Goal: Task Accomplishment & Management: Complete application form

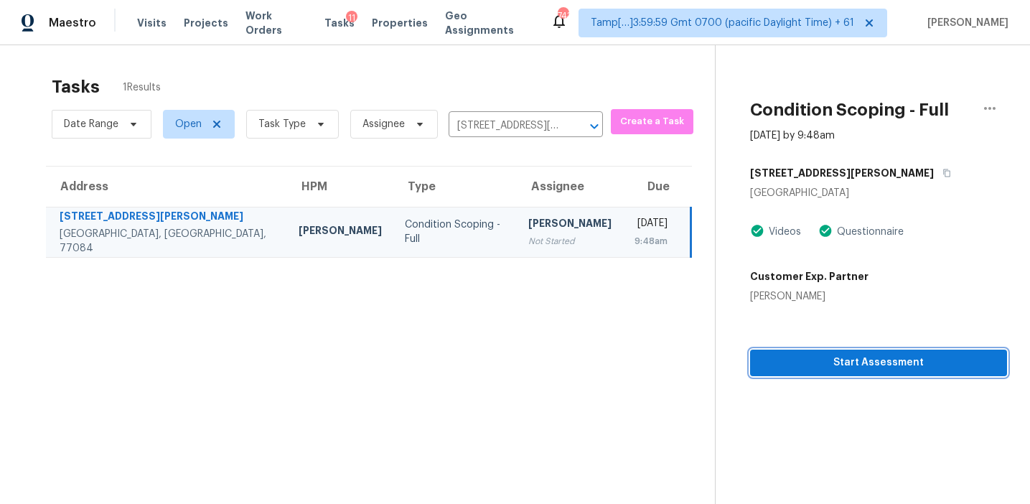
click at [778, 361] on span "Start Assessment" at bounding box center [878, 363] width 234 height 18
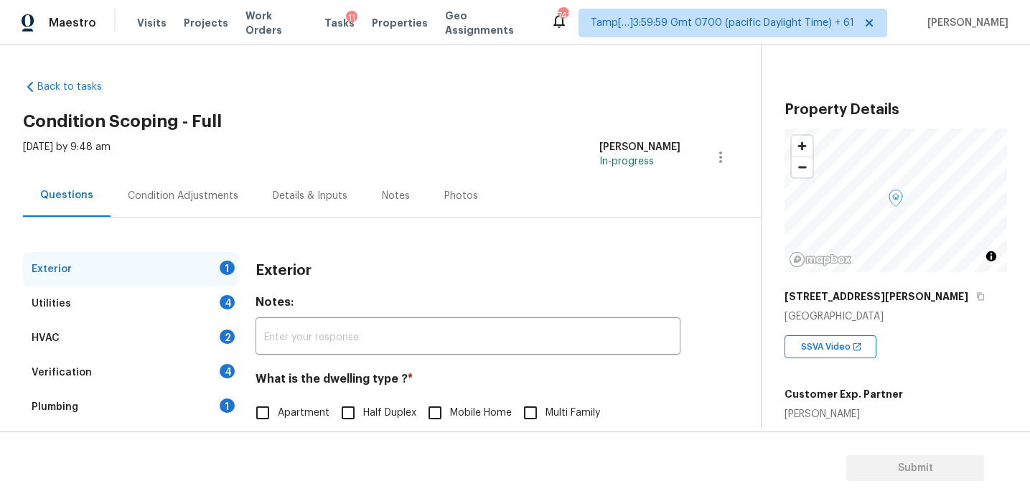
scroll to position [127, 0]
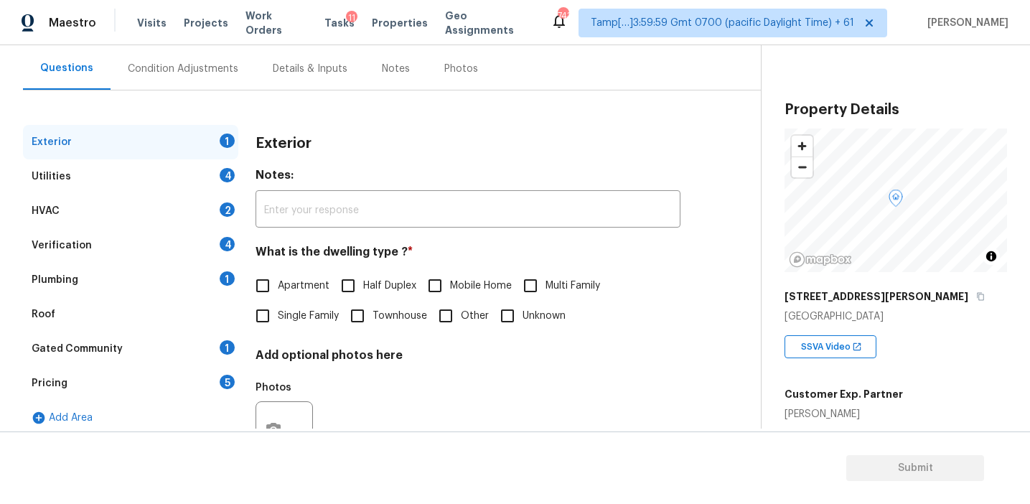
click at [207, 254] on div "Verification 4" at bounding box center [130, 245] width 215 height 34
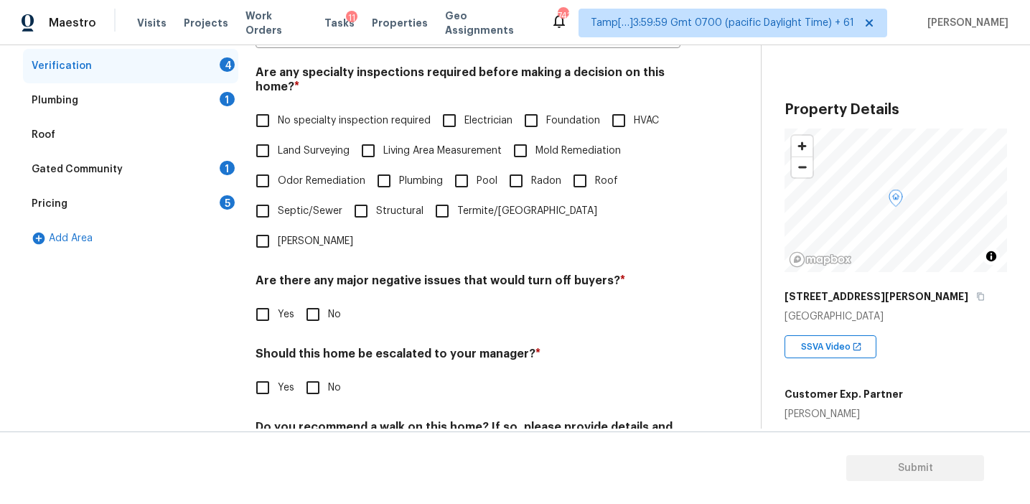
scroll to position [326, 0]
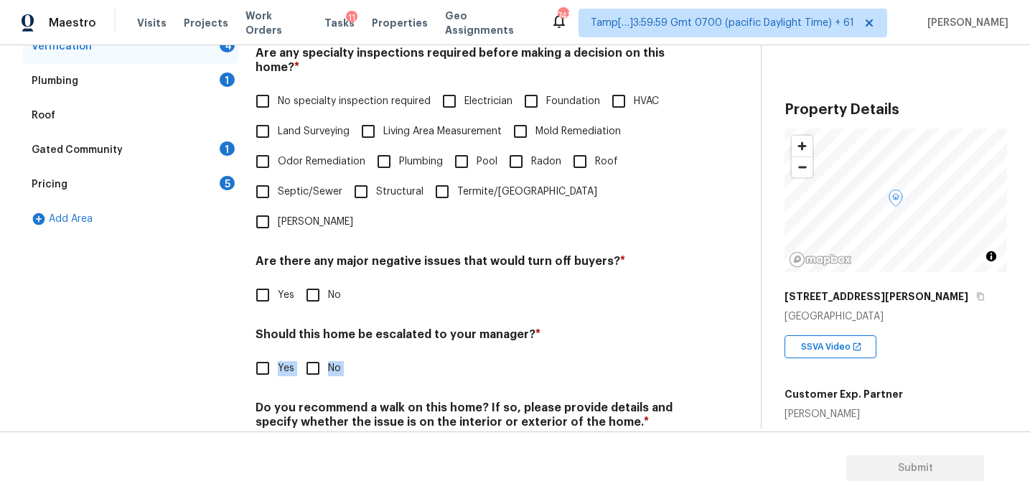
click at [267, 353] on div "Verification Notes: ​ Are any specialty inspections required before making a de…" at bounding box center [467, 207] width 425 height 562
click at [256, 353] on input "Yes" at bounding box center [263, 368] width 30 height 30
checkbox input "true"
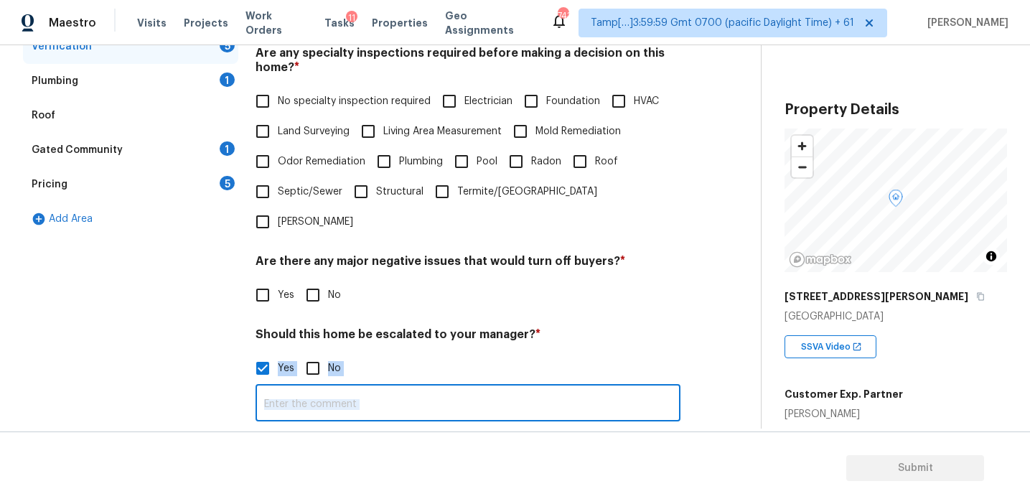
click at [288, 388] on input "text" at bounding box center [467, 405] width 425 height 34
paste input "Agent-led offers pilot / Kitchen table"
click at [372, 388] on input "Agent-led offers pilot / Kitchen table" at bounding box center [467, 405] width 425 height 34
type input "Agent-led offers pilot/Kitchen table"
click at [483, 426] on div "Photos" at bounding box center [467, 472] width 425 height 93
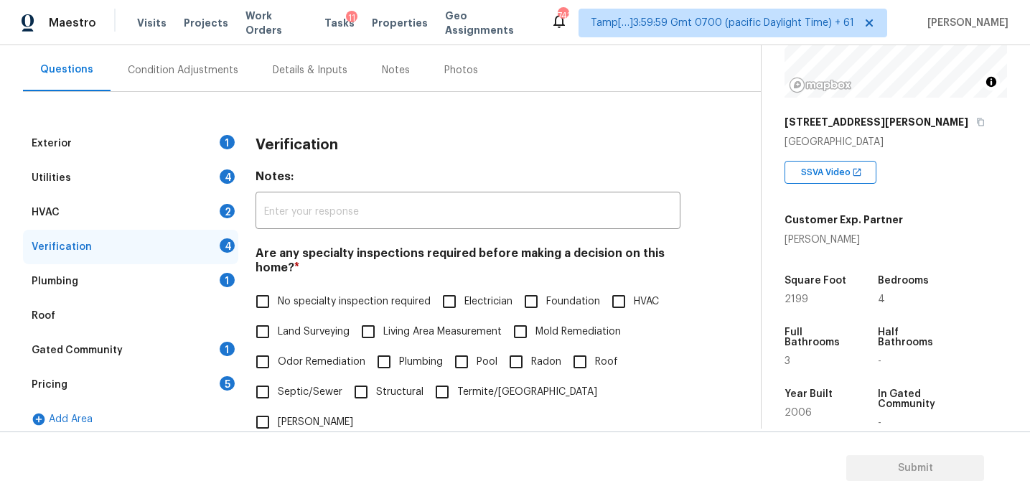
scroll to position [180, 0]
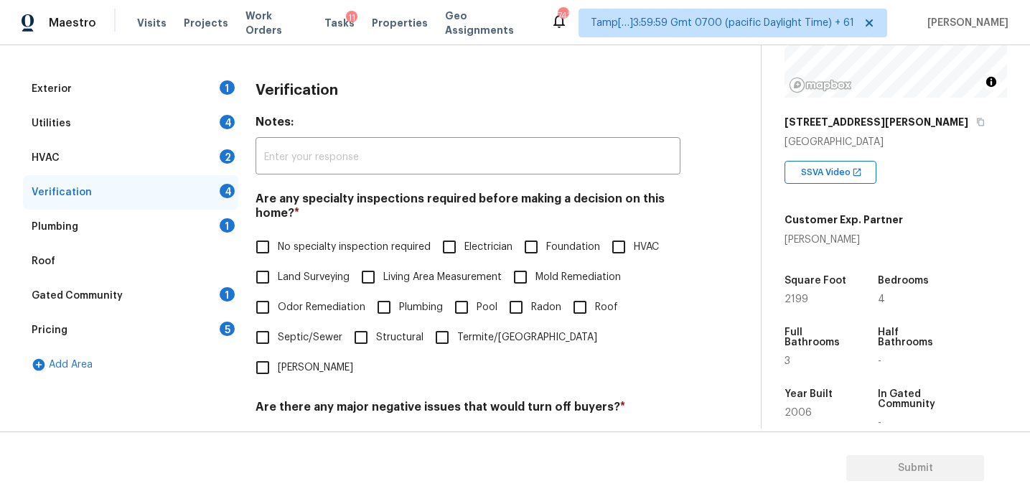
click at [225, 316] on div "Pricing 5" at bounding box center [130, 330] width 215 height 34
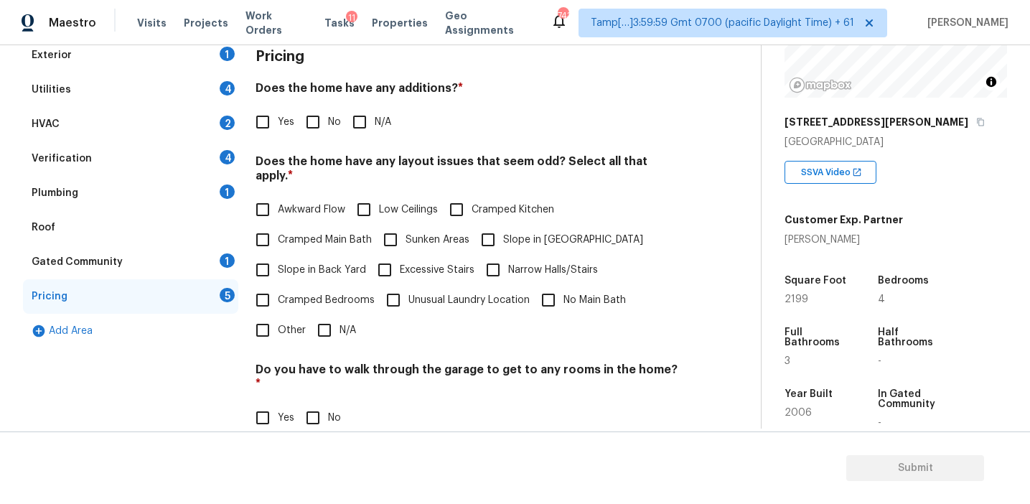
scroll to position [249, 0]
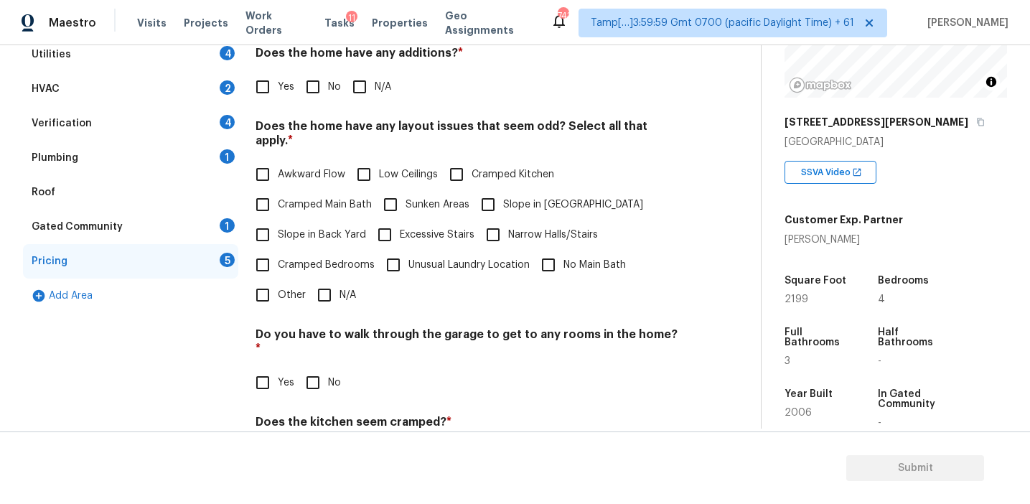
click at [266, 286] on input "Other" at bounding box center [263, 295] width 30 height 30
checkbox input "true"
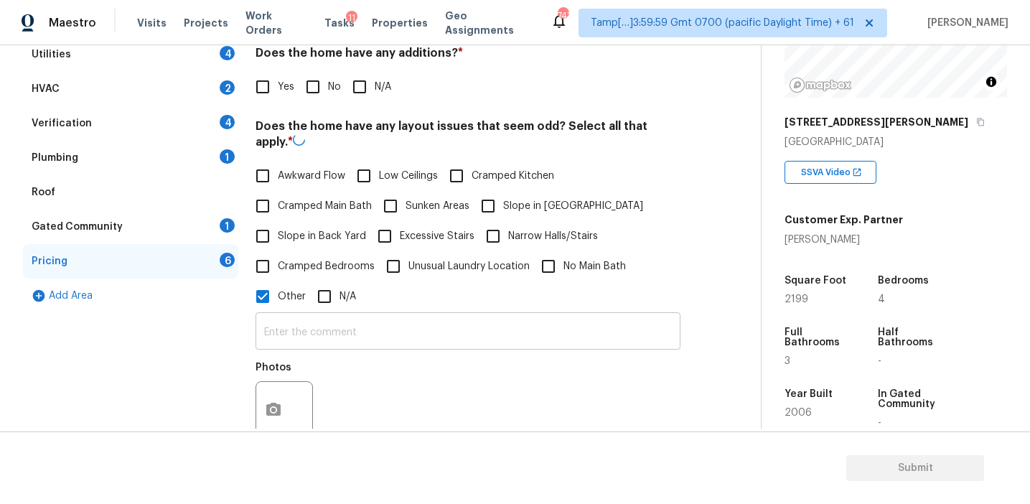
click at [285, 324] on input "text" at bounding box center [467, 333] width 425 height 34
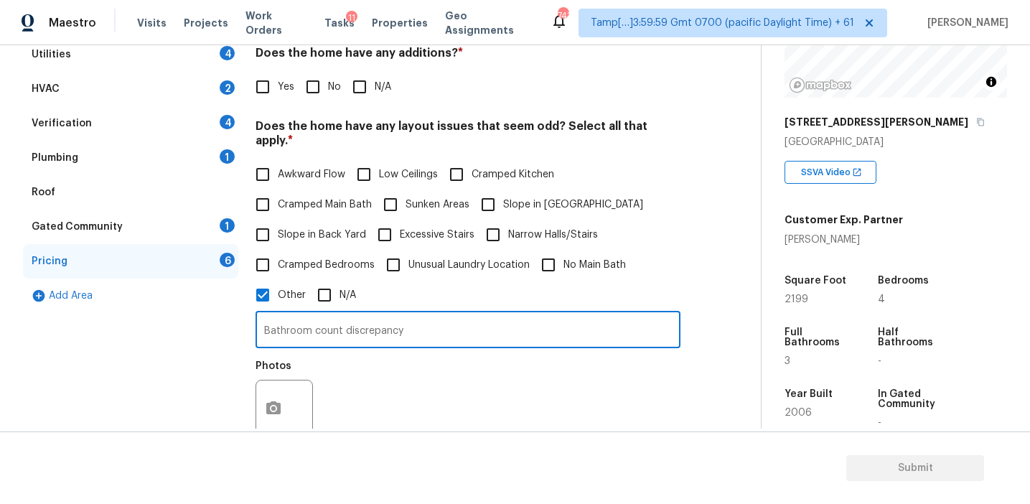
type input "Bathroom count discrepancy"
click at [339, 407] on div "Photos" at bounding box center [467, 398] width 425 height 93
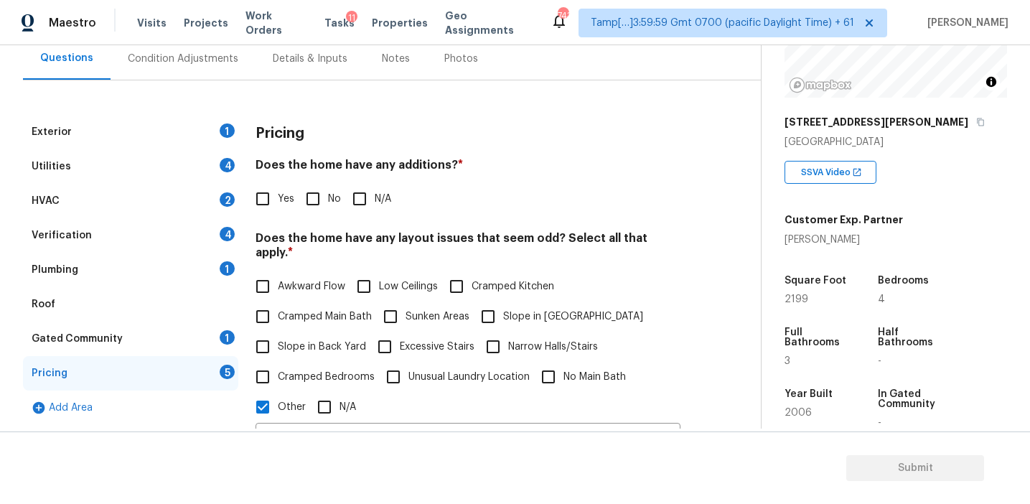
scroll to position [140, 0]
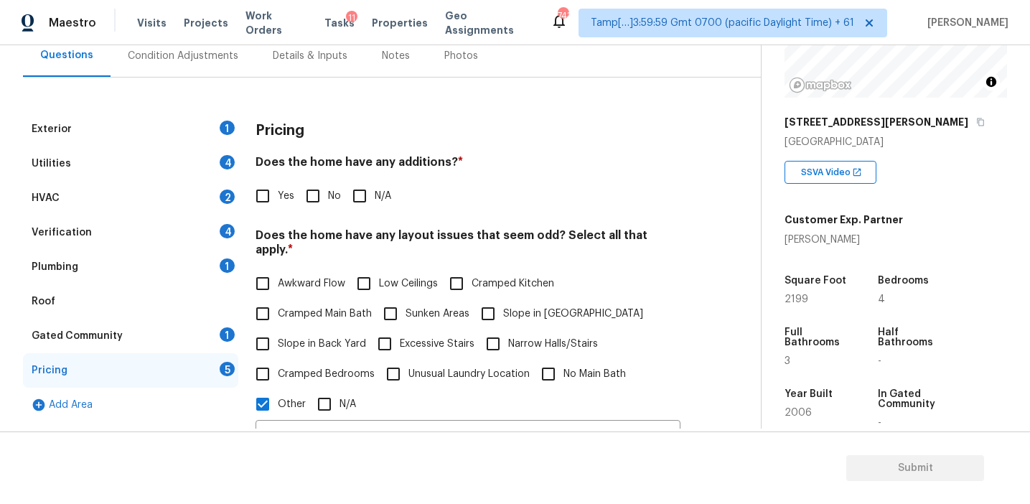
click at [323, 138] on div "Pricing" at bounding box center [467, 130] width 425 height 37
click at [213, 62] on div "Condition Adjustments" at bounding box center [183, 57] width 111 height 14
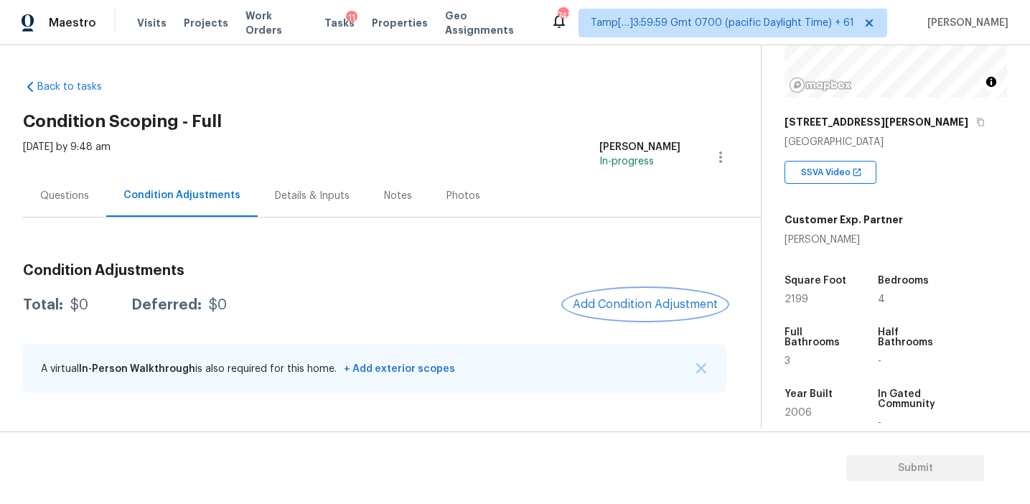
click at [595, 297] on button "Add Condition Adjustment" at bounding box center [645, 304] width 162 height 30
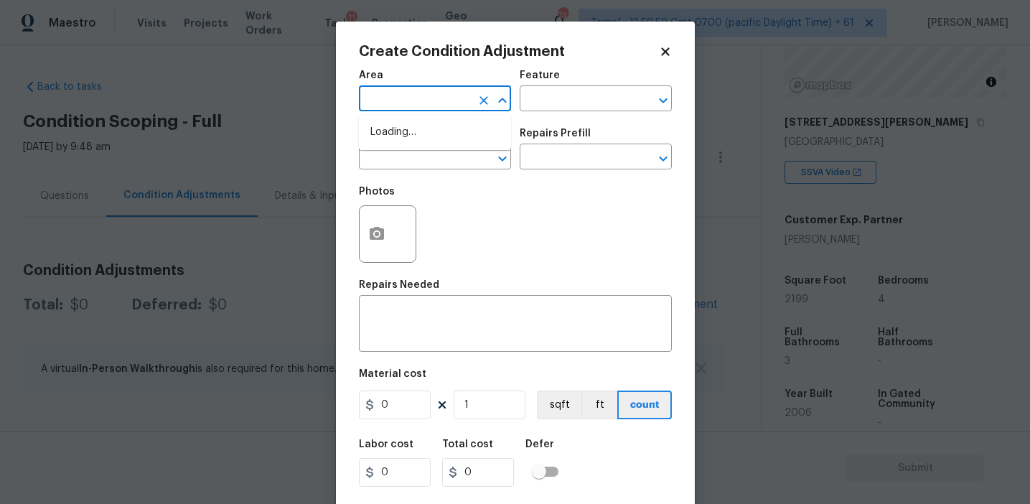
click at [369, 104] on input "text" at bounding box center [415, 100] width 112 height 22
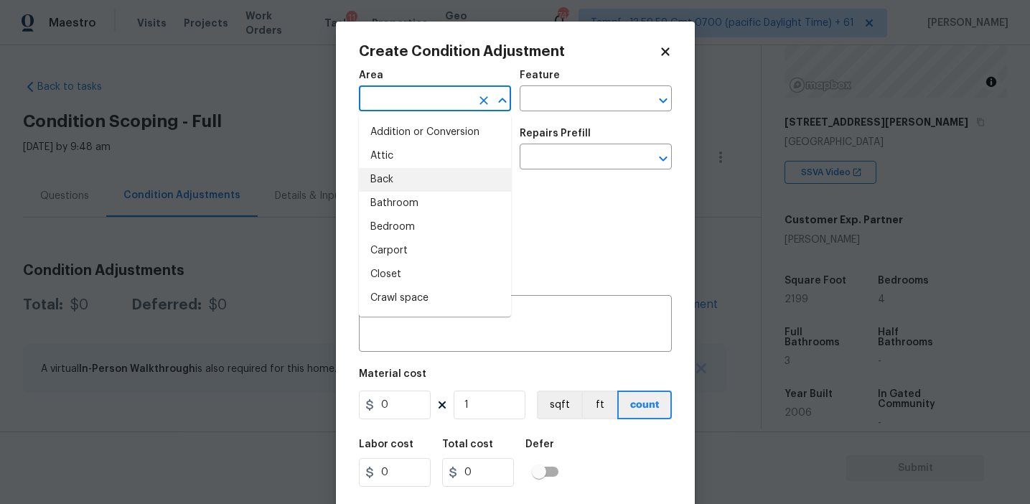
click at [557, 192] on div "Photos" at bounding box center [515, 224] width 313 height 93
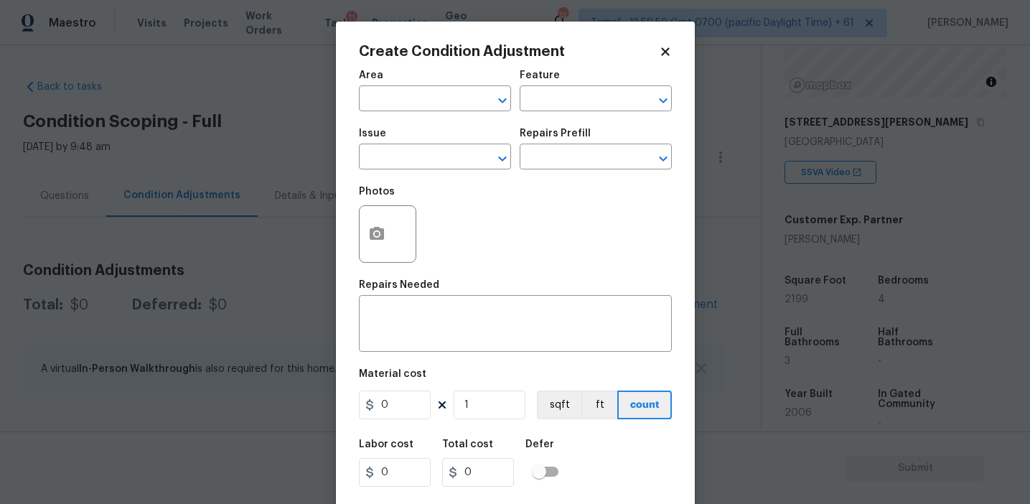
click at [459, 174] on span "Issue ​" at bounding box center [435, 149] width 152 height 58
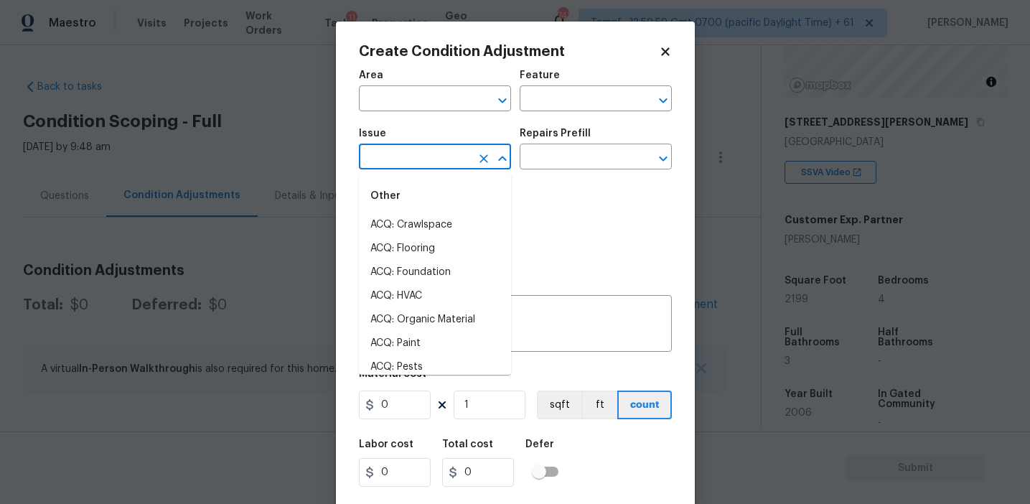
click at [449, 159] on input "text" at bounding box center [415, 158] width 112 height 22
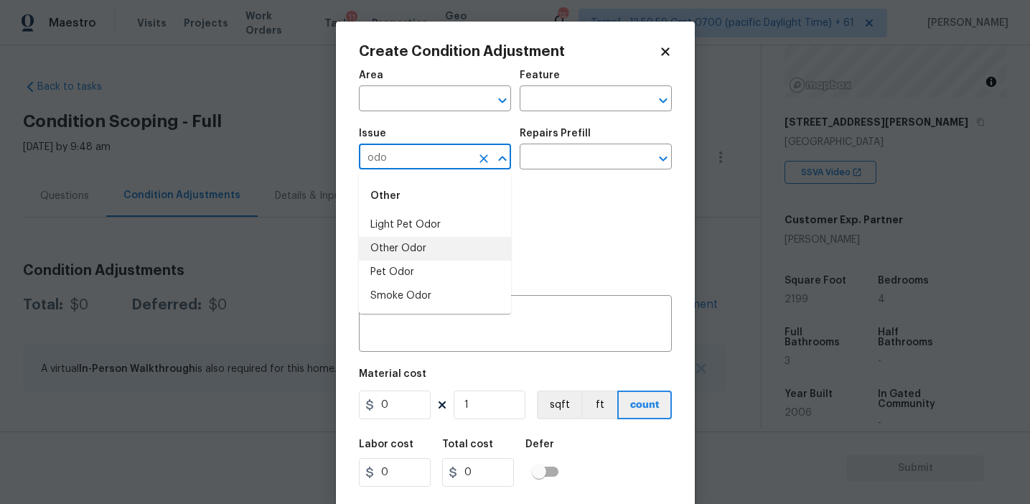
click at [459, 241] on li "Other Odor" at bounding box center [435, 249] width 152 height 24
type input "Other Odor"
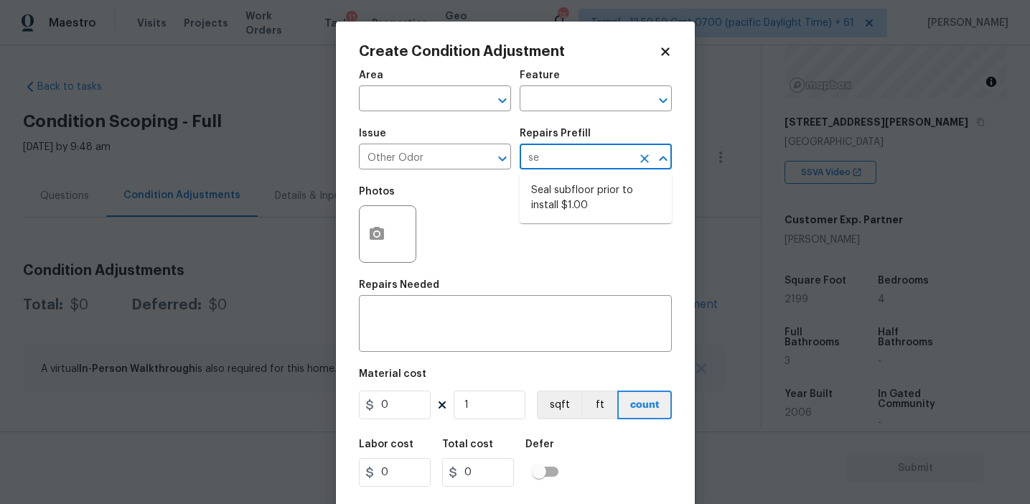
type input "sea"
click at [593, 196] on li "Seal subfloor prior to install $1.00" at bounding box center [596, 198] width 152 height 39
type textarea "OD Odor Protocol: Seal subfloor prior to flooring installation"
type input "1"
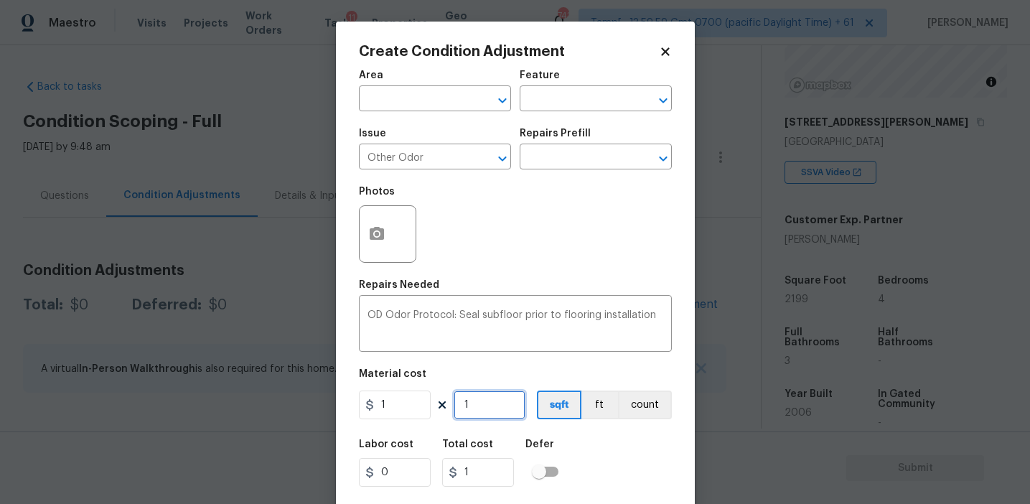
click at [485, 413] on input "1" at bounding box center [490, 404] width 72 height 29
type input "0"
type input "2"
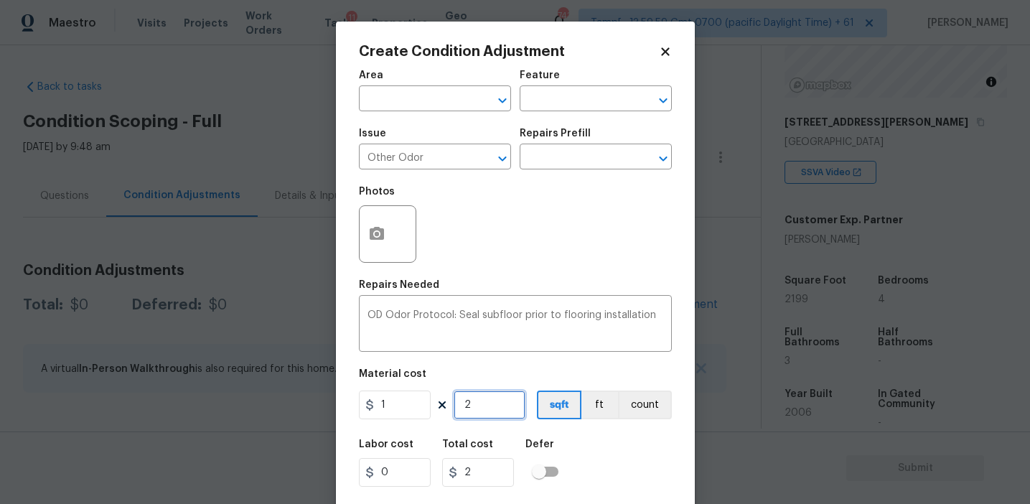
type input "21"
type input "219"
type input "2199"
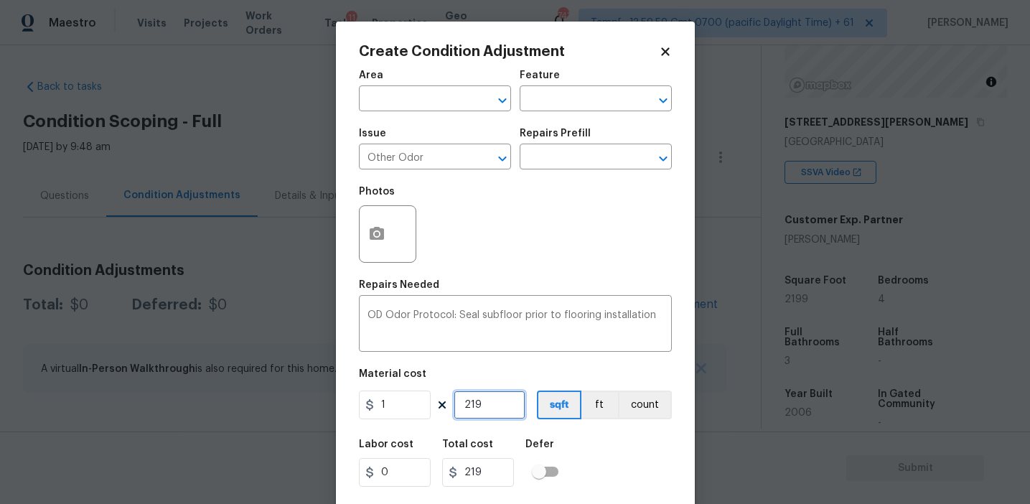
type input "2199"
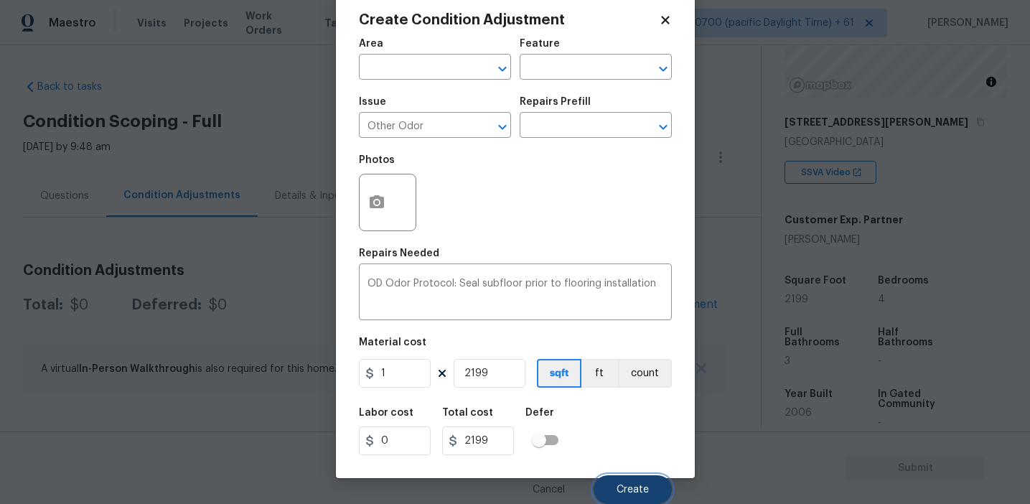
click at [628, 485] on span "Create" at bounding box center [632, 489] width 32 height 11
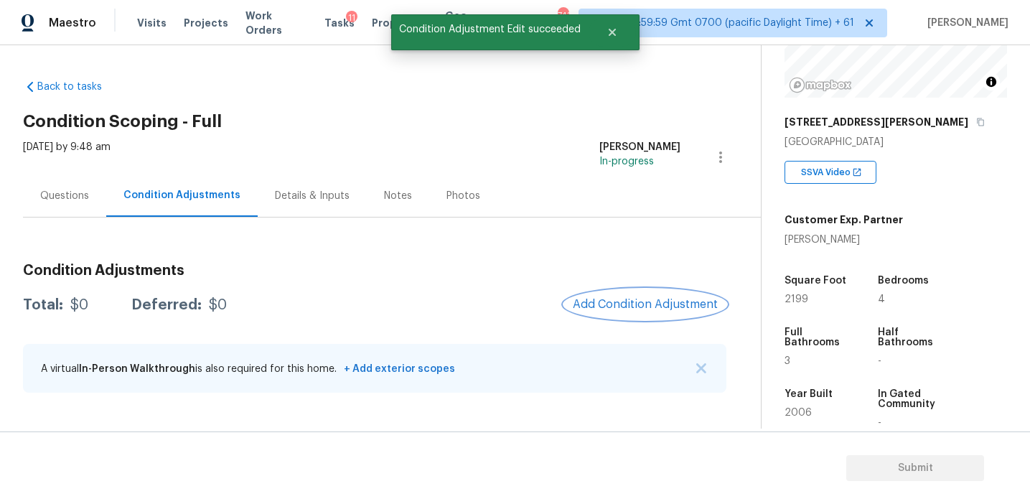
scroll to position [0, 0]
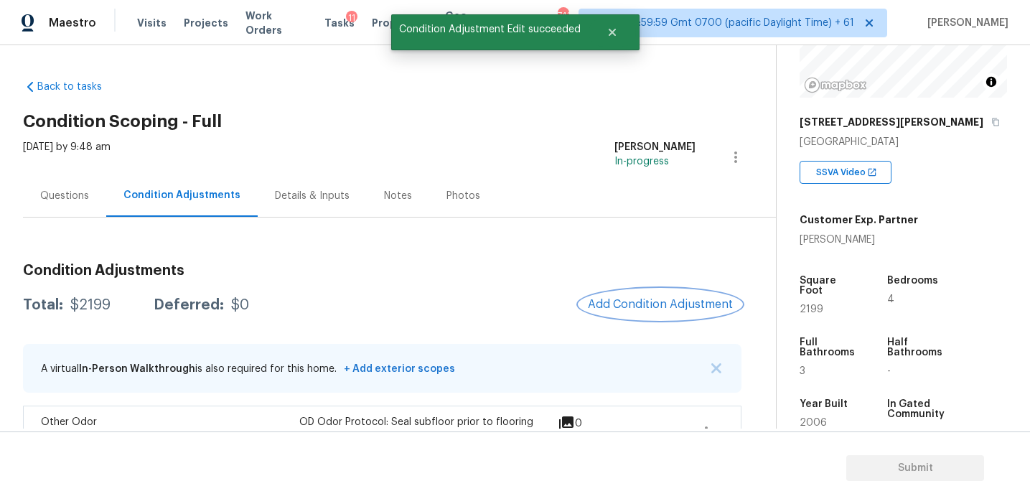
click at [619, 301] on span "Add Condition Adjustment" at bounding box center [660, 304] width 145 height 13
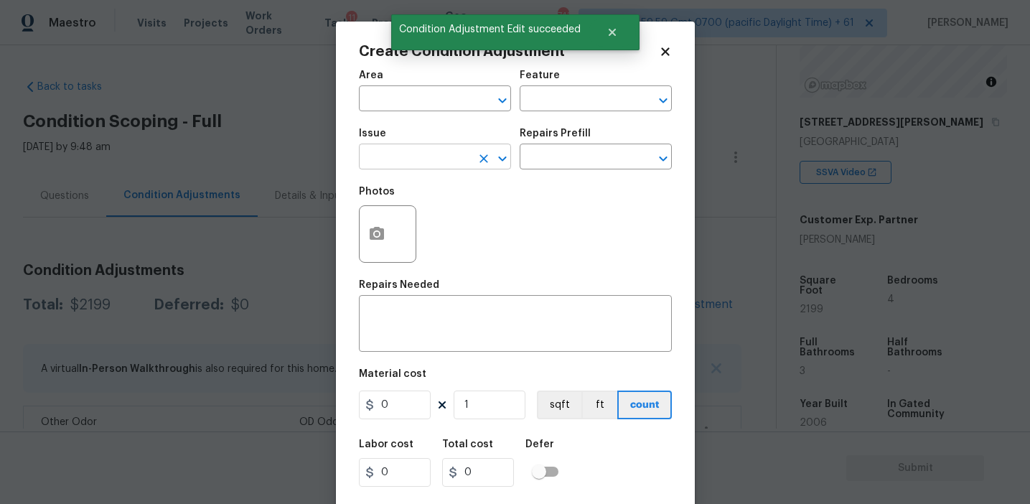
click at [421, 155] on input "text" at bounding box center [415, 158] width 112 height 22
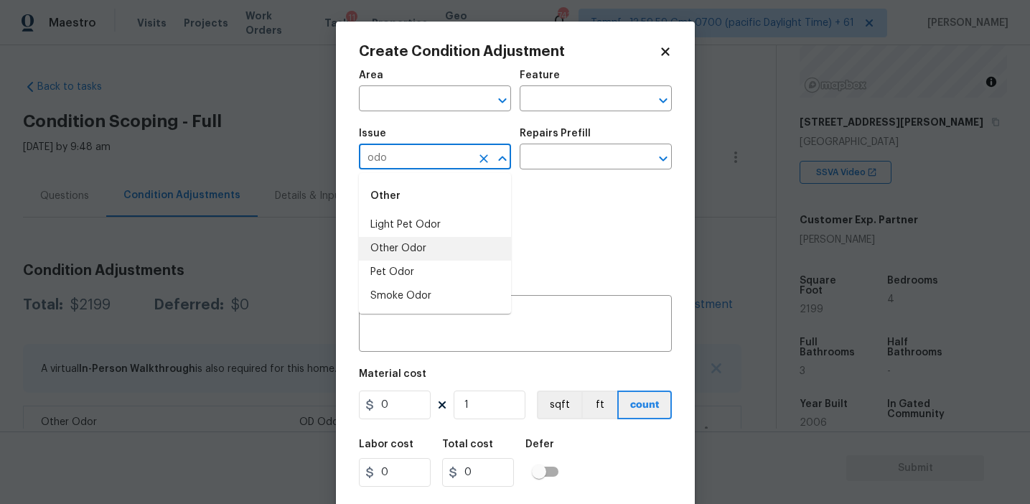
click at [428, 250] on li "Other Odor" at bounding box center [435, 249] width 152 height 24
type input "Other Odor"
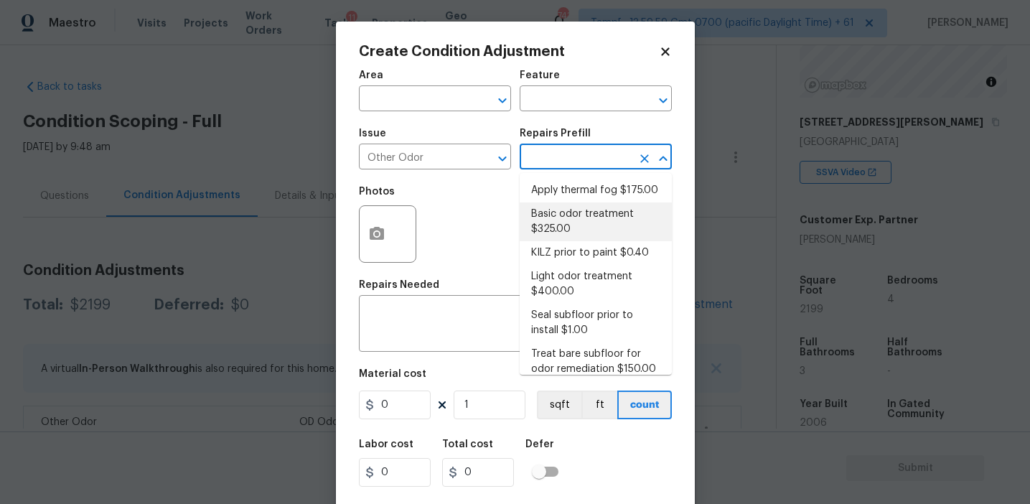
click at [568, 205] on li "Basic odor treatment $325.00" at bounding box center [596, 221] width 152 height 39
type textarea "OD Odor Protocol: Heavy Odor present. Remediate home odor. Including but not li…"
type input "325"
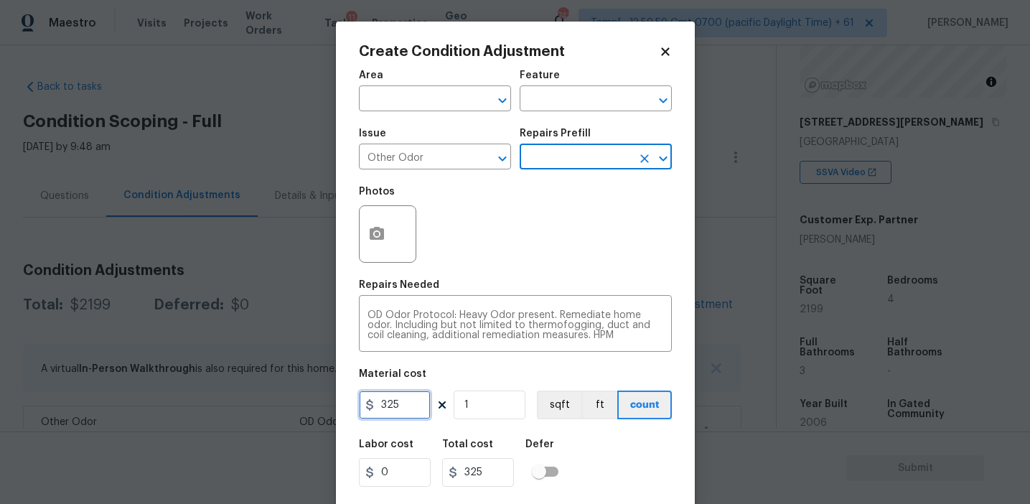
click at [395, 401] on input "325" at bounding box center [395, 404] width 72 height 29
type input "575"
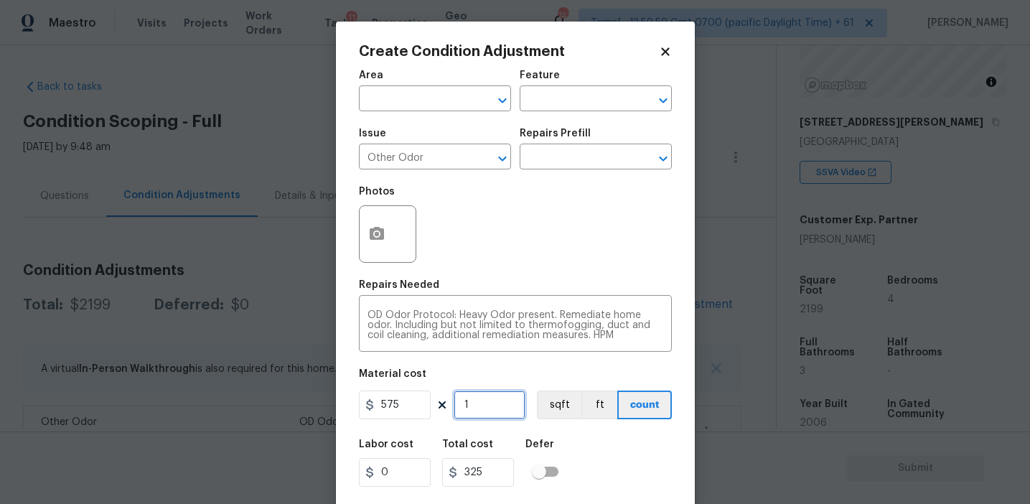
type input "575"
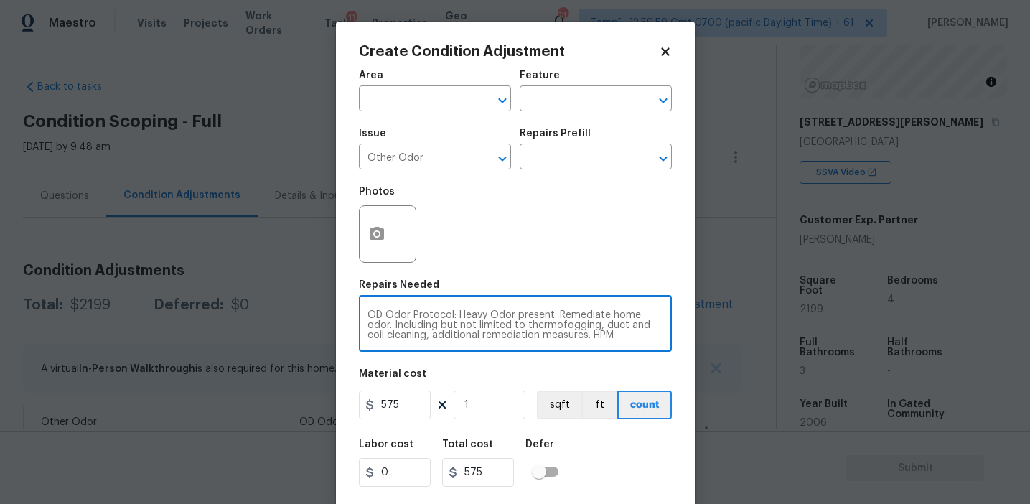
click at [463, 313] on textarea "OD Odor Protocol: Heavy Odor present. Remediate home odor. Including but not li…" at bounding box center [515, 325] width 296 height 30
click at [532, 323] on textarea "OD Odor Protocol: Odor present. Remediate home odor. Including but not limited …" at bounding box center [515, 325] width 296 height 30
type textarea "OD Odor Protocol: Odor present. Remediate home odor. Including but not limited …"
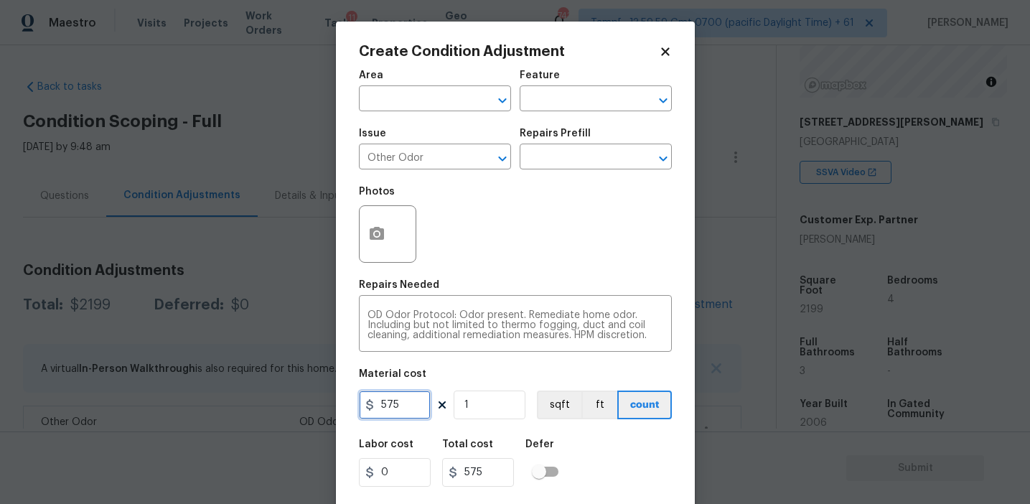
scroll to position [32, 0]
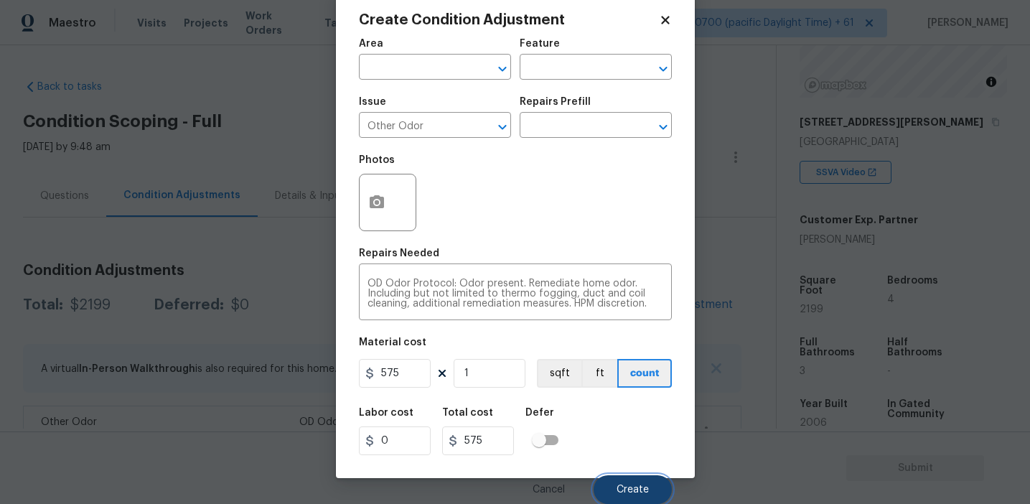
click at [621, 478] on button "Create" at bounding box center [632, 489] width 78 height 29
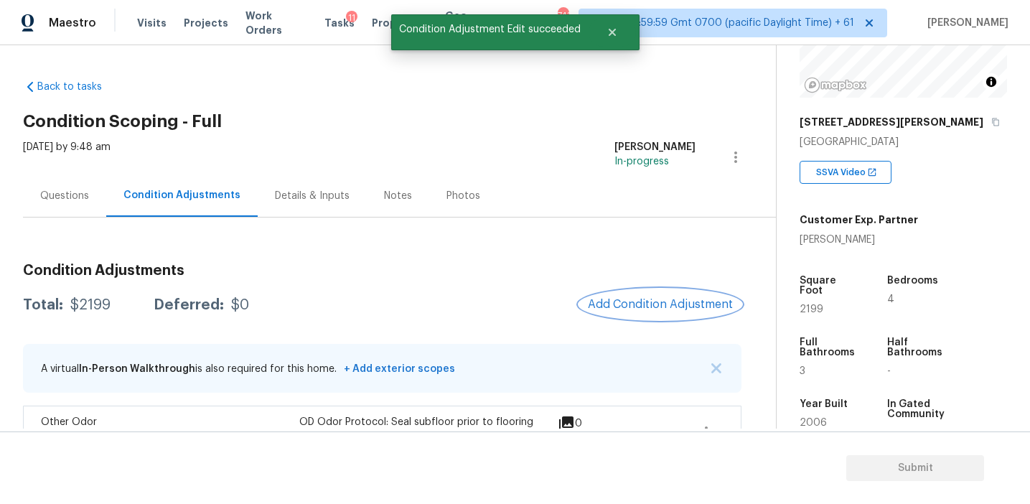
scroll to position [0, 0]
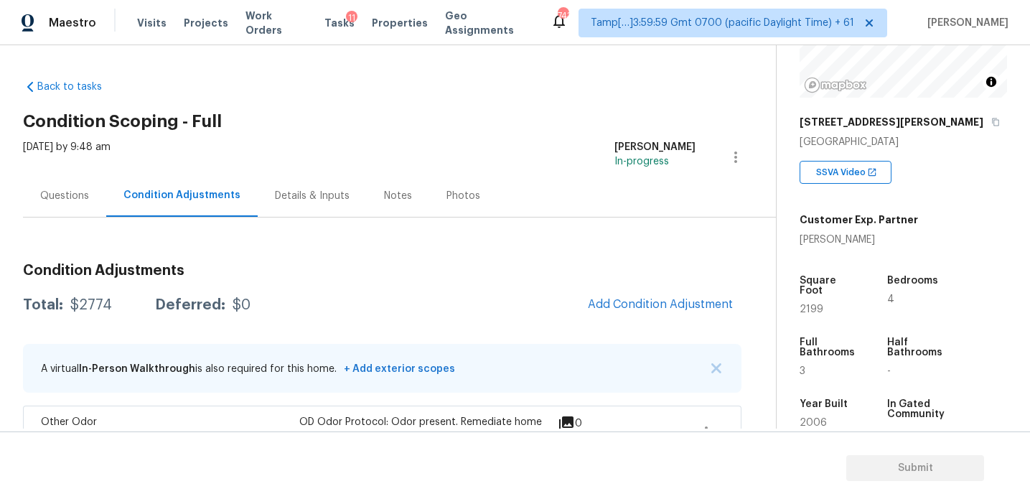
click at [66, 198] on div "Questions" at bounding box center [64, 196] width 49 height 14
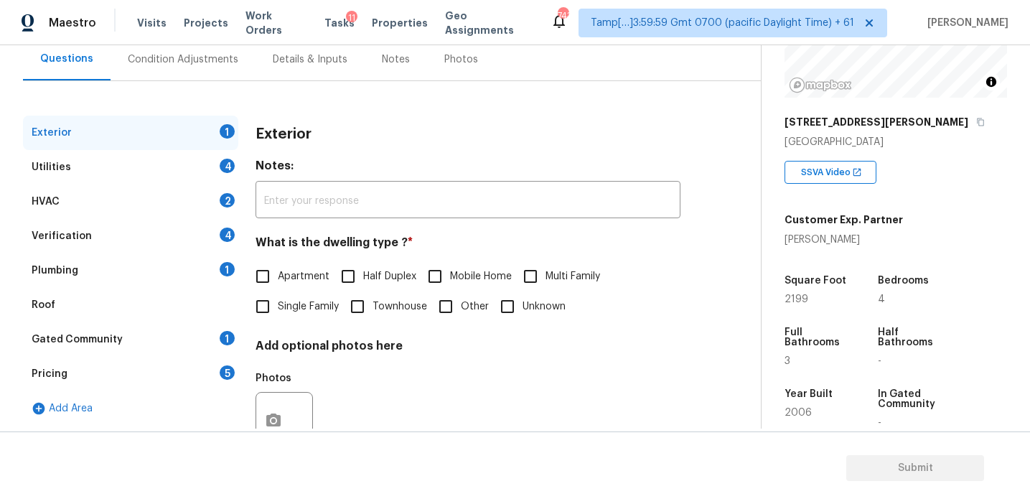
click at [131, 232] on div "Verification 4" at bounding box center [130, 236] width 215 height 34
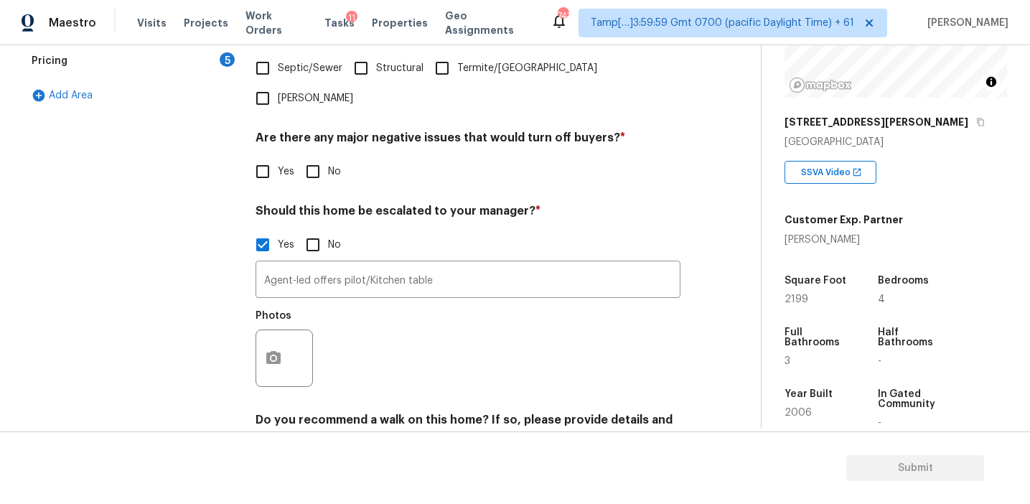
scroll to position [496, 0]
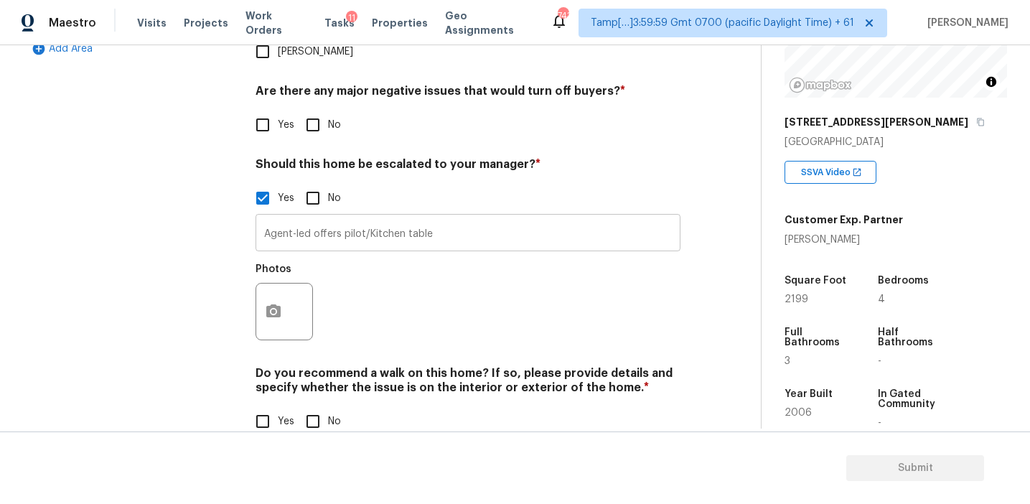
click at [476, 217] on input "Agent-led offers pilot/Kitchen table" at bounding box center [467, 234] width 425 height 34
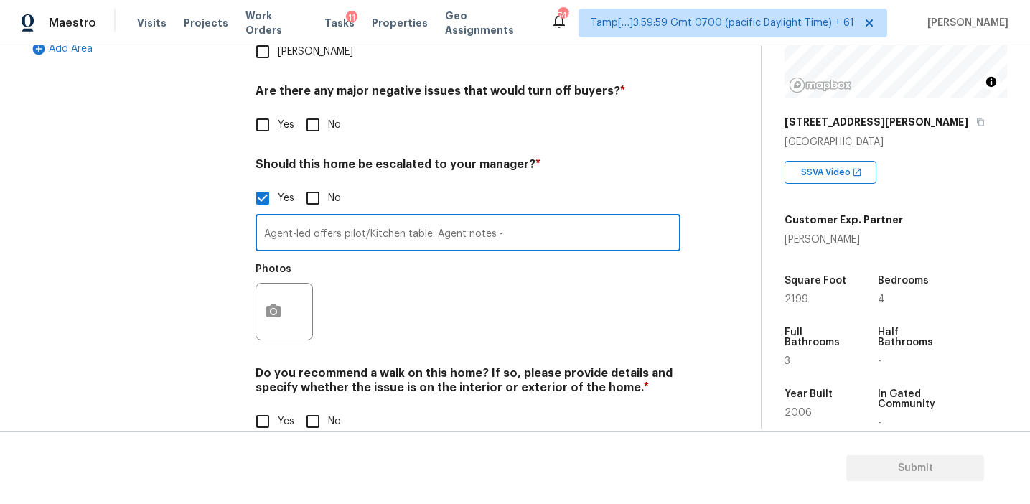
paste input "Electrical damages were fixed 5 years ago"
type input "Agent-led offers pilot/Kitchen table. Agent notes - Electrical damages were fix…"
click at [536, 263] on div "Photos" at bounding box center [467, 301] width 425 height 93
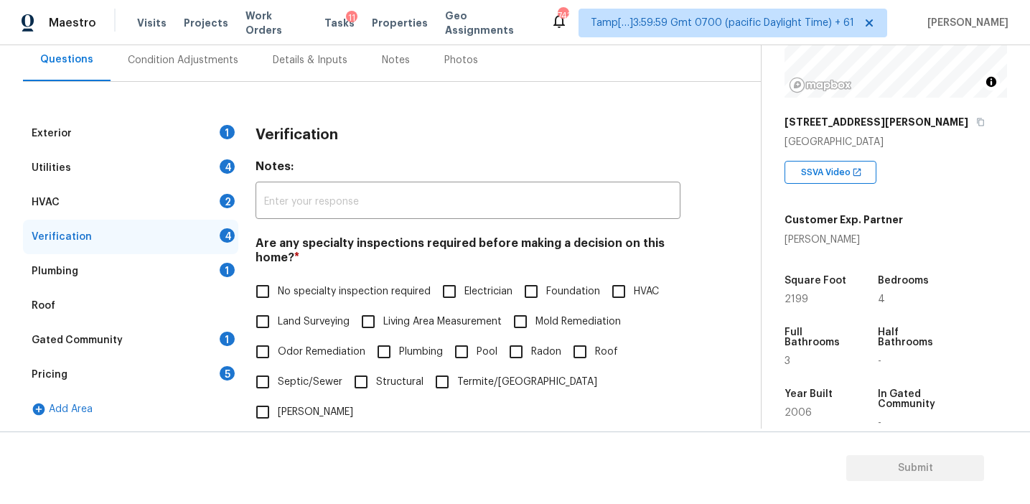
scroll to position [133, 0]
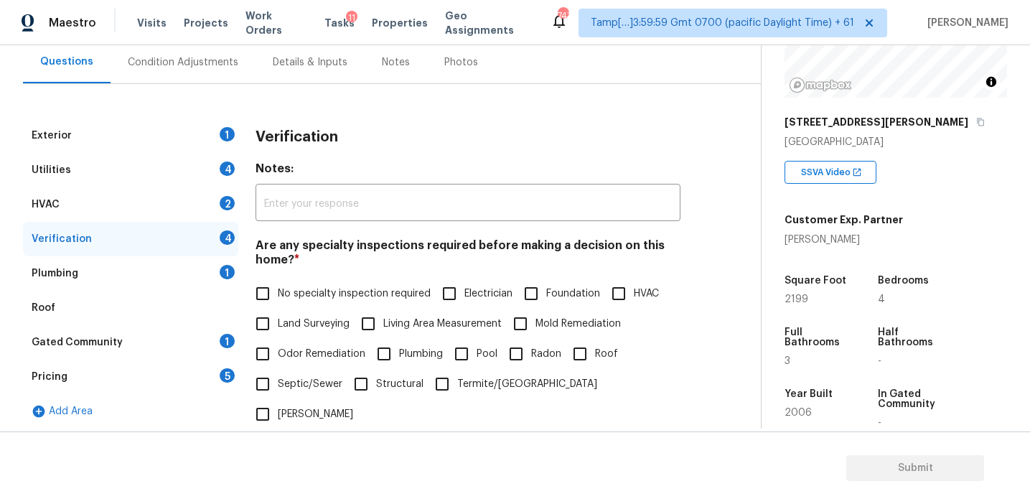
click at [200, 368] on div "Pricing 5" at bounding box center [130, 377] width 215 height 34
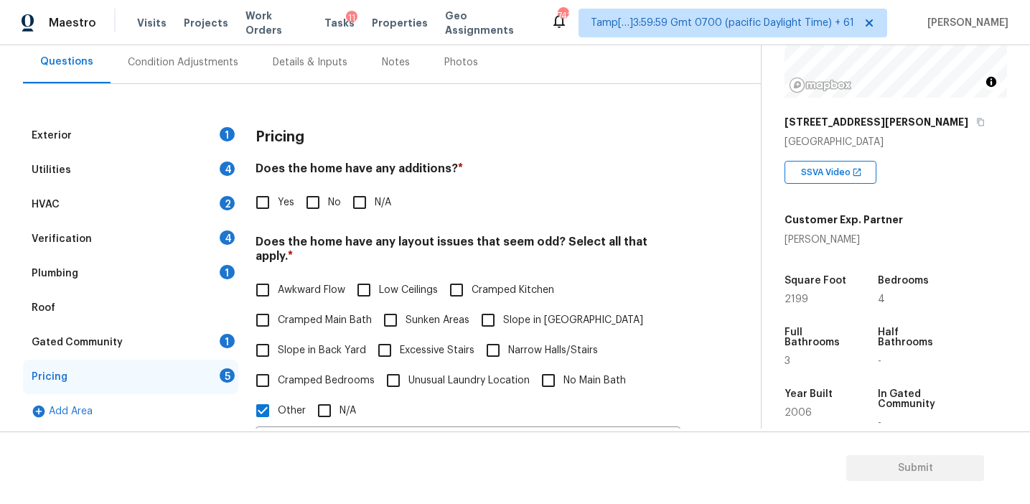
click at [315, 203] on input "No" at bounding box center [313, 202] width 30 height 30
checkbox input "true"
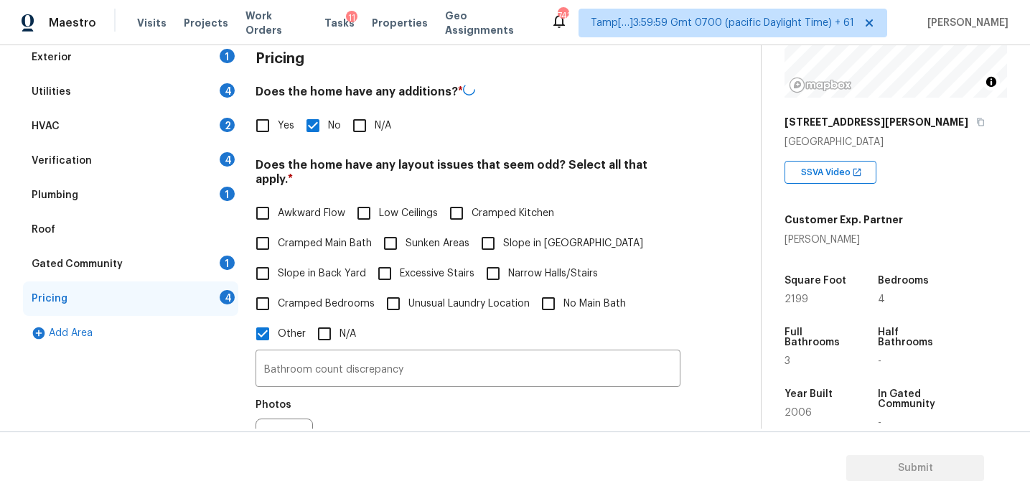
scroll to position [230, 0]
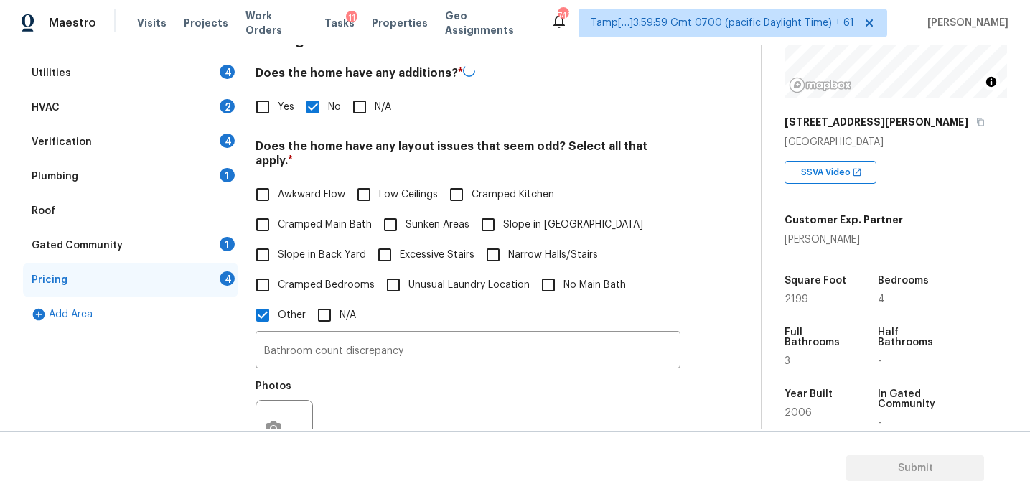
click at [338, 248] on span "Slope in Back Yard" at bounding box center [322, 255] width 88 height 15
click at [278, 240] on input "Slope in Back Yard" at bounding box center [263, 255] width 30 height 30
checkbox input "true"
click at [501, 217] on input "Slope in [GEOGRAPHIC_DATA]" at bounding box center [488, 225] width 30 height 30
checkbox input "true"
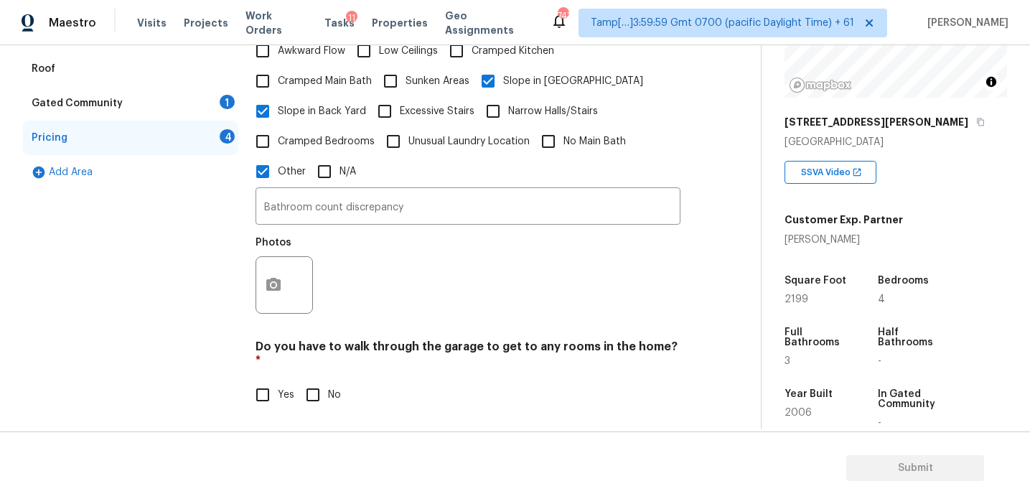
click at [312, 380] on input "No" at bounding box center [313, 395] width 30 height 30
checkbox input "true"
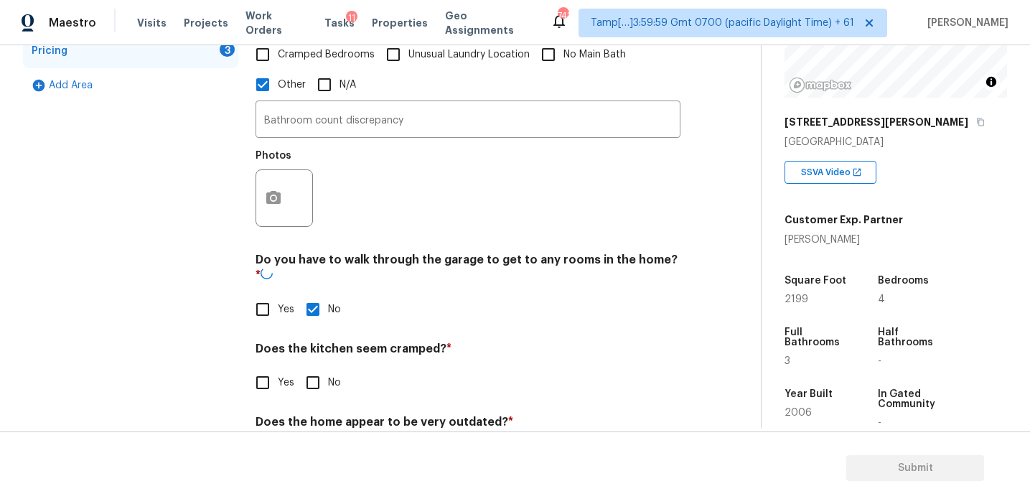
scroll to position [494, 0]
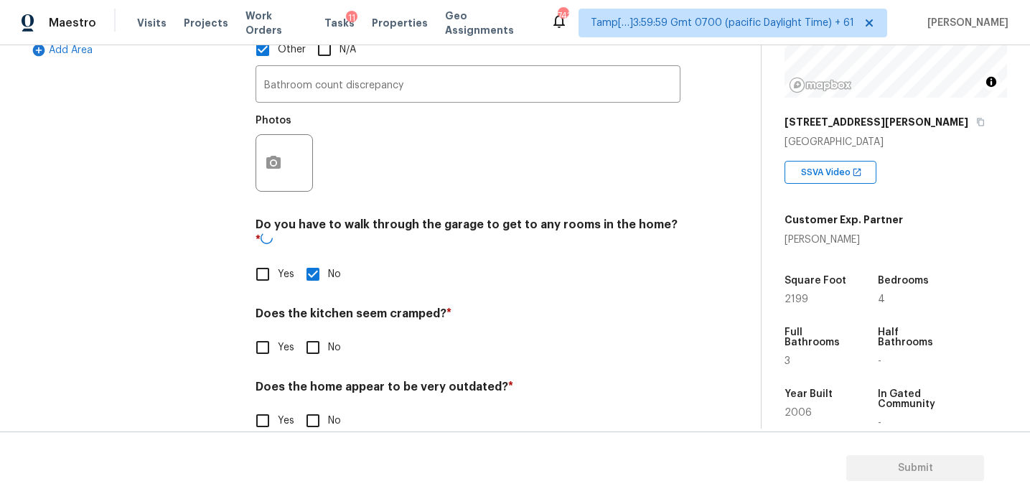
click at [312, 332] on input "No" at bounding box center [313, 347] width 30 height 30
checkbox input "true"
click at [311, 405] on input "No" at bounding box center [313, 420] width 30 height 30
checkbox input "true"
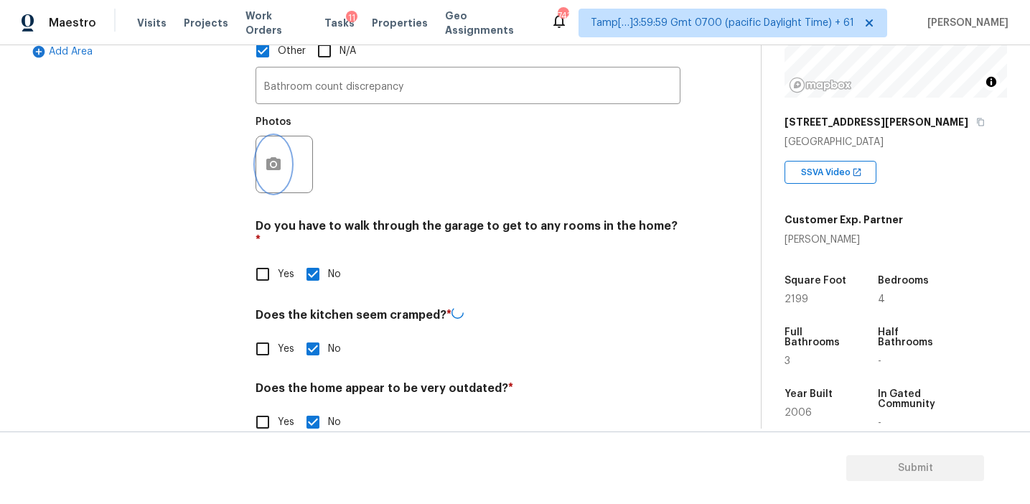
click at [271, 157] on icon "button" at bounding box center [273, 163] width 14 height 13
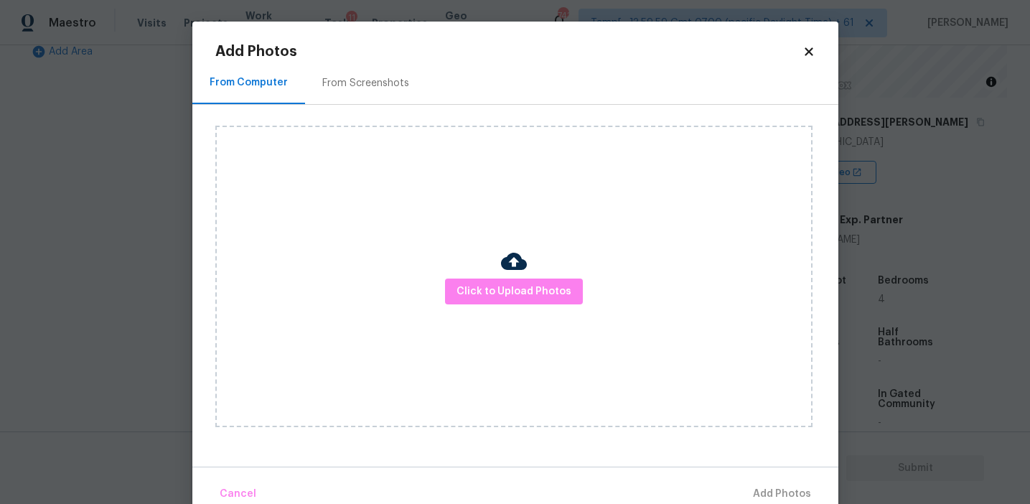
click at [398, 93] on div "From Screenshots" at bounding box center [365, 83] width 121 height 42
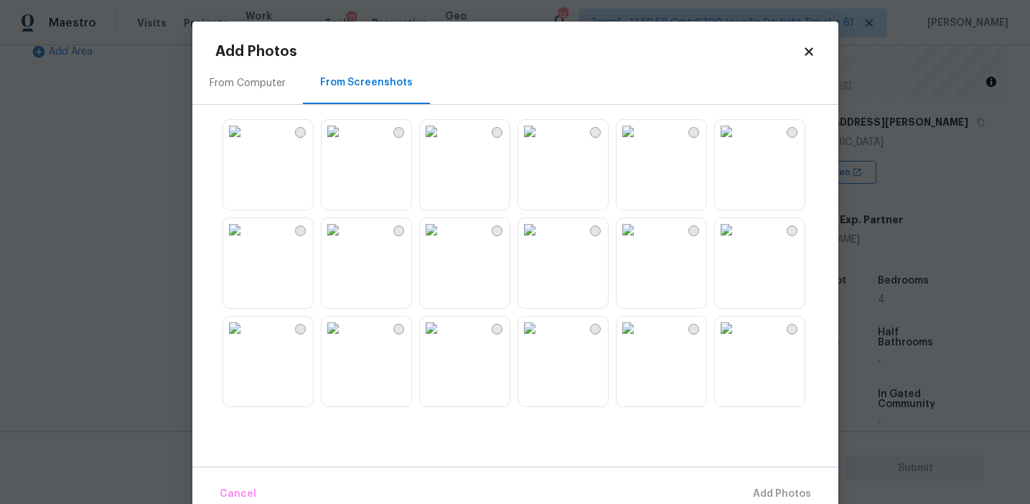
click at [344, 143] on img at bounding box center [332, 131] width 23 height 23
click at [792, 492] on span "Add 1 Photo(s)" at bounding box center [775, 494] width 71 height 18
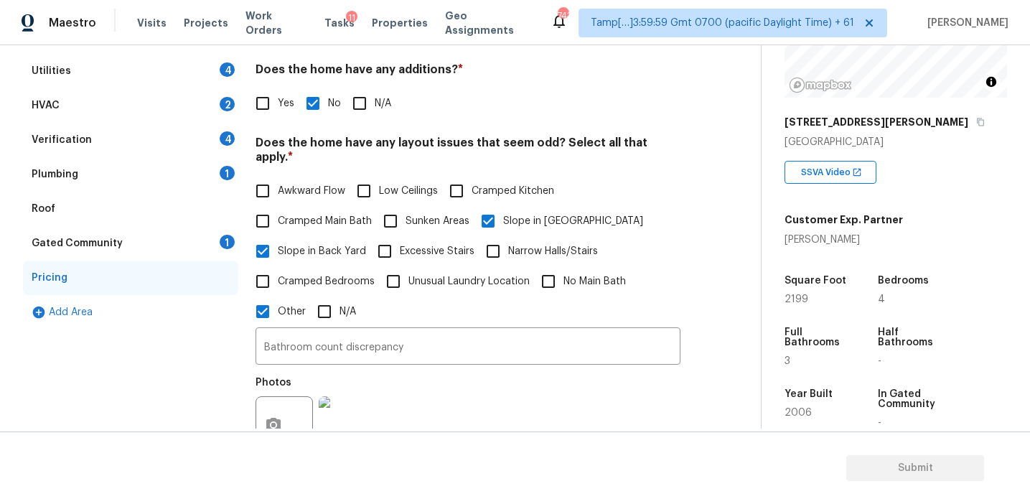
click at [189, 242] on div "Gated Community 1" at bounding box center [130, 243] width 215 height 34
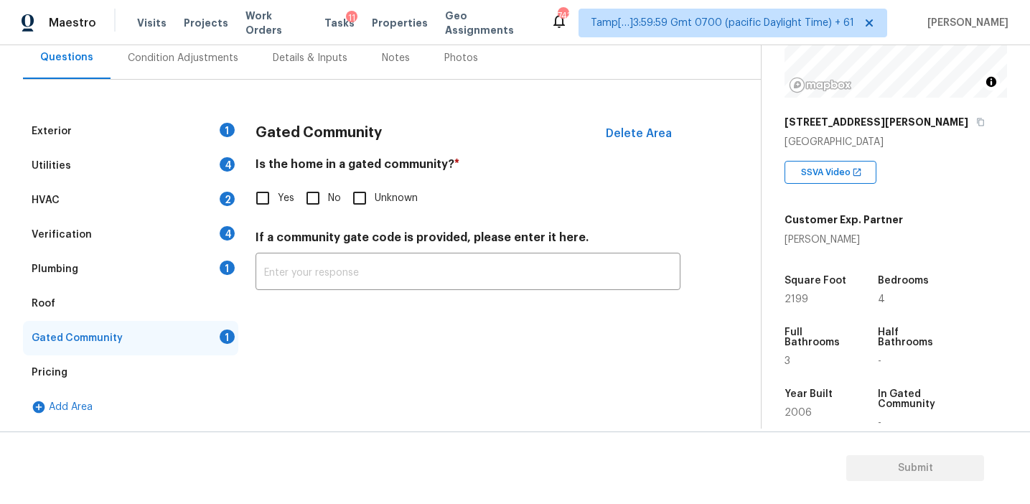
scroll to position [138, 0]
click at [314, 191] on input "No" at bounding box center [313, 198] width 30 height 30
checkbox input "true"
click at [162, 254] on div "Plumbing 1" at bounding box center [130, 269] width 215 height 34
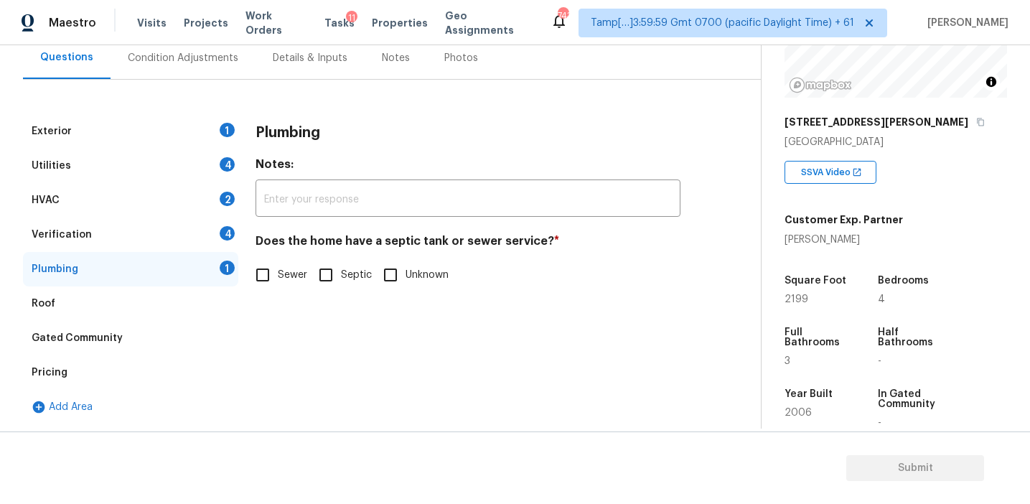
click at [285, 275] on span "Sewer" at bounding box center [292, 275] width 29 height 15
click at [278, 275] on input "Sewer" at bounding box center [263, 275] width 30 height 30
checkbox input "true"
click at [216, 234] on div "Verification 4" at bounding box center [130, 234] width 215 height 34
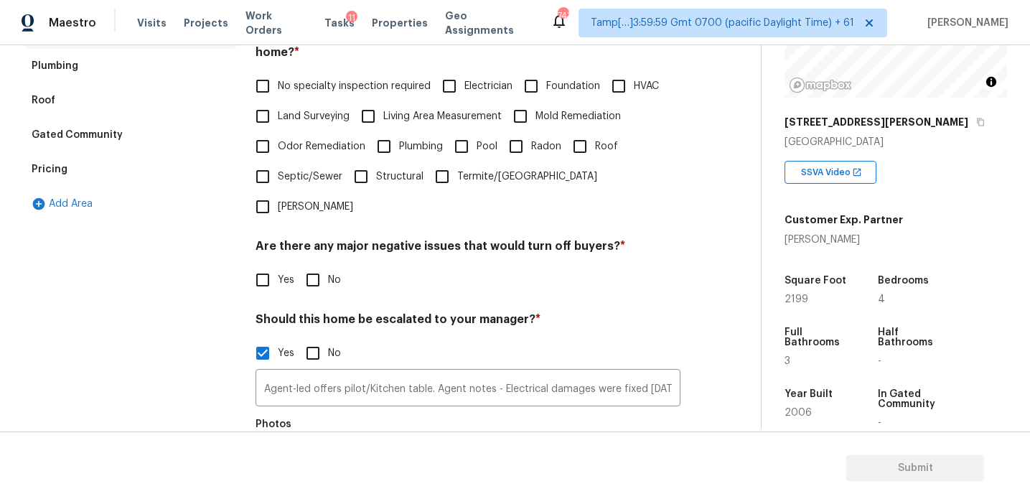
click at [305, 265] on input "No" at bounding box center [313, 280] width 30 height 30
checkbox input "true"
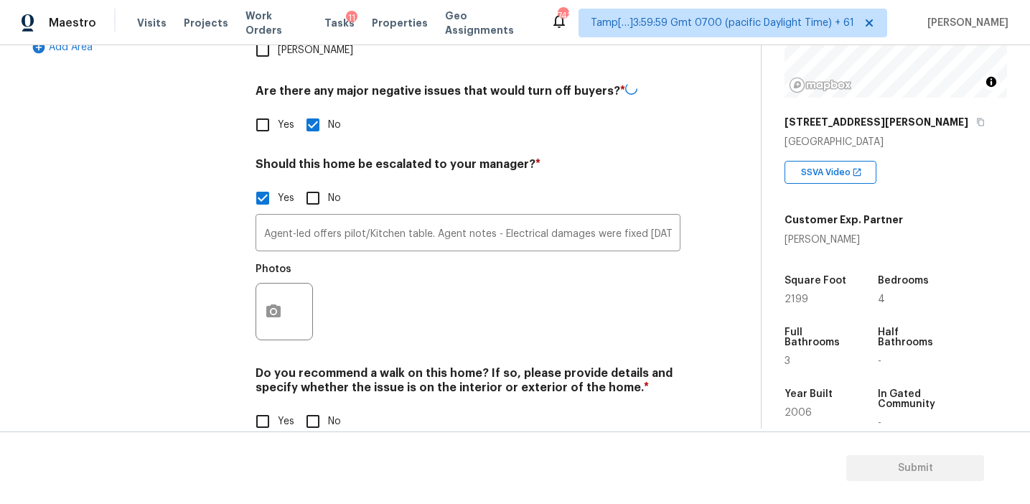
scroll to position [496, 0]
click at [315, 406] on input "No" at bounding box center [313, 421] width 30 height 30
checkbox input "true"
click at [349, 292] on div "Photos" at bounding box center [467, 301] width 425 height 93
click at [272, 304] on icon "button" at bounding box center [273, 310] width 14 height 13
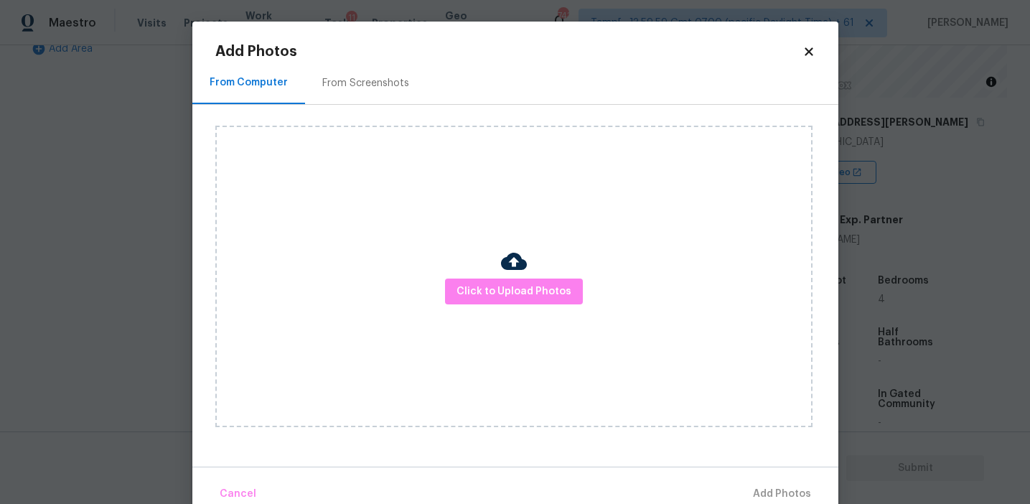
click at [352, 80] on div "From Screenshots" at bounding box center [365, 83] width 87 height 14
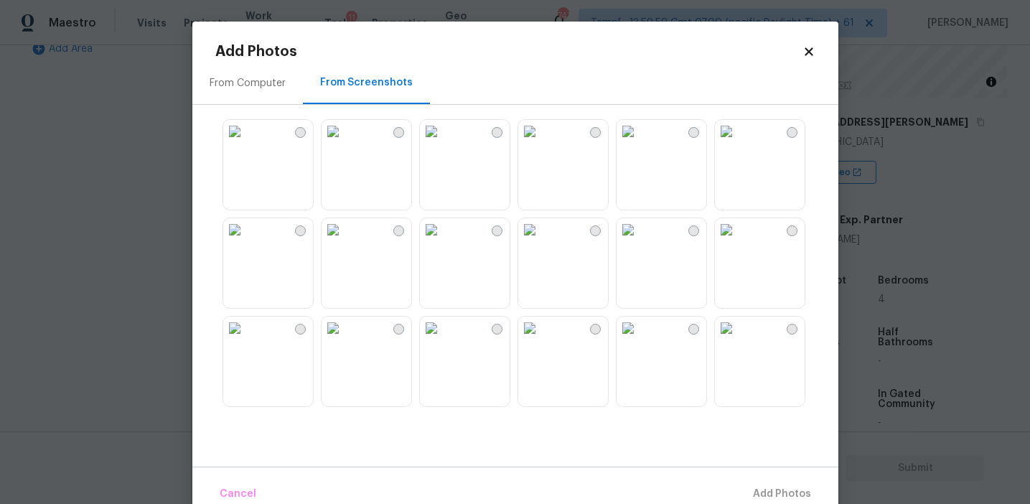
click at [344, 143] on img at bounding box center [332, 131] width 23 height 23
click at [751, 492] on span "Add 1 Photo(s)" at bounding box center [775, 494] width 71 height 18
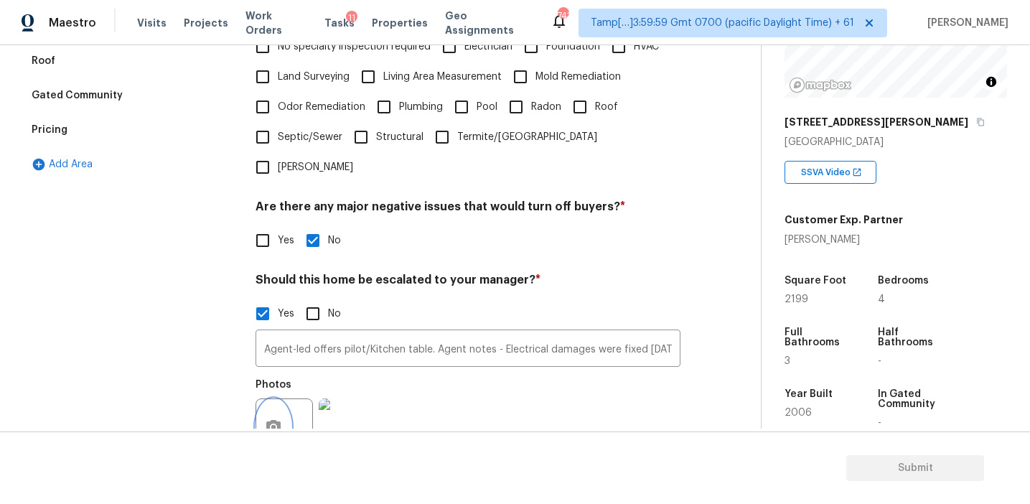
scroll to position [322, 0]
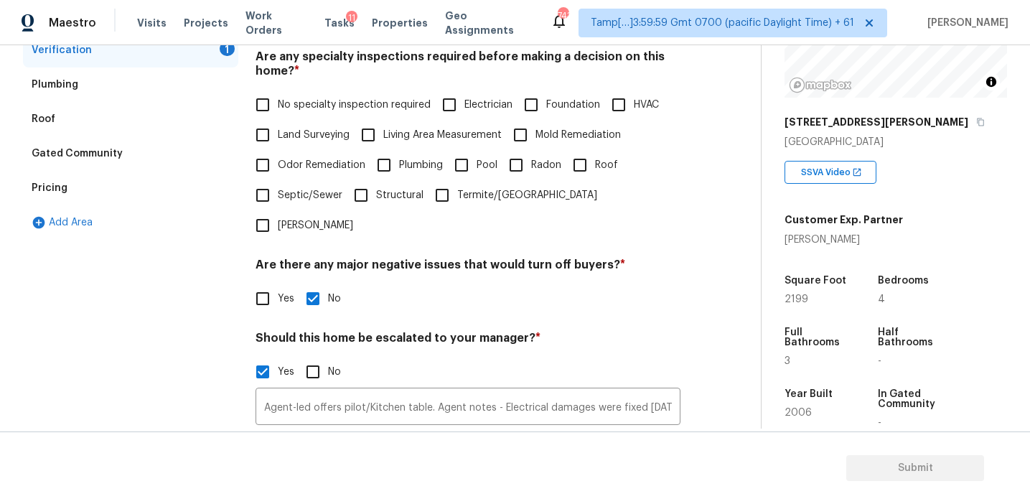
click at [474, 100] on span "Electrician" at bounding box center [488, 105] width 48 height 15
click at [464, 100] on input "Electrician" at bounding box center [449, 105] width 30 height 30
checkbox input "true"
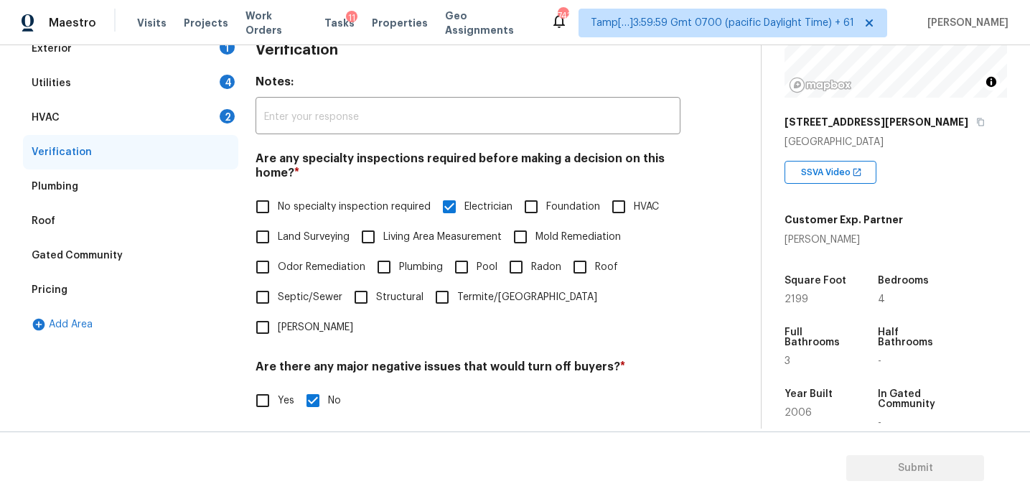
scroll to position [182, 0]
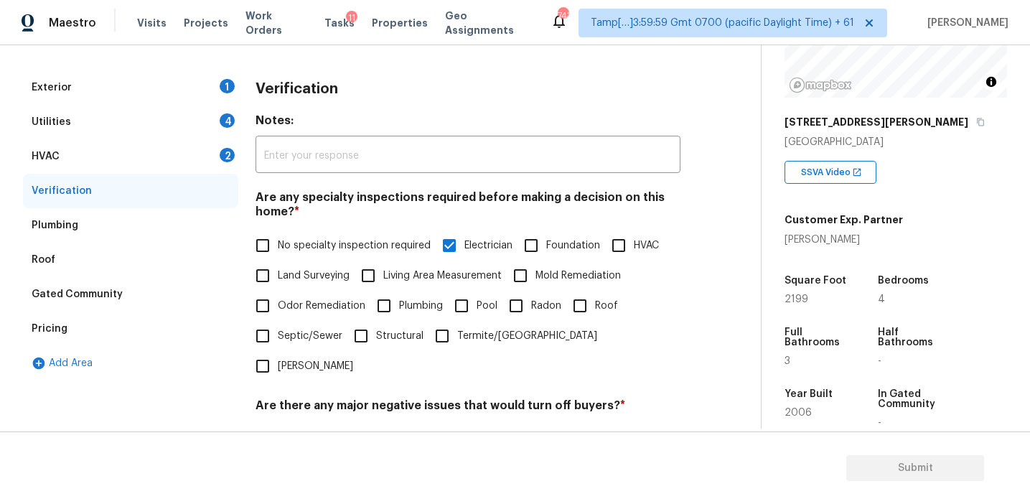
click at [185, 162] on div "HVAC 2" at bounding box center [130, 156] width 215 height 34
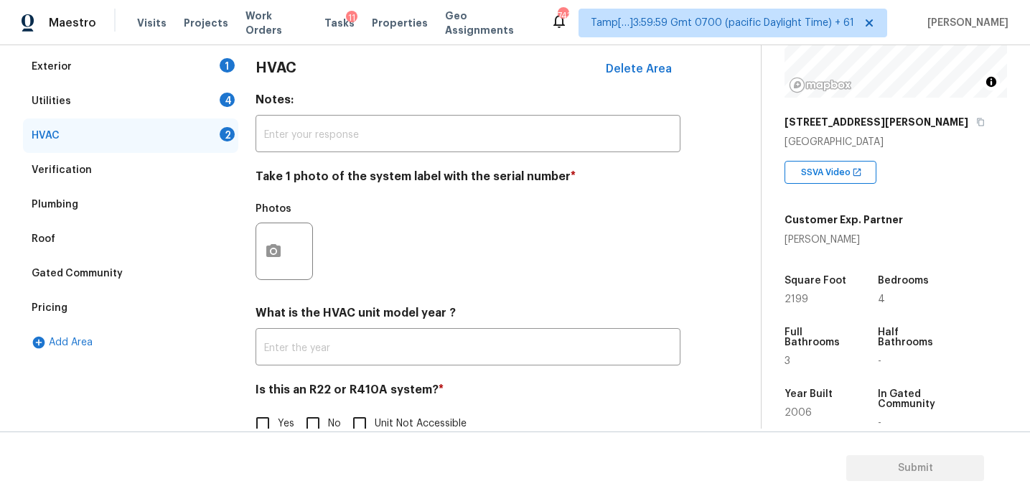
scroll to position [235, 0]
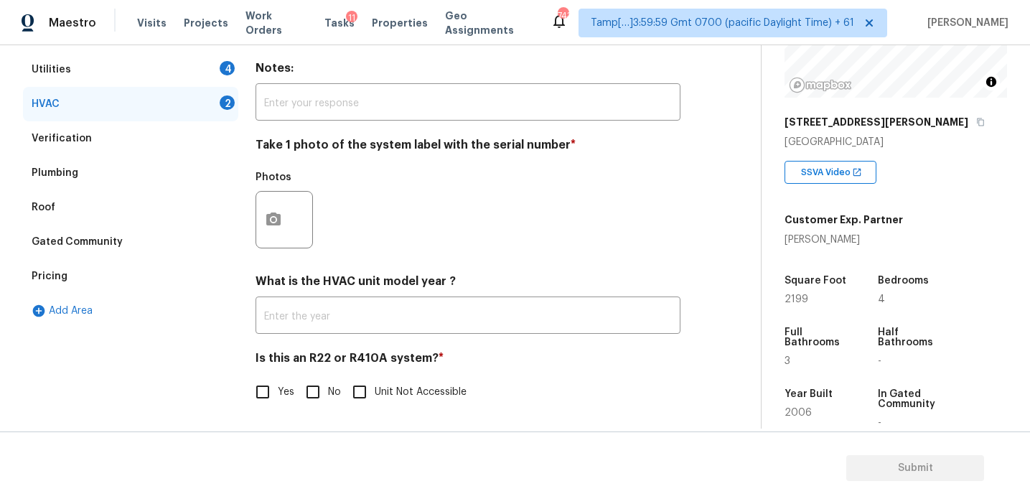
click at [311, 374] on div "Is this an R22 or R410A system? * Yes No Unit Not Accessible" at bounding box center [467, 379] width 425 height 56
click at [311, 388] on input "No" at bounding box center [313, 392] width 30 height 30
checkbox input "true"
click at [276, 225] on icon "button" at bounding box center [273, 219] width 17 height 17
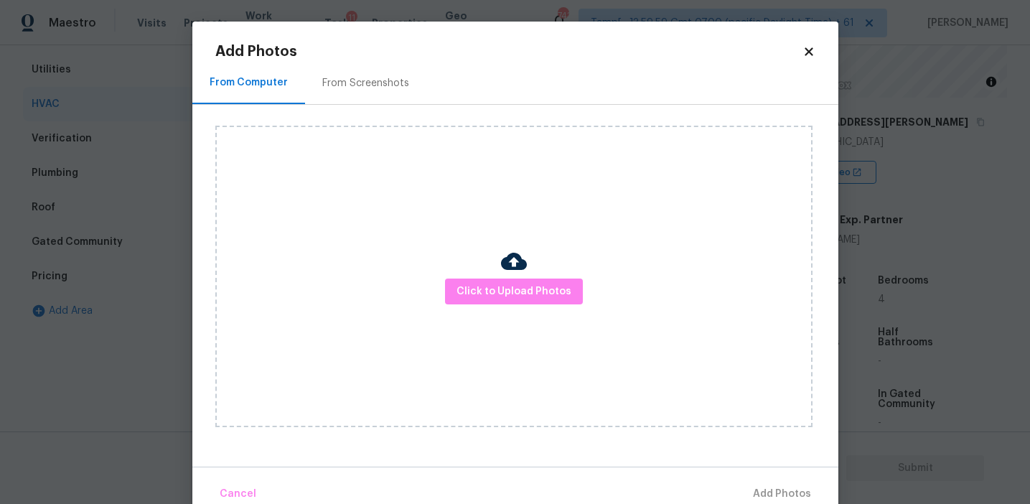
click at [471, 271] on div "Click to Upload Photos" at bounding box center [513, 276] width 597 height 301
click at [471, 286] on span "Click to Upload Photos" at bounding box center [513, 292] width 115 height 18
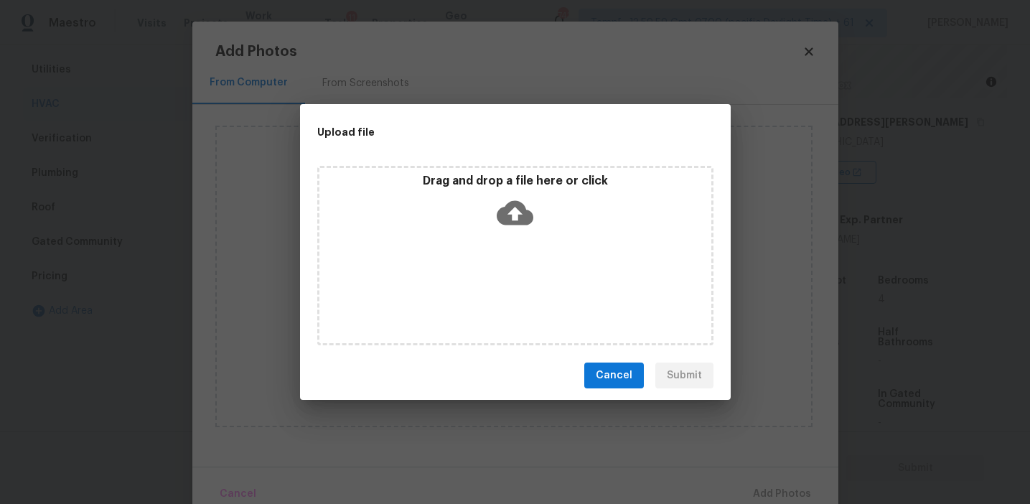
click at [475, 184] on p "Drag and drop a file here or click" at bounding box center [515, 181] width 392 height 15
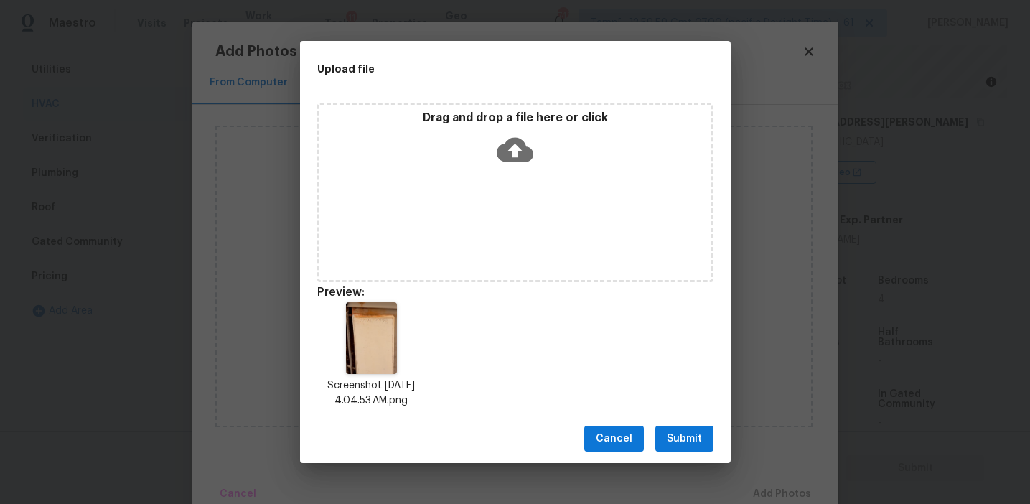
click at [684, 437] on span "Submit" at bounding box center [684, 439] width 35 height 18
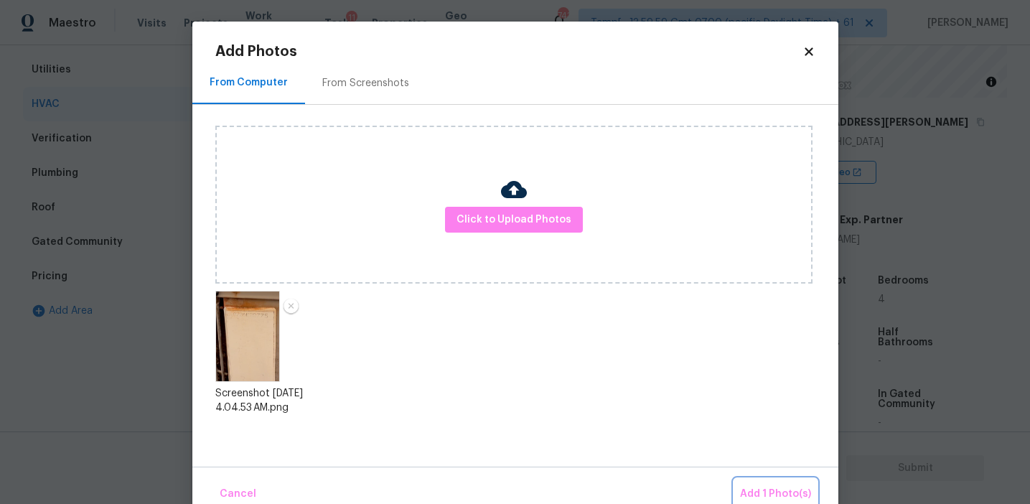
click at [748, 484] on button "Add 1 Photo(s)" at bounding box center [775, 494] width 83 height 31
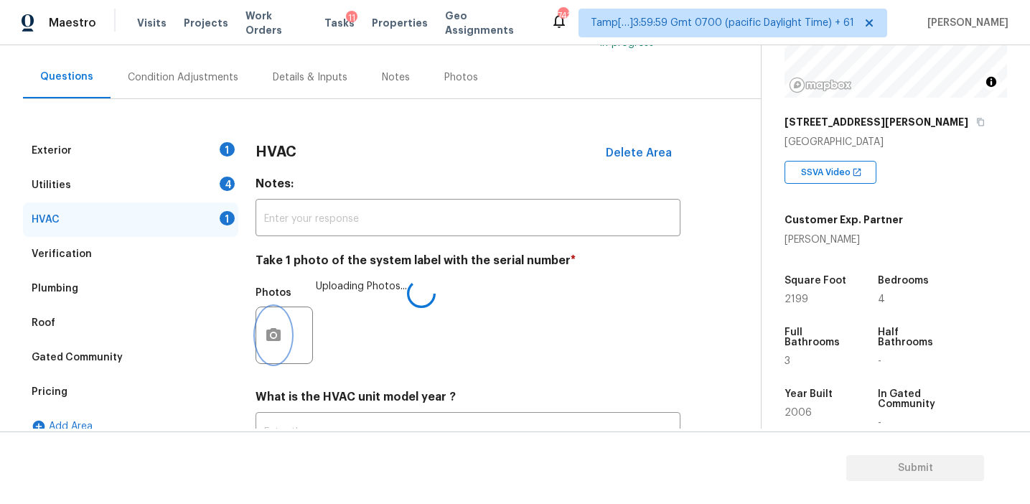
scroll to position [121, 0]
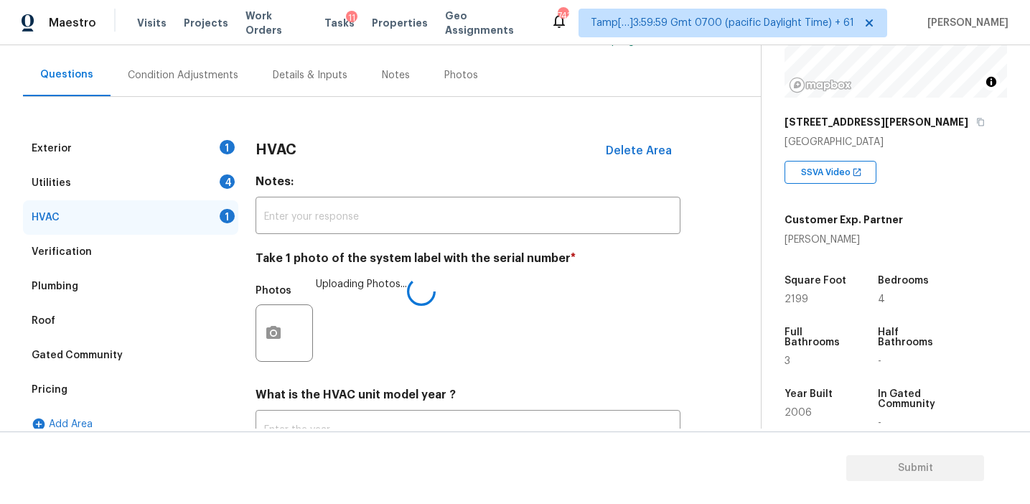
click at [278, 157] on div "HVAC Delete Area" at bounding box center [467, 149] width 425 height 37
click at [227, 187] on div "4" at bounding box center [227, 181] width 15 height 14
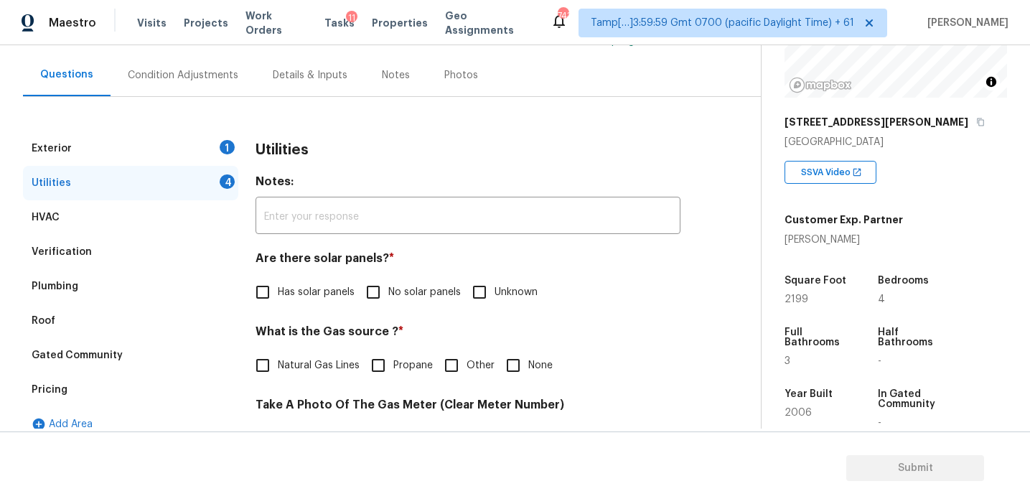
click at [382, 309] on div "Utilities Notes: ​ Are there solar panels? * Has solar panels No solar panels U…" at bounding box center [467, 505] width 425 height 748
click at [373, 294] on input "No solar panels" at bounding box center [373, 292] width 30 height 30
checkbox input "true"
click at [521, 362] on input "None" at bounding box center [513, 365] width 30 height 30
checkbox input "true"
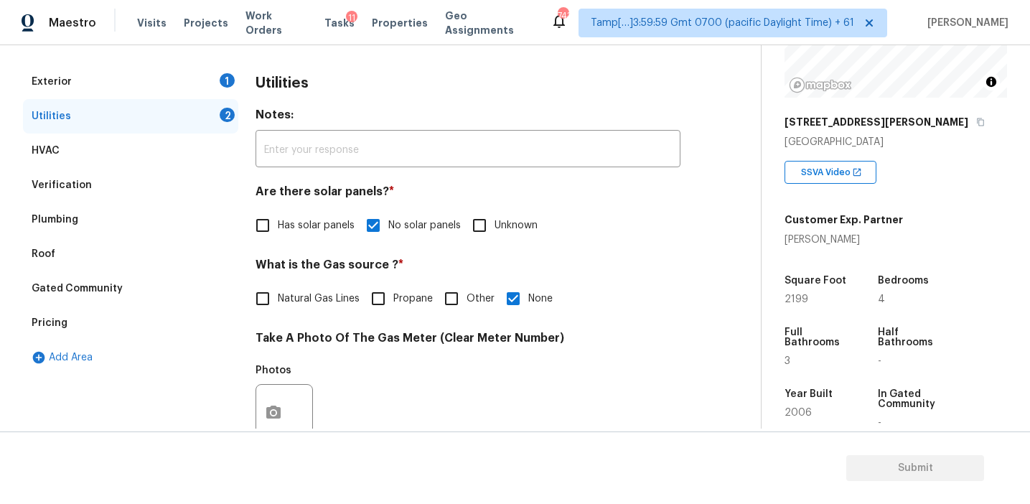
click at [333, 308] on label "Natural Gas Lines" at bounding box center [304, 298] width 112 height 30
click at [278, 308] on input "Natural Gas Lines" at bounding box center [263, 298] width 30 height 30
checkbox input "true"
checkbox input "false"
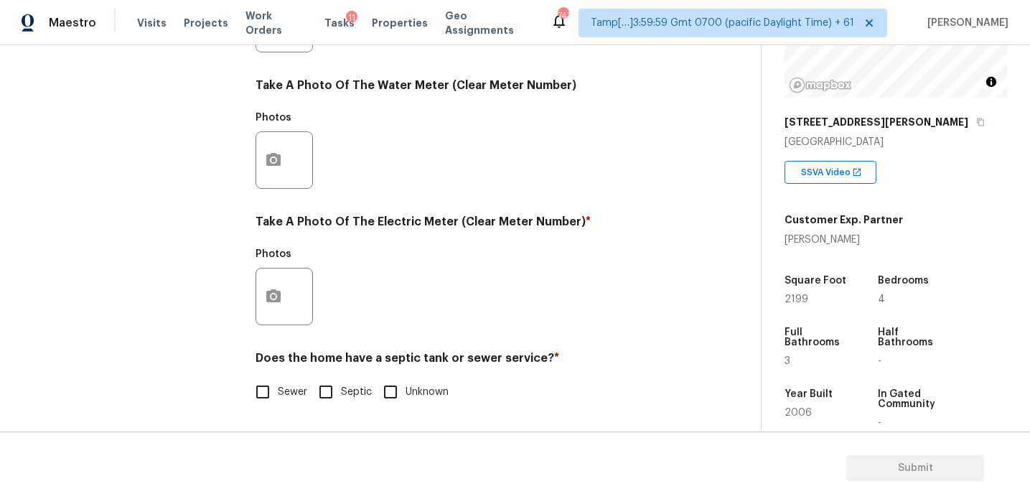
click at [266, 393] on input "Sewer" at bounding box center [263, 392] width 30 height 30
checkbox input "true"
click at [276, 277] on button "button" at bounding box center [273, 295] width 34 height 56
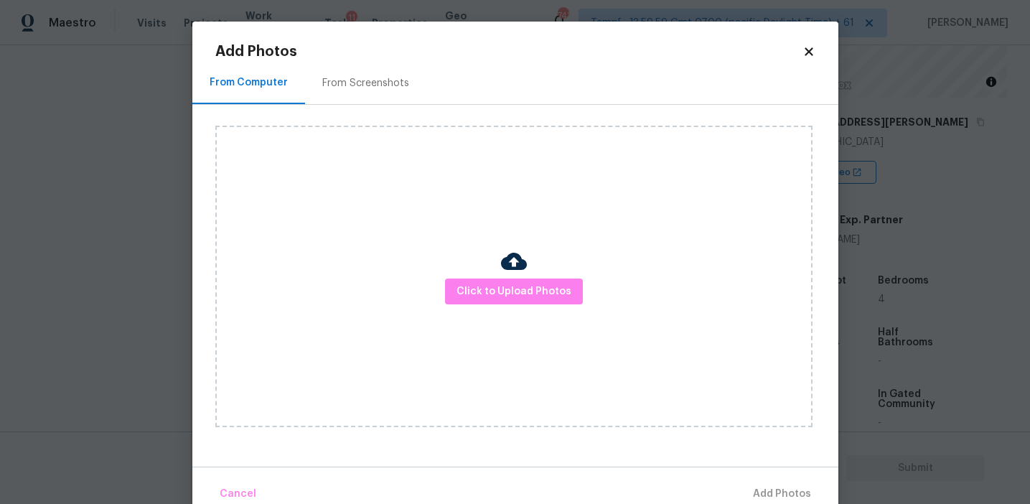
scroll to position [576, 0]
click at [520, 274] on div at bounding box center [514, 263] width 26 height 30
click at [505, 296] on span "Click to Upload Photos" at bounding box center [513, 292] width 115 height 18
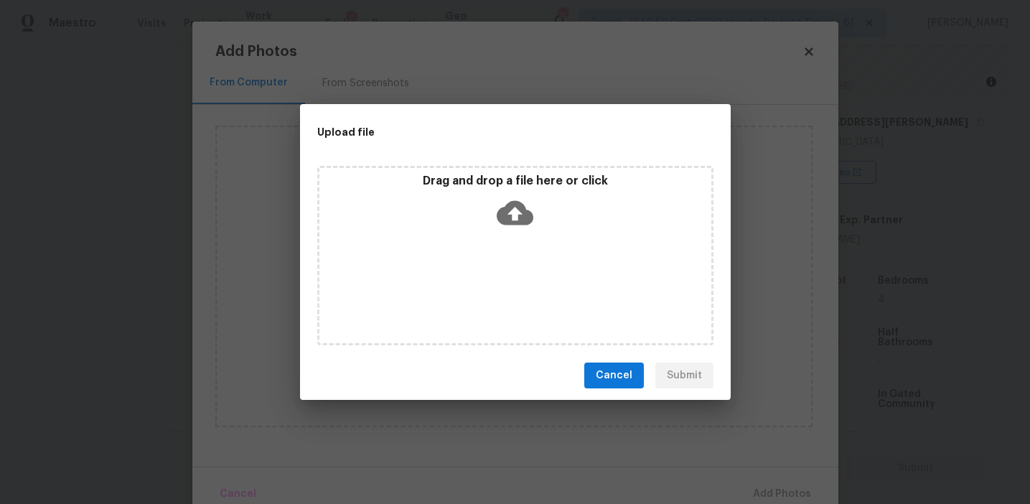
click at [505, 179] on p "Drag and drop a file here or click" at bounding box center [515, 181] width 392 height 15
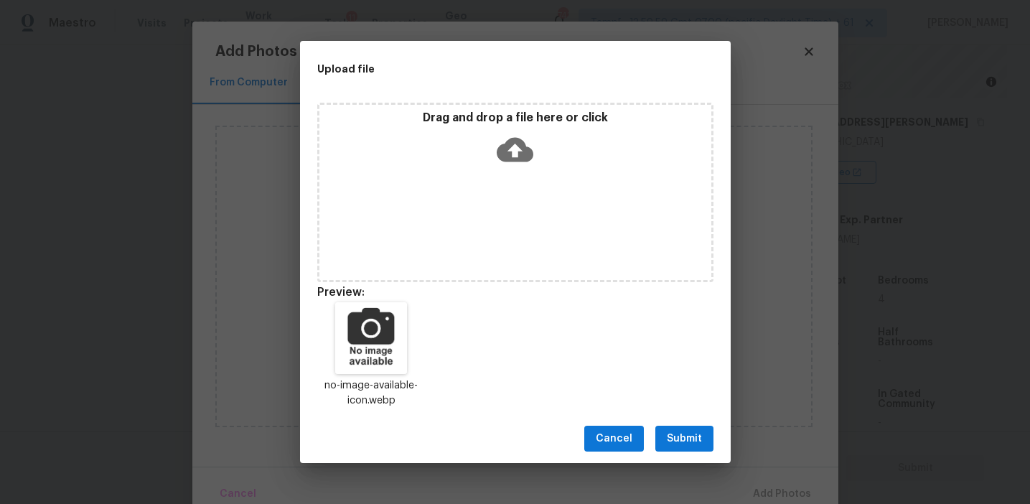
click at [682, 431] on span "Submit" at bounding box center [684, 439] width 35 height 18
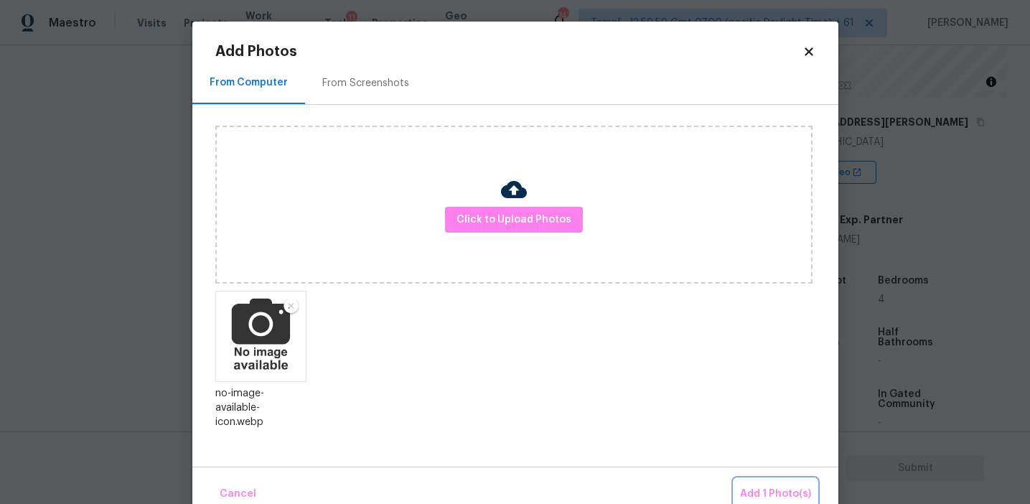
click at [758, 486] on span "Add 1 Photo(s)" at bounding box center [775, 494] width 71 height 18
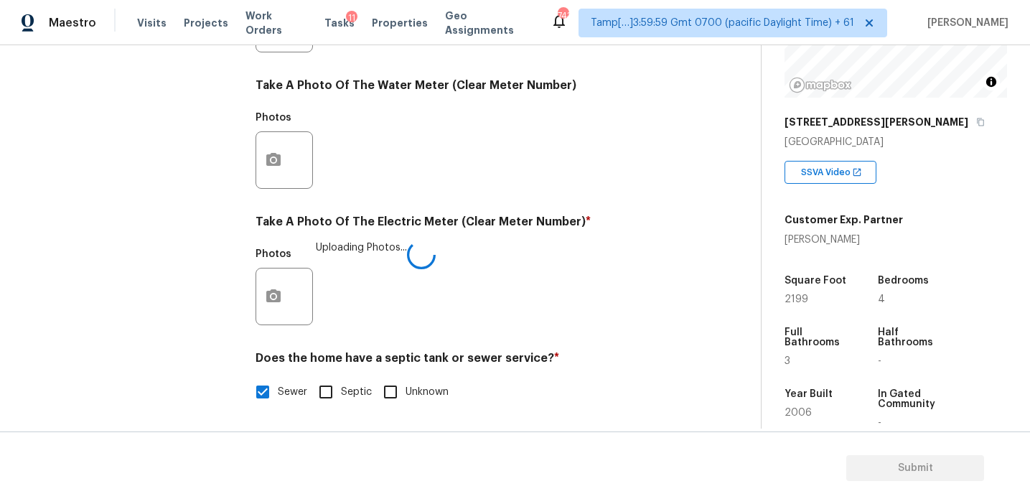
click at [465, 248] on div "Photos Uploading Photos..." at bounding box center [467, 286] width 425 height 93
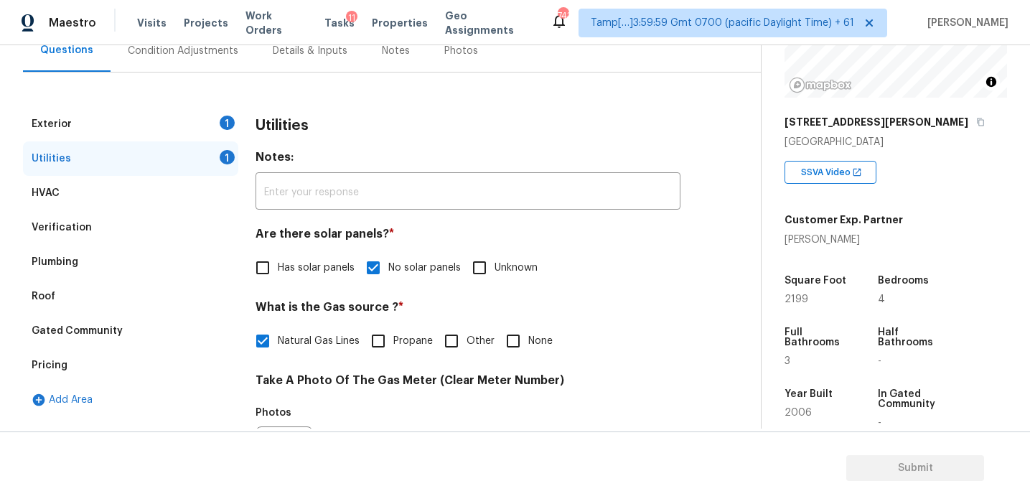
scroll to position [136, 0]
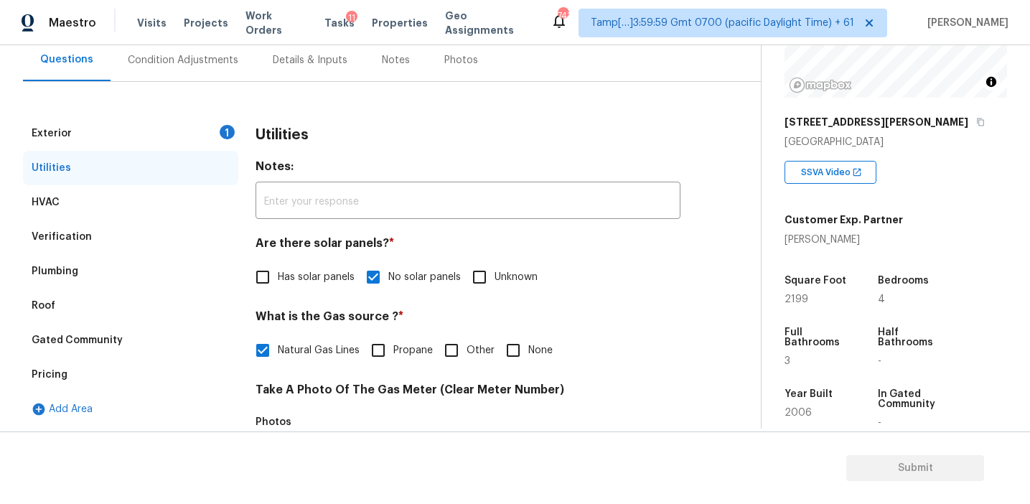
click at [207, 132] on div "Exterior 1" at bounding box center [130, 133] width 215 height 34
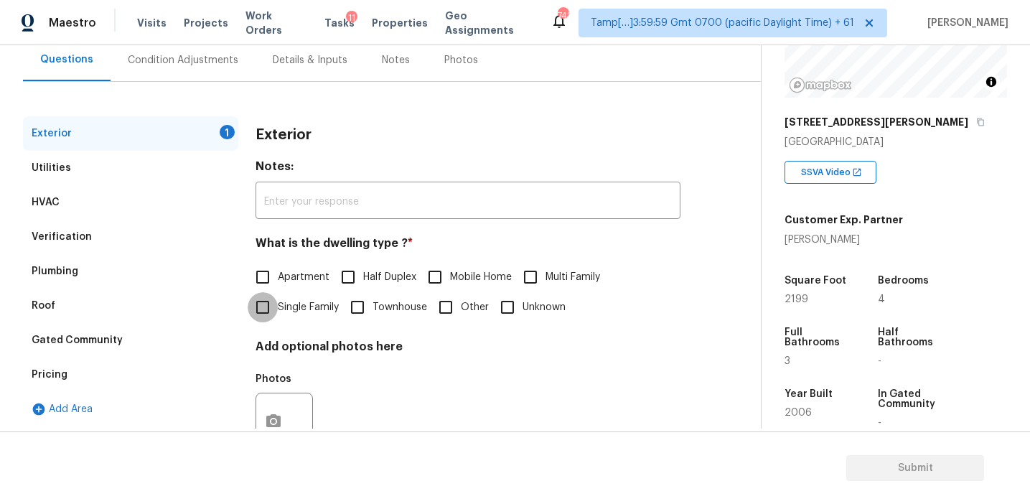
click at [258, 302] on input "Single Family" at bounding box center [263, 307] width 30 height 30
checkbox input "true"
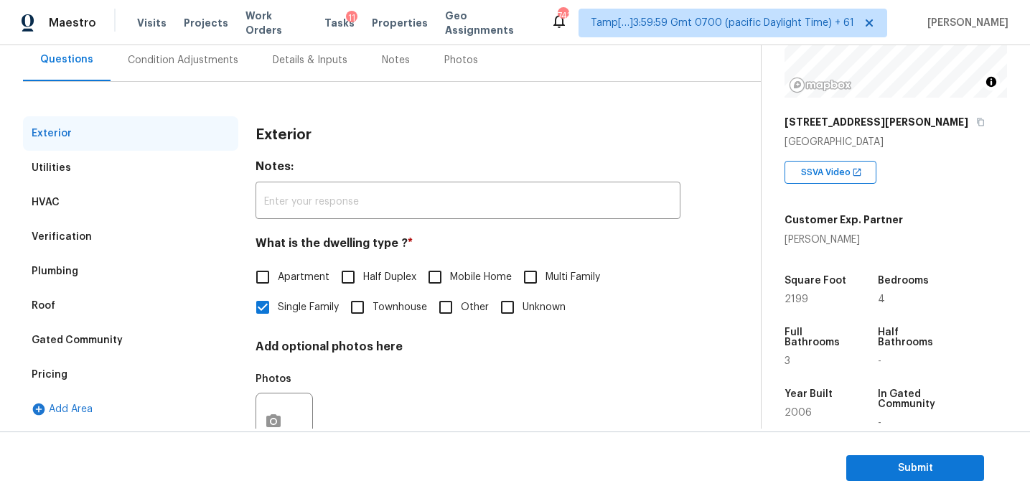
click at [217, 61] on div "Condition Adjustments" at bounding box center [183, 60] width 111 height 14
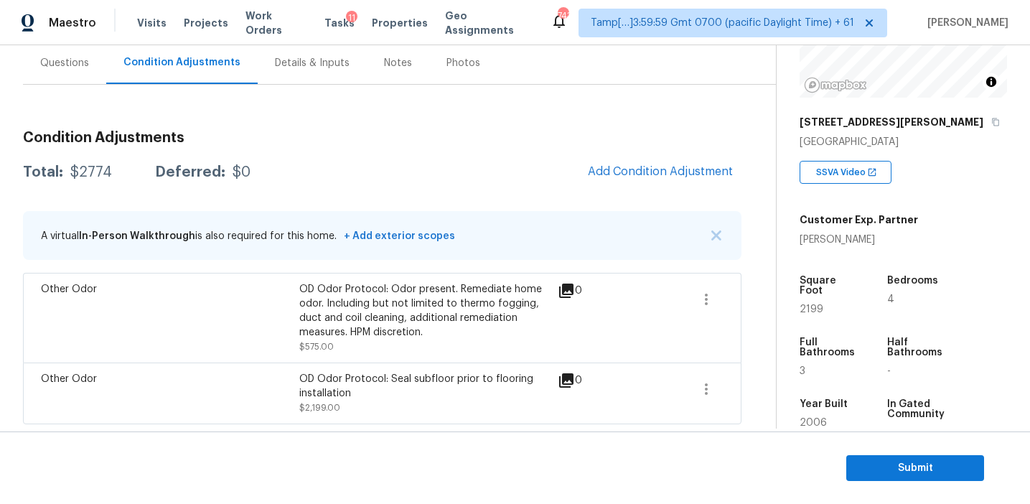
scroll to position [133, 0]
click at [372, 159] on div "Total: $2774 Deferred: $0 Add Condition Adjustment" at bounding box center [382, 172] width 718 height 32
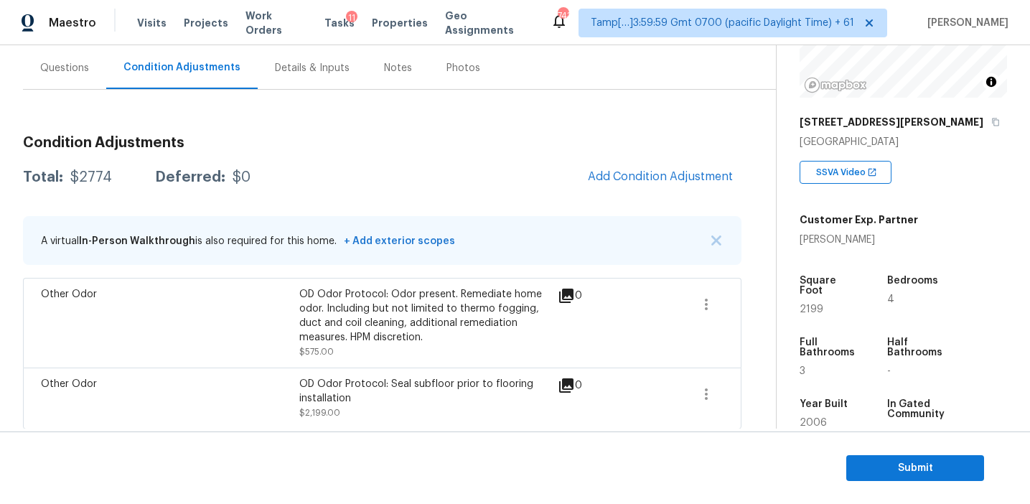
scroll to position [127, 0]
click at [637, 182] on span "Add Condition Adjustment" at bounding box center [660, 177] width 145 height 13
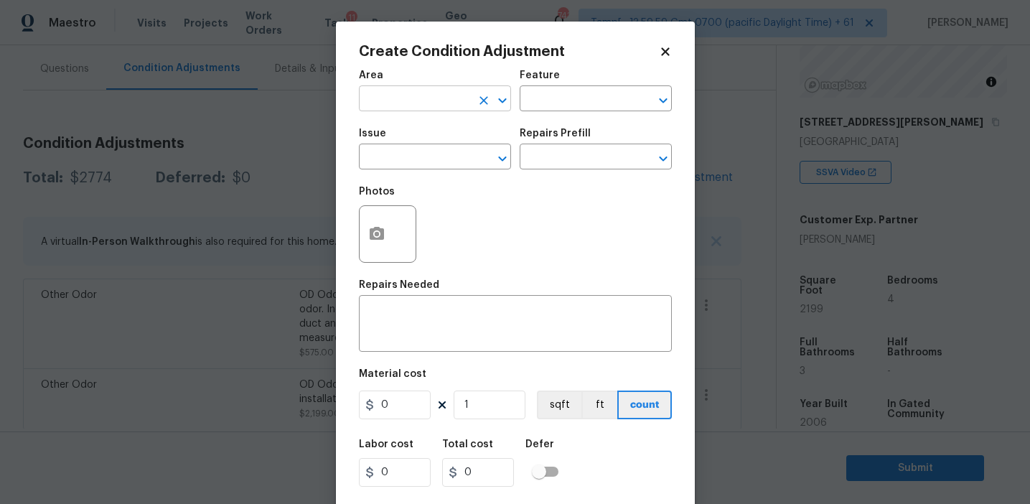
click at [401, 94] on input "text" at bounding box center [415, 100] width 112 height 22
click at [586, 200] on div "Photos" at bounding box center [515, 224] width 313 height 93
click at [403, 170] on span "Issue ​" at bounding box center [435, 149] width 152 height 58
click at [403, 161] on input "text" at bounding box center [415, 158] width 112 height 22
click at [371, 160] on input "eoof" at bounding box center [415, 158] width 112 height 22
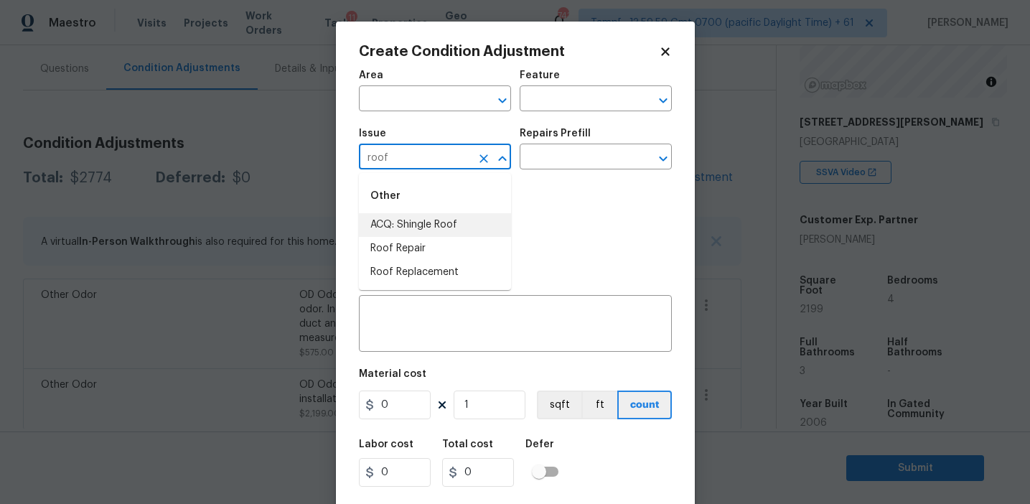
click at [419, 222] on li "ACQ: Shingle Roof" at bounding box center [435, 225] width 152 height 24
type input "ACQ: Shingle Roof"
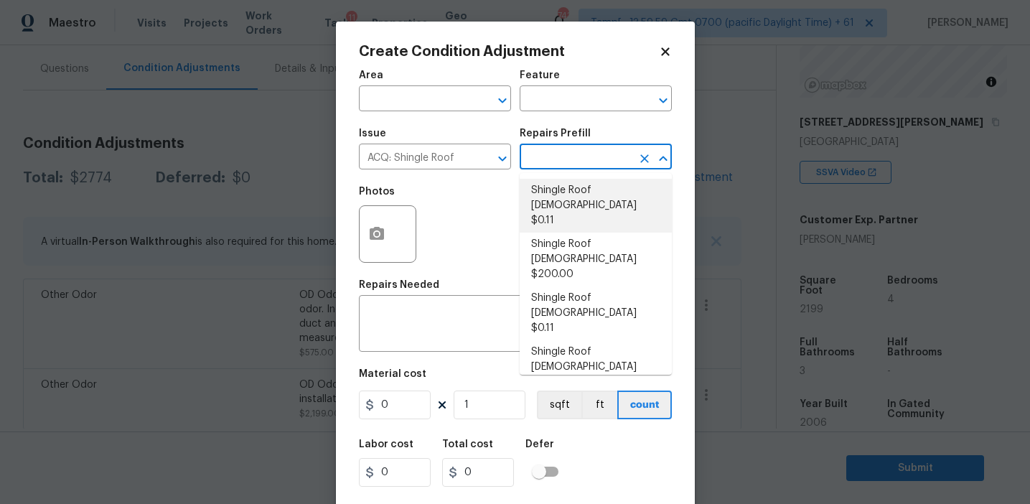
click at [595, 202] on li "Shingle Roof 0-10 Years Old $0.11" at bounding box center [596, 206] width 152 height 54
type input "Acquisition"
type textarea "Acquisition Scope: Shingle Roof 0-10 years in age maintenance."
type input "0.11"
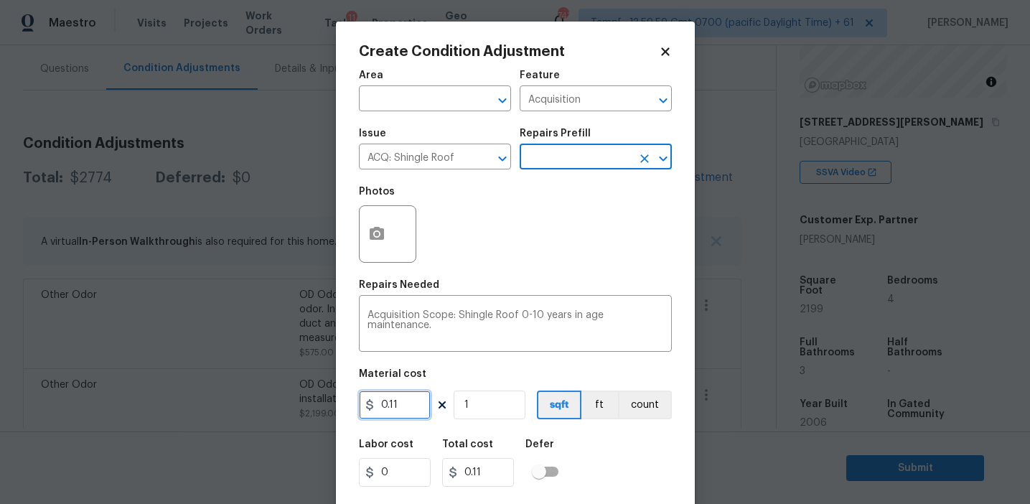
click at [416, 414] on input "0.11" at bounding box center [395, 404] width 72 height 29
type input "0.14"
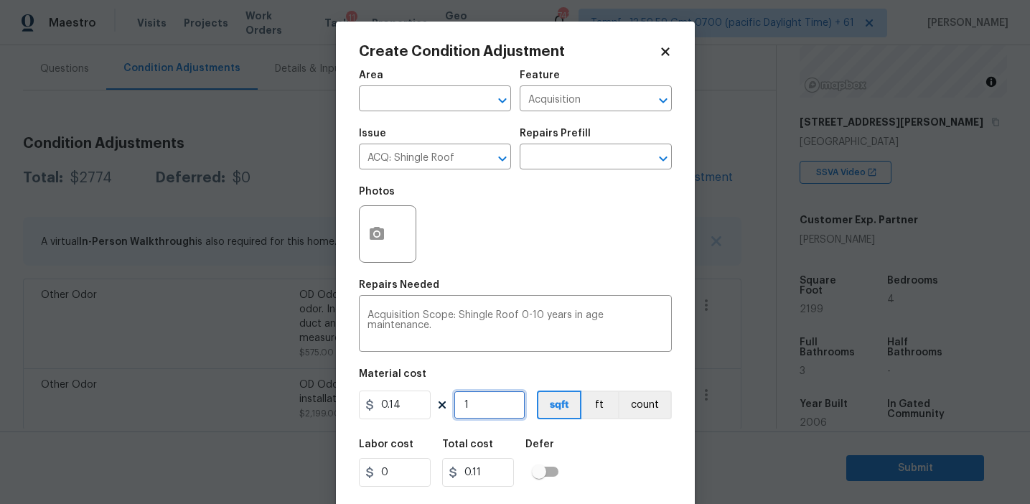
type input "0.14"
type input "2"
type input "0.28"
type input "21"
type input "2.9400000000000004"
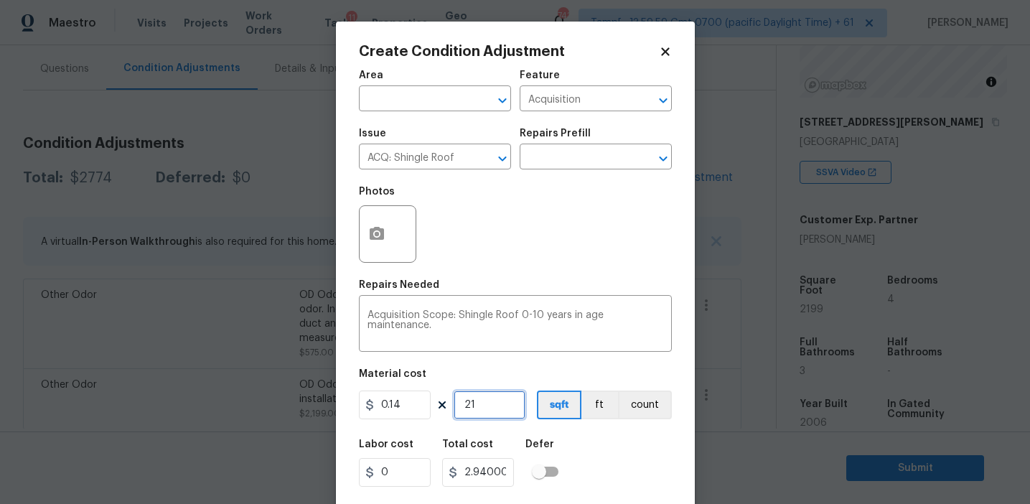
type input "219"
type input "30.660000000000004"
type input "2199"
type input "307.86"
type input "2199"
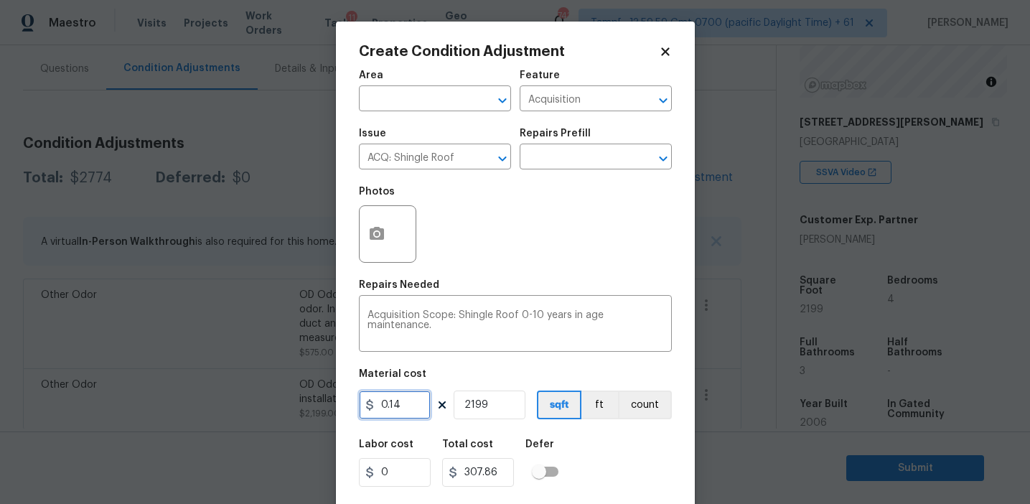
click at [415, 408] on input "0.14" at bounding box center [395, 404] width 72 height 29
type input "308"
type input "677292"
type input "1"
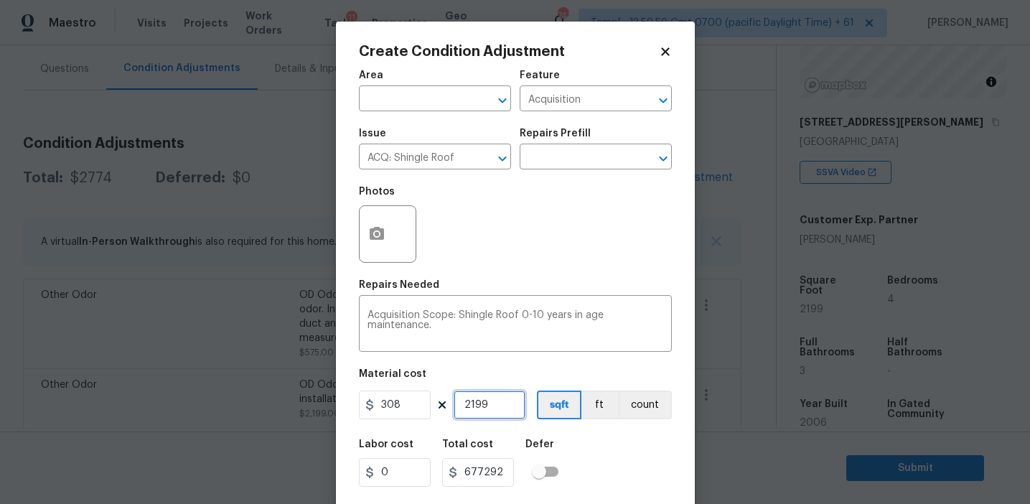
type input "308"
type input "1"
click at [637, 400] on button "count" at bounding box center [645, 404] width 54 height 29
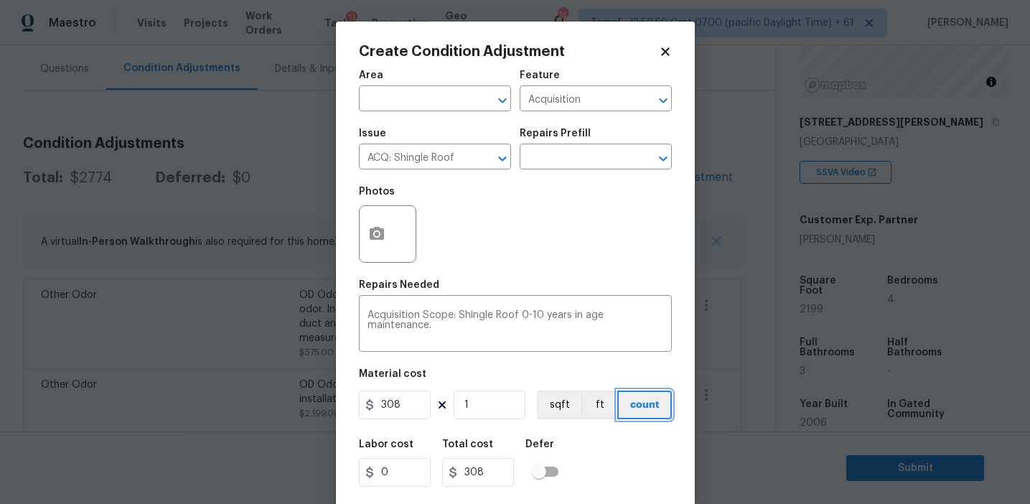
scroll to position [32, 0]
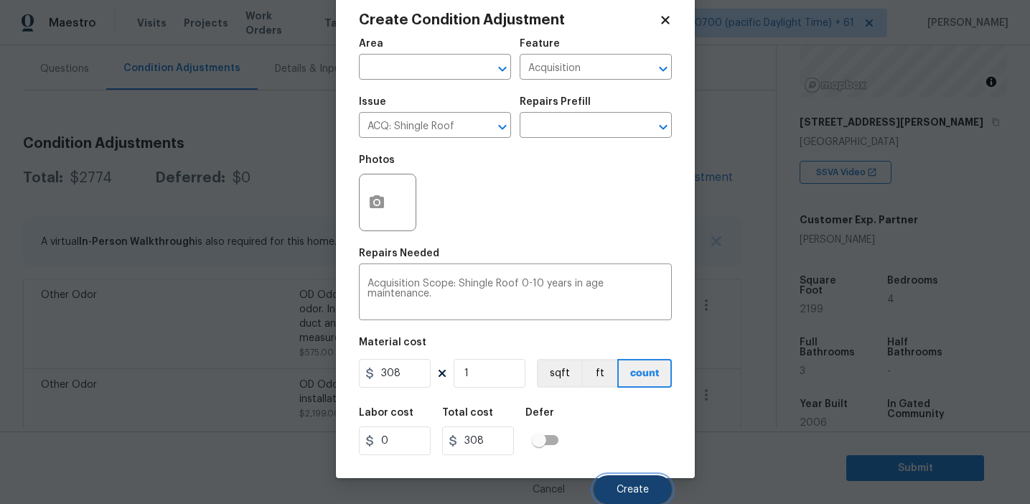
click at [624, 479] on button "Create" at bounding box center [632, 489] width 78 height 29
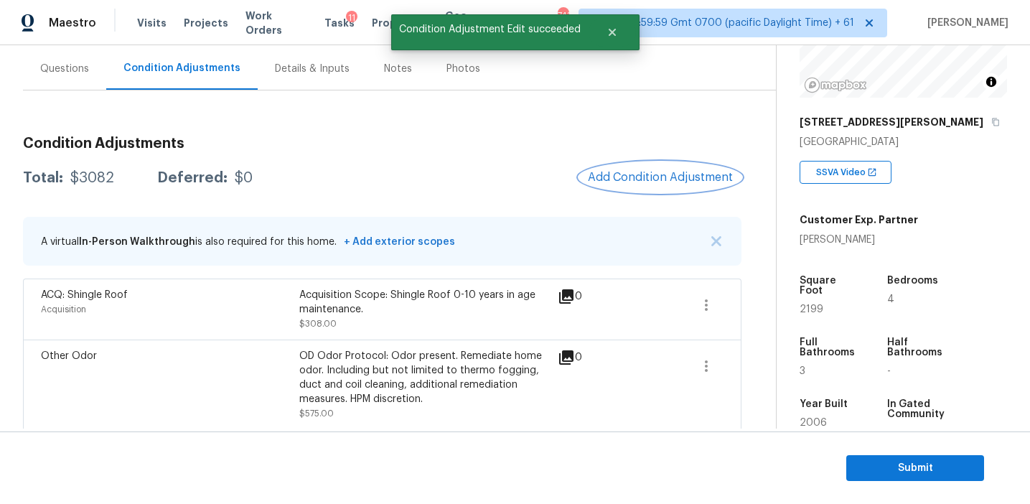
scroll to position [0, 0]
click at [632, 171] on span "Add Condition Adjustment" at bounding box center [660, 177] width 145 height 13
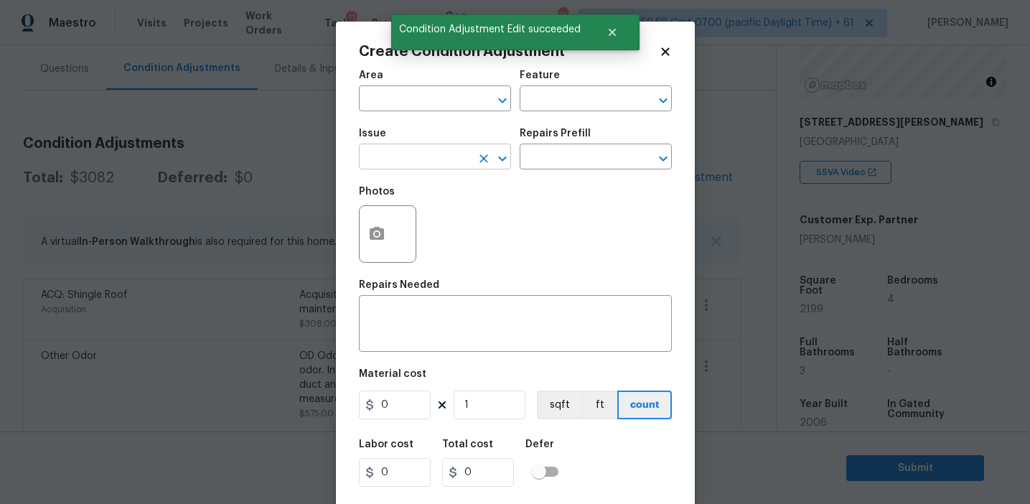
click at [409, 161] on input "text" at bounding box center [415, 158] width 112 height 22
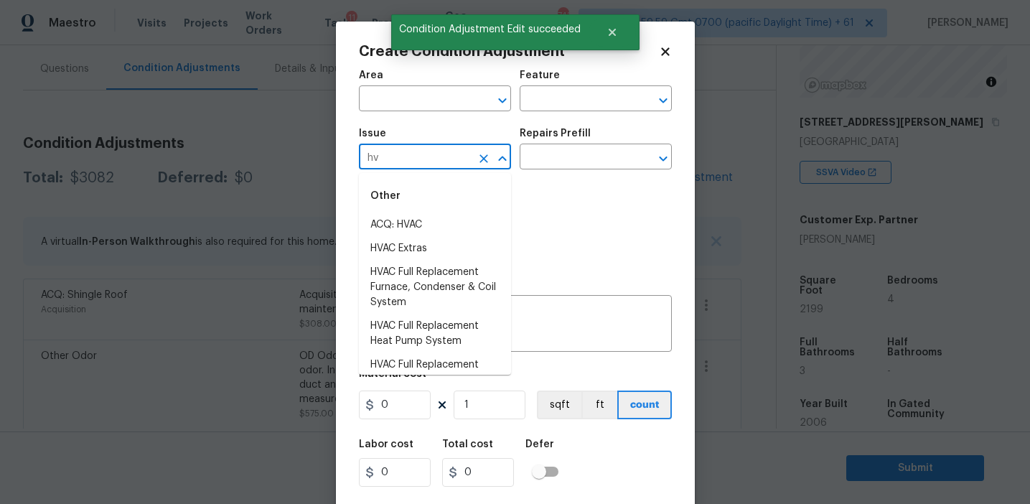
click at [450, 225] on li "ACQ: HVAC" at bounding box center [435, 225] width 152 height 24
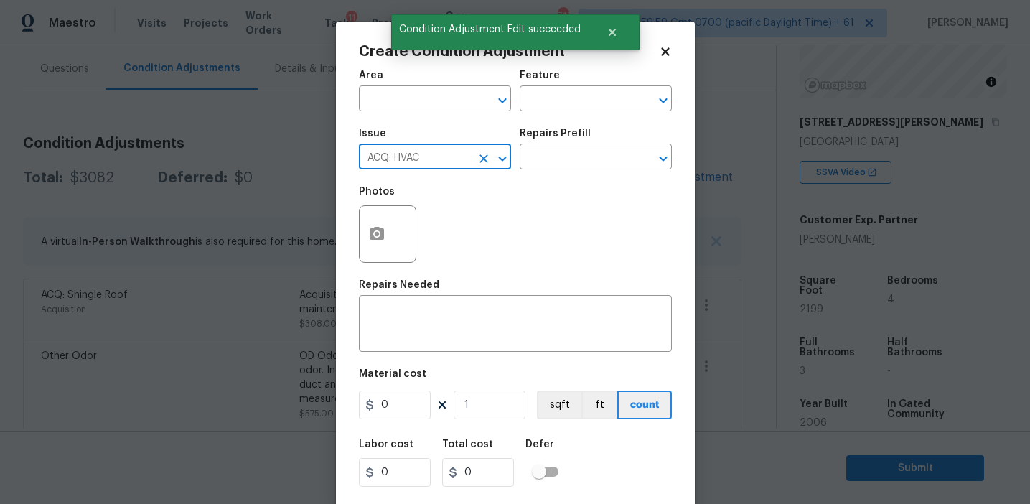
type input "ACQ: HVAC"
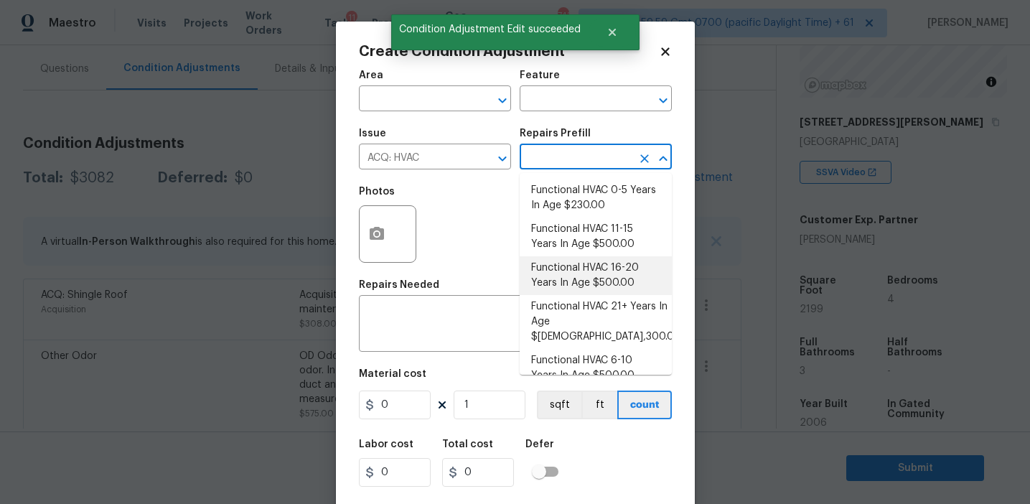
click at [591, 273] on li "Functional HVAC 16-20 Years In Age $500.00" at bounding box center [596, 275] width 152 height 39
type input "Acquisition"
type textarea "Acquisition Scope: Functional HVAC 16-20 years"
type input "500"
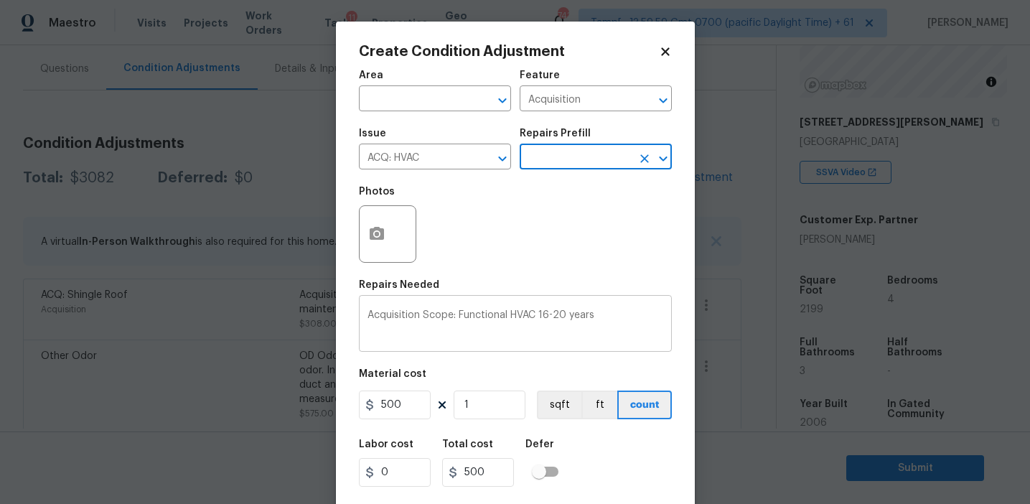
scroll to position [32, 0]
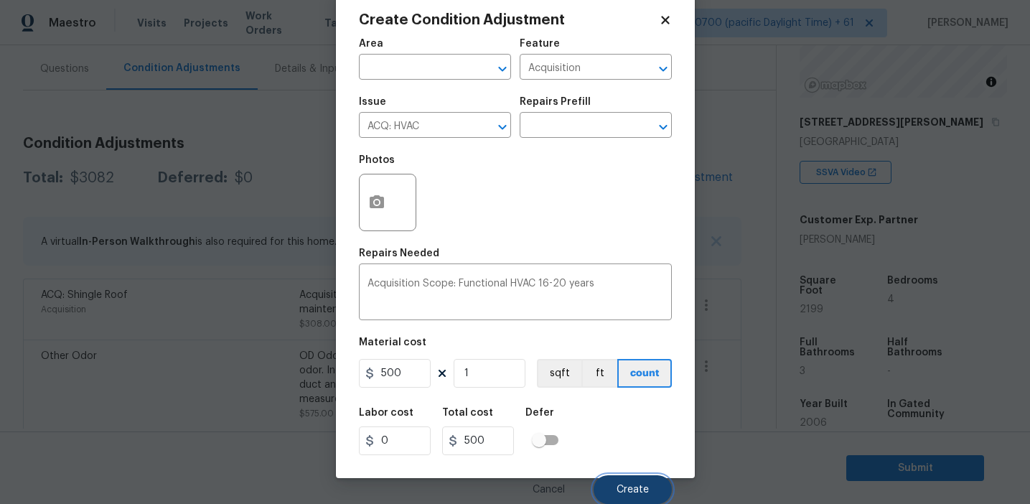
click at [616, 483] on button "Create" at bounding box center [632, 489] width 78 height 29
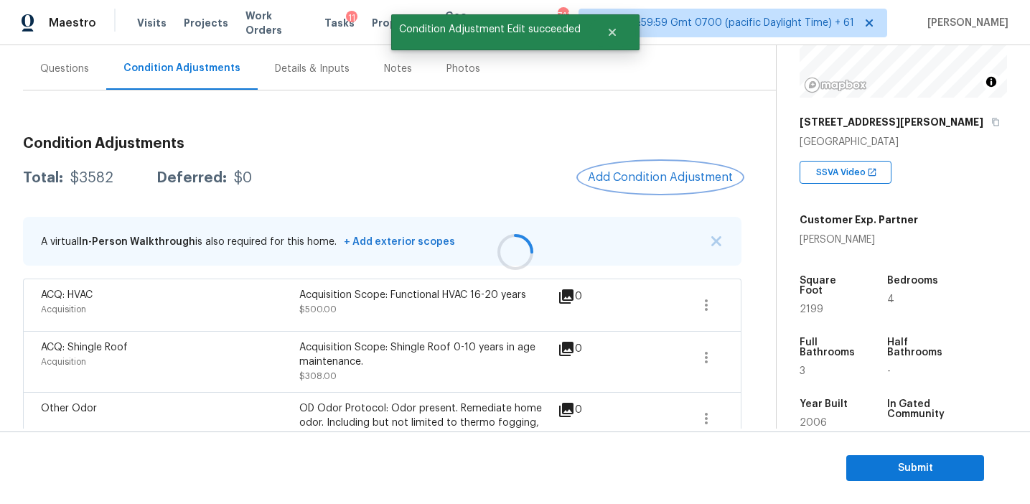
scroll to position [0, 0]
click at [653, 189] on button "Add Condition Adjustment" at bounding box center [660, 177] width 162 height 30
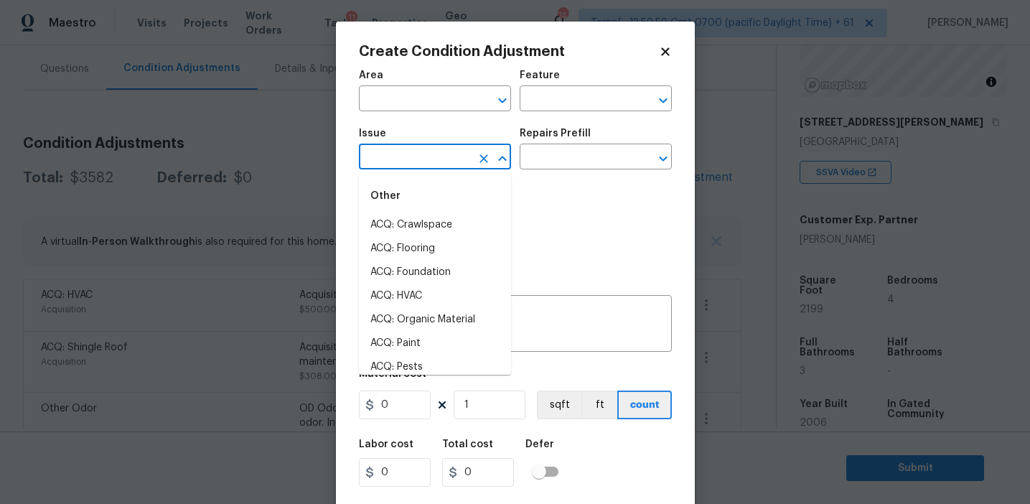
click at [401, 154] on input "text" at bounding box center [415, 158] width 112 height 22
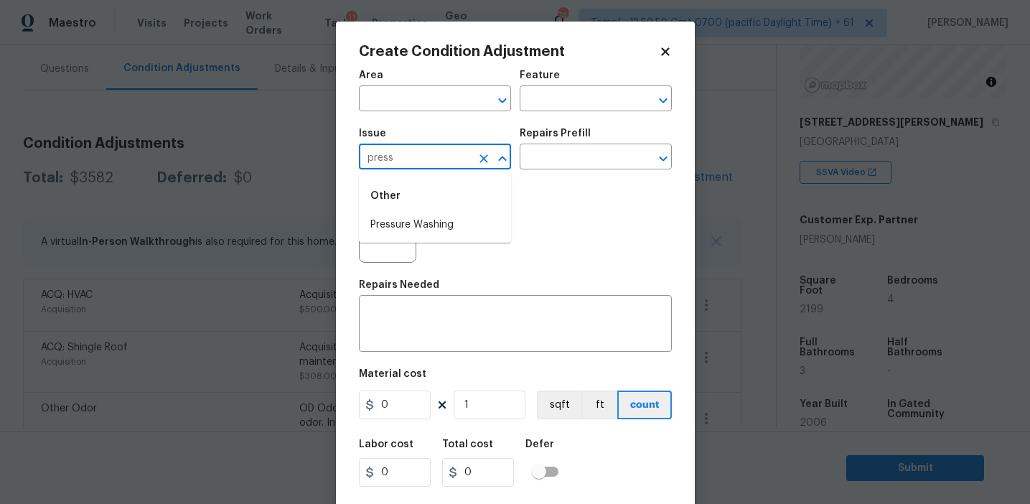
click at [418, 221] on li "Pressure Washing" at bounding box center [435, 225] width 152 height 24
type input "Pressure Washing"
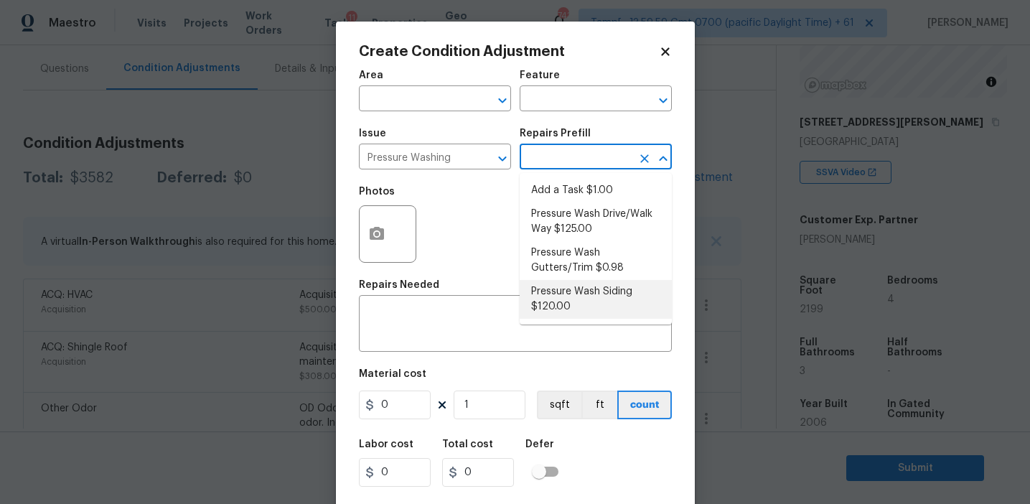
click at [544, 291] on li "Pressure Wash Siding $120.00" at bounding box center [596, 299] width 152 height 39
type input "Siding"
type textarea "Protect areas as needed for pressure washing. Pressure wash the siding on the h…"
type input "120"
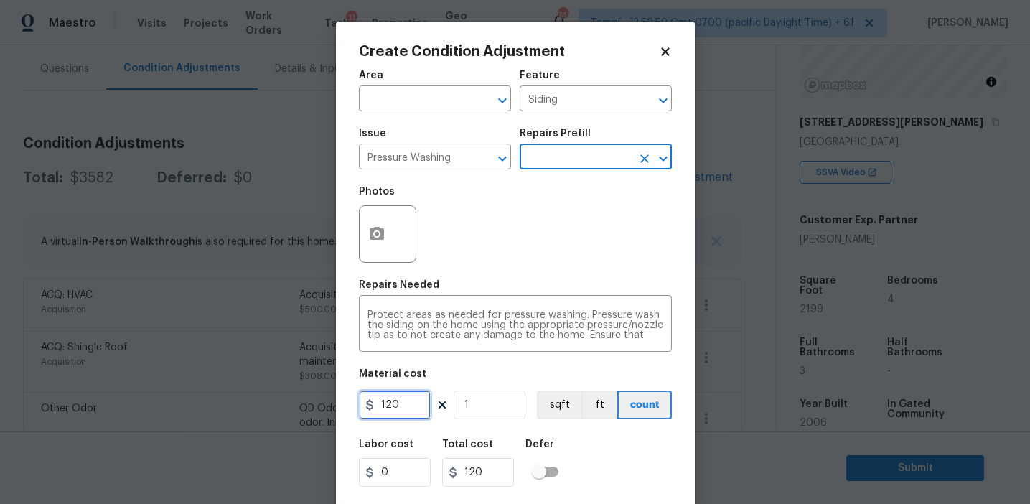
click at [406, 400] on input "120" at bounding box center [395, 404] width 72 height 29
type input "300"
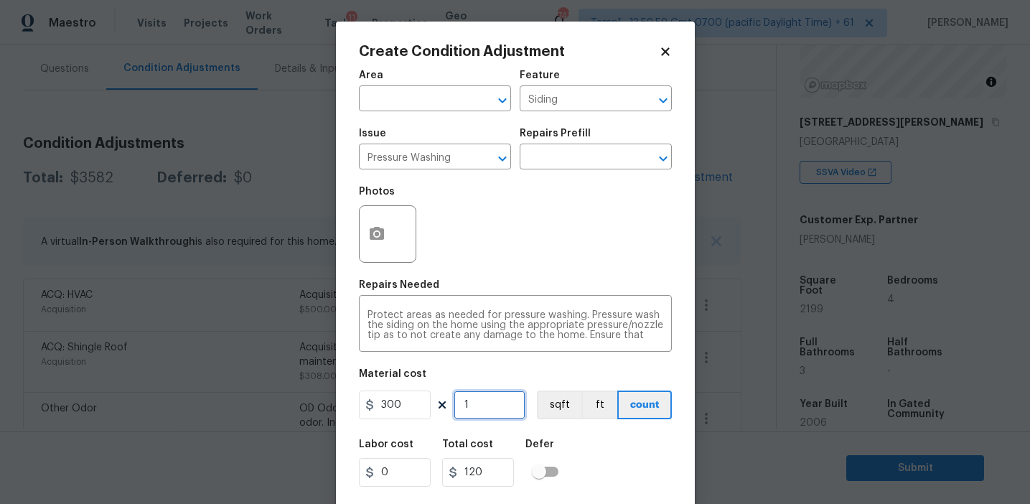
type input "300"
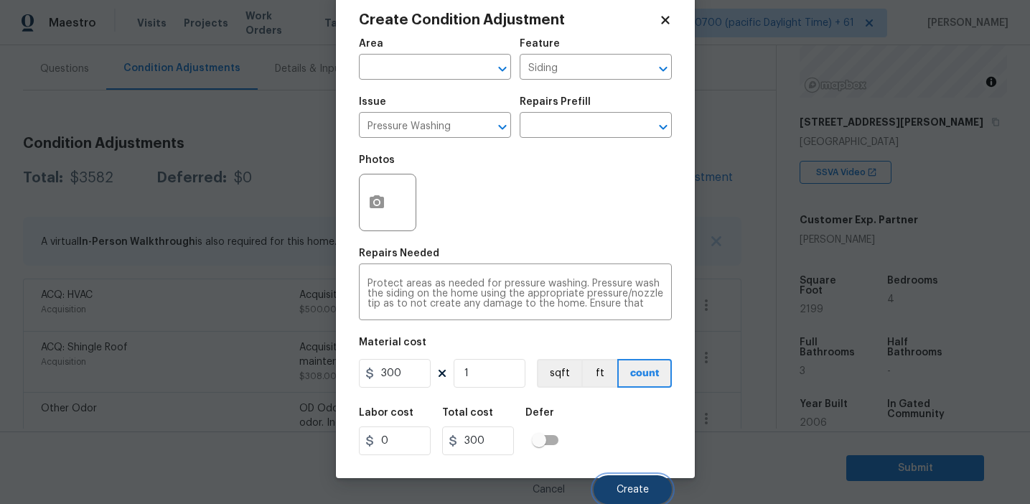
click at [611, 488] on button "Create" at bounding box center [632, 489] width 78 height 29
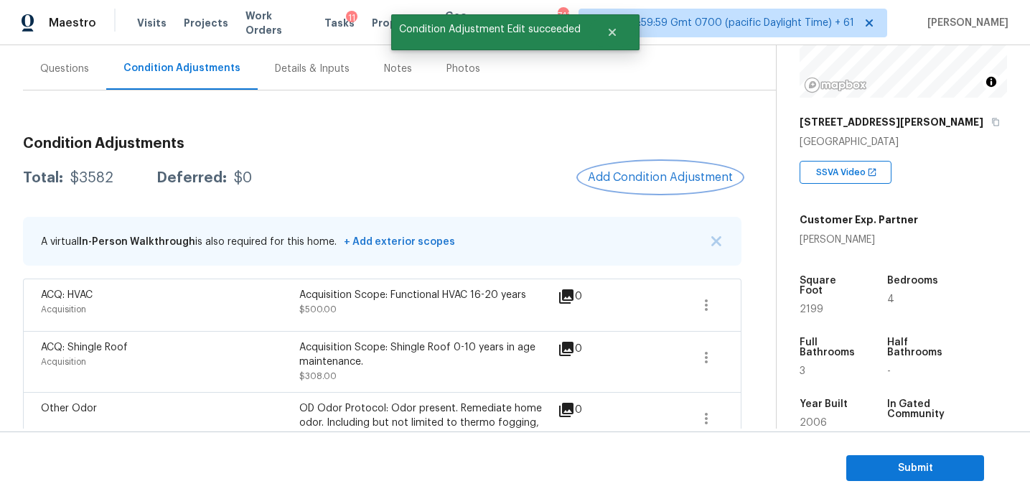
scroll to position [0, 0]
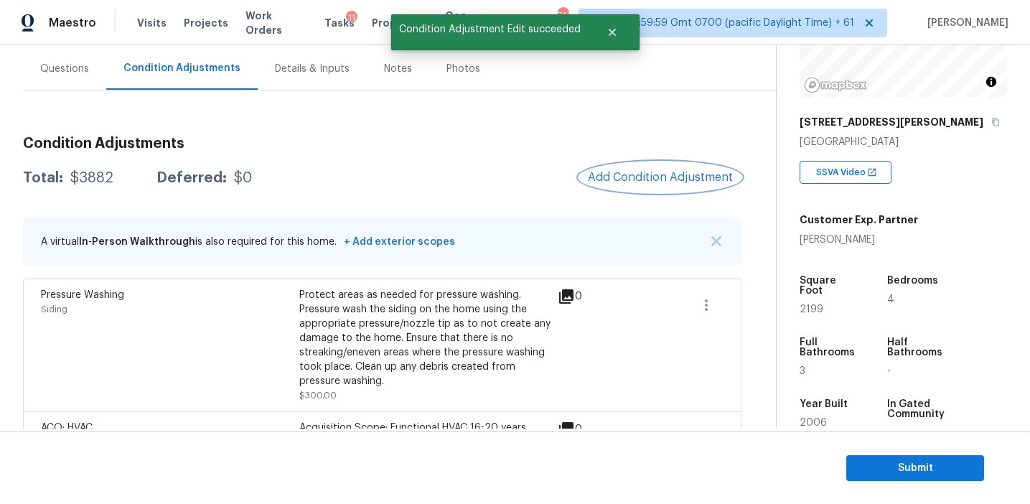
click at [628, 184] on button "Add Condition Adjustment" at bounding box center [660, 177] width 162 height 30
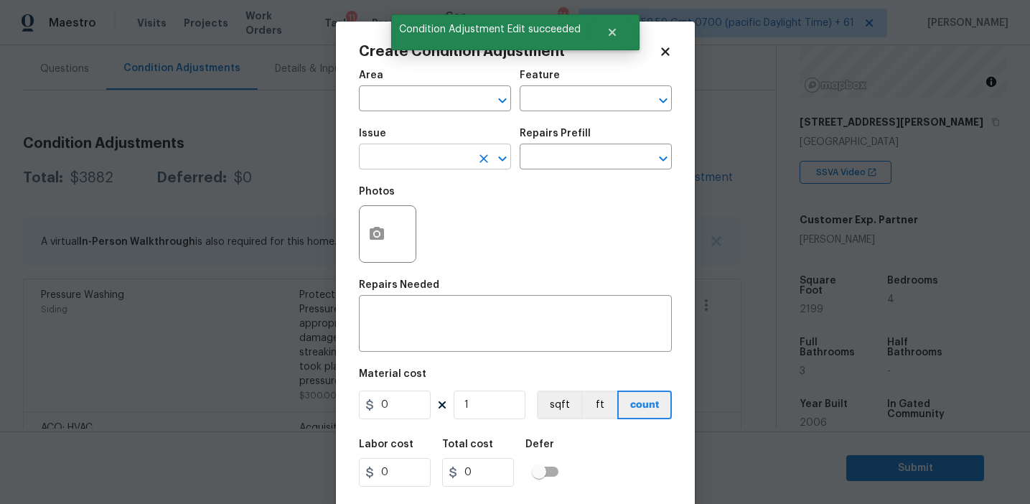
click at [395, 156] on input "text" at bounding box center [415, 158] width 112 height 22
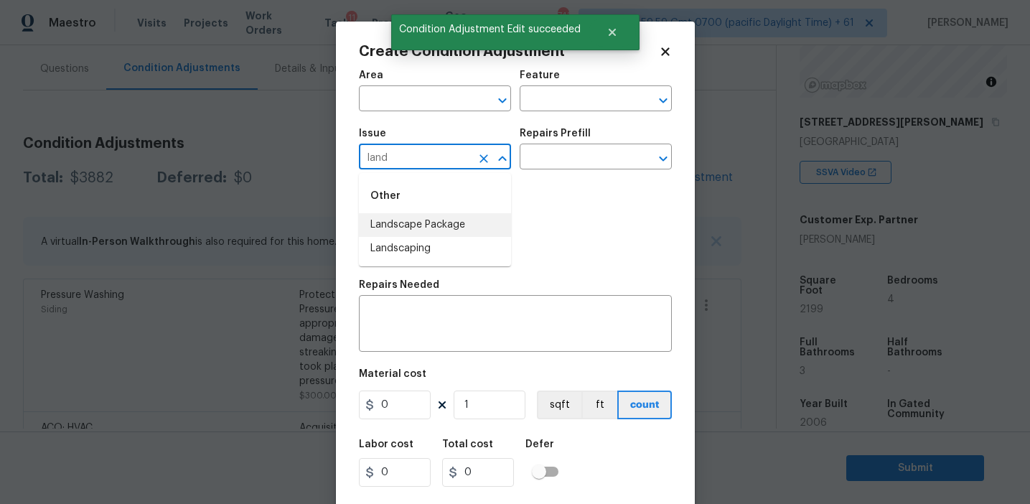
click at [421, 220] on li "Landscape Package" at bounding box center [435, 225] width 152 height 24
type input "Landscape Package"
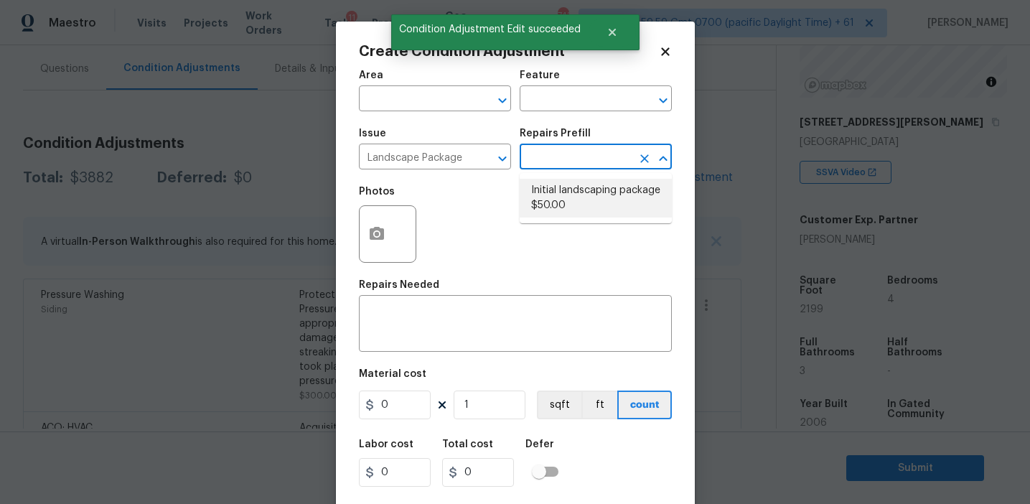
click at [587, 207] on li "Initial landscaping package $50.00" at bounding box center [596, 198] width 152 height 39
type input "Home Readiness Packages"
type textarea "Mowing of grass up to 6" in height. Mow, edge along driveways & sidewalks, trim…"
type input "50"
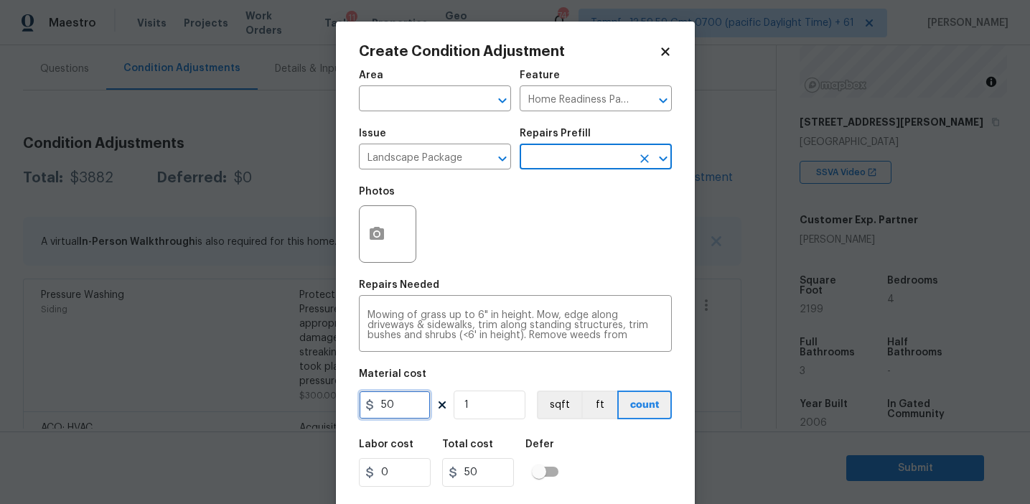
click at [384, 403] on input "50" at bounding box center [395, 404] width 72 height 29
click at [381, 400] on input "50" at bounding box center [395, 404] width 72 height 29
type input "300"
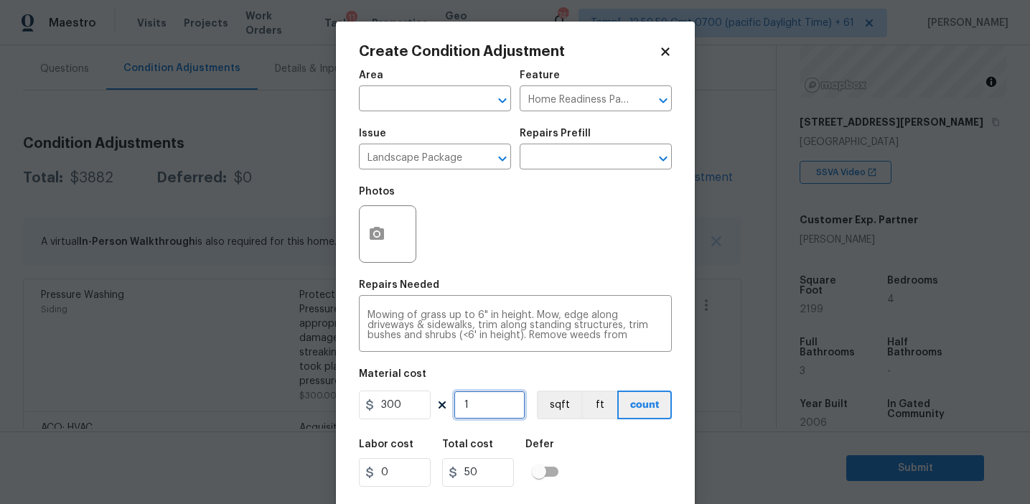
type input "300"
click at [375, 254] on button "button" at bounding box center [377, 234] width 34 height 56
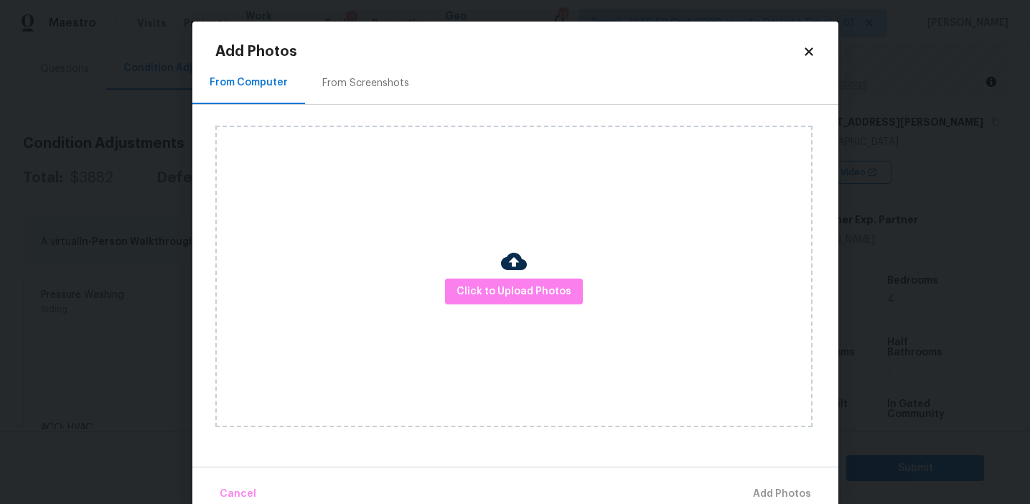
click at [376, 76] on div "From Screenshots" at bounding box center [365, 83] width 87 height 14
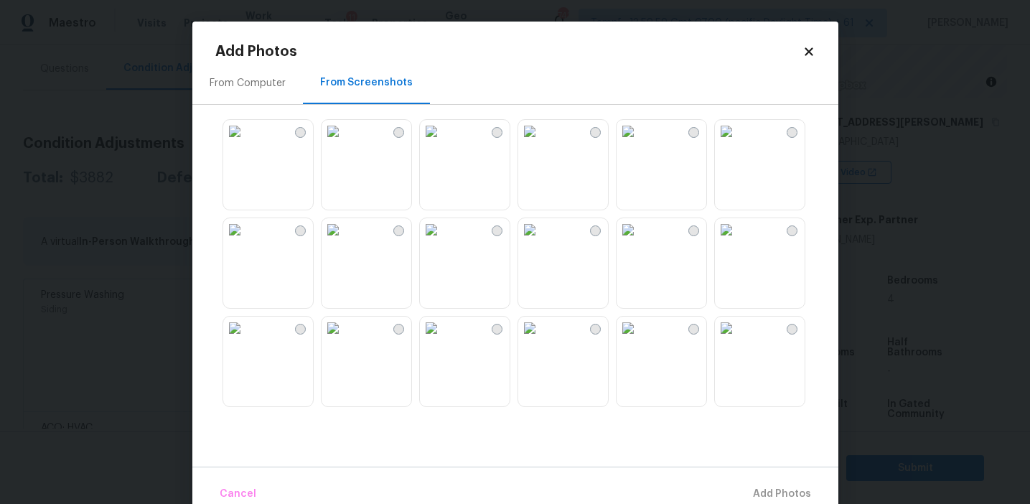
click at [344, 143] on img at bounding box center [332, 131] width 23 height 23
click at [738, 143] on img at bounding box center [726, 131] width 23 height 23
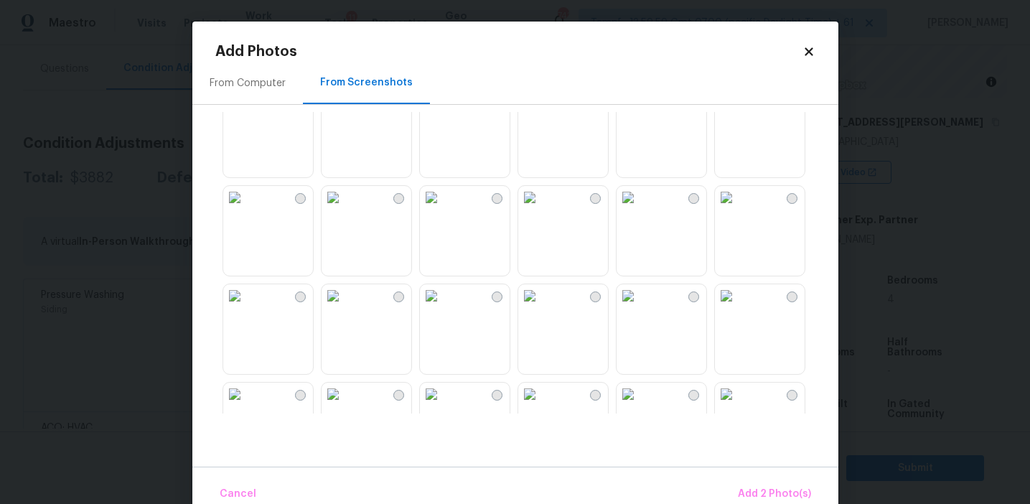
scroll to position [261, 0]
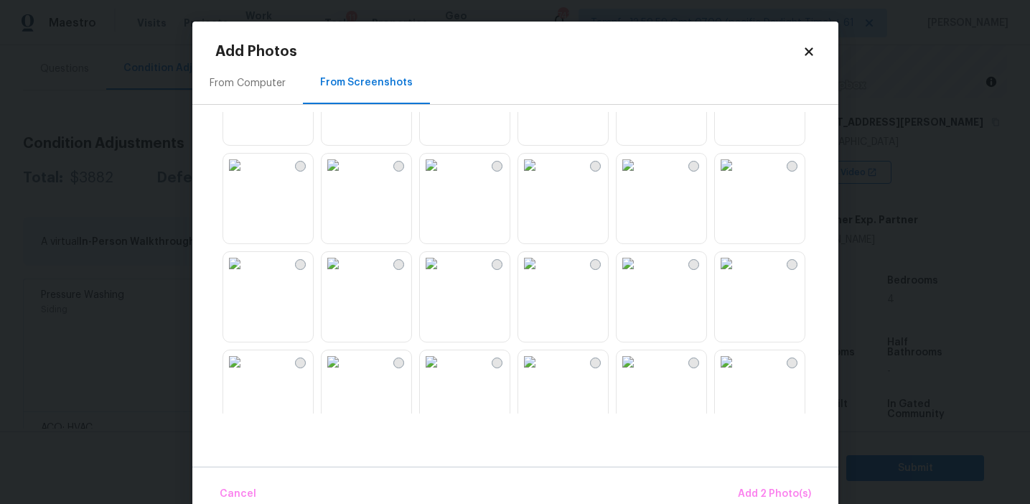
click at [537, 177] on img at bounding box center [529, 165] width 23 height 23
click at [541, 373] on img at bounding box center [529, 361] width 23 height 23
click at [765, 486] on span "Add 4 Photo(s)" at bounding box center [774, 494] width 74 height 18
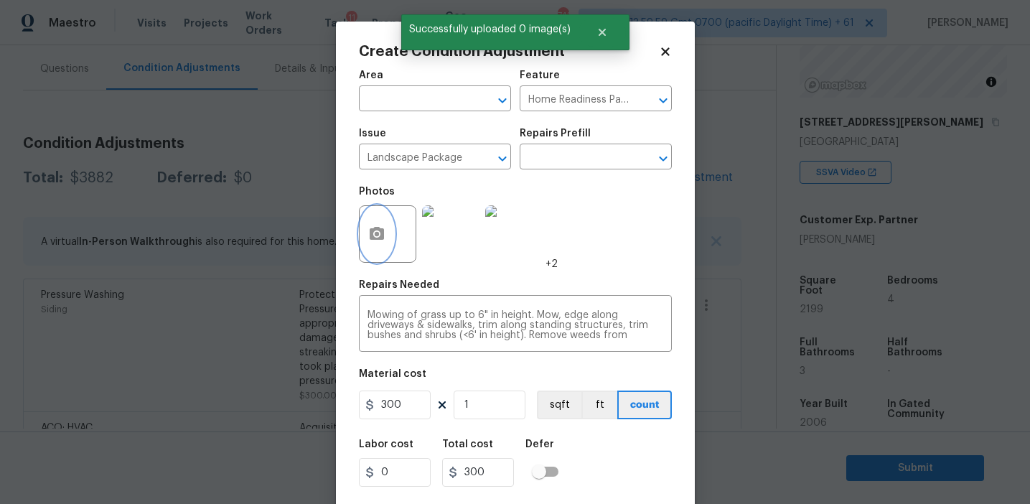
scroll to position [32, 0]
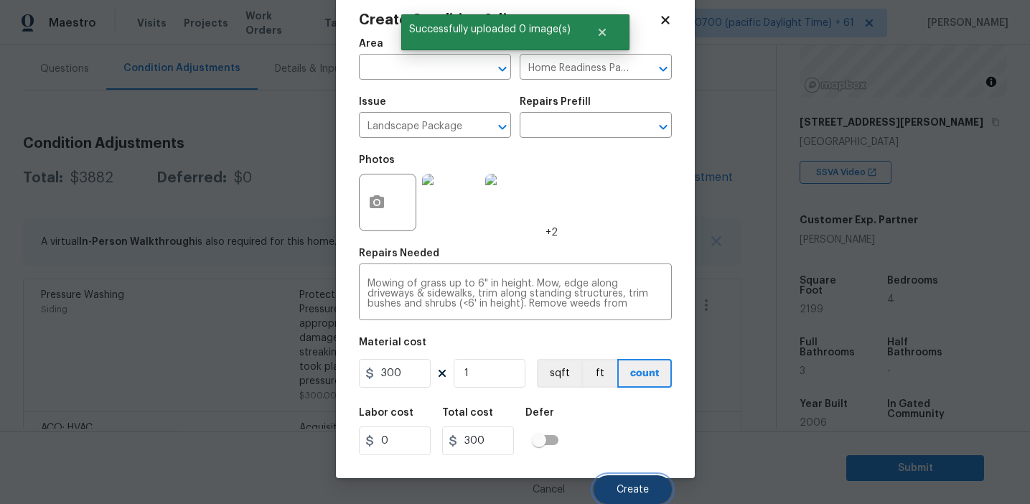
click at [637, 493] on span "Create" at bounding box center [632, 489] width 32 height 11
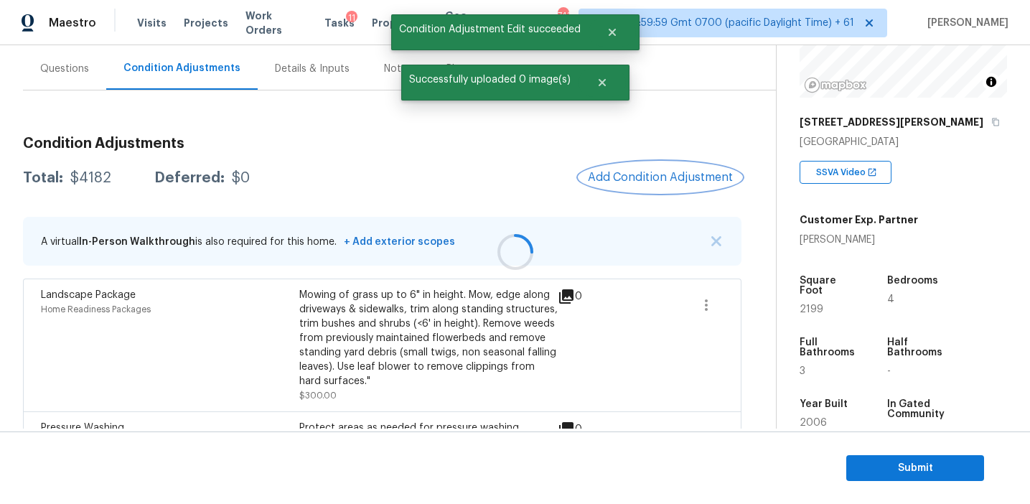
scroll to position [0, 0]
click at [631, 170] on div at bounding box center [515, 252] width 1030 height 504
click at [622, 176] on span "Add Condition Adjustment" at bounding box center [660, 177] width 145 height 13
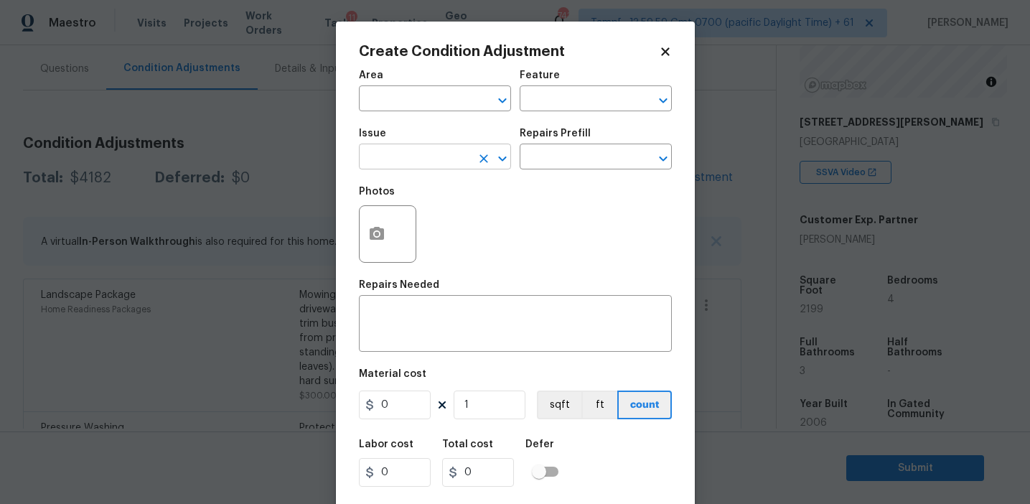
click at [409, 168] on input "text" at bounding box center [415, 158] width 112 height 22
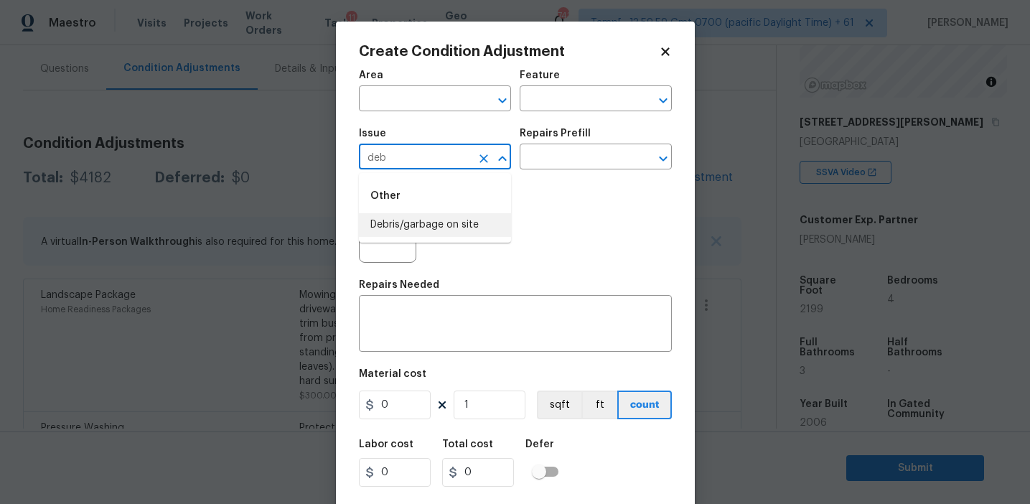
click at [426, 229] on li "Debris/garbage on site" at bounding box center [435, 225] width 152 height 24
type input "Debris/garbage on site"
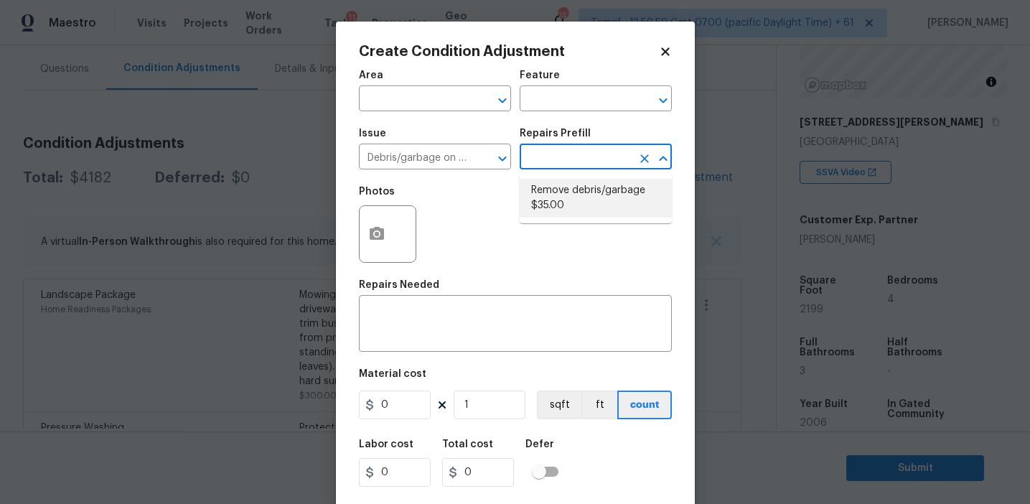
click at [561, 192] on li "Remove debris/garbage $35.00" at bounding box center [596, 198] width 152 height 39
type textarea "Remove, haul off, and properly dispose of any debris left by seller to offsite …"
type input "35"
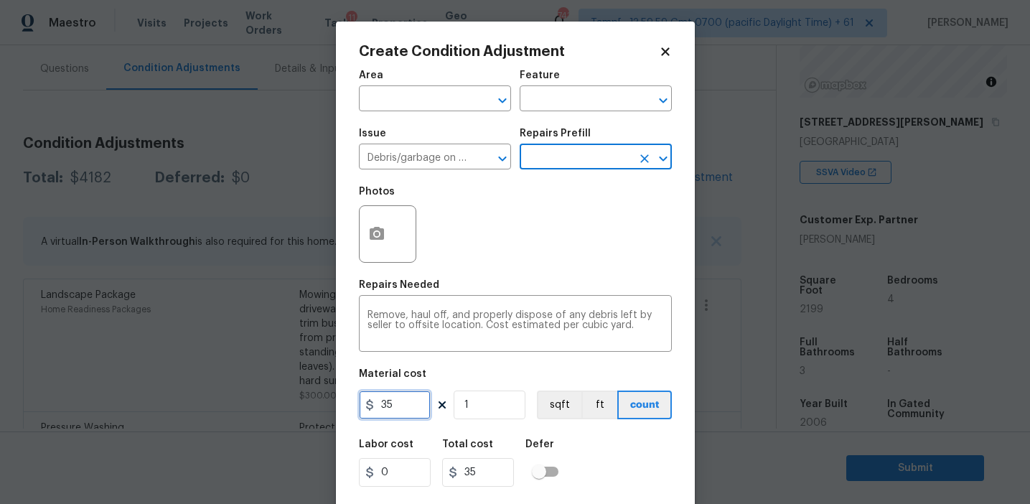
click at [400, 403] on input "35" at bounding box center [395, 404] width 72 height 29
type input "250"
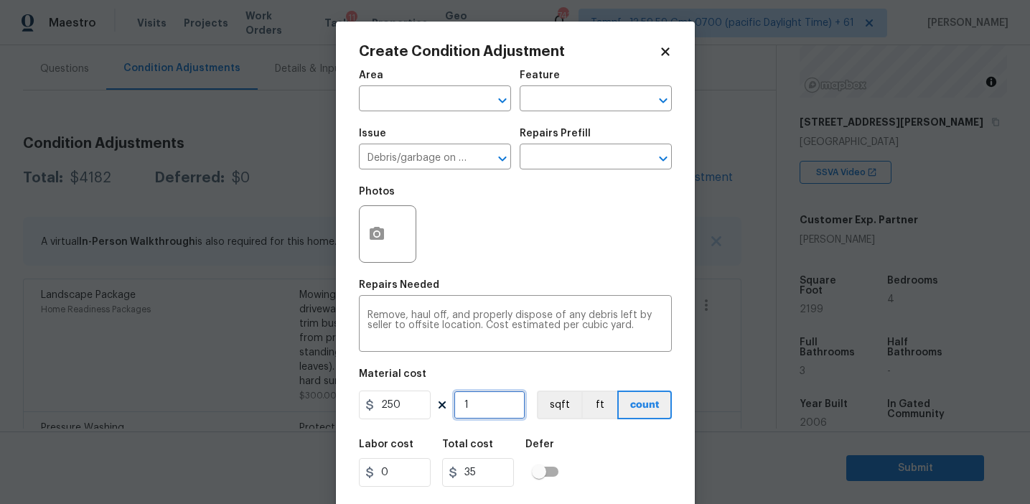
type input "250"
click at [368, 235] on icon "button" at bounding box center [376, 233] width 17 height 17
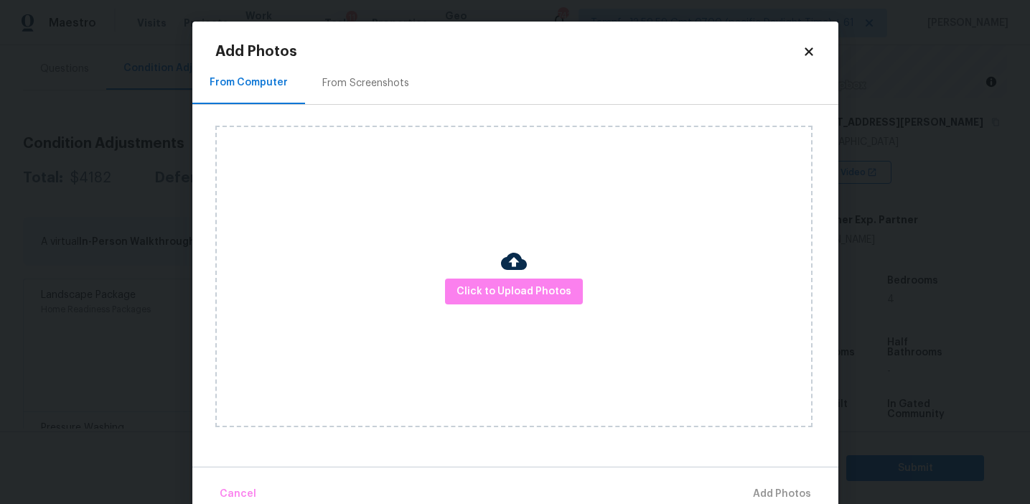
click at [395, 79] on div "From Screenshots" at bounding box center [365, 83] width 87 height 14
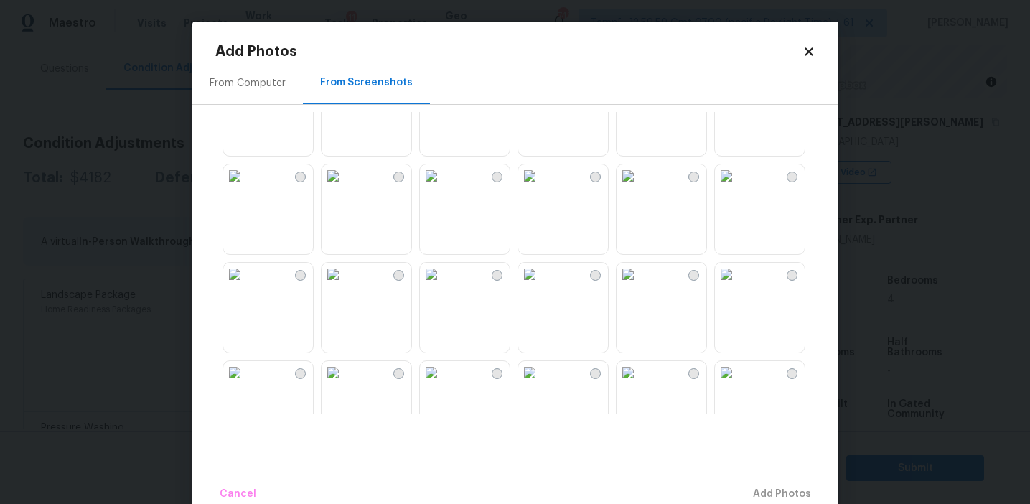
scroll to position [1371, 0]
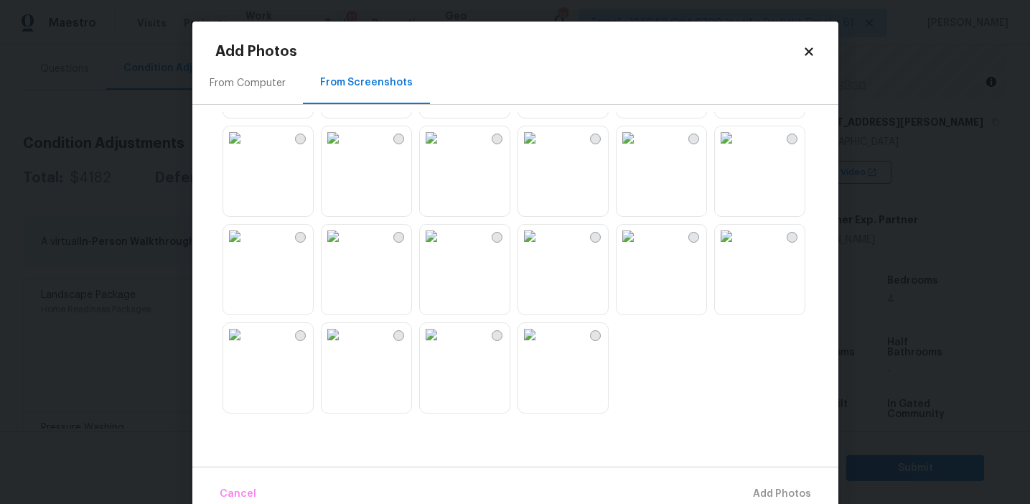
click at [246, 248] on img at bounding box center [234, 236] width 23 height 23
click at [541, 149] on img at bounding box center [529, 137] width 23 height 23
click at [639, 149] on img at bounding box center [627, 137] width 23 height 23
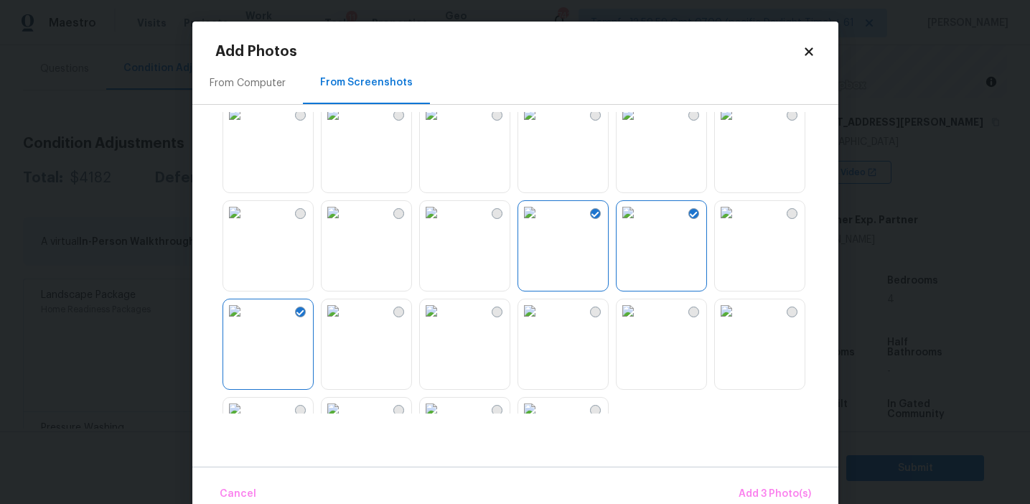
click at [541, 224] on img at bounding box center [529, 212] width 23 height 23
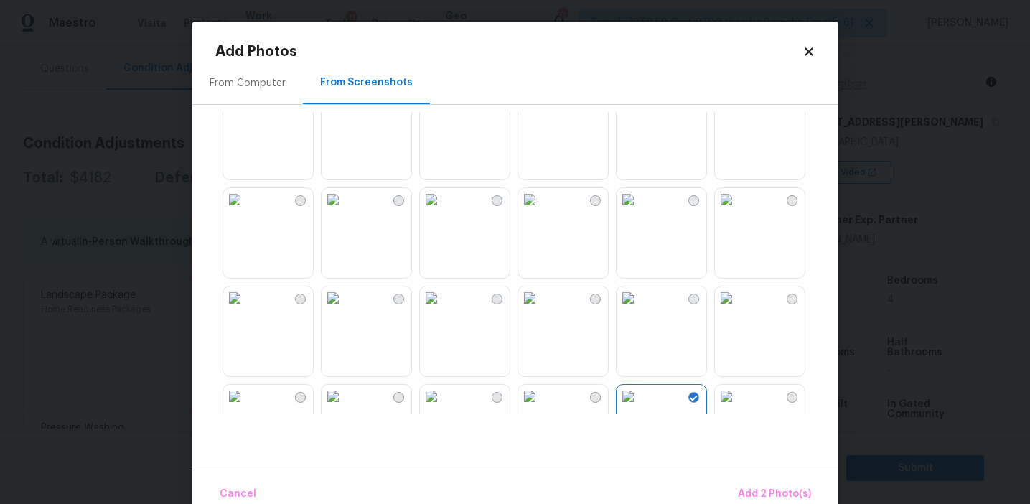
scroll to position [1084, 0]
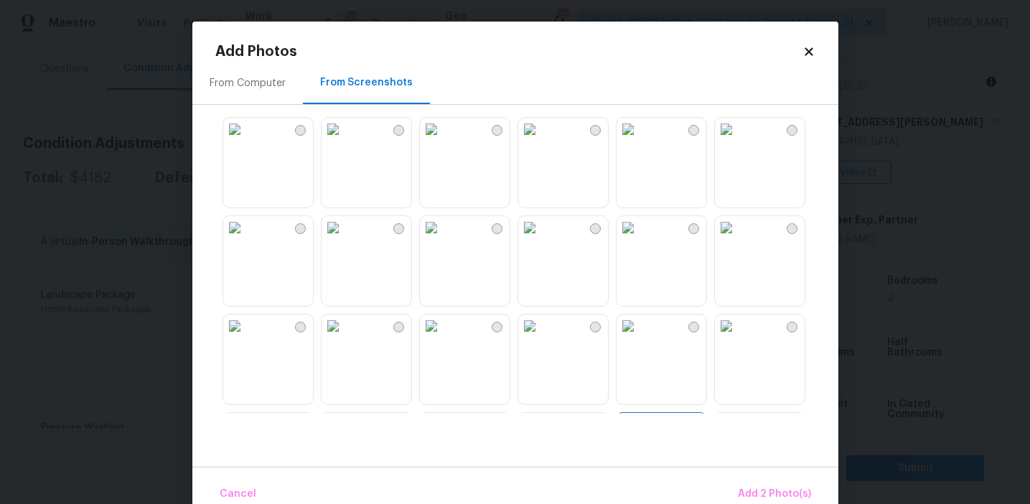
click at [639, 141] on img at bounding box center [627, 129] width 23 height 23
click at [752, 489] on span "Add 3 Photo(s)" at bounding box center [774, 494] width 72 height 18
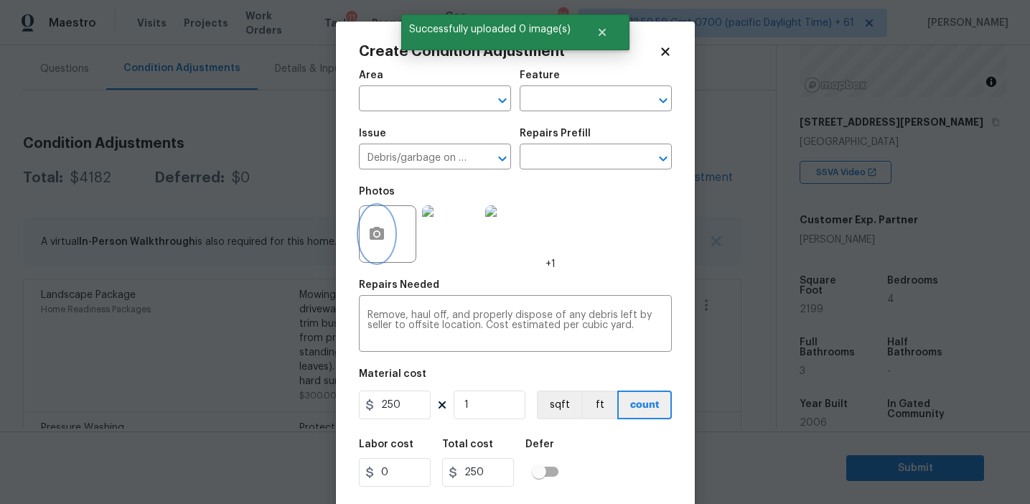
scroll to position [32, 0]
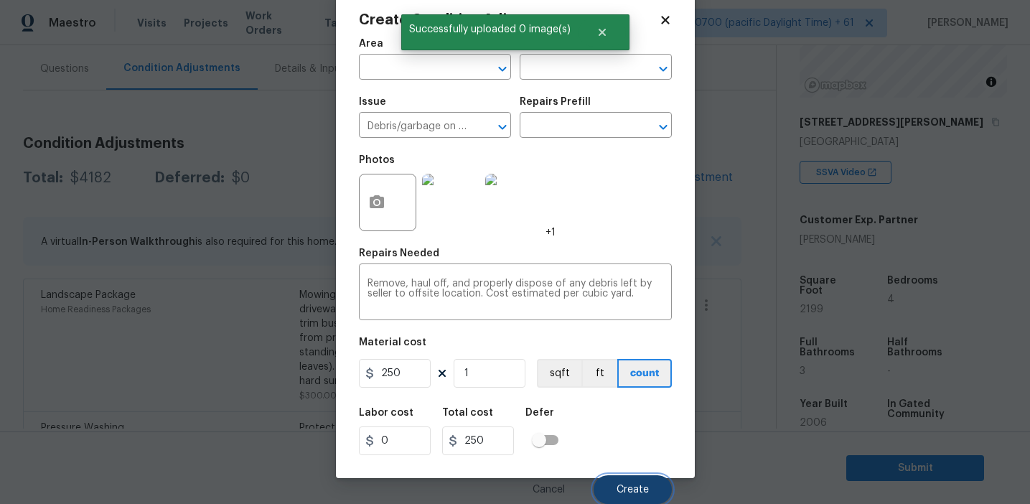
click at [642, 480] on button "Create" at bounding box center [632, 489] width 78 height 29
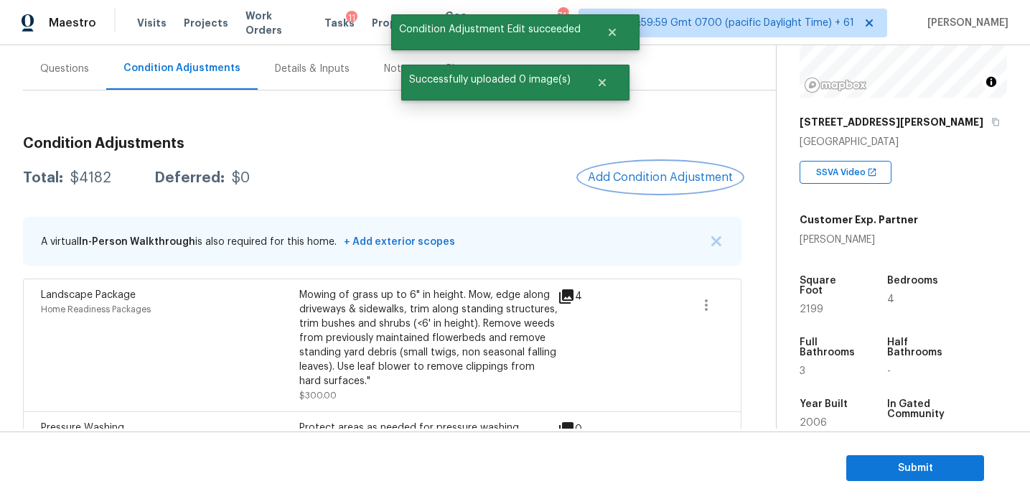
scroll to position [0, 0]
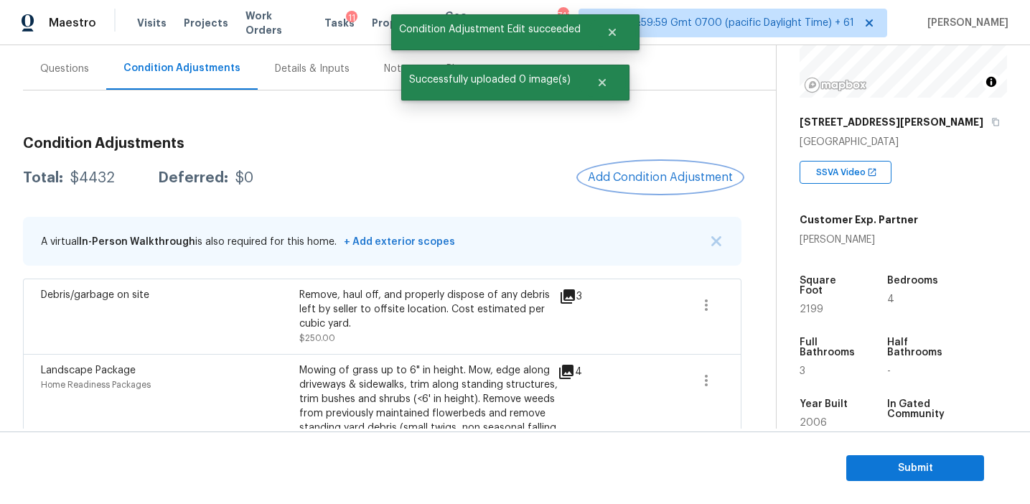
click at [648, 174] on span "Add Condition Adjustment" at bounding box center [660, 177] width 145 height 13
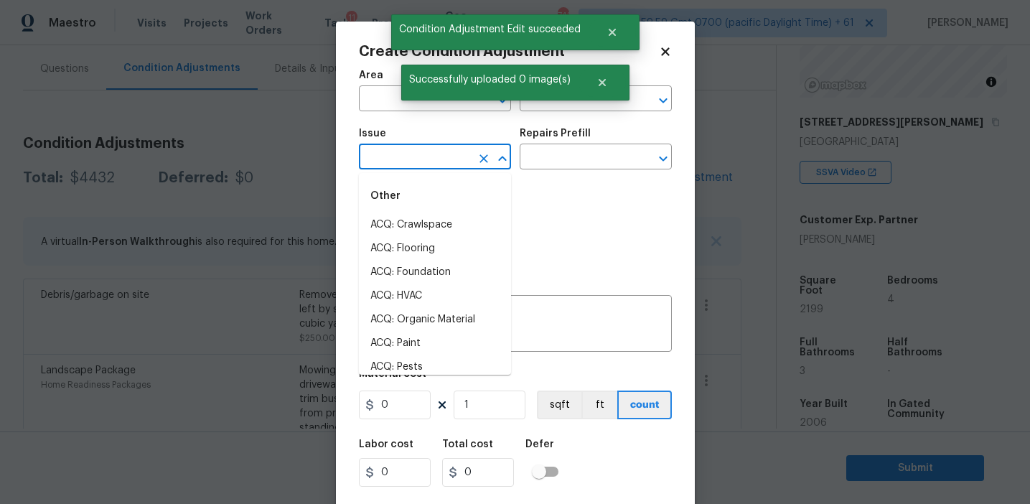
click at [446, 152] on input "text" at bounding box center [415, 158] width 112 height 22
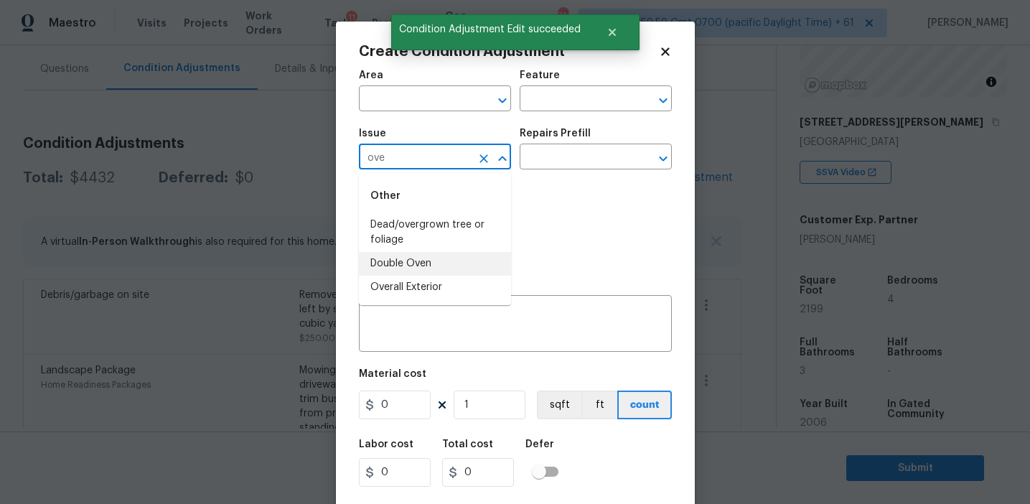
click at [428, 286] on li "Overall Exterior" at bounding box center [435, 288] width 152 height 24
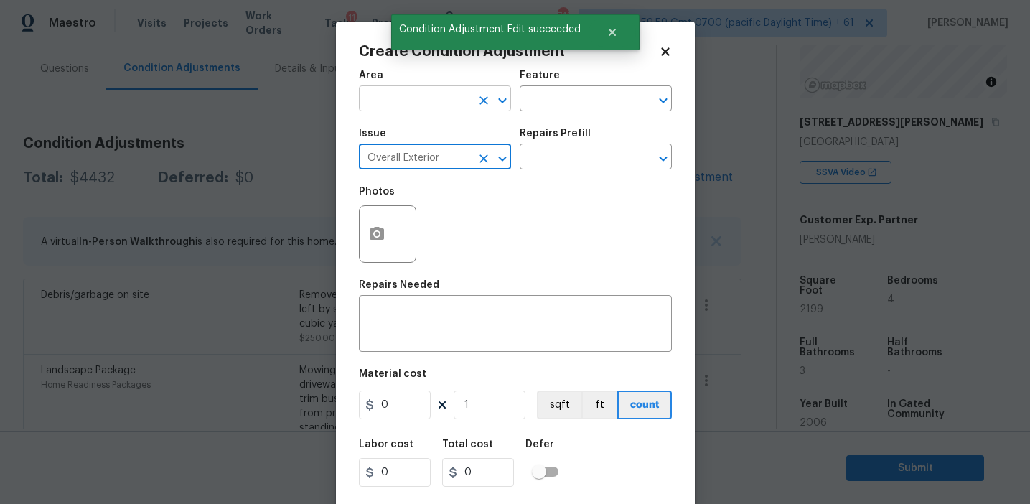
type input "Overall Exterior"
click at [438, 106] on input "text" at bounding box center [415, 100] width 112 height 22
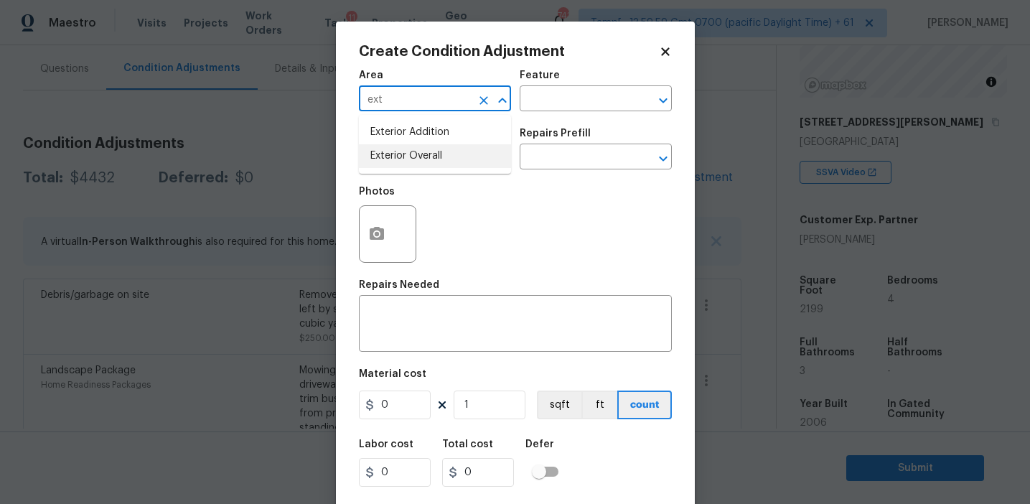
click at [446, 154] on li "Exterior Overall" at bounding box center [435, 156] width 152 height 24
type input "Exterior Overall"
click at [471, 300] on div "x ​" at bounding box center [515, 325] width 313 height 53
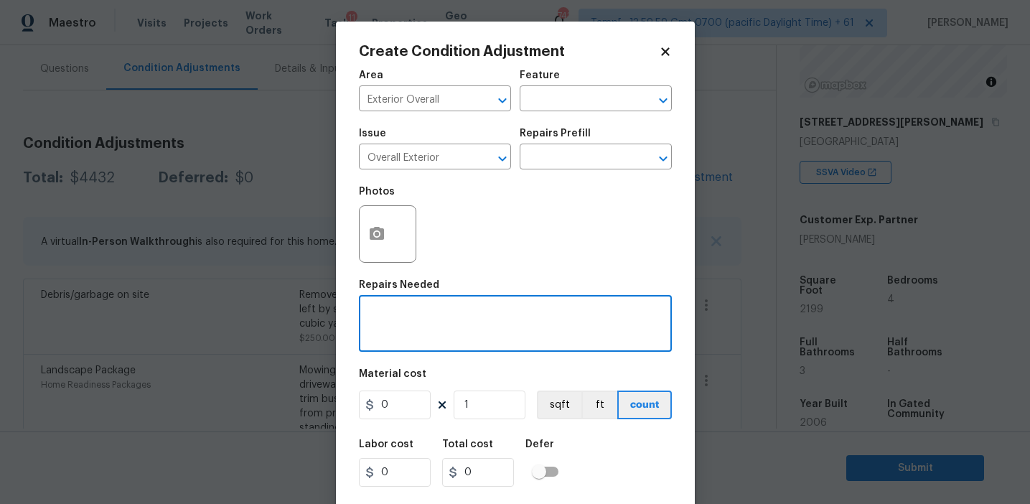
paste textarea "Overall exterior repairs (siding, stucco, fencing, decking, soffit, eaves, trim…"
click at [604, 314] on textarea "Overall exterior repairs (siding, stucco, fencing, decking, soffit, eaves, trim…" at bounding box center [515, 325] width 296 height 30
type textarea "Overall exterior repairs (siding, stucco, fencing, soffit, eaves, trims, fascia…"
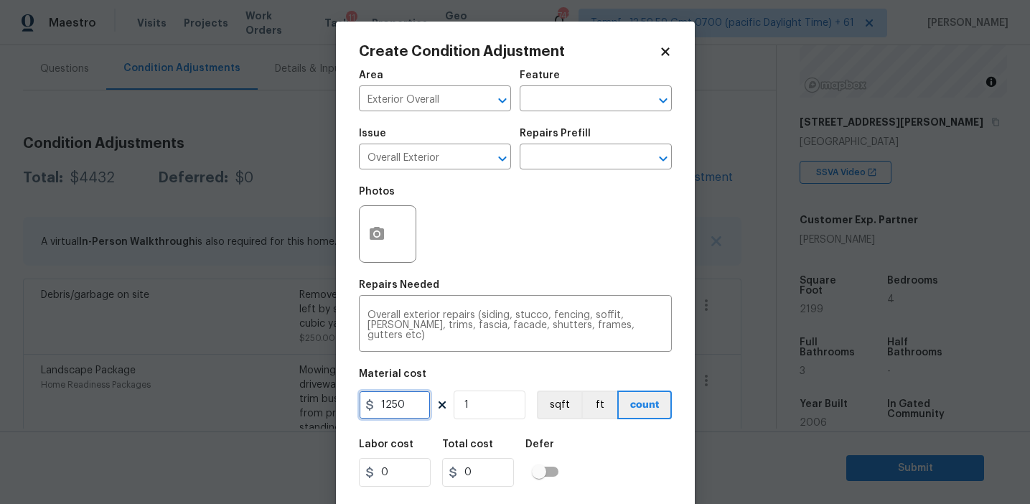
type input "1250"
click at [378, 238] on icon "button" at bounding box center [377, 233] width 14 height 13
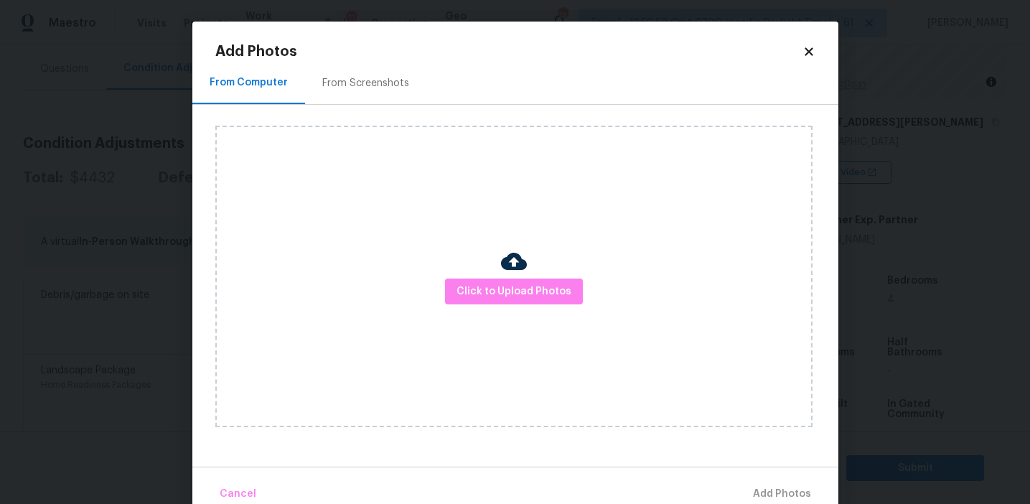
click at [400, 87] on div "From Screenshots" at bounding box center [365, 83] width 87 height 14
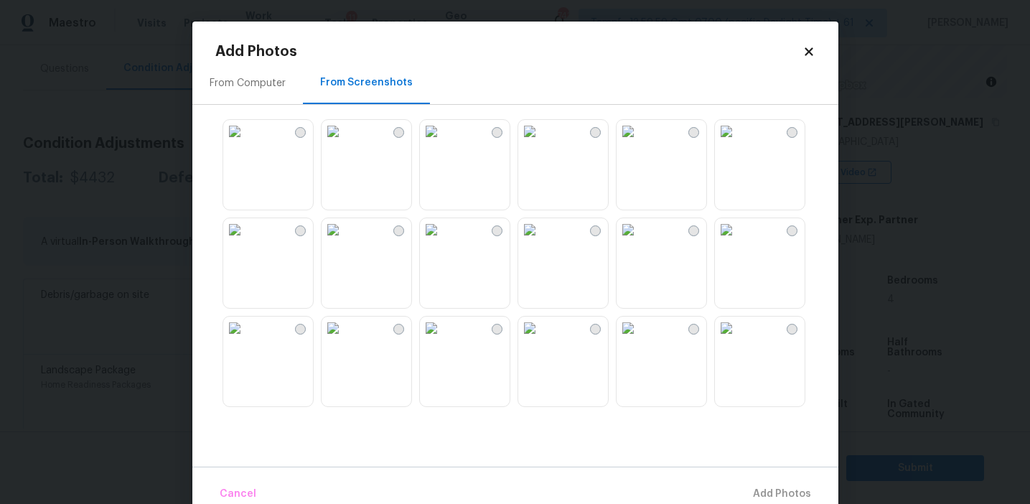
click at [246, 143] on img at bounding box center [234, 131] width 23 height 23
click at [633, 339] on img at bounding box center [627, 327] width 23 height 23
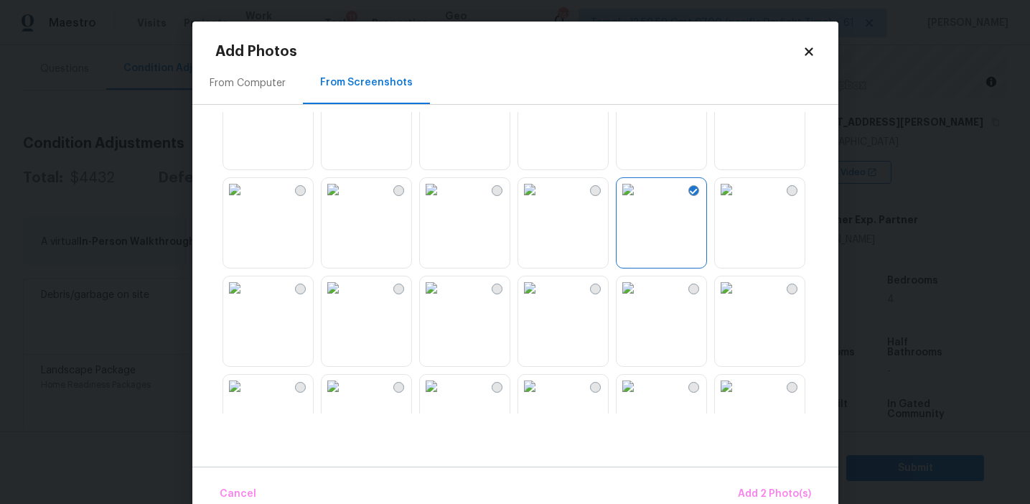
scroll to position [241, 0]
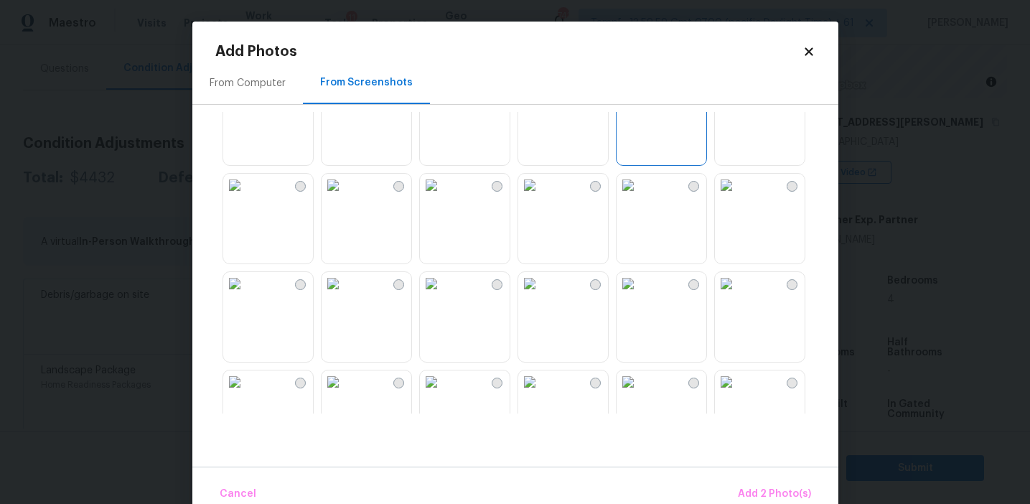
click at [541, 197] on img at bounding box center [529, 185] width 23 height 23
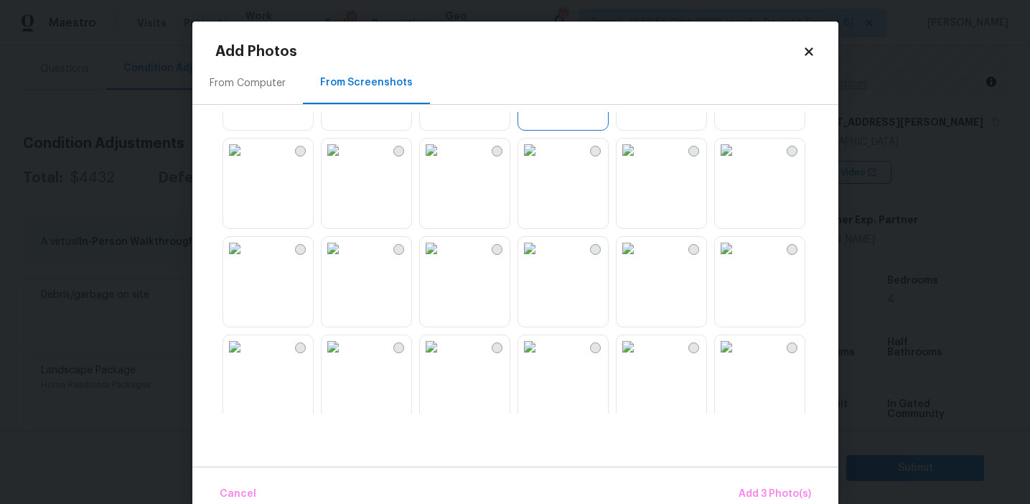
scroll to position [443, 0]
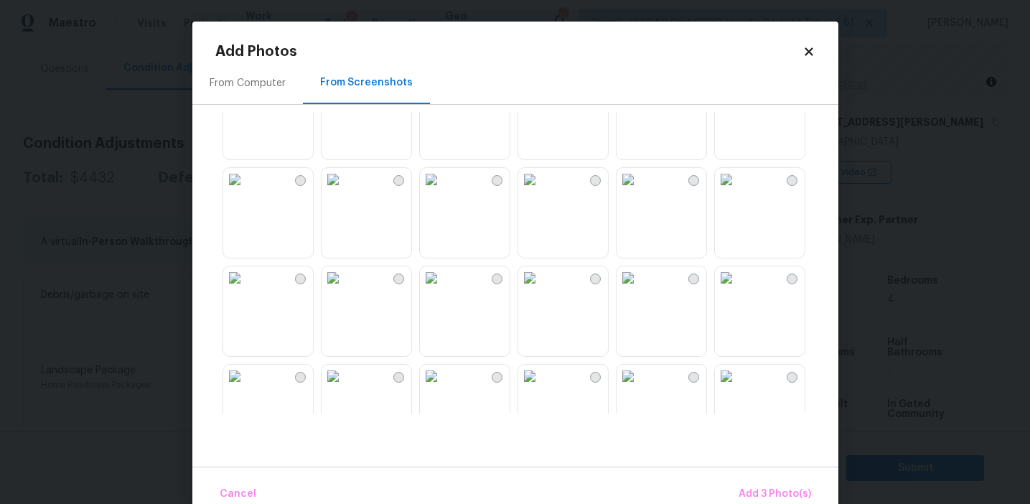
click at [246, 191] on img at bounding box center [234, 179] width 23 height 23
click at [344, 191] on img at bounding box center [332, 179] width 23 height 23
click at [443, 289] on img at bounding box center [431, 277] width 23 height 23
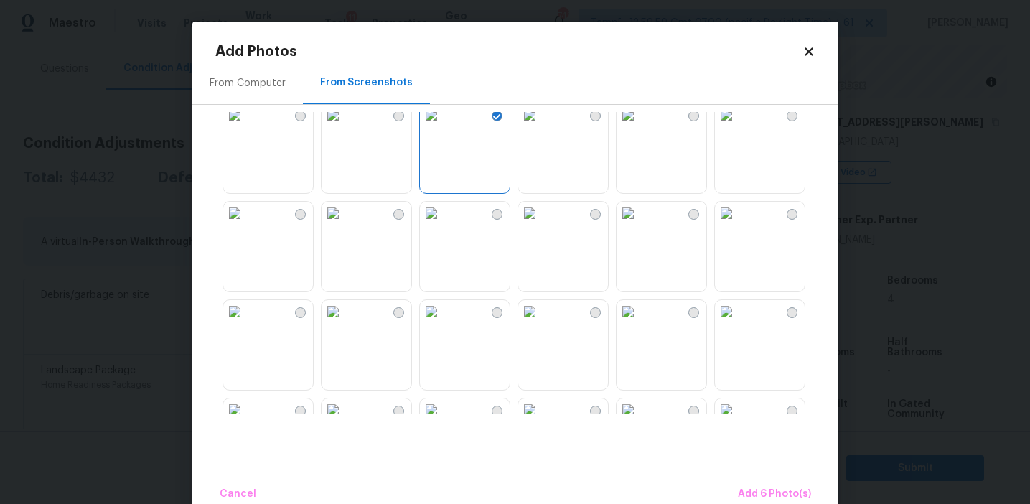
scroll to position [674, 0]
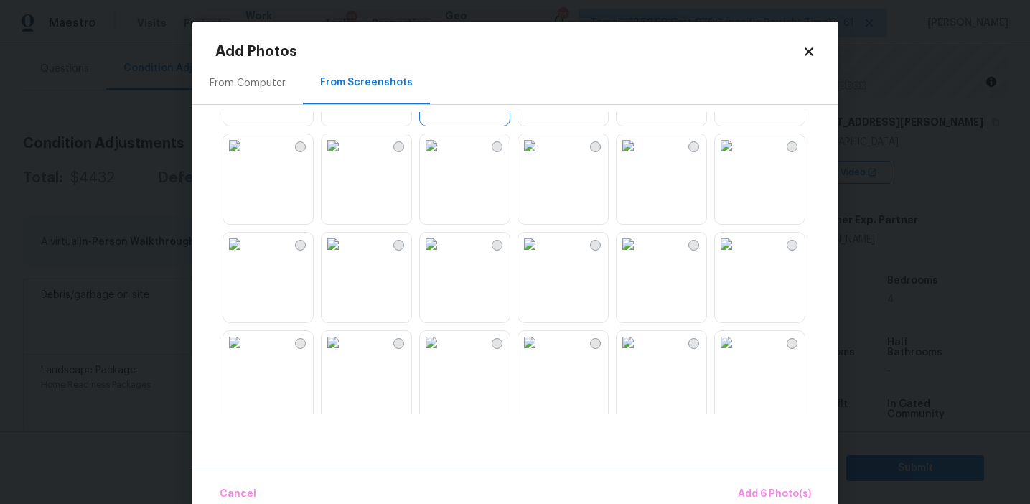
click at [738, 255] on img at bounding box center [726, 244] width 23 height 23
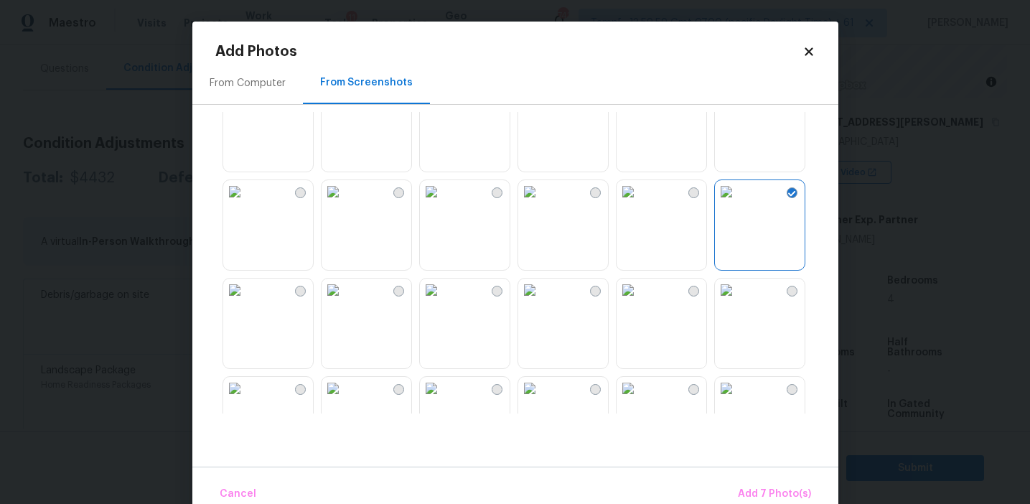
scroll to position [774, 0]
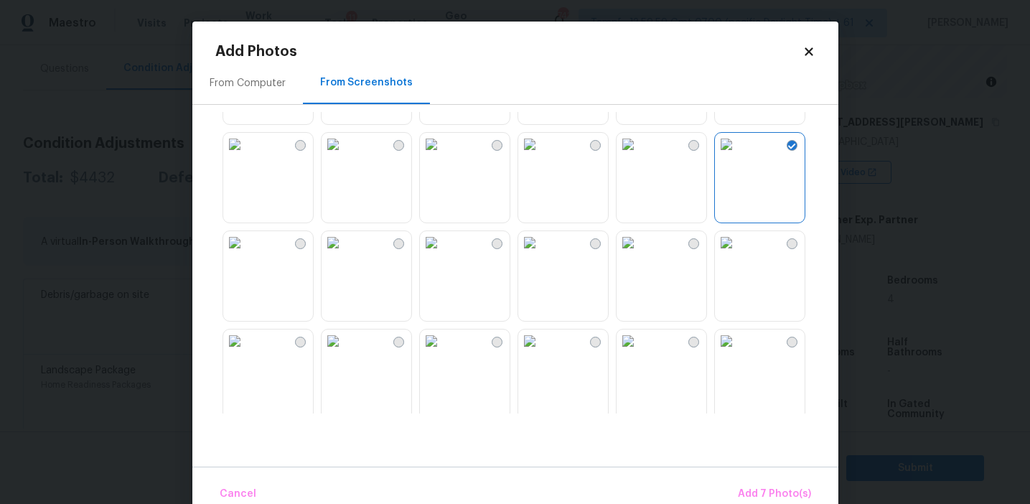
click at [246, 254] on img at bounding box center [234, 242] width 23 height 23
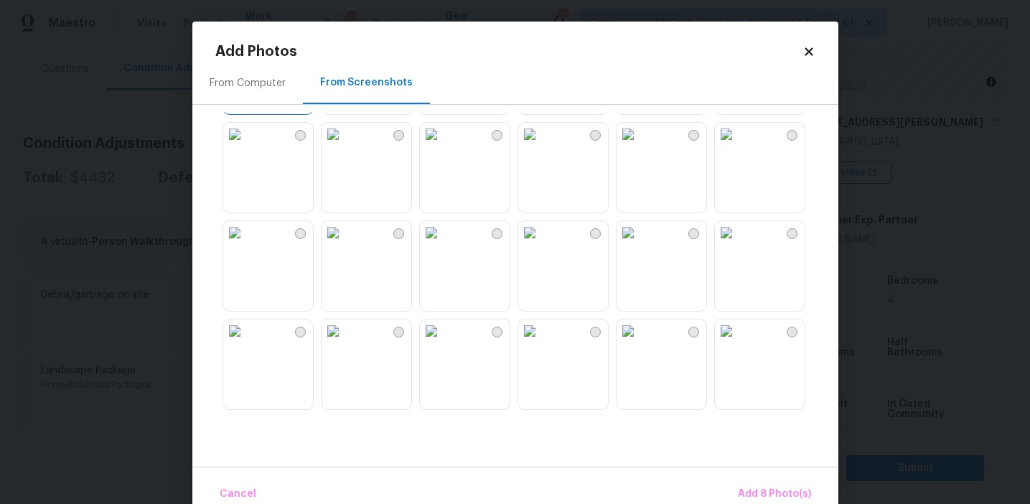
click at [639, 244] on img at bounding box center [627, 232] width 23 height 23
click at [639, 149] on img at bounding box center [627, 137] width 23 height 23
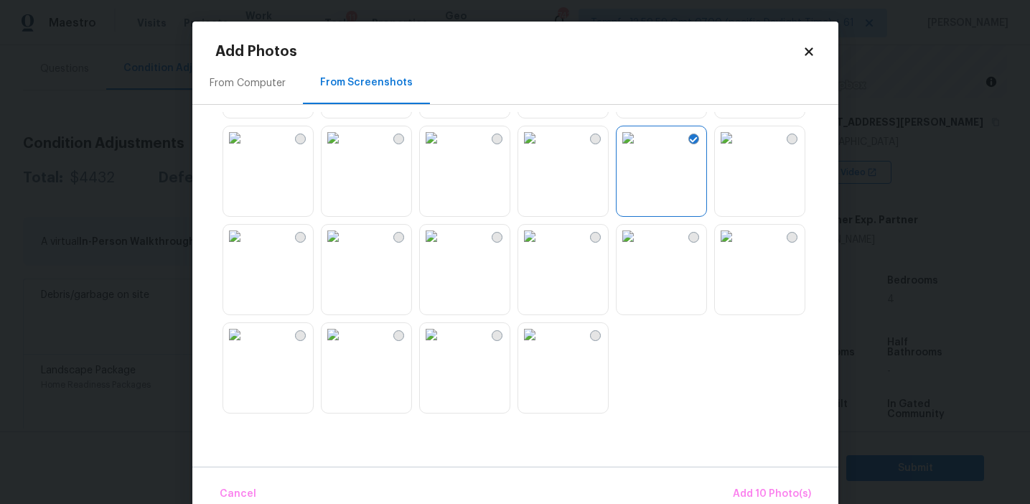
click at [639, 149] on img at bounding box center [627, 137] width 23 height 23
click at [246, 243] on img at bounding box center [234, 236] width 23 height 23
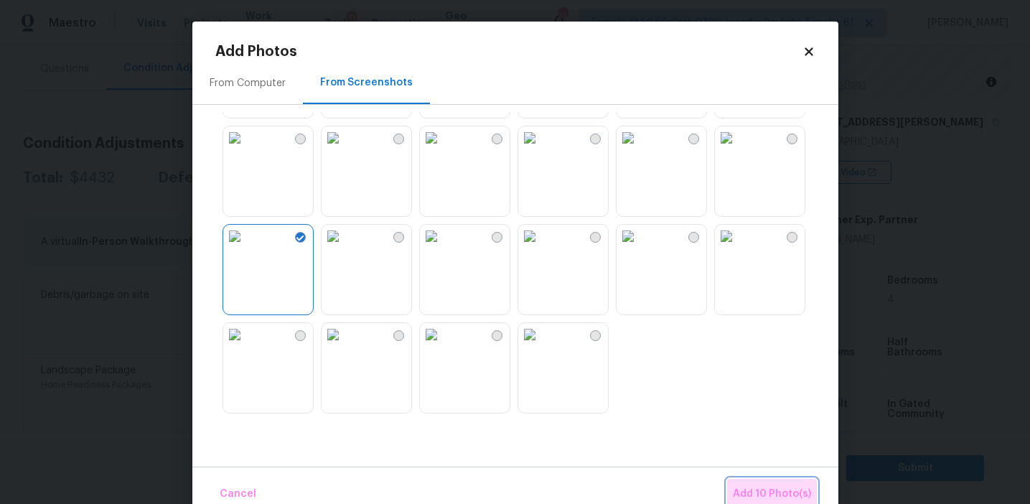
click at [776, 494] on span "Add 10 Photo(s)" at bounding box center [772, 494] width 78 height 18
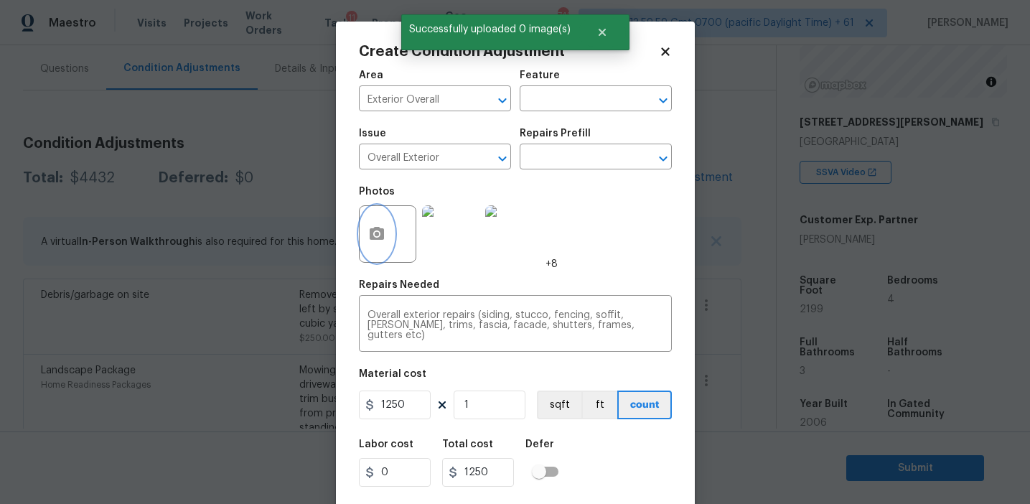
scroll to position [32, 0]
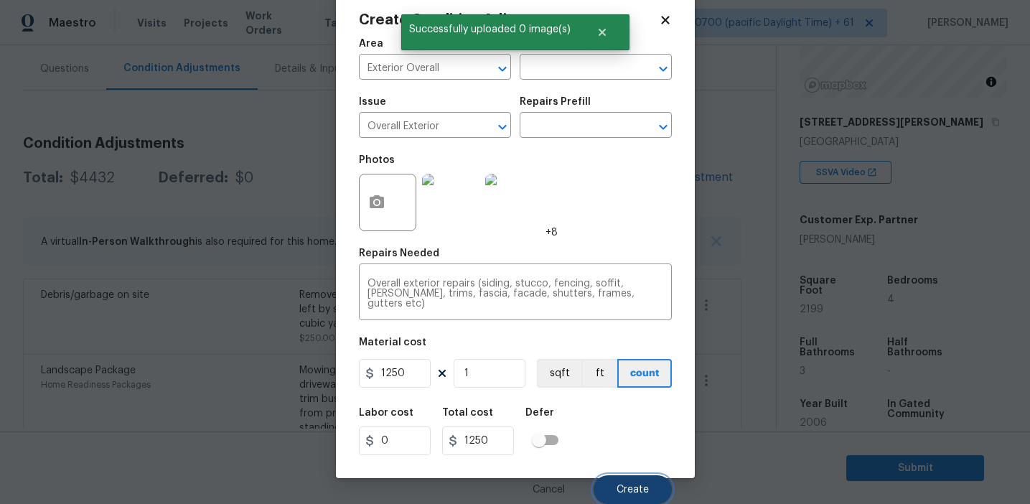
click at [621, 482] on button "Create" at bounding box center [632, 489] width 78 height 29
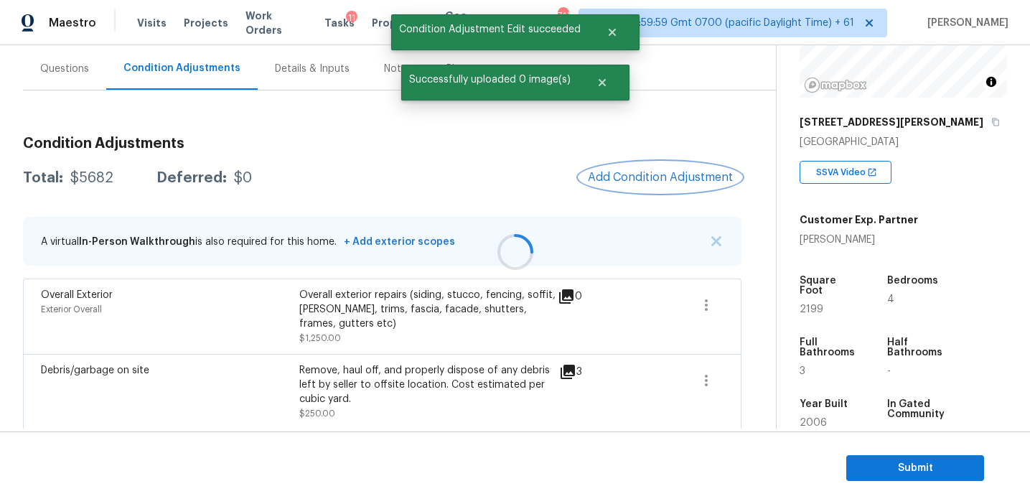
scroll to position [0, 0]
click at [642, 175] on span "Add Condition Adjustment" at bounding box center [664, 177] width 145 height 13
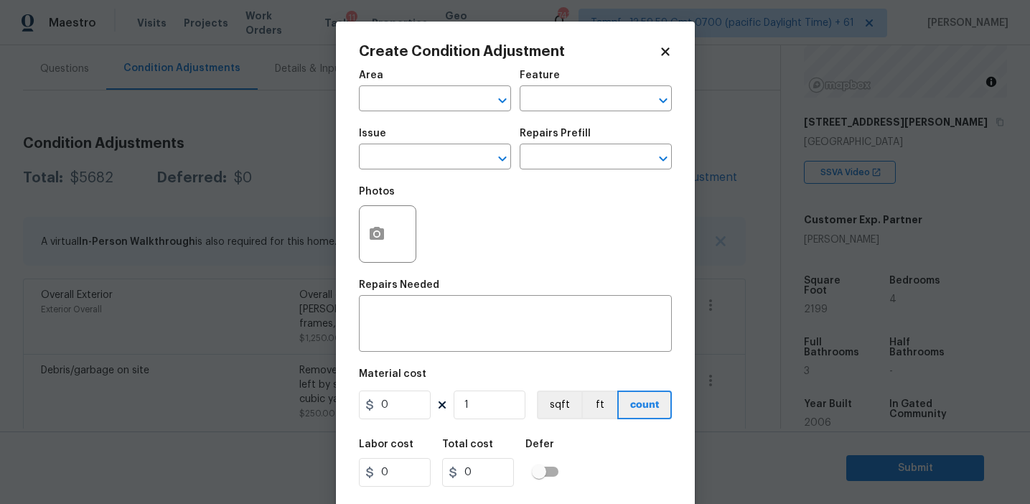
click at [457, 220] on div "Photos" at bounding box center [515, 224] width 313 height 93
click at [378, 234] on circle "button" at bounding box center [376, 234] width 4 height 4
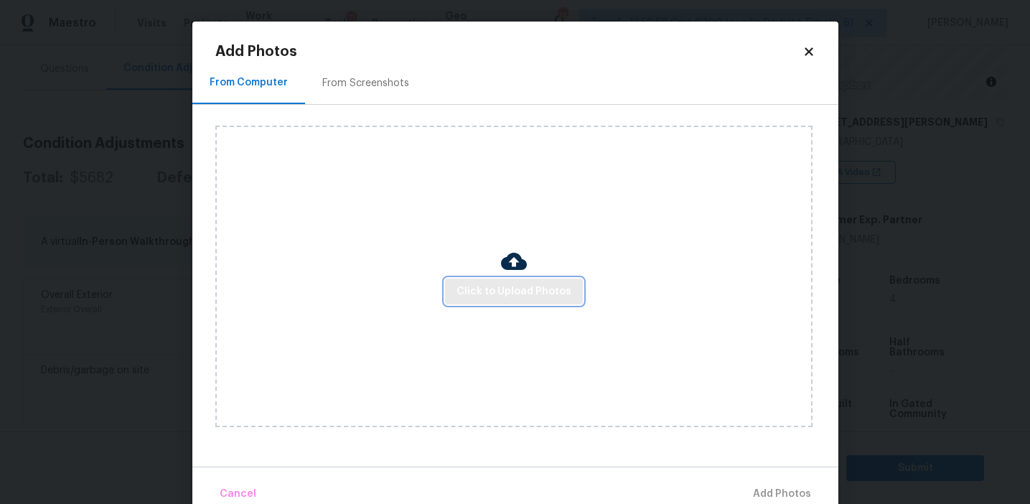
click at [494, 295] on span "Click to Upload Photos" at bounding box center [513, 292] width 115 height 18
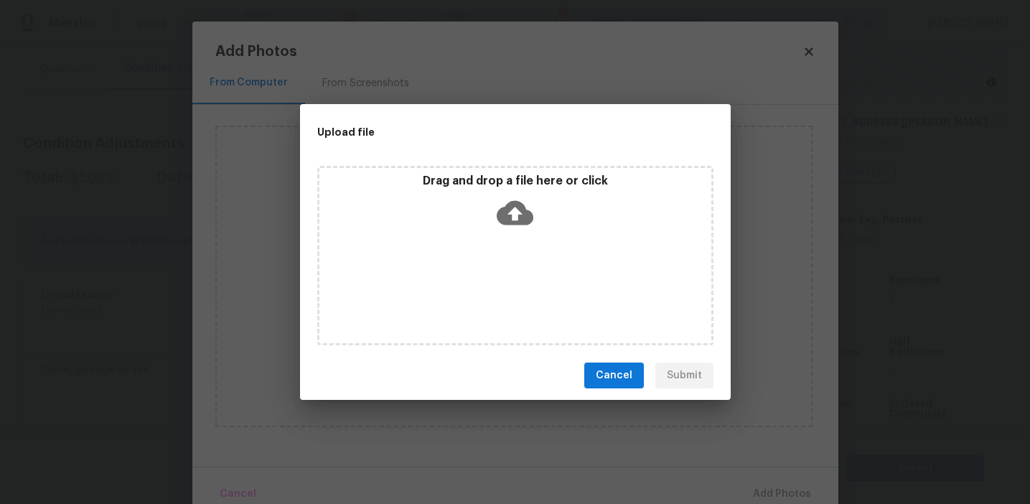
click at [494, 174] on p "Drag and drop a file here or click" at bounding box center [515, 181] width 392 height 15
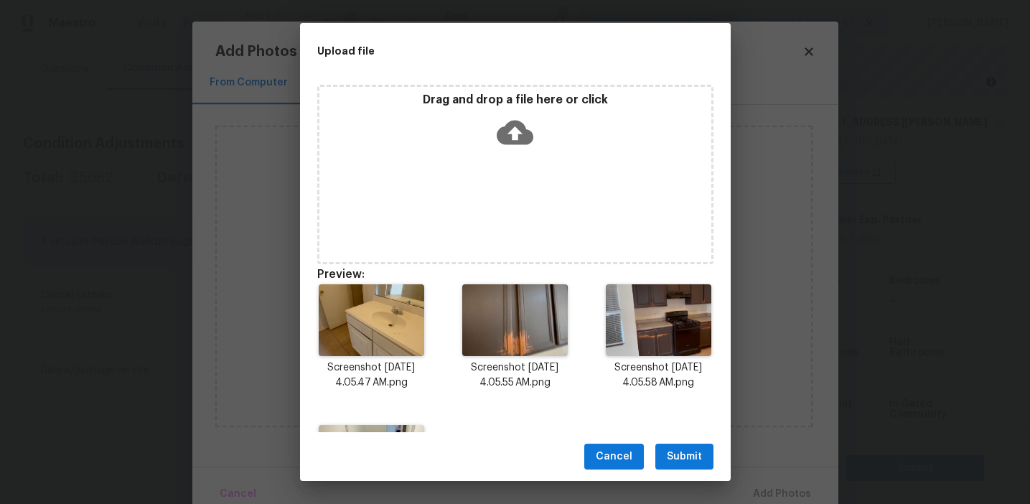
click at [675, 449] on span "Submit" at bounding box center [684, 457] width 35 height 18
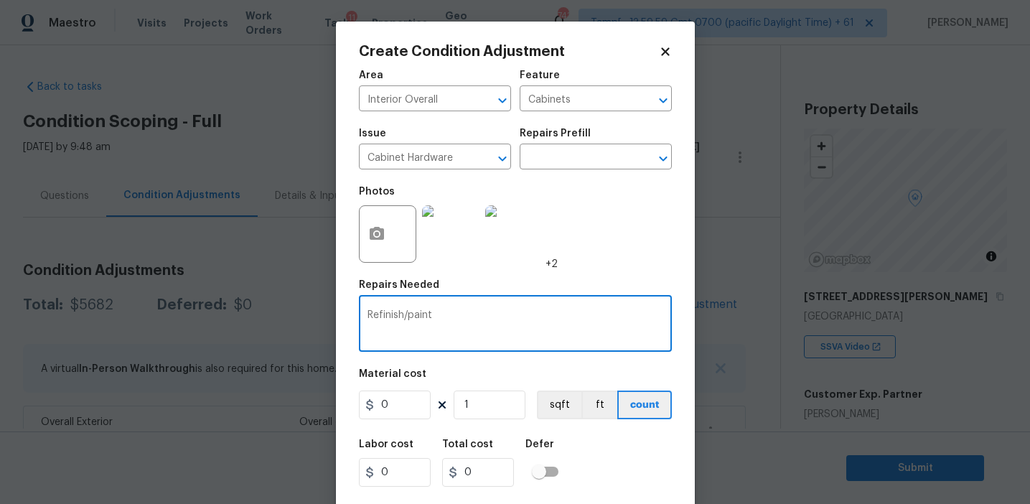
scroll to position [174, 0]
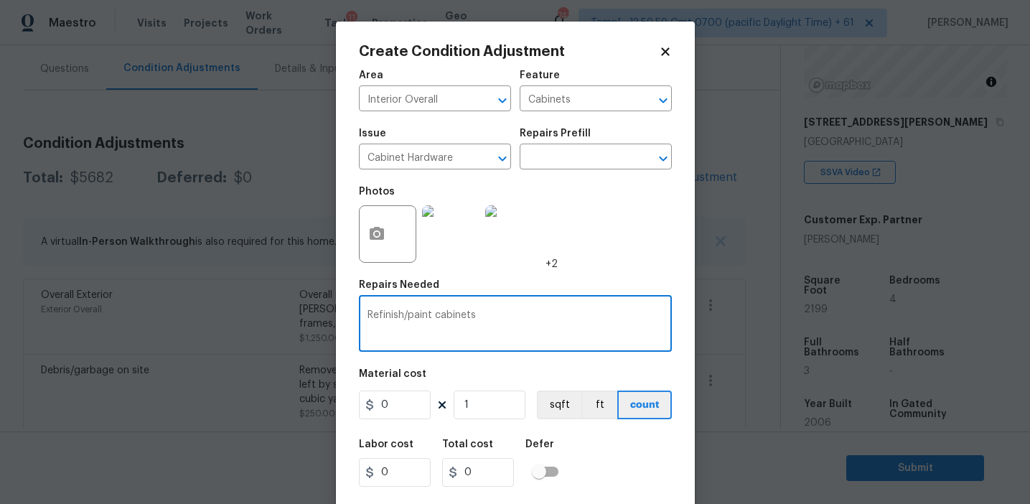
type textarea "Refinish/paint cabinets"
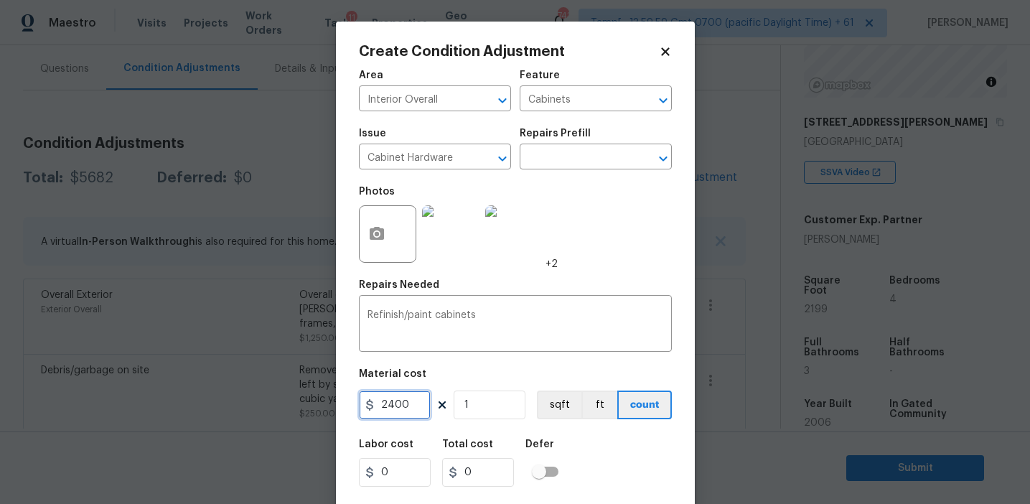
type input "2400"
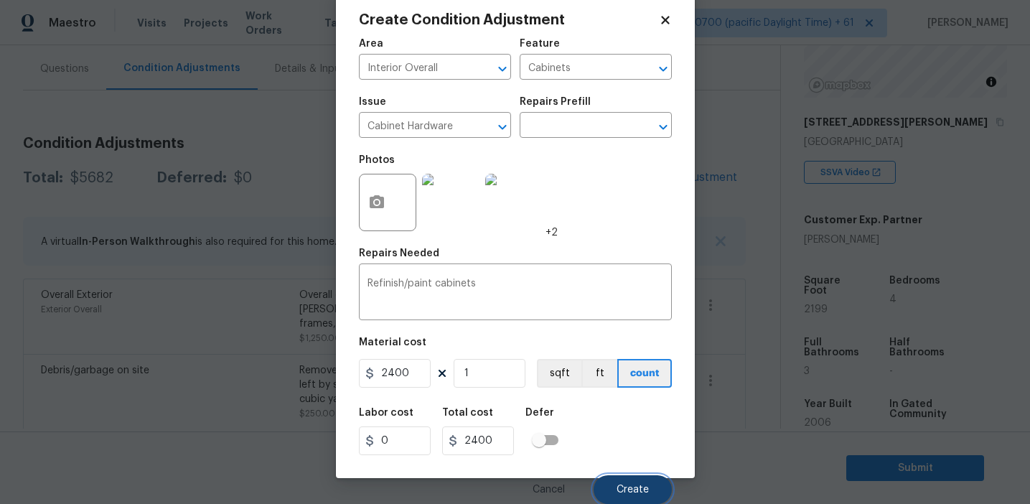
click at [632, 487] on span "Create" at bounding box center [632, 489] width 32 height 11
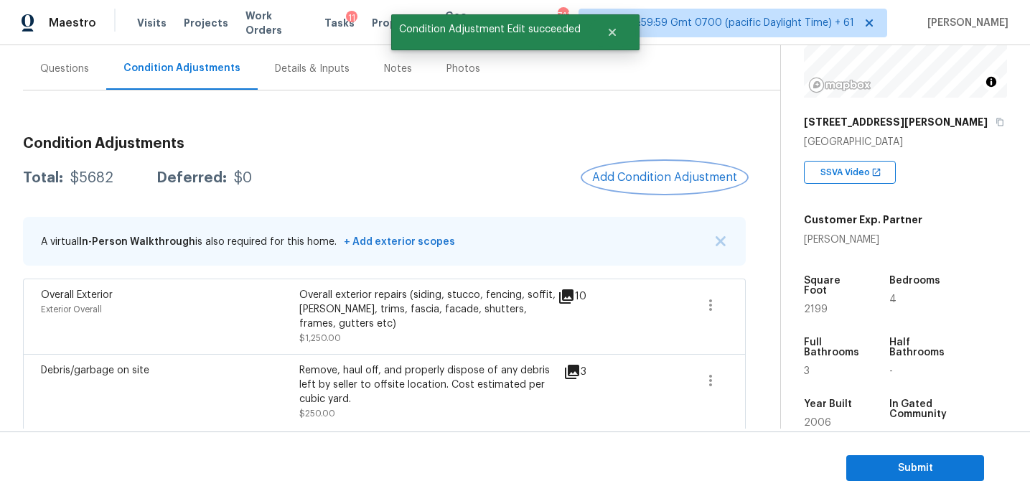
scroll to position [0, 0]
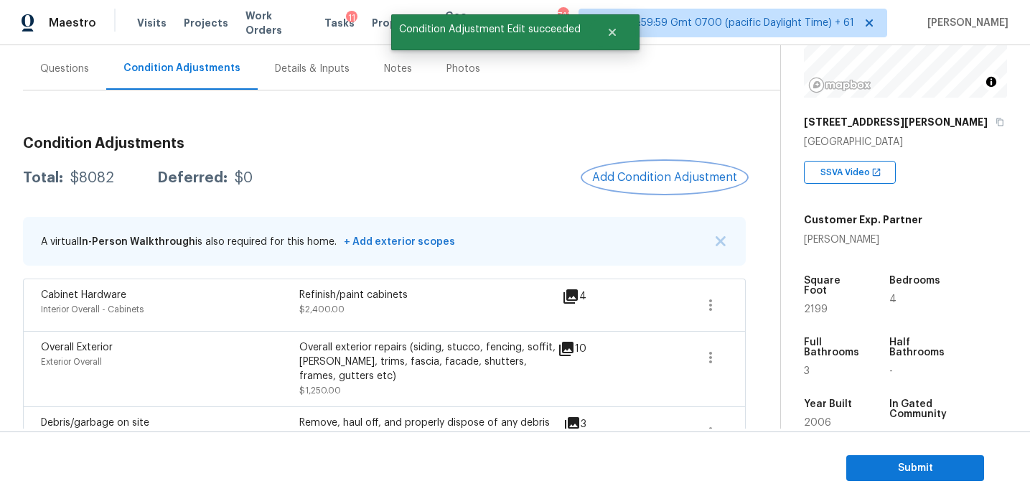
click at [656, 187] on button "Add Condition Adjustment" at bounding box center [664, 177] width 162 height 30
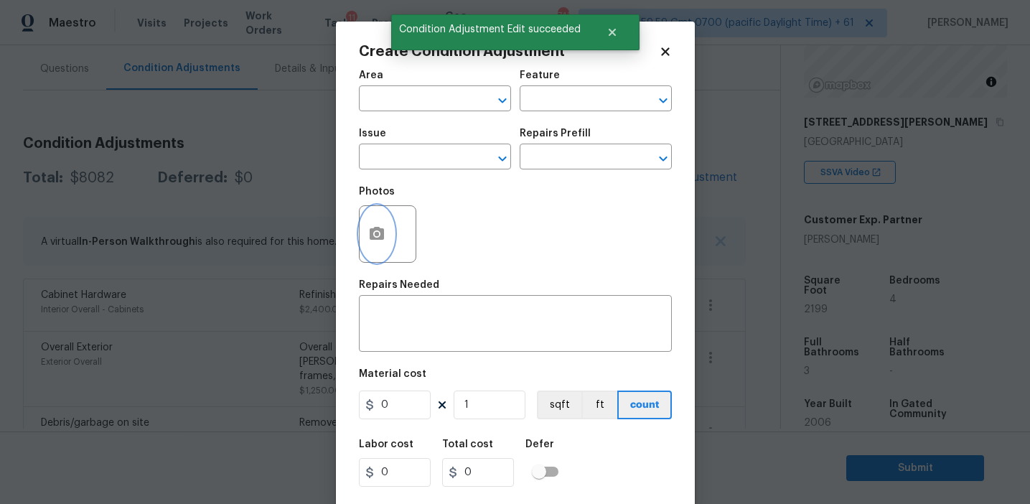
click at [378, 250] on button "button" at bounding box center [377, 234] width 34 height 56
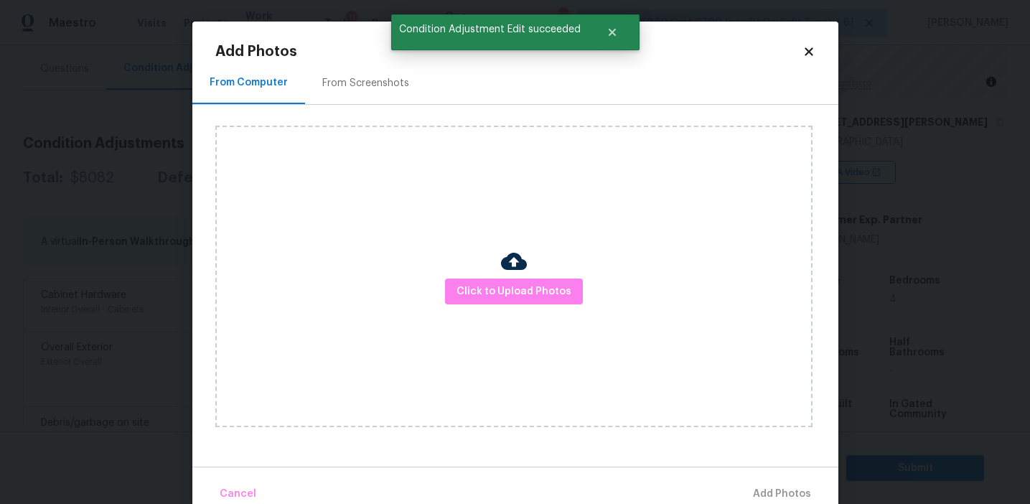
click at [481, 276] on div "Click to Upload Photos" at bounding box center [513, 276] width 597 height 301
click at [479, 187] on div "Click to Upload Photos" at bounding box center [513, 276] width 597 height 301
click at [473, 292] on span "Click to Upload Photos" at bounding box center [513, 292] width 115 height 18
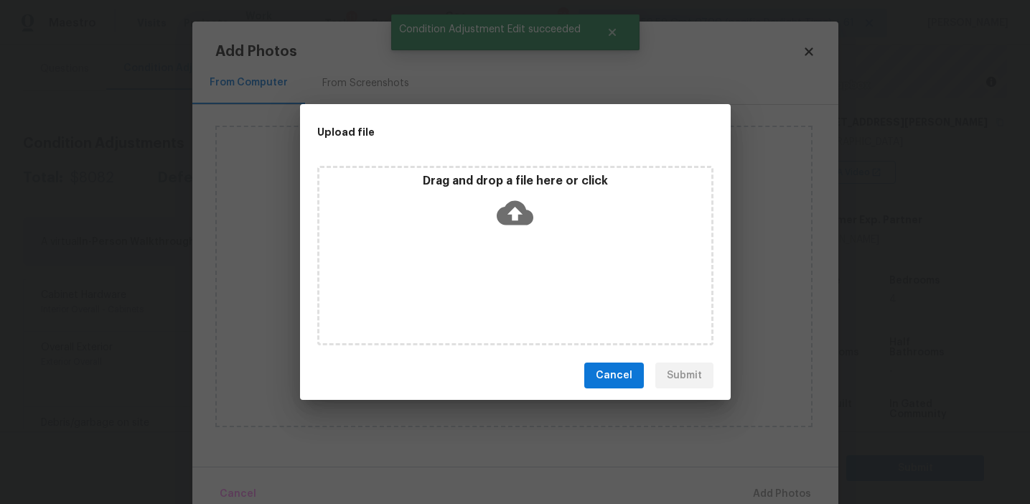
click at [473, 192] on div "Drag and drop a file here or click" at bounding box center [515, 205] width 392 height 62
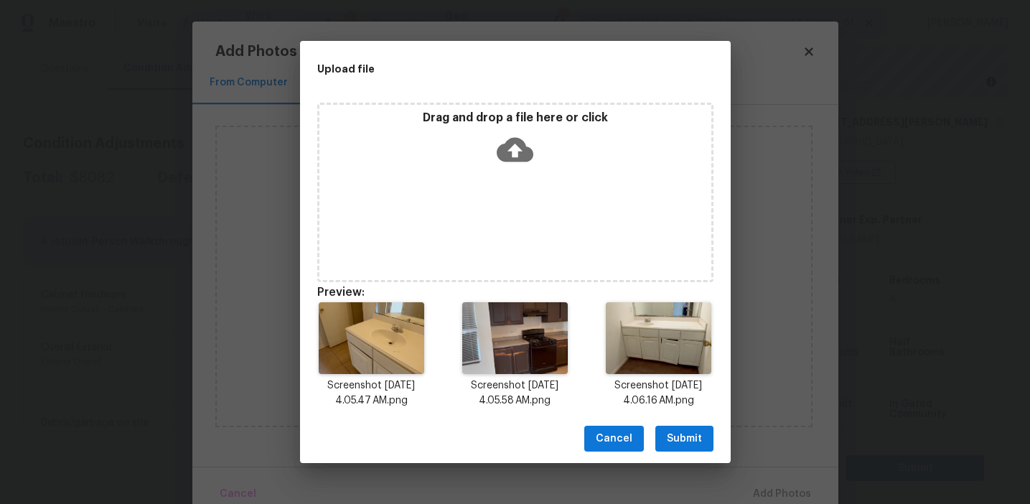
click at [681, 433] on span "Submit" at bounding box center [684, 439] width 35 height 18
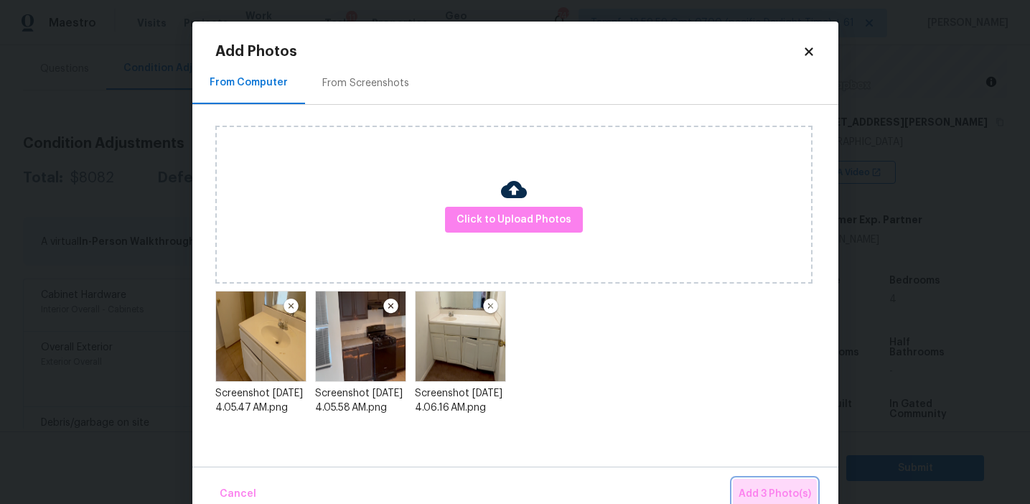
click at [768, 492] on span "Add 3 Photo(s)" at bounding box center [774, 494] width 72 height 18
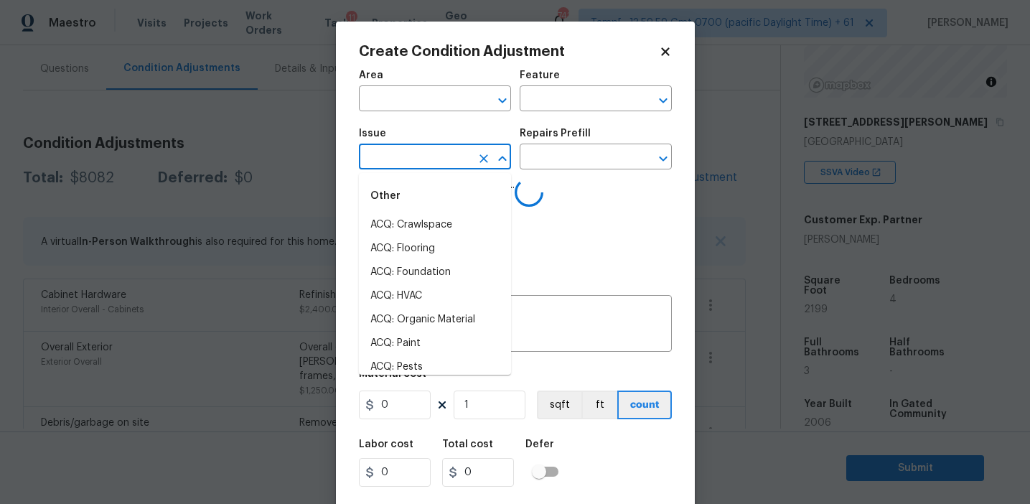
click at [421, 159] on input "text" at bounding box center [415, 158] width 112 height 22
click at [422, 111] on input "text" at bounding box center [415, 100] width 112 height 22
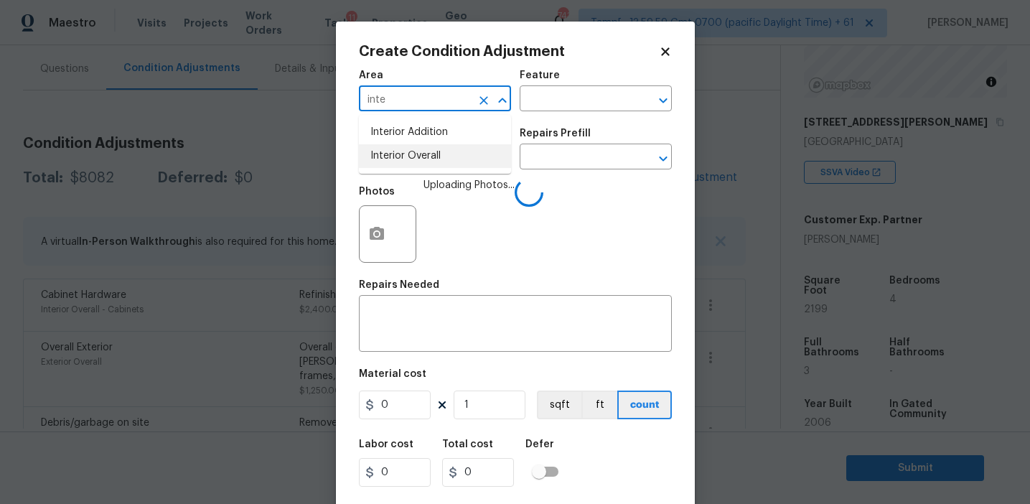
click at [441, 160] on li "Interior Overall" at bounding box center [435, 156] width 152 height 24
type input "Interior Overall"
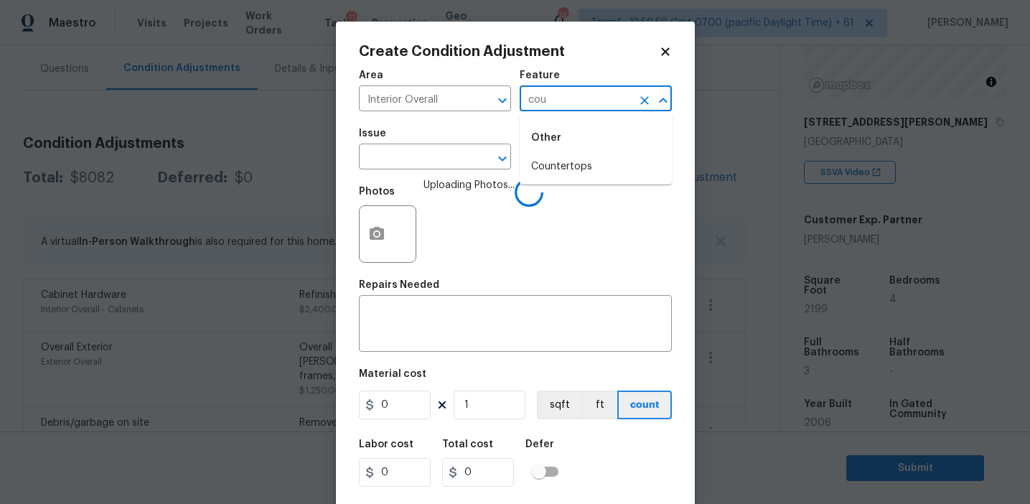
type input "coun"
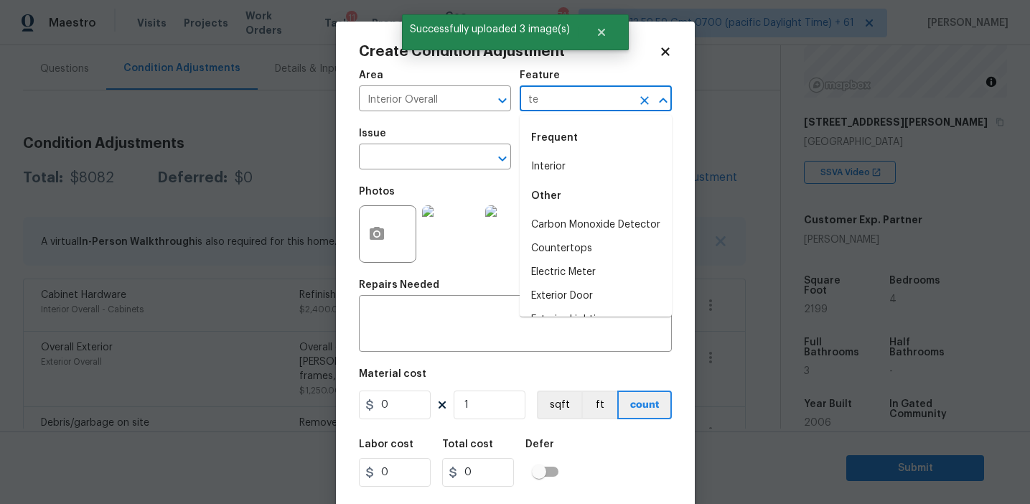
type input "ter"
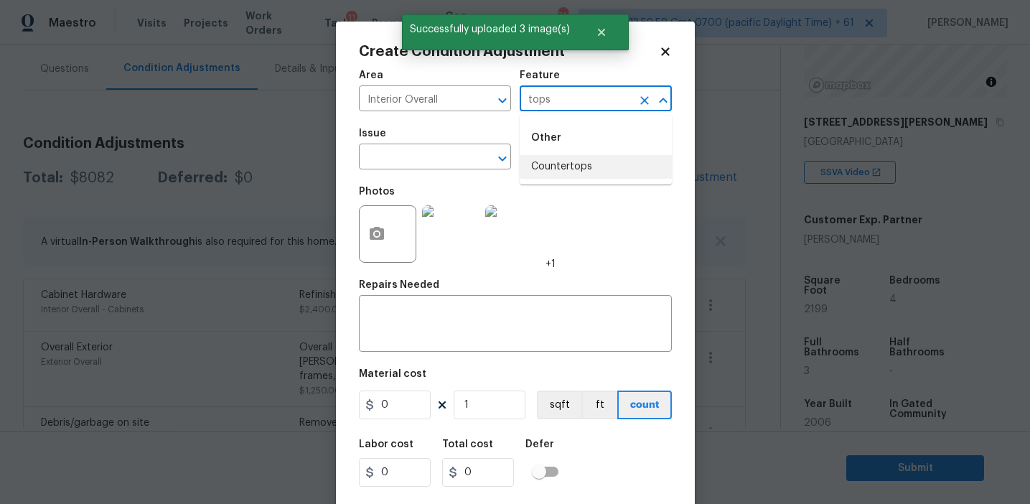
click at [573, 159] on li "Countertops" at bounding box center [596, 167] width 152 height 24
click at [550, 97] on input "Countertops" at bounding box center [576, 100] width 112 height 22
type input "Countertops"
click at [430, 169] on body "Maestro Visits Projects Work Orders Tasks 11 Properties Geo Assignments 743 Tam…" at bounding box center [515, 252] width 1030 height 504
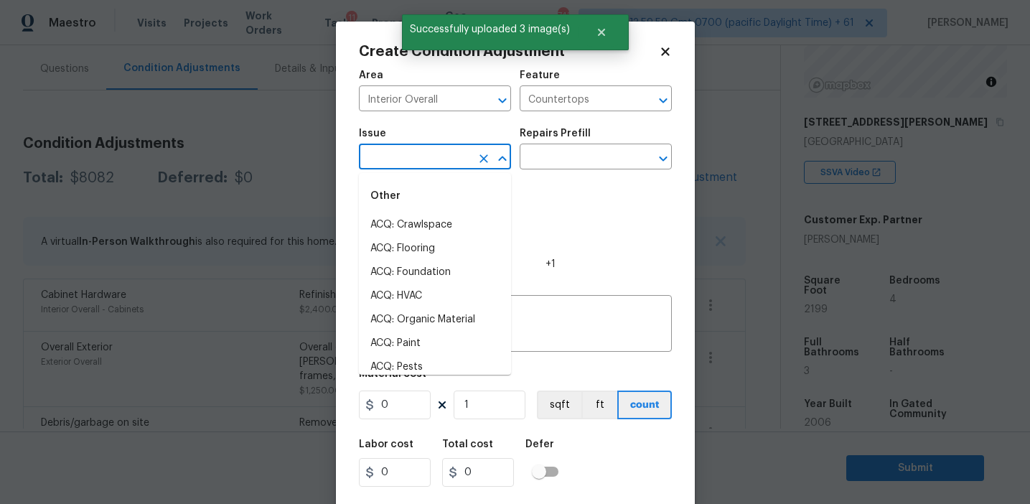
paste input "Countertops"
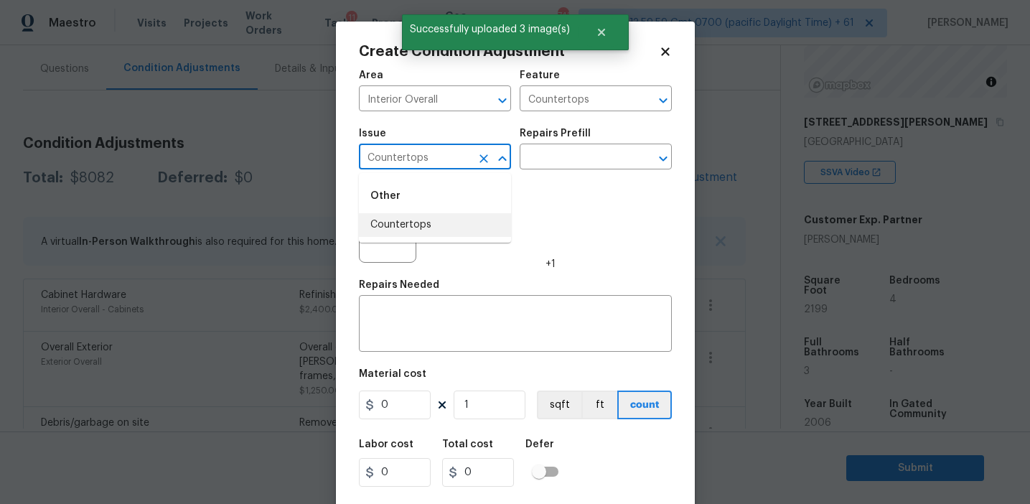
click at [435, 225] on li "Countertops" at bounding box center [435, 225] width 152 height 24
type input "Countertops"
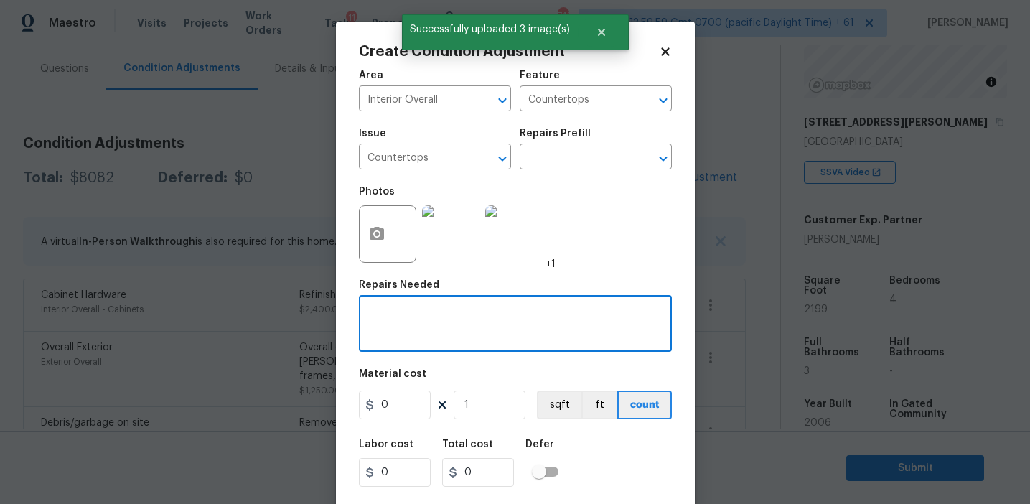
click at [442, 318] on textarea at bounding box center [515, 325] width 296 height 30
paste textarea "Countertops"
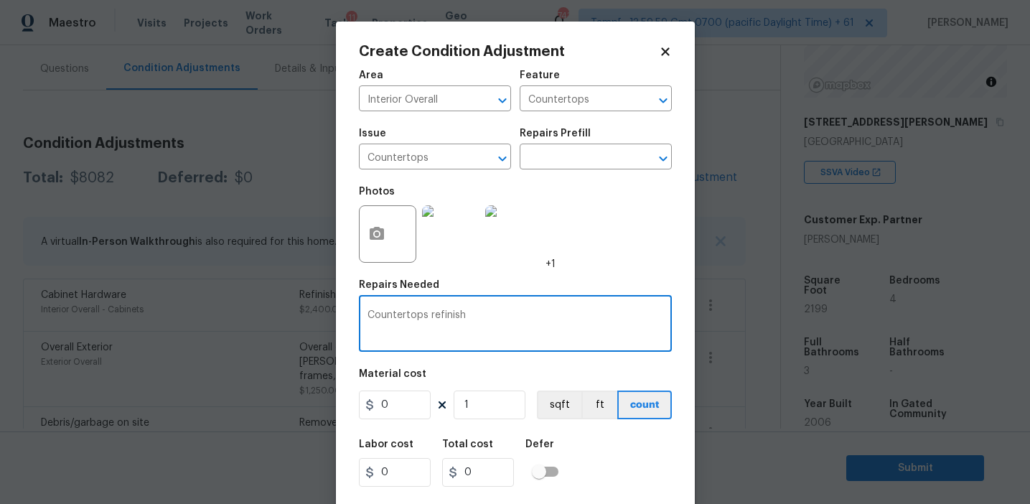
type textarea "Countertops refinish"
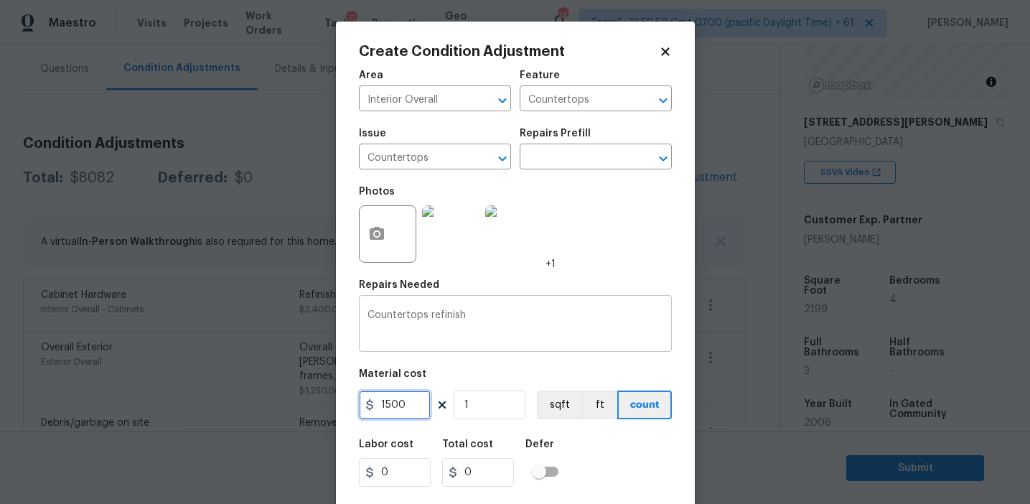
type input "1500"
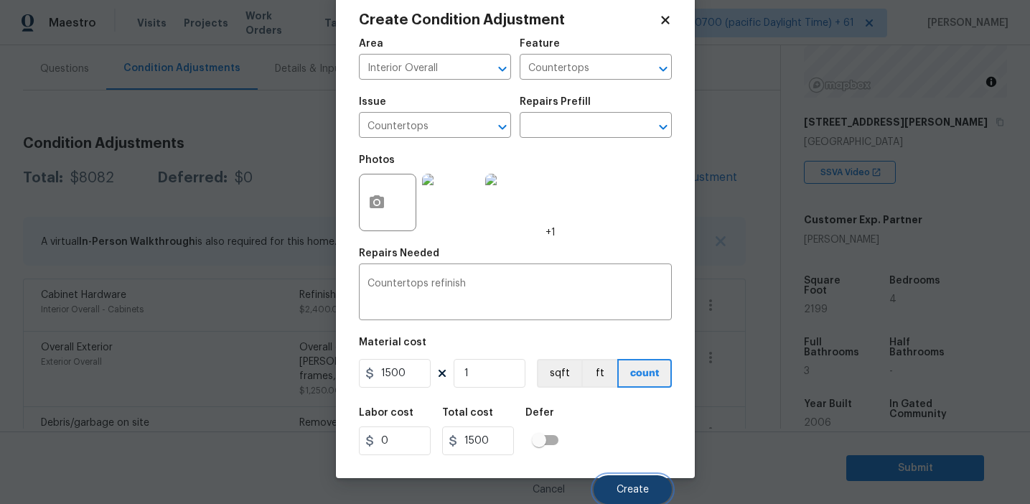
click at [611, 489] on button "Create" at bounding box center [632, 489] width 78 height 29
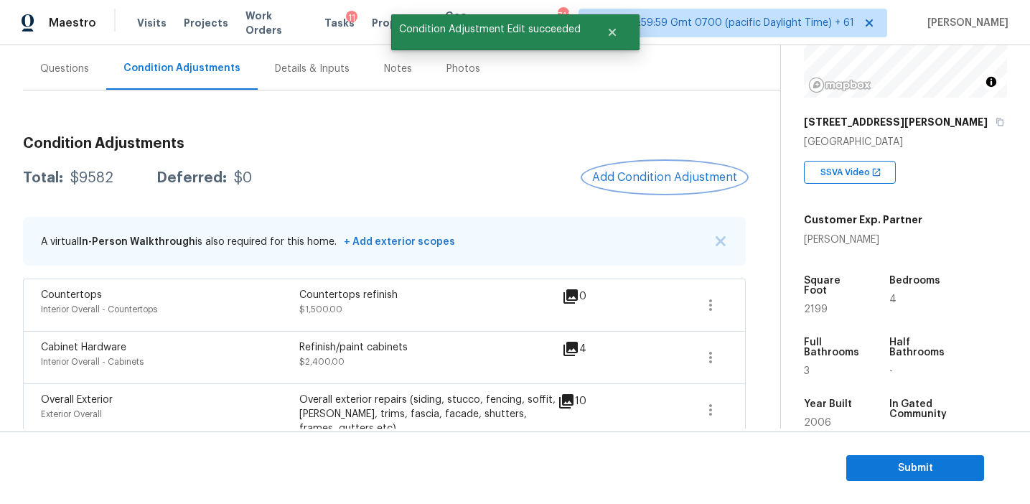
scroll to position [0, 0]
click at [639, 185] on button "Add Condition Adjustment" at bounding box center [664, 177] width 162 height 30
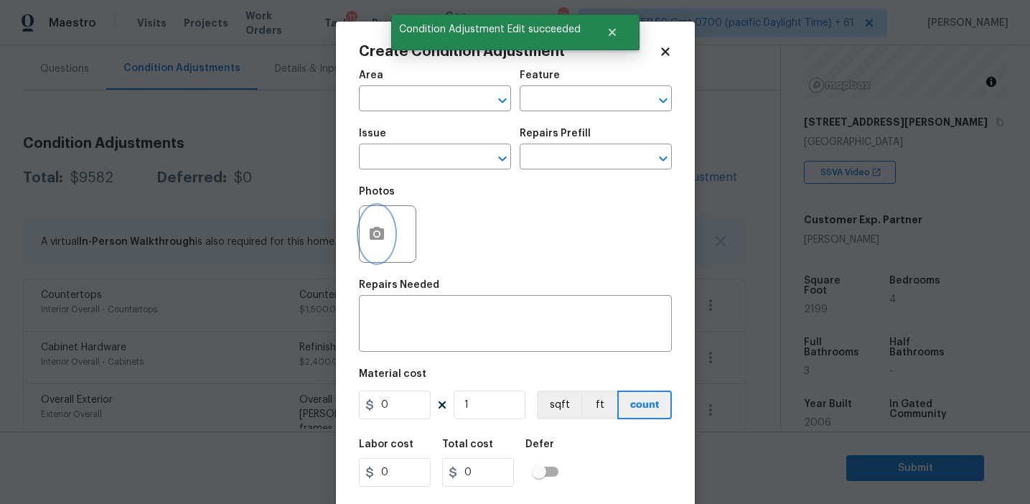
click at [386, 230] on button "button" at bounding box center [377, 234] width 34 height 56
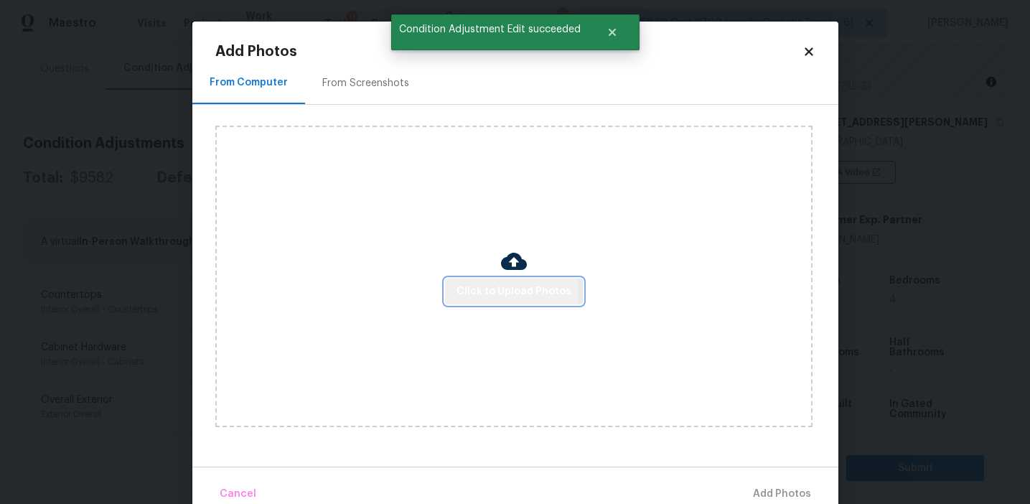
click at [484, 295] on span "Click to Upload Photos" at bounding box center [513, 292] width 115 height 18
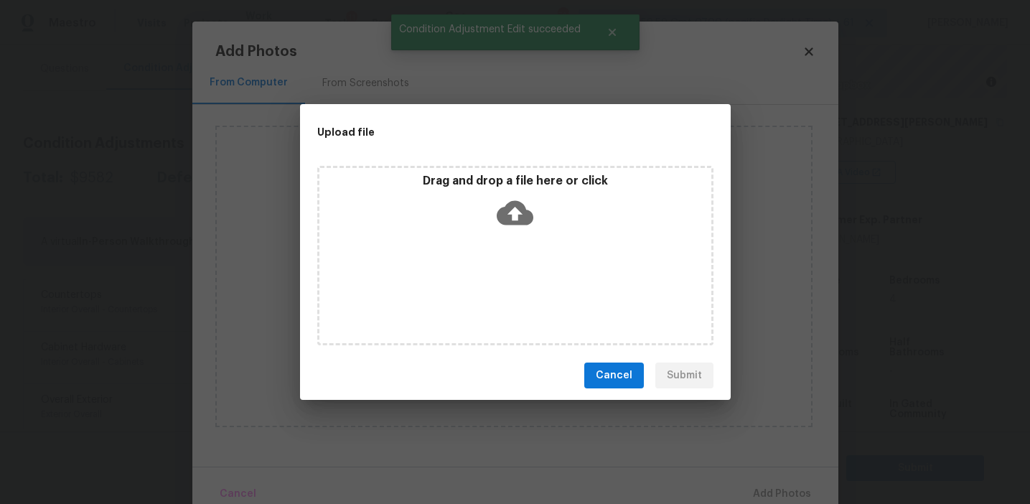
click at [488, 171] on div "Drag and drop a file here or click" at bounding box center [515, 255] width 396 height 179
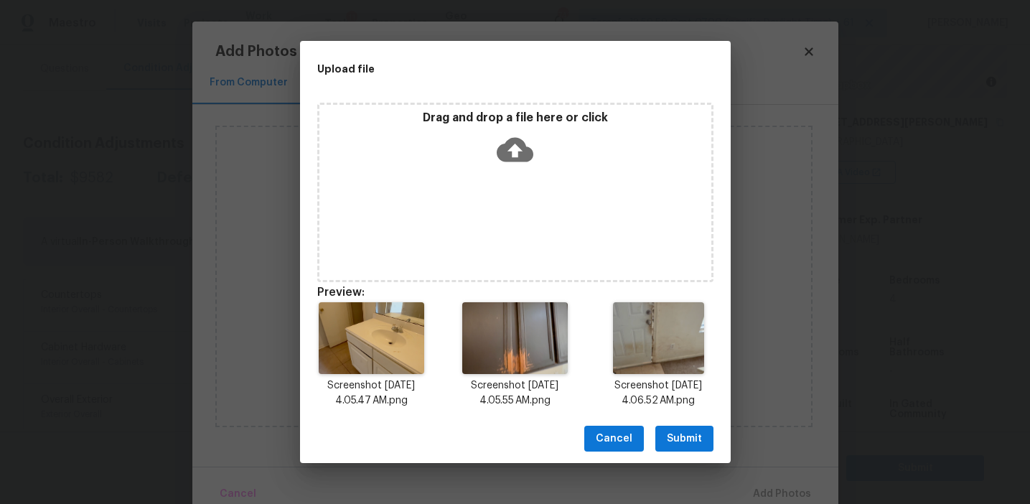
click at [677, 438] on span "Submit" at bounding box center [684, 439] width 35 height 18
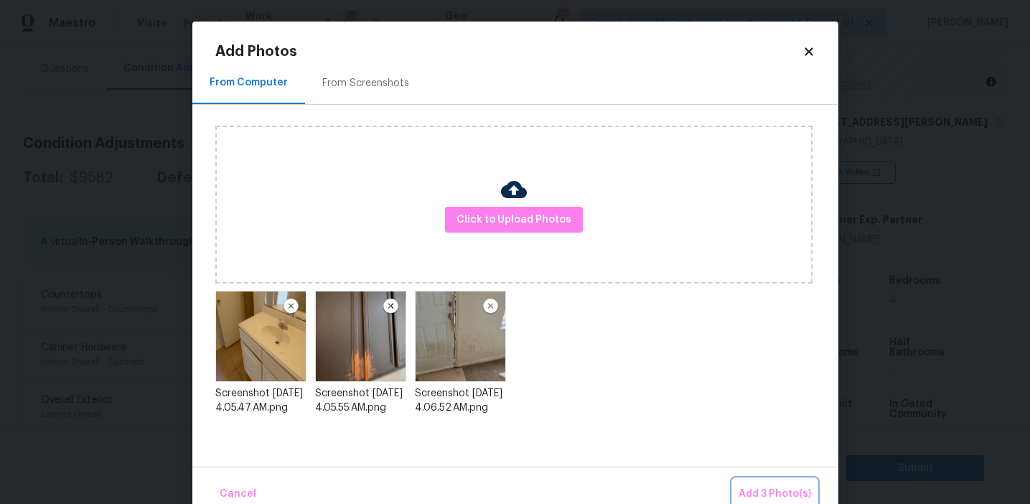
click at [758, 489] on span "Add 3 Photo(s)" at bounding box center [774, 494] width 72 height 18
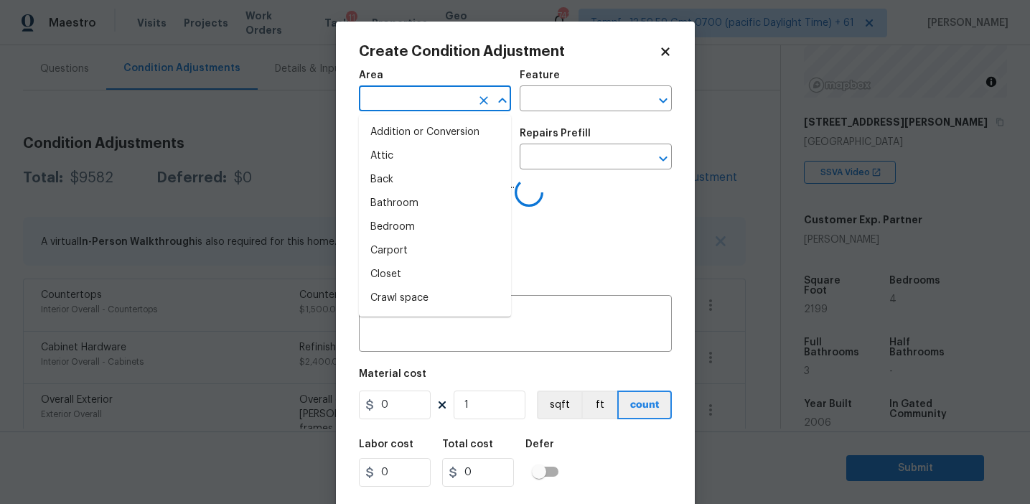
click at [400, 104] on input "text" at bounding box center [415, 100] width 112 height 22
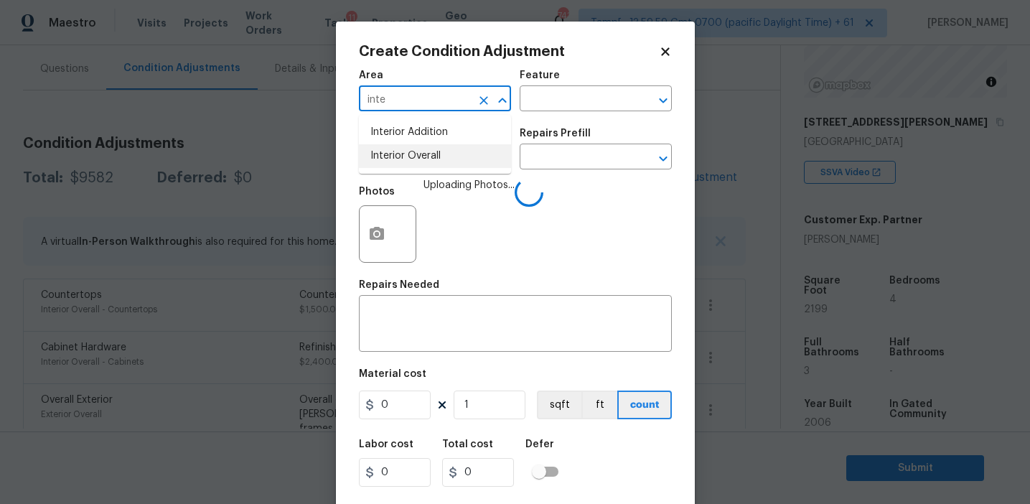
click at [417, 155] on li "Interior Overall" at bounding box center [435, 156] width 152 height 24
type input "Interior Overall"
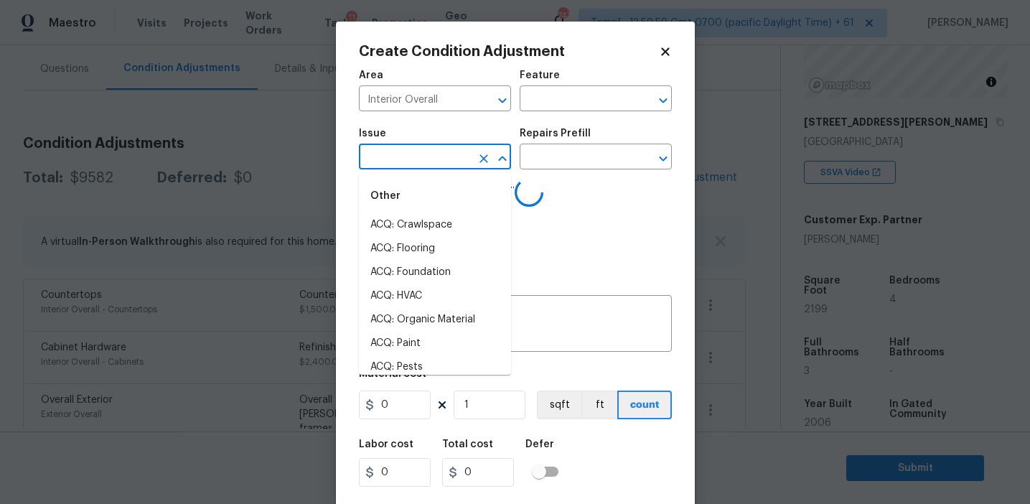
click at [417, 155] on input "text" at bounding box center [415, 158] width 112 height 22
type input "tri"
type input "m"
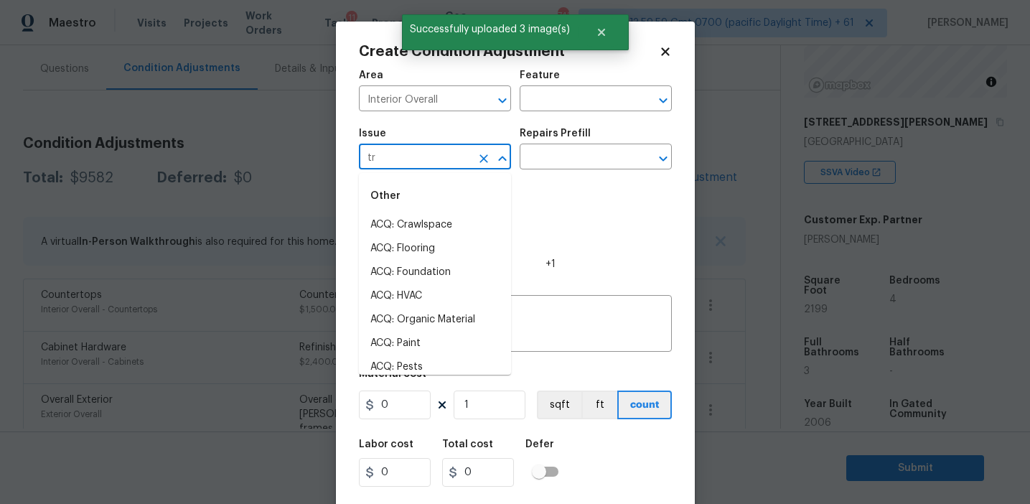
type input "tri"
type input "m"
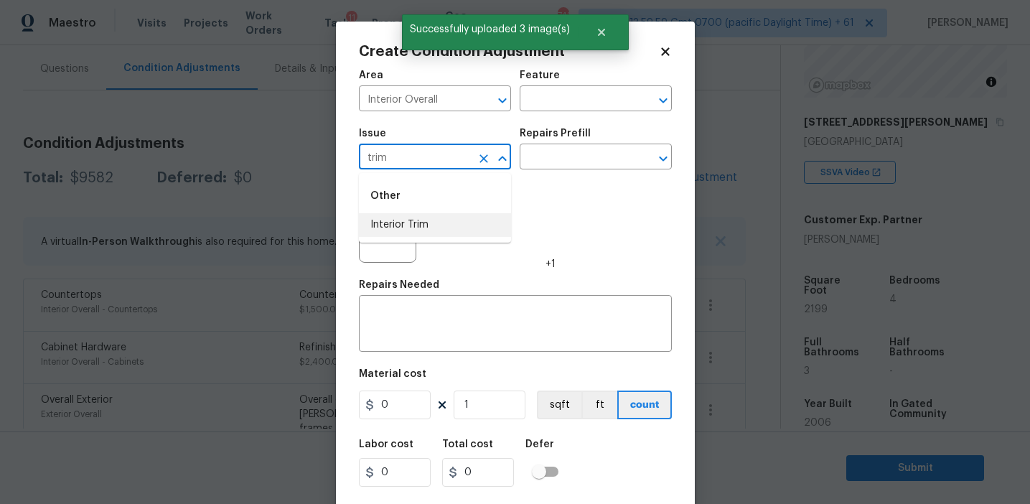
click at [468, 220] on li "Interior Trim" at bounding box center [435, 225] width 152 height 24
type input "Interior Trim"
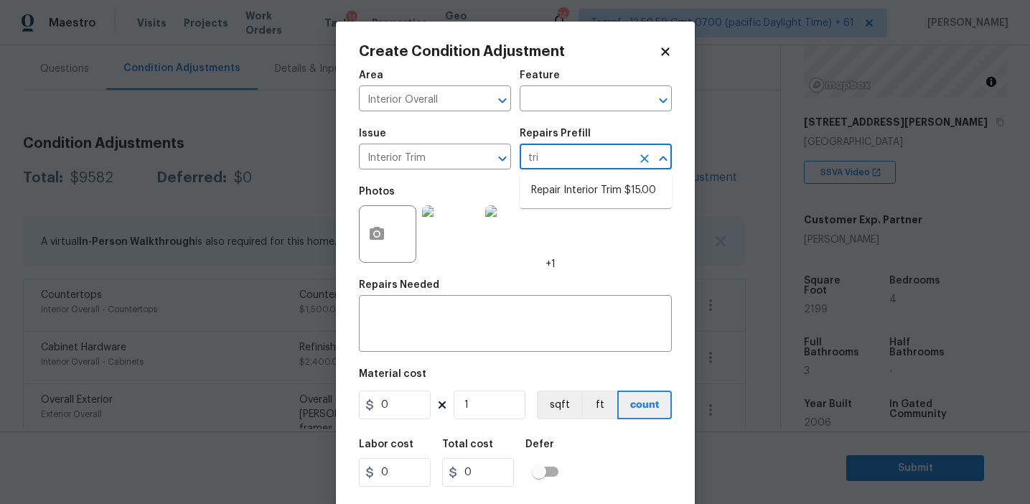
type input "trim"
click at [581, 192] on li "Repair Interior Trim $15.00" at bounding box center [596, 191] width 152 height 24
type input "Interior Trim"
type textarea "Repair the damaged interior trim. Ensure that the repair matches the finish of …"
type input "15"
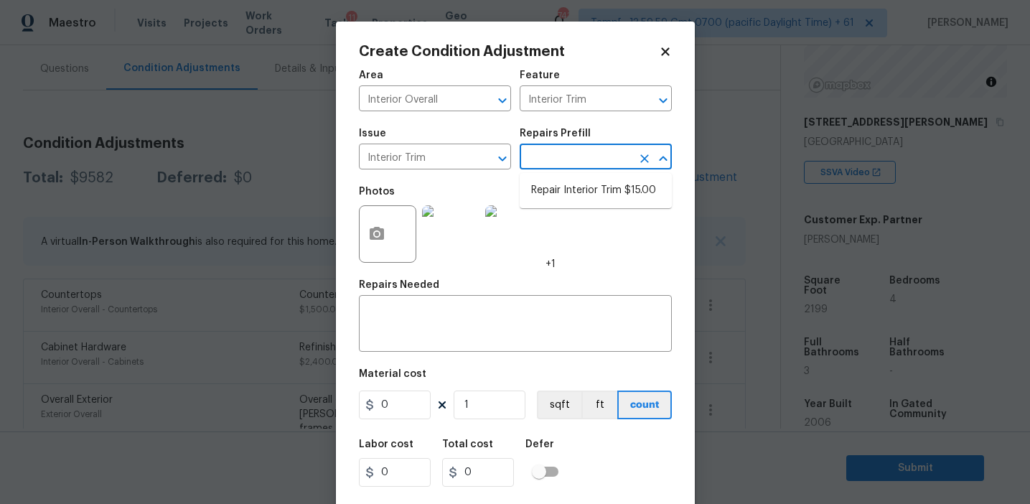
type input "15"
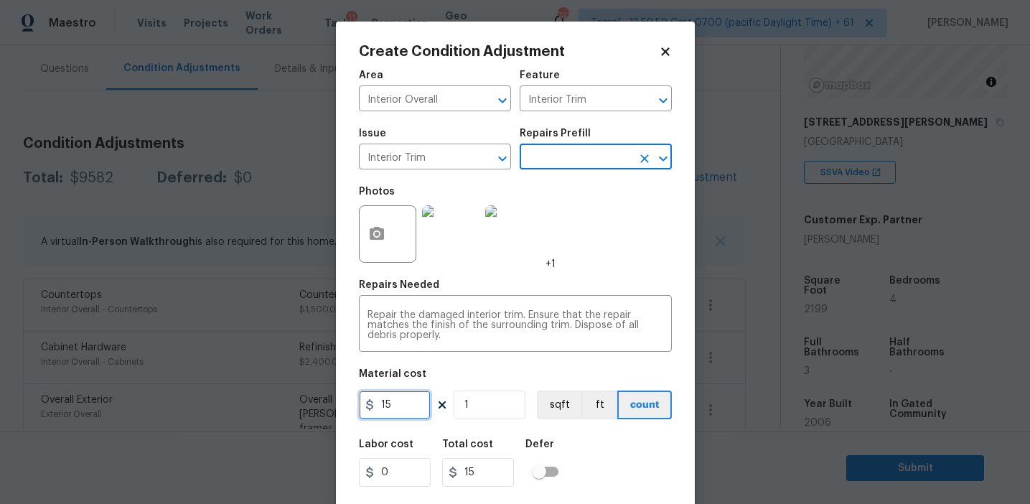
click at [395, 406] on input "15" at bounding box center [395, 404] width 72 height 29
type input "450"
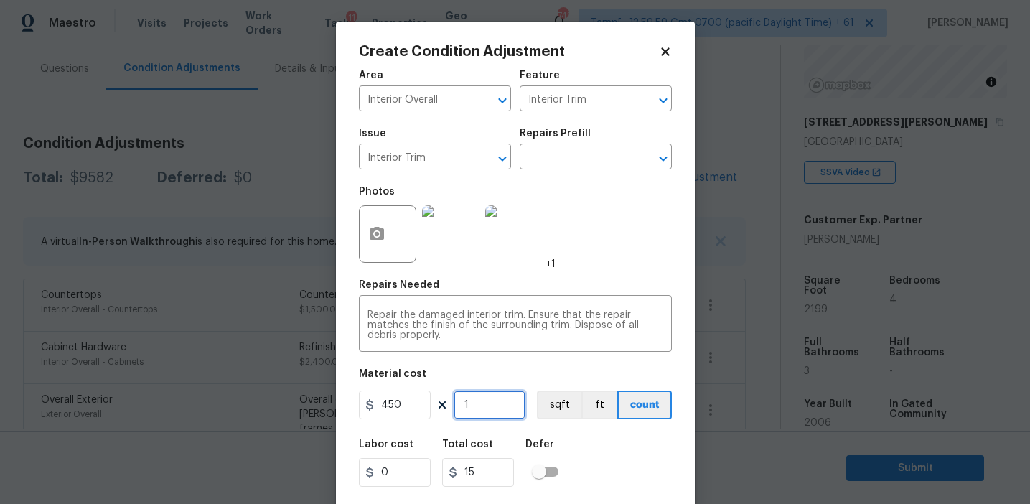
type input "450"
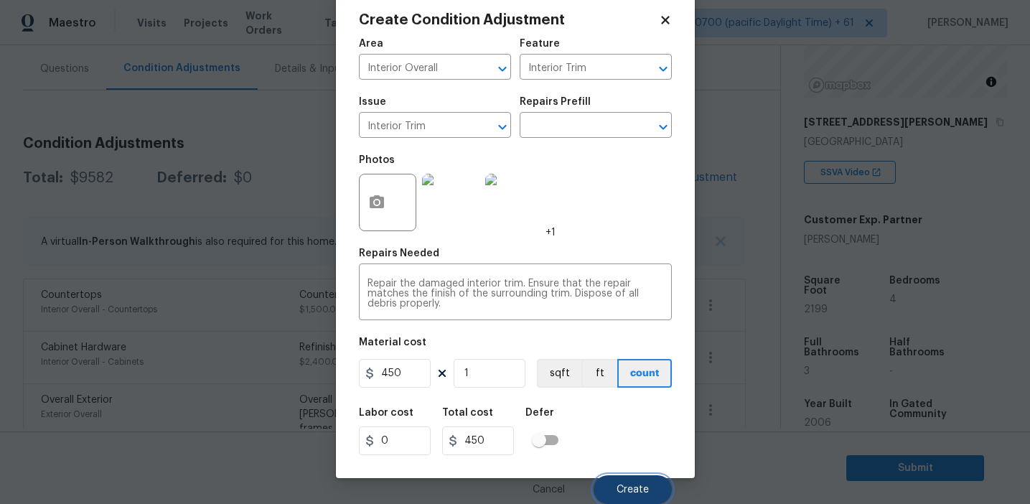
click at [619, 482] on button "Create" at bounding box center [632, 489] width 78 height 29
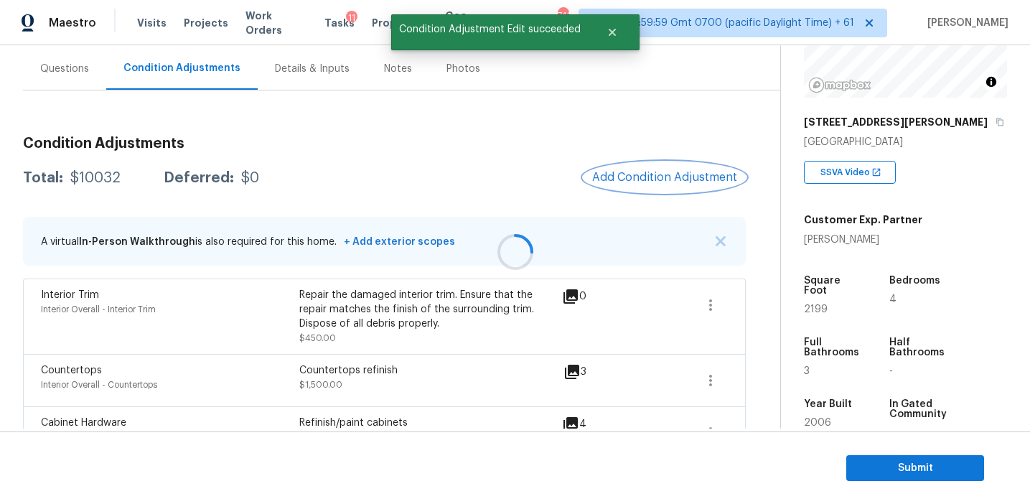
scroll to position [0, 0]
click at [626, 179] on span "Add Condition Adjustment" at bounding box center [664, 177] width 145 height 13
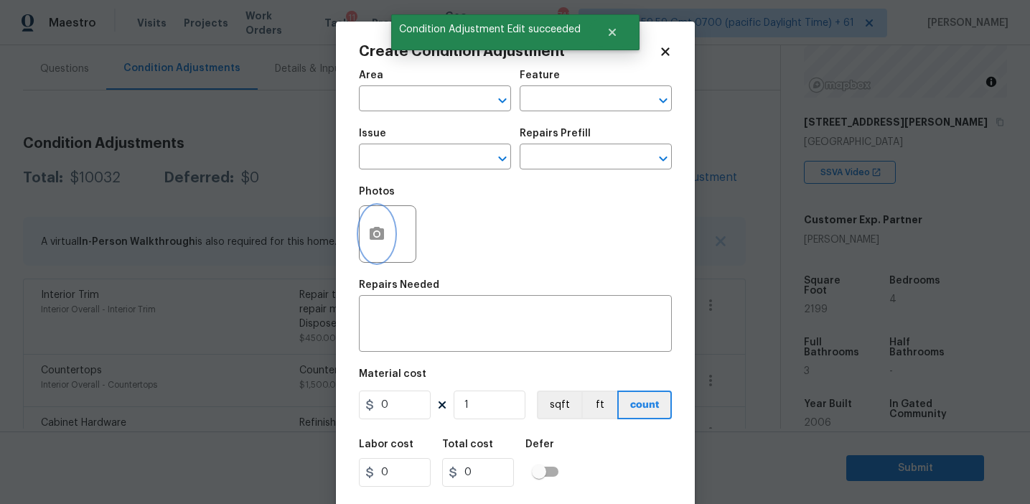
click at [365, 242] on button "button" at bounding box center [377, 234] width 34 height 56
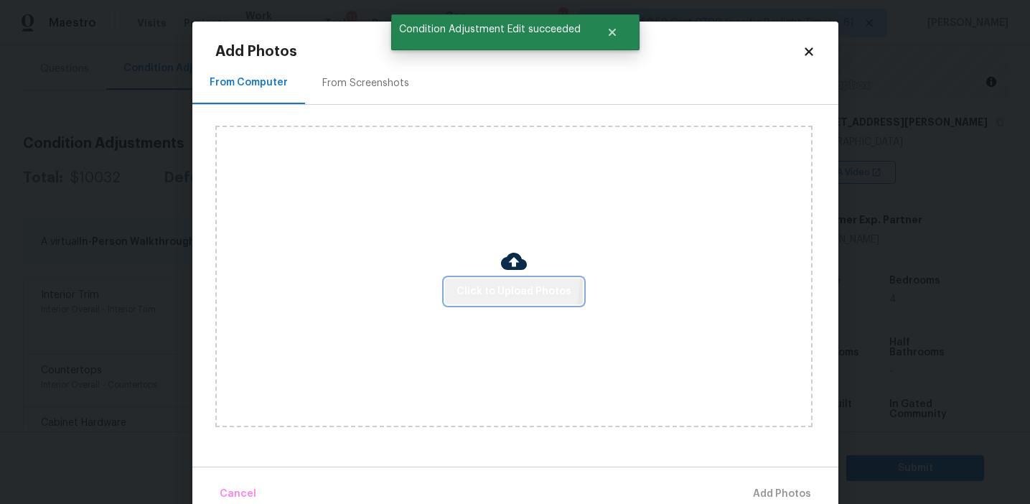
click at [489, 281] on button "Click to Upload Photos" at bounding box center [514, 291] width 138 height 27
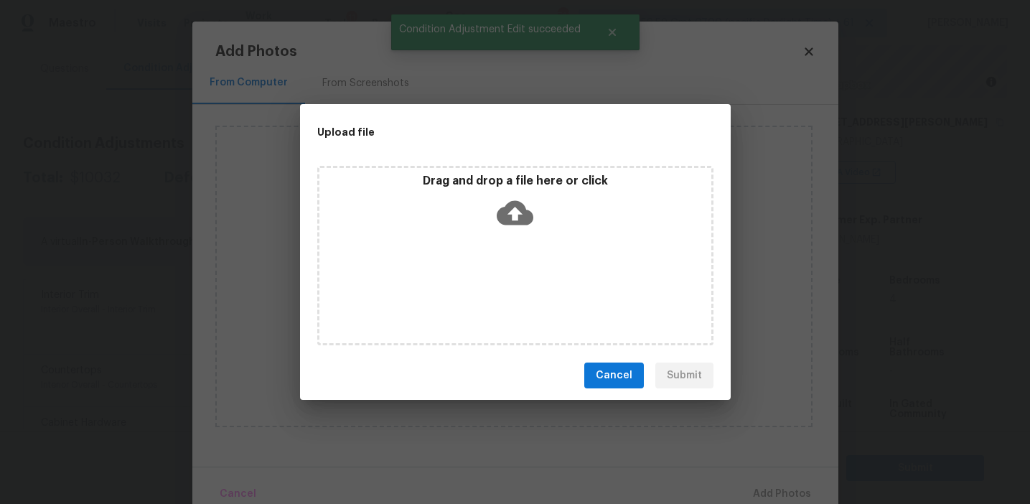
click at [500, 193] on div "Drag and drop a file here or click" at bounding box center [515, 205] width 392 height 62
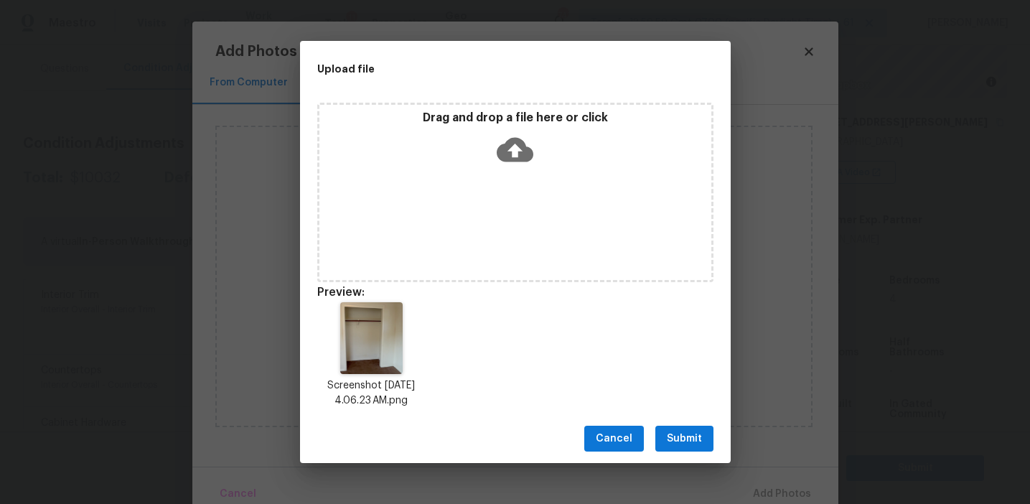
click at [670, 423] on div "Cancel Submit" at bounding box center [515, 439] width 431 height 50
click at [693, 438] on span "Submit" at bounding box center [684, 439] width 35 height 18
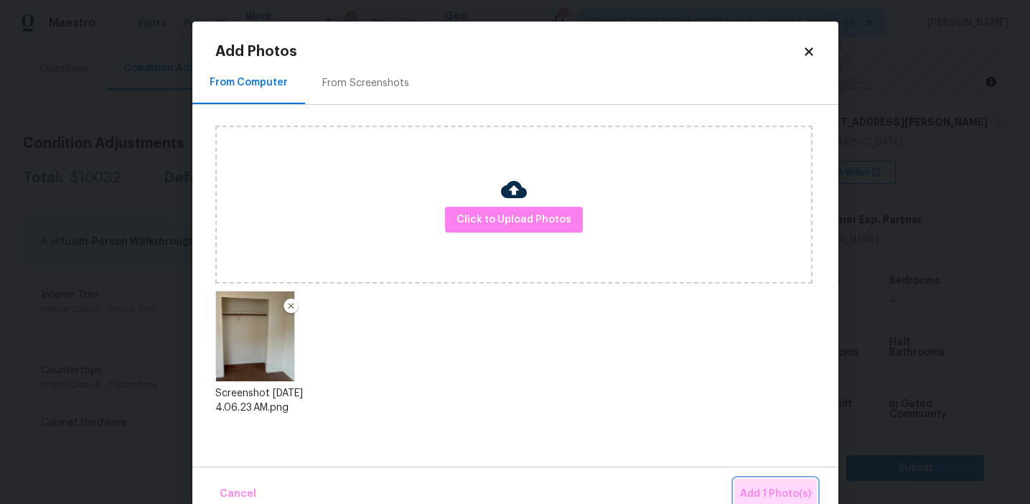
click at [761, 490] on span "Add 1 Photo(s)" at bounding box center [775, 494] width 71 height 18
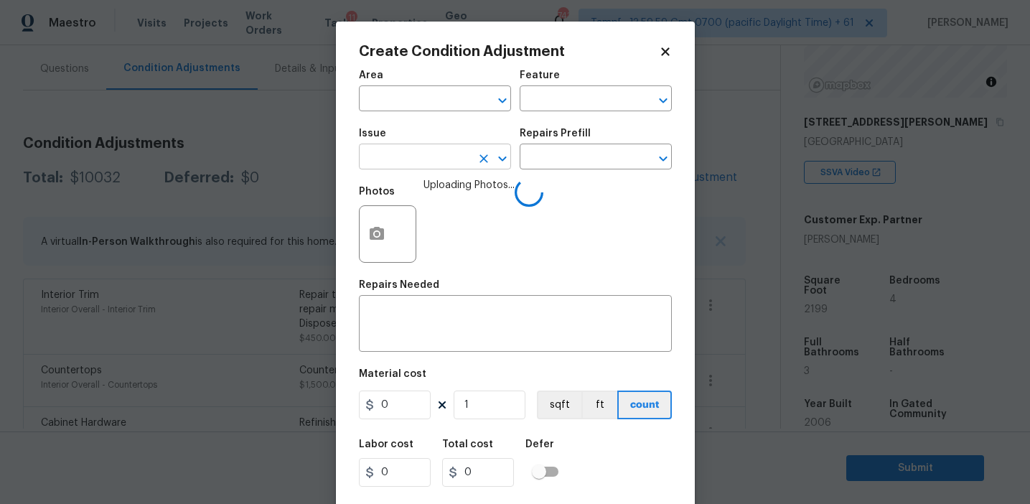
click at [403, 155] on input "text" at bounding box center [415, 158] width 112 height 22
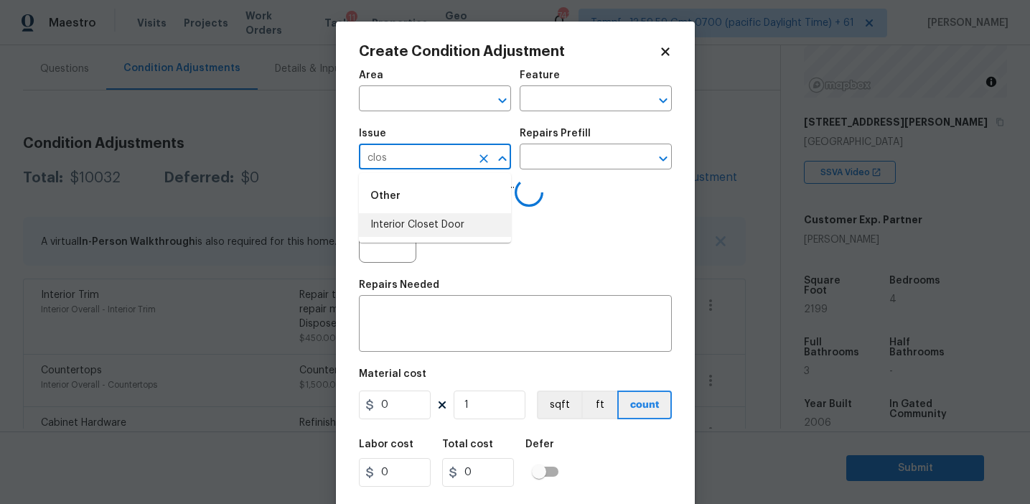
click at [443, 228] on li "Interior Closet Door" at bounding box center [435, 225] width 152 height 24
type input "Interior Closet Door"
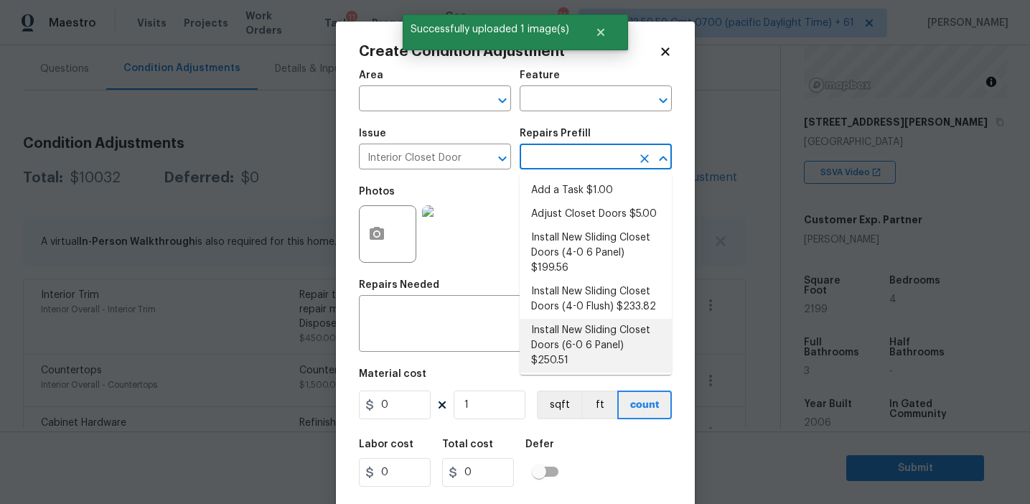
click at [571, 304] on li "Install New Sliding Closet Doors (4-0 Flush) $233.82" at bounding box center [596, 299] width 152 height 39
type input "Interior Door"
type textarea "Remove the existing door (if present). Install a new 4-0 bi-fold flush panel in…"
type input "233.82"
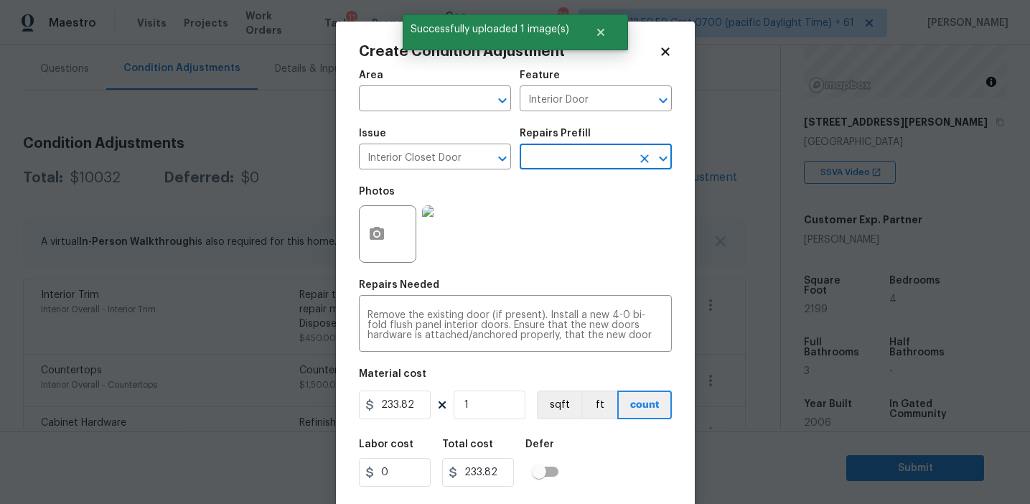
scroll to position [32, 0]
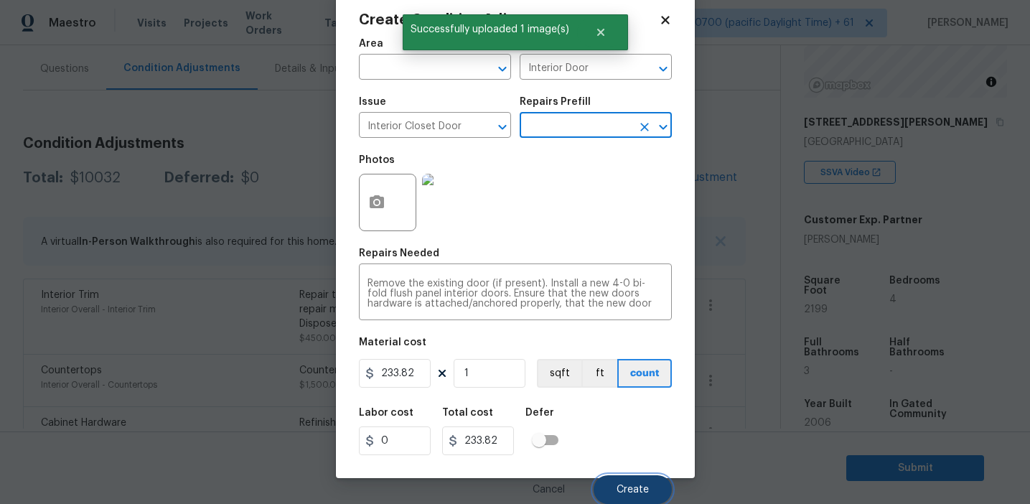
click at [614, 486] on button "Create" at bounding box center [632, 489] width 78 height 29
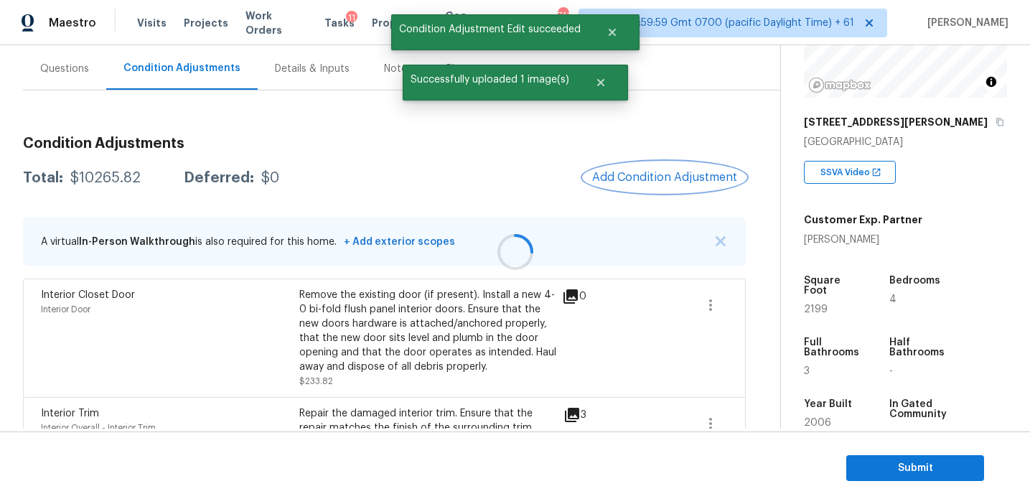
scroll to position [0, 0]
click at [69, 70] on div "Questions" at bounding box center [64, 69] width 49 height 14
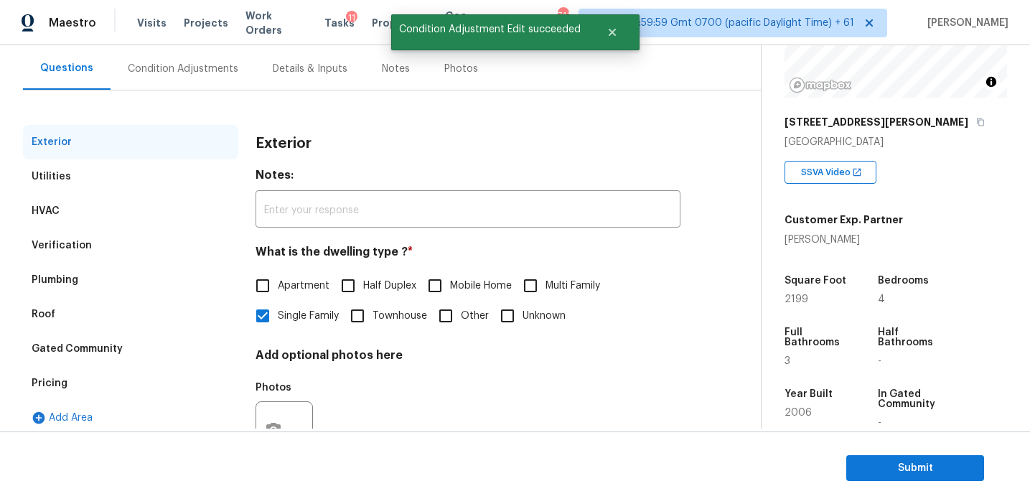
click at [205, 70] on div "Condition Adjustments" at bounding box center [183, 69] width 111 height 14
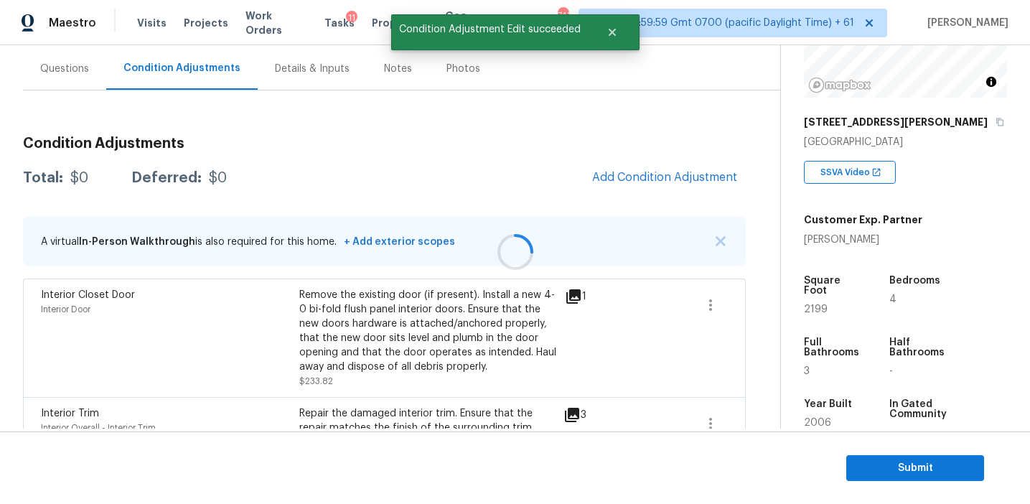
click at [448, 186] on div "Total: $0 Deferred: $0 Add Condition Adjustment" at bounding box center [384, 178] width 723 height 32
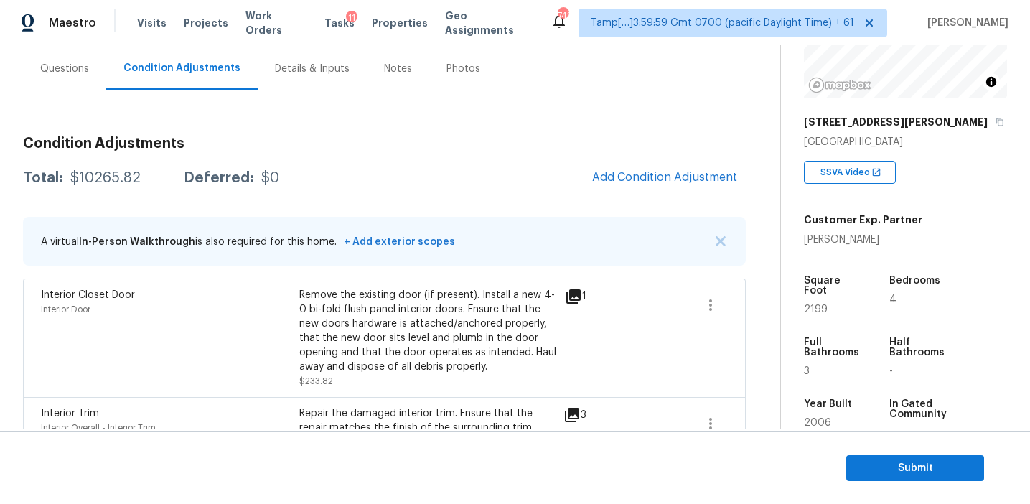
click at [57, 65] on div "Questions" at bounding box center [64, 69] width 49 height 14
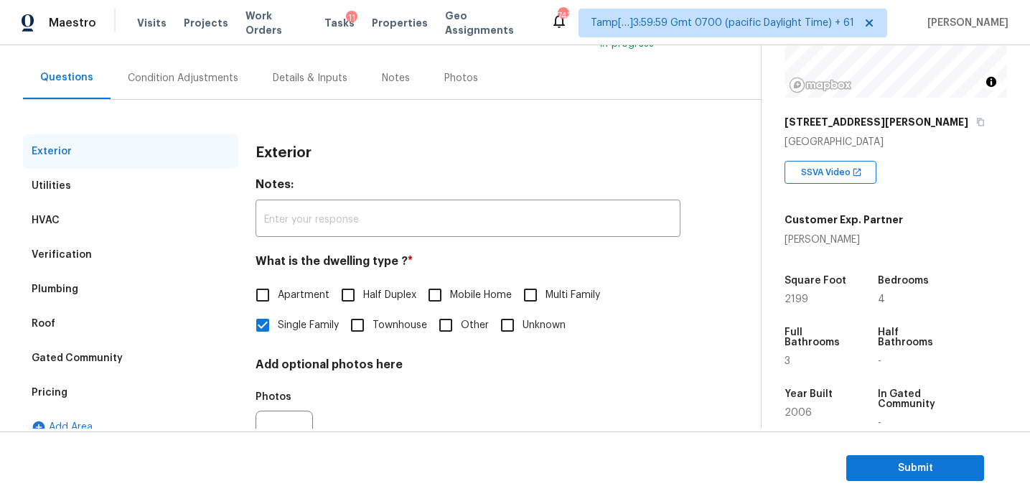
scroll to position [125, 0]
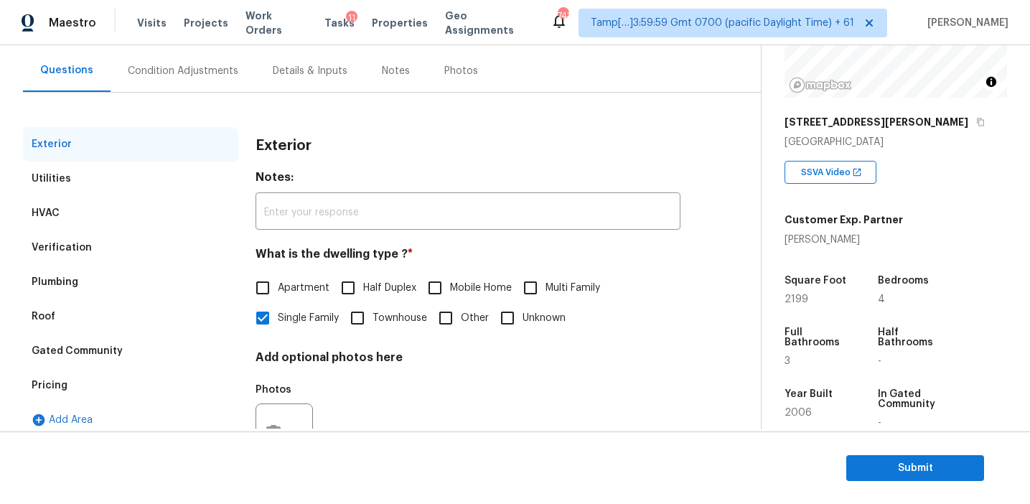
click at [221, 75] on div "Condition Adjustments" at bounding box center [183, 71] width 111 height 14
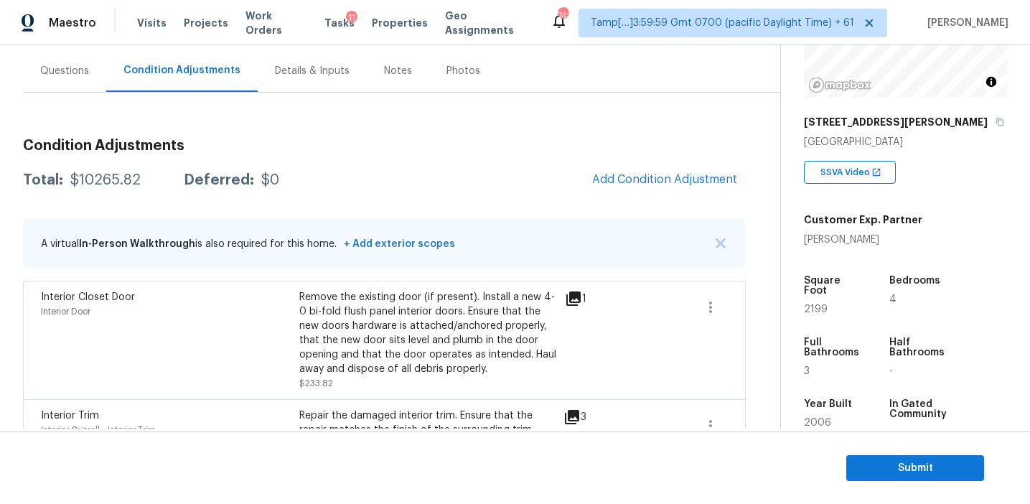
click at [585, 182] on span "Add Condition Adjustment" at bounding box center [664, 180] width 162 height 32
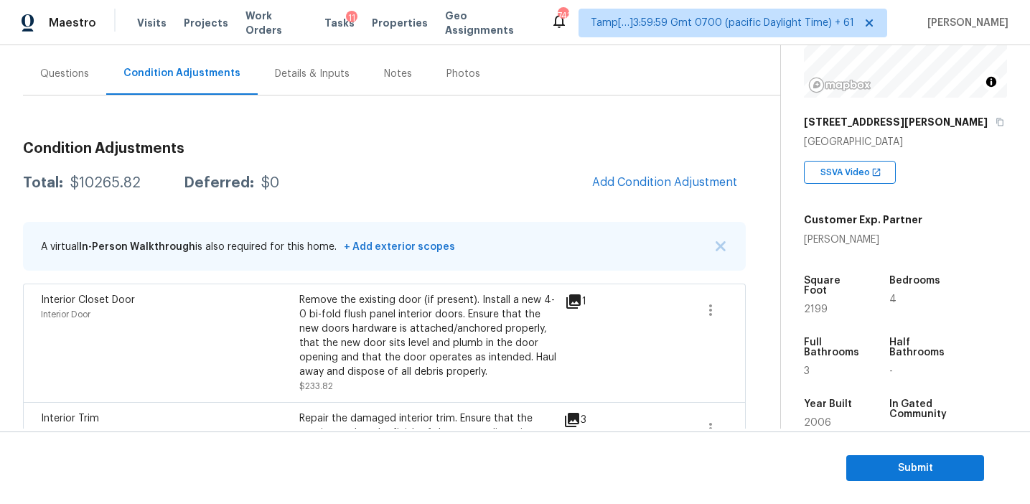
scroll to position [123, 0]
click at [302, 145] on h3 "Condition Adjustments" at bounding box center [384, 148] width 723 height 14
click at [487, 176] on div "Total: $10265.82 Deferred: $0 Add Condition Adjustment" at bounding box center [384, 182] width 723 height 32
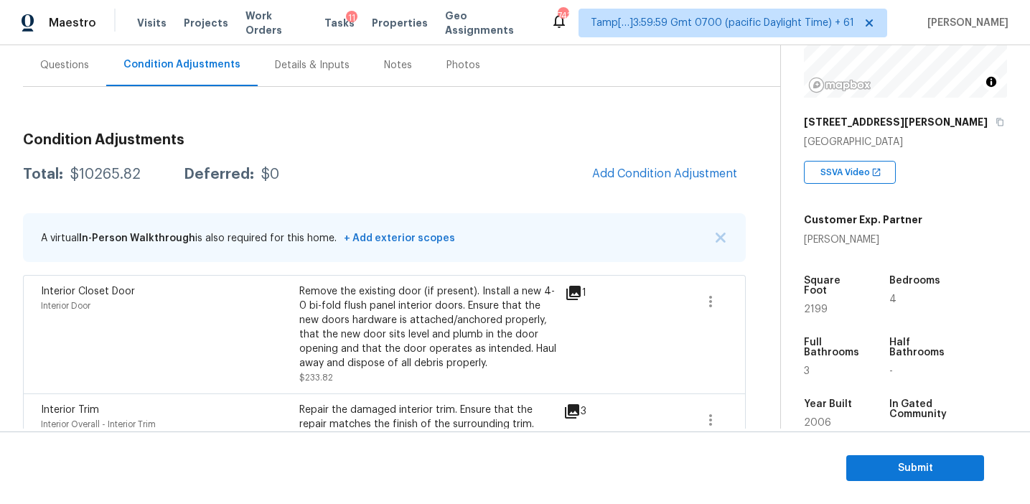
scroll to position [130, 0]
click at [596, 169] on span "Add Condition Adjustment" at bounding box center [664, 174] width 145 height 13
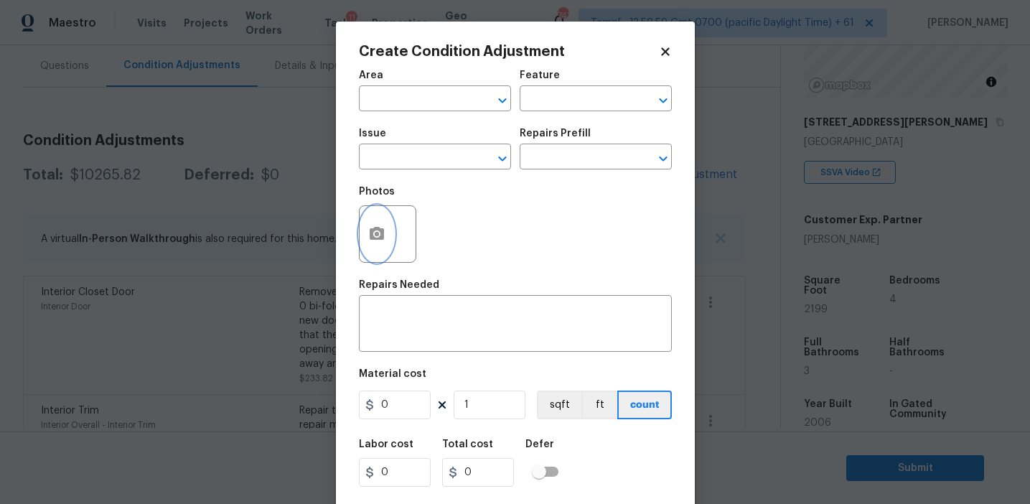
click at [380, 235] on icon "button" at bounding box center [377, 233] width 14 height 13
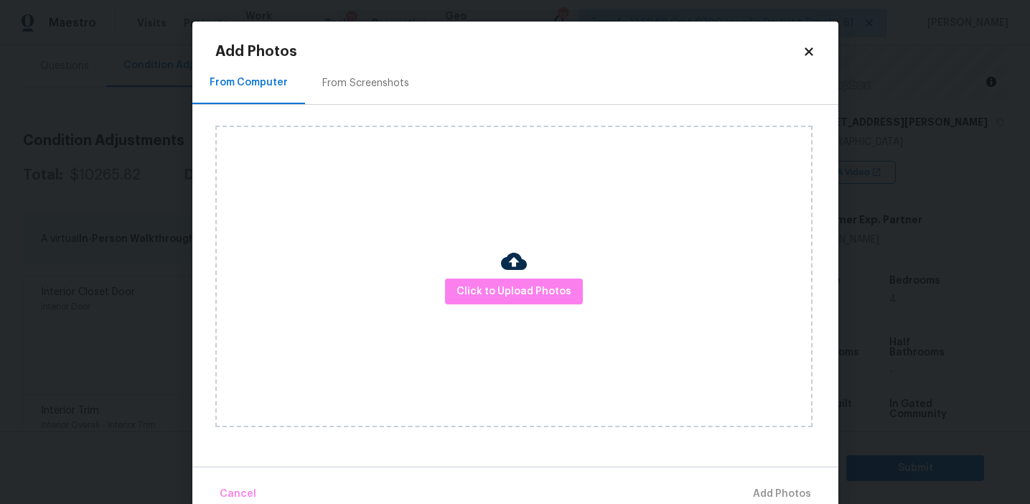
click at [373, 77] on div "From Screenshots" at bounding box center [365, 83] width 87 height 14
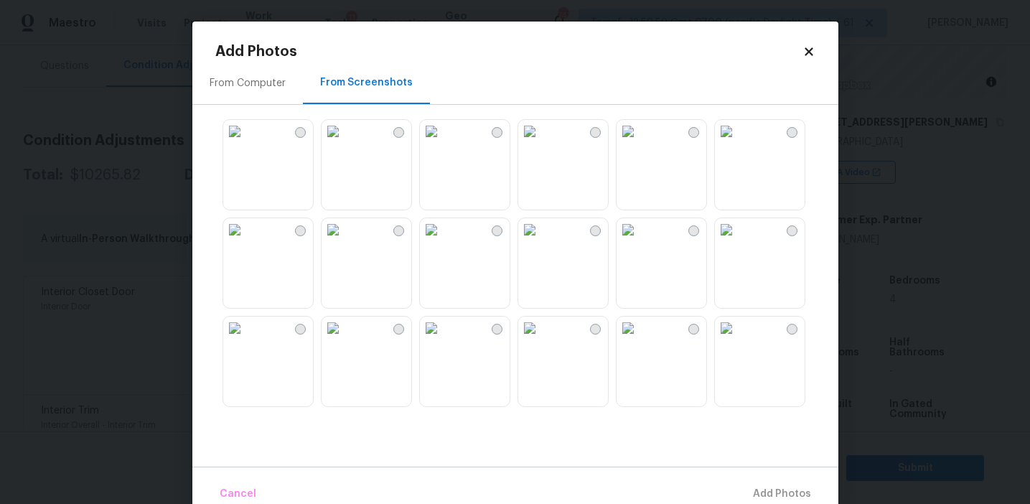
click at [443, 143] on img at bounding box center [431, 131] width 23 height 23
click at [541, 241] on img at bounding box center [529, 229] width 23 height 23
click at [738, 241] on img at bounding box center [726, 229] width 23 height 23
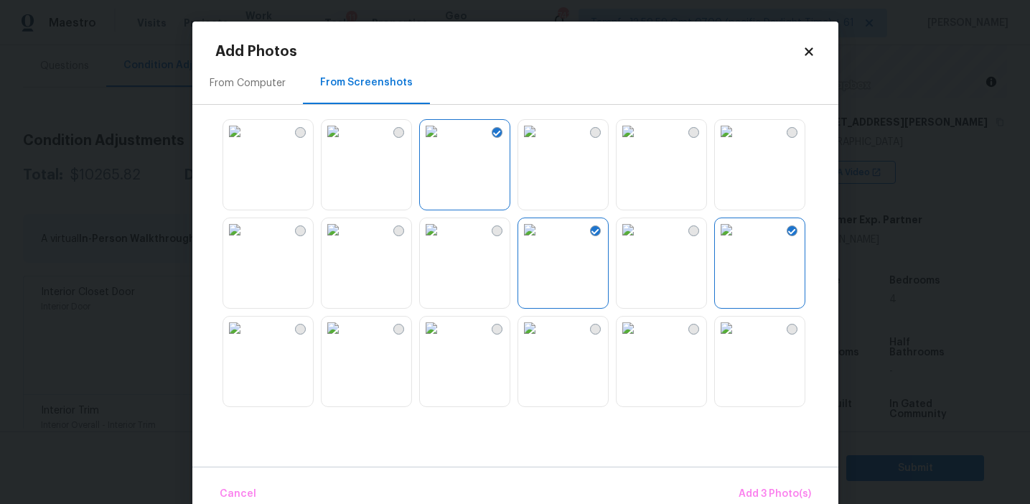
click at [738, 339] on img at bounding box center [726, 327] width 23 height 23
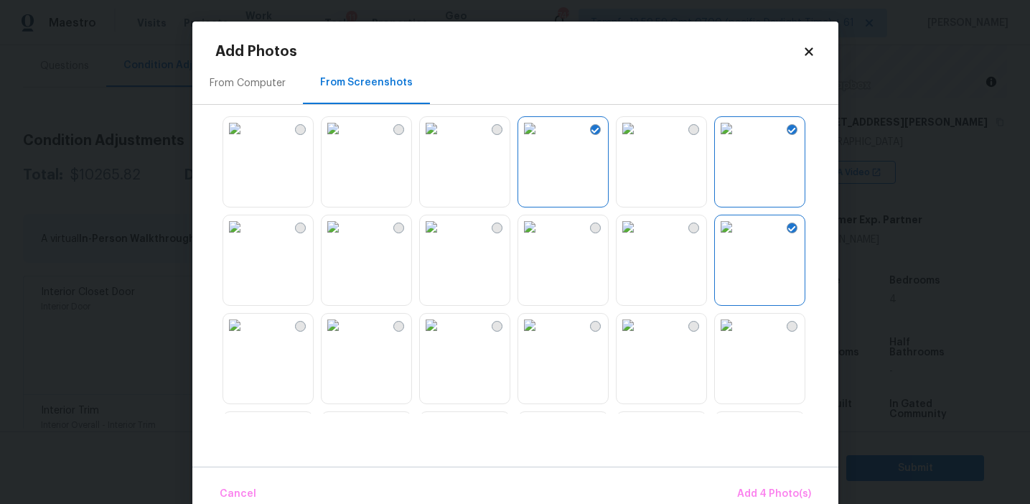
click at [639, 337] on img at bounding box center [627, 325] width 23 height 23
click at [738, 337] on img at bounding box center [726, 325] width 23 height 23
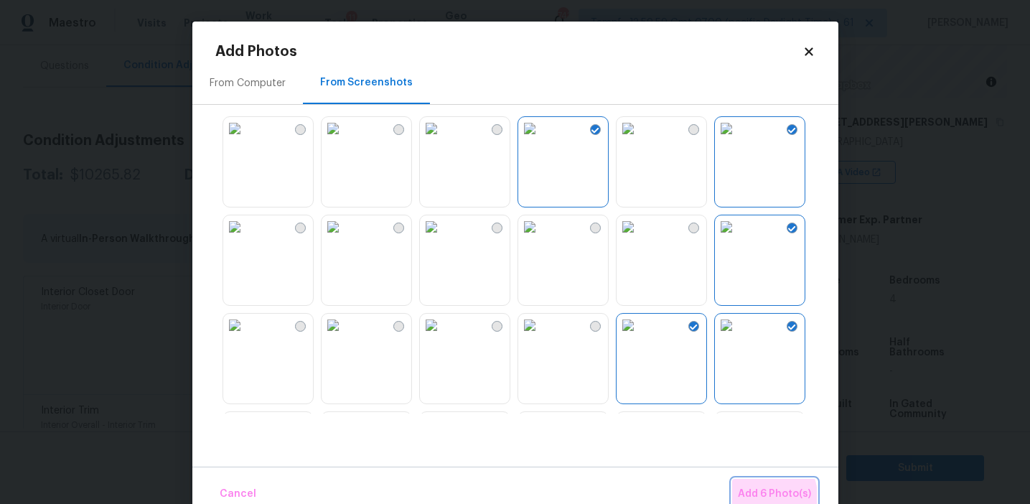
click at [764, 496] on span "Add 6 Photo(s)" at bounding box center [774, 494] width 73 height 18
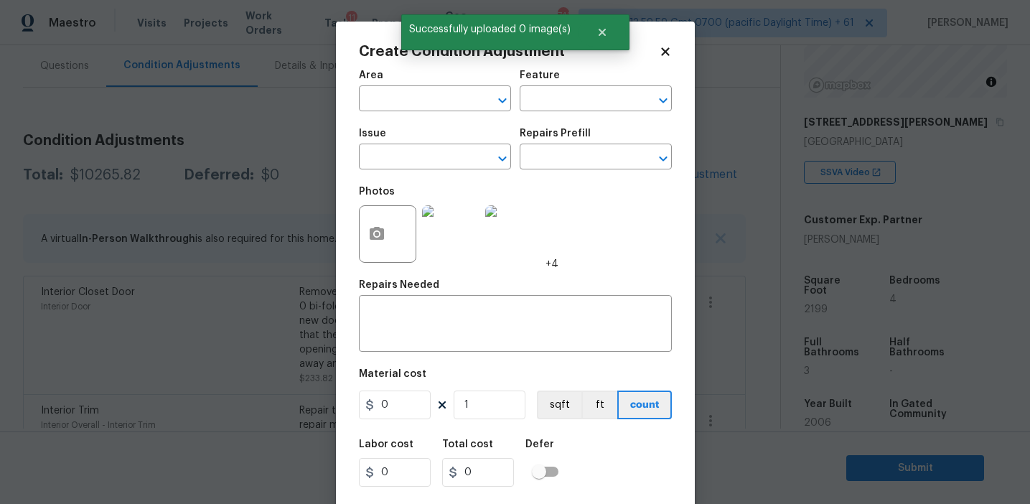
click at [402, 172] on span "Issue ​" at bounding box center [435, 149] width 152 height 58
click at [398, 156] on input "text" at bounding box center [415, 158] width 112 height 22
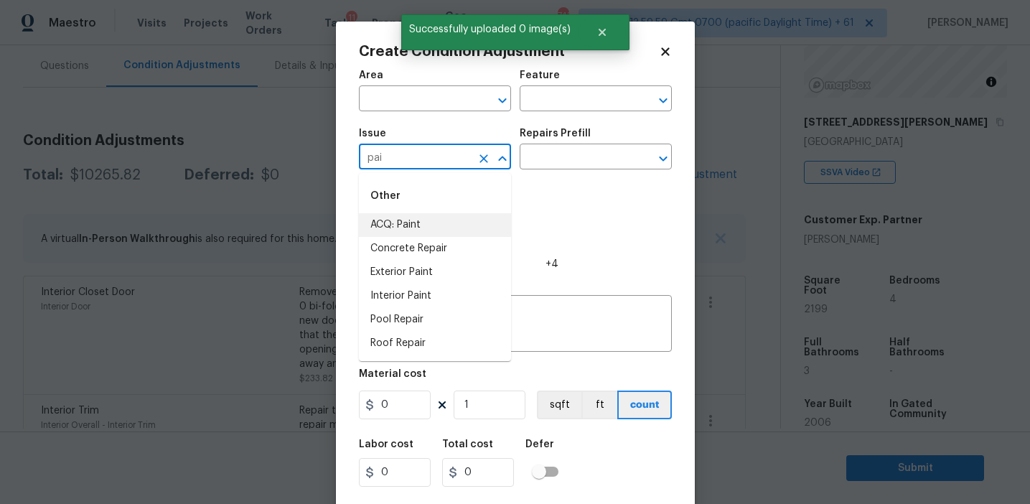
click at [427, 230] on li "ACQ: Paint" at bounding box center [435, 225] width 152 height 24
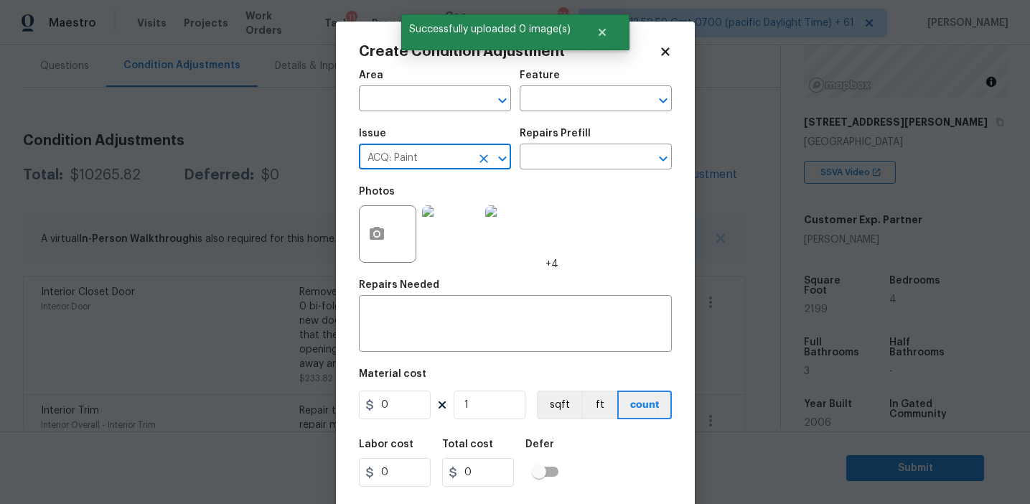
type input "ACQ: Paint"
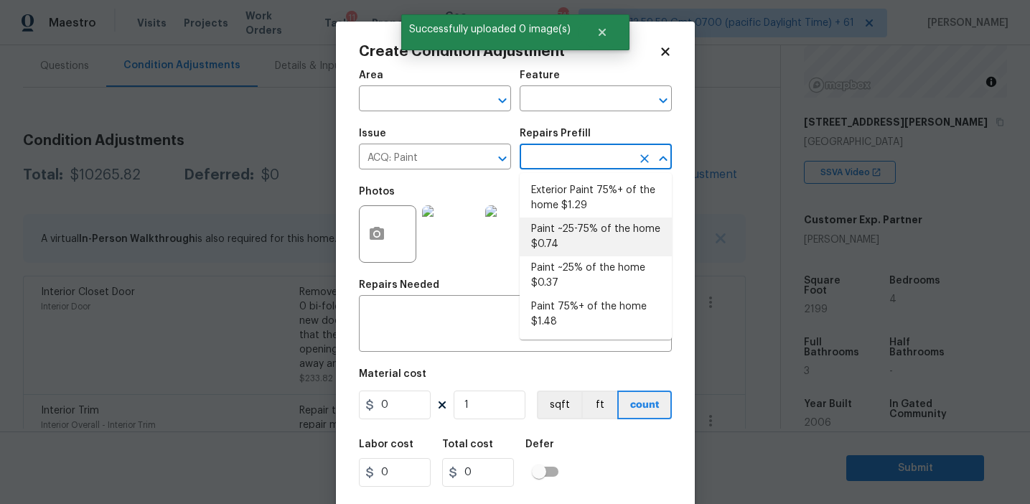
click at [574, 230] on li "Paint ~25-75% of the home $0.74" at bounding box center [596, 236] width 152 height 39
type input "Acquisition"
type textarea "Acquisition Scope: ~25 - 75% of the home needs interior paint"
type input "0.74"
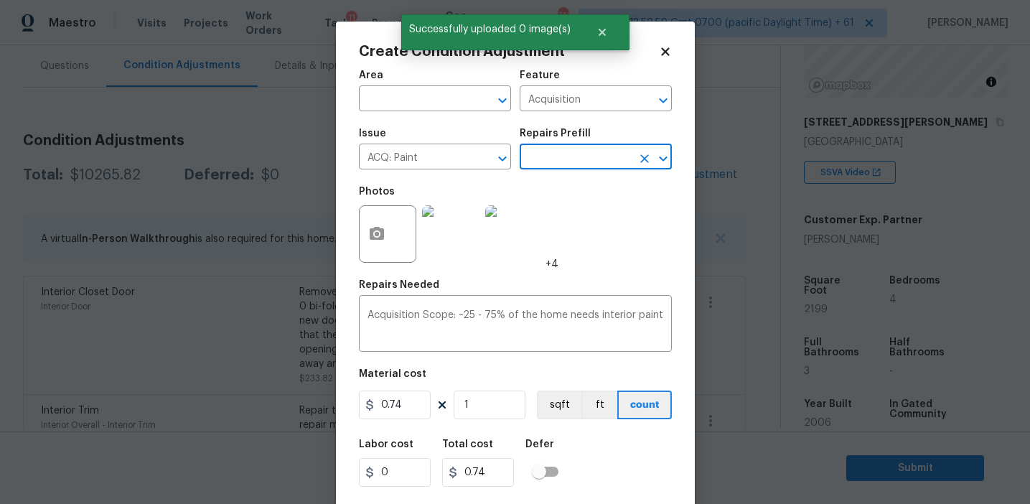
click at [572, 166] on input "text" at bounding box center [576, 158] width 112 height 22
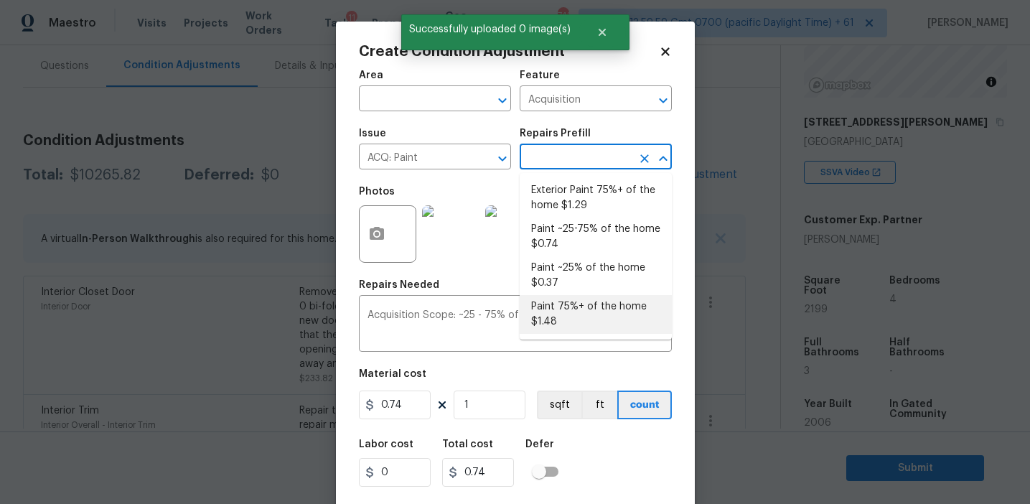
click at [551, 323] on li "Paint 75%+ of the home $1.48" at bounding box center [596, 314] width 152 height 39
type textarea "Acquisition Scope: 75%+ of the home will likely require interior paint"
type input "1.48"
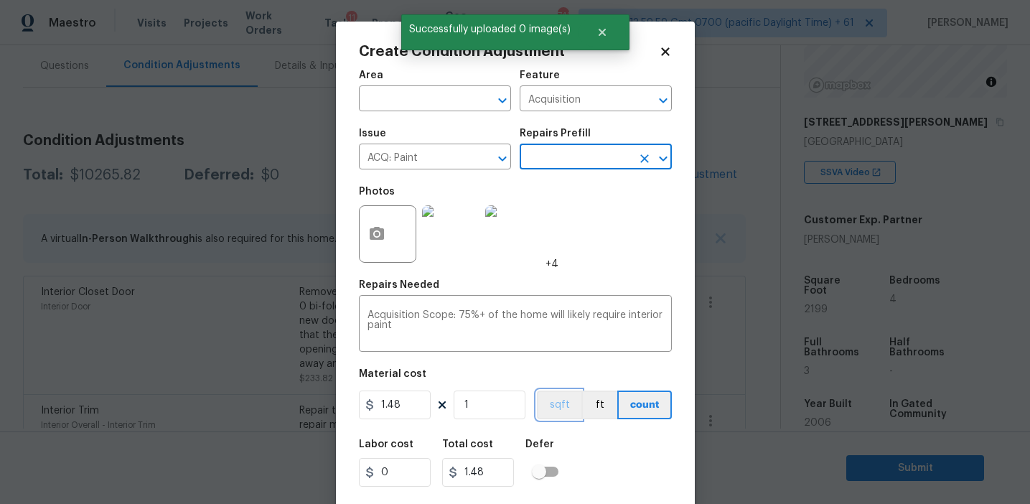
click at [562, 400] on button "sqft" at bounding box center [559, 404] width 44 height 29
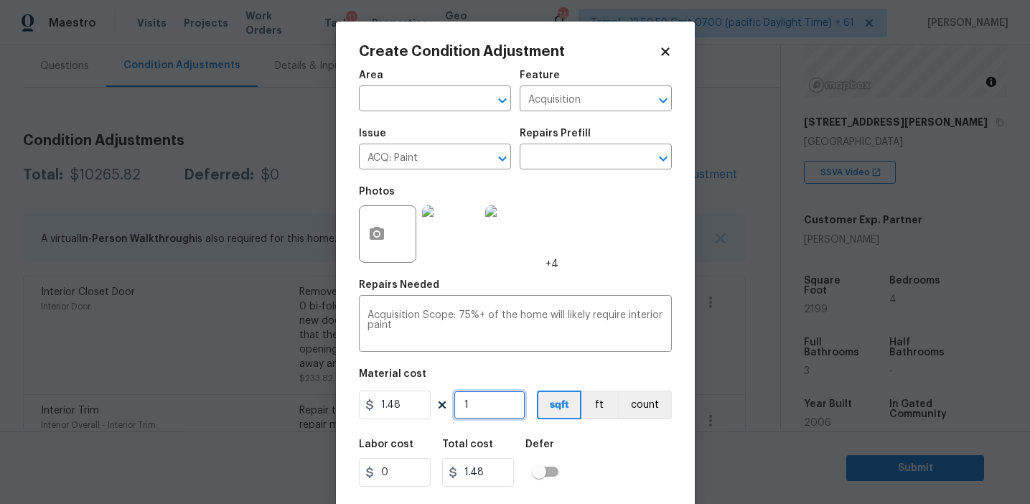
click at [482, 398] on input "1" at bounding box center [490, 404] width 72 height 29
type input "0"
type input "2"
type input "2.96"
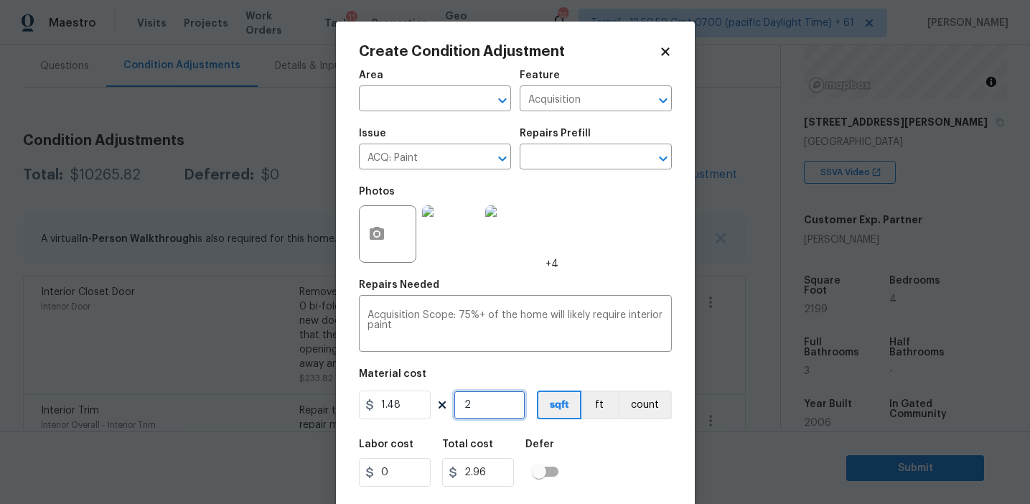
type input "21"
type input "31.08"
type input "219"
type input "324.12"
type input "2199"
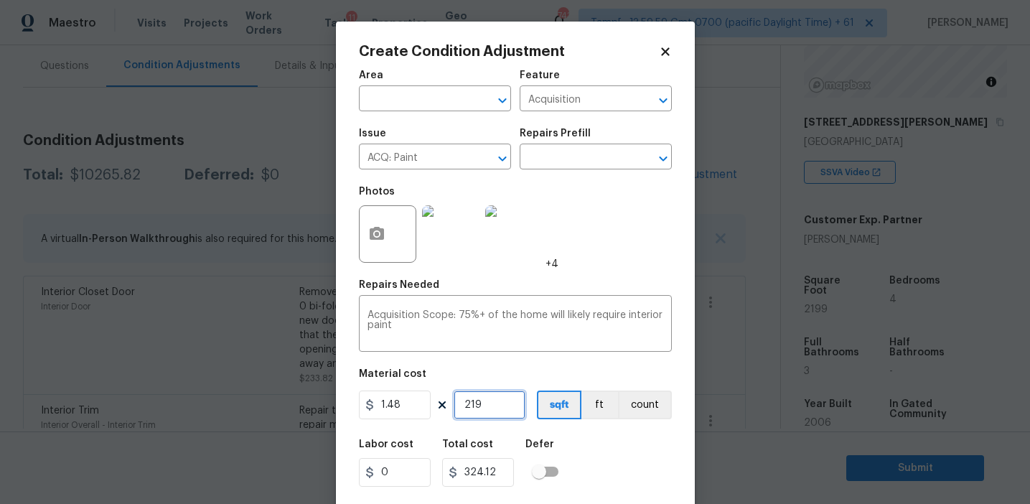
type input "3254.52"
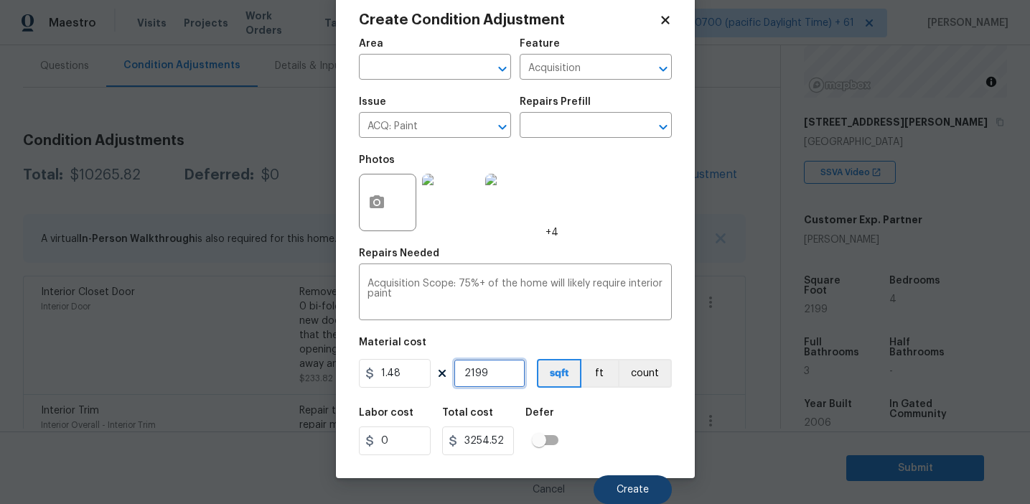
type input "2199"
click at [646, 487] on span "Create" at bounding box center [632, 489] width 32 height 11
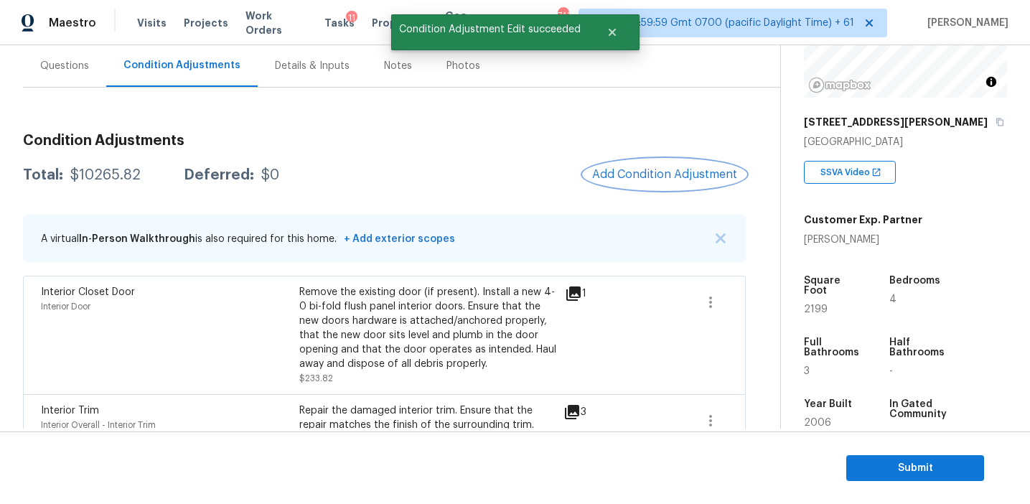
scroll to position [0, 0]
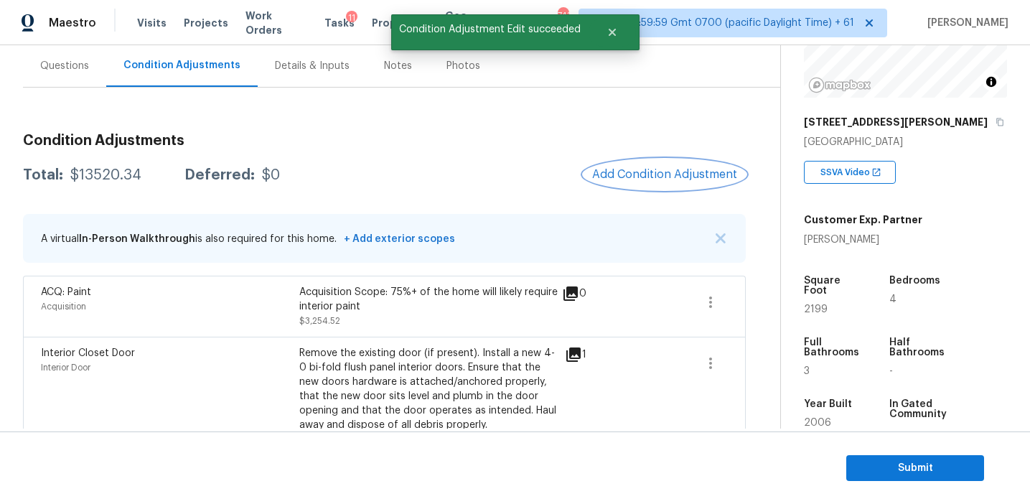
click at [663, 179] on span "Add Condition Adjustment" at bounding box center [664, 174] width 145 height 13
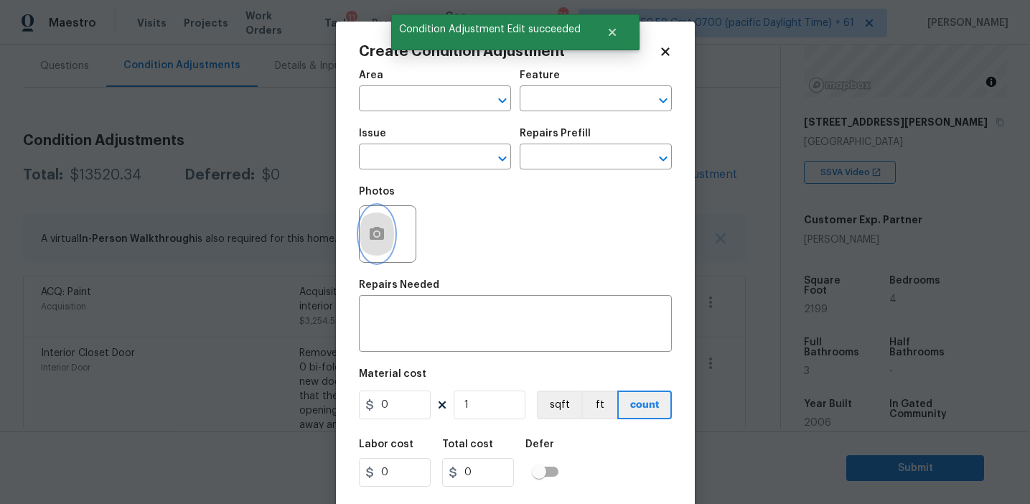
click at [370, 237] on icon "button" at bounding box center [377, 233] width 14 height 13
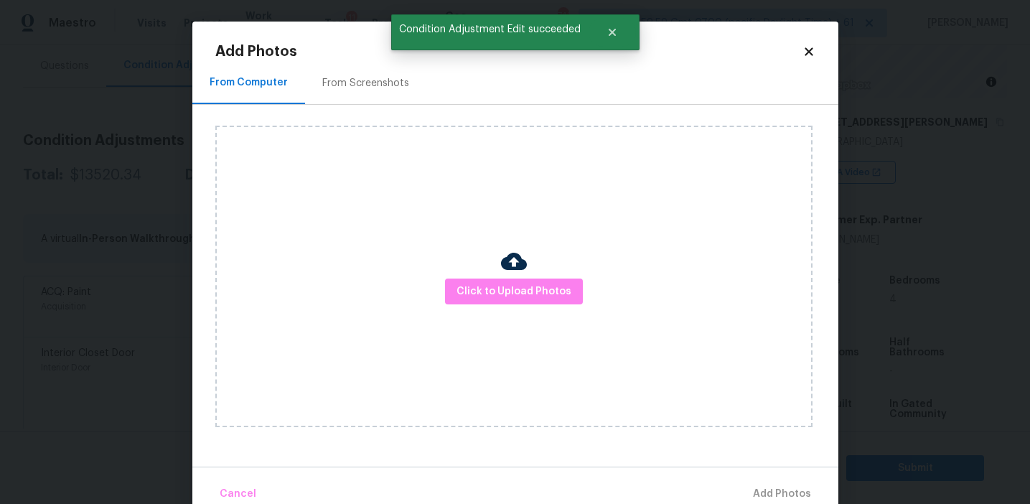
click at [400, 93] on div "From Screenshots" at bounding box center [365, 83] width 121 height 42
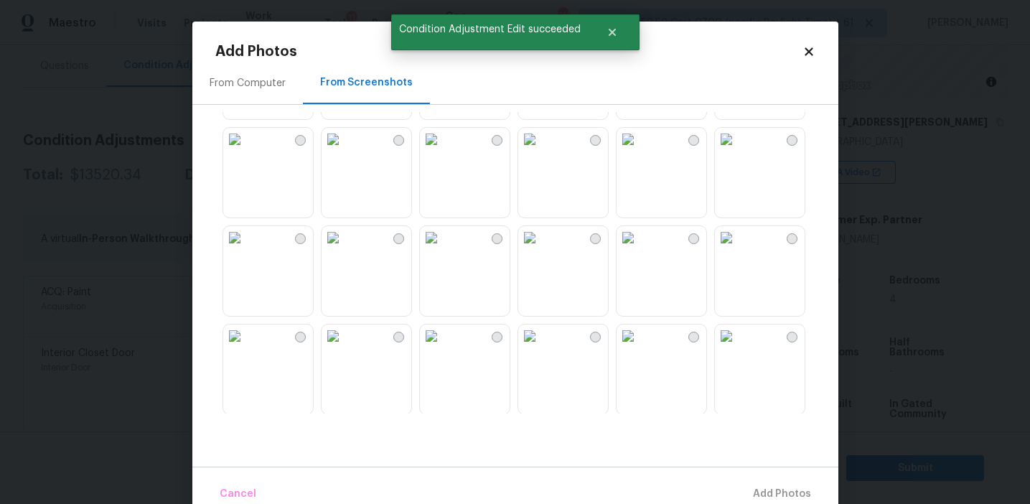
scroll to position [1371, 0]
click at [541, 346] on img at bounding box center [529, 334] width 23 height 23
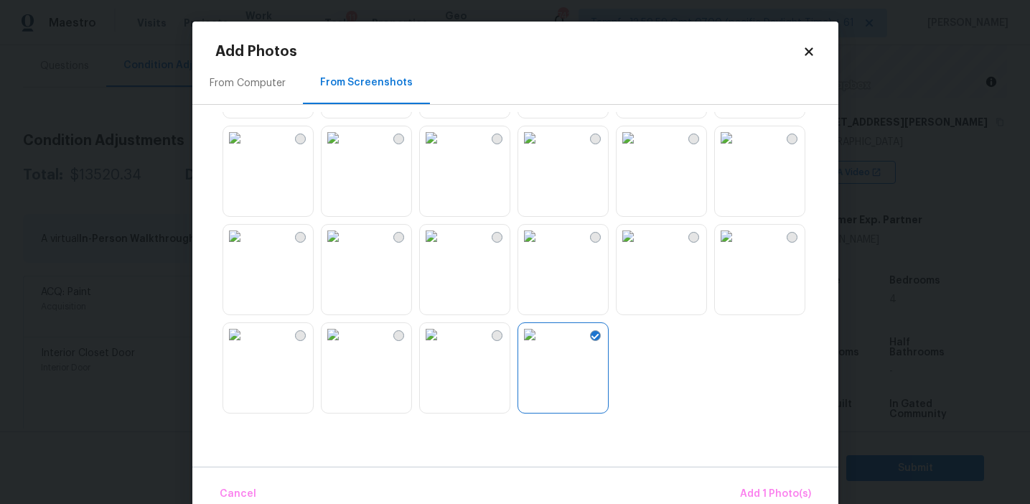
click at [344, 346] on img at bounding box center [332, 334] width 23 height 23
click at [639, 248] on img at bounding box center [627, 236] width 23 height 23
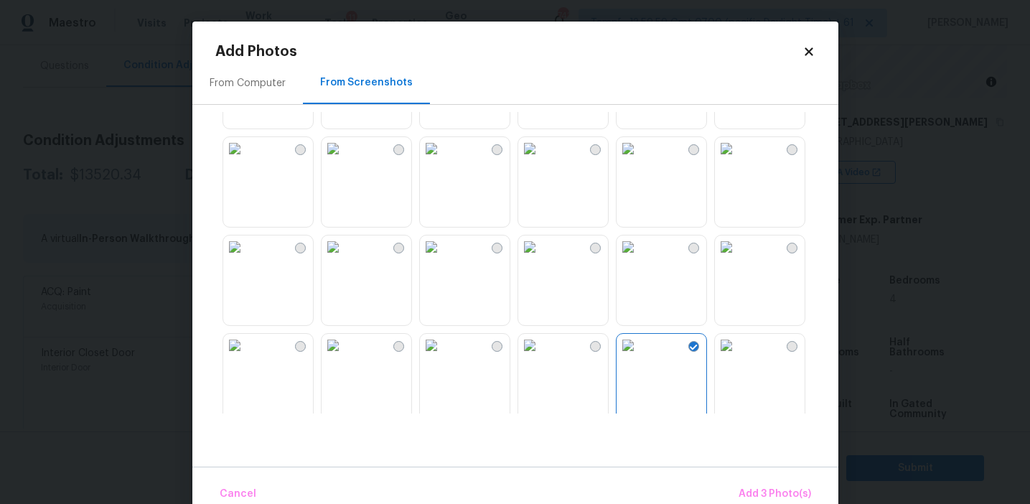
scroll to position [1257, 0]
click at [443, 164] on img at bounding box center [431, 152] width 23 height 23
click at [639, 164] on img at bounding box center [627, 152] width 23 height 23
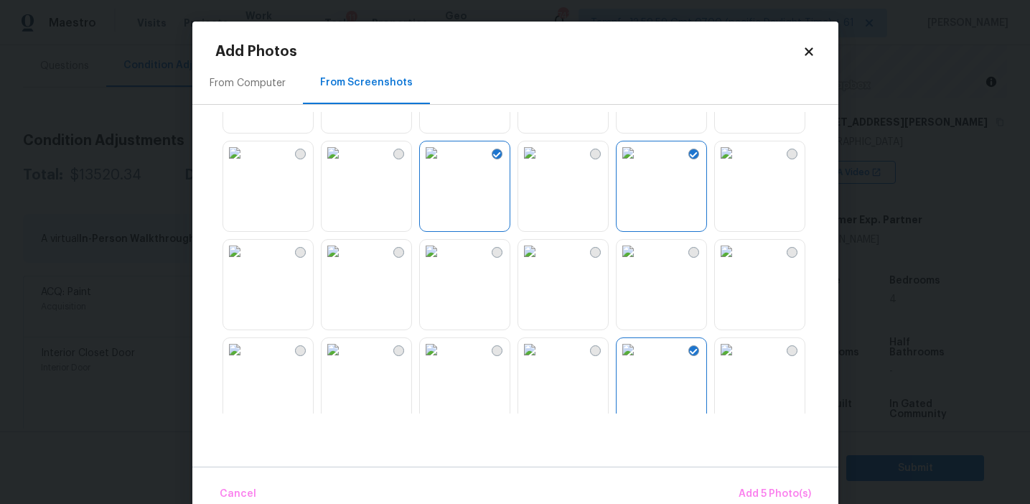
click at [738, 164] on img at bounding box center [726, 152] width 23 height 23
click at [745, 496] on span "Add 6 Photo(s)" at bounding box center [774, 494] width 73 height 18
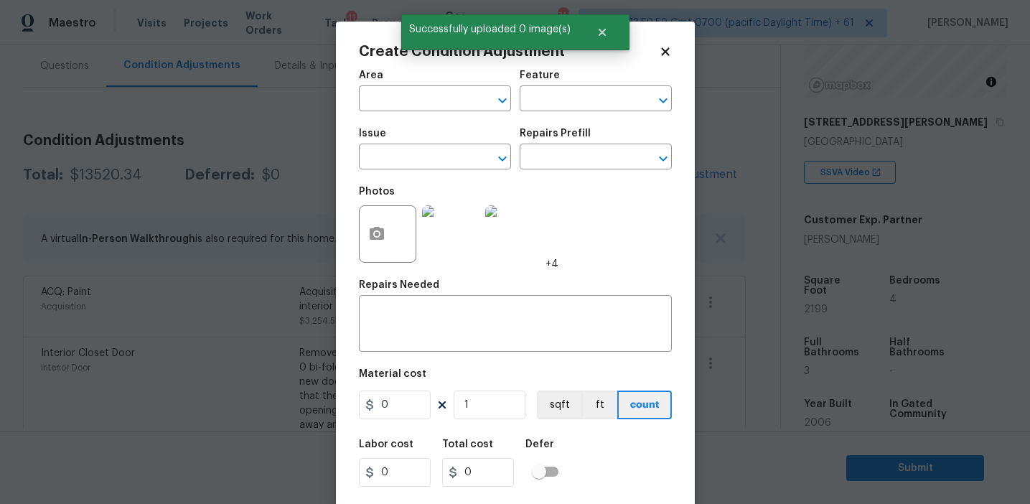
click at [394, 143] on div "Issue" at bounding box center [435, 137] width 152 height 19
click at [400, 158] on input "text" at bounding box center [415, 158] width 112 height 22
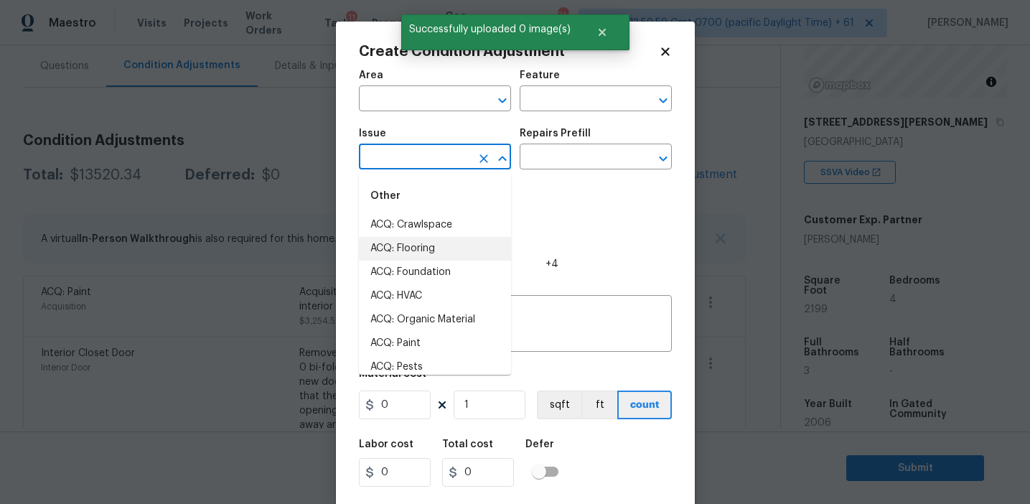
click at [425, 247] on li "ACQ: Flooring" at bounding box center [435, 249] width 152 height 24
type input "ACQ: Flooring"
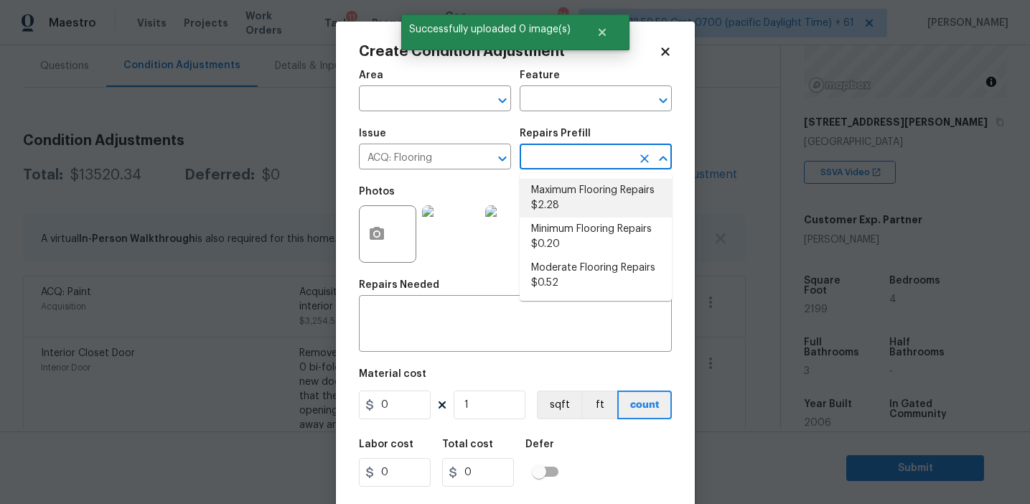
click at [571, 205] on li "Maximum Flooring Repairs $2.28" at bounding box center [596, 198] width 152 height 39
type input "Acquisition"
type textarea "Acquisition Scope: Maximum flooring repairs"
type input "2.28"
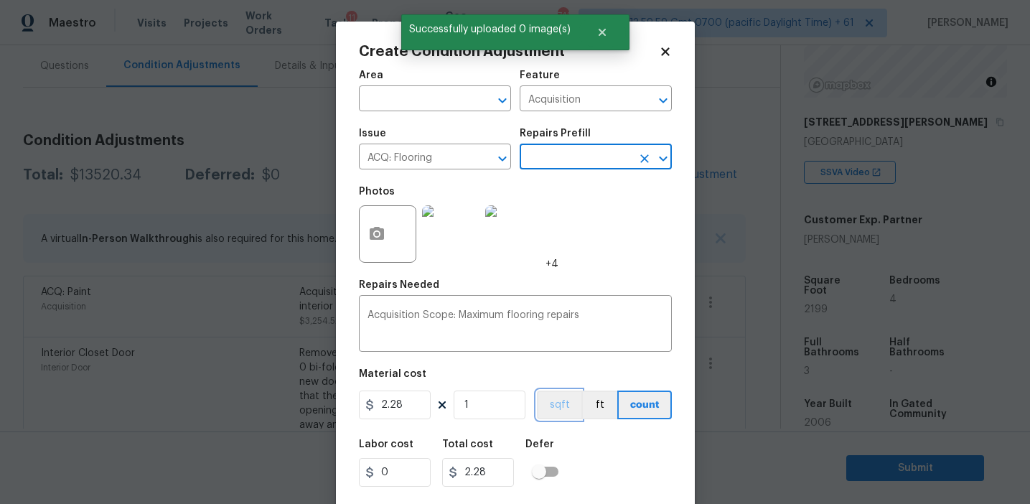
click at [545, 405] on button "sqft" at bounding box center [559, 404] width 44 height 29
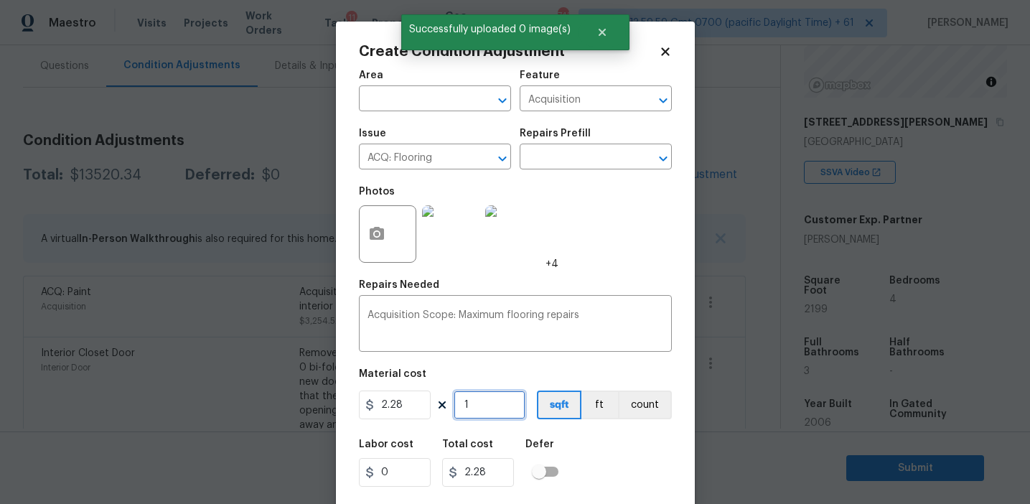
click at [492, 403] on input "1" at bounding box center [490, 404] width 72 height 29
type input "0"
paste input "2199"
type input "2199"
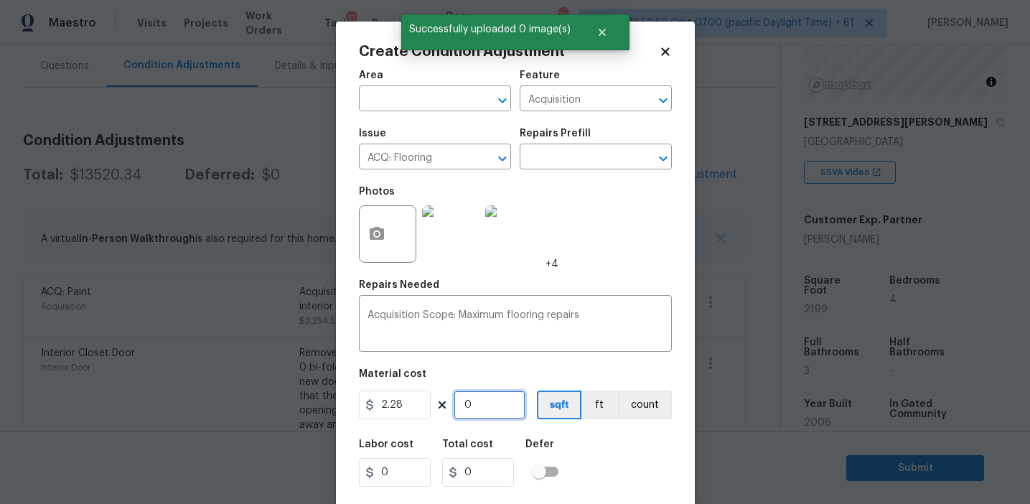
type input "5013.72"
type input "2199"
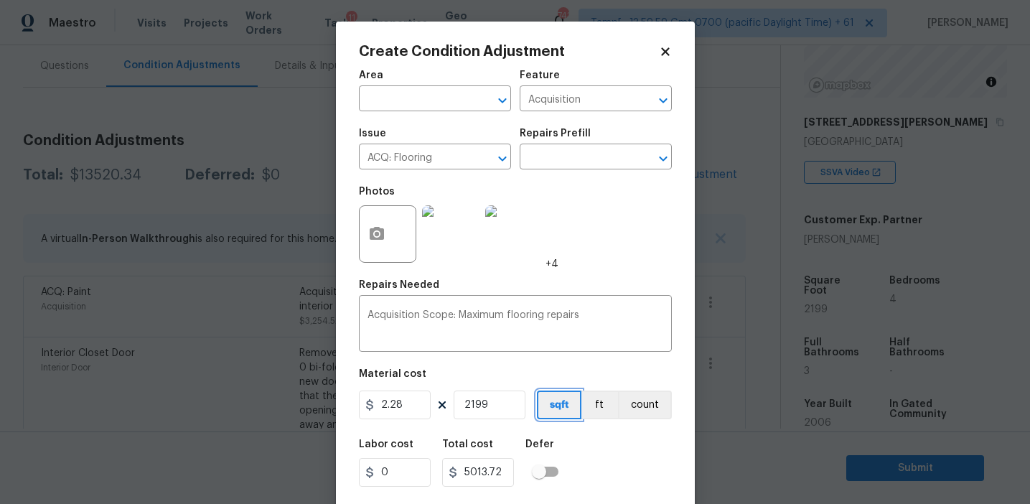
scroll to position [32, 0]
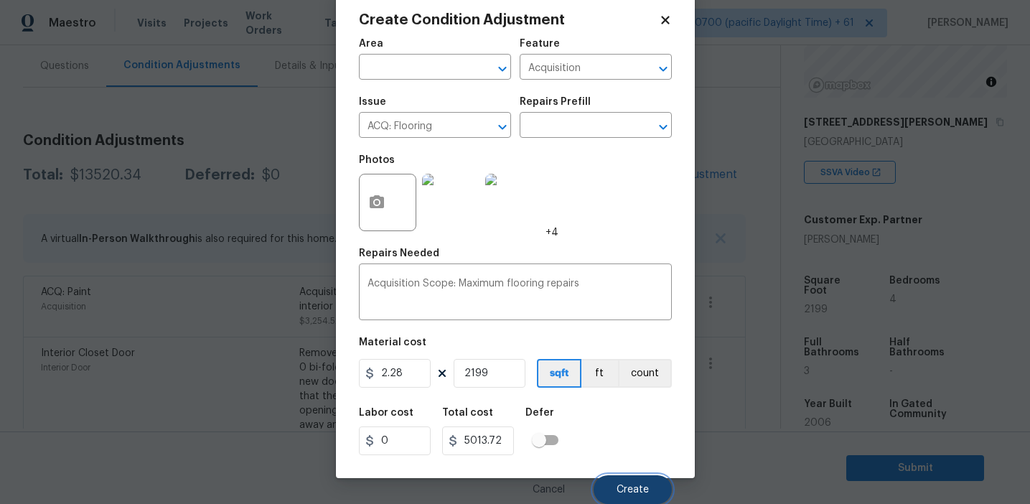
click at [623, 492] on span "Create" at bounding box center [632, 489] width 32 height 11
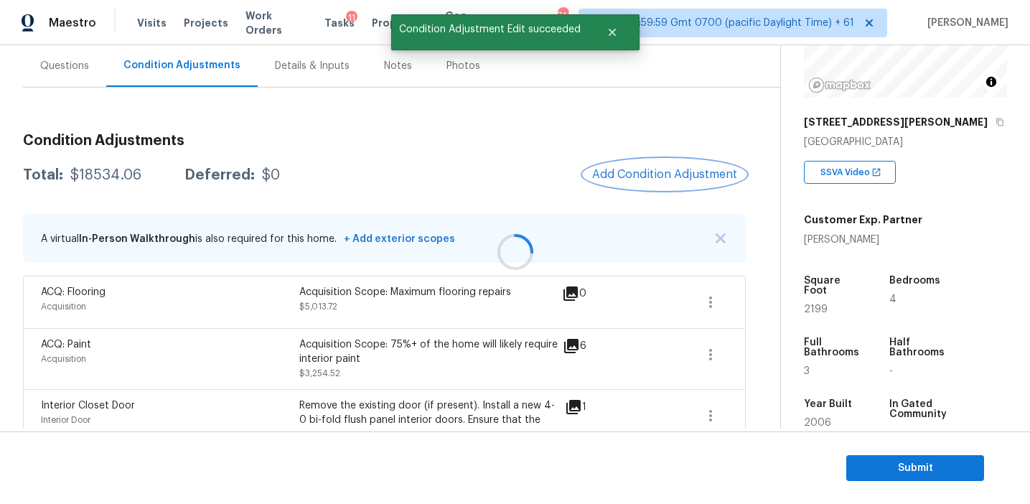
scroll to position [0, 0]
click at [637, 171] on span "Add Condition Adjustment" at bounding box center [664, 174] width 145 height 13
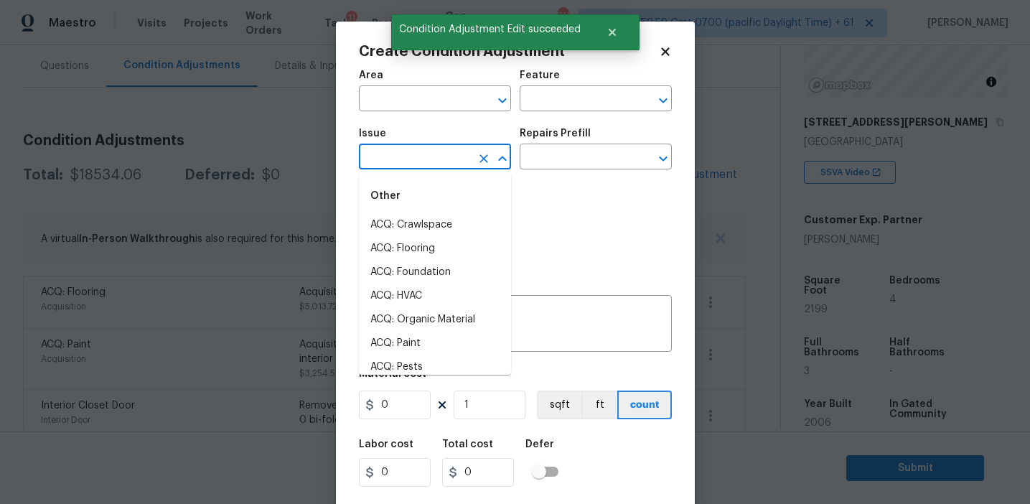
click at [407, 160] on input "text" at bounding box center [415, 158] width 112 height 22
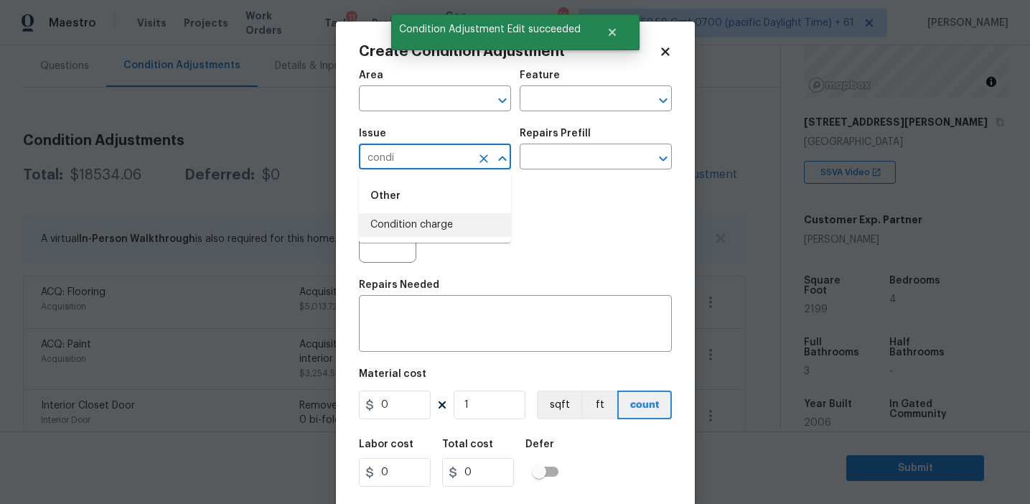
click at [416, 230] on li "Condition charge" at bounding box center [435, 225] width 152 height 24
type input "Condition charge"
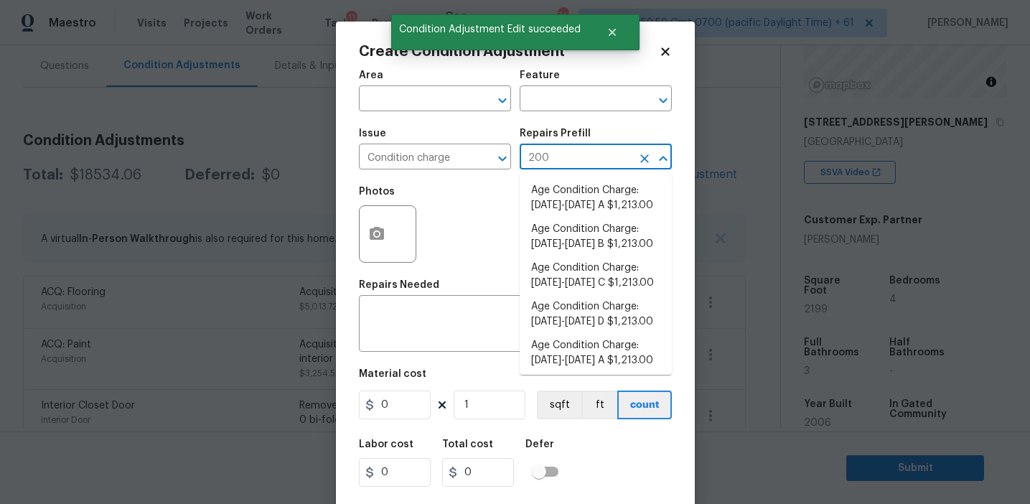
type input "2008"
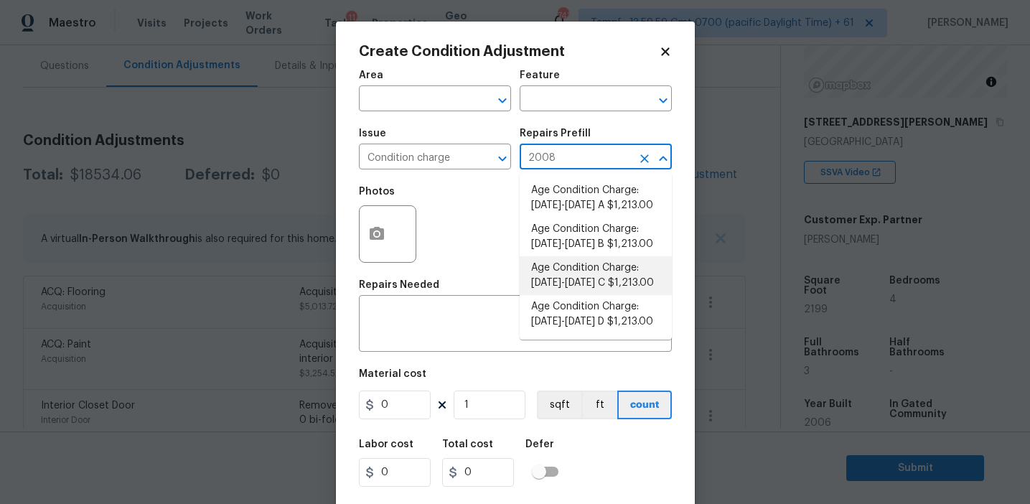
click at [563, 274] on li "Age Condition Charge: 1993-2008 C $1,213.00" at bounding box center [596, 275] width 152 height 39
type input "Home Readiness Packages"
type textarea "Age Condition Charge: 1993-2008 C"
type input "1213"
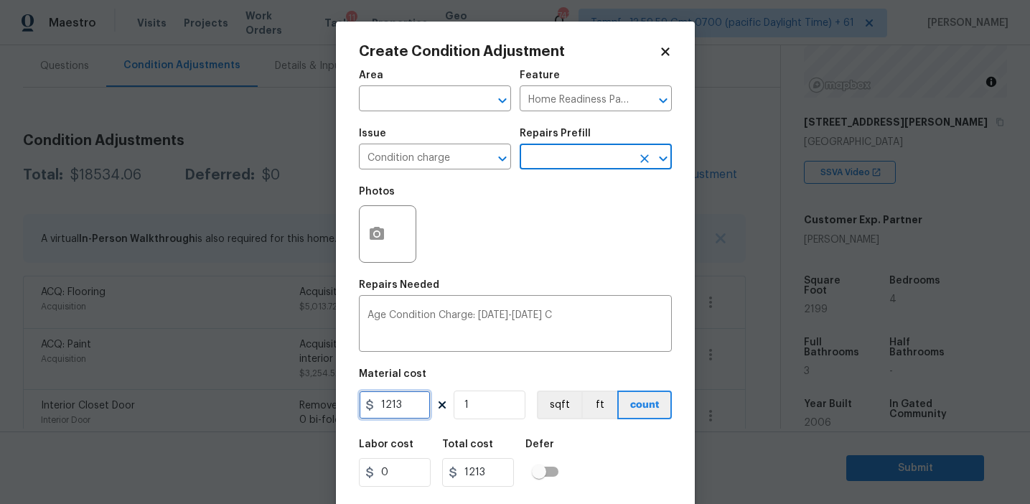
click at [406, 399] on input "1213" at bounding box center [395, 404] width 72 height 29
type input "2000"
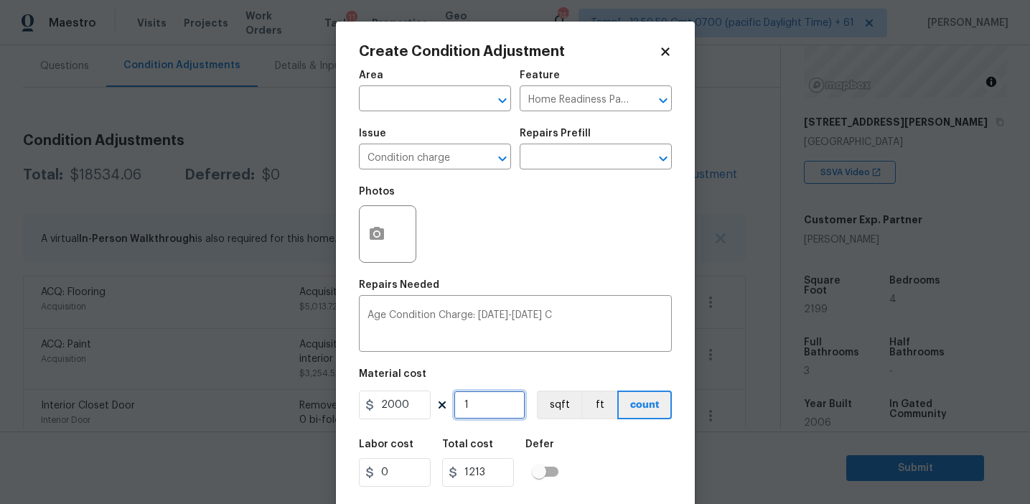
type input "2000"
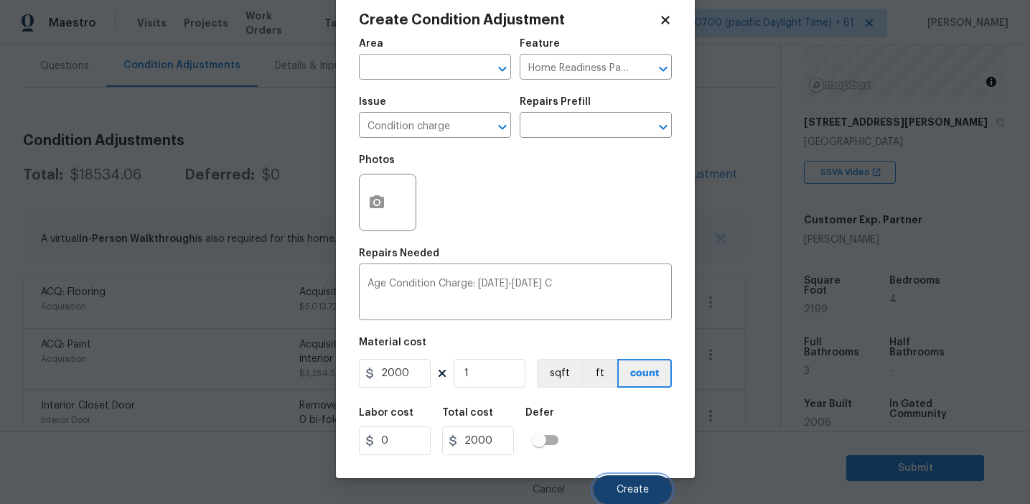
click at [626, 487] on span "Create" at bounding box center [632, 489] width 32 height 11
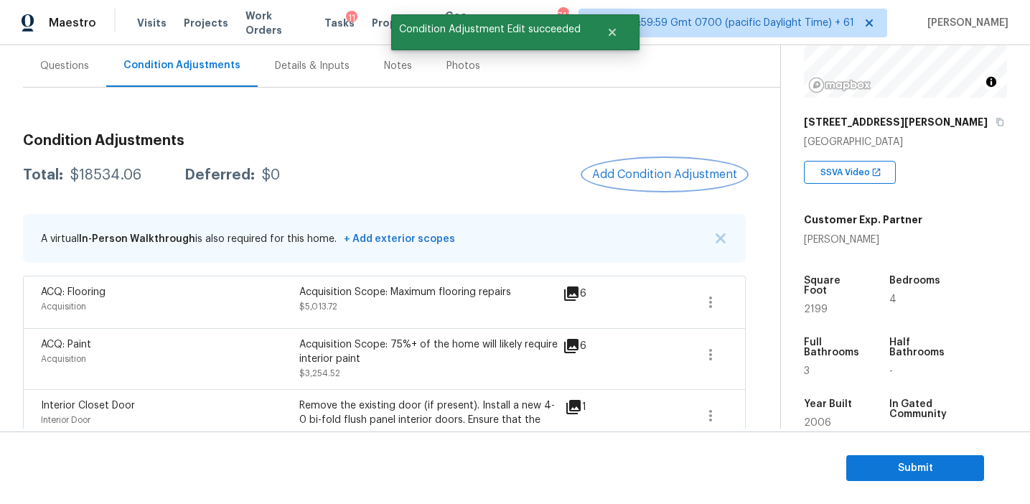
scroll to position [0, 0]
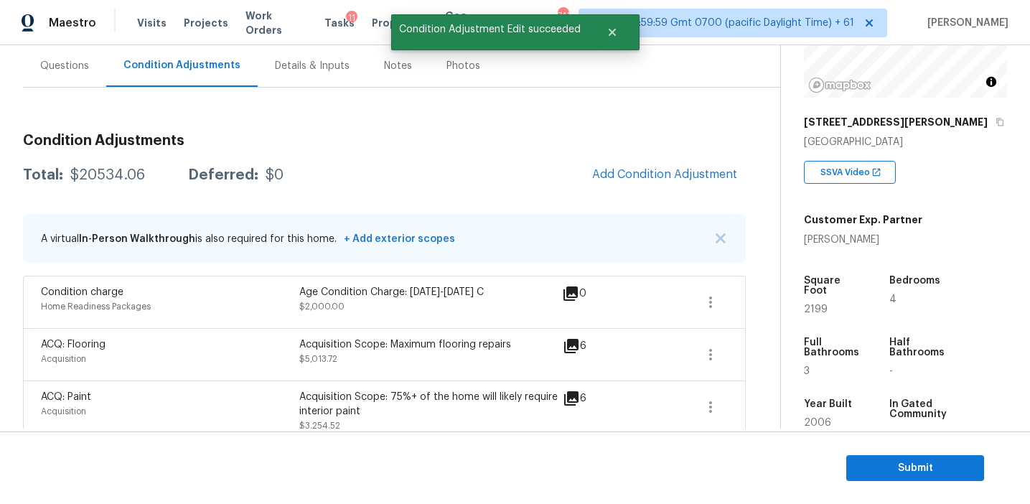
click at [113, 170] on div "$20534.06" at bounding box center [107, 175] width 75 height 14
copy div "20534.06"
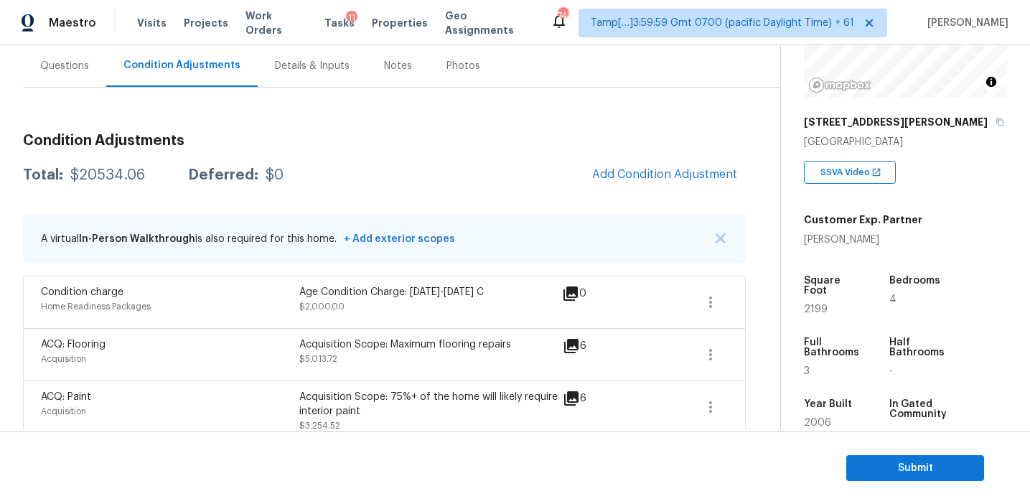
click at [278, 167] on div "Total: $20534.06 Deferred: $0 Add Condition Adjustment" at bounding box center [384, 175] width 723 height 32
click at [70, 76] on div "Questions" at bounding box center [64, 65] width 83 height 42
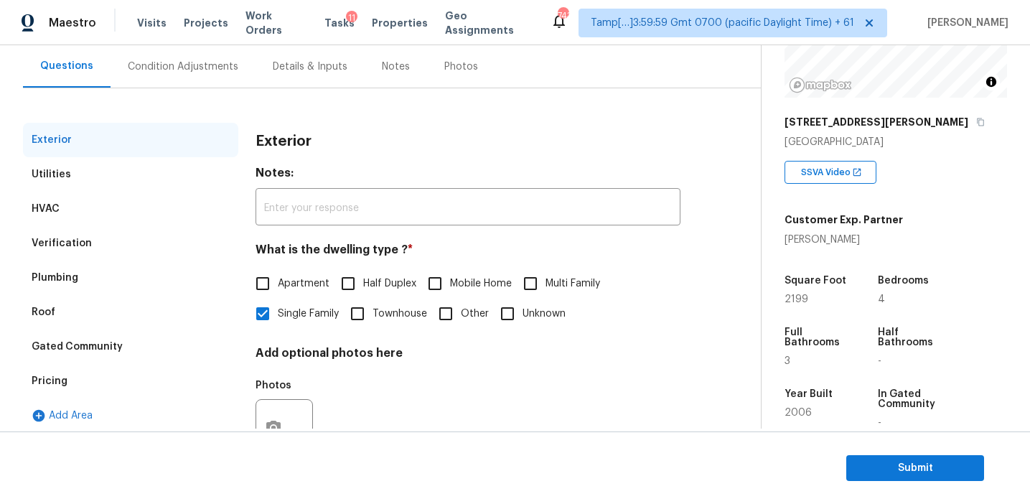
click at [98, 382] on div "Pricing" at bounding box center [130, 381] width 215 height 34
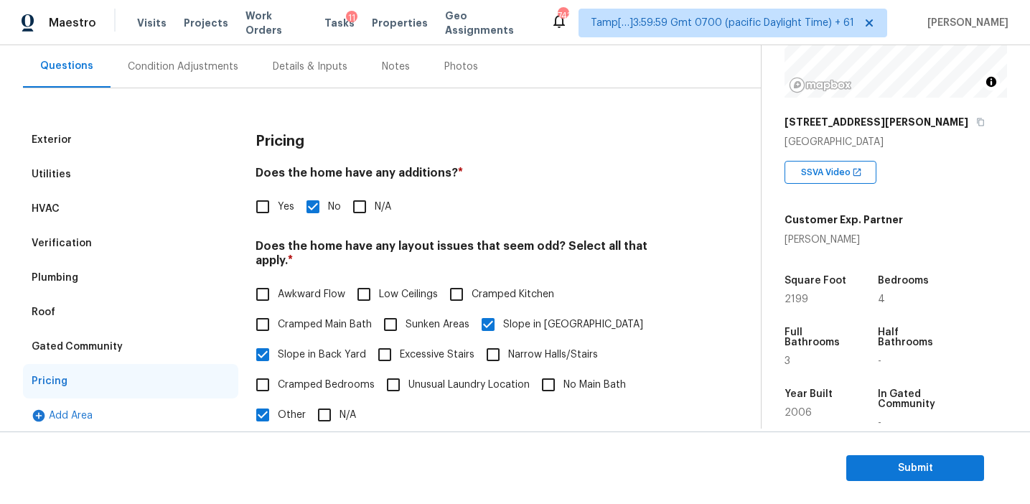
scroll to position [436, 0]
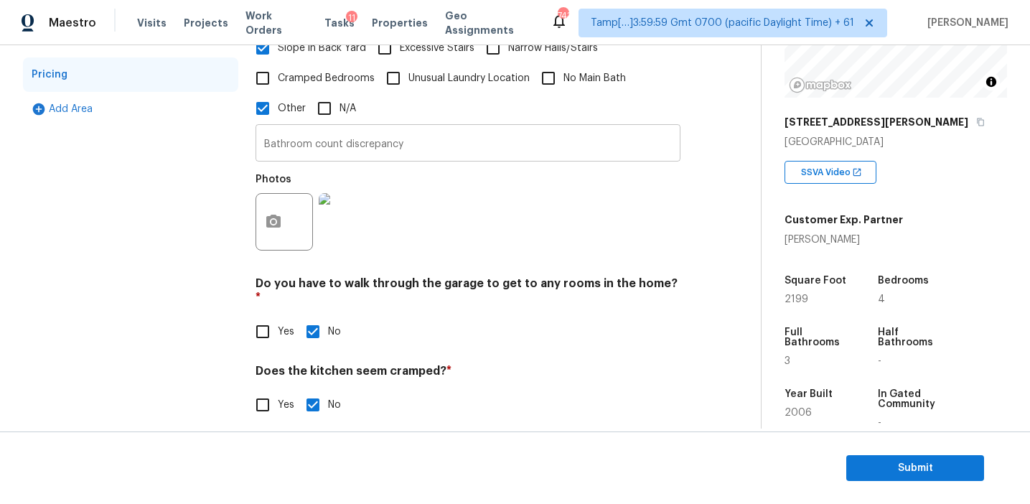
click at [441, 133] on input "Bathroom count discrepancy" at bounding box center [467, 145] width 425 height 34
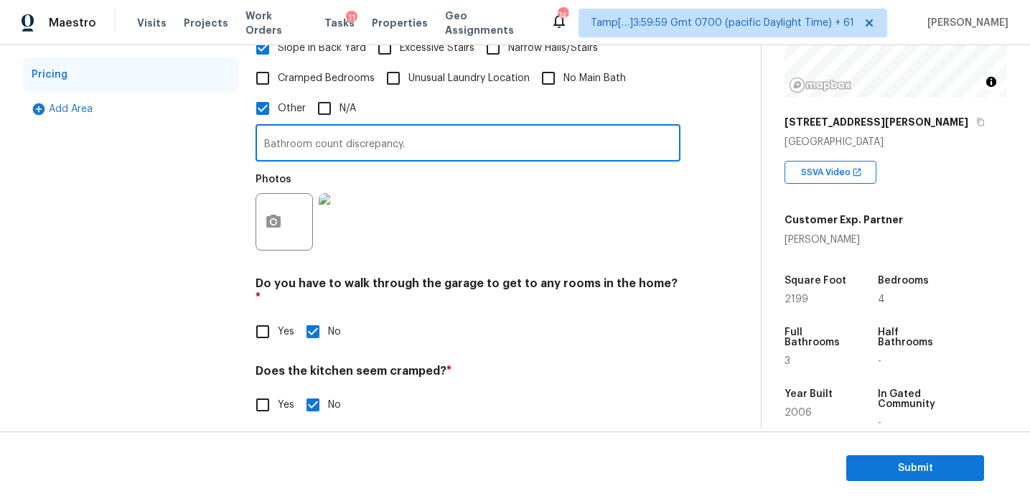
paste input "jack and jill bath layout"
click at [404, 129] on input "Bathroom count discrepancy. jack and jill bath layout" at bounding box center [467, 145] width 425 height 34
type input "Bathroom count discrepancy, jack and jill bath layout"
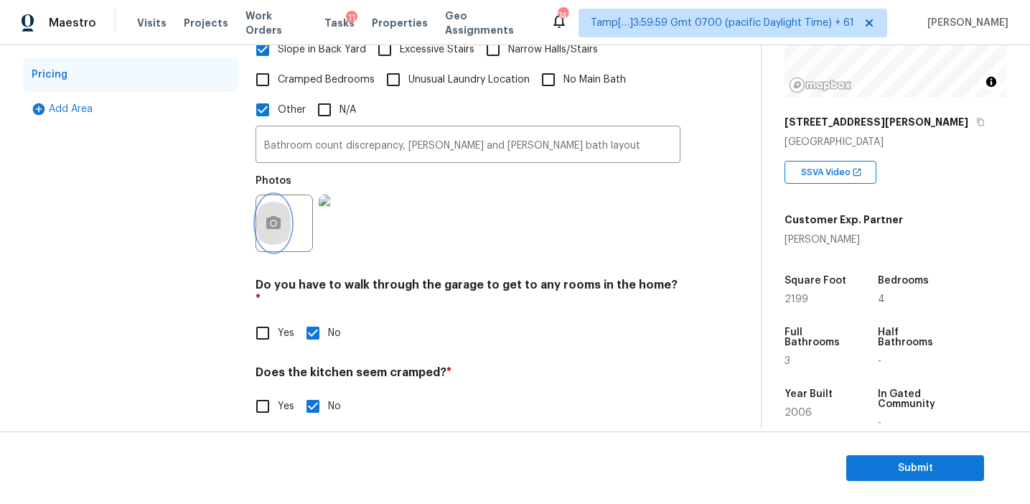
click at [260, 210] on button "button" at bounding box center [273, 223] width 34 height 56
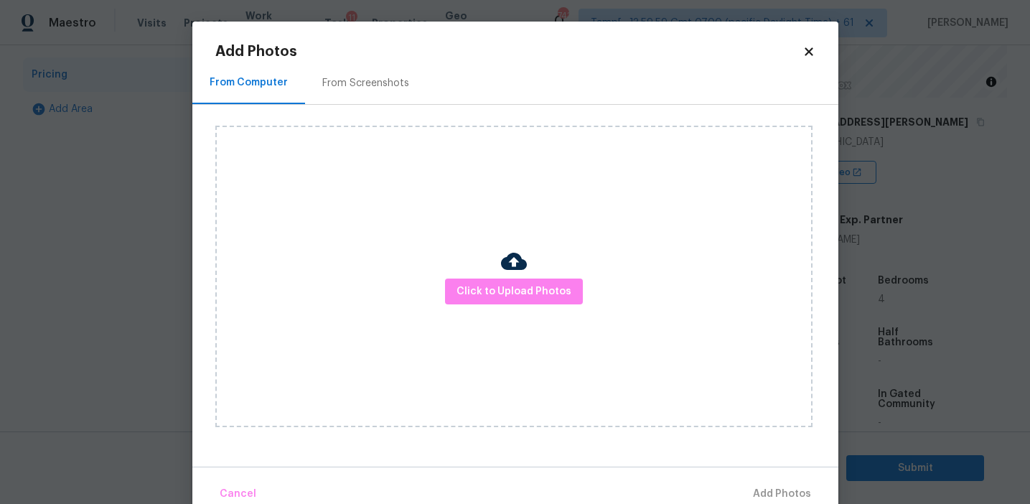
click at [473, 306] on div "Click to Upload Photos" at bounding box center [513, 276] width 597 height 301
click at [473, 276] on div "Click to Upload Photos" at bounding box center [513, 276] width 597 height 301
click at [471, 281] on button "Click to Upload Photos" at bounding box center [514, 291] width 138 height 27
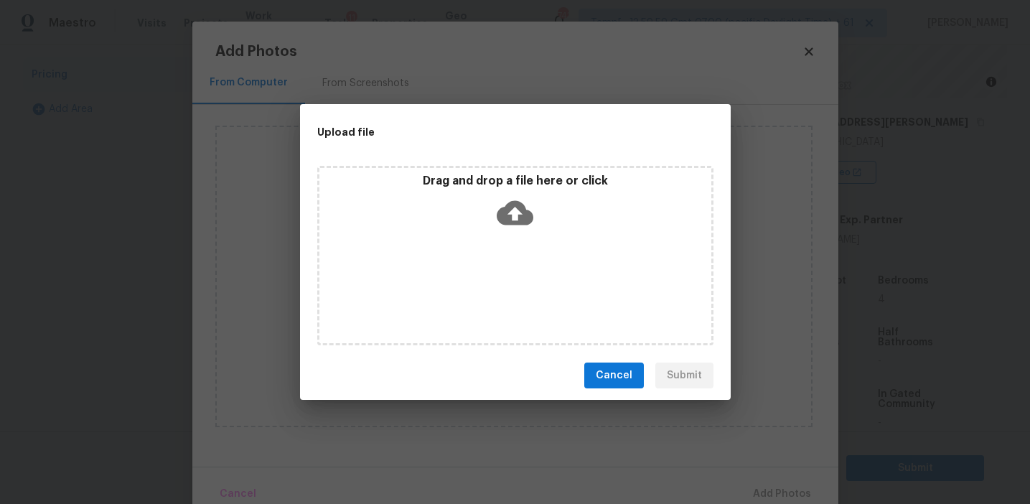
click at [471, 205] on div "Drag and drop a file here or click" at bounding box center [515, 205] width 392 height 62
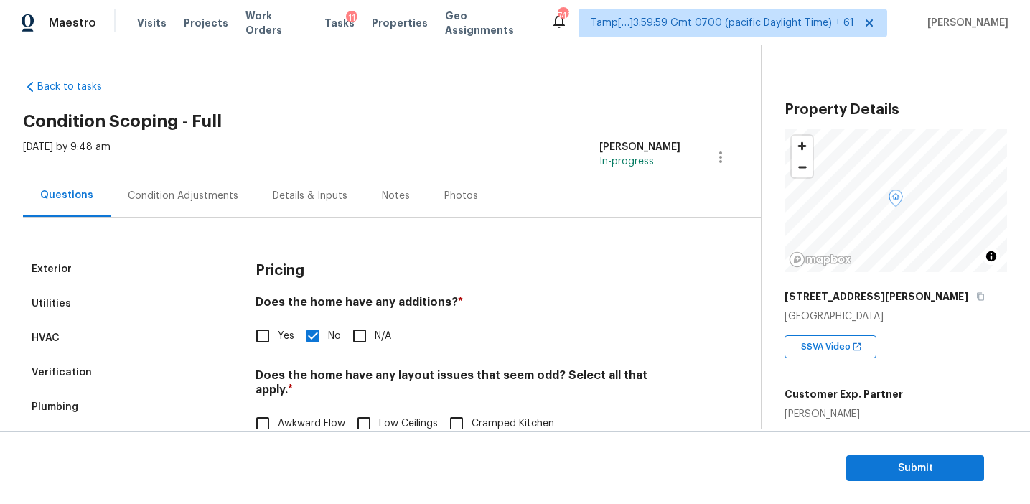
scroll to position [174, 0]
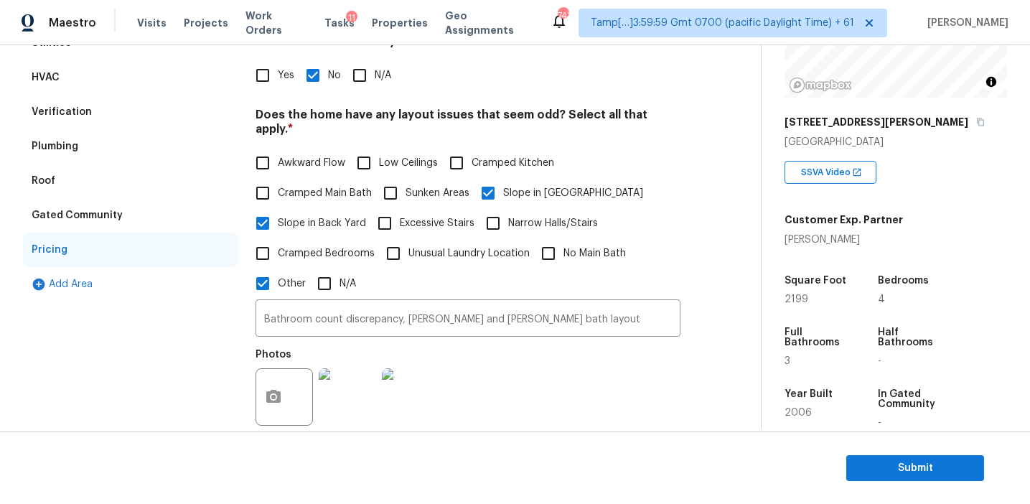
click at [194, 106] on div "Verification" at bounding box center [130, 112] width 215 height 34
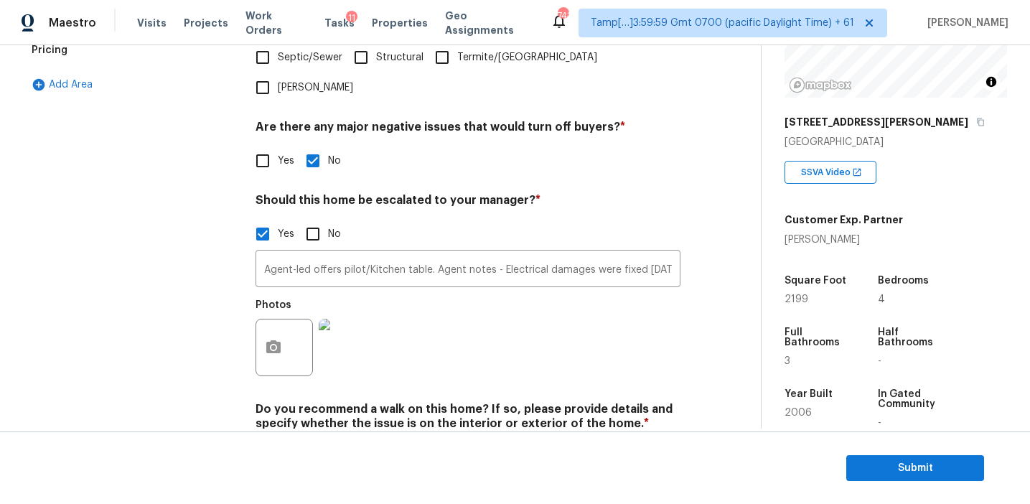
scroll to position [496, 0]
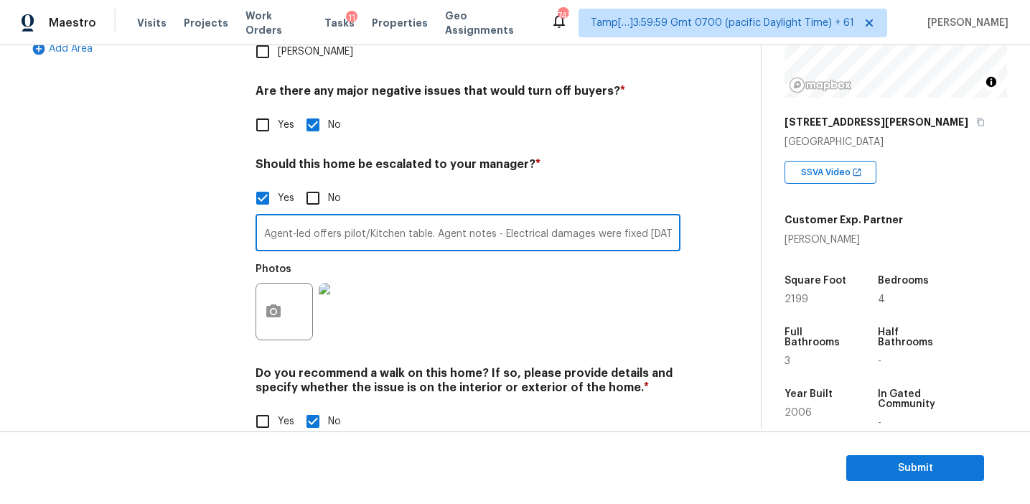
click at [317, 217] on input "Agent-led offers pilot/Kitchen table. Agent notes - Electrical damages were fix…" at bounding box center [467, 234] width 425 height 34
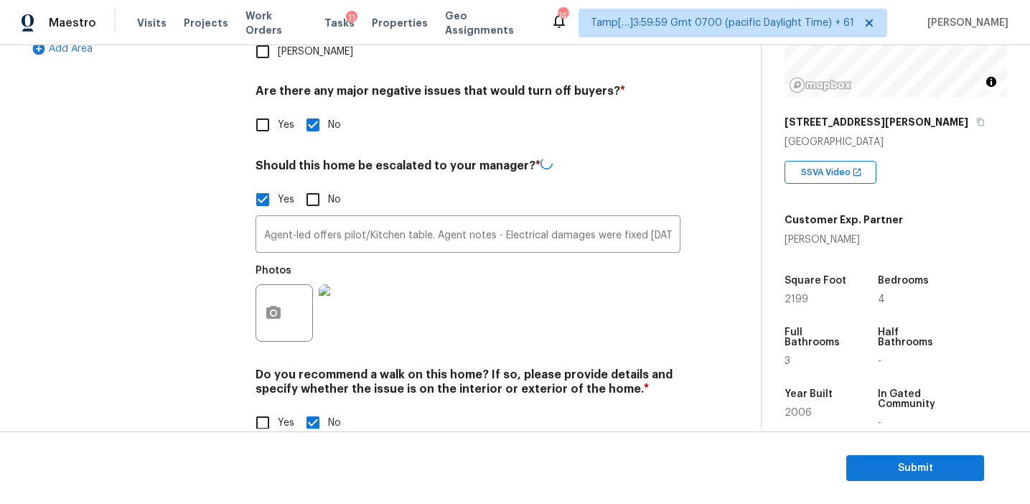
click at [151, 230] on div "Exterior Utilities HVAC Verification Plumbing Roof Gated Community Pricing Add …" at bounding box center [130, 105] width 215 height 699
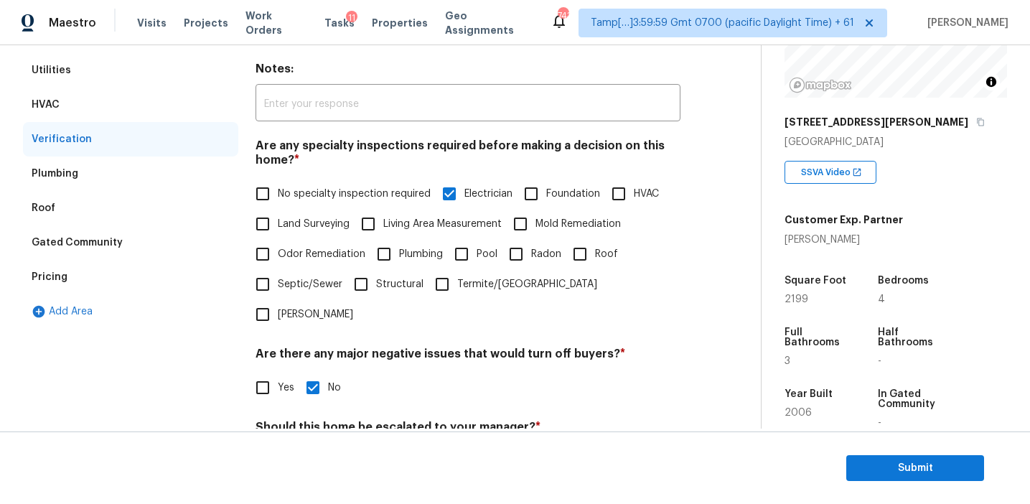
scroll to position [91, 0]
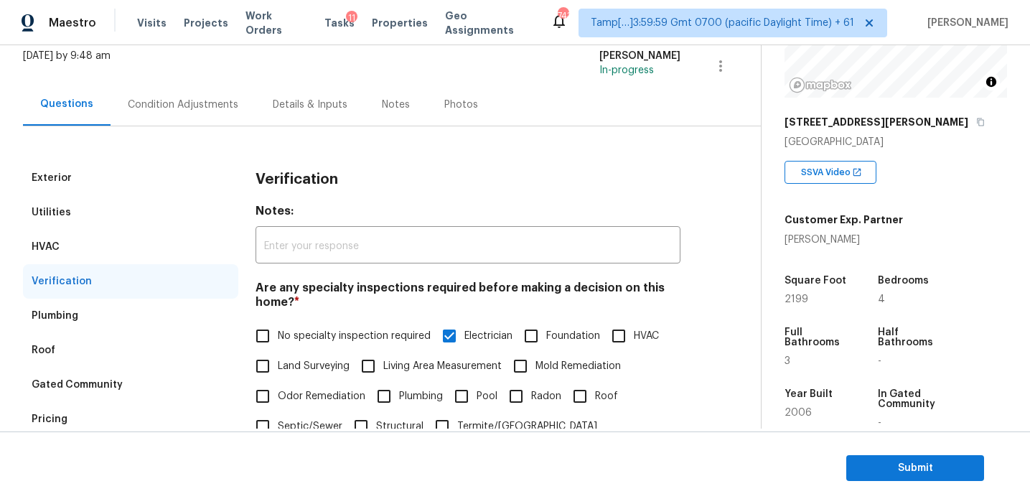
click at [194, 115] on div "Condition Adjustments" at bounding box center [183, 104] width 145 height 42
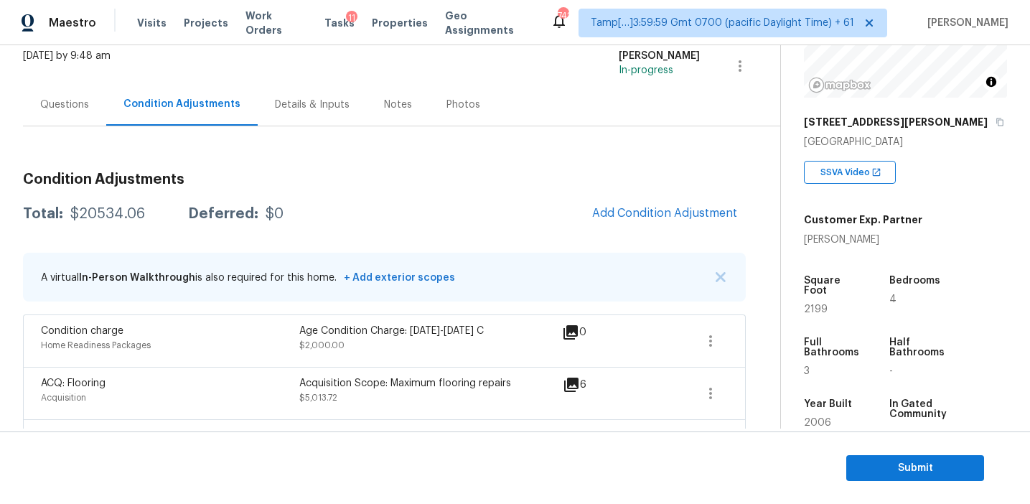
click at [57, 121] on div "Questions" at bounding box center [64, 104] width 83 height 42
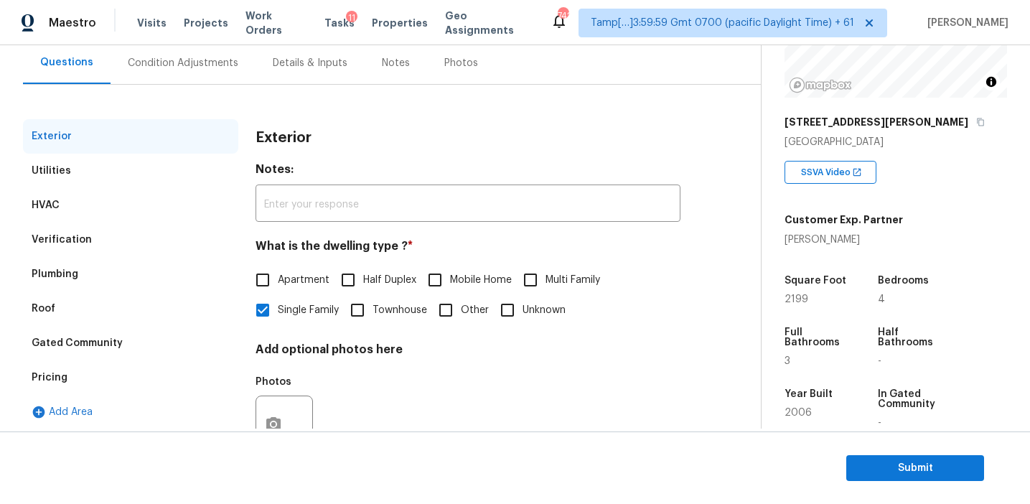
scroll to position [131, 0]
click at [134, 382] on div "Pricing" at bounding box center [130, 379] width 215 height 34
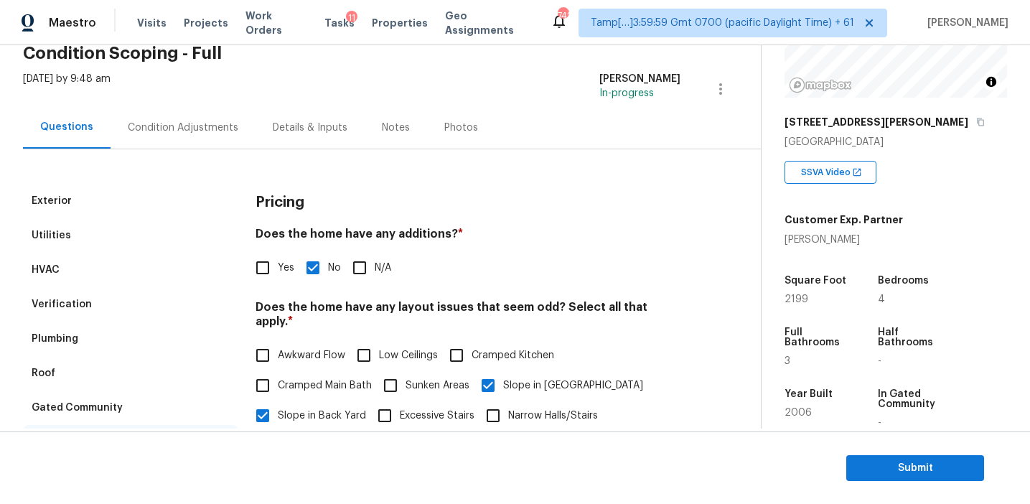
scroll to position [60, 0]
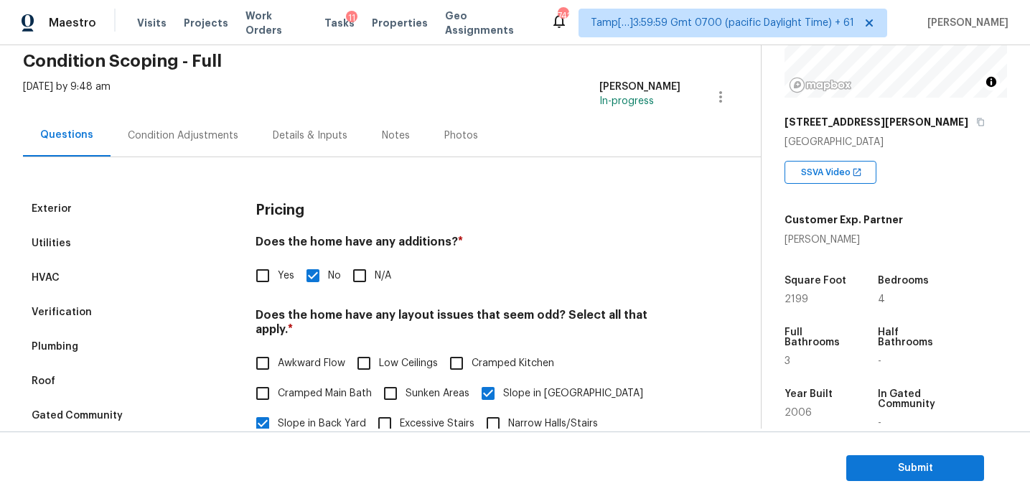
click at [137, 416] on div "Gated Community" at bounding box center [130, 415] width 215 height 34
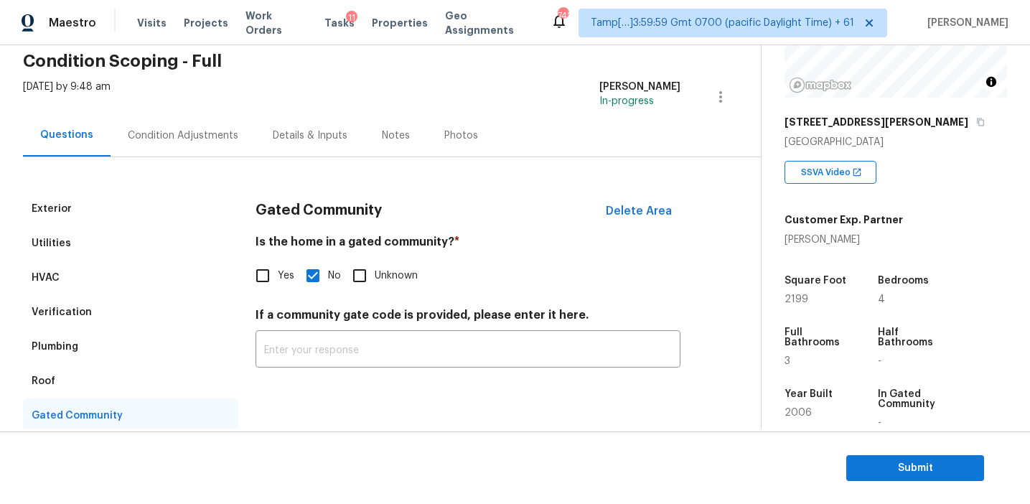
click at [126, 379] on div "Roof" at bounding box center [130, 381] width 215 height 34
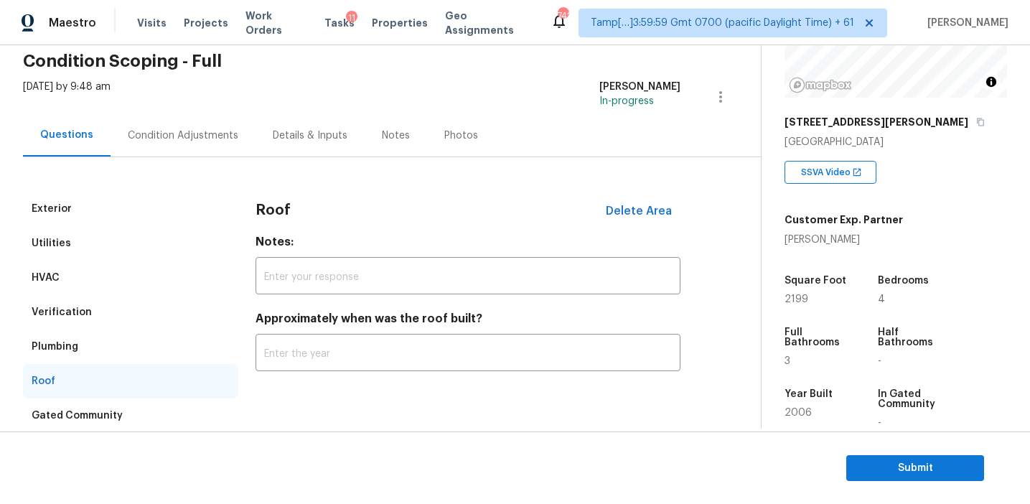
click at [126, 347] on div "Plumbing" at bounding box center [130, 346] width 215 height 34
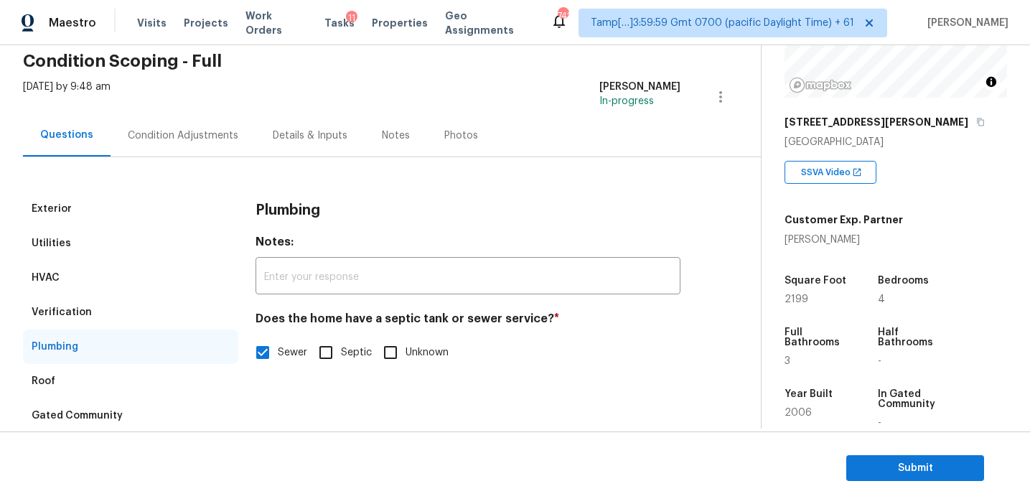
click at [128, 310] on div "Verification" at bounding box center [130, 312] width 215 height 34
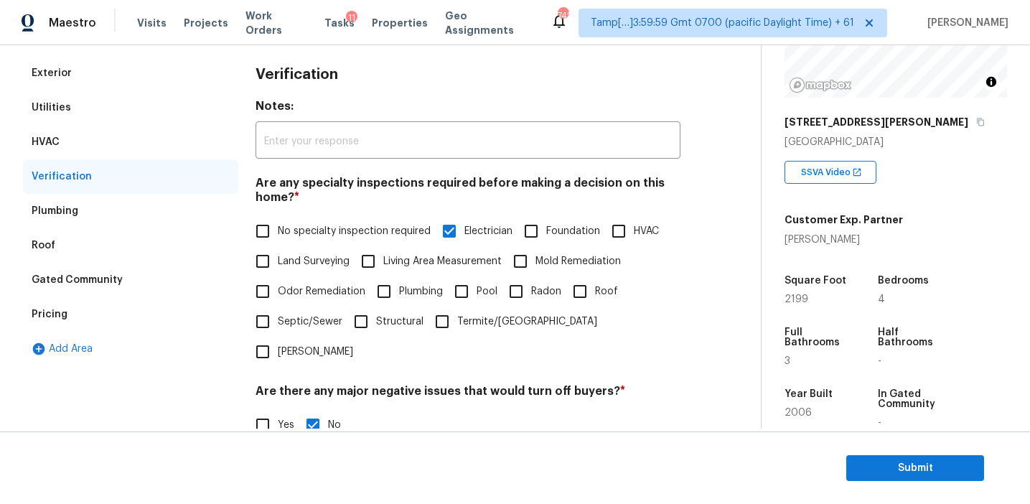
scroll to position [149, 0]
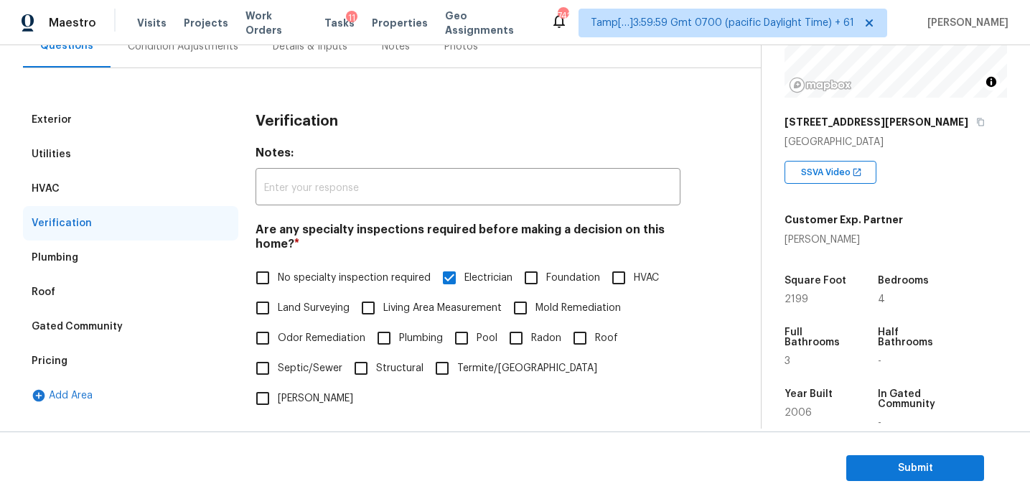
click at [177, 194] on div "HVAC" at bounding box center [130, 189] width 215 height 34
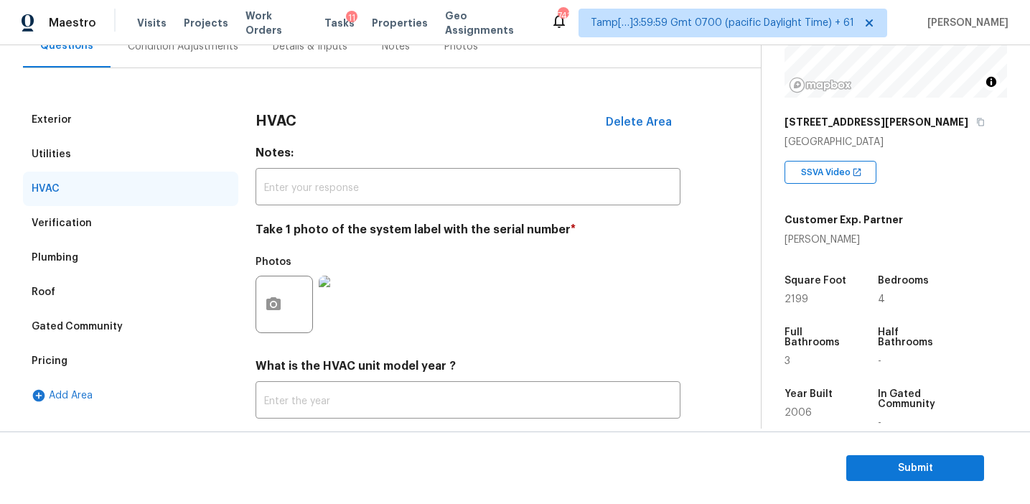
click at [167, 177] on div "HVAC" at bounding box center [130, 189] width 215 height 34
click at [164, 156] on div "Utilities" at bounding box center [130, 154] width 215 height 34
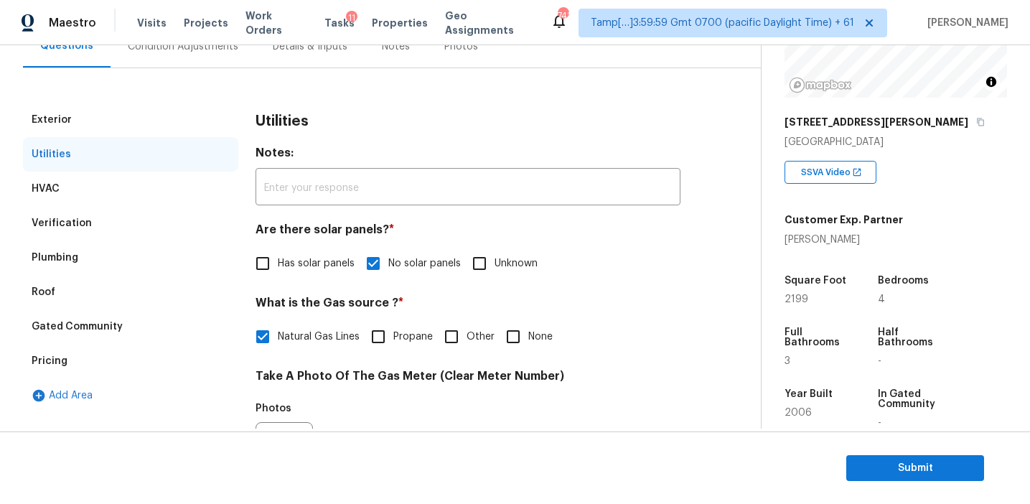
click at [164, 135] on div "Exterior" at bounding box center [130, 120] width 215 height 34
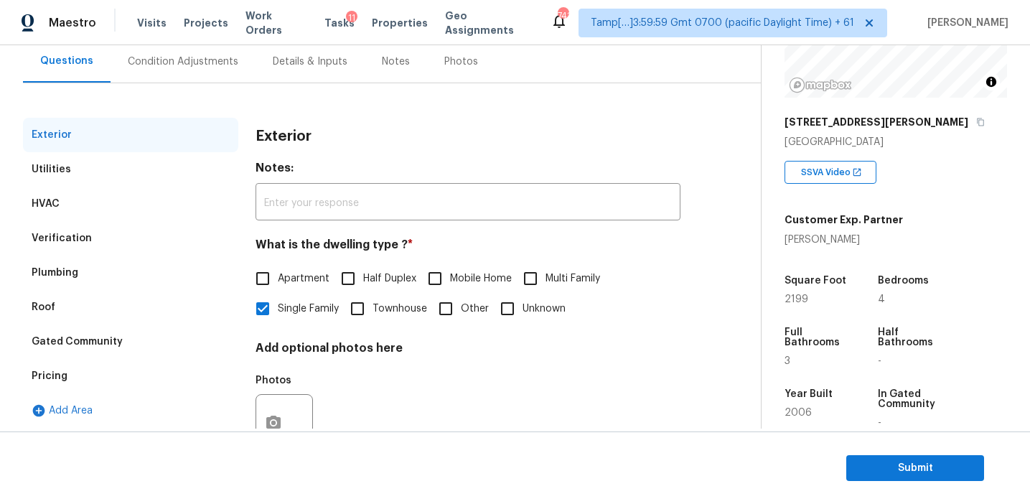
click at [194, 70] on div "Condition Adjustments" at bounding box center [183, 61] width 145 height 42
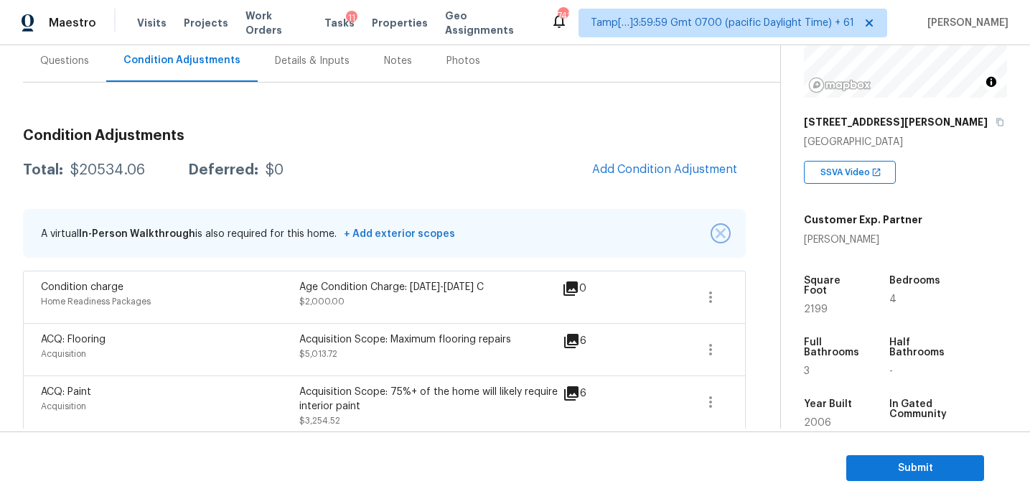
click at [720, 233] on img "button" at bounding box center [720, 233] width 10 height 10
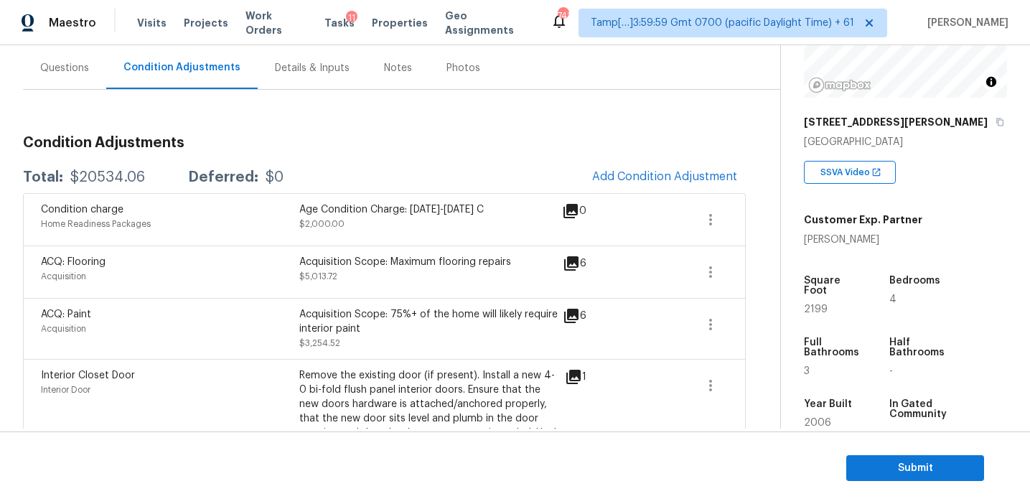
scroll to position [129, 0]
click at [356, 160] on div "Total: $20534.06 Deferred: $0 Add Condition Adjustment" at bounding box center [384, 176] width 723 height 32
click at [859, 456] on button "Submit" at bounding box center [915, 468] width 138 height 27
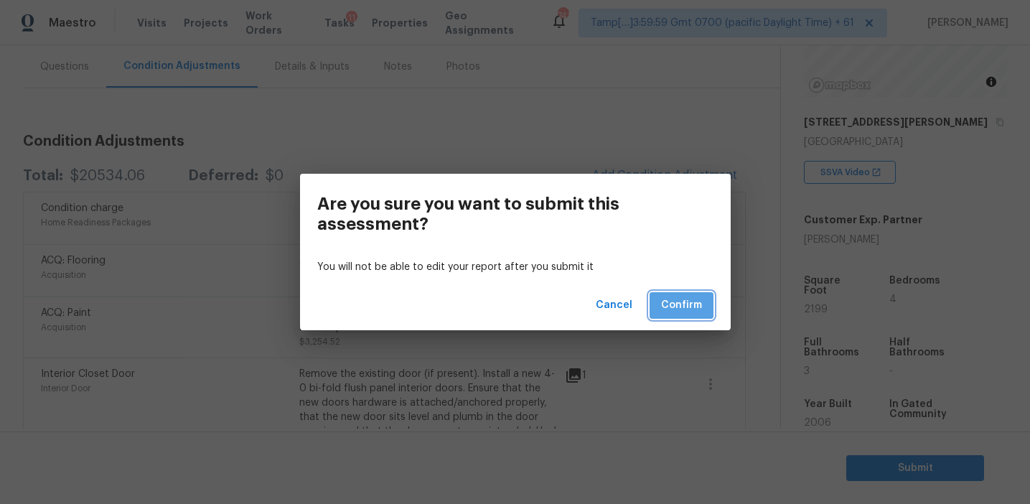
click at [680, 306] on span "Confirm" at bounding box center [681, 305] width 41 height 18
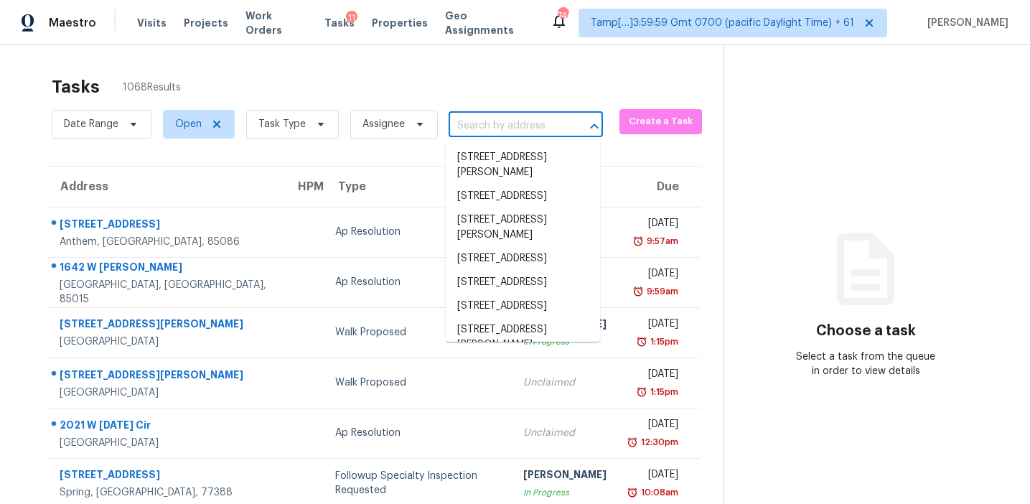
click at [454, 121] on input "text" at bounding box center [506, 126] width 114 height 22
paste input "5908 Taylorcrest Dr Austin, TX, 78749"
type input "5908 Taylorcrest Dr Austin, TX, 78749"
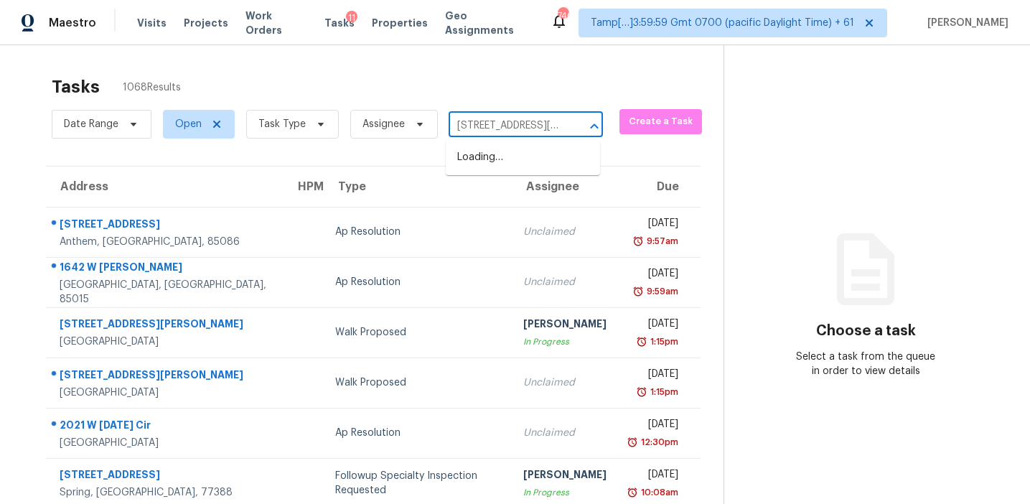
scroll to position [0, 70]
click at [507, 149] on li "5908 Taylorcrest Dr, Austin, TX 78749" at bounding box center [523, 158] width 154 height 24
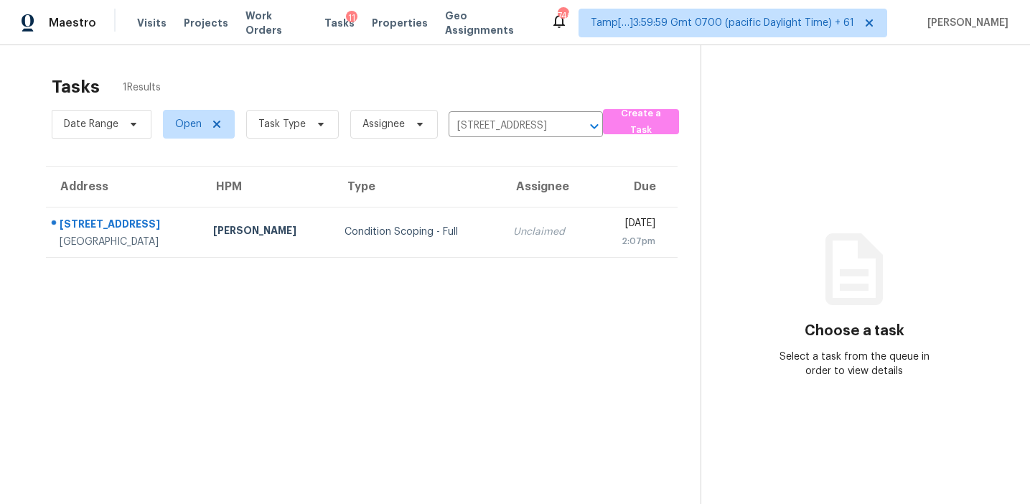
click at [502, 241] on td "Unclaimed" at bounding box center [548, 232] width 93 height 50
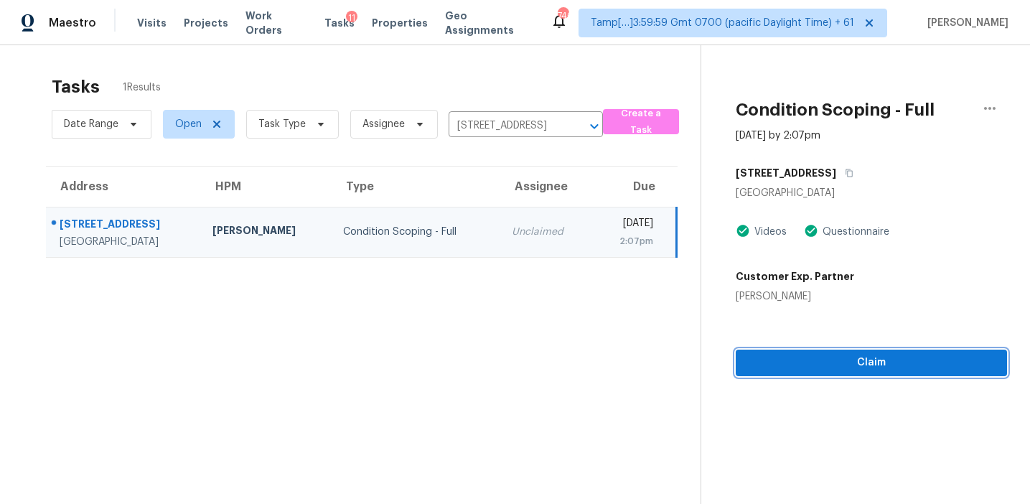
click at [759, 364] on span "Claim" at bounding box center [871, 363] width 248 height 18
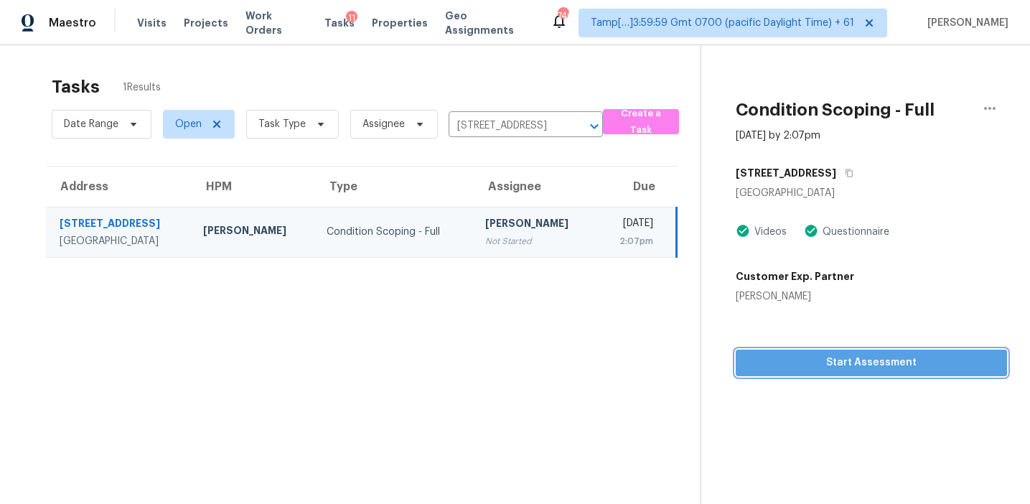
click at [816, 357] on span "Start Assessment" at bounding box center [871, 363] width 248 height 18
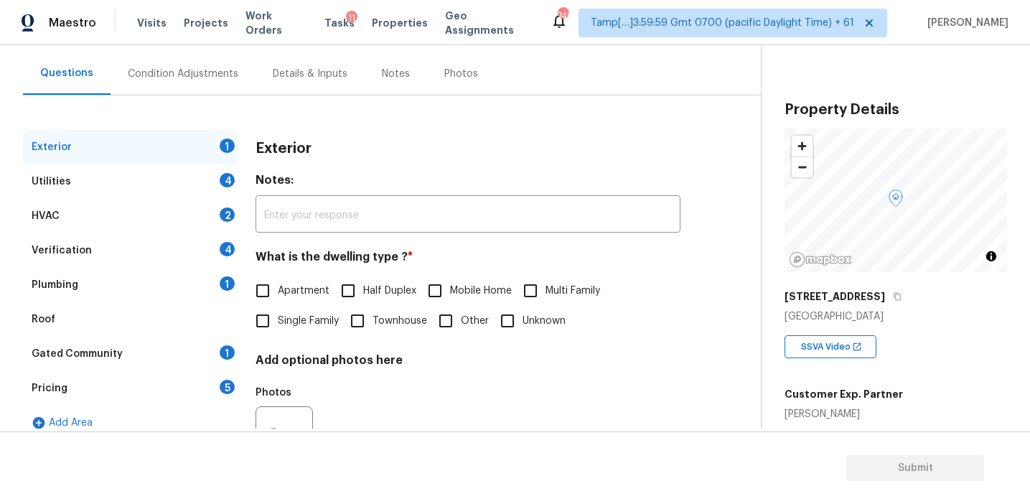
scroll to position [125, 0]
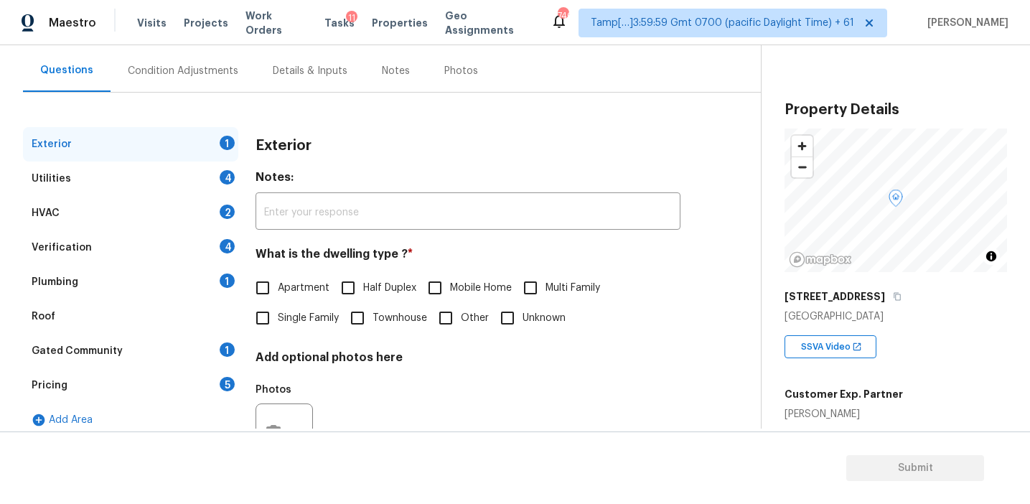
click at [203, 253] on div "Verification 4" at bounding box center [130, 247] width 215 height 34
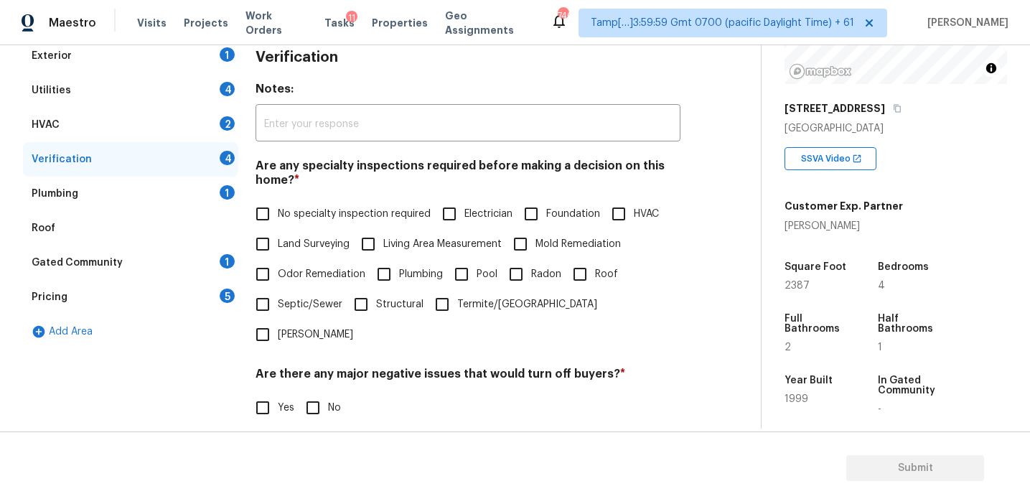
scroll to position [360, 0]
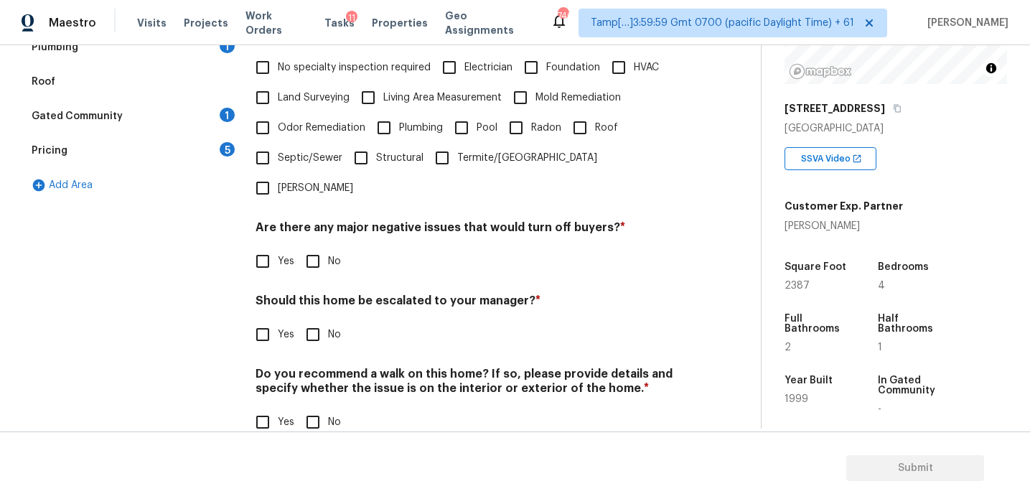
click at [268, 319] on input "Yes" at bounding box center [263, 334] width 30 height 30
checkbox input "true"
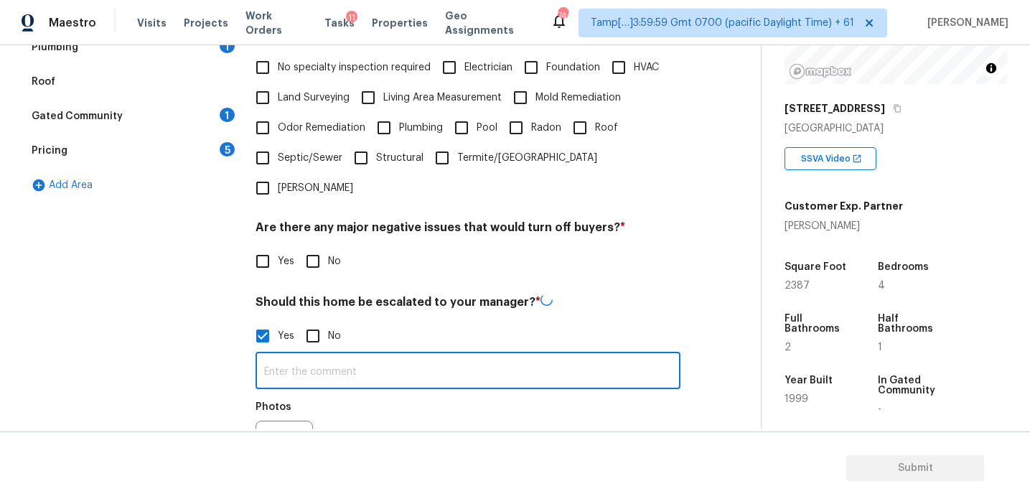
click at [305, 355] on input "text" at bounding box center [467, 372] width 425 height 34
paste input "Agent-led offers pilot / Kitchen table"
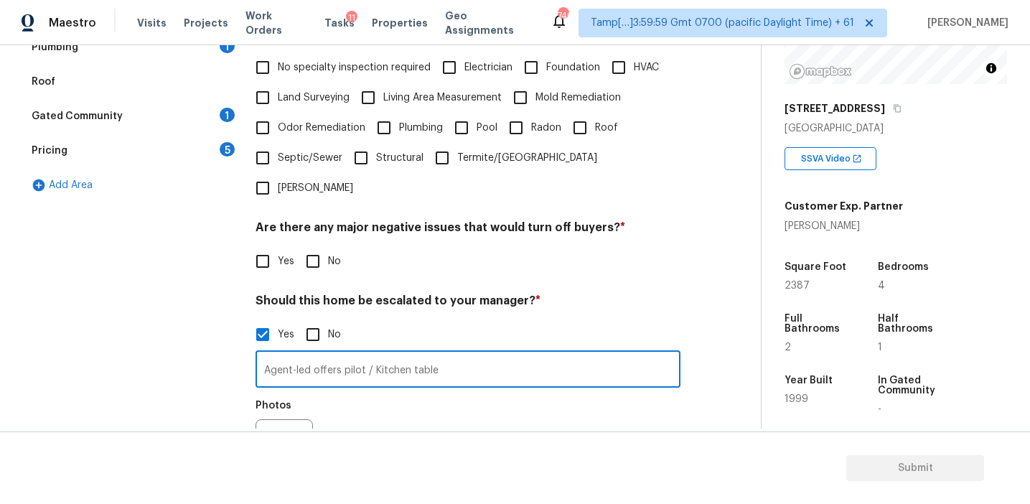
click at [374, 354] on input "Agent-led offers pilot / Kitchen table" at bounding box center [467, 371] width 425 height 34
click at [373, 354] on input "Agent-led offers pilot/Kitchen table" at bounding box center [467, 371] width 425 height 34
click at [368, 392] on div "Photos" at bounding box center [467, 438] width 425 height 93
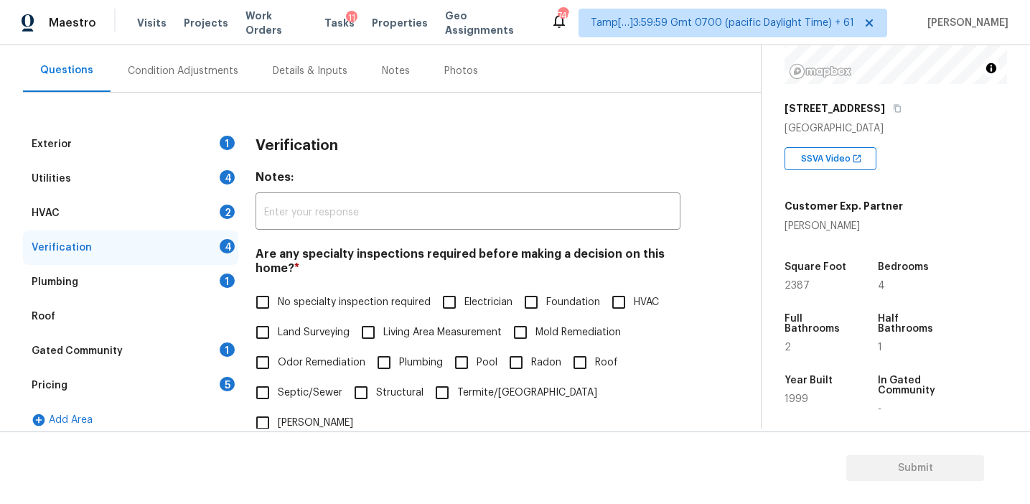
scroll to position [122, 0]
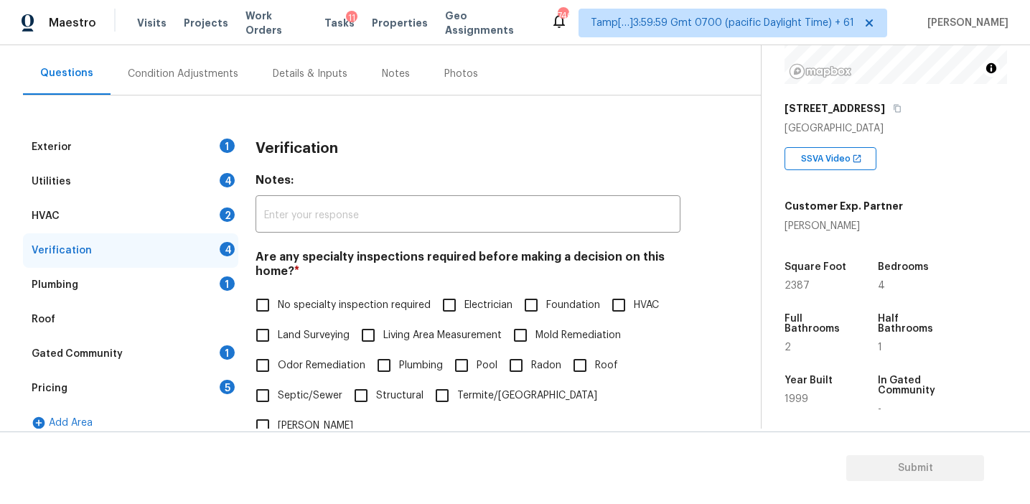
click at [845, 268] on div "Square Foot" at bounding box center [817, 271] width 66 height 19
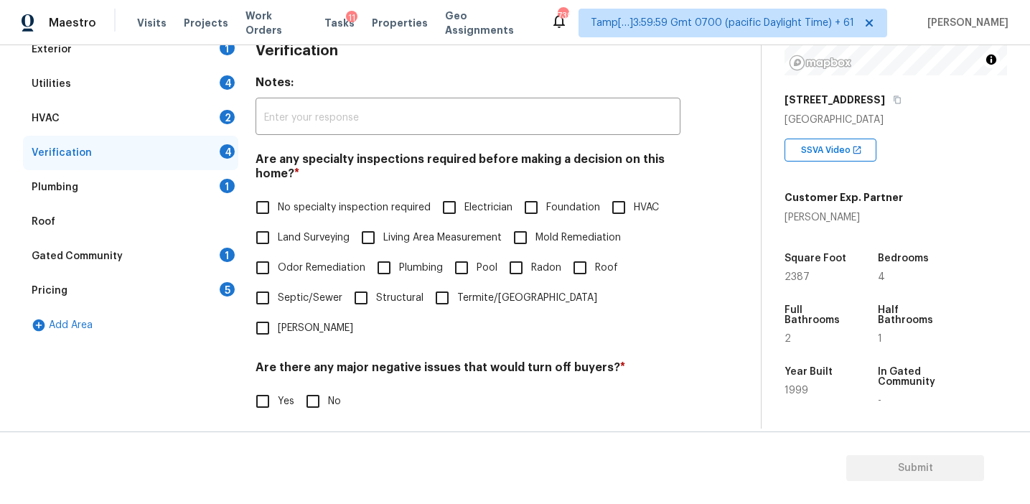
scroll to position [314, 0]
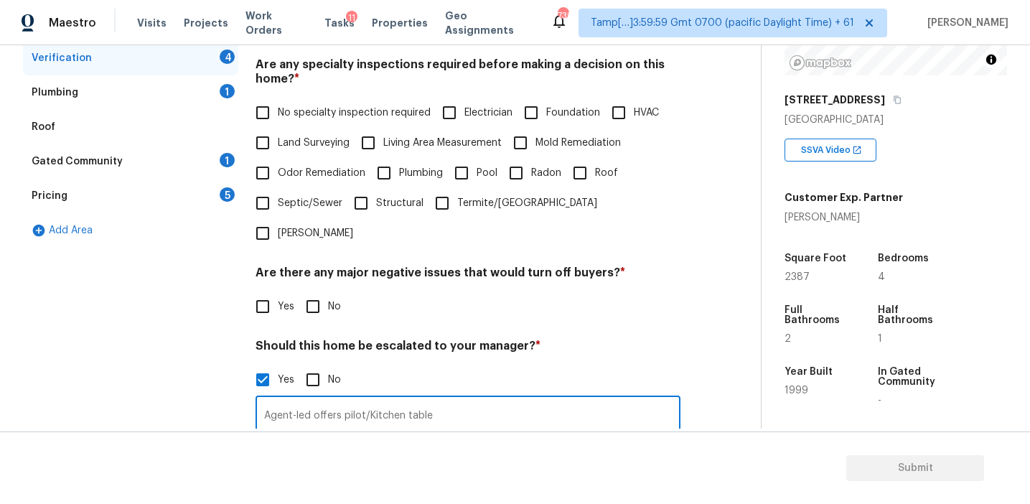
click at [450, 399] on input "Agent-led offers pilot/Kitchen table" at bounding box center [467, 416] width 425 height 34
paste input "the yard suffers and the shade isnt allowing grass to grow"
click at [558, 399] on input "Agent-led offers pilot/Kitchen table. Agent notes - the yard suffers and the sh…" at bounding box center [467, 416] width 425 height 34
type input "Agent-led offers pilot/Kitchen table. Agent notes - the yard suffers and the sh…"
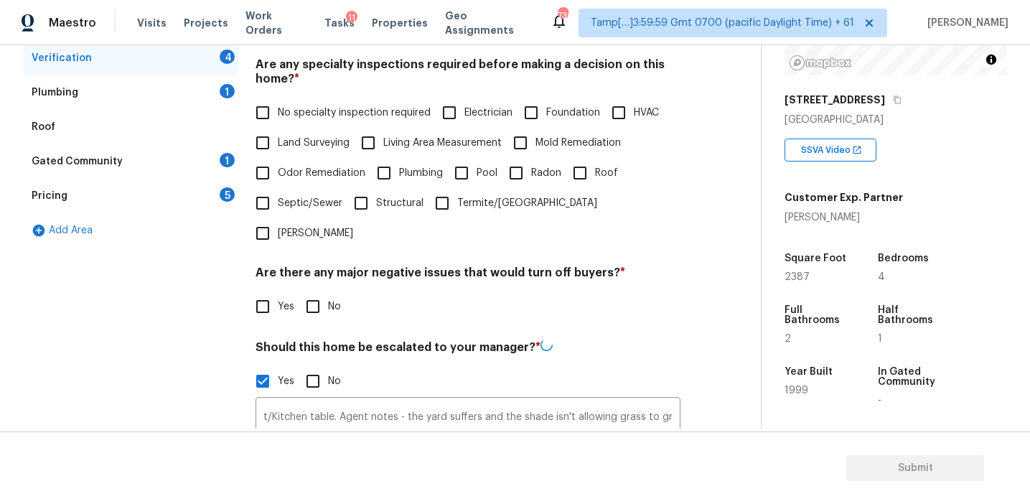
click at [589, 438] on div "Photos" at bounding box center [467, 484] width 425 height 93
click at [286, 91] on h4 "Are any specialty inspections required before making a decision on this home? *" at bounding box center [467, 74] width 425 height 34
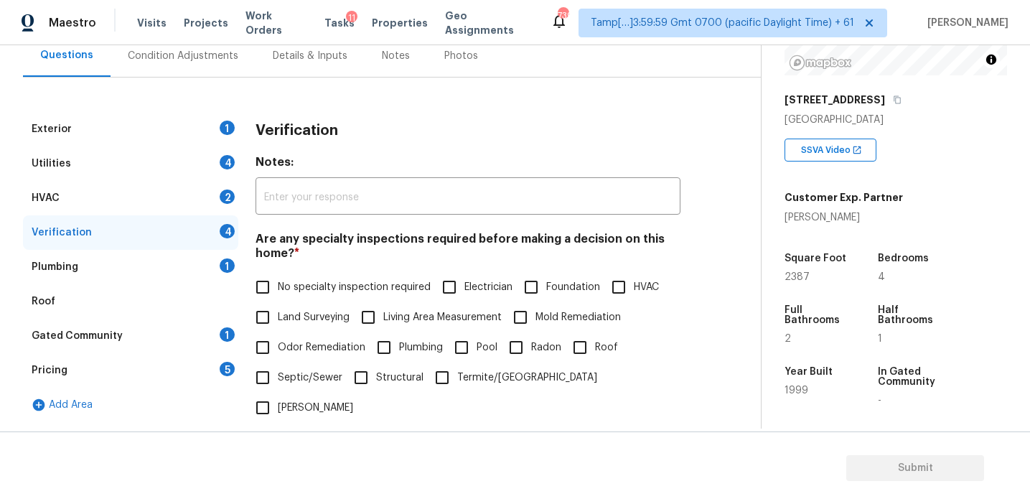
scroll to position [137, 0]
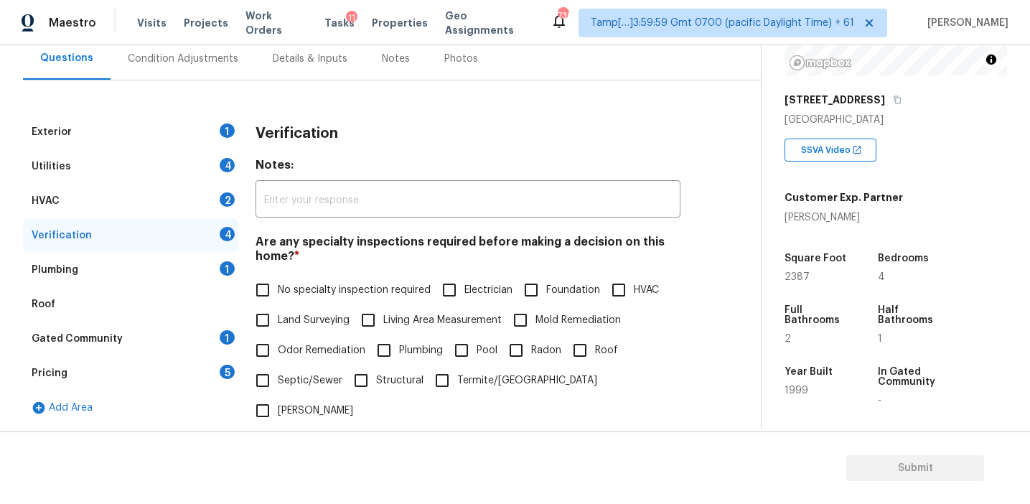
click at [294, 143] on div "Verification" at bounding box center [467, 133] width 425 height 37
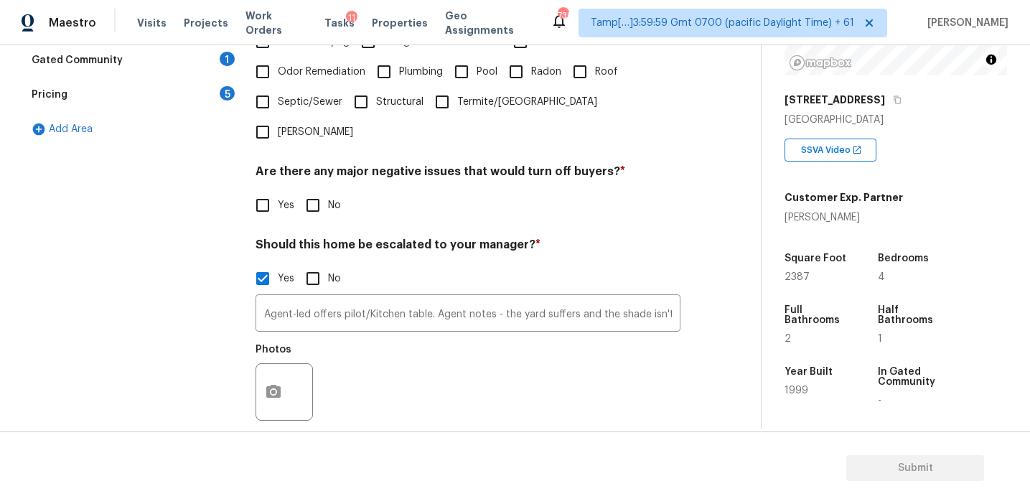
scroll to position [360, 0]
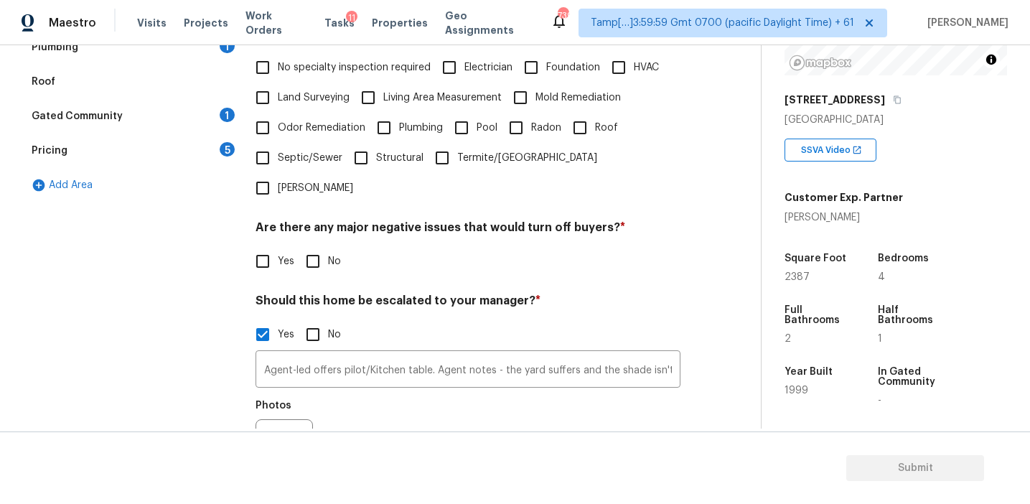
click at [550, 70] on span "Foundation" at bounding box center [573, 67] width 54 height 15
click at [546, 70] on input "Foundation" at bounding box center [531, 67] width 30 height 30
checkbox input "true"
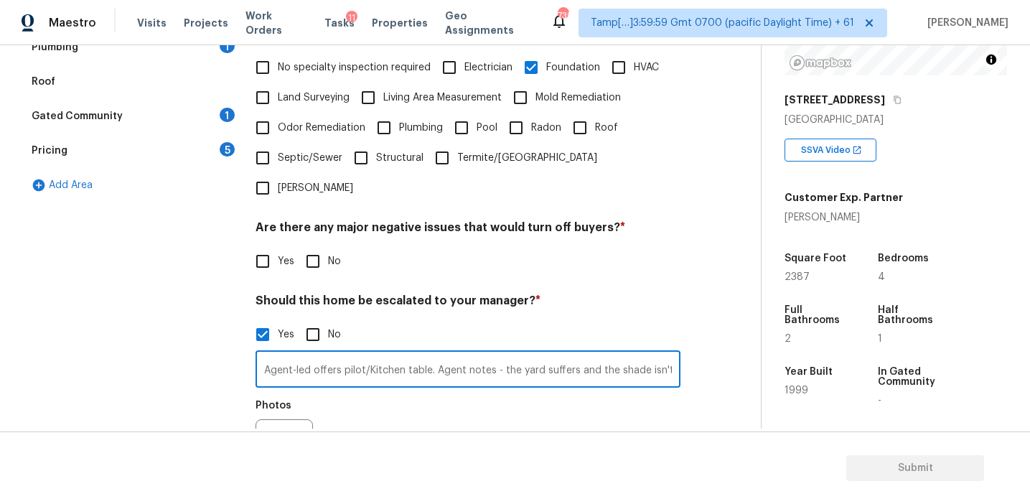
scroll to position [0, 100]
drag, startPoint x: 661, startPoint y: 339, endPoint x: 743, endPoint y: 342, distance: 82.6
click at [743, 342] on div "Back to tasks Condition Scoping - Full Wed, Aug 13 2025 by 2:07 pm Afran Peeran…" at bounding box center [392, 152] width 738 height 886
click at [647, 354] on input "Agent-led offers pilot/Kitchen table. Agent notes - the yard suffers and the sh…" at bounding box center [467, 371] width 425 height 34
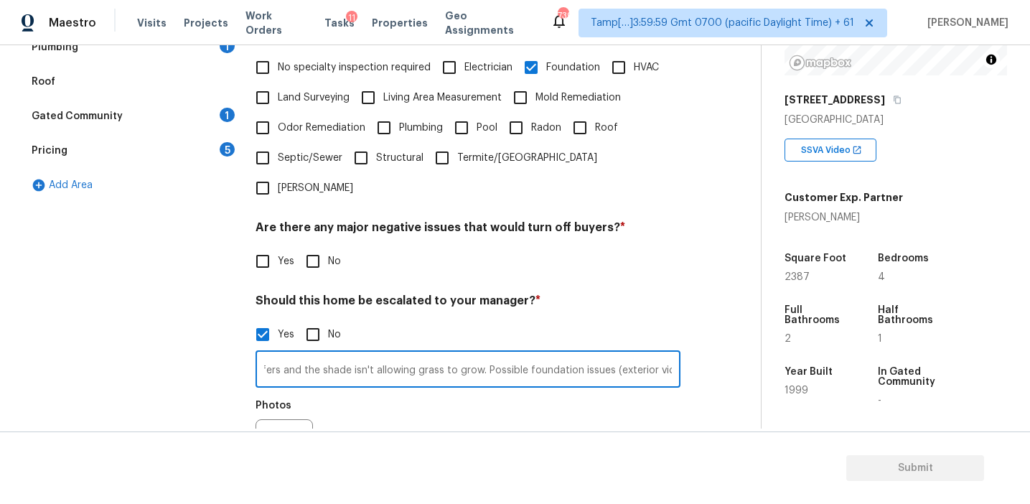
scroll to position [0, 303]
click at [606, 354] on input "Agent-led offers pilot/Kitchen table. Agent notes - the yard suffers and the sh…" at bounding box center [467, 371] width 425 height 34
type input "Agent-led offers pilot/Kitchen table. Agent notes - the yard suffers and the sh…"
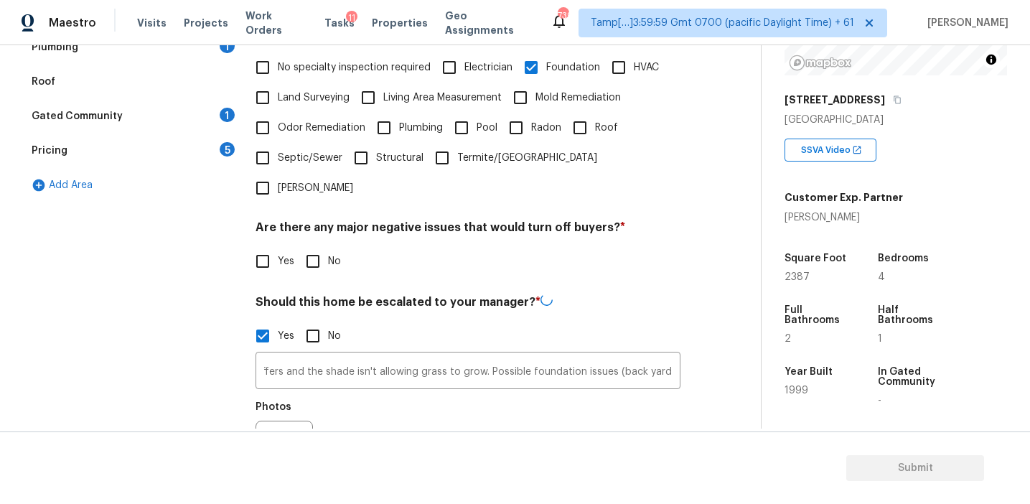
scroll to position [0, 0]
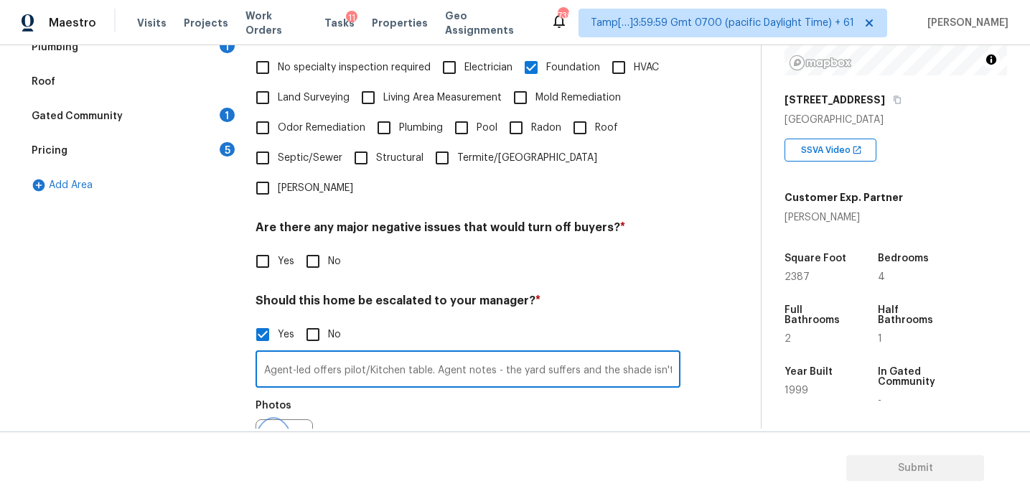
click at [276, 439] on icon "button" at bounding box center [273, 447] width 17 height 17
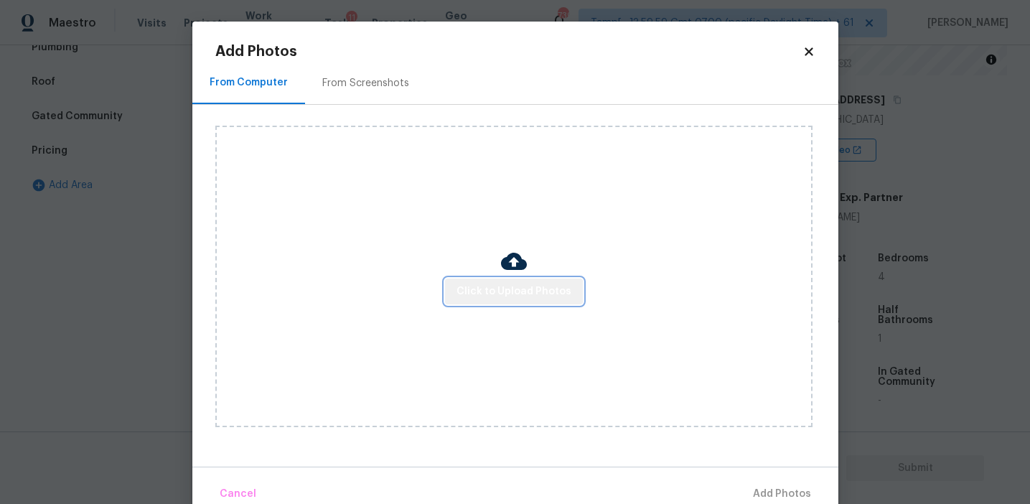
click at [547, 283] on span "Click to Upload Photos" at bounding box center [513, 292] width 115 height 18
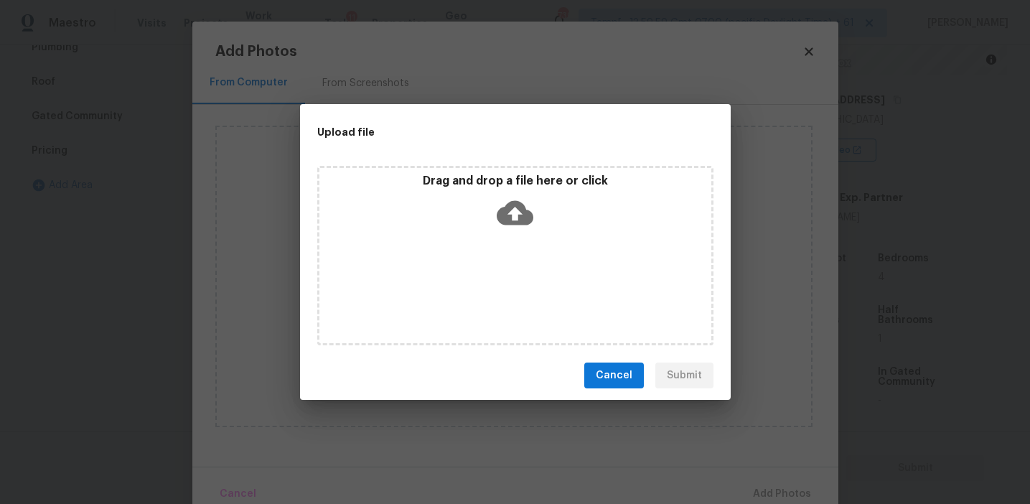
click at [525, 168] on div "Drag and drop a file here or click" at bounding box center [515, 255] width 396 height 179
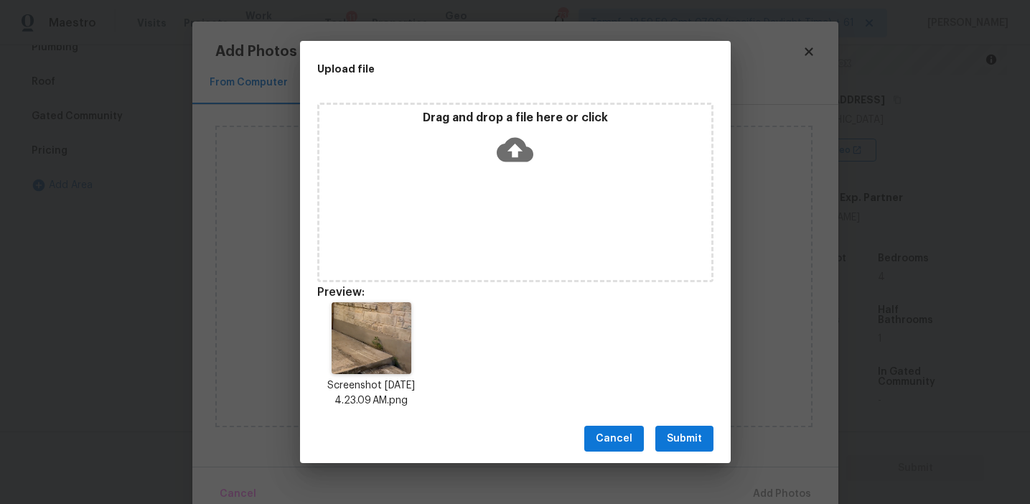
click at [683, 431] on span "Submit" at bounding box center [684, 439] width 35 height 18
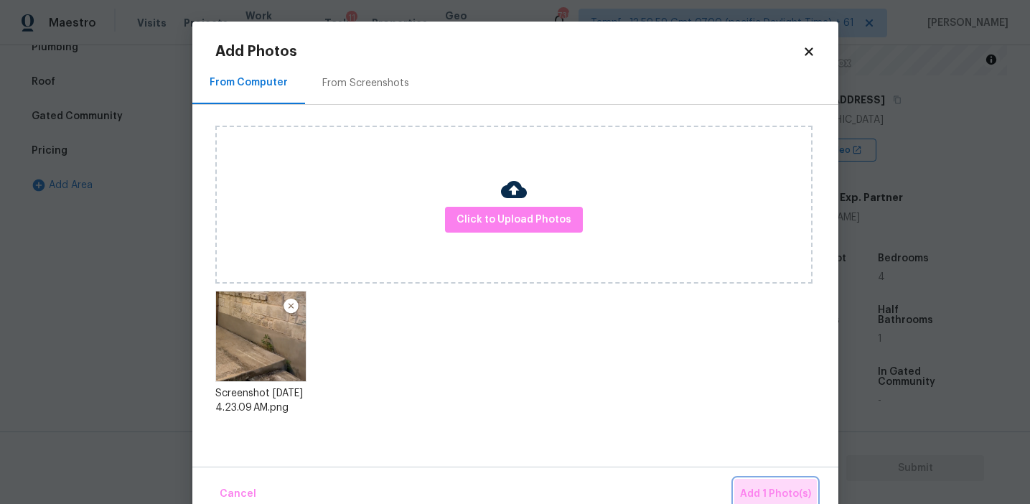
click at [753, 486] on span "Add 1 Photo(s)" at bounding box center [775, 494] width 71 height 18
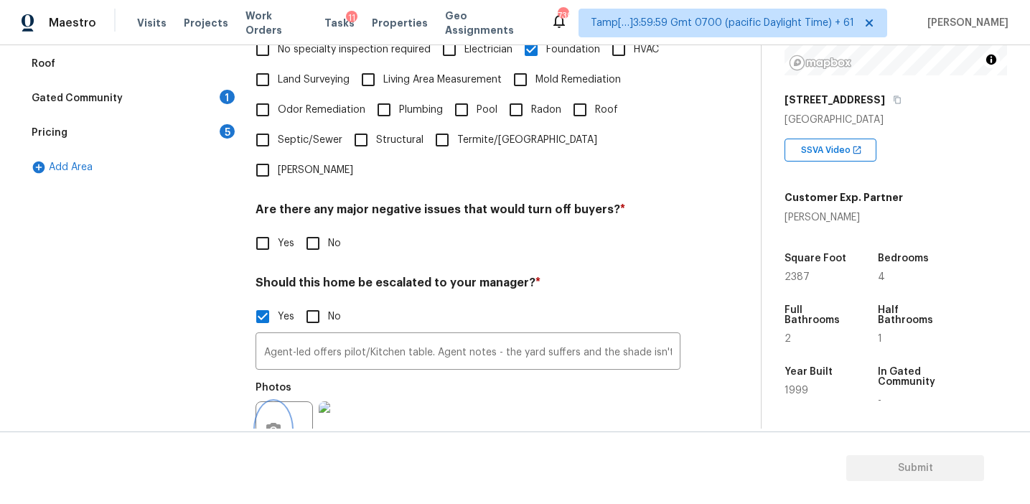
scroll to position [496, 0]
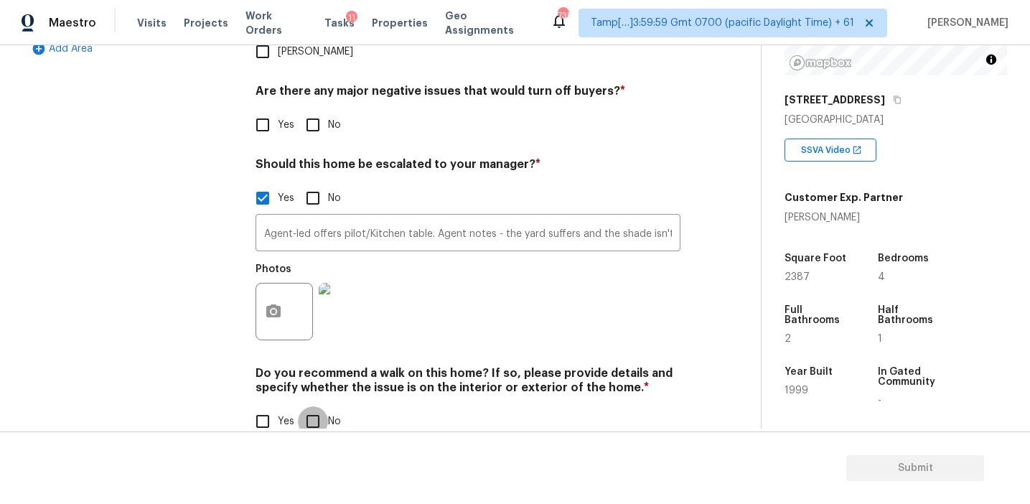
click at [303, 406] on input "No" at bounding box center [313, 421] width 30 height 30
checkbox input "true"
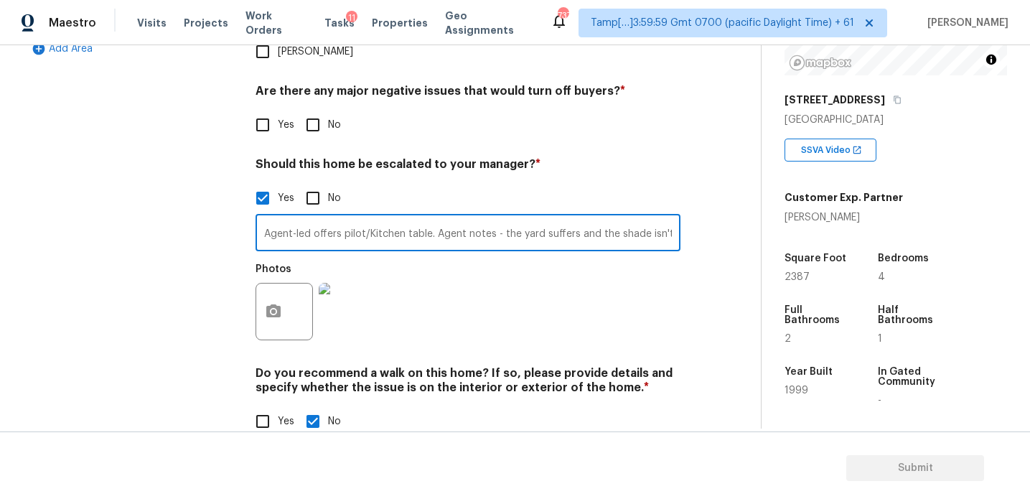
scroll to position [0, 337]
drag, startPoint x: 668, startPoint y: 207, endPoint x: 867, endPoint y: 248, distance: 202.9
click at [867, 248] on div "Back to tasks Condition Scoping - Full Wed, Aug 13 2025 by 2:07 pm Afran Peeran…" at bounding box center [515, 236] width 1030 height 383
click at [286, 286] on button "button" at bounding box center [273, 311] width 34 height 56
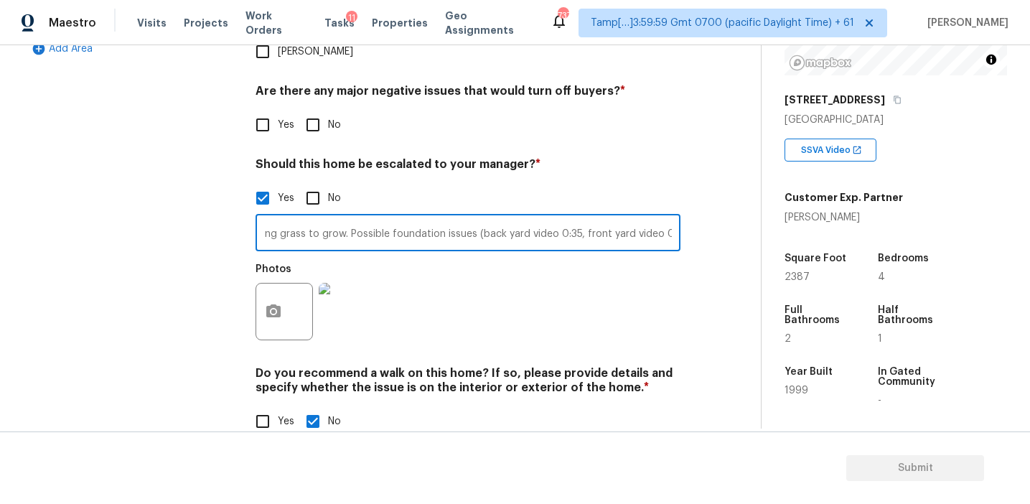
scroll to position [0, 0]
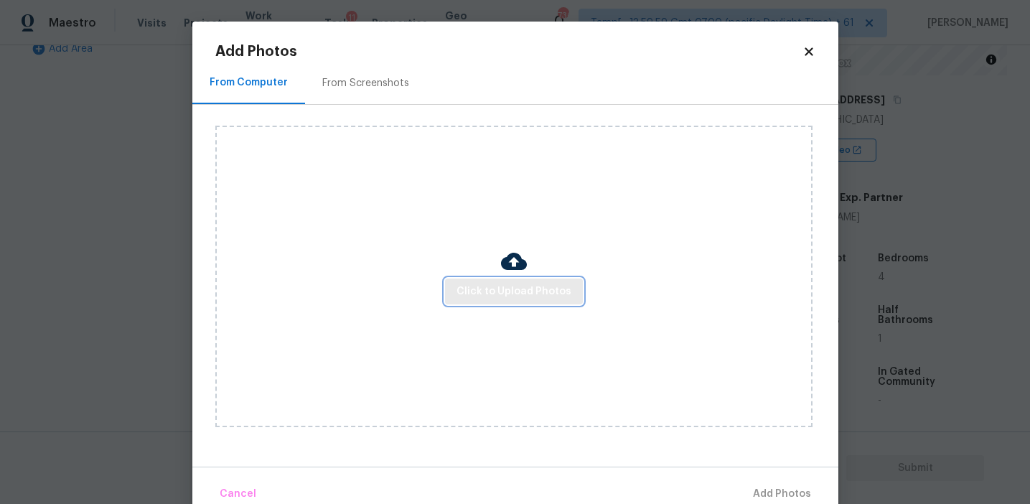
click at [473, 289] on span "Click to Upload Photos" at bounding box center [513, 292] width 115 height 18
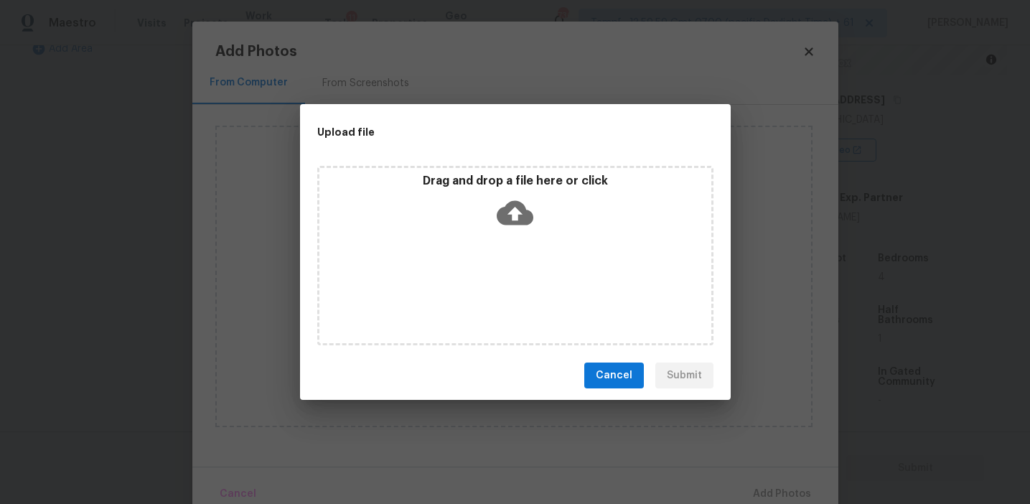
click at [484, 182] on p "Drag and drop a file here or click" at bounding box center [515, 181] width 392 height 15
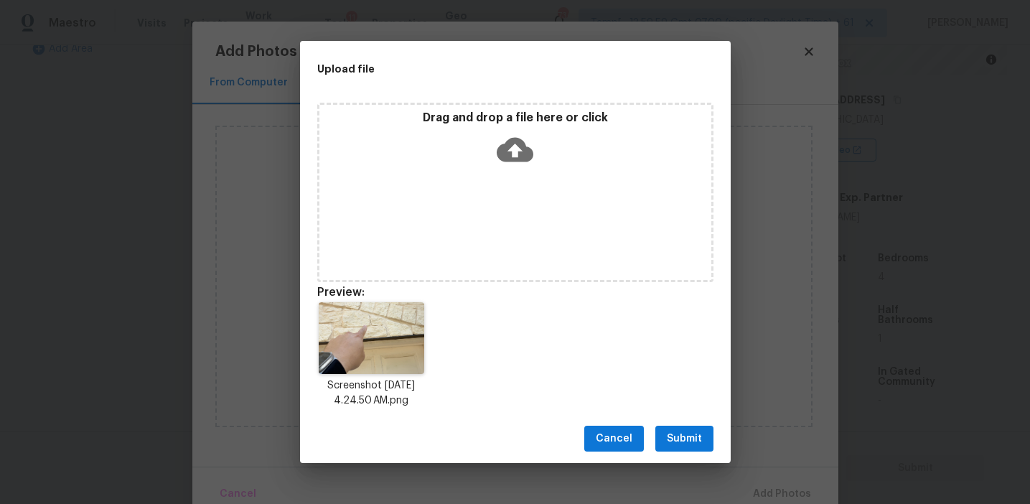
click at [669, 431] on span "Submit" at bounding box center [684, 439] width 35 height 18
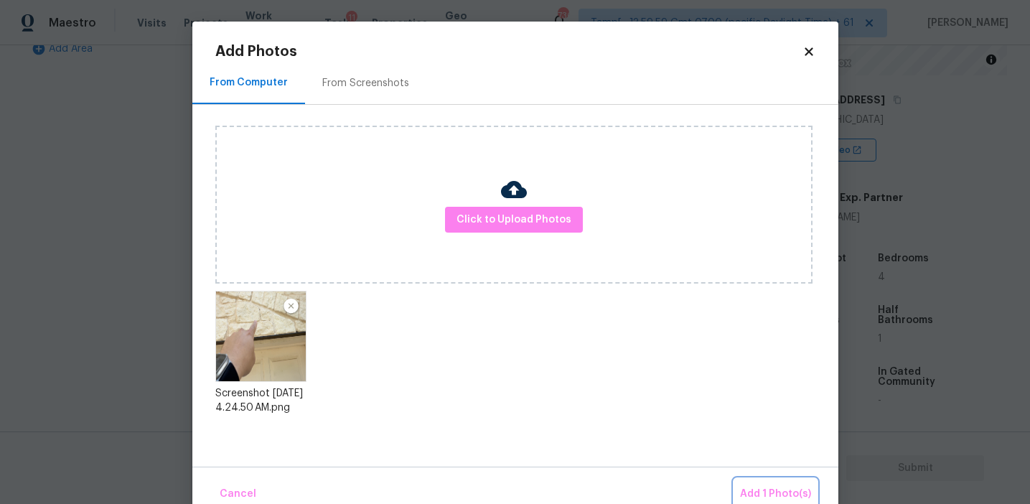
click at [766, 484] on button "Add 1 Photo(s)" at bounding box center [775, 494] width 83 height 31
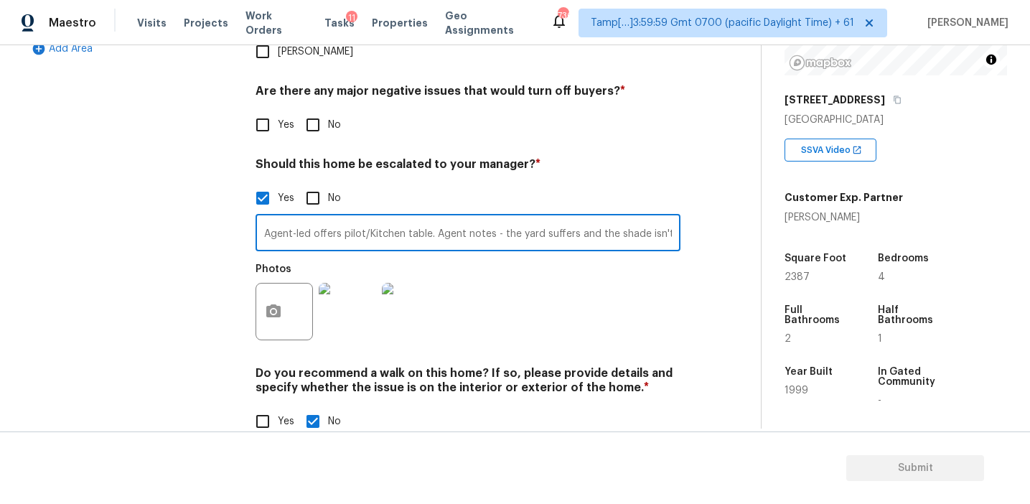
scroll to position [0, 441]
drag, startPoint x: 666, startPoint y: 202, endPoint x: 794, endPoint y: 224, distance: 130.4
click at [794, 224] on div "Back to tasks Condition Scoping - Full Wed, Aug 13 2025 by 2:07 pm Afran Peeran…" at bounding box center [515, 236] width 1030 height 383
type input "Agent-led offers pilot/Kitchen table. Agent notes - the yard suffers and the sh…"
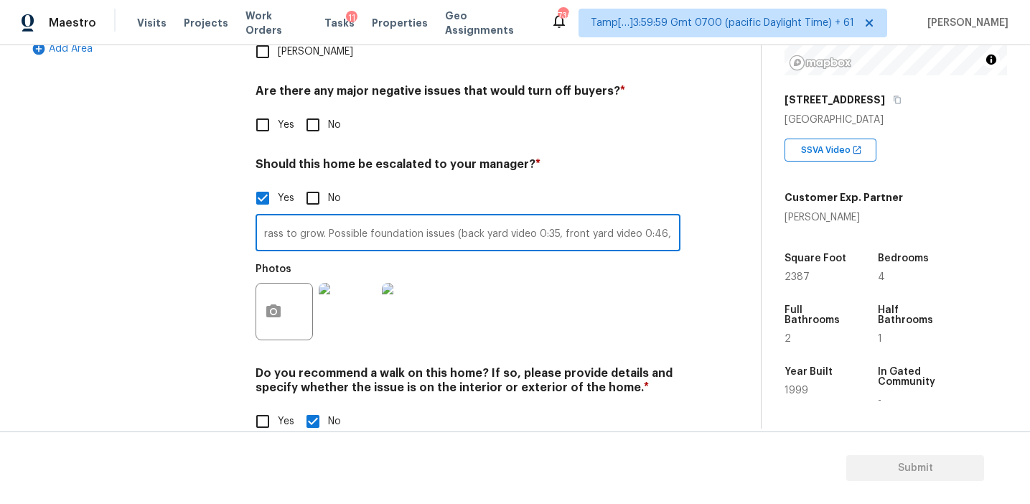
click at [662, 321] on div "Verification Notes: ​ Are any specialty inspections required before making a de…" at bounding box center [467, 105] width 425 height 698
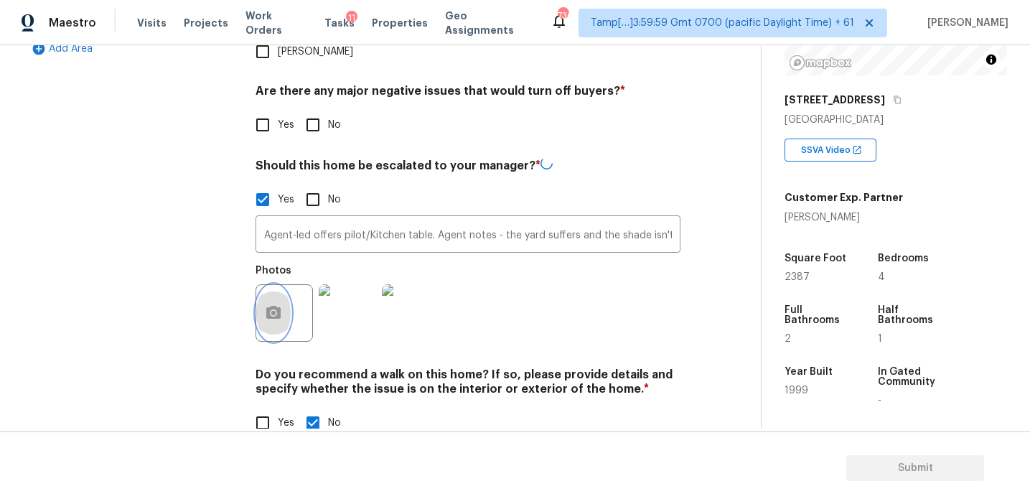
click at [279, 306] on icon "button" at bounding box center [273, 312] width 14 height 13
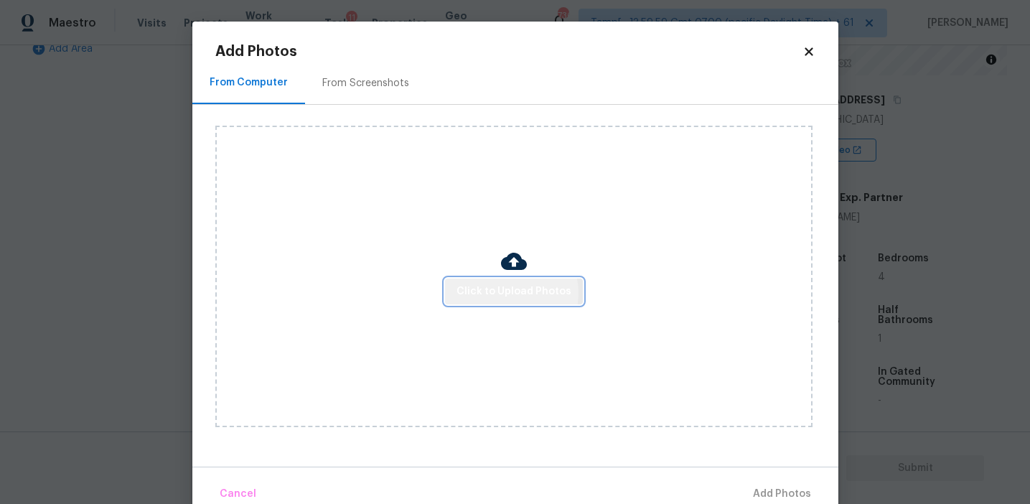
click at [507, 292] on span "Click to Upload Photos" at bounding box center [513, 292] width 115 height 18
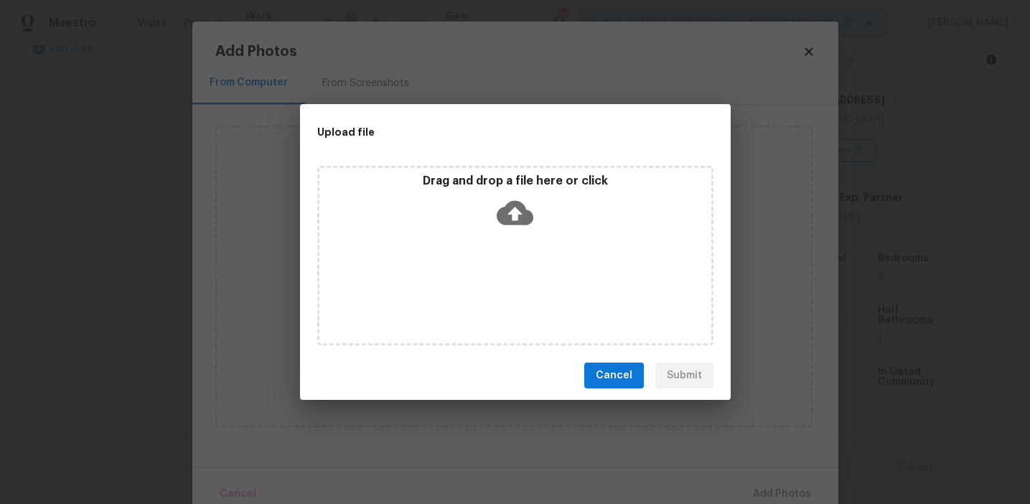
click at [510, 210] on icon at bounding box center [515, 212] width 37 height 37
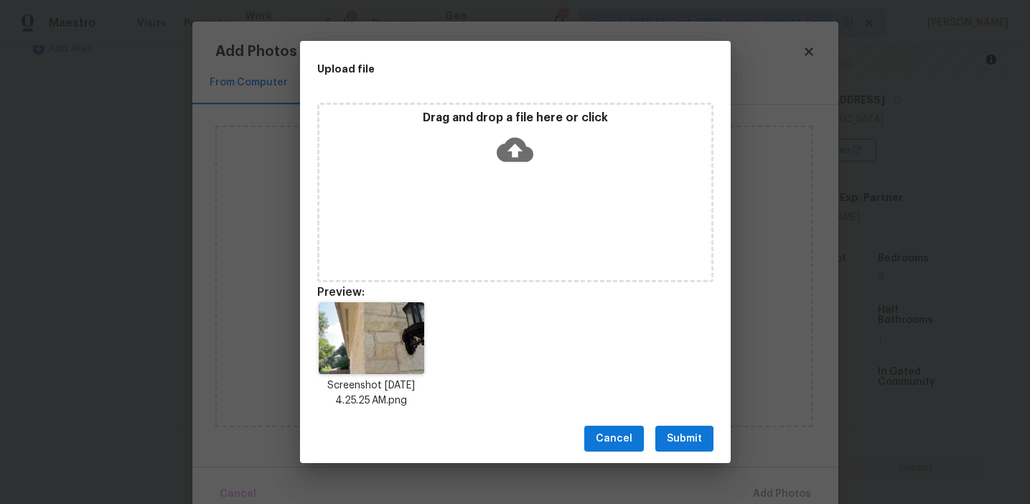
click at [685, 435] on span "Submit" at bounding box center [684, 439] width 35 height 18
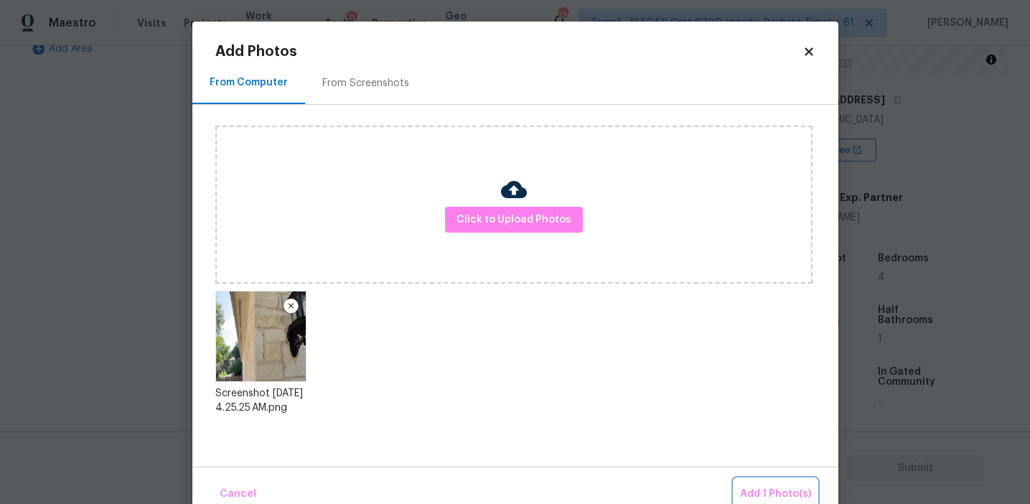
click at [743, 483] on button "Add 1 Photo(s)" at bounding box center [775, 494] width 83 height 31
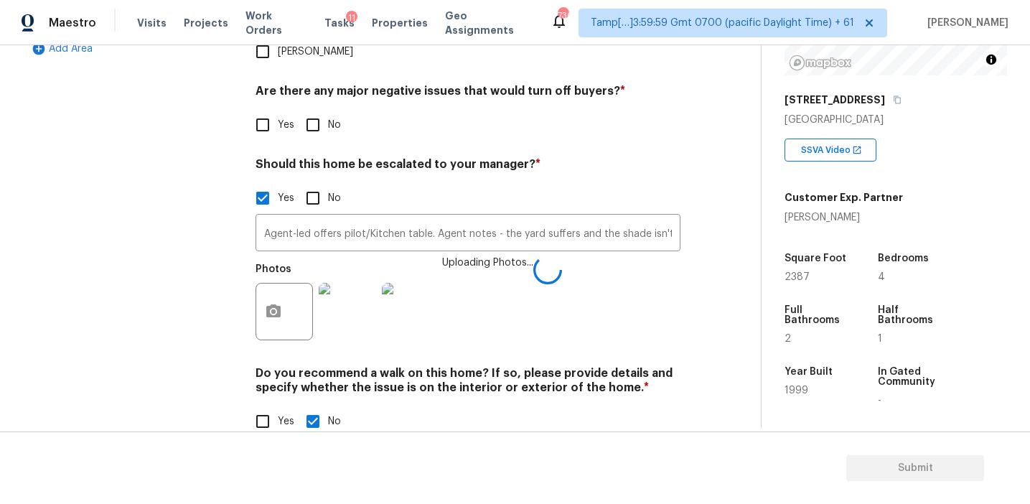
click at [323, 110] on input "No" at bounding box center [313, 125] width 30 height 30
checkbox input "true"
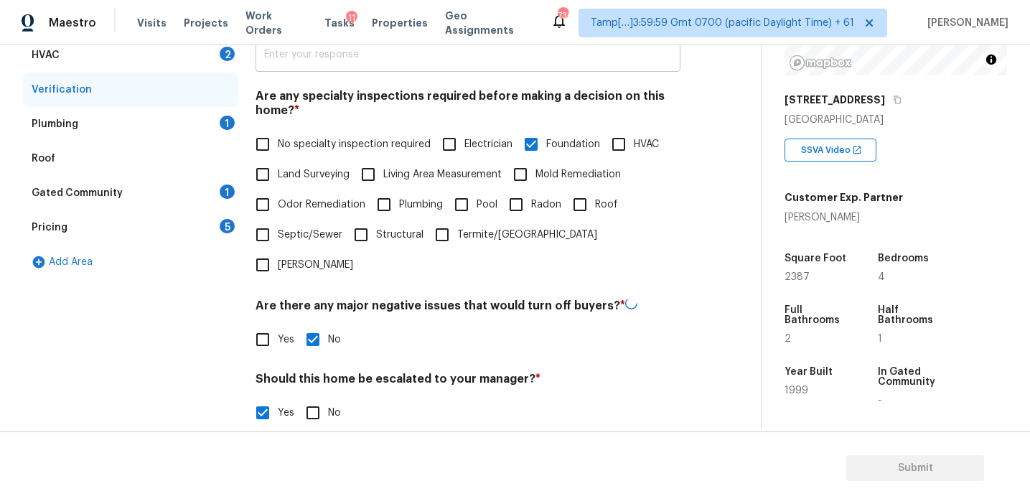
scroll to position [231, 0]
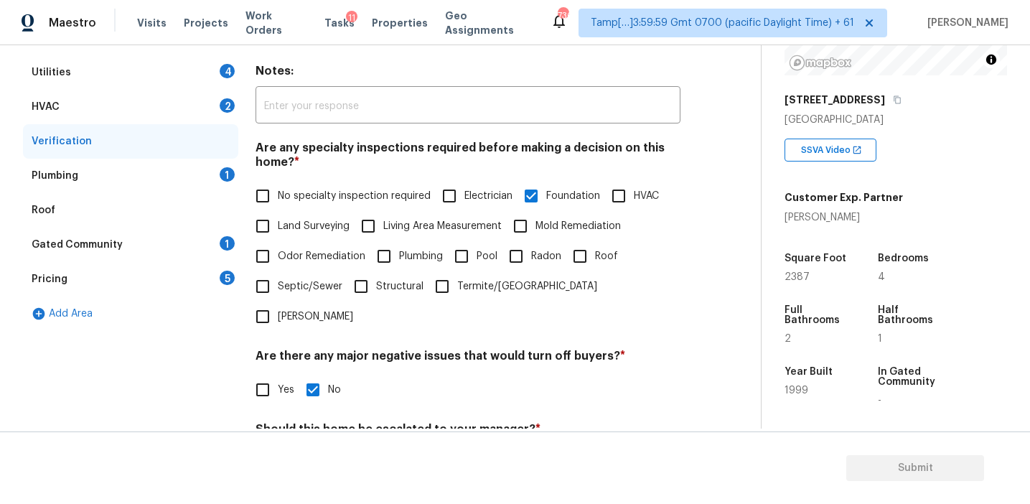
click at [277, 152] on h4 "Are any specialty inspections required before making a decision on this home? *" at bounding box center [467, 158] width 425 height 34
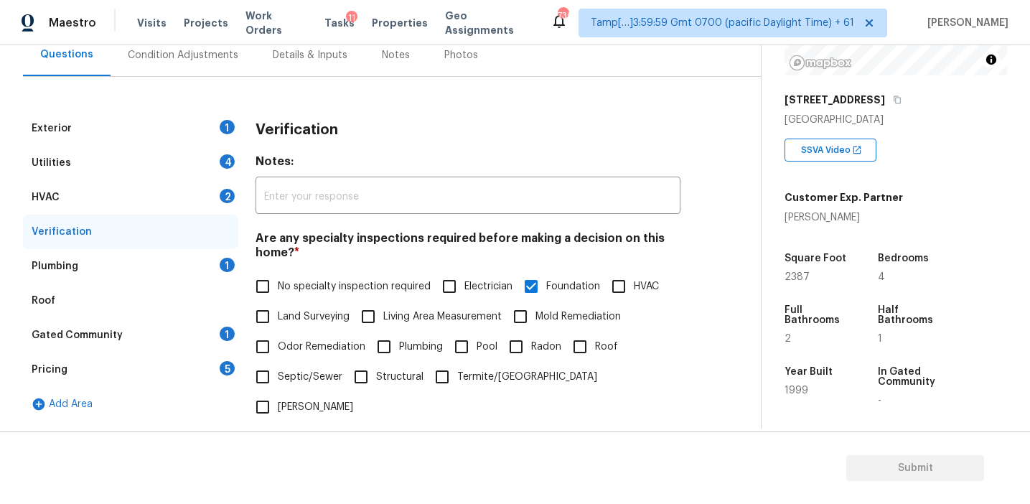
scroll to position [161, 0]
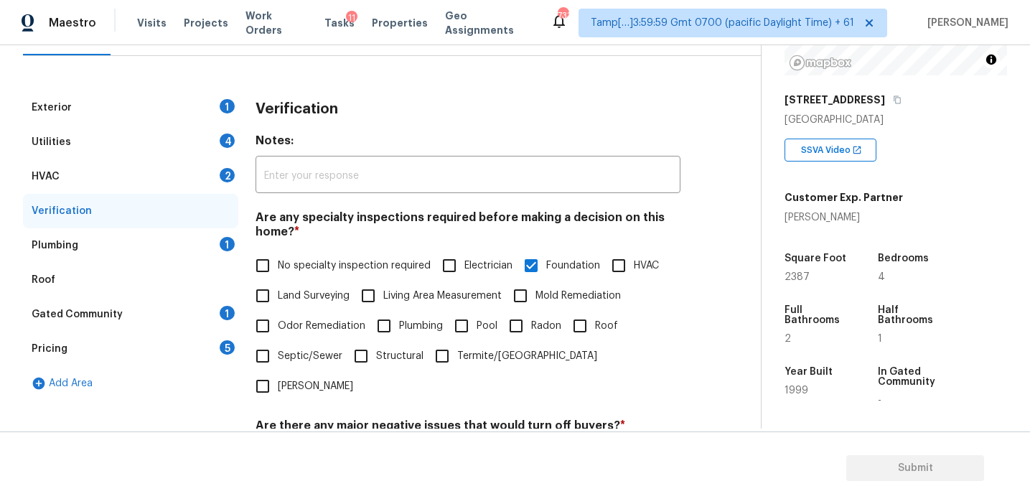
click at [222, 345] on div "5" at bounding box center [227, 347] width 15 height 14
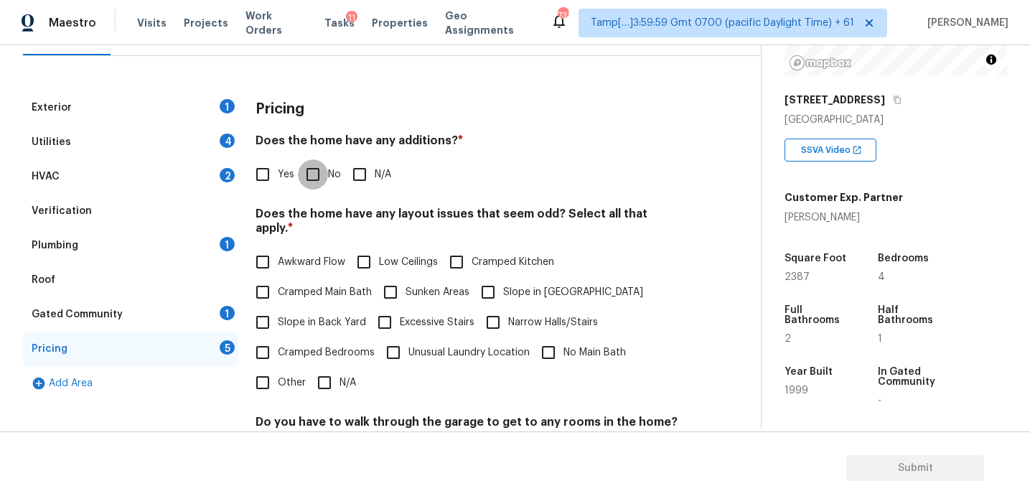
click at [306, 175] on input "No" at bounding box center [313, 174] width 30 height 30
checkbox input "true"
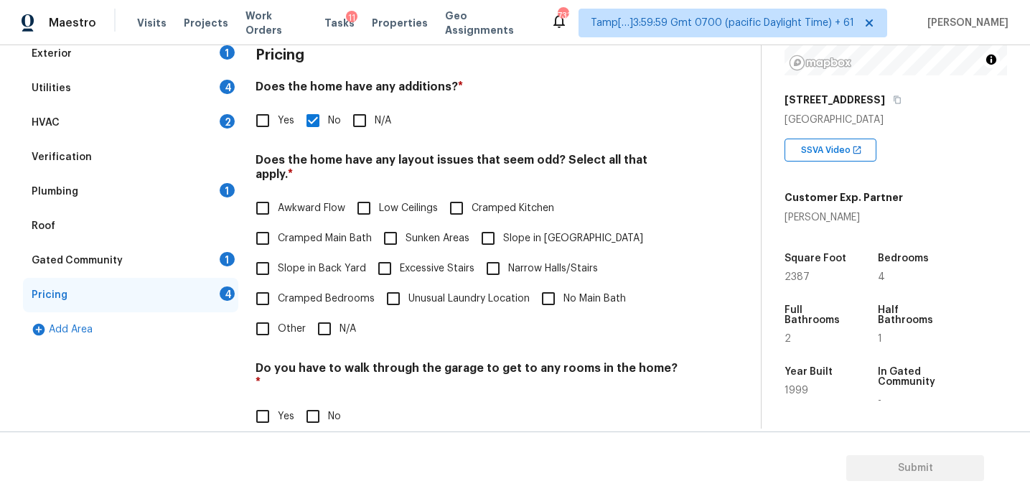
scroll to position [253, 0]
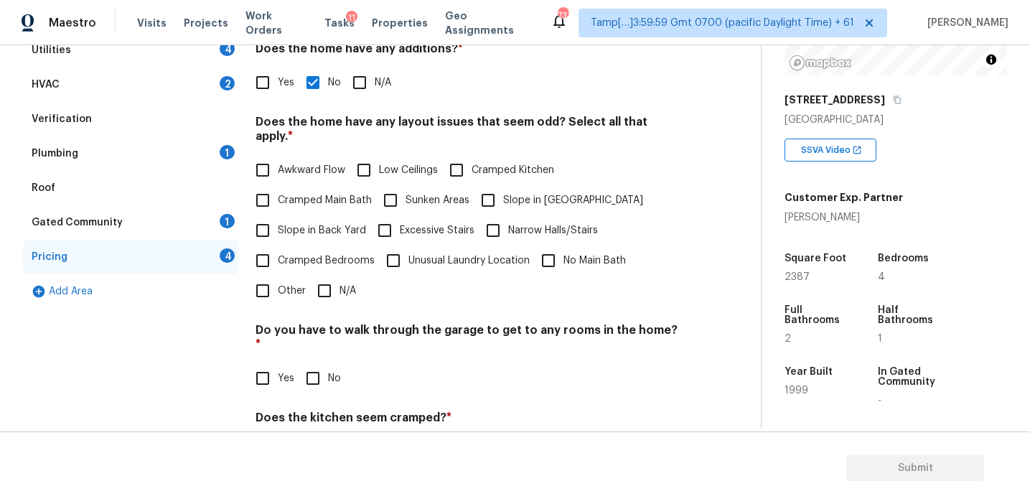
click at [329, 223] on span "Slope in Back Yard" at bounding box center [322, 230] width 88 height 15
click at [278, 220] on input "Slope in Back Yard" at bounding box center [263, 230] width 30 height 30
checkbox input "true"
click at [493, 217] on input "Narrow Halls/Stairs" at bounding box center [493, 232] width 30 height 30
checkbox input "true"
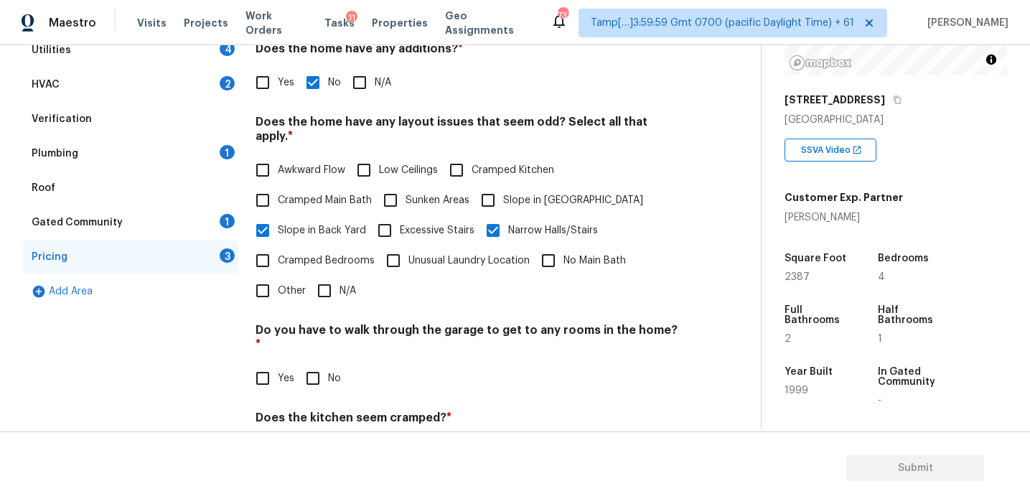
click at [313, 363] on input "No" at bounding box center [313, 378] width 30 height 30
checkbox input "true"
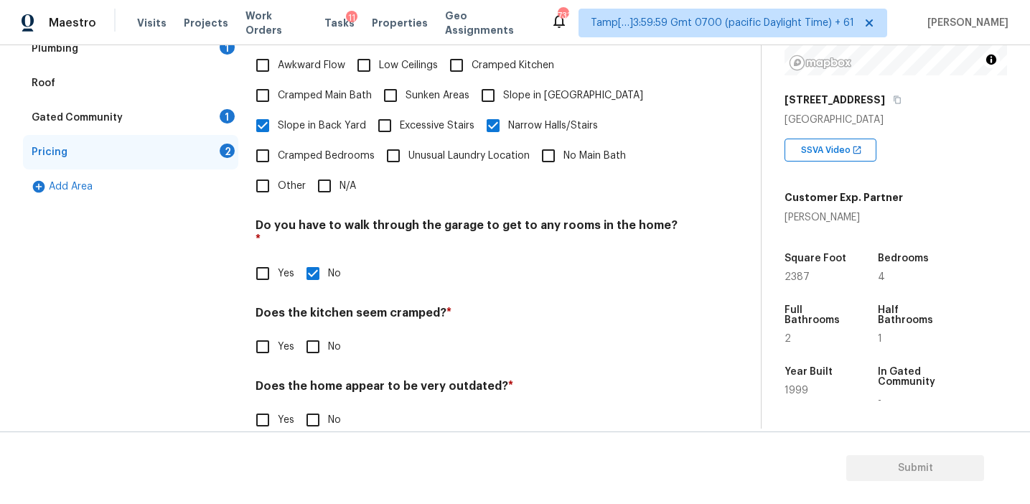
scroll to position [357, 0]
click at [316, 332] on input "No" at bounding box center [313, 347] width 30 height 30
checkbox input "true"
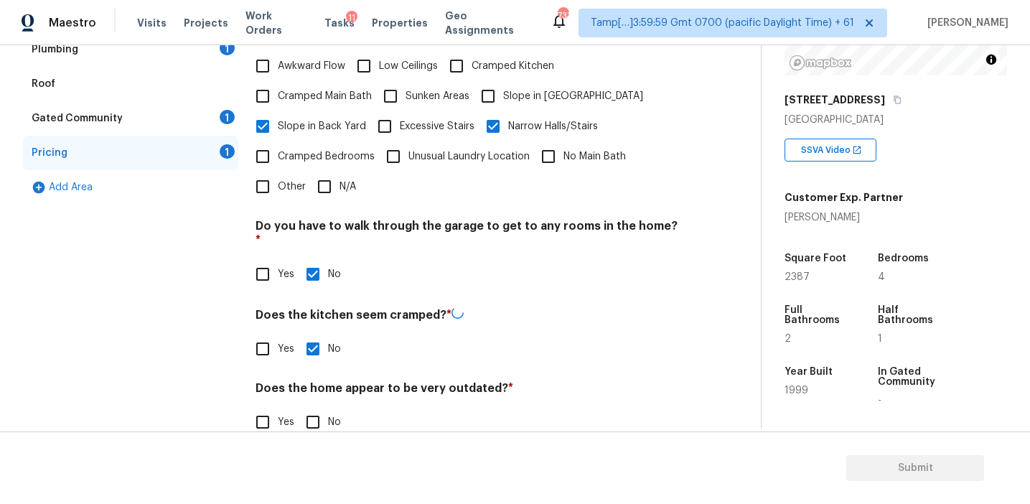
click at [316, 407] on input "No" at bounding box center [313, 422] width 30 height 30
checkbox input "true"
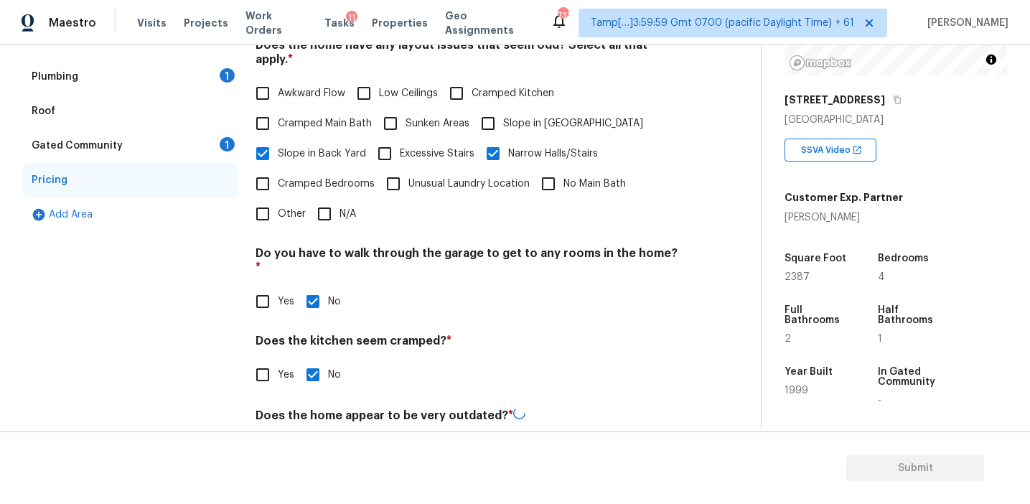
scroll to position [299, 0]
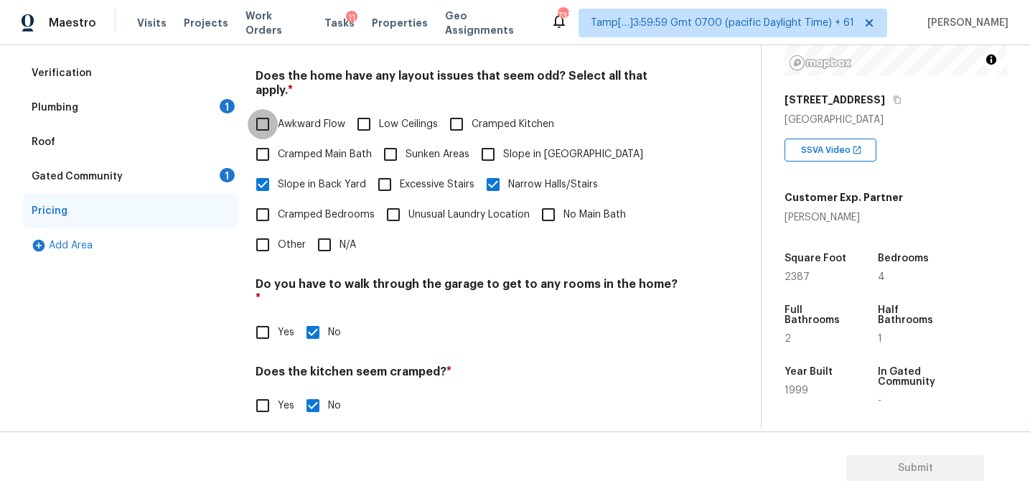
click at [277, 111] on input "Awkward Flow" at bounding box center [263, 124] width 30 height 30
checkbox input "true"
click at [212, 164] on div "Gated Community 1" at bounding box center [130, 176] width 215 height 34
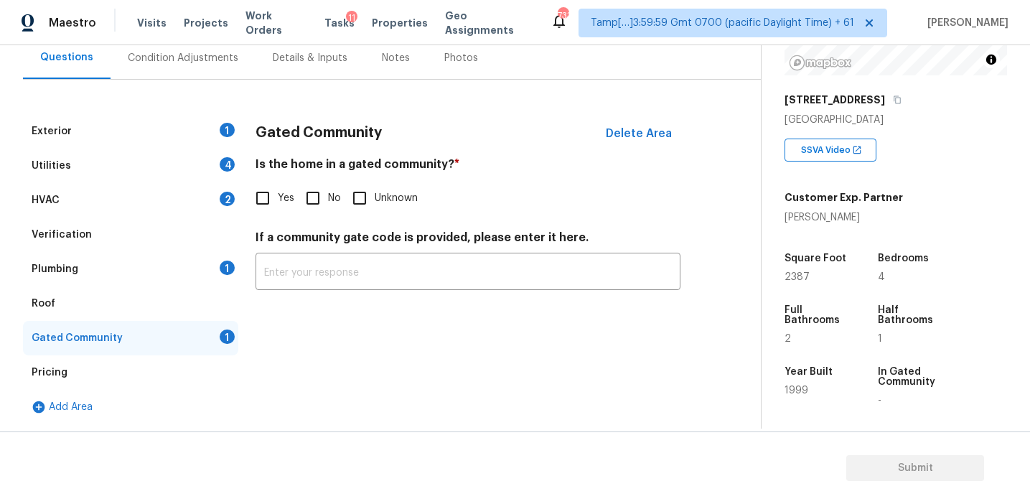
click at [319, 192] on input "No" at bounding box center [313, 198] width 30 height 30
checkbox input "true"
click at [181, 272] on div "Plumbing 1" at bounding box center [130, 269] width 215 height 34
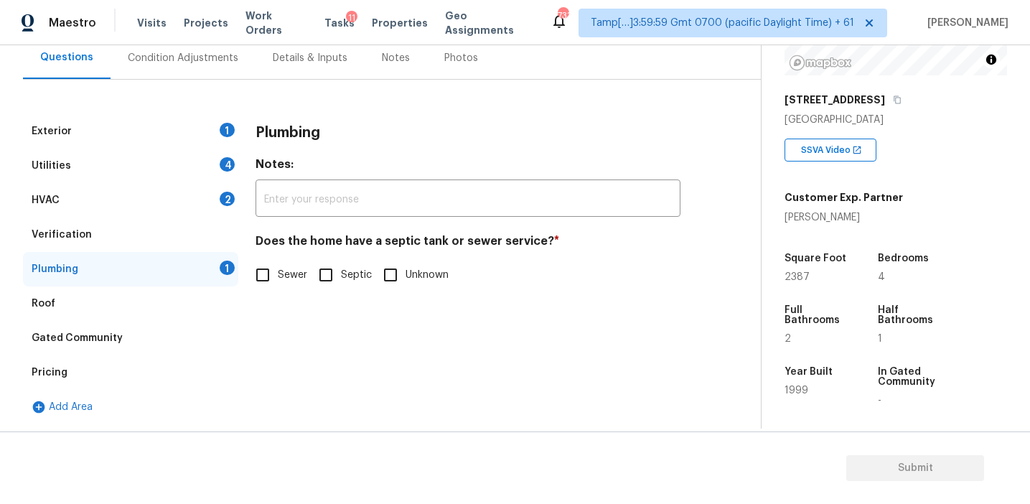
click at [276, 277] on input "Sewer" at bounding box center [263, 275] width 30 height 30
checkbox input "true"
click at [192, 245] on div "Verification" at bounding box center [130, 234] width 215 height 34
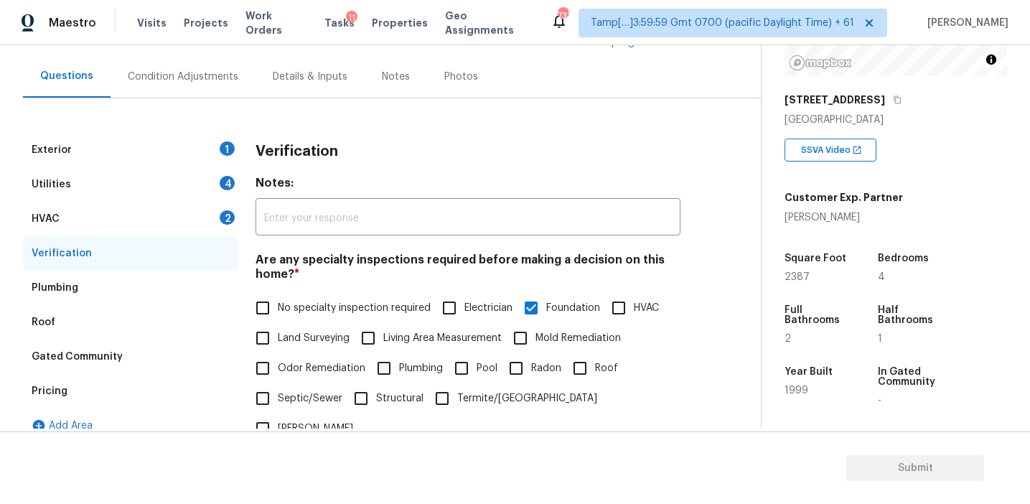
click at [195, 221] on div "HVAC 2" at bounding box center [130, 219] width 215 height 34
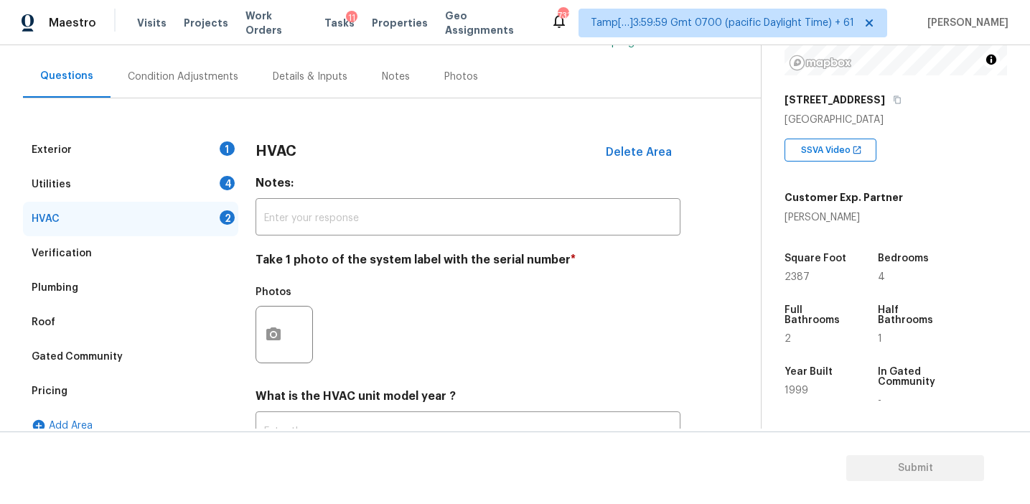
scroll to position [235, 0]
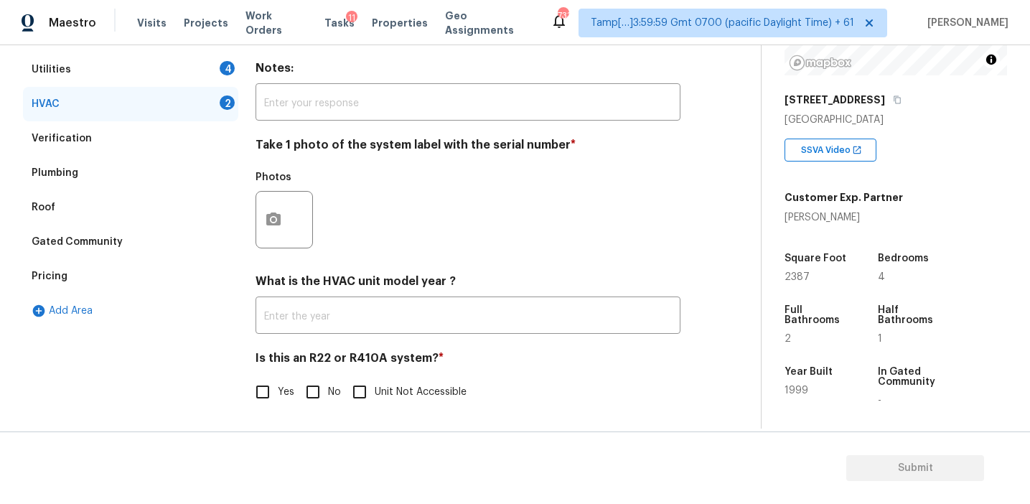
click at [318, 390] on input "No" at bounding box center [313, 392] width 30 height 30
checkbox input "true"
click at [265, 217] on icon "button" at bounding box center [273, 219] width 17 height 17
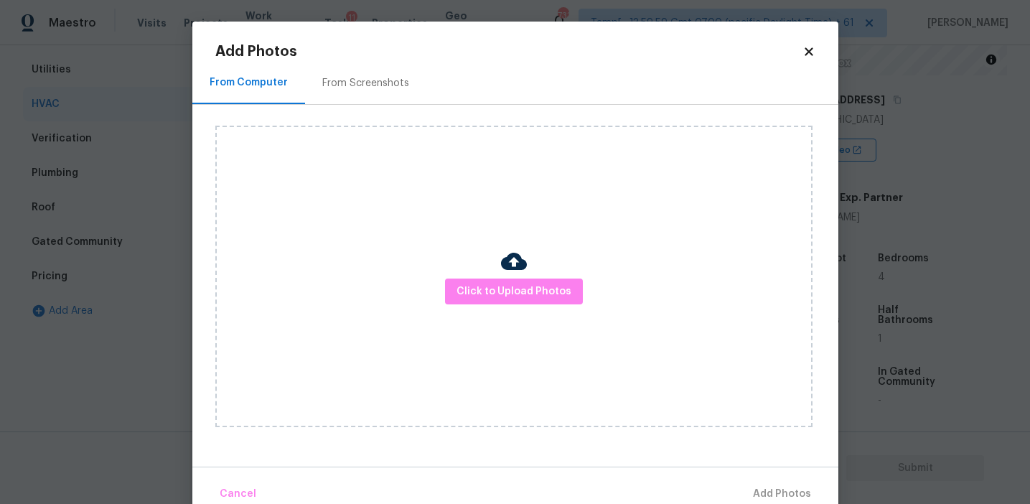
click at [348, 80] on div "From Screenshots" at bounding box center [365, 83] width 87 height 14
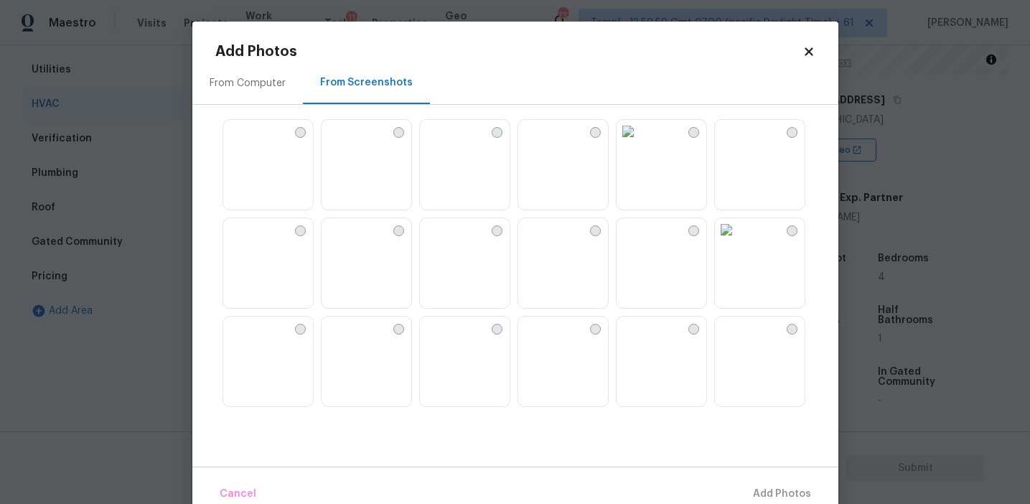
click at [274, 95] on div "From Computer" at bounding box center [247, 83] width 111 height 42
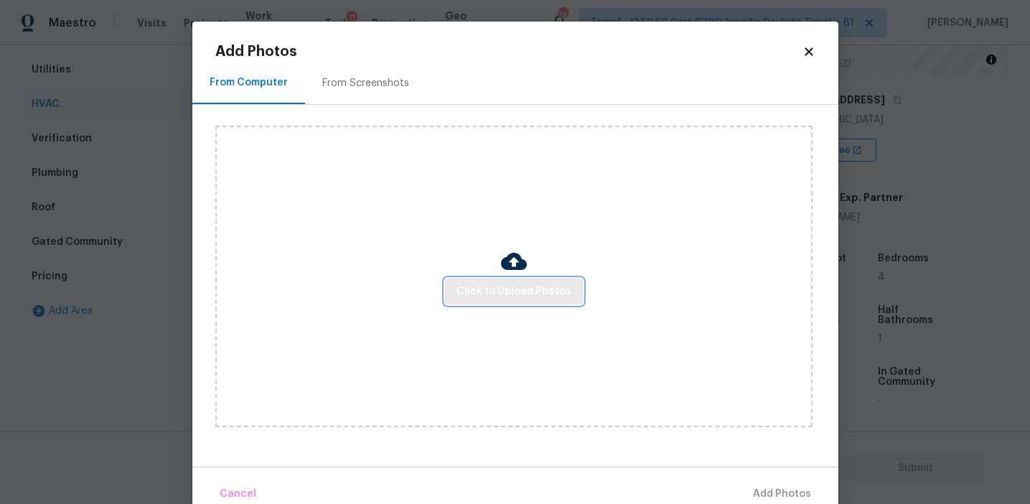
click at [520, 284] on span "Click to Upload Photos" at bounding box center [513, 292] width 115 height 18
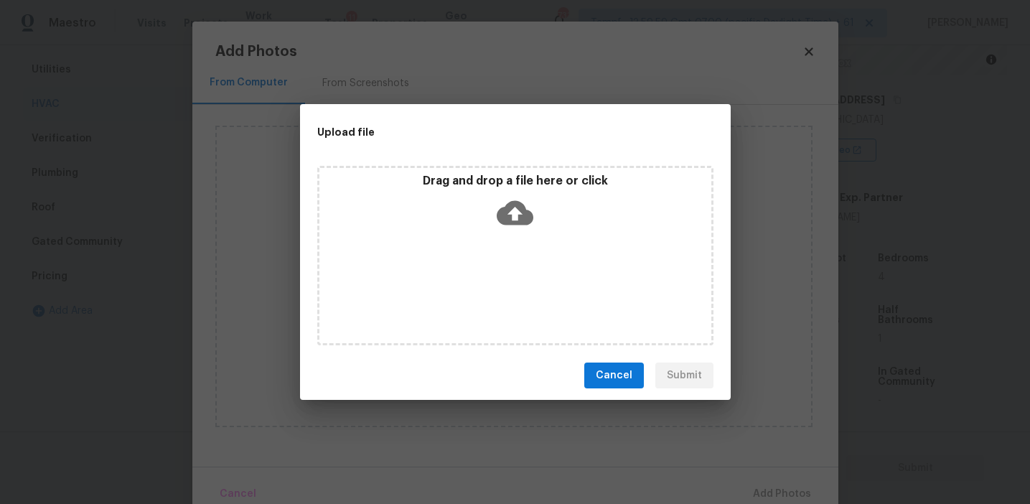
click at [507, 205] on icon at bounding box center [515, 213] width 37 height 24
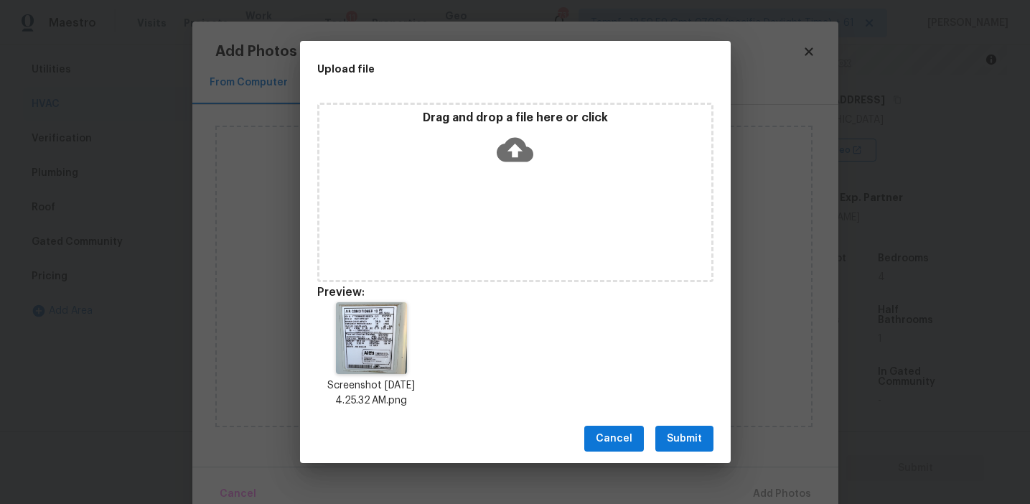
click at [665, 436] on button "Submit" at bounding box center [684, 439] width 58 height 27
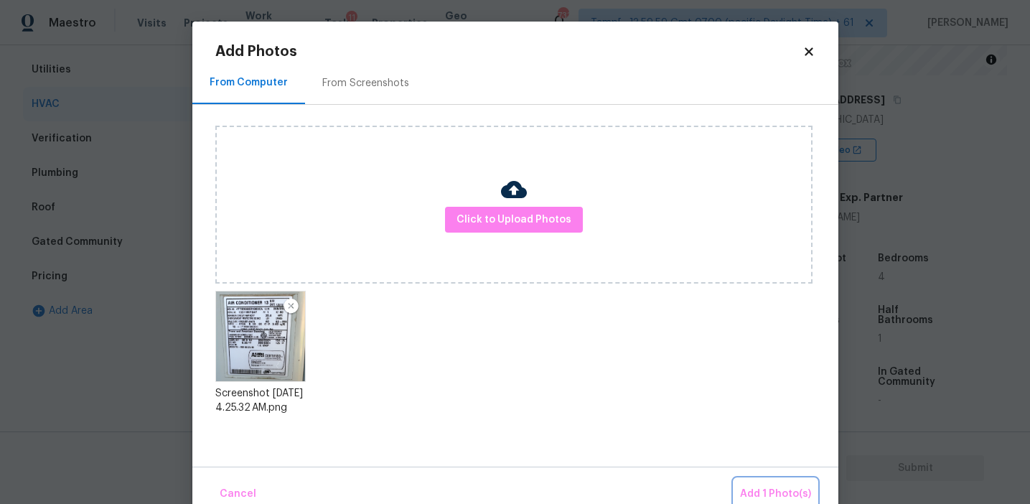
click at [754, 483] on button "Add 1 Photo(s)" at bounding box center [775, 494] width 83 height 31
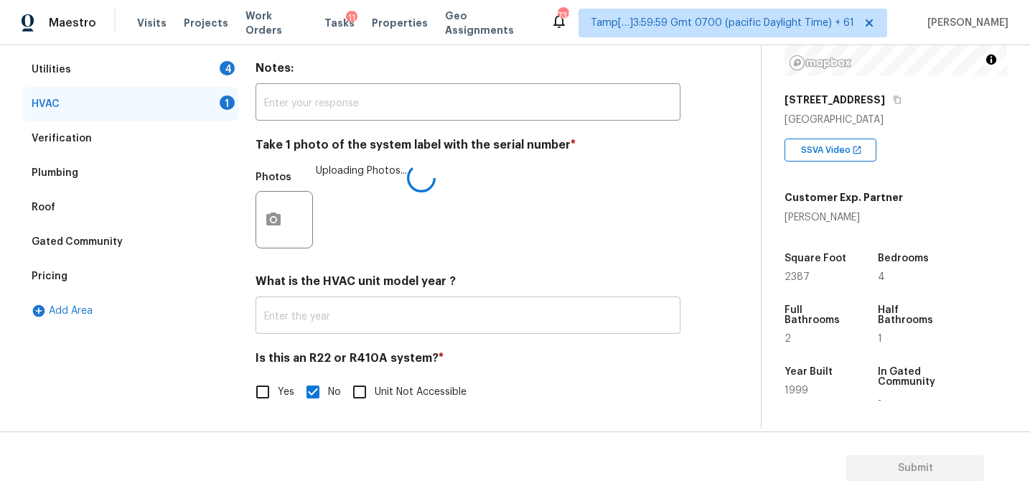
click at [469, 310] on input "text" at bounding box center [467, 317] width 425 height 34
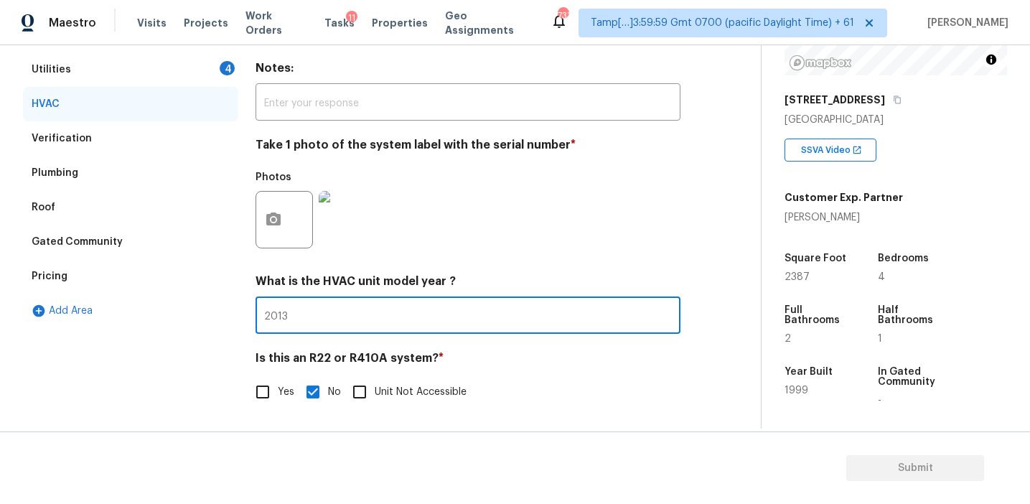
type input "2013"
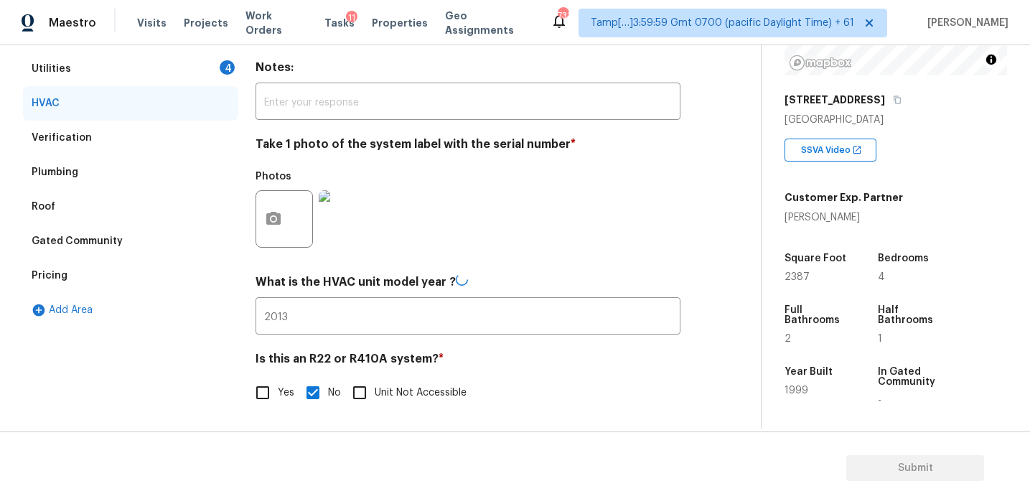
click at [200, 56] on div "Utilities 4" at bounding box center [130, 69] width 215 height 34
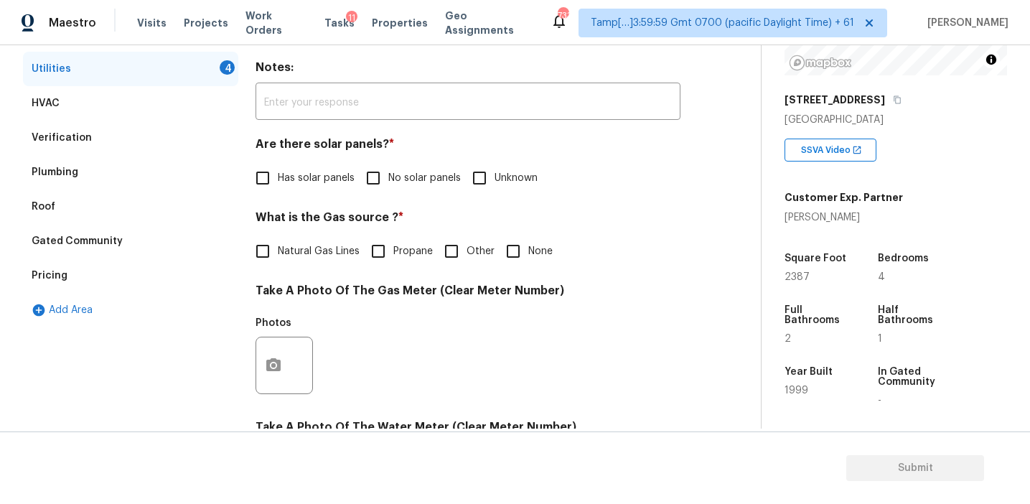
click at [398, 170] on label "No solar panels" at bounding box center [409, 178] width 103 height 30
click at [388, 170] on input "No solar panels" at bounding box center [373, 178] width 30 height 30
checkbox input "true"
click at [328, 244] on span "Natural Gas Lines" at bounding box center [319, 251] width 82 height 15
click at [278, 244] on input "Natural Gas Lines" at bounding box center [263, 251] width 30 height 30
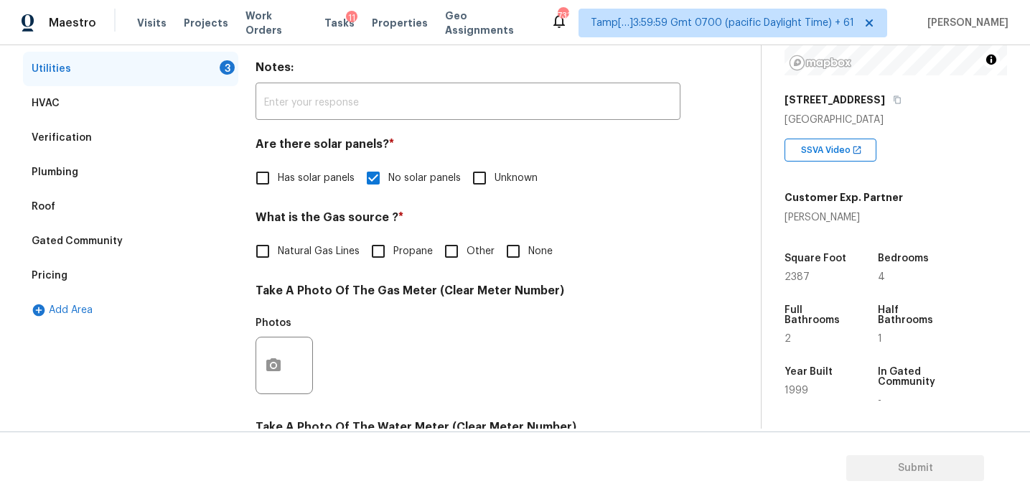
checkbox input "true"
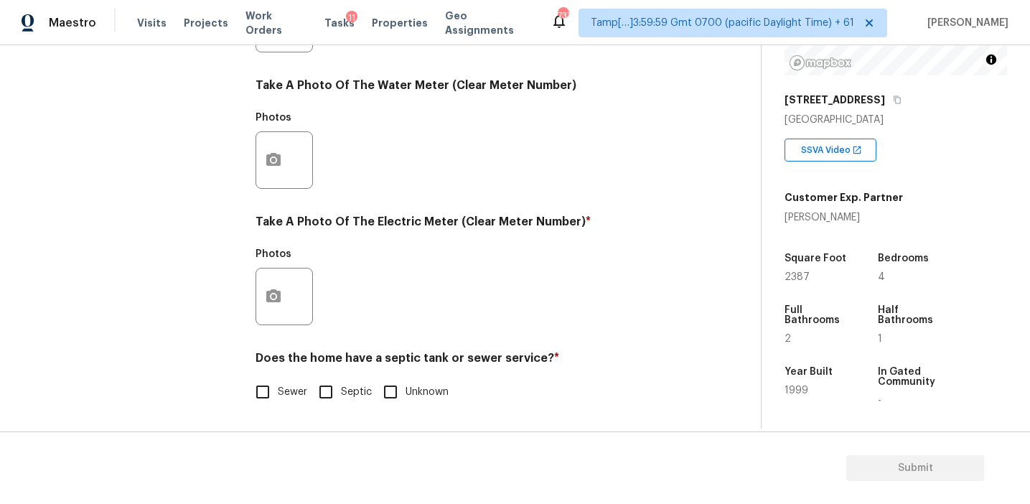
scroll to position [576, 0]
click at [276, 394] on input "Sewer" at bounding box center [263, 392] width 30 height 30
checkbox input "true"
click at [276, 317] on button "button" at bounding box center [273, 296] width 34 height 56
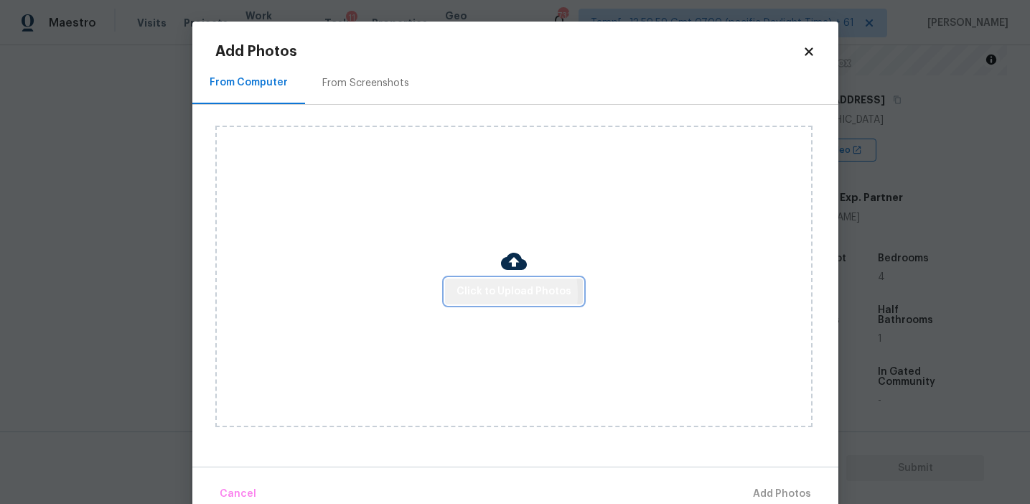
click at [481, 293] on span "Click to Upload Photos" at bounding box center [513, 292] width 115 height 18
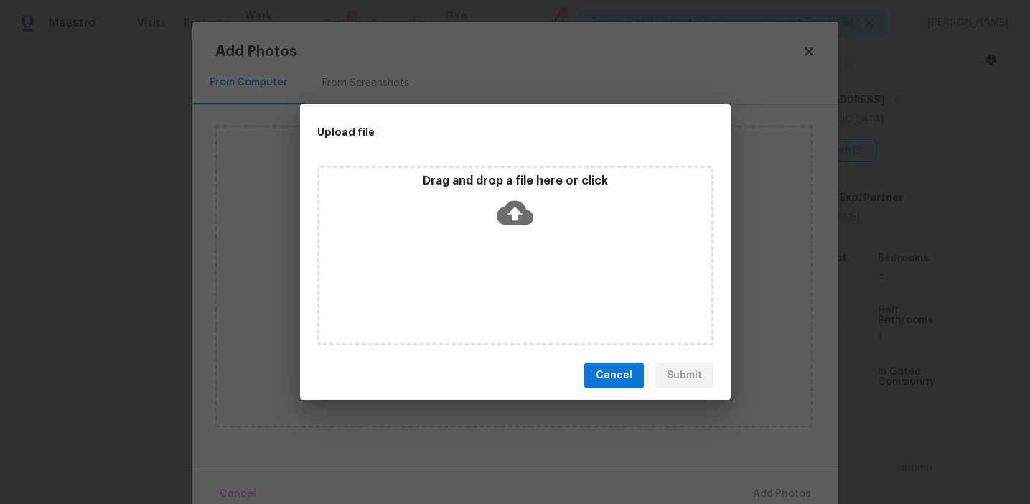
click at [469, 164] on div "Drag and drop a file here or click" at bounding box center [515, 255] width 431 height 191
click at [395, 169] on div "Drag and drop a file here or click" at bounding box center [515, 255] width 396 height 179
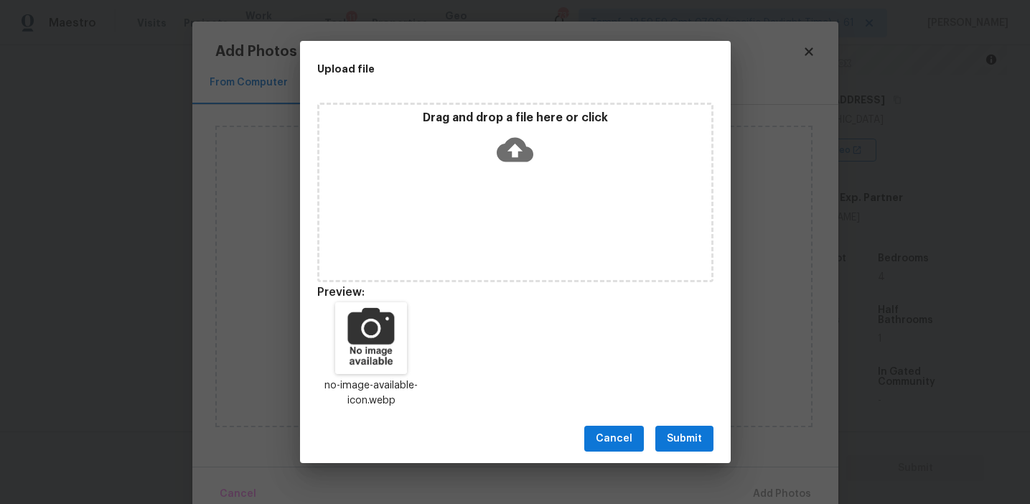
click at [685, 434] on span "Submit" at bounding box center [684, 439] width 35 height 18
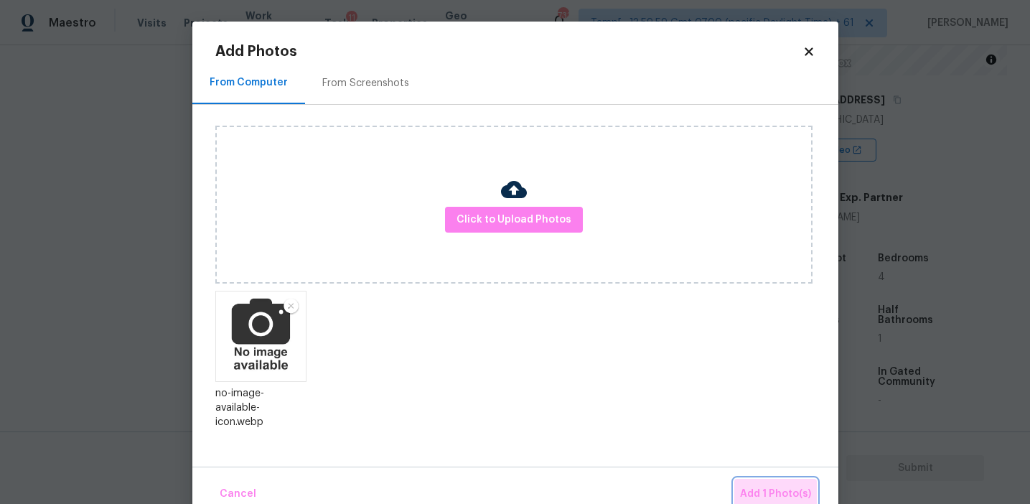
click at [755, 480] on button "Add 1 Photo(s)" at bounding box center [775, 494] width 83 height 31
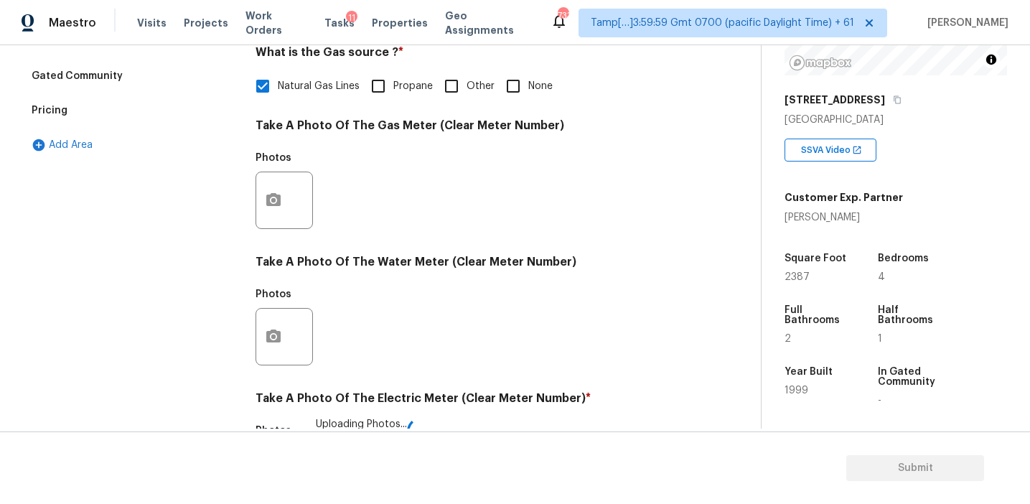
scroll to position [372, 0]
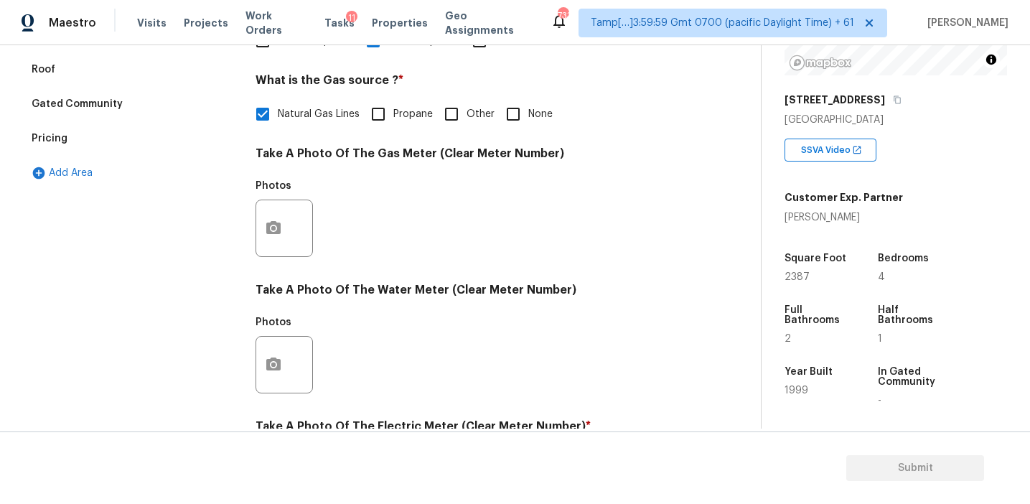
click at [538, 107] on span "None" at bounding box center [540, 114] width 24 height 15
click at [528, 106] on input "None" at bounding box center [513, 114] width 30 height 30
checkbox input "true"
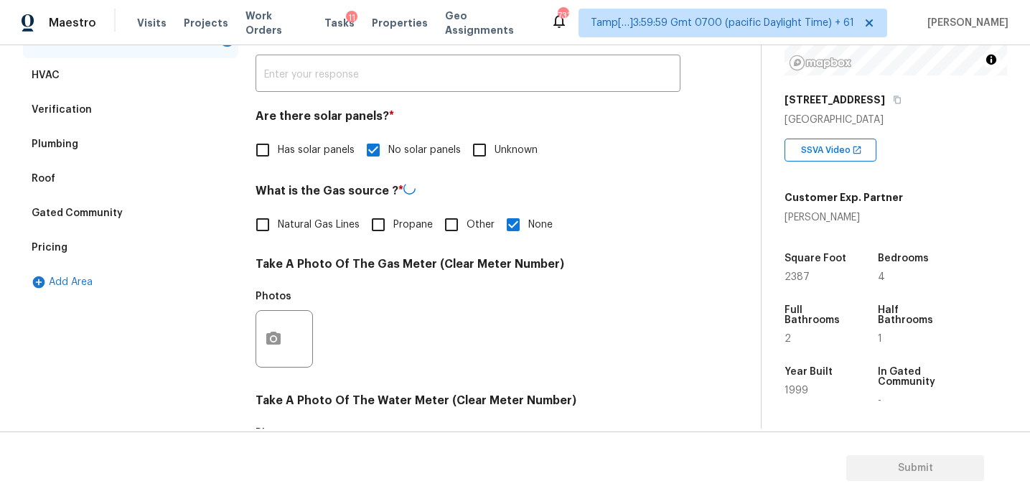
scroll to position [197, 0]
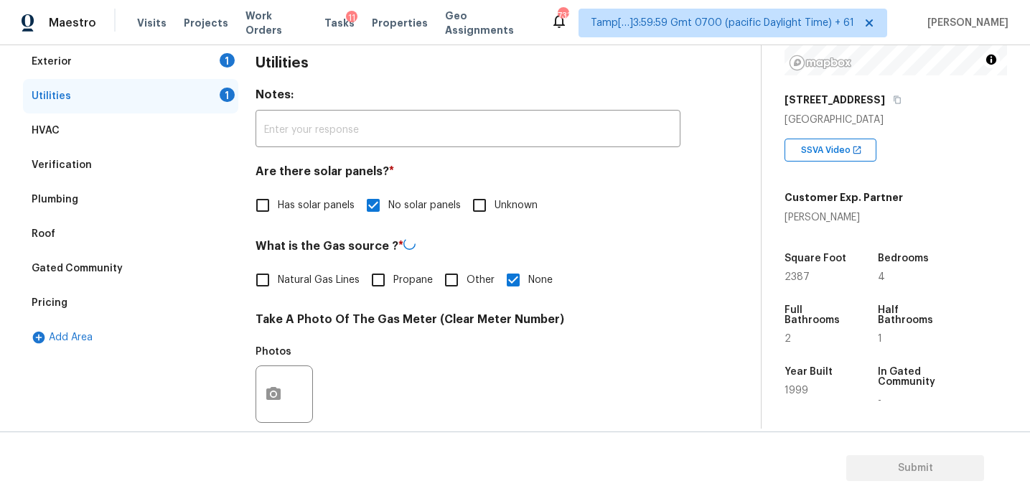
checkbox input "true"
checkbox input "false"
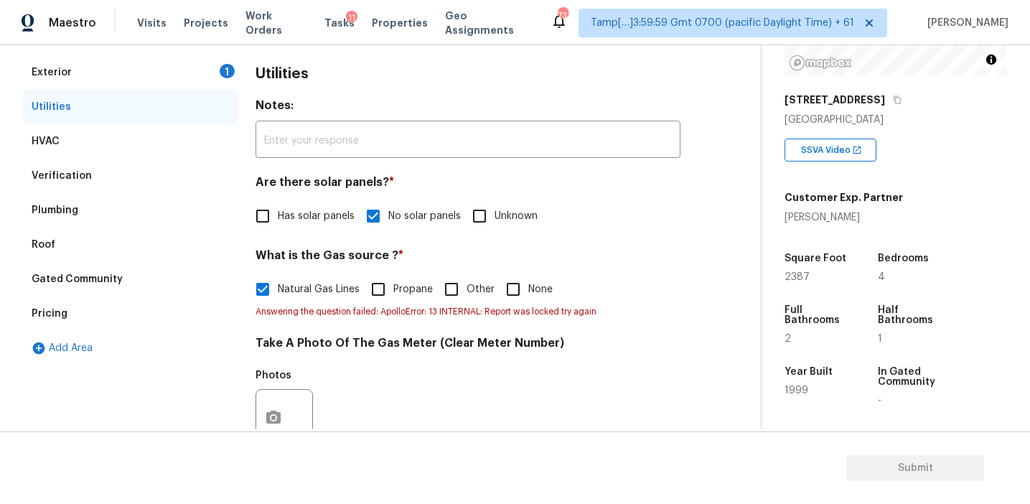
click at [173, 75] on div "Exterior 1" at bounding box center [130, 72] width 215 height 34
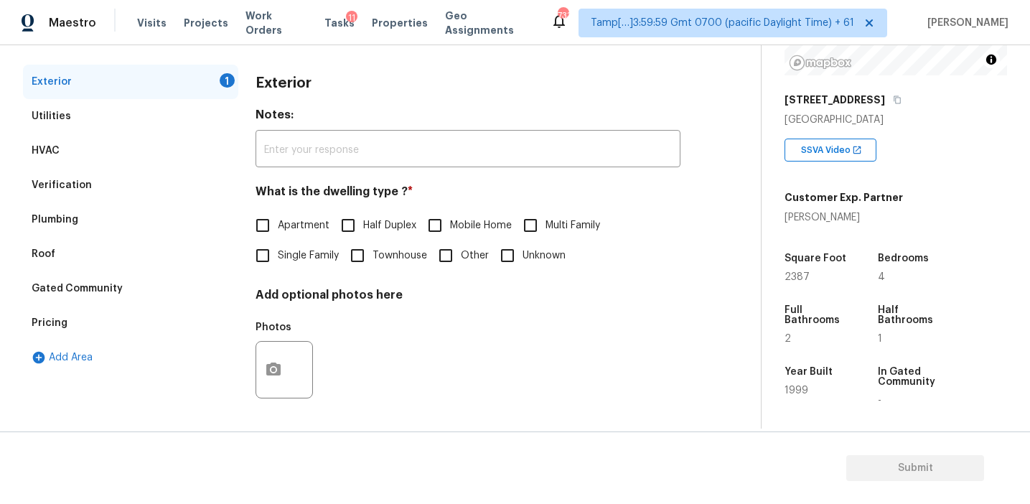
scroll to position [187, 0]
click at [283, 249] on span "Single Family" at bounding box center [308, 255] width 61 height 15
click at [278, 249] on input "Single Family" at bounding box center [263, 255] width 30 height 30
checkbox input "true"
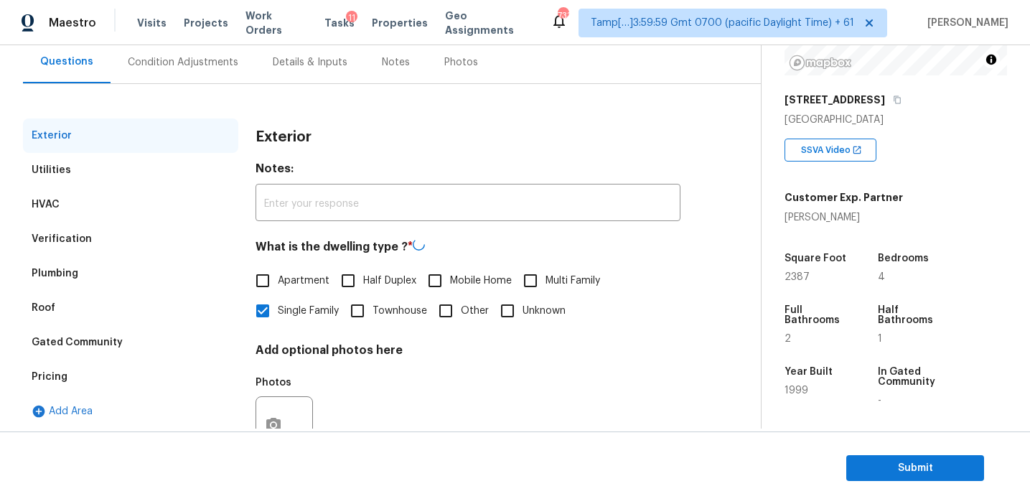
scroll to position [122, 0]
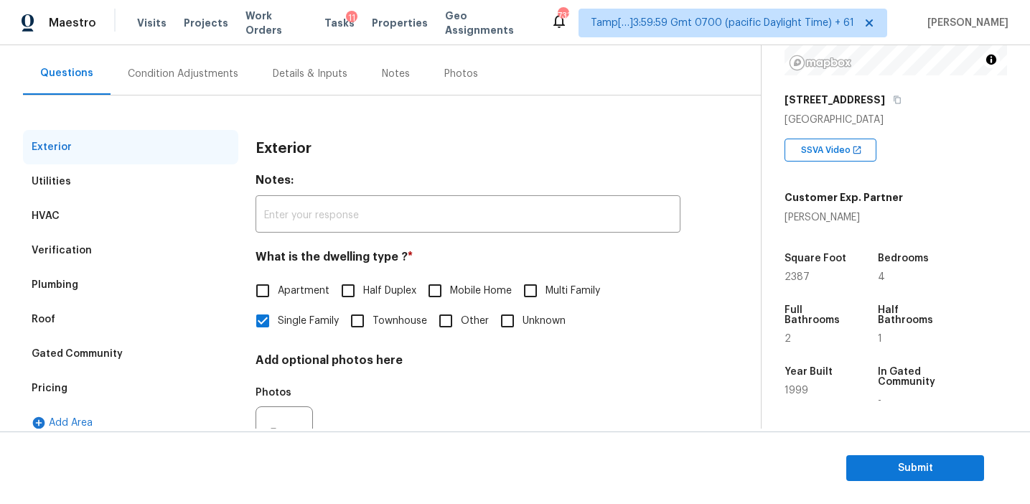
click at [220, 65] on div "Condition Adjustments" at bounding box center [183, 73] width 145 height 42
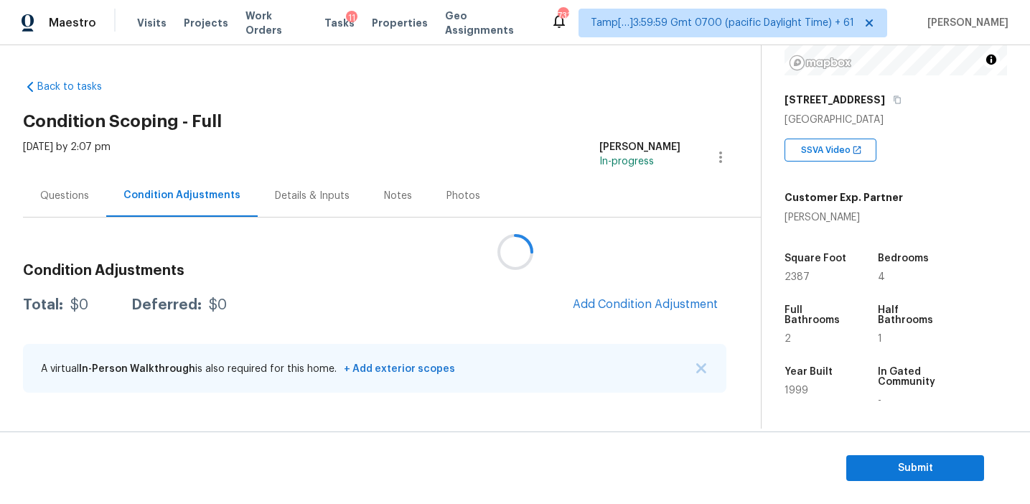
click at [327, 274] on div at bounding box center [515, 252] width 1030 height 504
click at [609, 304] on span "Add Condition Adjustment" at bounding box center [645, 304] width 145 height 13
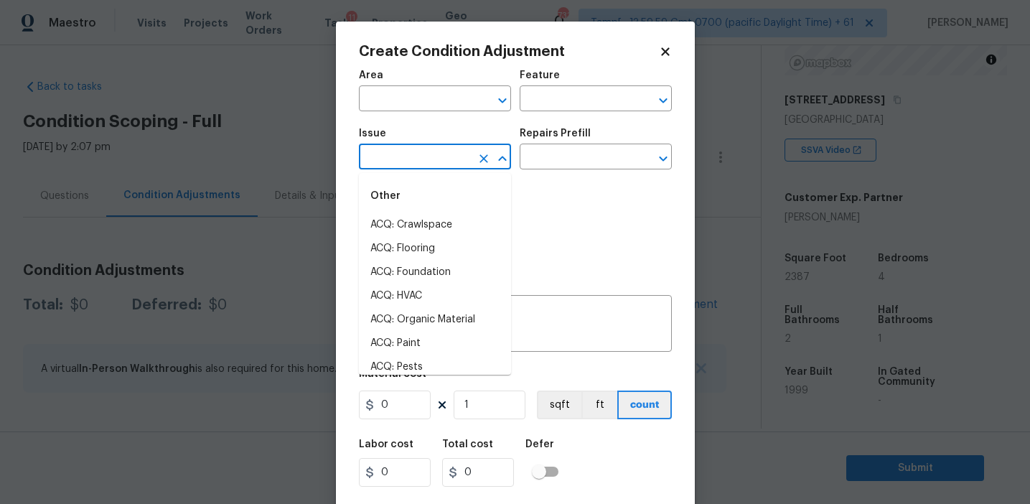
click at [393, 161] on input "text" at bounding box center [415, 158] width 112 height 22
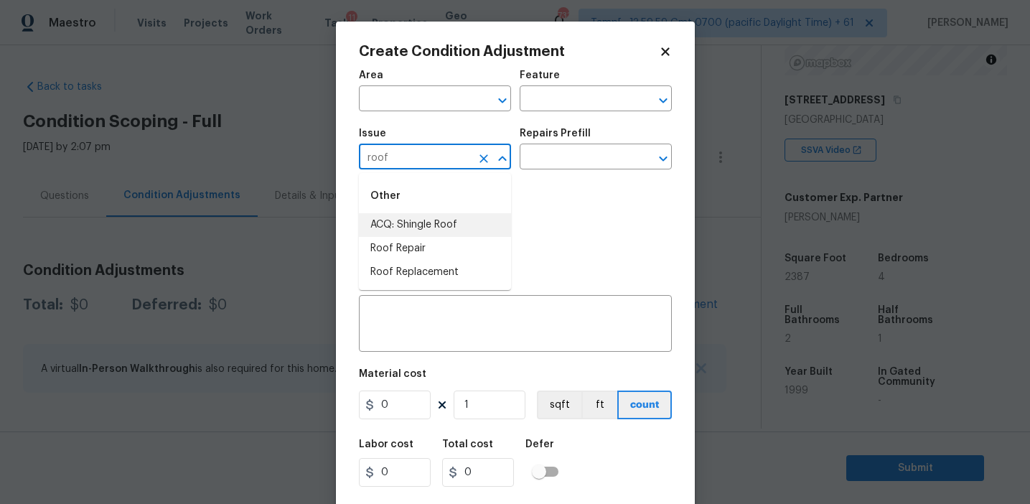
click at [426, 220] on li "ACQ: Shingle Roof" at bounding box center [435, 225] width 152 height 24
type input "ACQ: Shingle Roof"
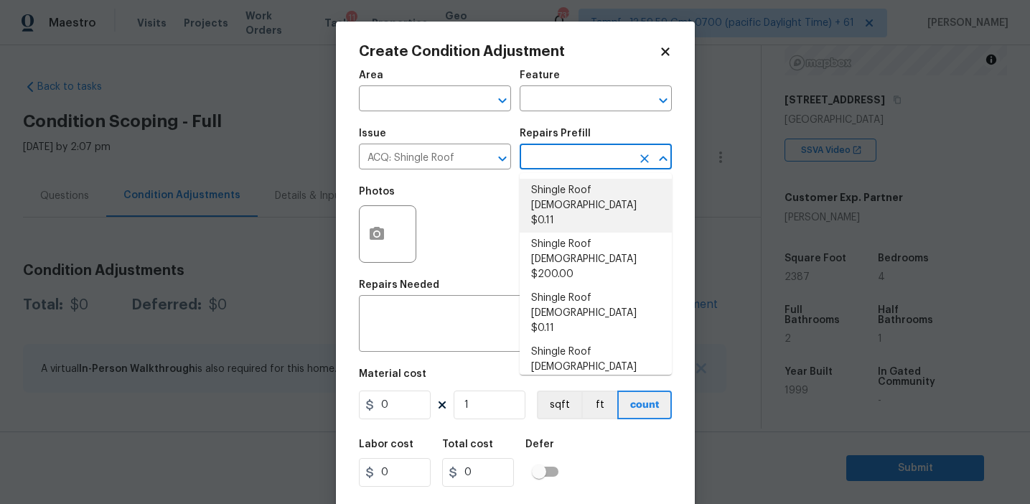
click at [567, 200] on li "Shingle Roof 0-10 Years Old $0.11" at bounding box center [596, 206] width 152 height 54
type input "Acquisition"
type textarea "Acquisition Scope: Shingle Roof 0-10 years in age maintenance."
type input "0.11"
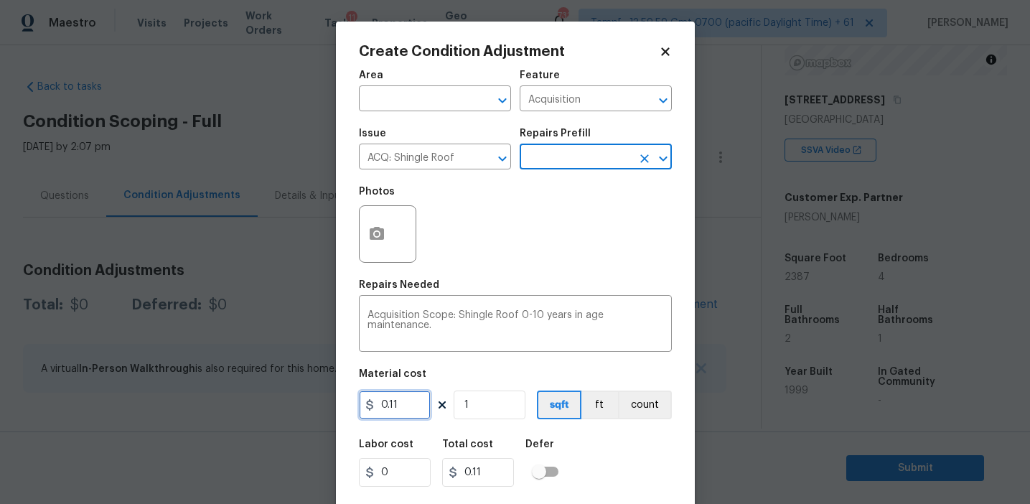
click at [415, 404] on input "0.11" at bounding box center [395, 404] width 72 height 29
type input "0.14"
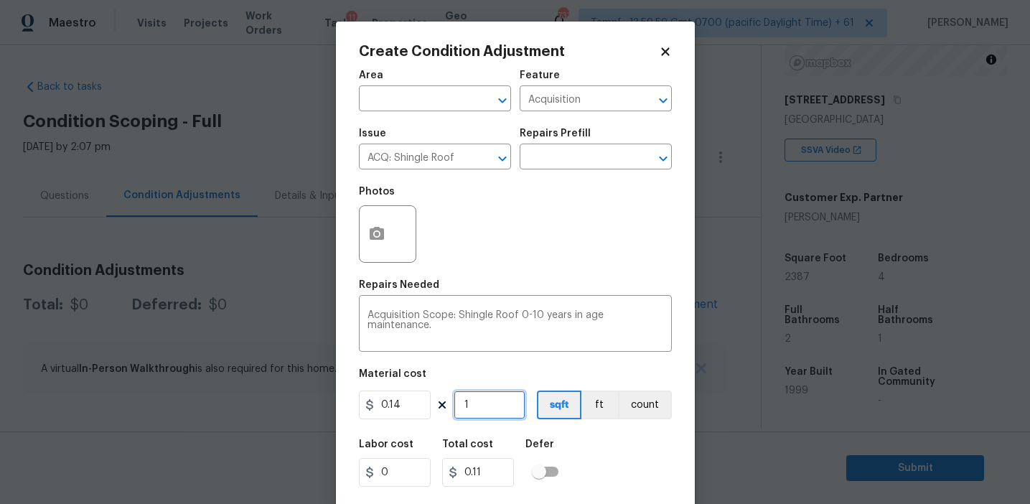
type input "0.14"
type input "0"
type input "2"
type input "0.28"
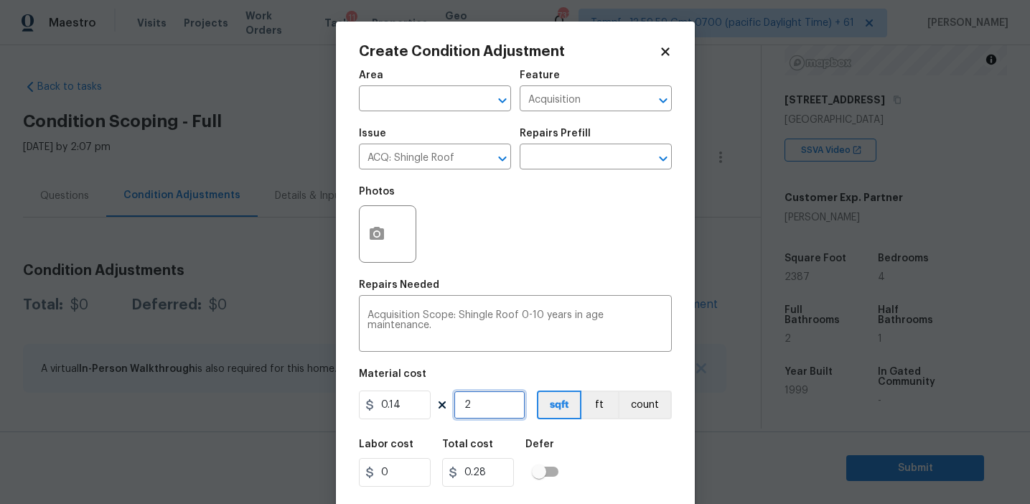
type input "23"
type input "3.2200000000000006"
type input "238"
type input "33.32000000000001"
type input "2387"
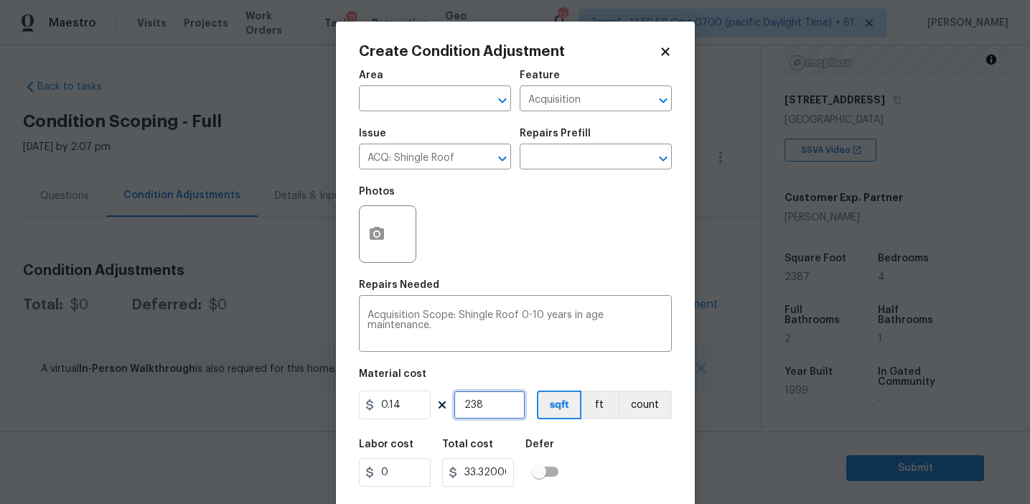
type input "334.18000000000006"
type input "2387"
click at [416, 410] on input "0.14" at bounding box center [395, 404] width 72 height 29
type input "334"
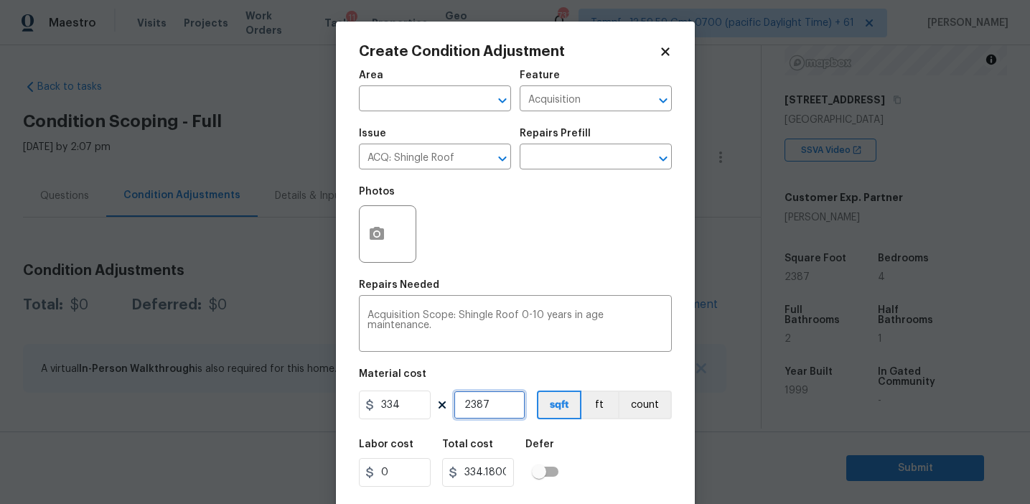
type input "797258"
type input "1"
type input "334"
type input "1"
click at [646, 404] on button "count" at bounding box center [645, 404] width 54 height 29
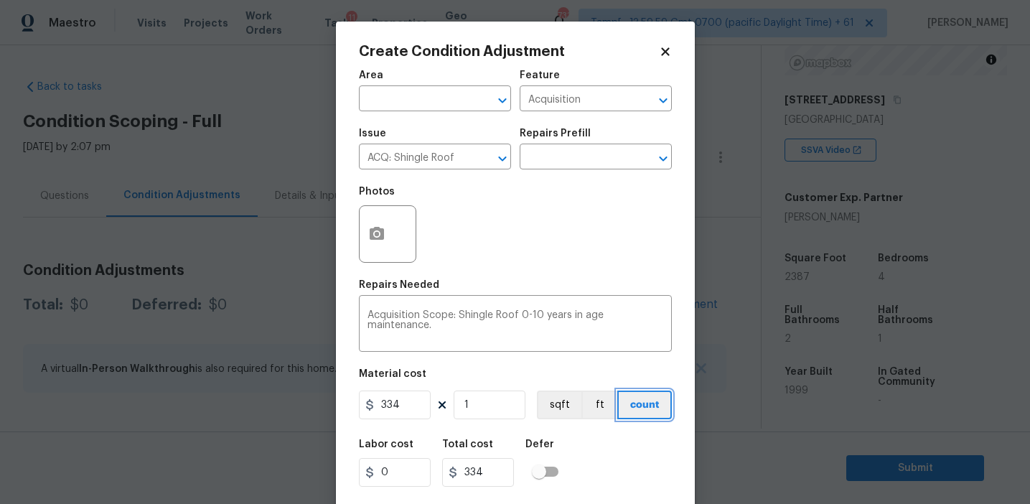
scroll to position [32, 0]
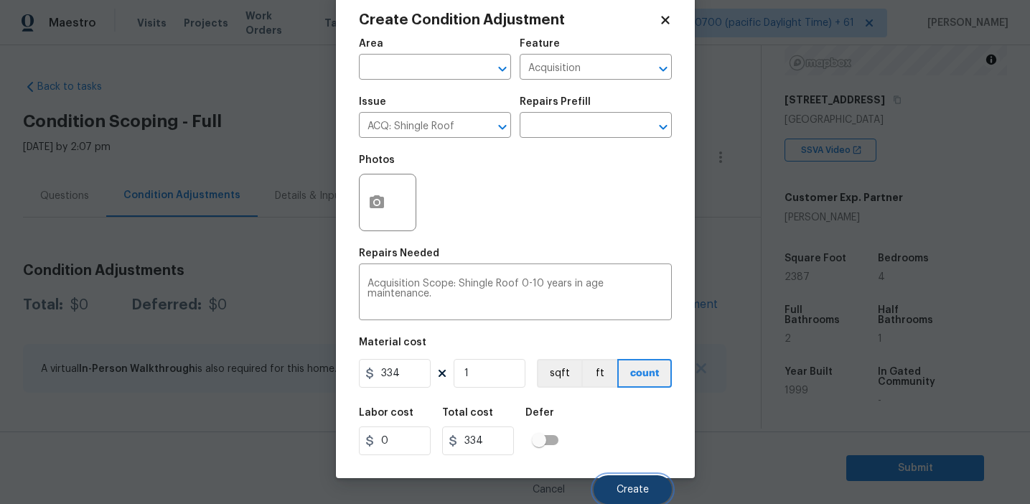
click at [639, 486] on span "Create" at bounding box center [632, 489] width 32 height 11
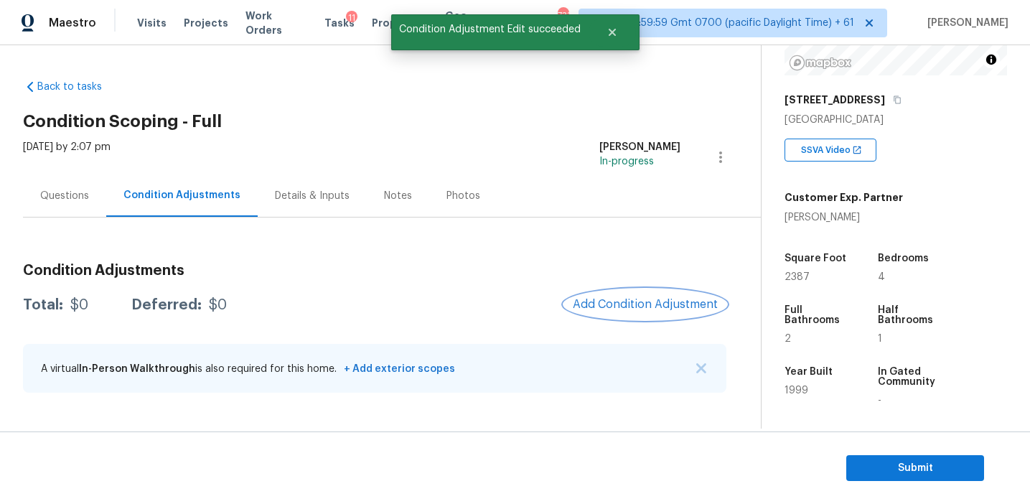
scroll to position [0, 0]
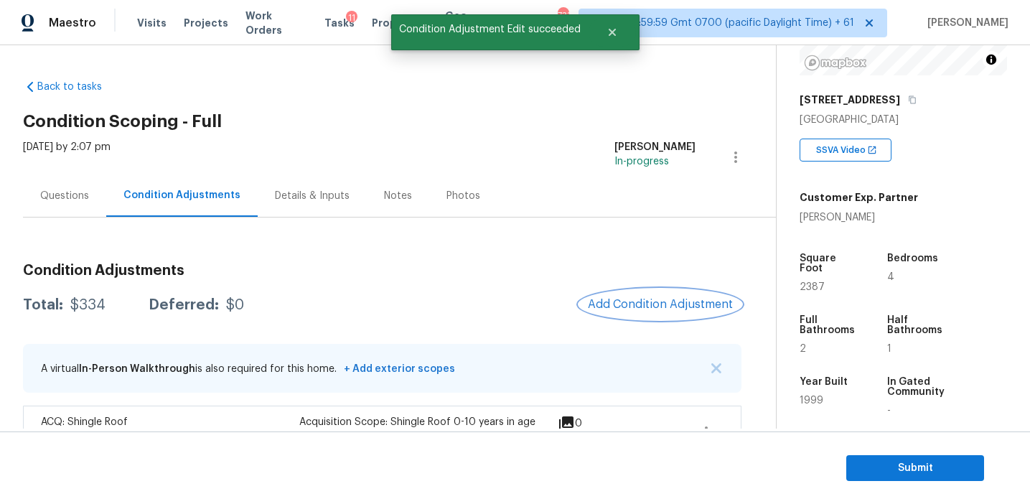
click at [620, 298] on span "Add Condition Adjustment" at bounding box center [660, 304] width 145 height 13
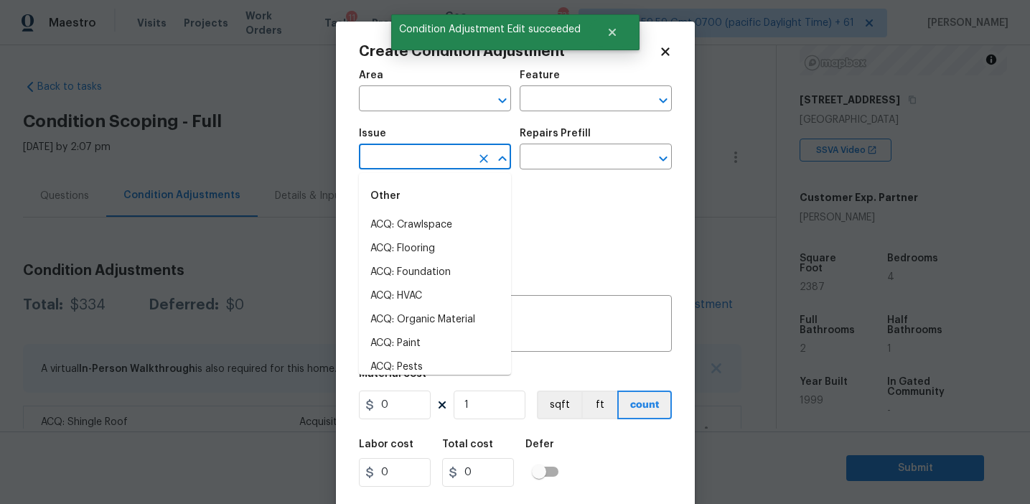
click at [380, 151] on input "text" at bounding box center [415, 158] width 112 height 22
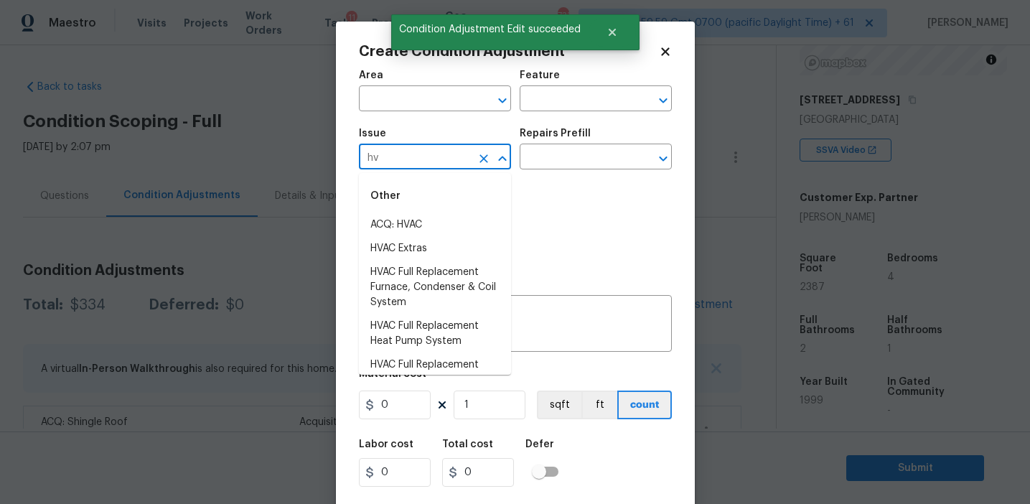
click at [416, 227] on li "ACQ: HVAC" at bounding box center [435, 225] width 152 height 24
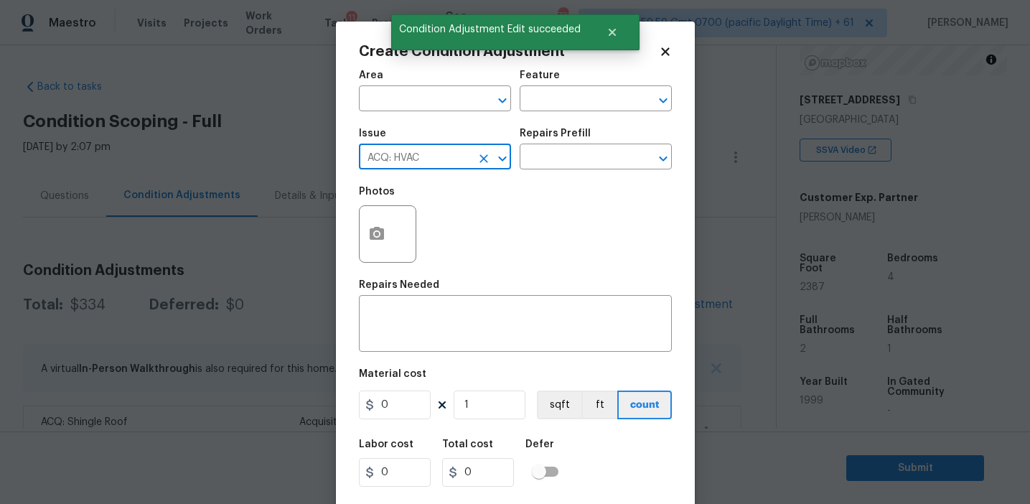
type input "ACQ: HVAC"
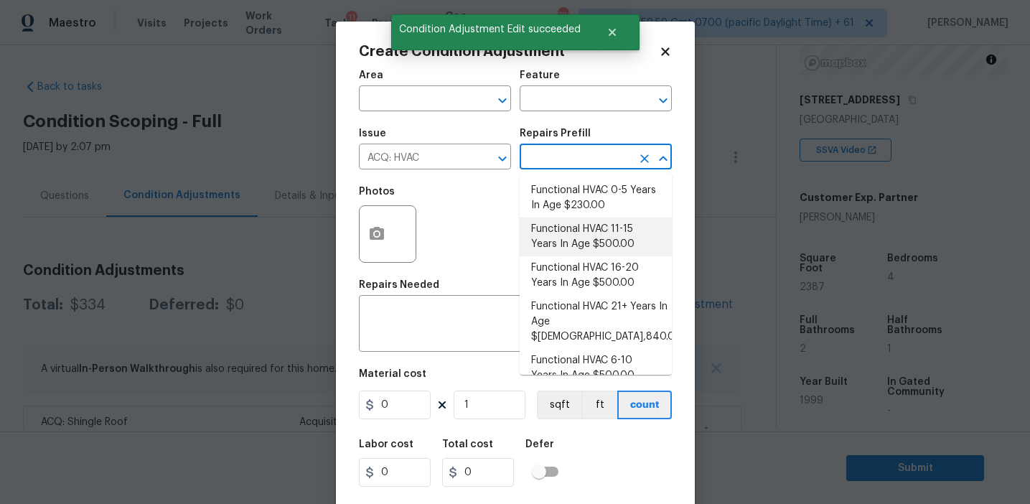
click at [578, 243] on li "Functional HVAC 11-15 Years In Age $500.00" at bounding box center [596, 236] width 152 height 39
type input "Acquisition"
type textarea "Acquisition Scope: Functional HVAC 11-15"
type input "500"
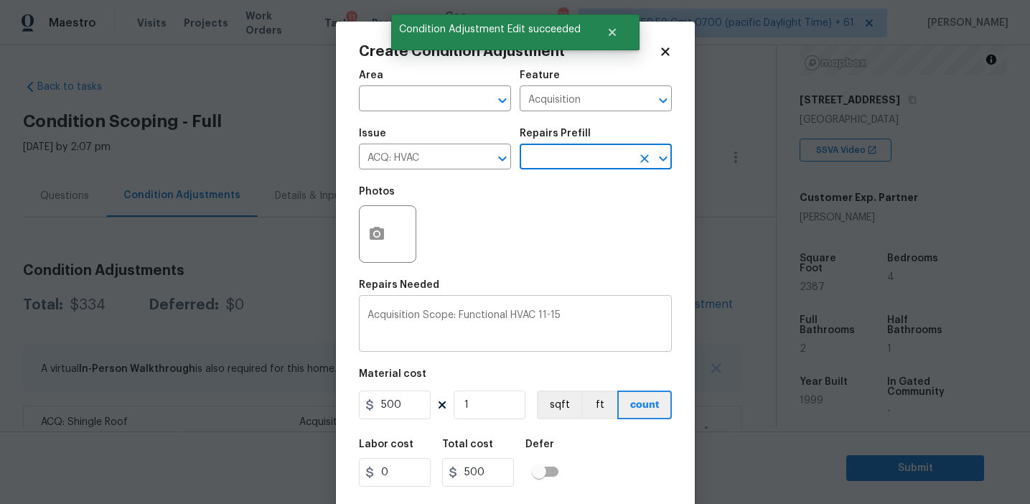
scroll to position [32, 0]
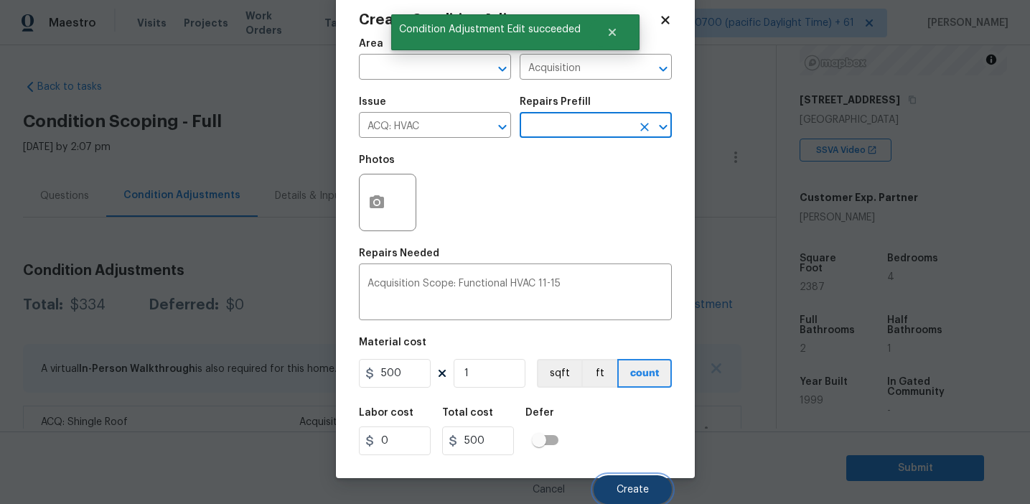
click at [616, 482] on button "Create" at bounding box center [632, 489] width 78 height 29
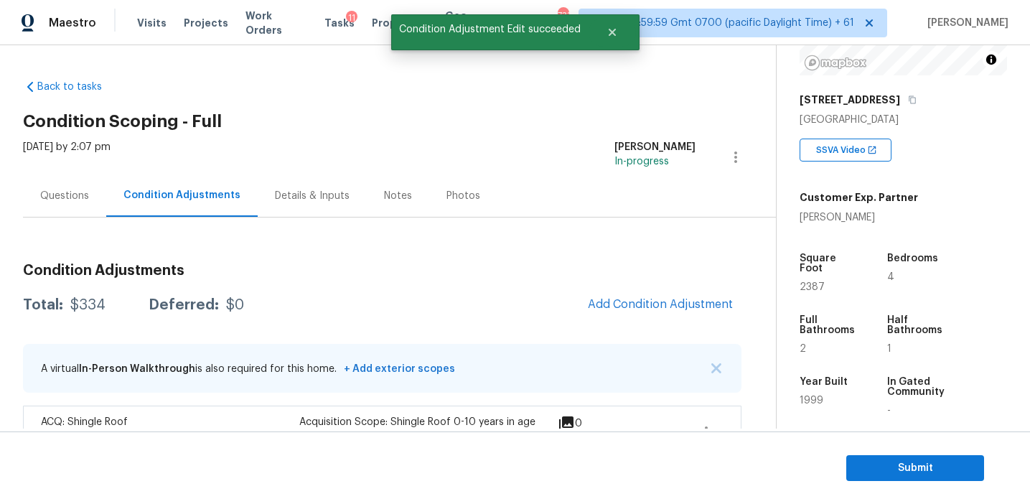
scroll to position [0, 0]
click at [388, 270] on h3 "Condition Adjustments" at bounding box center [382, 270] width 718 height 14
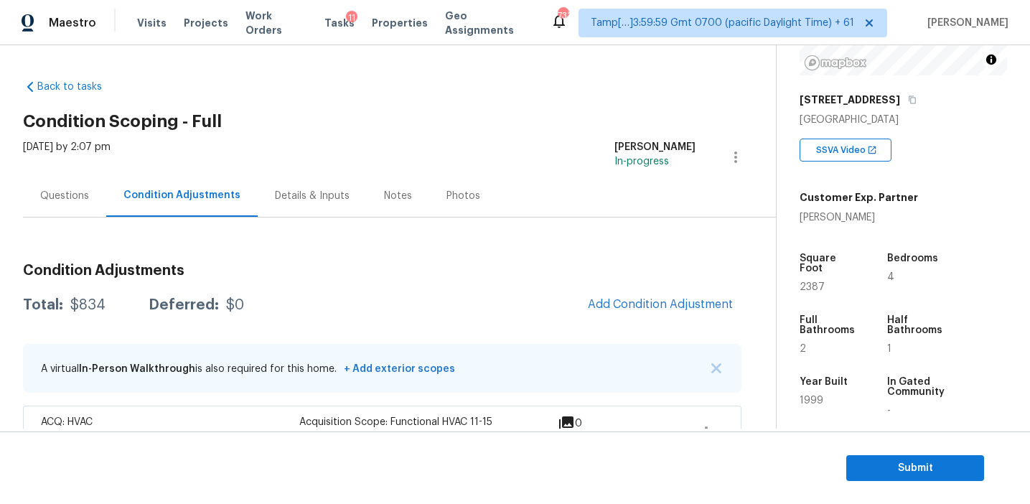
click at [367, 304] on div "Total: $834 Deferred: $0 Add Condition Adjustment" at bounding box center [382, 305] width 718 height 32
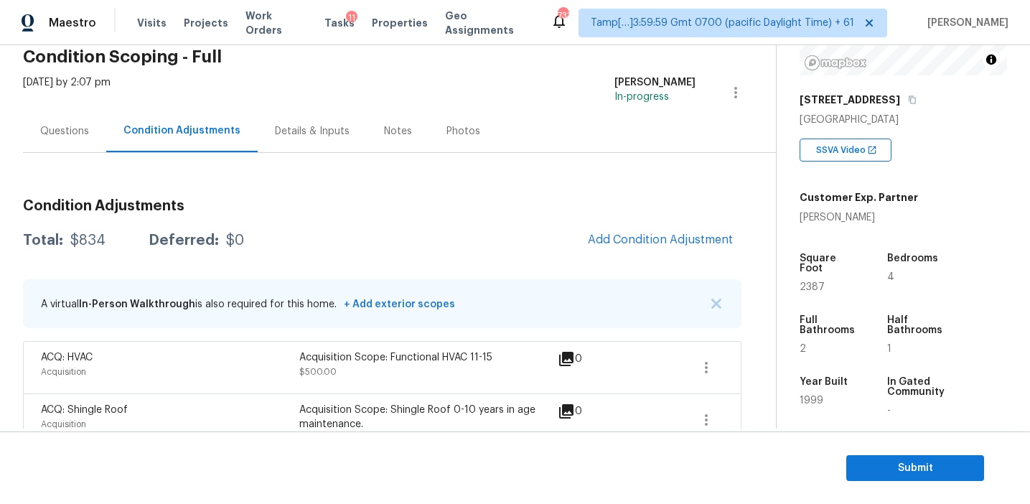
scroll to position [95, 0]
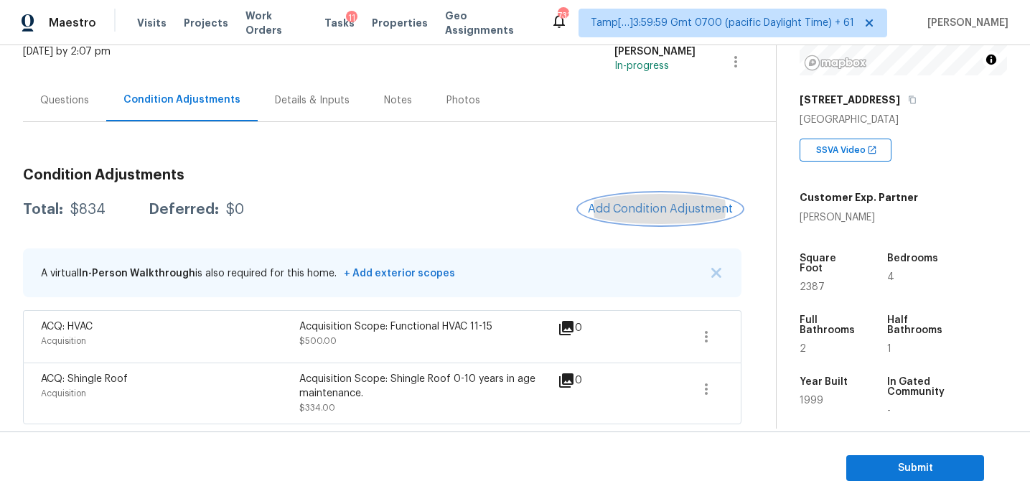
click at [630, 214] on span "Add Condition Adjustment" at bounding box center [660, 208] width 145 height 13
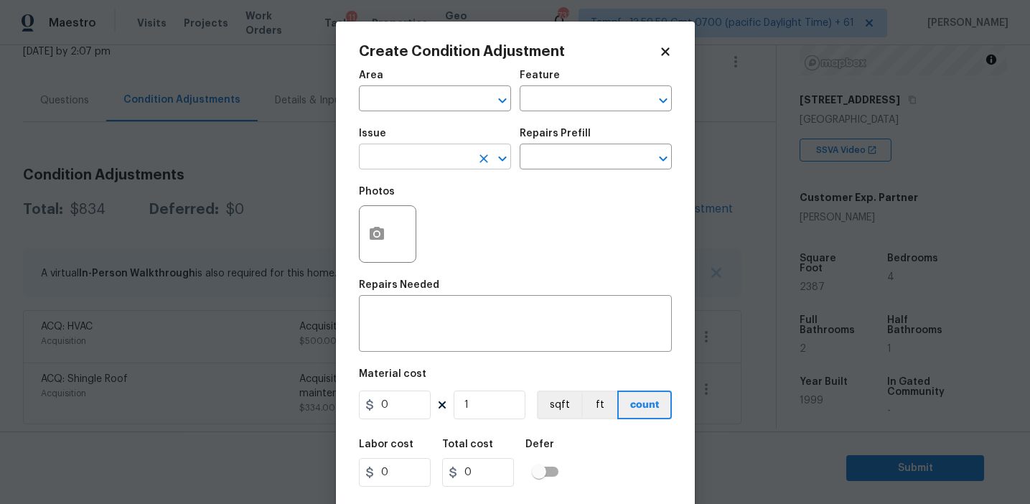
click at [399, 154] on input "text" at bounding box center [415, 158] width 112 height 22
click at [408, 220] on li "Pressure Washing" at bounding box center [435, 225] width 152 height 24
type input "Pressure Washing"
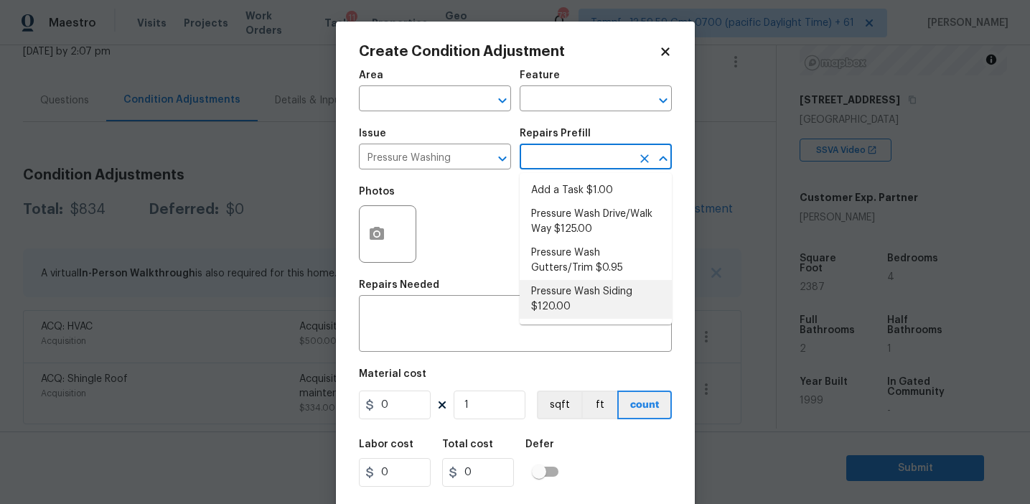
click at [555, 300] on li "Pressure Wash Siding $120.00" at bounding box center [596, 299] width 152 height 39
type input "Siding"
type textarea "Protect areas as needed for pressure washing. Pressure wash the siding on the h…"
type input "120"
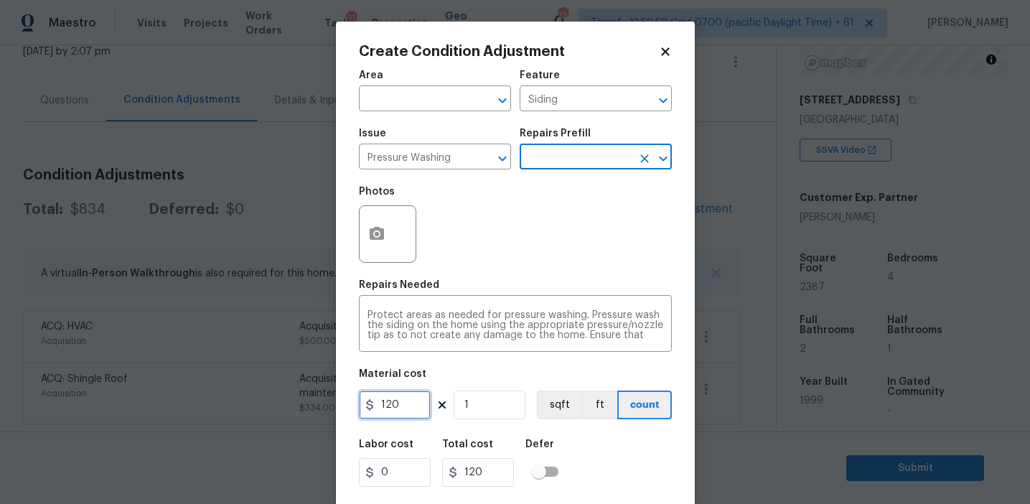
click at [403, 402] on input "120" at bounding box center [395, 404] width 72 height 29
type input "200"
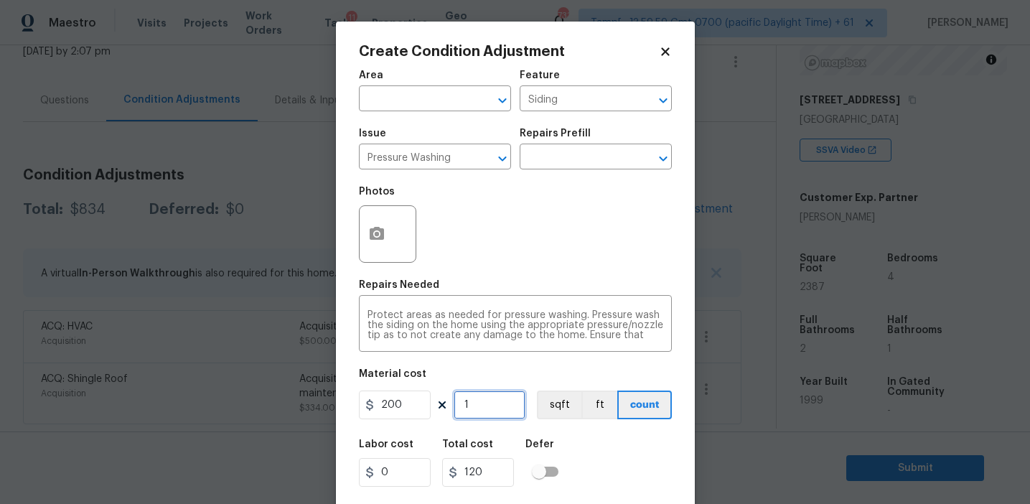
type input "200"
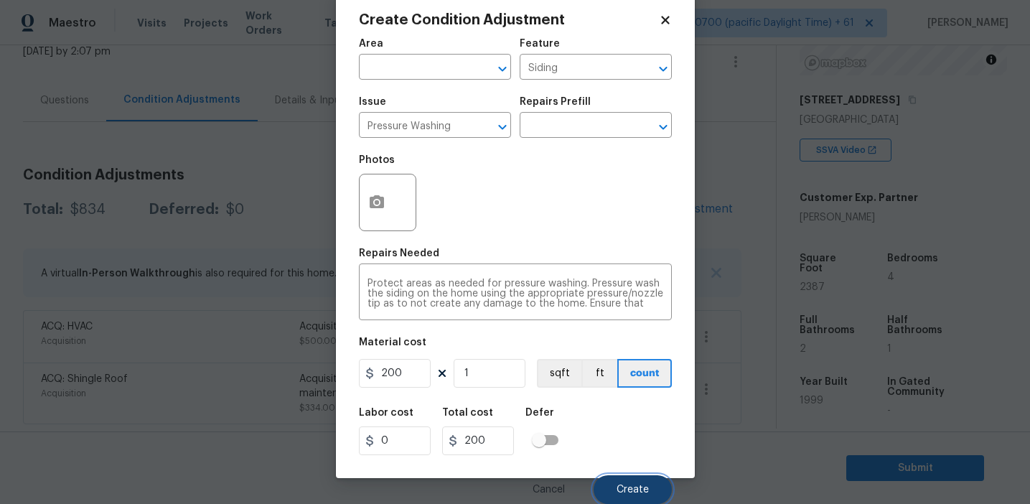
click at [632, 485] on span "Create" at bounding box center [632, 489] width 32 height 11
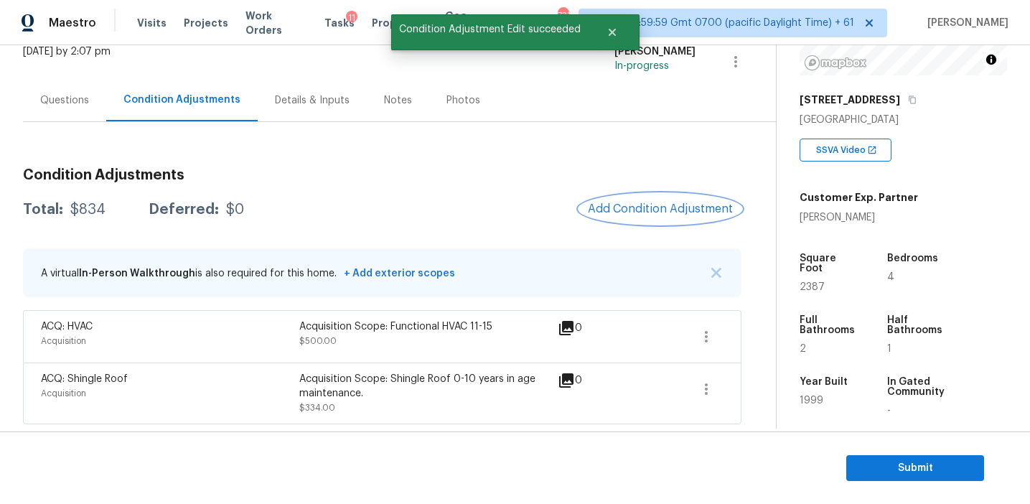
scroll to position [0, 0]
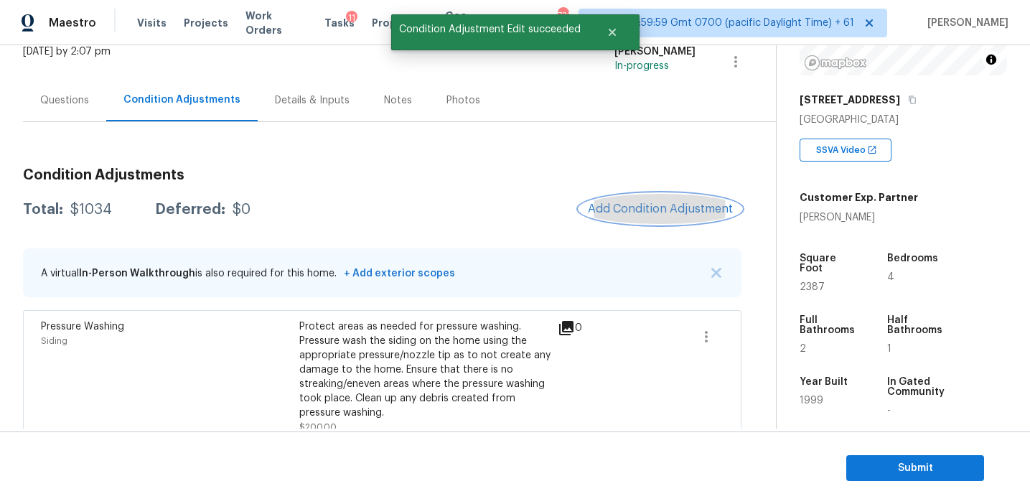
click at [643, 207] on span "Add Condition Adjustment" at bounding box center [660, 208] width 145 height 13
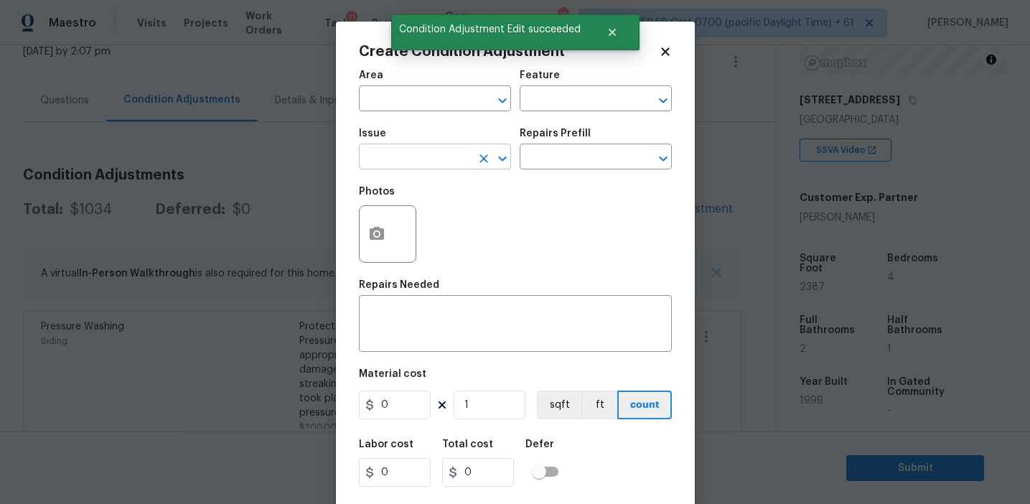
click at [434, 160] on input "text" at bounding box center [415, 158] width 112 height 22
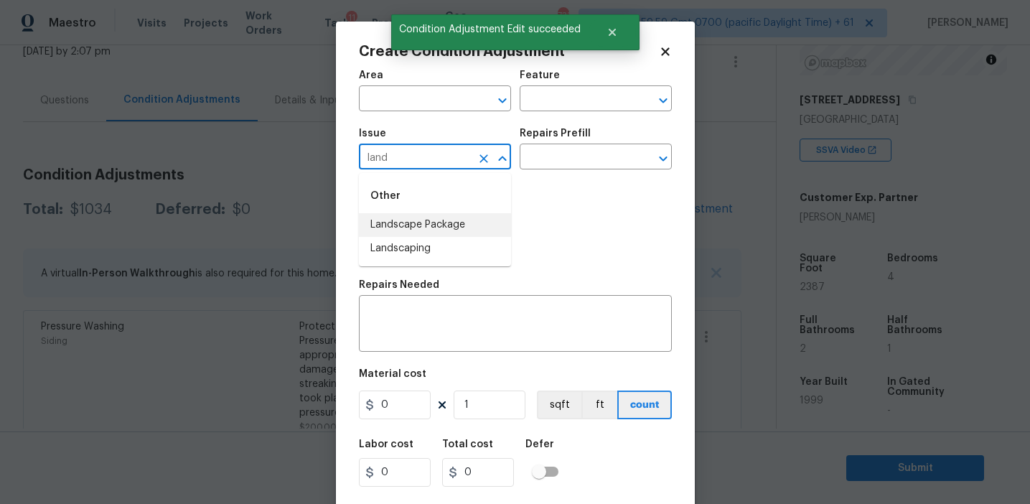
click at [450, 230] on li "Landscape Package" at bounding box center [435, 225] width 152 height 24
type input "Landscape Package"
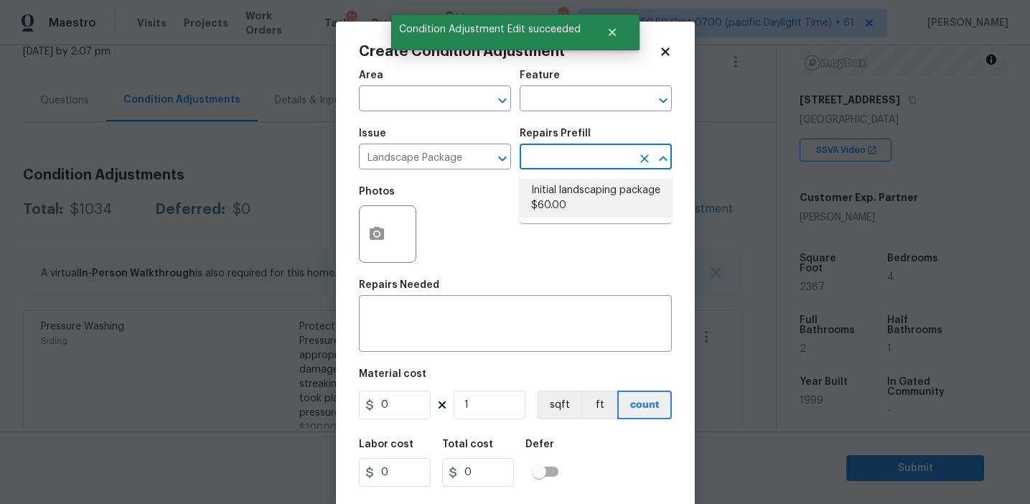
click at [576, 199] on li "Initial landscaping package $60.00" at bounding box center [596, 198] width 152 height 39
type input "Home Readiness Packages"
type textarea "Mowing of grass up to 6" in height. Mow, edge along driveways & sidewalks, trim…"
type input "60"
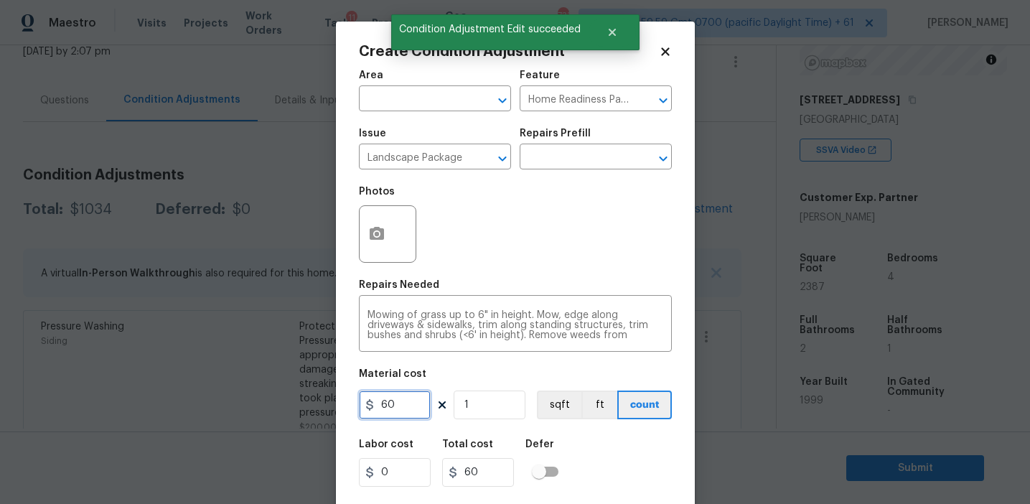
click at [400, 400] on input "60" at bounding box center [395, 404] width 72 height 29
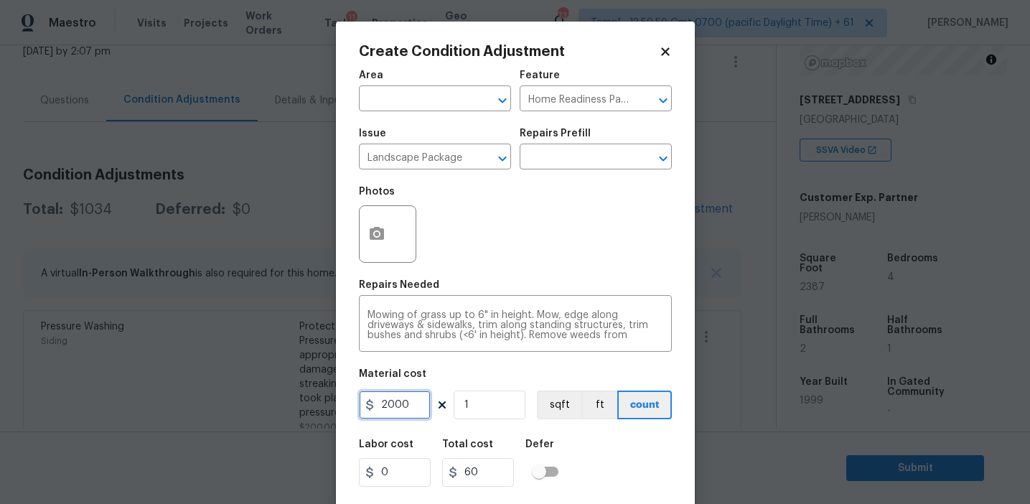
type input "2000"
click at [378, 250] on button "button" at bounding box center [377, 234] width 34 height 56
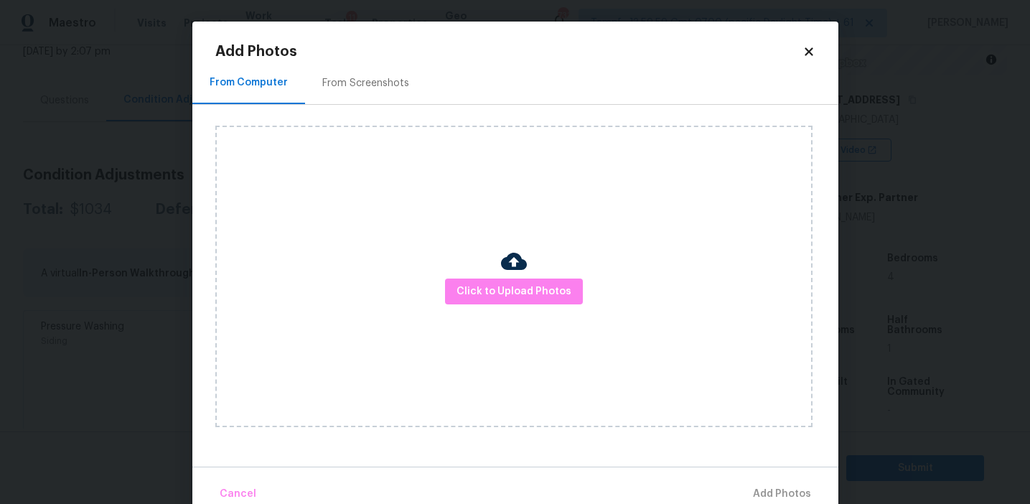
click at [382, 111] on div "Click to Upload Photos" at bounding box center [526, 276] width 623 height 343
click at [377, 90] on div "From Screenshots" at bounding box center [365, 83] width 121 height 42
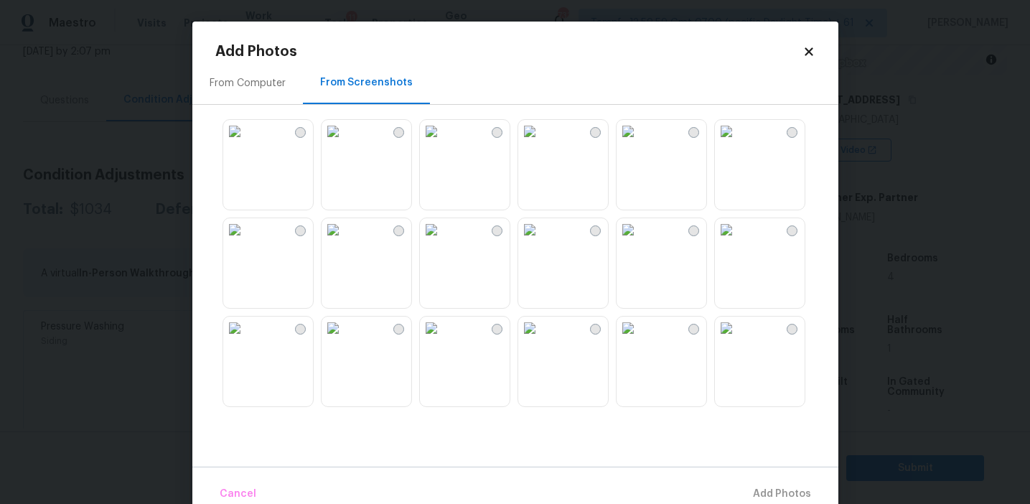
click at [443, 143] on img at bounding box center [431, 131] width 23 height 23
click at [541, 143] on img at bounding box center [529, 131] width 23 height 23
click at [639, 241] on img at bounding box center [627, 229] width 23 height 23
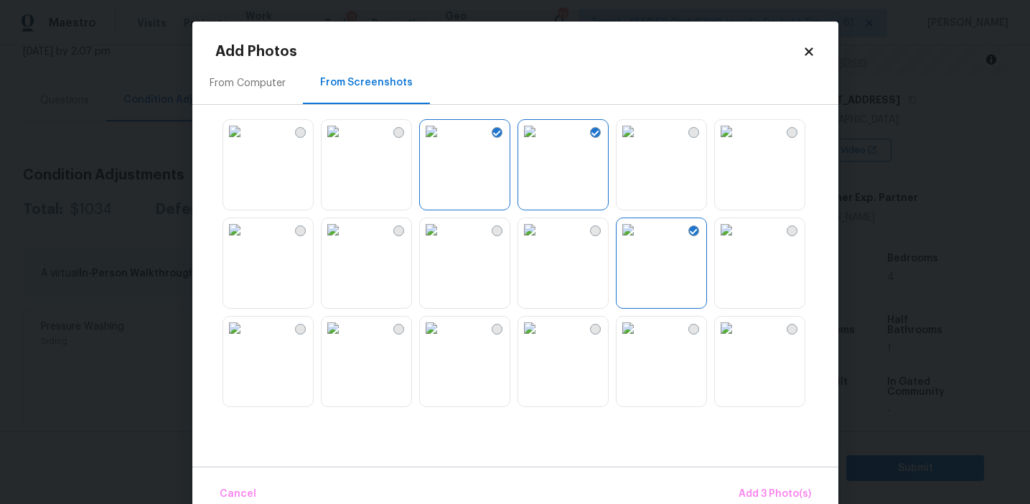
click at [541, 241] on img at bounding box center [529, 229] width 23 height 23
click at [639, 241] on img at bounding box center [627, 229] width 23 height 23
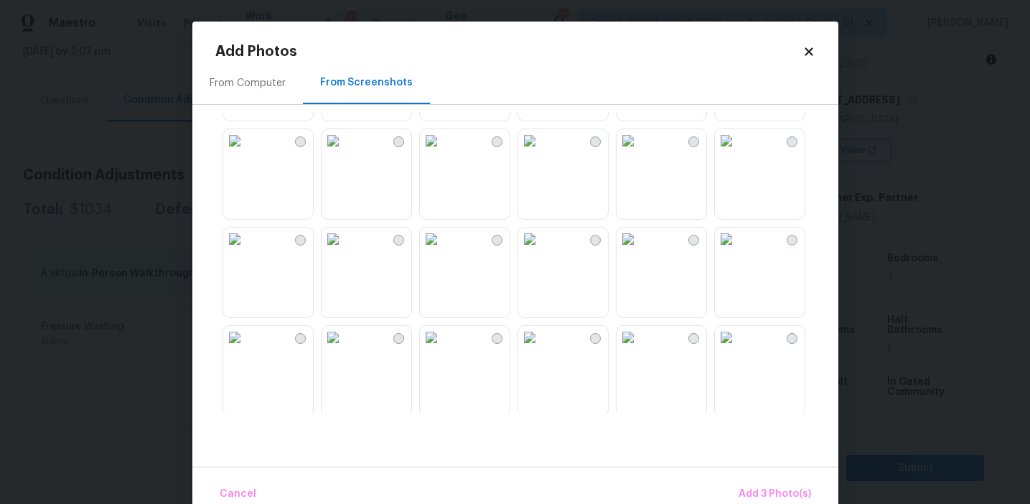
scroll to position [297, 0]
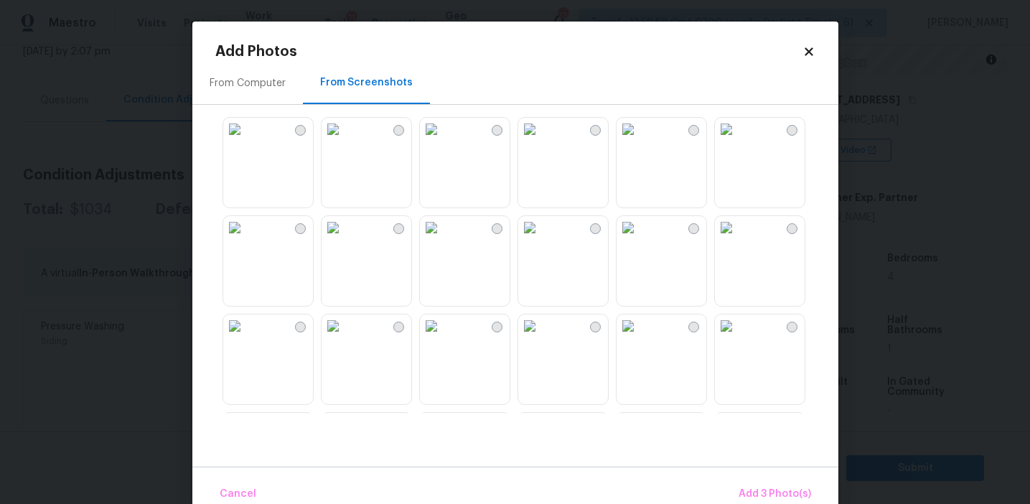
click at [344, 141] on img at bounding box center [332, 129] width 23 height 23
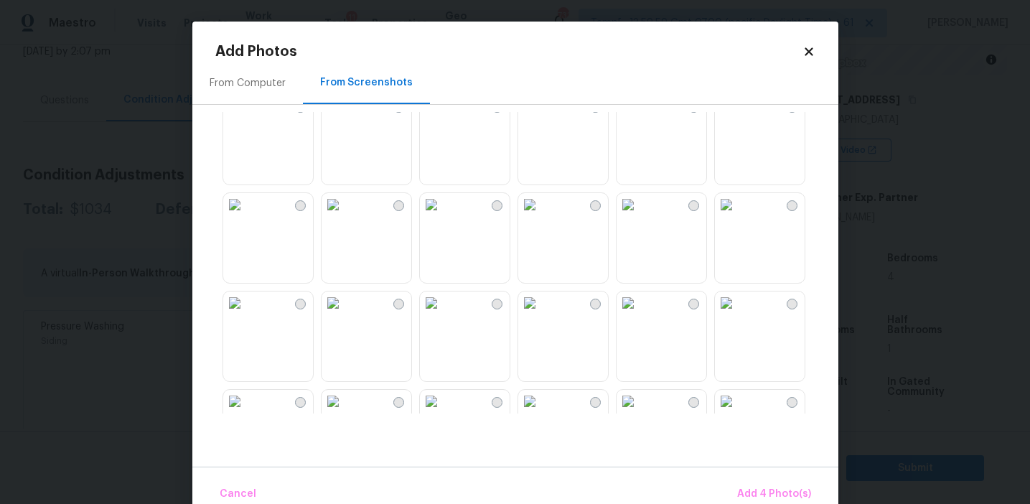
click at [246, 118] on img at bounding box center [234, 106] width 23 height 23
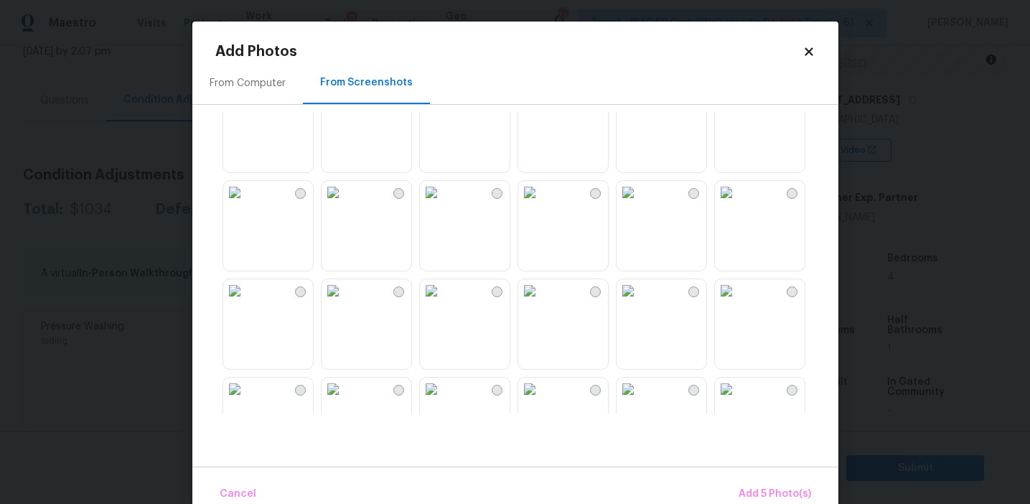
click at [338, 204] on img at bounding box center [332, 192] width 23 height 23
click at [344, 302] on img at bounding box center [332, 290] width 23 height 23
click at [344, 204] on img at bounding box center [332, 192] width 23 height 23
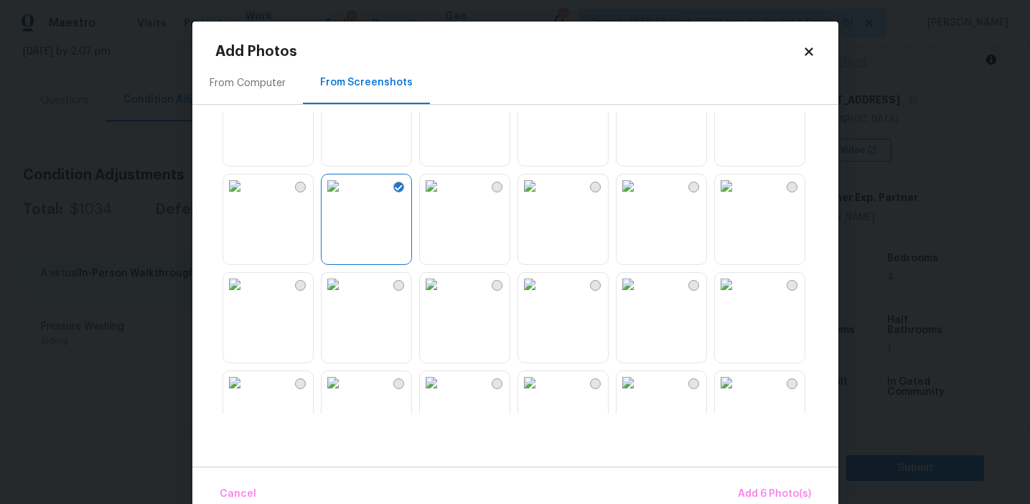
scroll to position [768, 0]
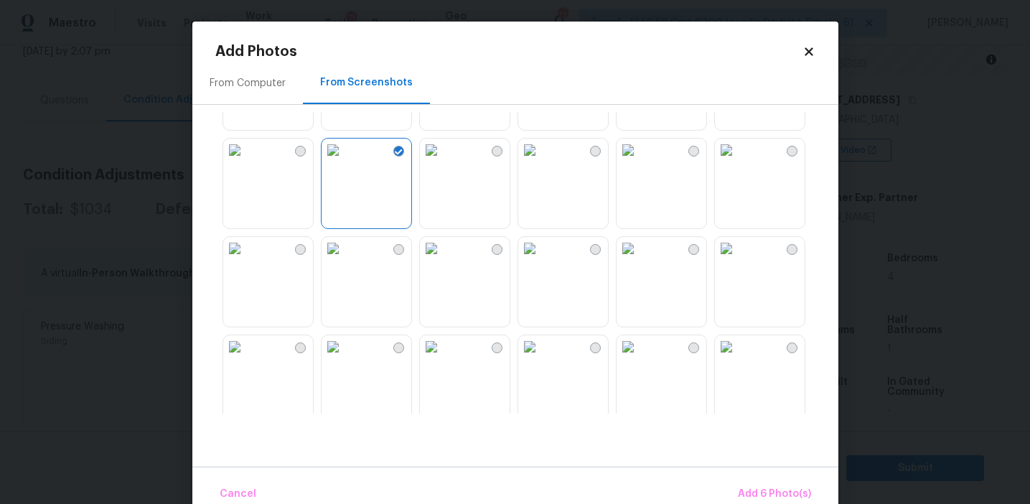
click at [738, 260] on img at bounding box center [726, 248] width 23 height 23
click at [759, 490] on span "Add 7 Photo(s)" at bounding box center [774, 494] width 73 height 18
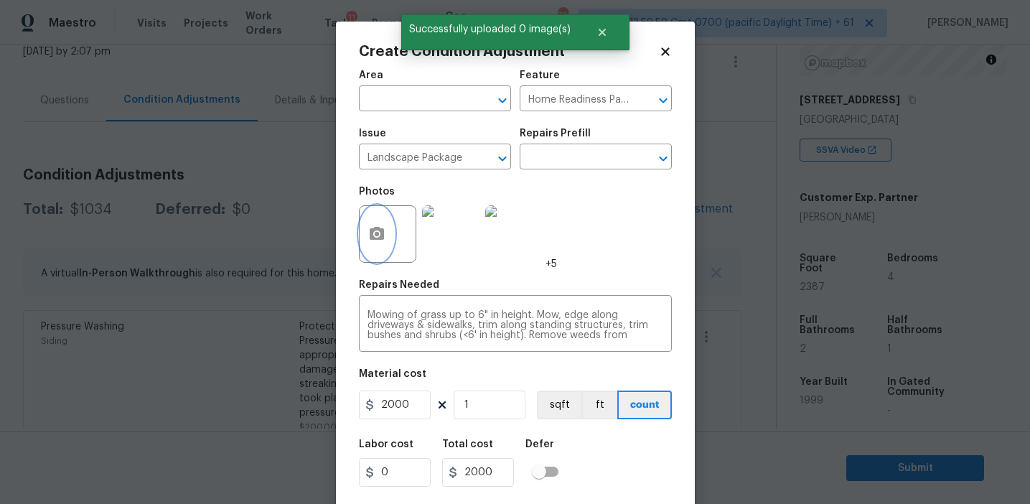
scroll to position [32, 0]
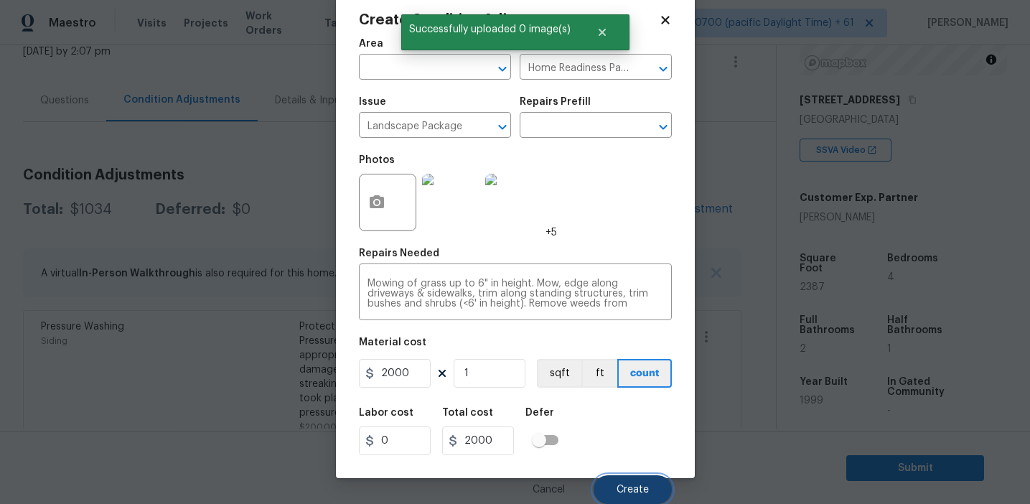
click at [620, 491] on span "Create" at bounding box center [632, 489] width 32 height 11
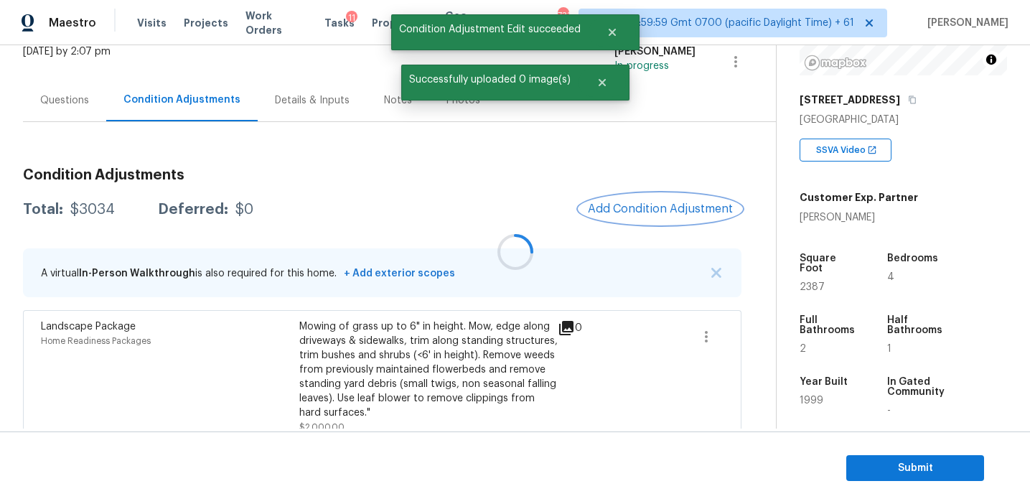
scroll to position [0, 0]
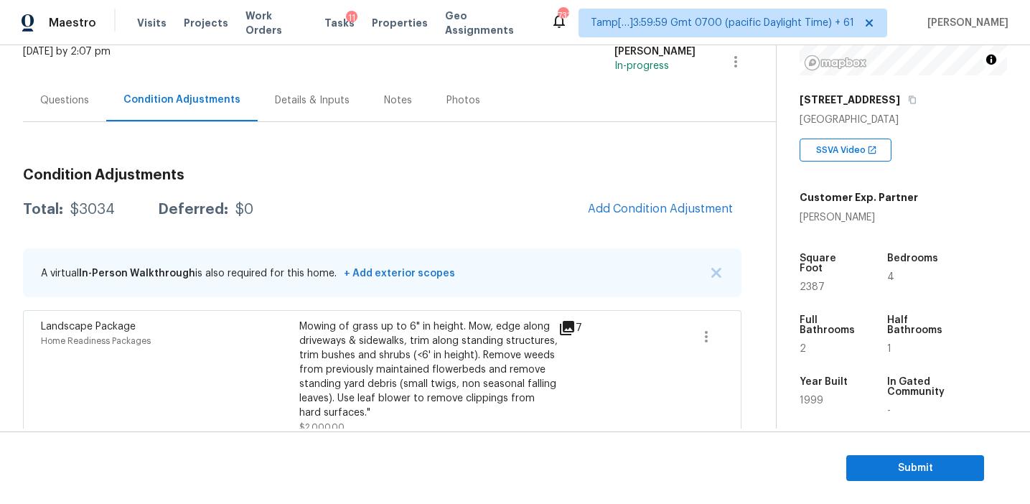
click at [526, 205] on div "Total: $3034 Deferred: $0 Add Condition Adjustment" at bounding box center [382, 210] width 718 height 32
click at [614, 215] on button "Add Condition Adjustment" at bounding box center [660, 209] width 162 height 30
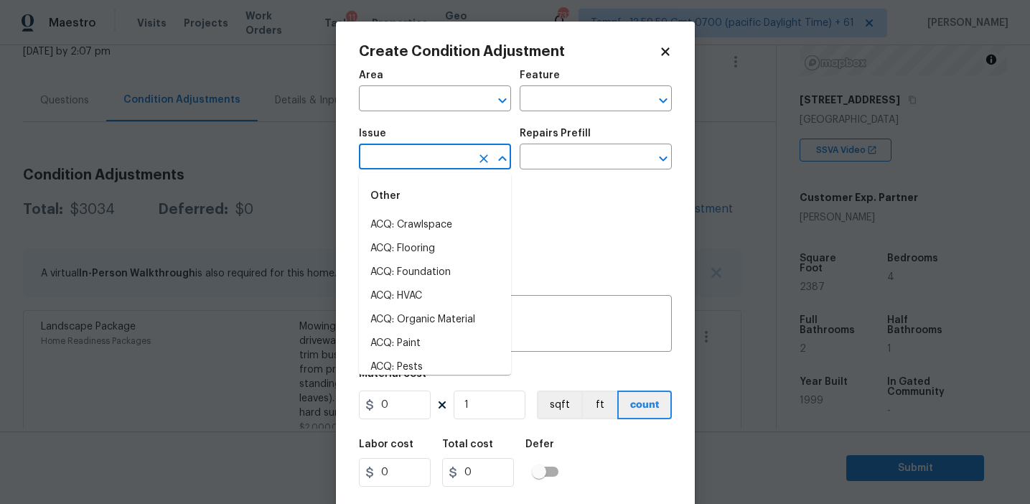
click at [395, 156] on input "text" at bounding box center [415, 158] width 112 height 22
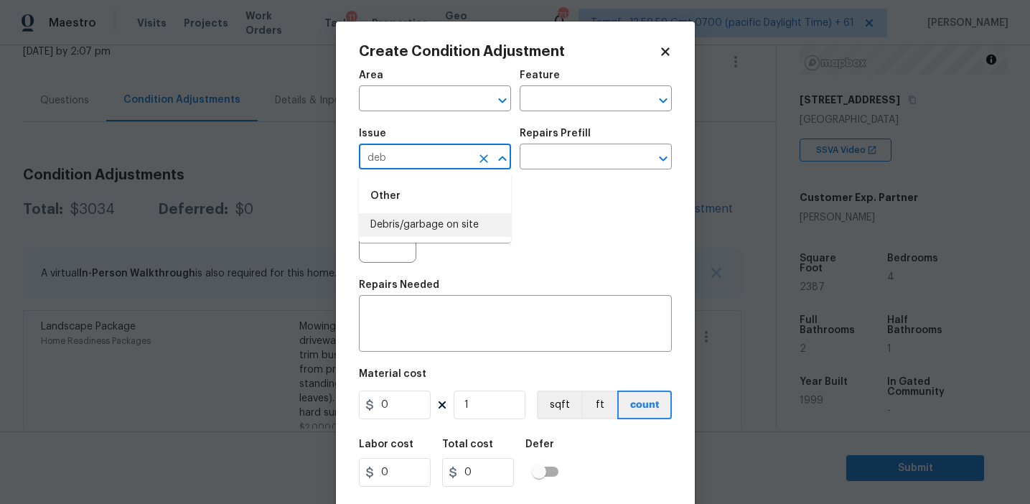
click at [420, 213] on li "Debris/garbage on site" at bounding box center [435, 225] width 152 height 24
type input "Debris/garbage on site"
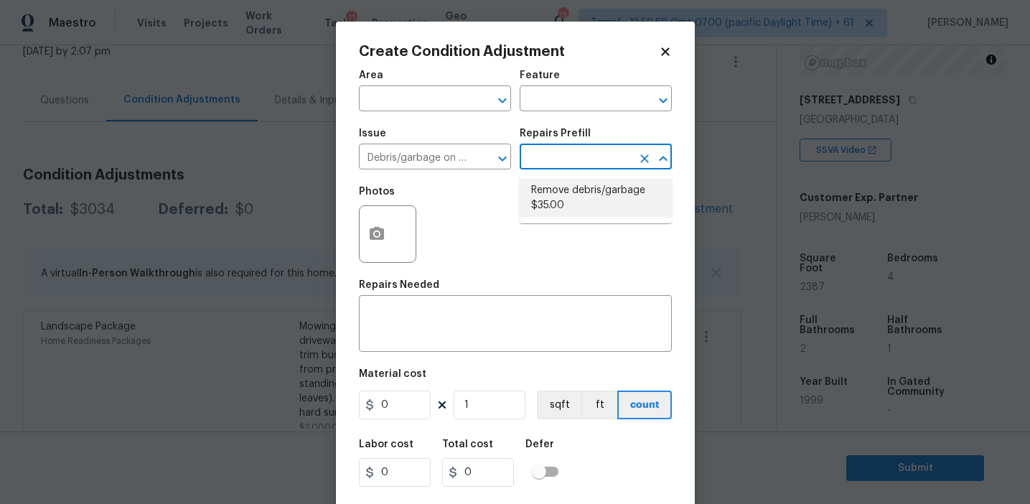
click at [587, 196] on li "Remove debris/garbage $35.00" at bounding box center [596, 198] width 152 height 39
type textarea "Remove, haul off, and properly dispose of any debris left by seller to offsite …"
type input "35"
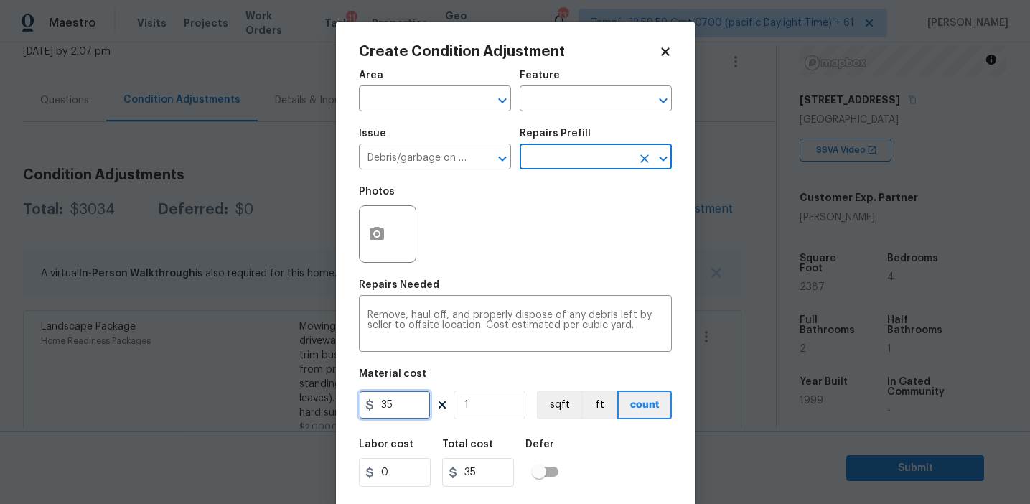
click at [407, 411] on input "35" at bounding box center [395, 404] width 72 height 29
click at [406, 408] on input "350" at bounding box center [395, 404] width 72 height 29
type input "450"
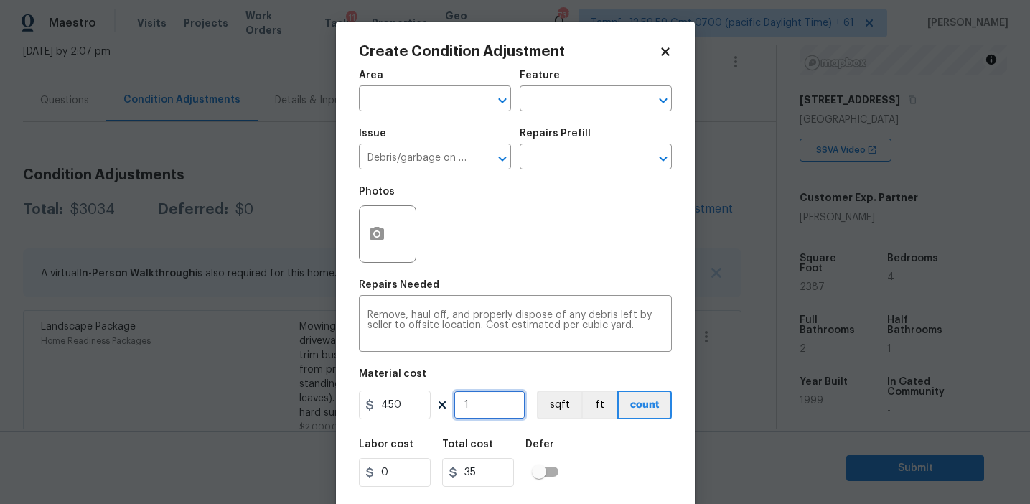
type input "450"
click at [374, 247] on button "button" at bounding box center [377, 234] width 34 height 56
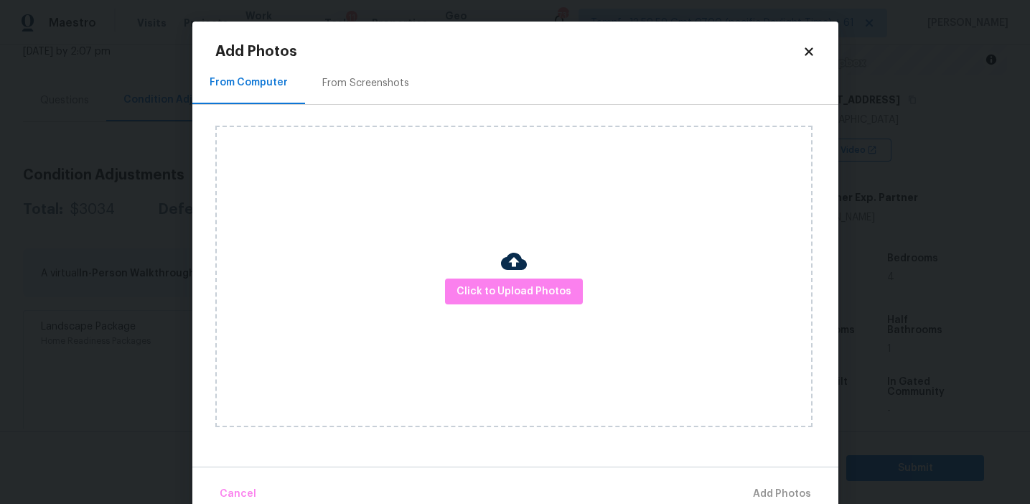
click at [381, 78] on div "From Screenshots" at bounding box center [365, 83] width 87 height 14
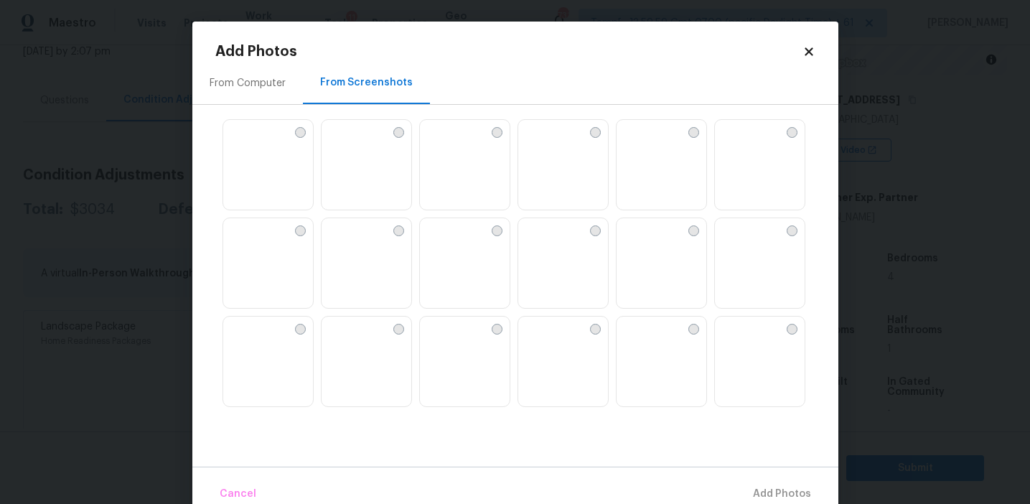
click at [443, 143] on img at bounding box center [431, 131] width 23 height 23
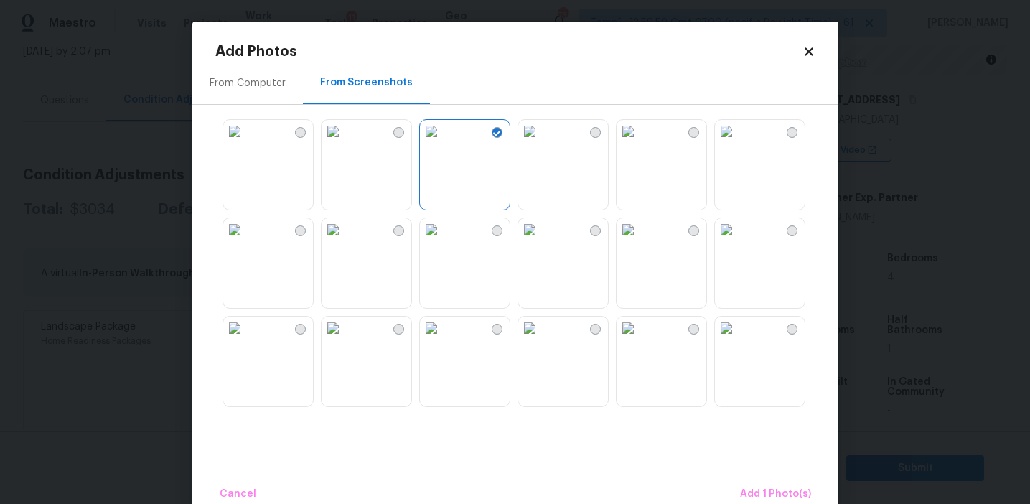
click at [541, 143] on img at bounding box center [529, 131] width 23 height 23
click at [541, 241] on img at bounding box center [529, 229] width 23 height 23
click at [541, 143] on img at bounding box center [529, 131] width 23 height 23
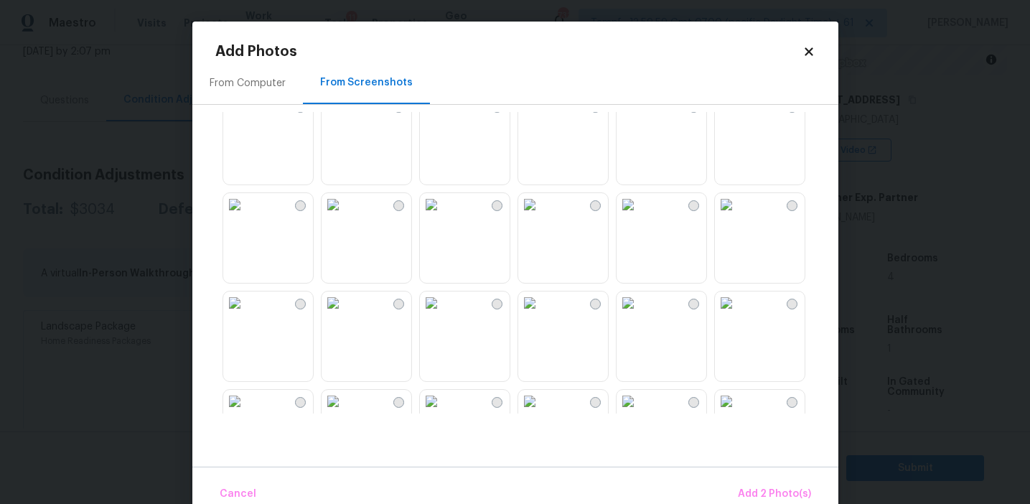
scroll to position [1103, 0]
click at [344, 318] on img at bounding box center [332, 306] width 23 height 23
click at [738, 220] on img at bounding box center [726, 208] width 23 height 23
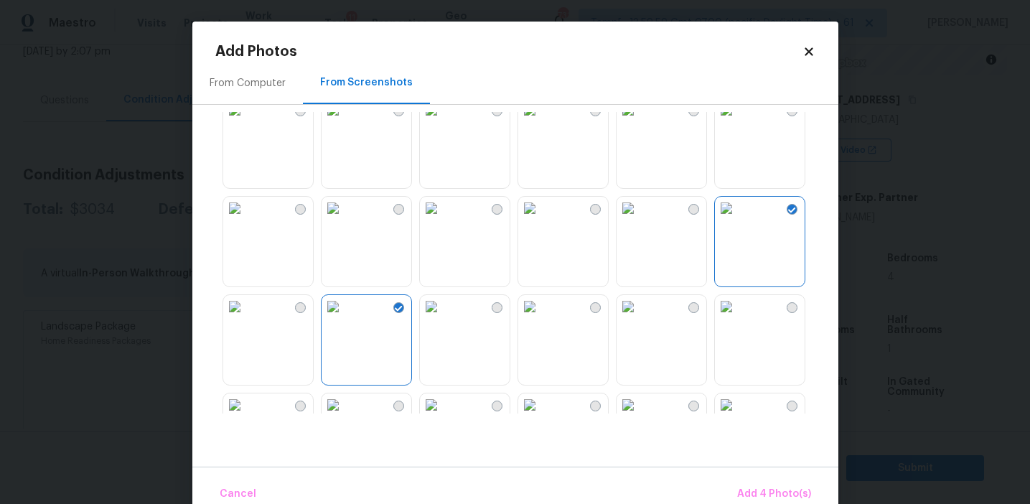
click at [541, 121] on img at bounding box center [529, 109] width 23 height 23
click at [737, 487] on button "Add 5 Photo(s)" at bounding box center [775, 494] width 84 height 31
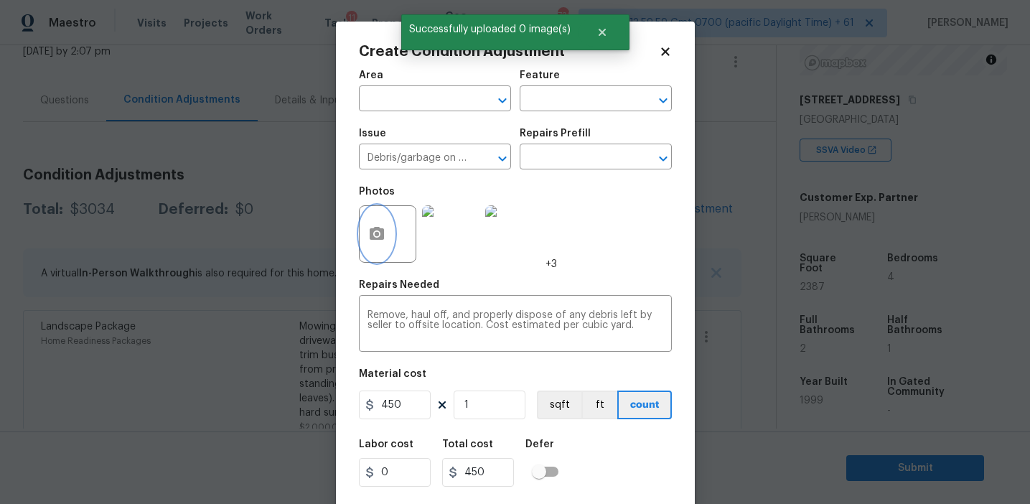
scroll to position [32, 0]
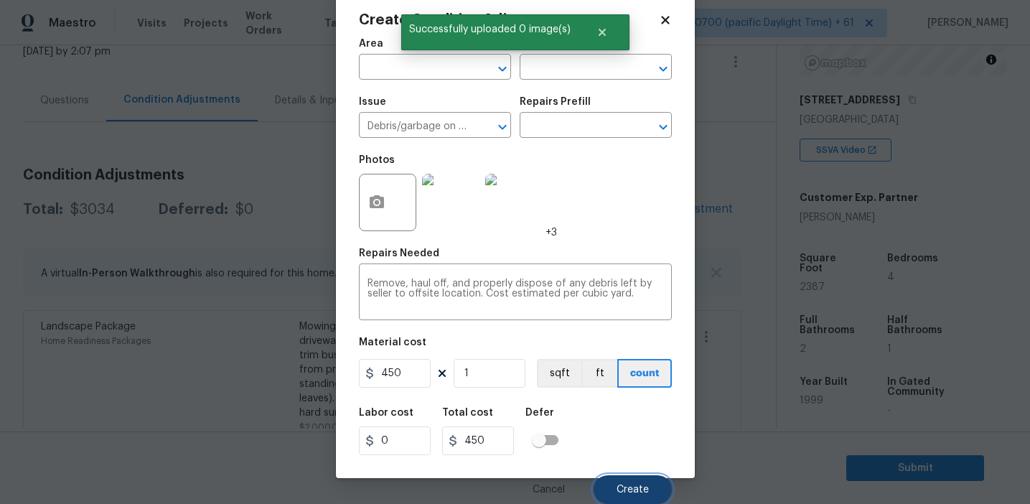
click at [621, 477] on button "Create" at bounding box center [632, 489] width 78 height 29
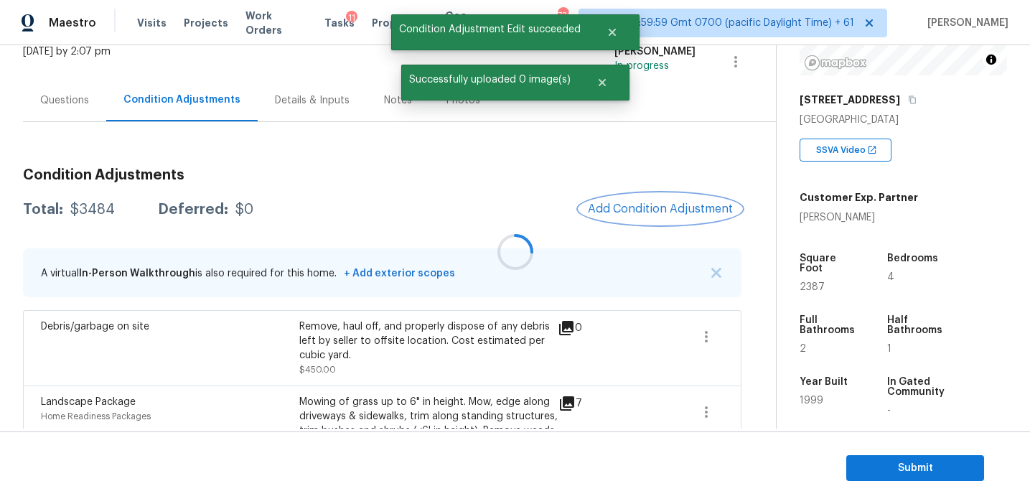
scroll to position [0, 0]
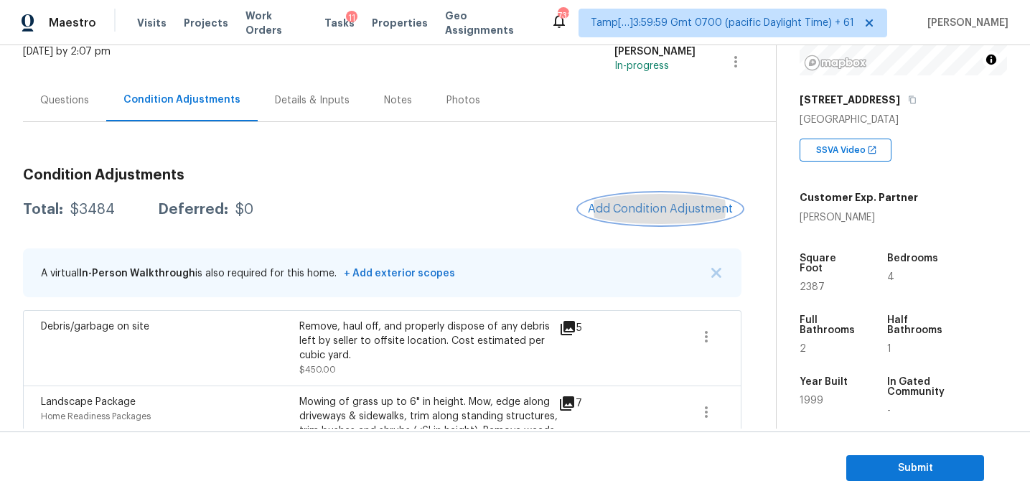
click at [626, 215] on span "Add Condition Adjustment" at bounding box center [660, 208] width 145 height 13
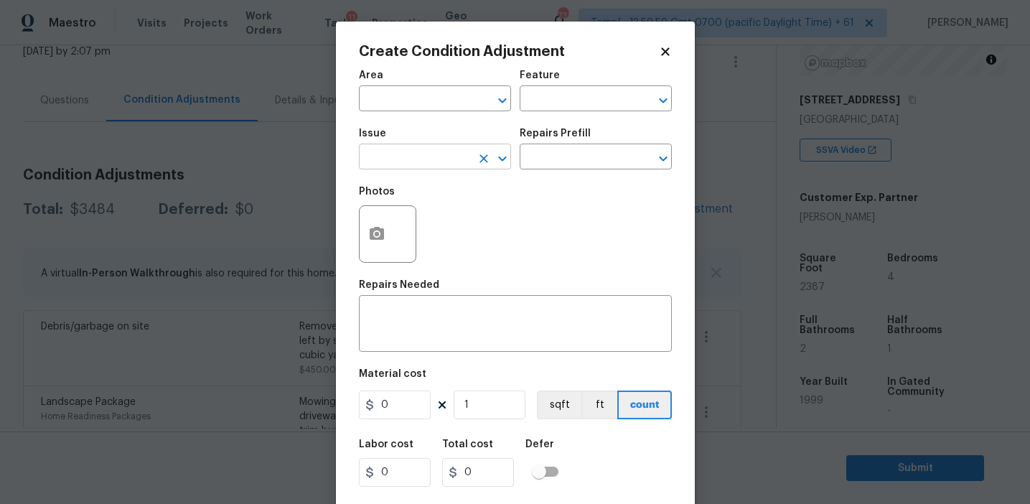
click at [428, 158] on input "text" at bounding box center [415, 158] width 112 height 22
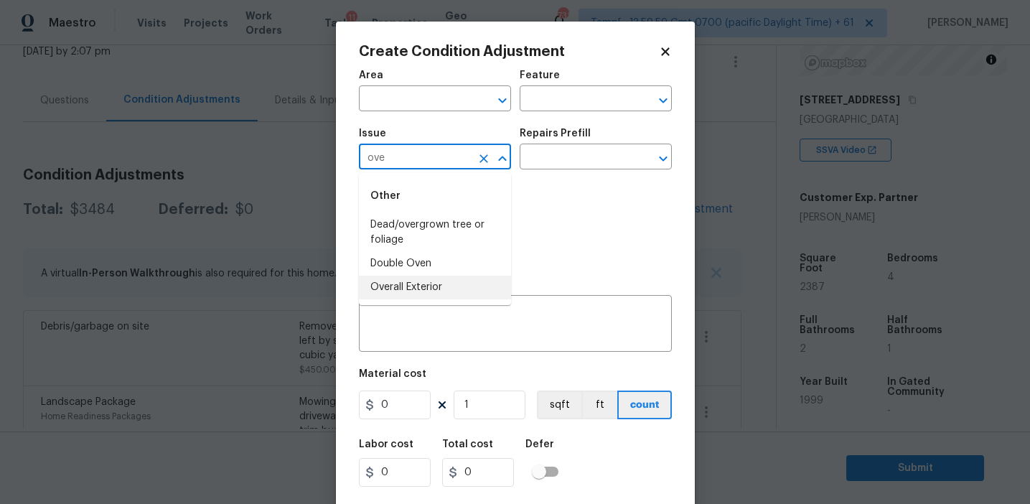
click at [454, 282] on li "Overall Exterior" at bounding box center [435, 288] width 152 height 24
type input "Overall Exterior"
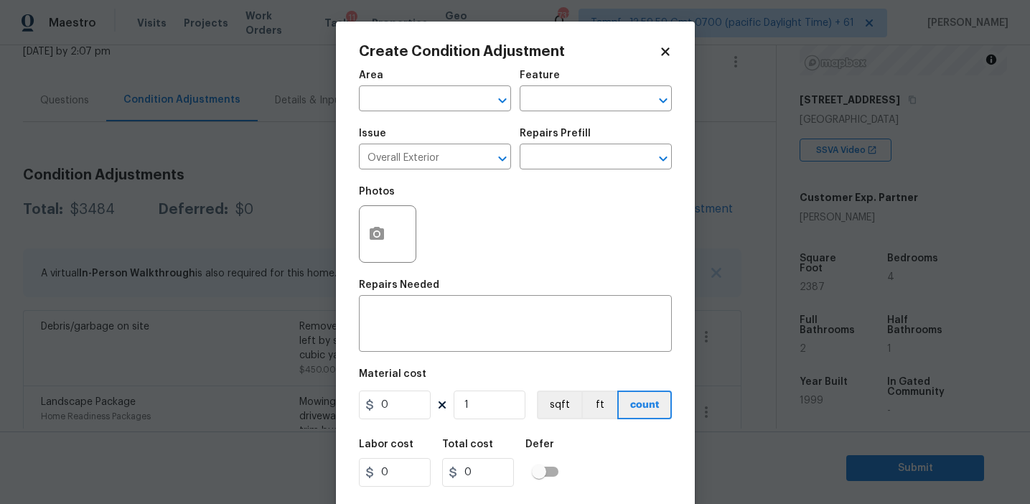
click at [422, 113] on span "Area ​" at bounding box center [435, 91] width 152 height 58
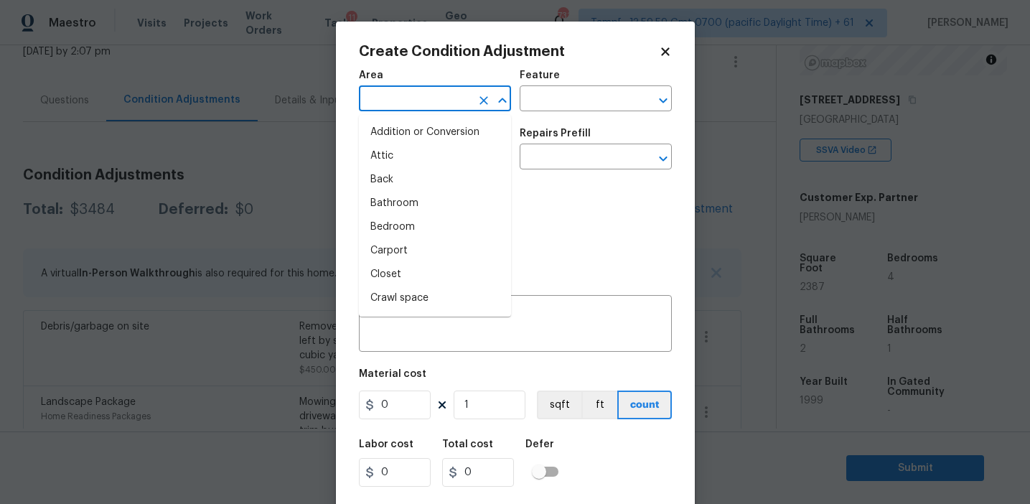
click at [418, 107] on input "text" at bounding box center [415, 100] width 112 height 22
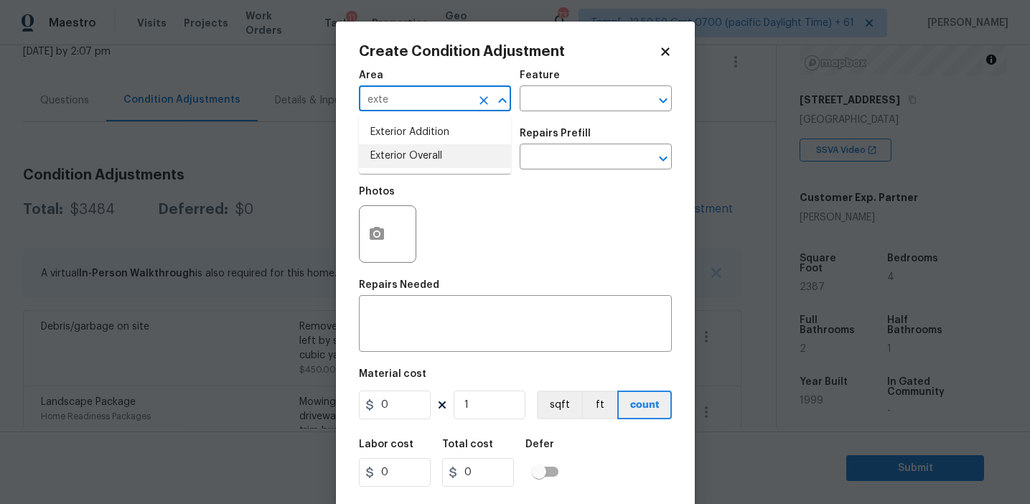
click at [438, 159] on li "Exterior Overall" at bounding box center [435, 156] width 152 height 24
type input "Exterior Overall"
click at [504, 329] on textarea at bounding box center [515, 325] width 296 height 30
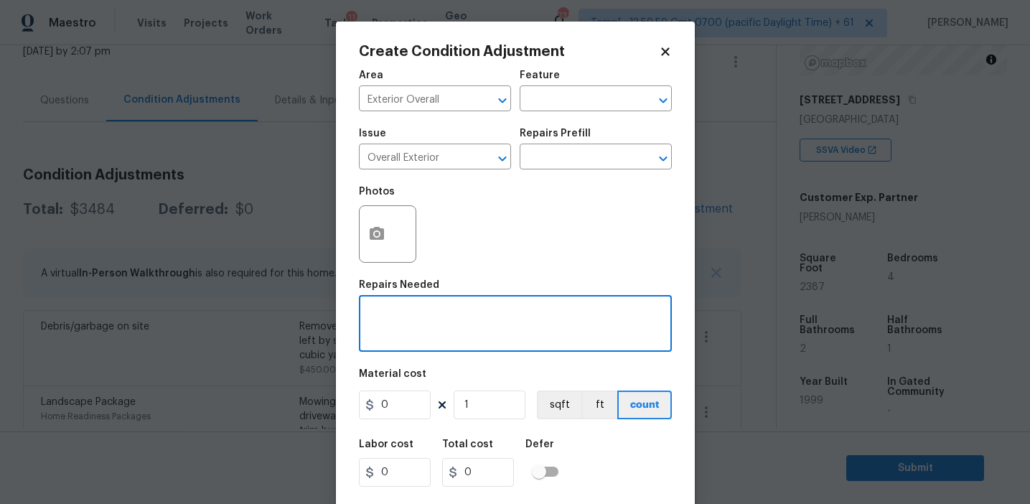
paste textarea "Overall exterior repairs (siding, stucco, fencing, decking, soffit, eaves, trim…"
click at [595, 317] on textarea "Overall exterior repairs (siding, stucco, fencing, decking, soffit, eaves, trim…" at bounding box center [515, 325] width 296 height 30
type textarea "Overall exterior repairs (siding, stucco, fencing, soffit, eaves, trims, fascia…"
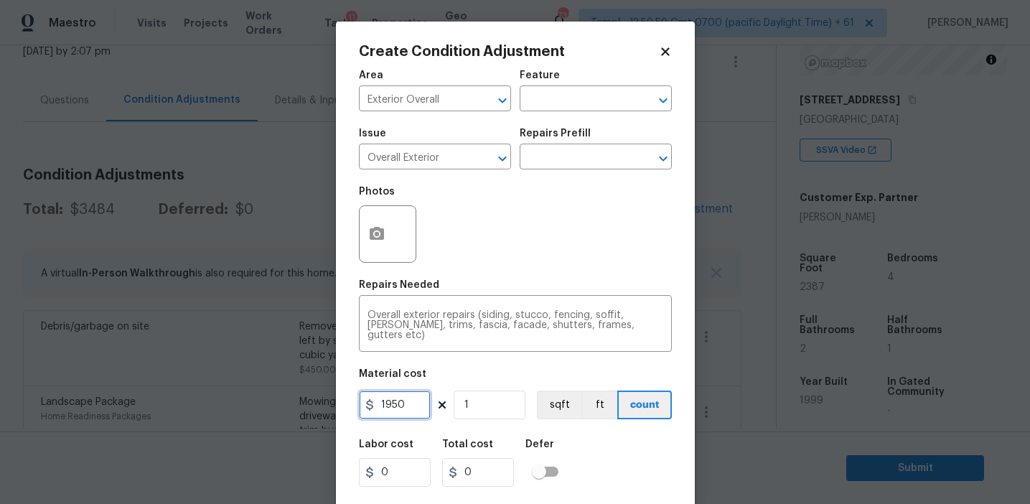
type input "1950"
click at [369, 211] on button "button" at bounding box center [377, 234] width 34 height 56
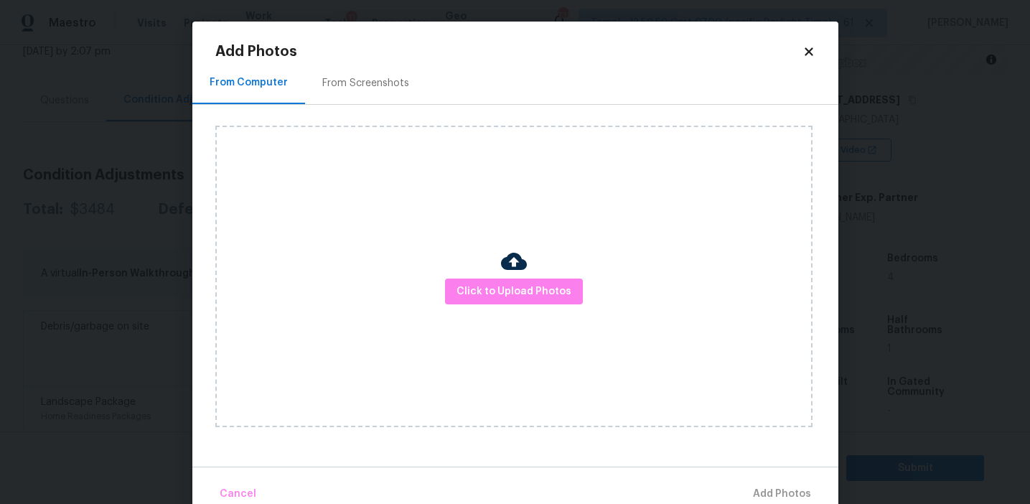
click at [399, 101] on div "From Screenshots" at bounding box center [365, 83] width 121 height 42
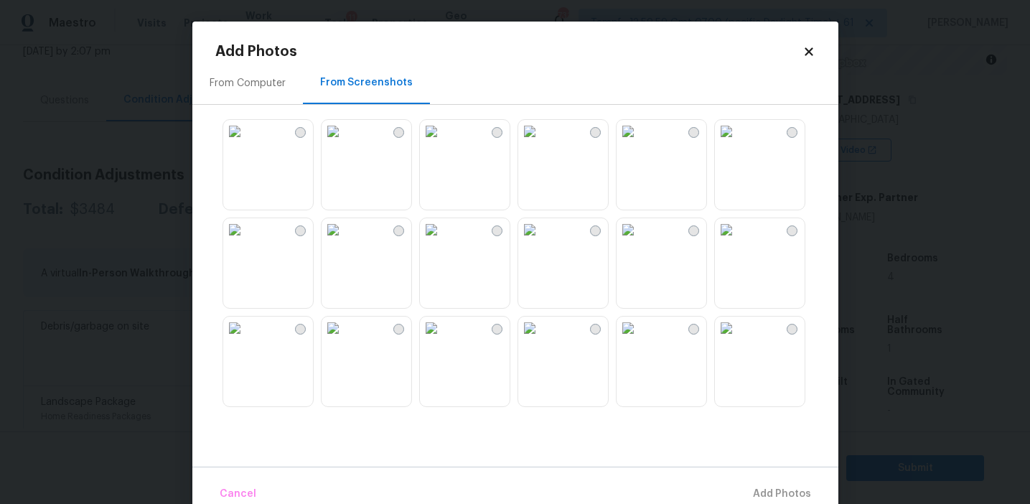
click at [443, 143] on img at bounding box center [431, 131] width 23 height 23
click at [738, 241] on img at bounding box center [726, 229] width 23 height 23
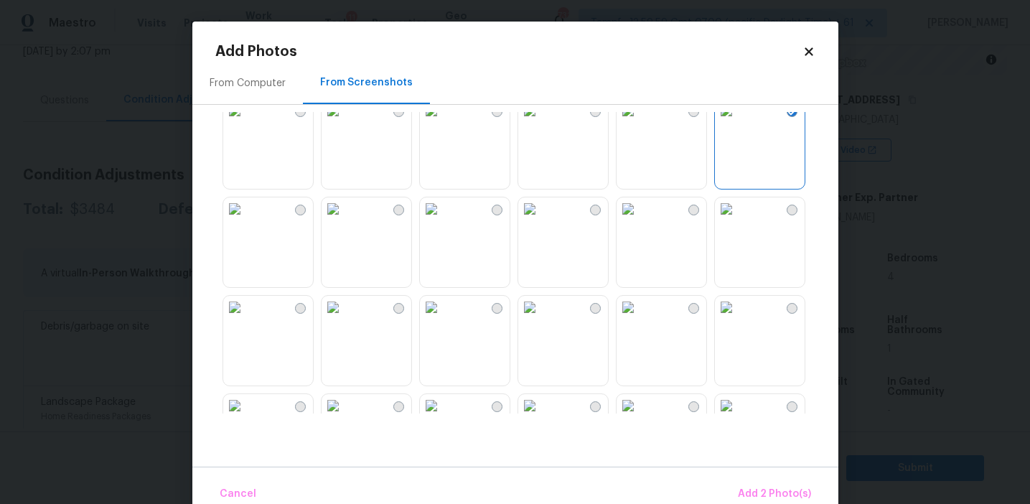
scroll to position [250, 0]
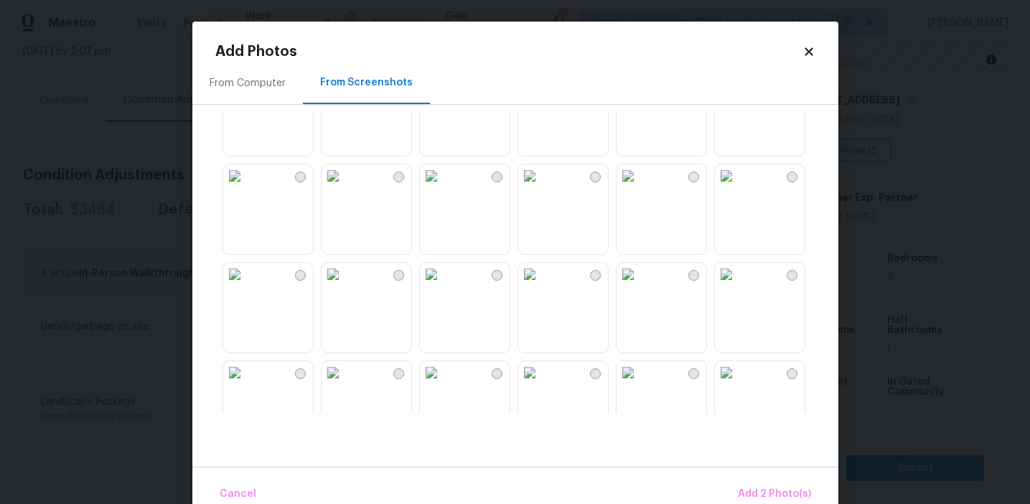
click at [443, 187] on img at bounding box center [431, 175] width 23 height 23
click at [246, 187] on img at bounding box center [234, 175] width 23 height 23
click at [344, 187] on img at bounding box center [332, 175] width 23 height 23
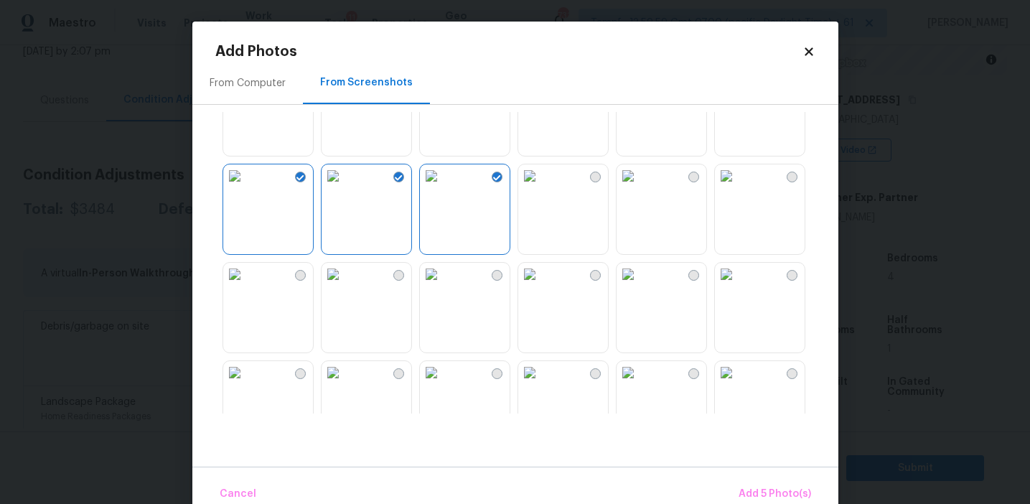
scroll to position [358, 0]
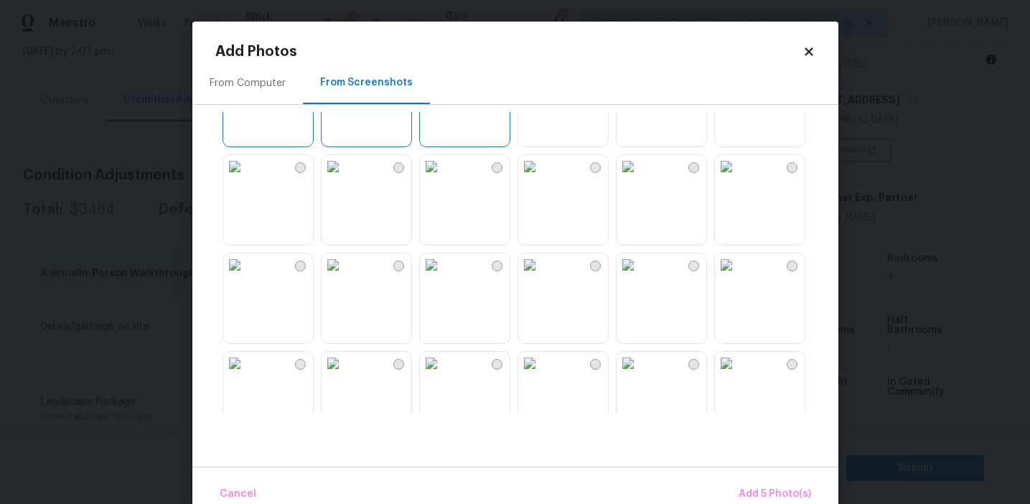
click at [443, 166] on img at bounding box center [431, 166] width 23 height 23
click at [738, 276] on img at bounding box center [726, 264] width 23 height 23
click at [738, 275] on img at bounding box center [726, 263] width 23 height 23
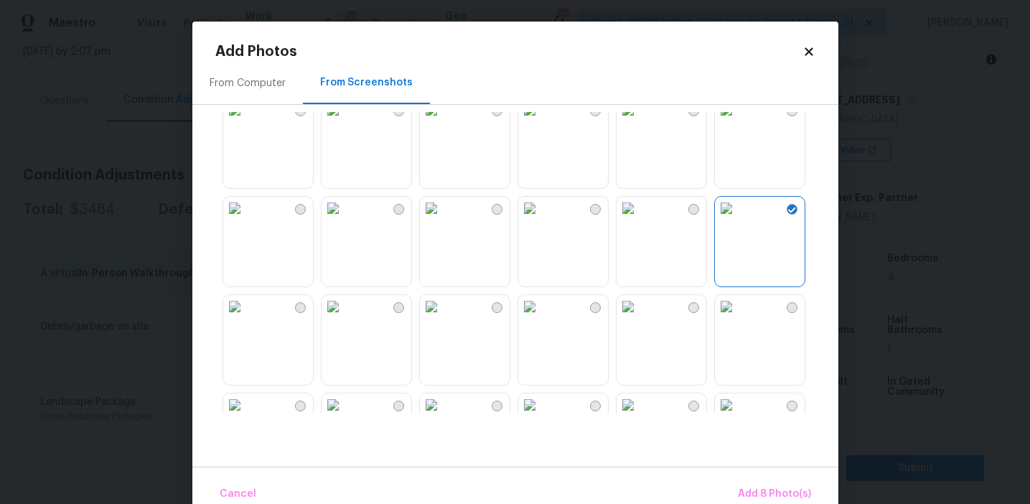
scroll to position [666, 0]
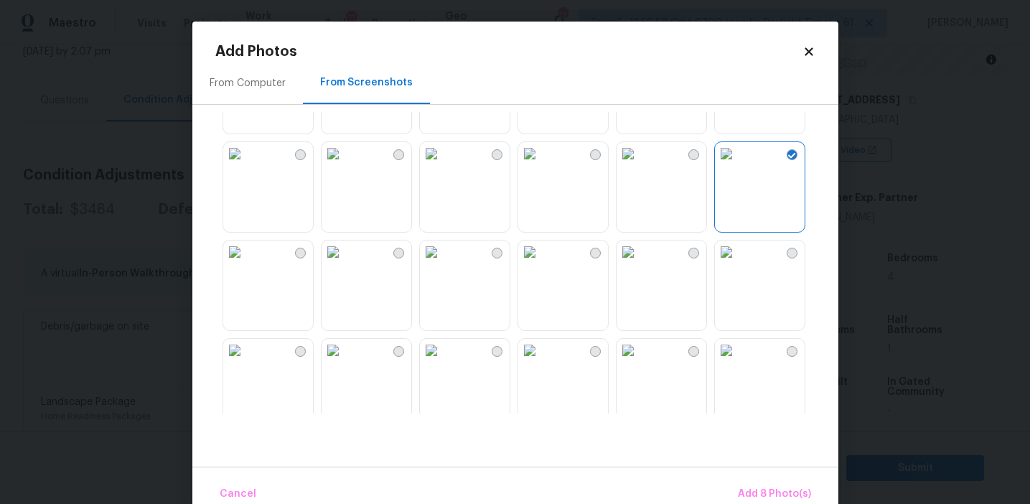
click at [344, 263] on img at bounding box center [332, 251] width 23 height 23
click at [541, 263] on img at bounding box center [529, 251] width 23 height 23
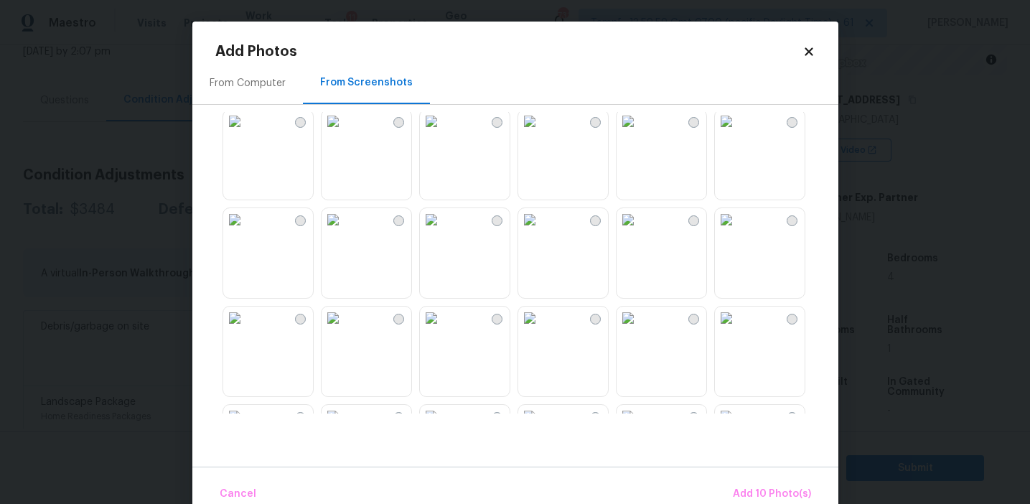
scroll to position [1125, 0]
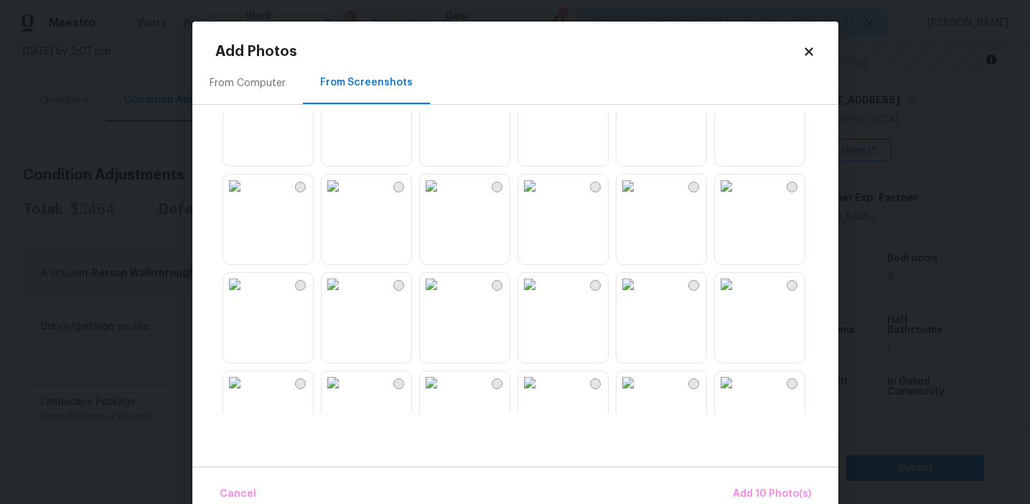
click at [738, 197] on img at bounding box center [726, 185] width 23 height 23
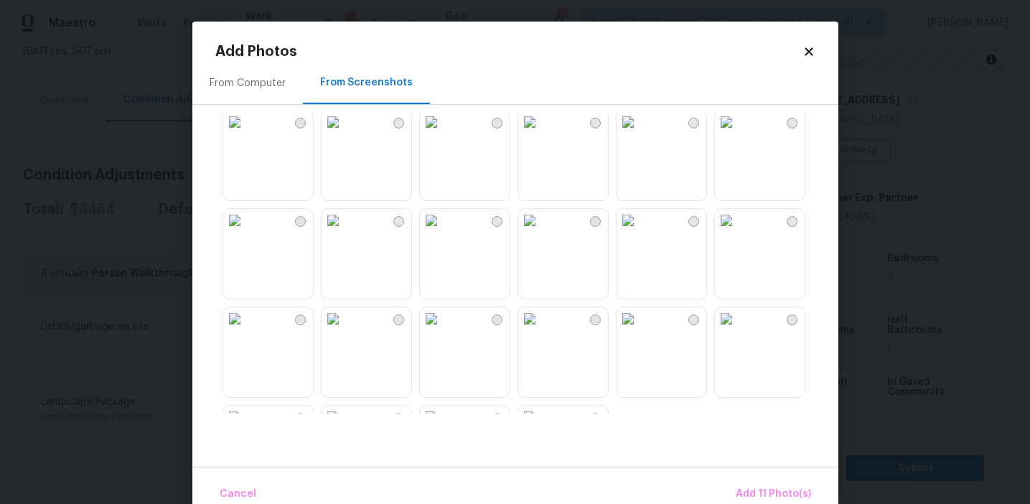
scroll to position [1336, 0]
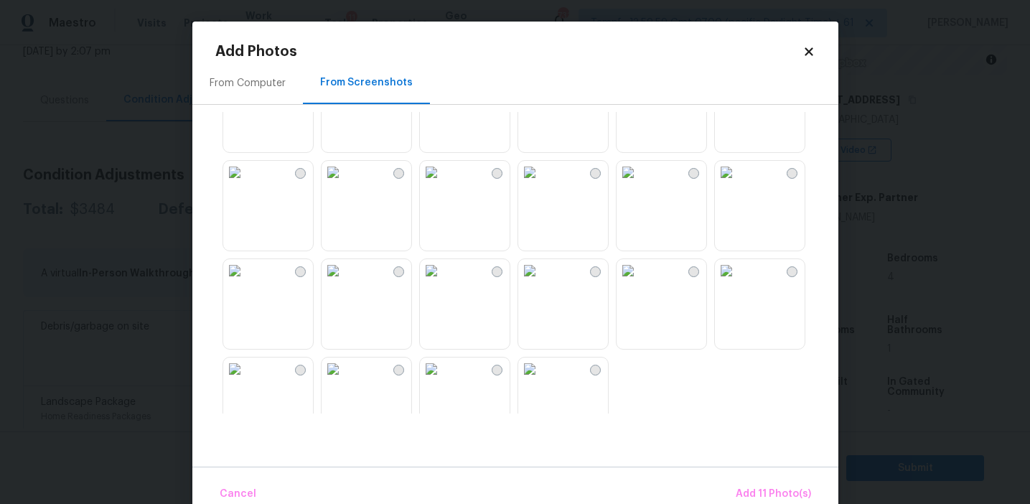
click at [541, 282] on img at bounding box center [529, 270] width 23 height 23
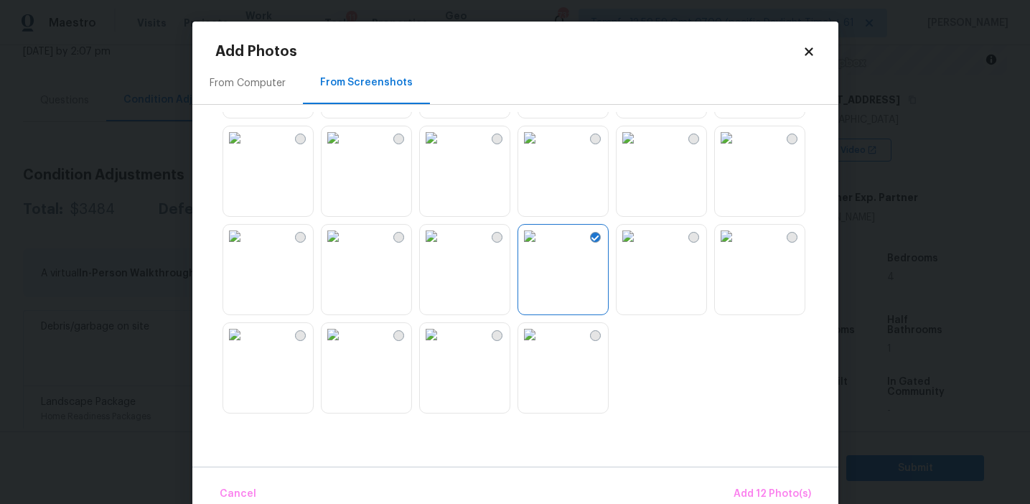
click at [442, 346] on img at bounding box center [431, 334] width 23 height 23
click at [344, 346] on img at bounding box center [332, 334] width 23 height 23
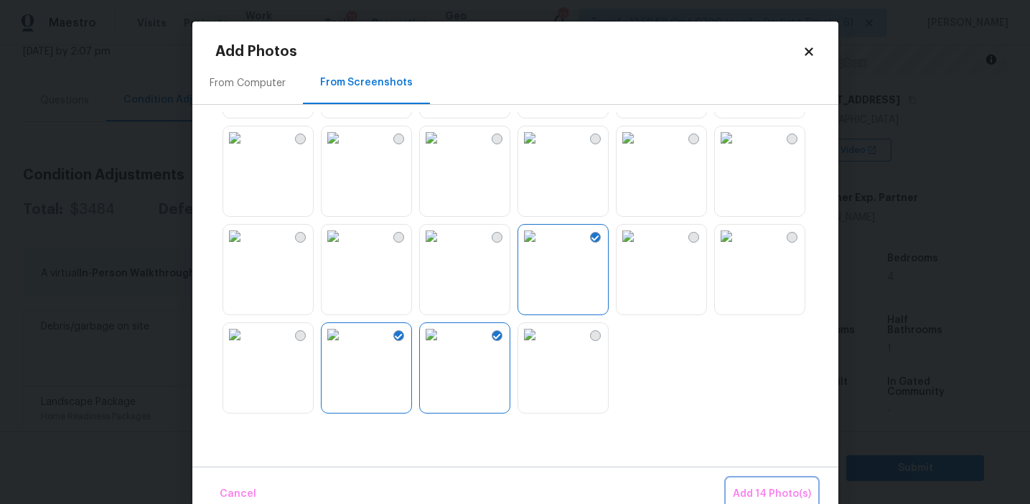
click at [746, 489] on span "Add 14 Photo(s)" at bounding box center [772, 494] width 78 height 18
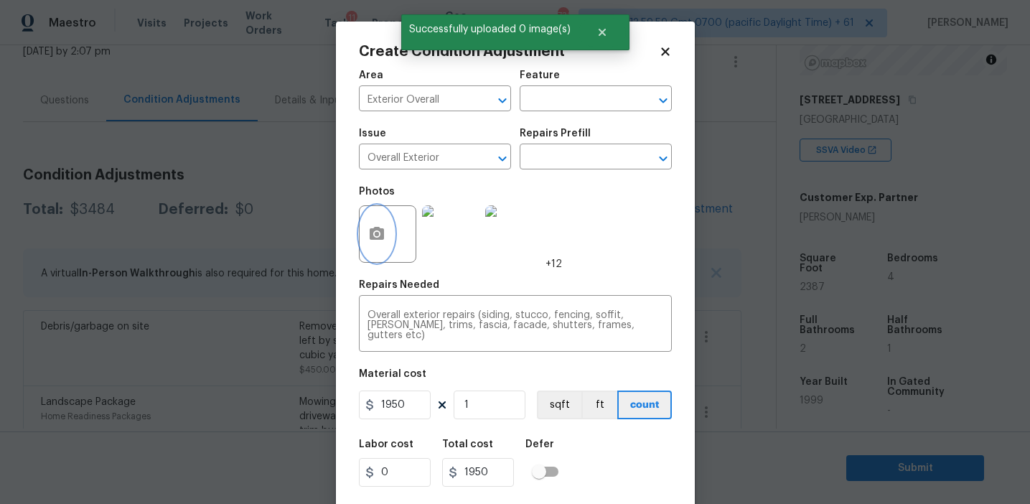
scroll to position [32, 0]
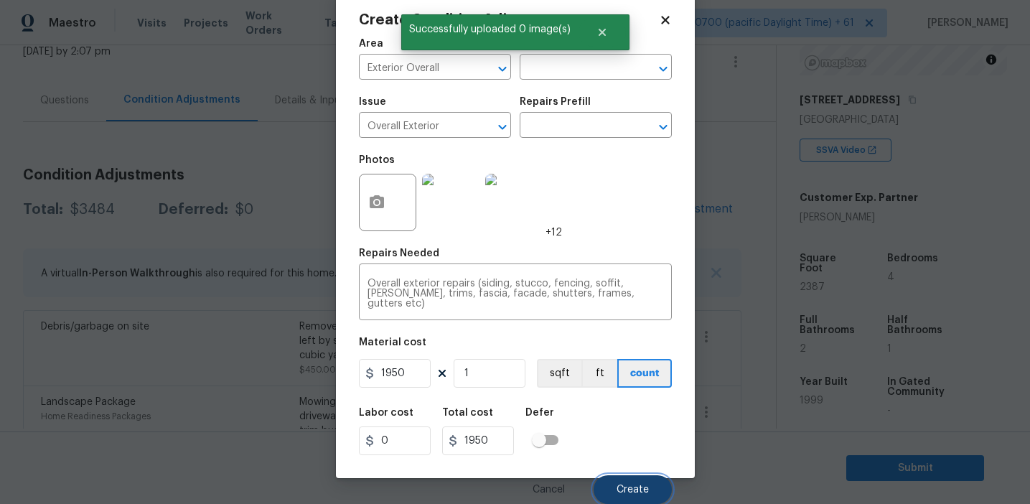
click at [626, 484] on span "Create" at bounding box center [632, 489] width 32 height 11
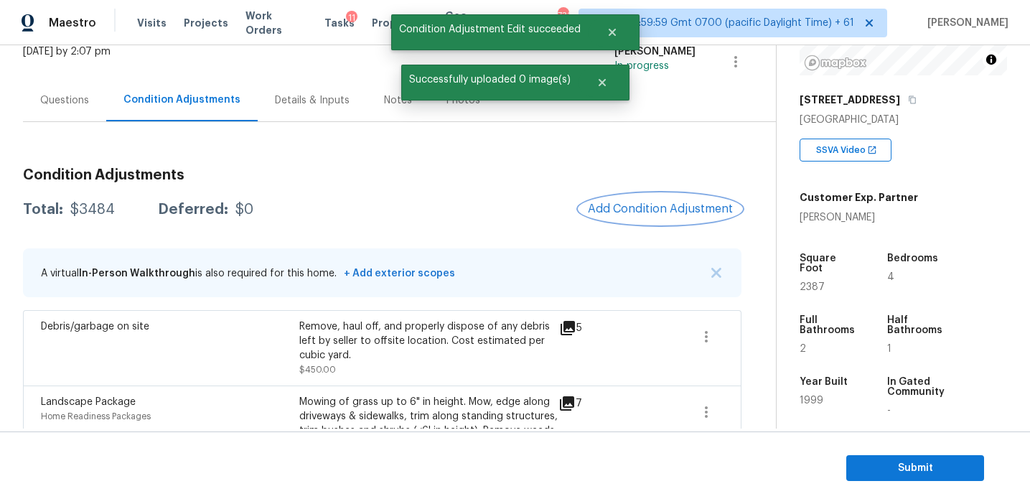
scroll to position [0, 0]
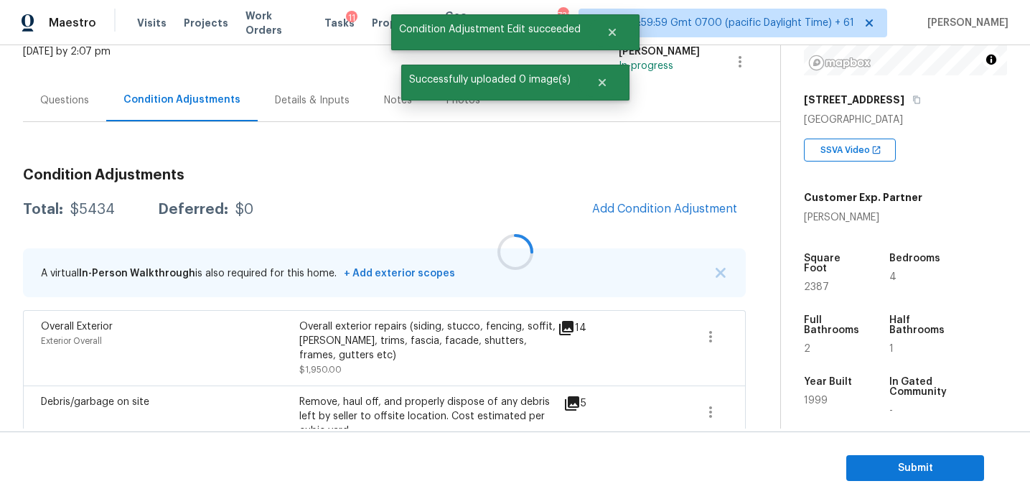
click at [622, 207] on div at bounding box center [515, 252] width 1030 height 504
click at [622, 207] on span "Add Condition Adjustment" at bounding box center [664, 208] width 145 height 13
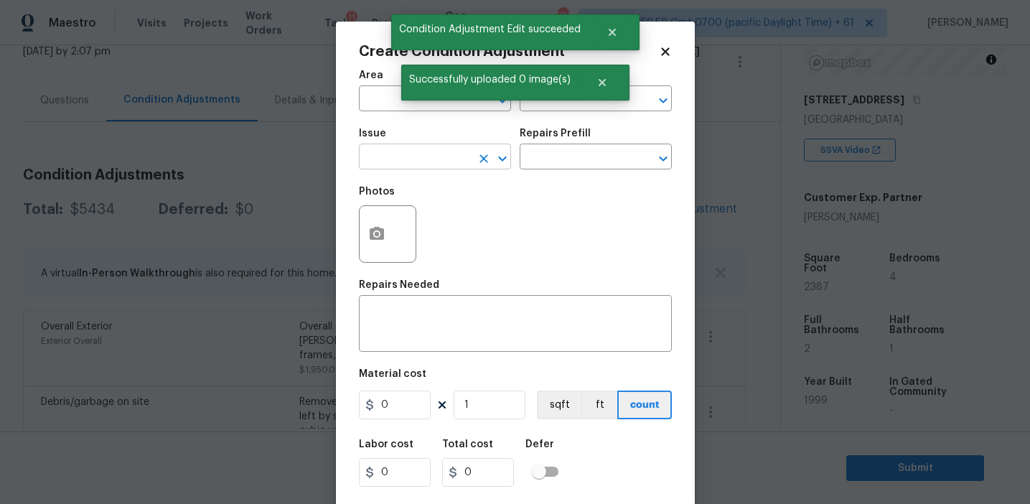
click at [395, 152] on input "text" at bounding box center [415, 158] width 112 height 22
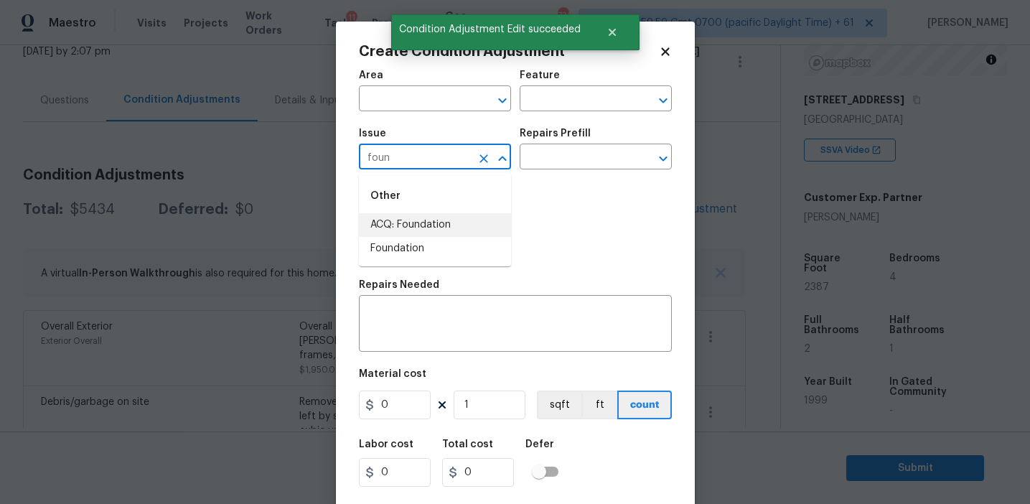
click at [418, 222] on li "ACQ: Foundation" at bounding box center [435, 225] width 152 height 24
type input "ACQ: Foundation"
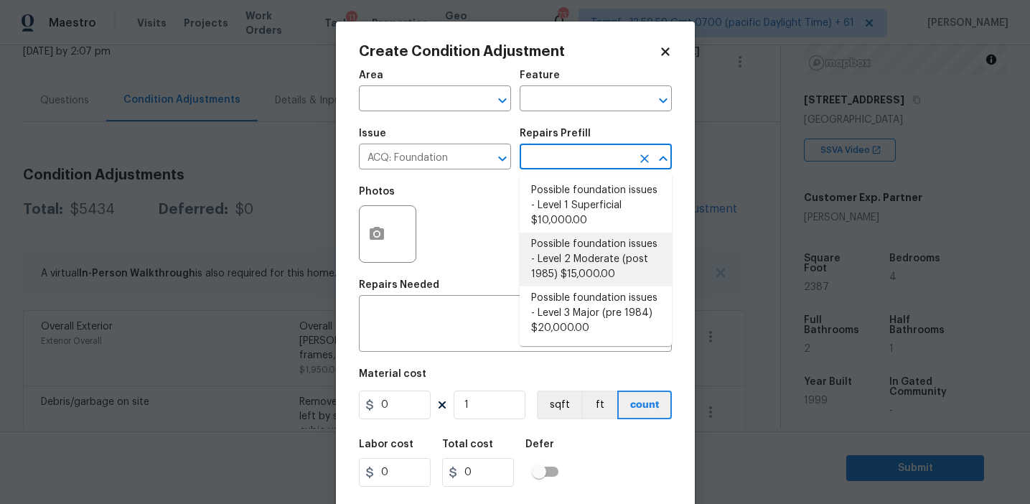
click at [559, 238] on li "Possible foundation issues - Level 2 Moderate (post 1985) $15,000.00" at bounding box center [596, 260] width 152 height 54
type input "Acquisition"
type textarea "Possible foundation issues - Level 2 Moderate: Disclaimer: This is NOT a techni…"
type input "15000"
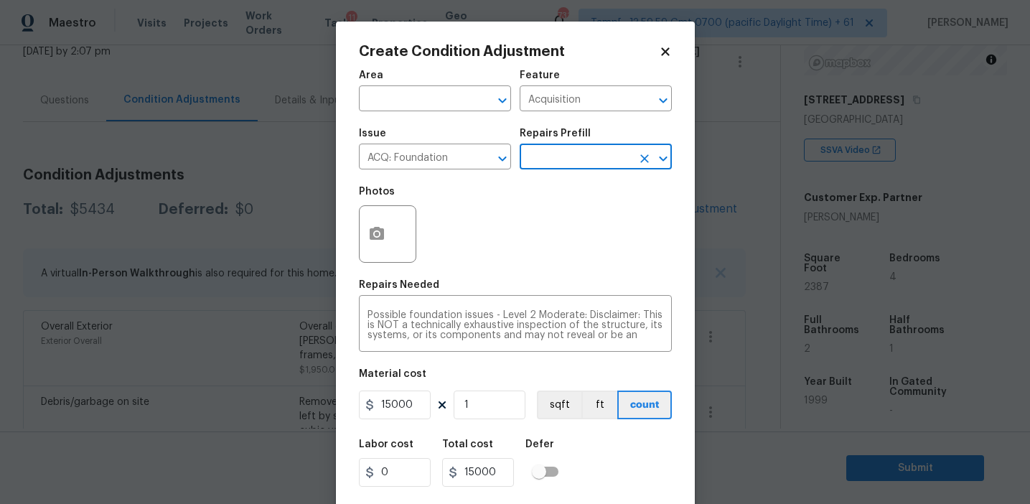
scroll to position [32, 0]
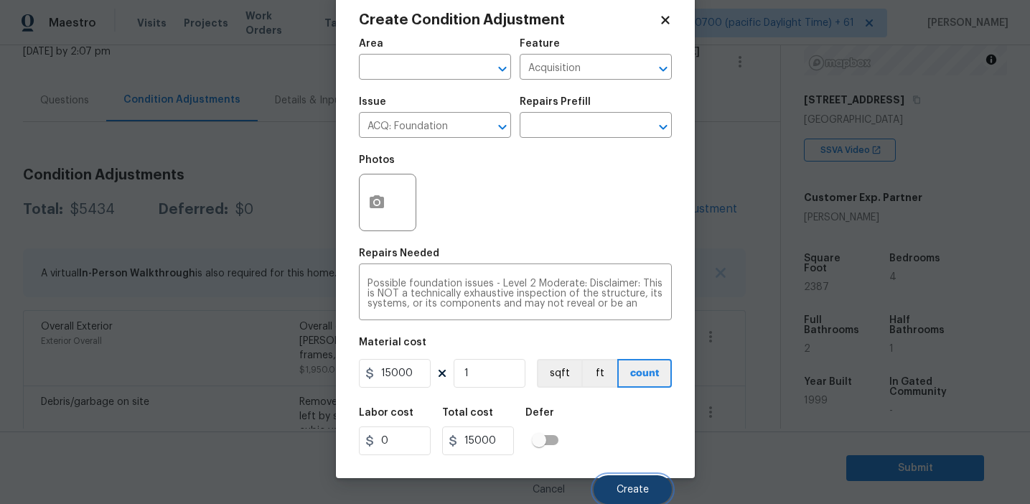
click at [627, 485] on span "Create" at bounding box center [632, 489] width 32 height 11
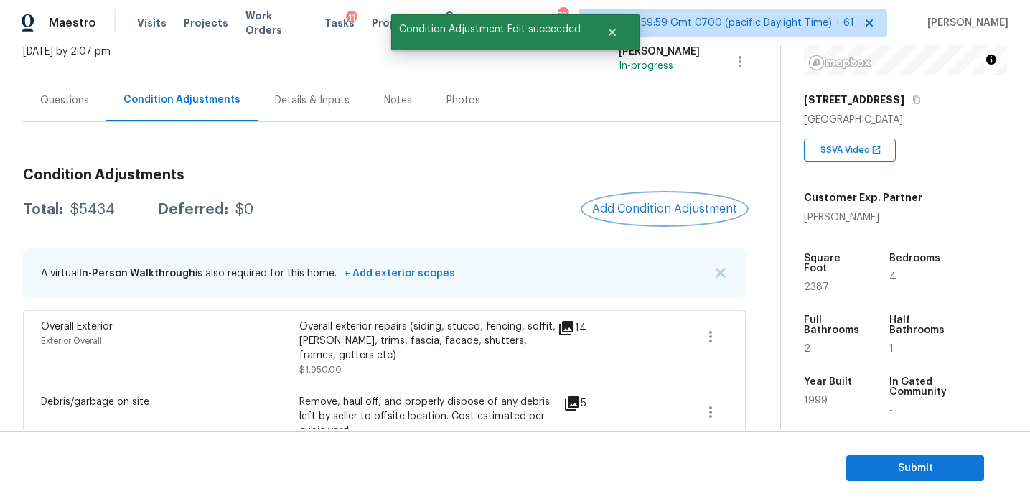
scroll to position [0, 0]
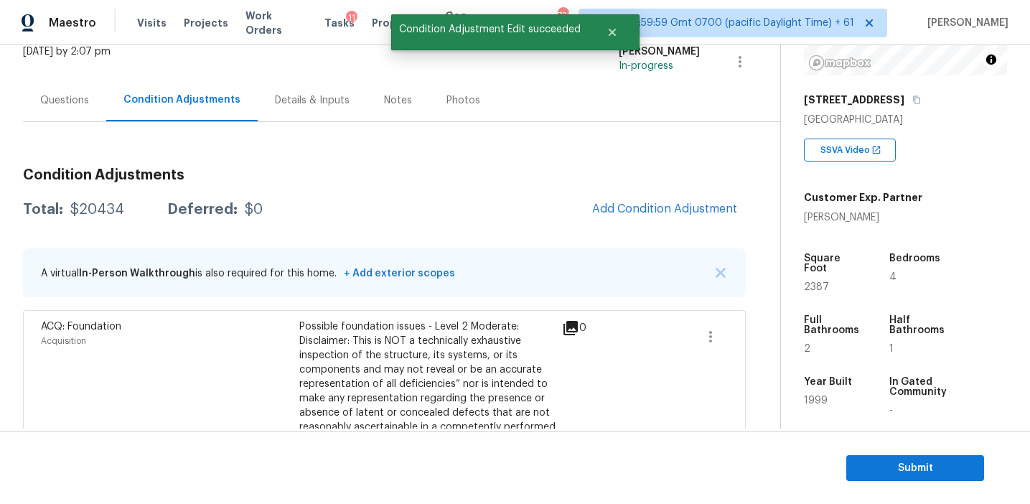
click at [522, 205] on div "Total: $20434 Deferred: $0 Add Condition Adjustment" at bounding box center [384, 210] width 723 height 32
click at [626, 208] on span "Add Condition Adjustment" at bounding box center [664, 208] width 145 height 13
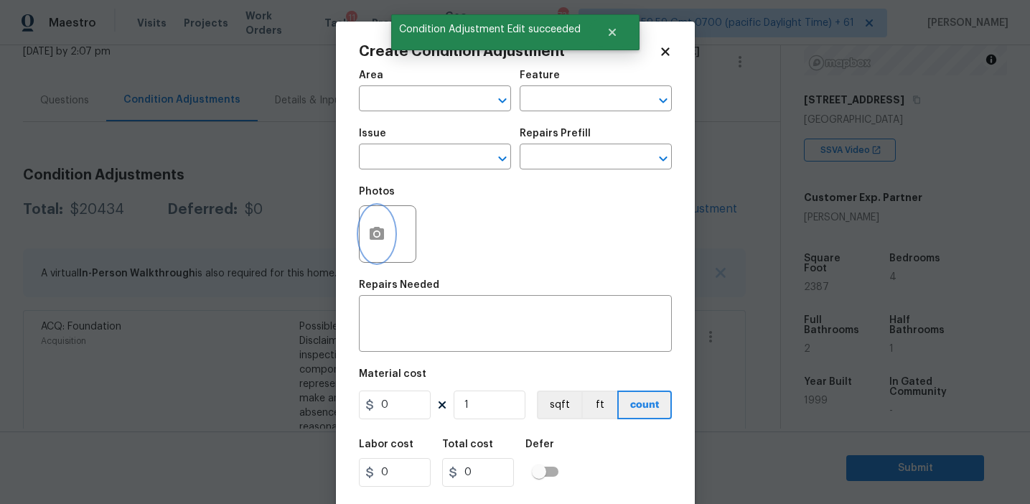
click at [378, 243] on icon "button" at bounding box center [376, 233] width 17 height 17
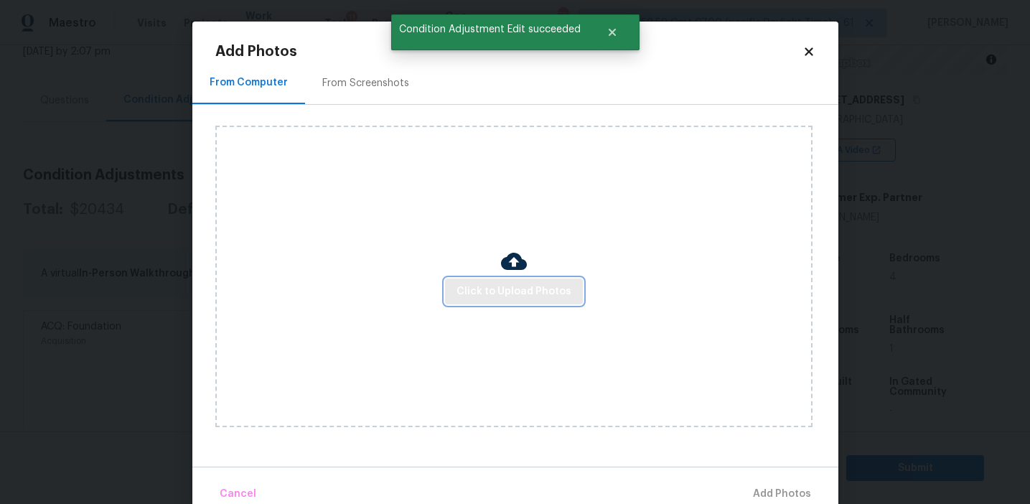
click at [487, 286] on span "Click to Upload Photos" at bounding box center [513, 292] width 115 height 18
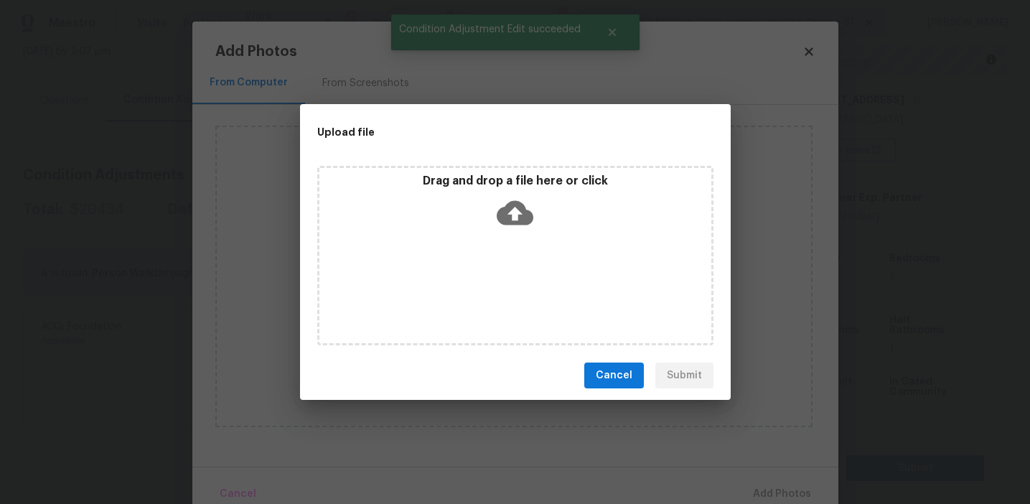
click at [485, 206] on div "Drag and drop a file here or click" at bounding box center [515, 205] width 392 height 62
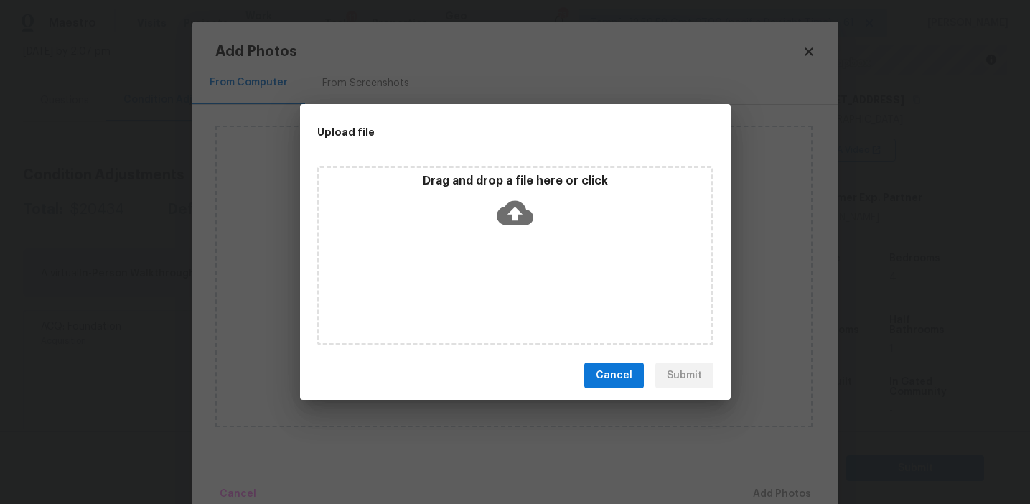
click at [628, 378] on span "Cancel" at bounding box center [614, 376] width 37 height 18
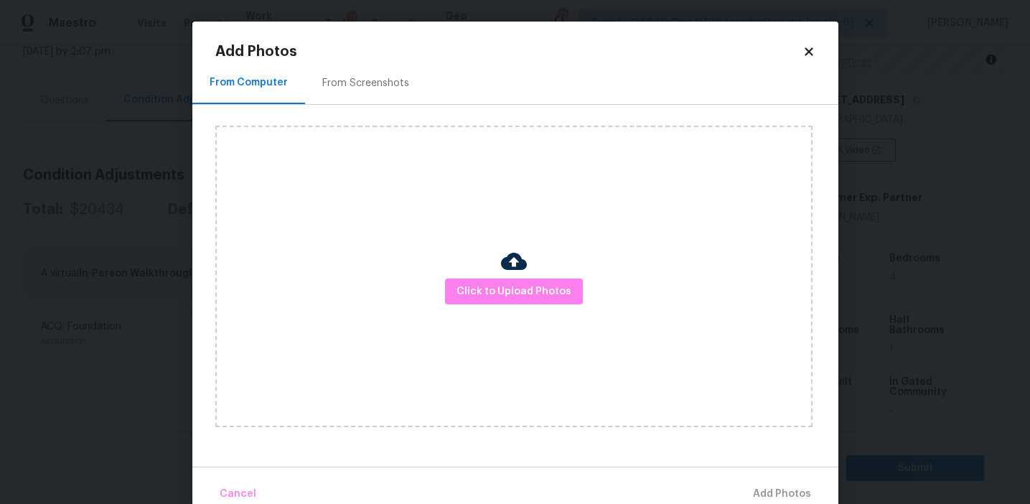
click at [355, 94] on div "From Screenshots" at bounding box center [365, 83] width 121 height 42
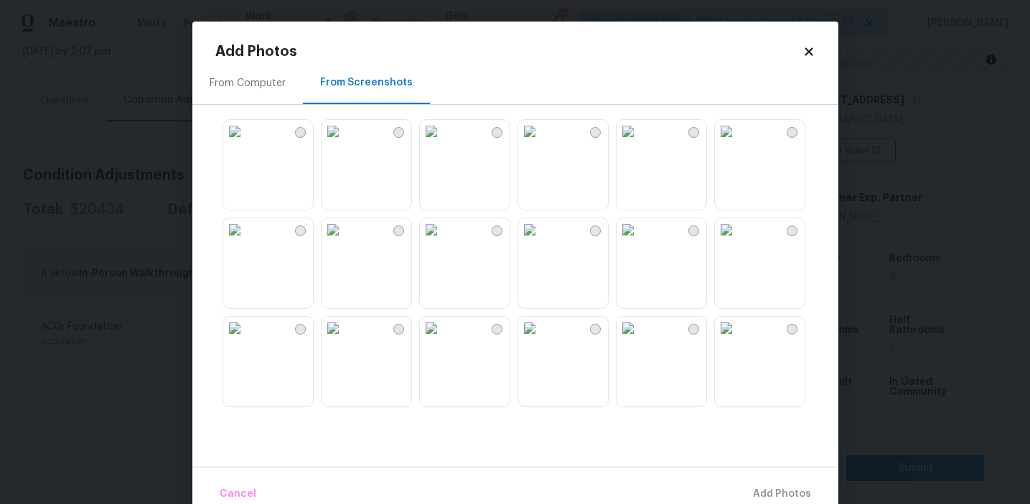
click at [246, 143] on img at bounding box center [234, 131] width 23 height 23
click at [344, 143] on img at bounding box center [332, 131] width 23 height 23
click at [443, 236] on img at bounding box center [431, 229] width 23 height 23
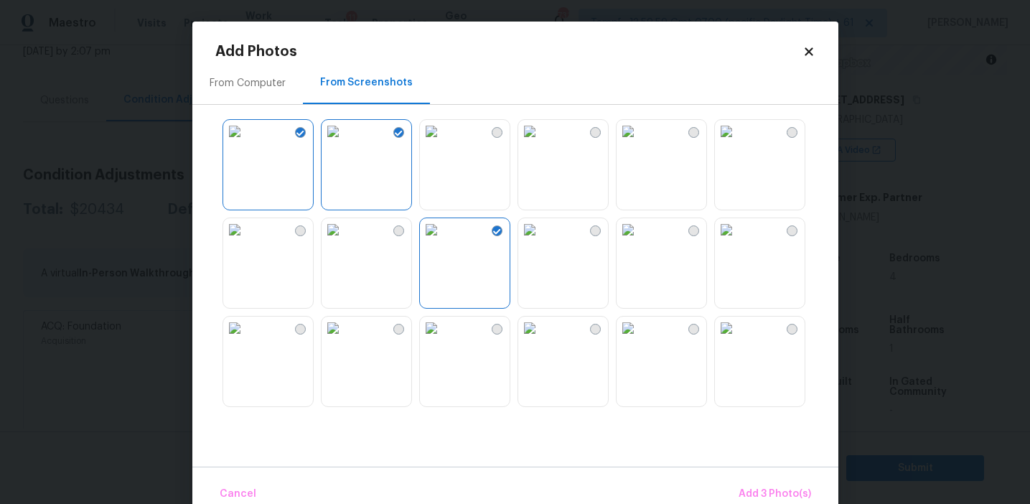
click at [738, 143] on img at bounding box center [726, 131] width 23 height 23
click at [639, 339] on img at bounding box center [627, 327] width 23 height 23
click at [738, 339] on img at bounding box center [726, 327] width 23 height 23
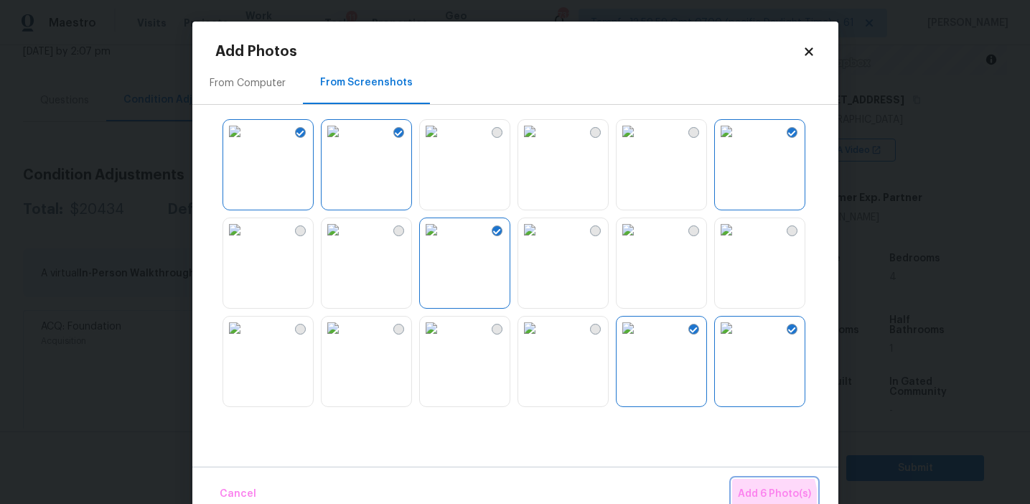
click at [748, 499] on span "Add 6 Photo(s)" at bounding box center [774, 494] width 73 height 18
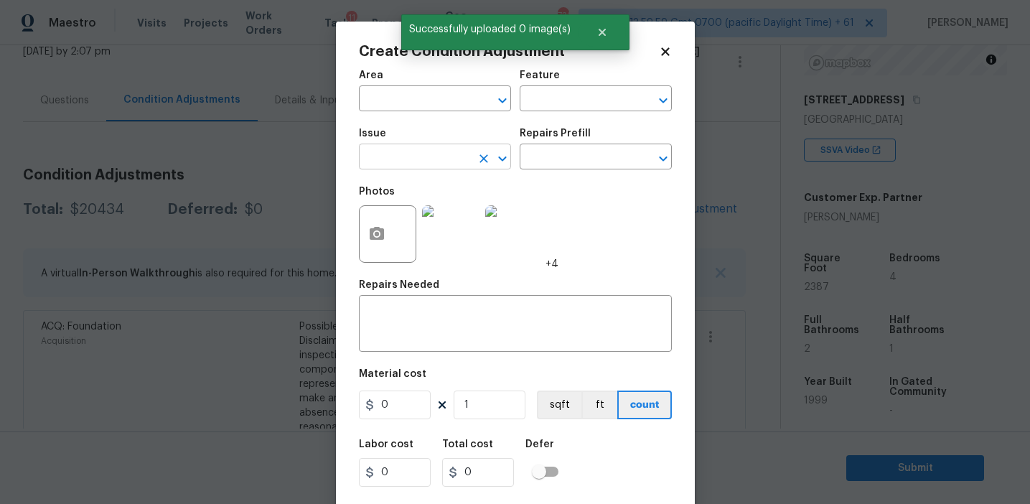
click at [433, 162] on input "text" at bounding box center [415, 158] width 112 height 22
type input "o"
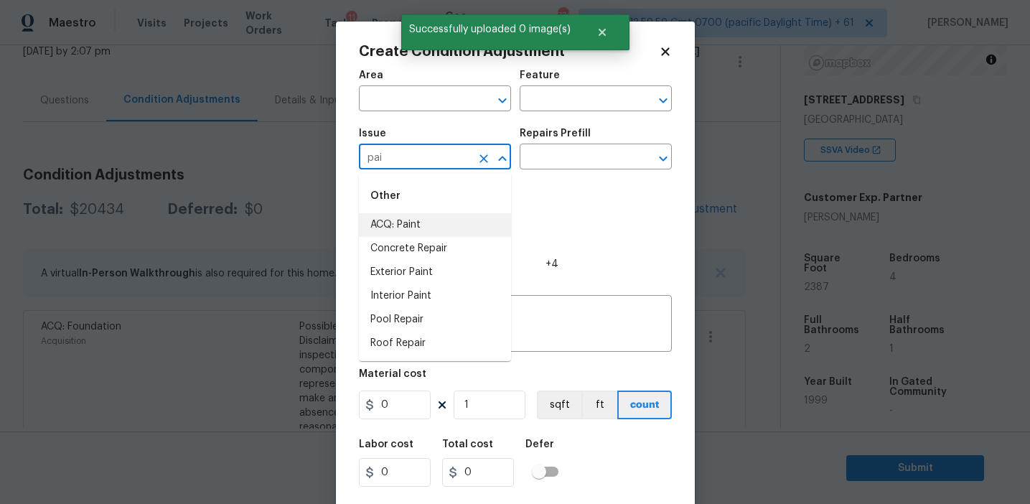
click at [449, 233] on li "ACQ: Paint" at bounding box center [435, 225] width 152 height 24
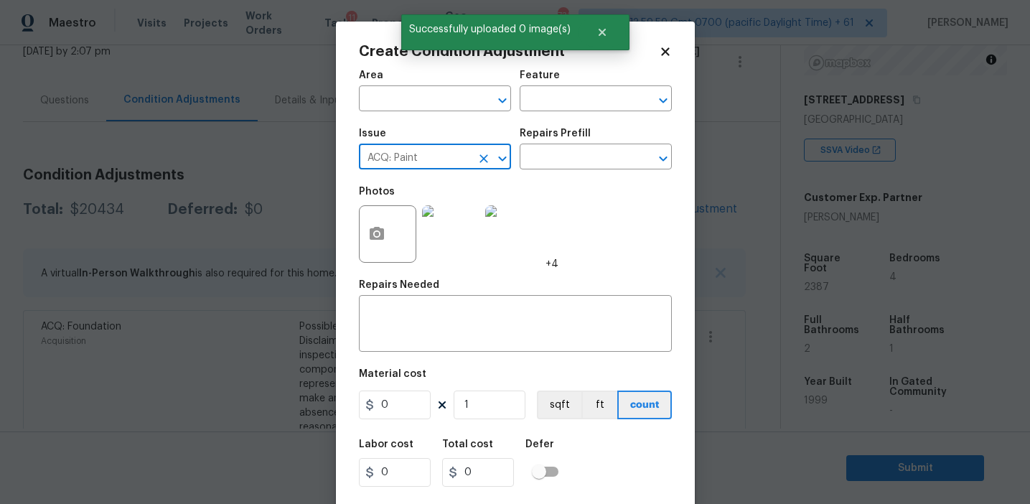
type input "ACQ: Paint"
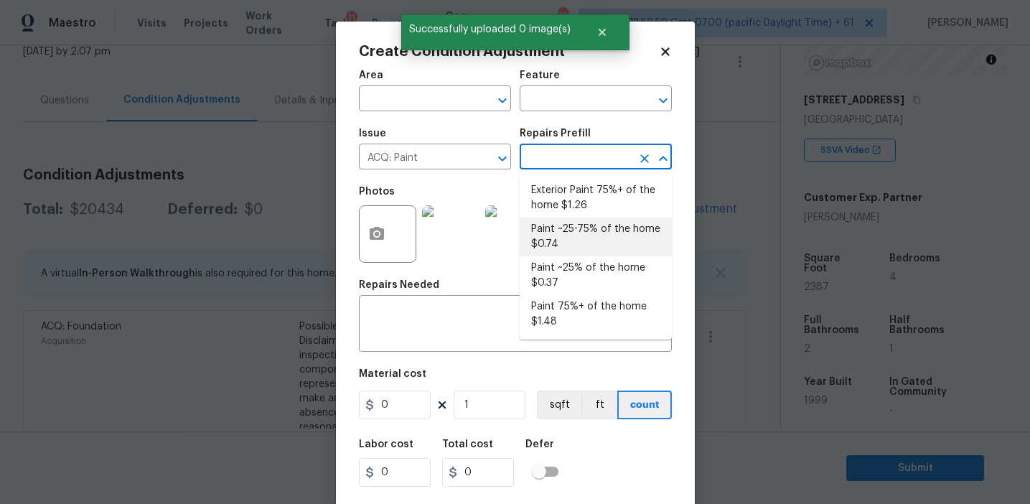
click at [575, 223] on li "Paint ~25-75% of the home $0.74" at bounding box center [596, 236] width 152 height 39
type input "Acquisition"
type textarea "Acquisition Scope: ~25 - 75% of the home needs interior paint"
type input "0.74"
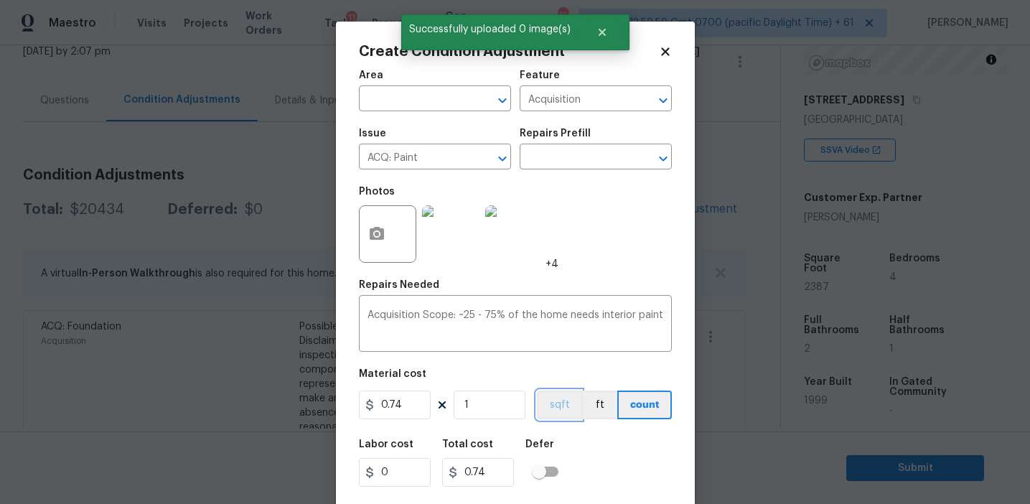
click at [553, 402] on button "sqft" at bounding box center [559, 404] width 44 height 29
click at [491, 405] on input "1" at bounding box center [490, 404] width 72 height 29
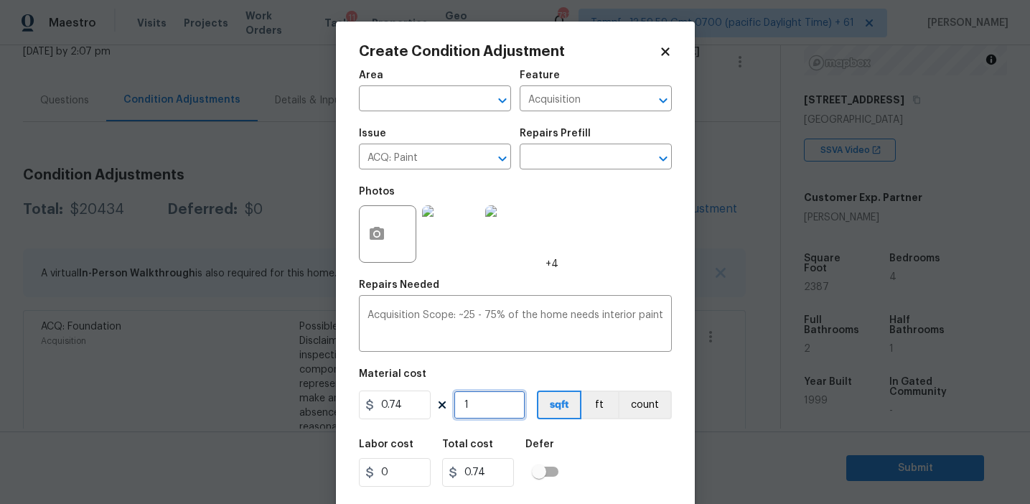
type input "0"
type input "2"
type input "1.48"
type input "23"
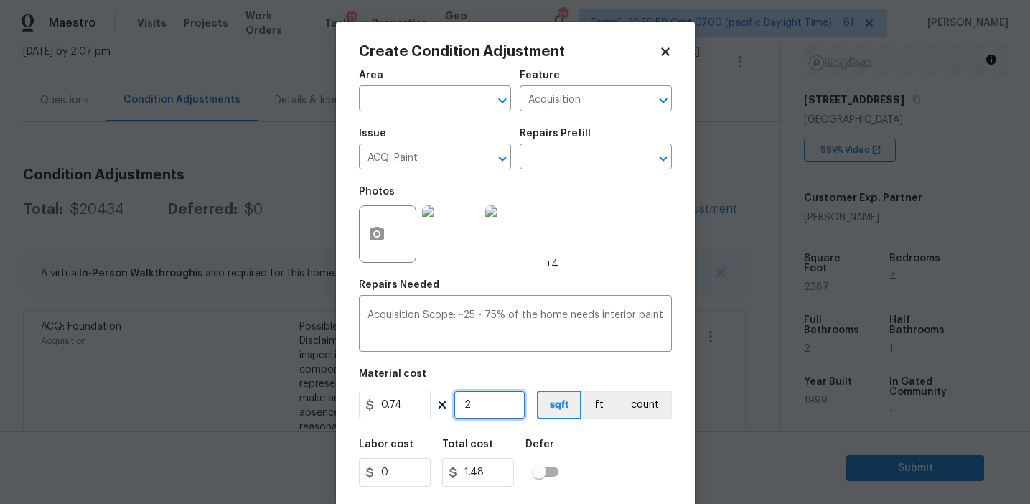
type input "17.02"
type input "238"
type input "176.12"
type input "2387"
type input "1766.38"
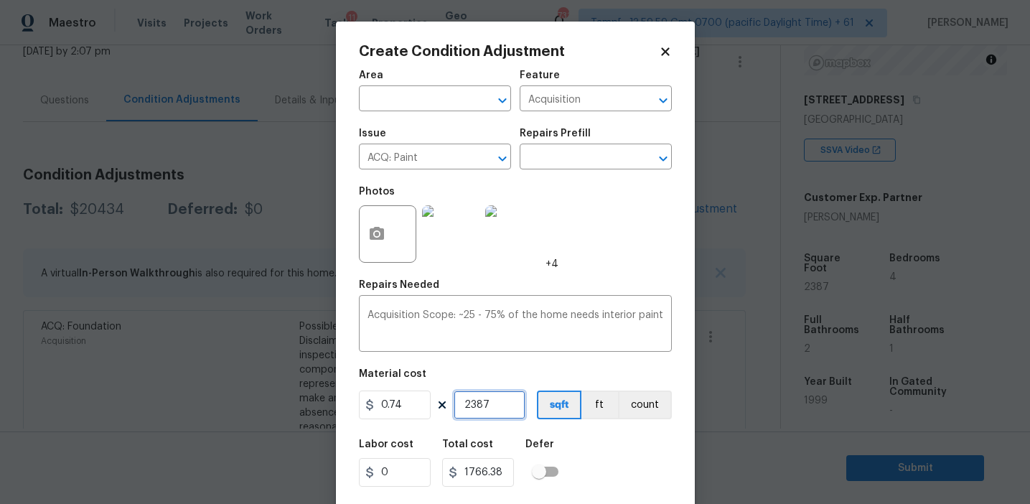
scroll to position [32, 0]
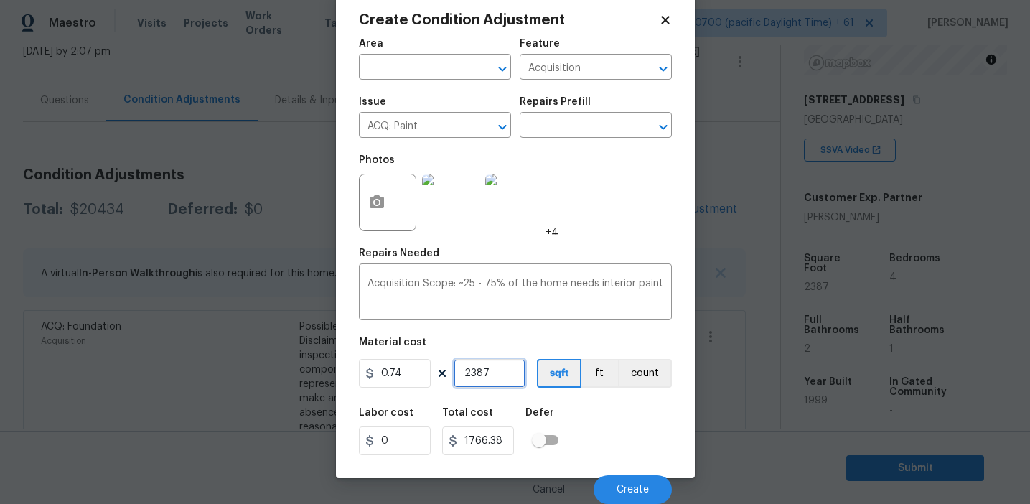
type input "2387"
click at [616, 441] on div "Labor cost 0 Total cost 1766.38 Defer" at bounding box center [515, 431] width 313 height 65
click at [620, 484] on span "Create" at bounding box center [632, 489] width 32 height 11
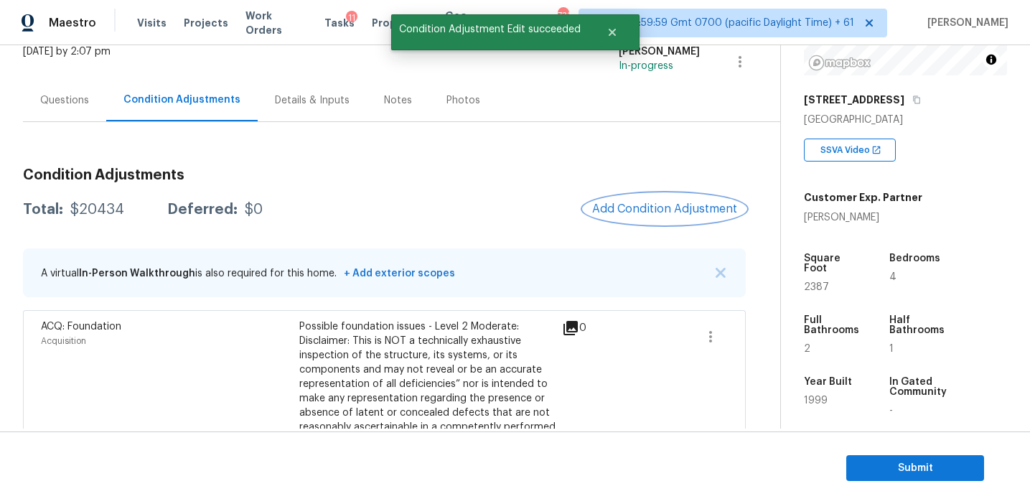
scroll to position [0, 0]
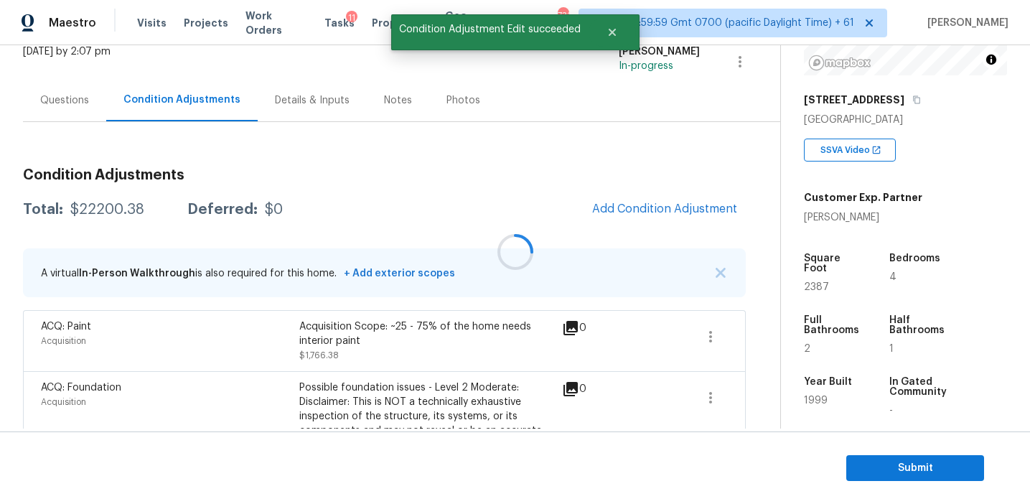
click at [639, 212] on div at bounding box center [515, 252] width 1030 height 504
click at [639, 212] on span "Add Condition Adjustment" at bounding box center [664, 208] width 145 height 13
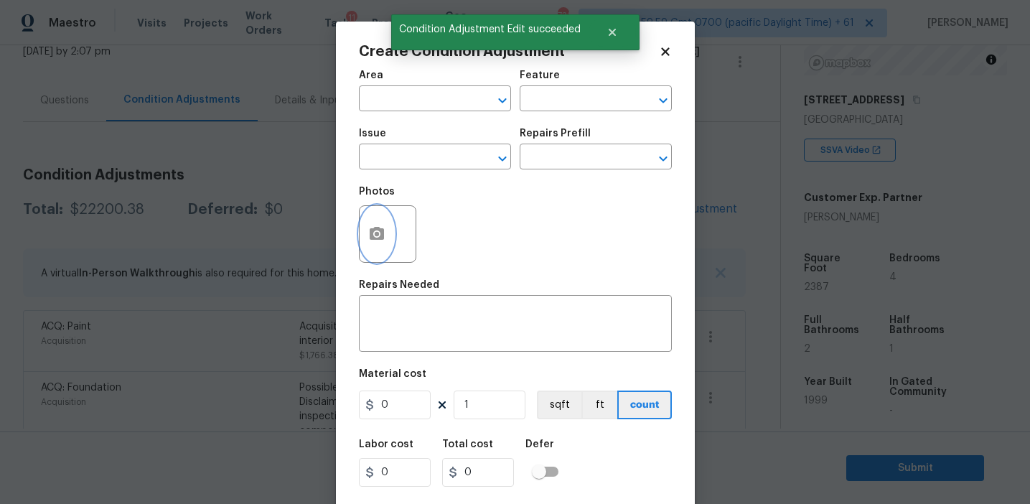
click at [368, 230] on icon "button" at bounding box center [376, 233] width 17 height 17
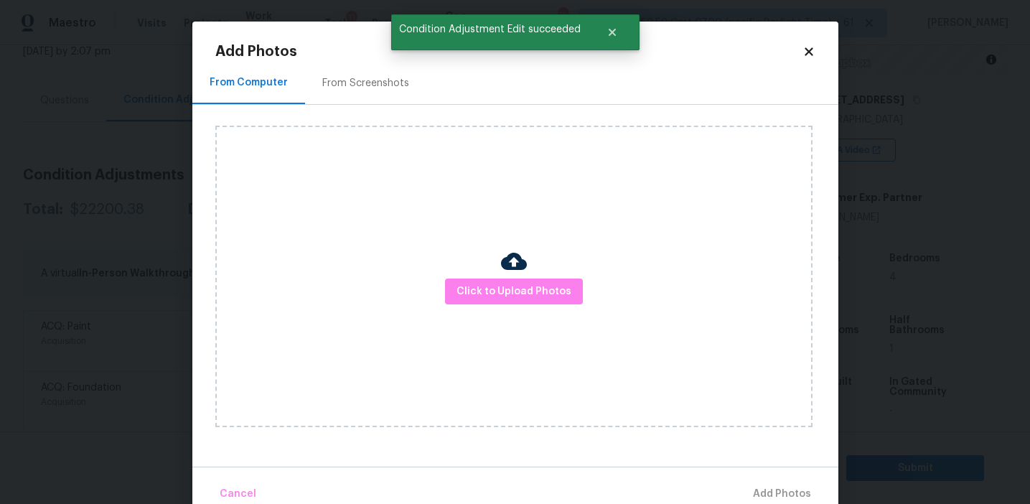
click at [391, 76] on div "From Screenshots" at bounding box center [365, 83] width 87 height 14
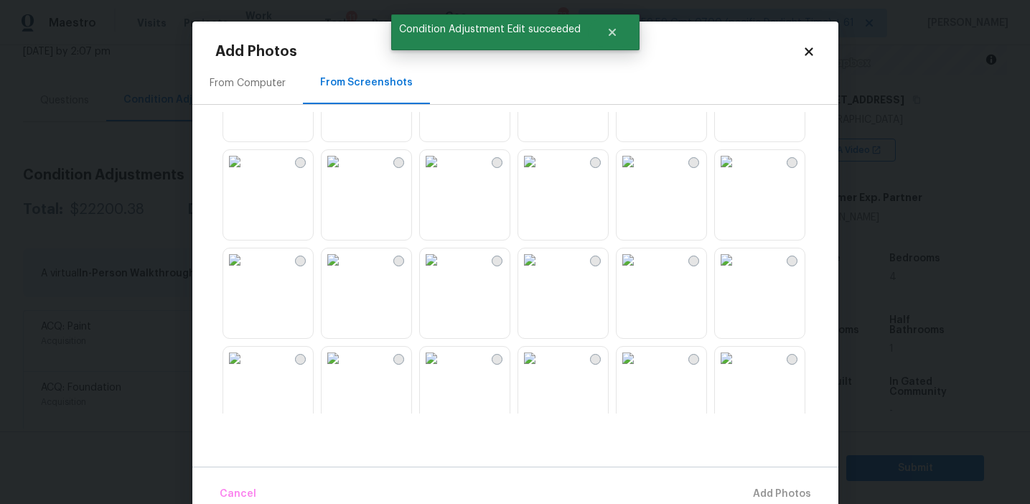
scroll to position [1371, 0]
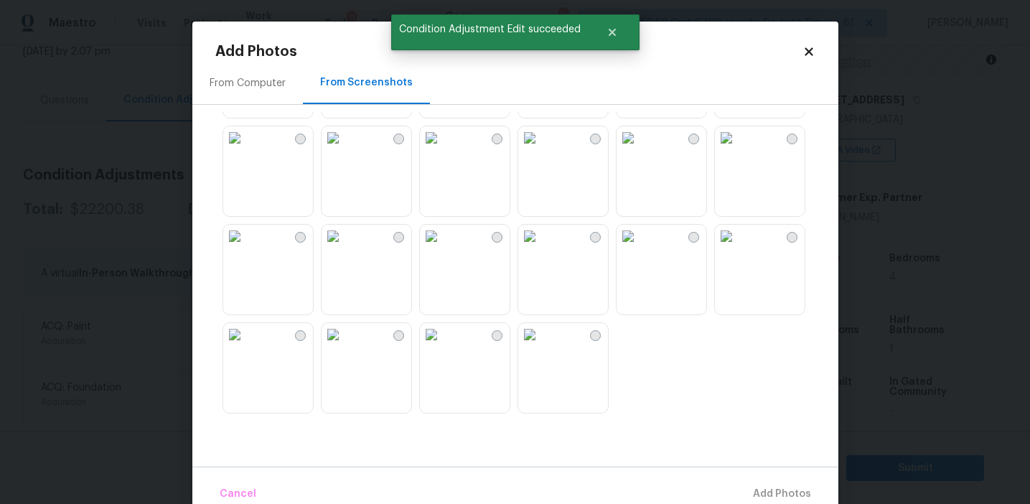
click at [246, 346] on img at bounding box center [234, 334] width 23 height 23
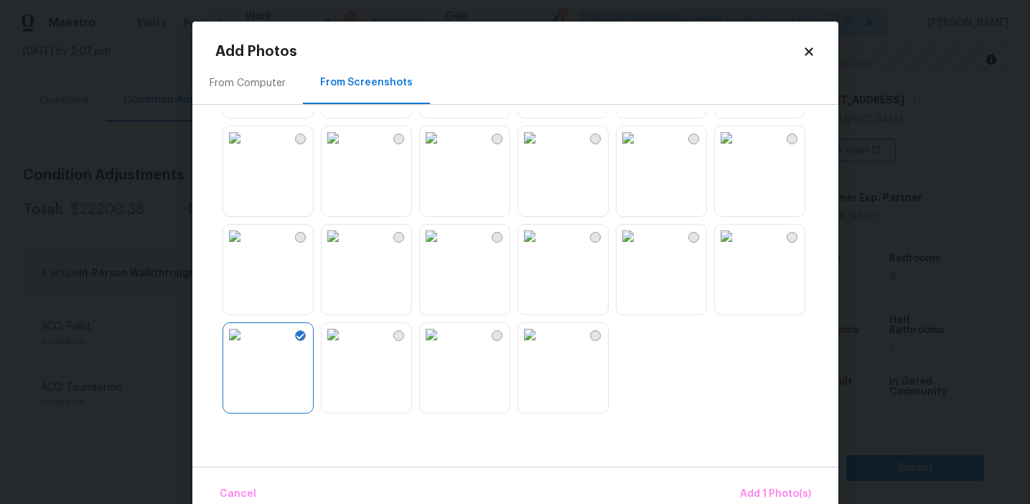
click at [541, 346] on img at bounding box center [529, 334] width 23 height 23
click at [738, 248] on img at bounding box center [726, 236] width 23 height 23
click at [738, 149] on img at bounding box center [726, 137] width 23 height 23
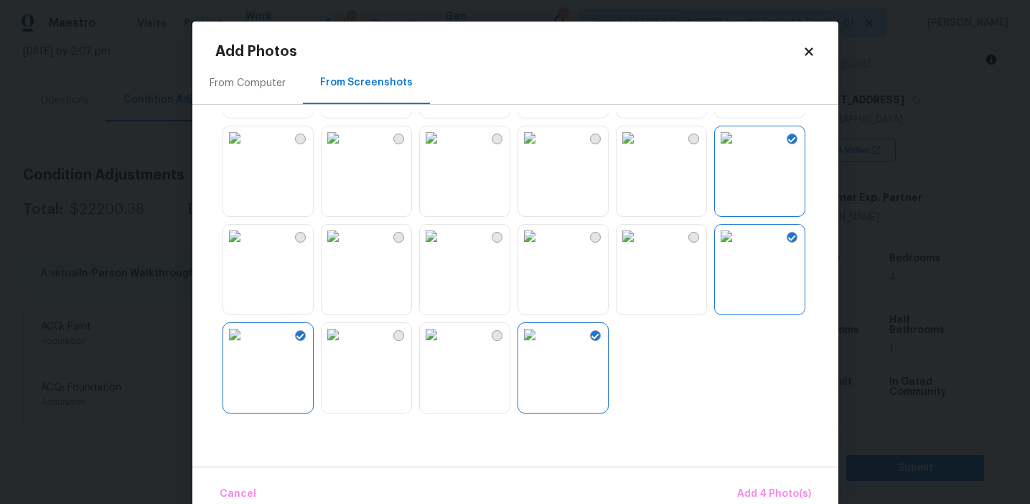
click at [639, 149] on img at bounding box center [627, 137] width 23 height 23
click at [246, 248] on img at bounding box center [234, 236] width 23 height 23
click at [756, 485] on span "Add 6 Photo(s)" at bounding box center [774, 494] width 73 height 18
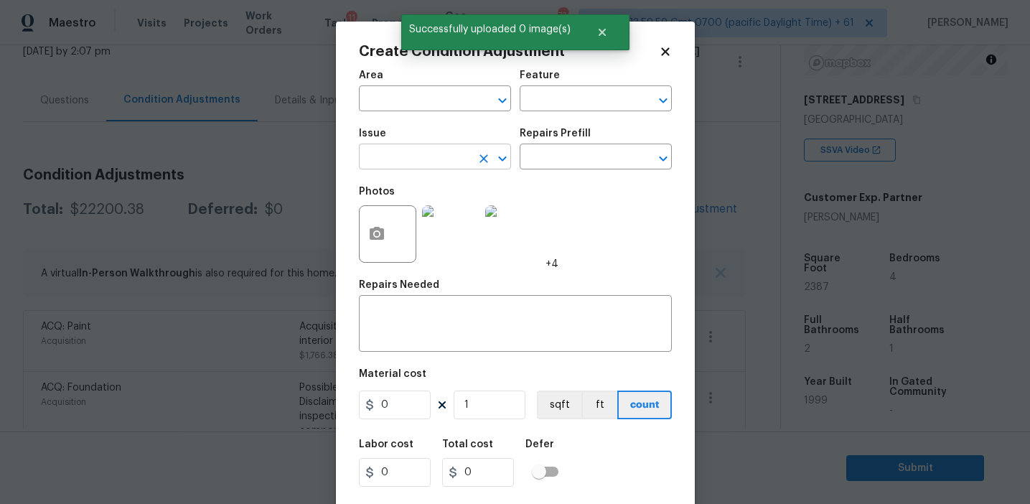
click at [449, 156] on input "text" at bounding box center [415, 158] width 112 height 22
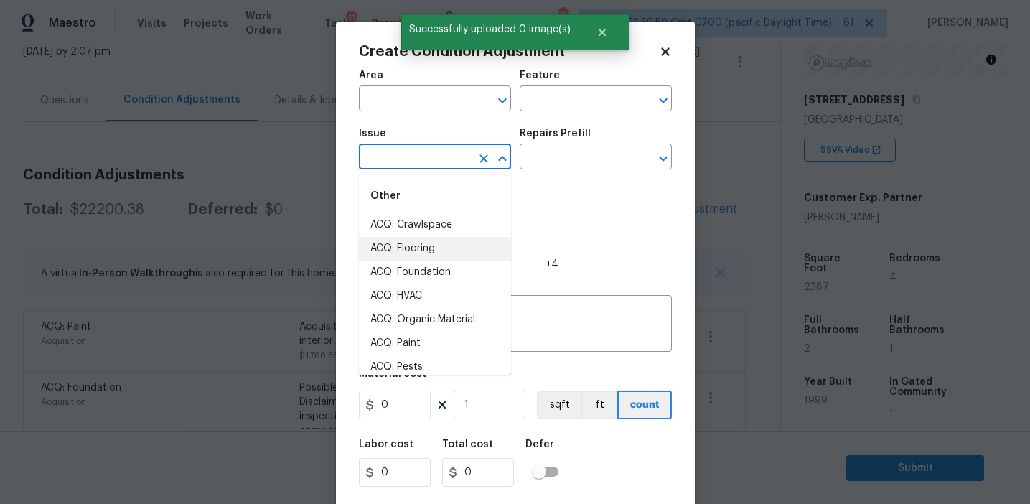
click at [438, 250] on li "ACQ: Flooring" at bounding box center [435, 249] width 152 height 24
type input "ACQ: Flooring"
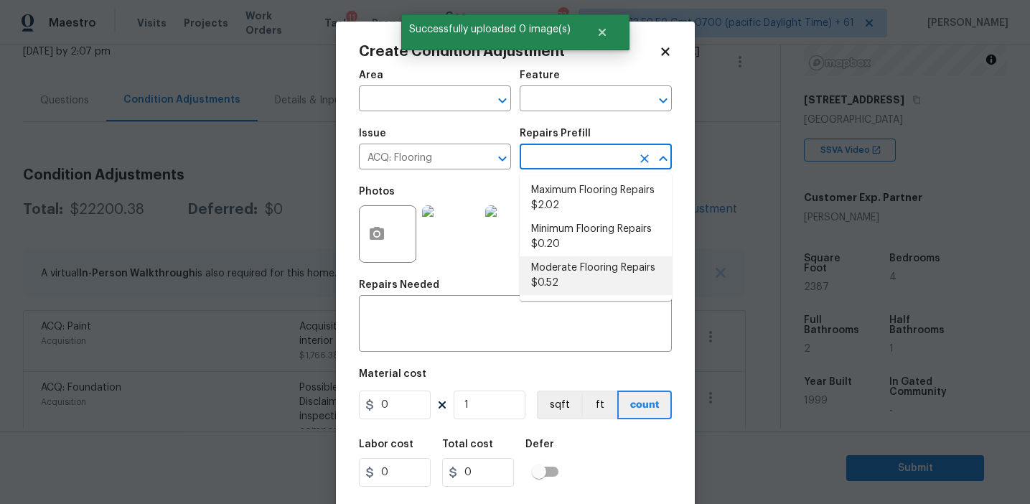
click at [560, 268] on li "Moderate Flooring Repairs $0.52" at bounding box center [596, 275] width 152 height 39
type input "Acquisition"
type textarea "Acquisition Scope: Moderate flooring repairs"
type input "0.52"
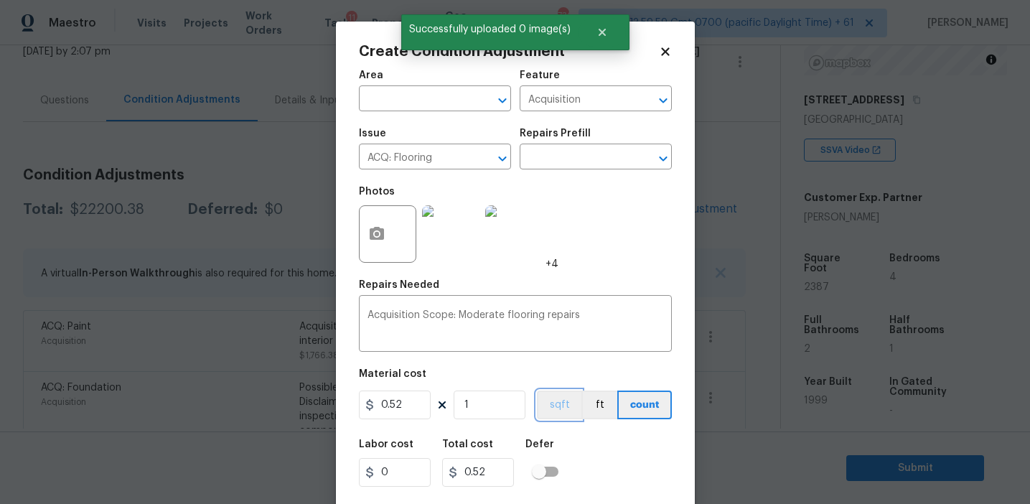
click at [551, 395] on button "sqft" at bounding box center [559, 404] width 44 height 29
click at [512, 395] on input "1" at bounding box center [490, 404] width 72 height 29
type input "0"
paste input "2387"
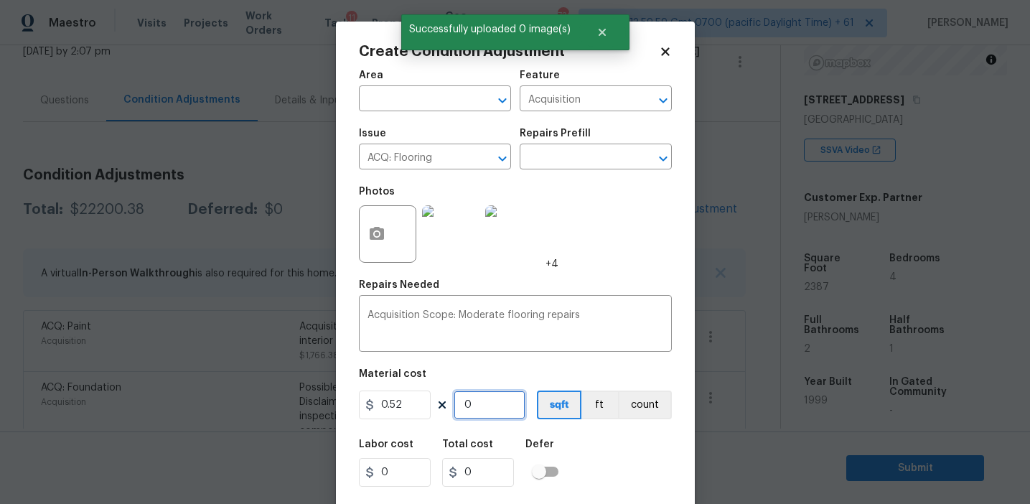
type input "2387"
type input "1241.24"
type input "2387"
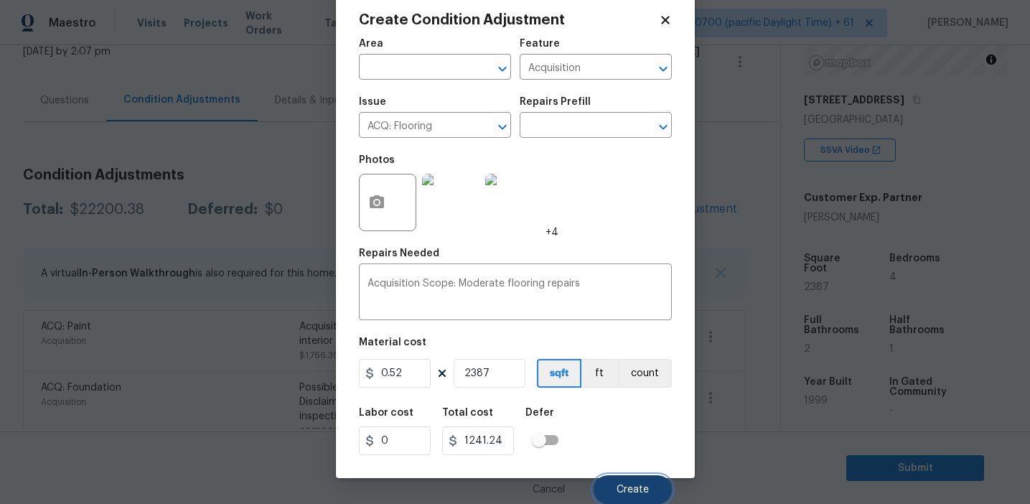
click at [625, 482] on button "Create" at bounding box center [632, 489] width 78 height 29
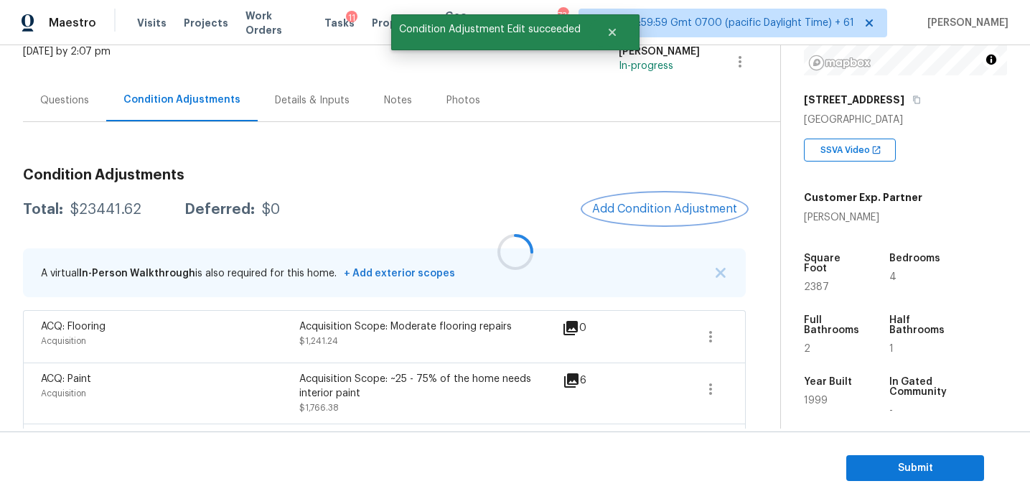
scroll to position [0, 0]
click at [620, 196] on button "Add Condition Adjustment" at bounding box center [664, 209] width 162 height 30
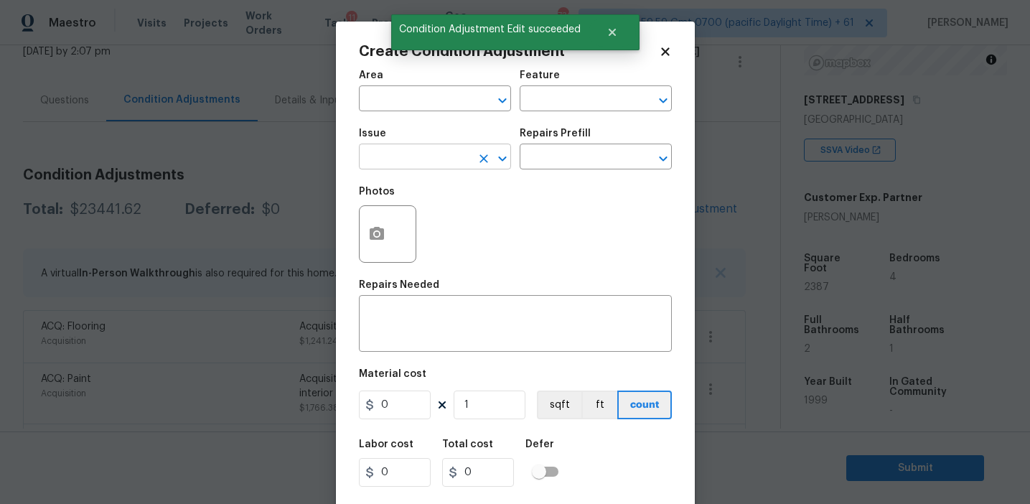
click at [403, 160] on input "text" at bounding box center [415, 158] width 112 height 22
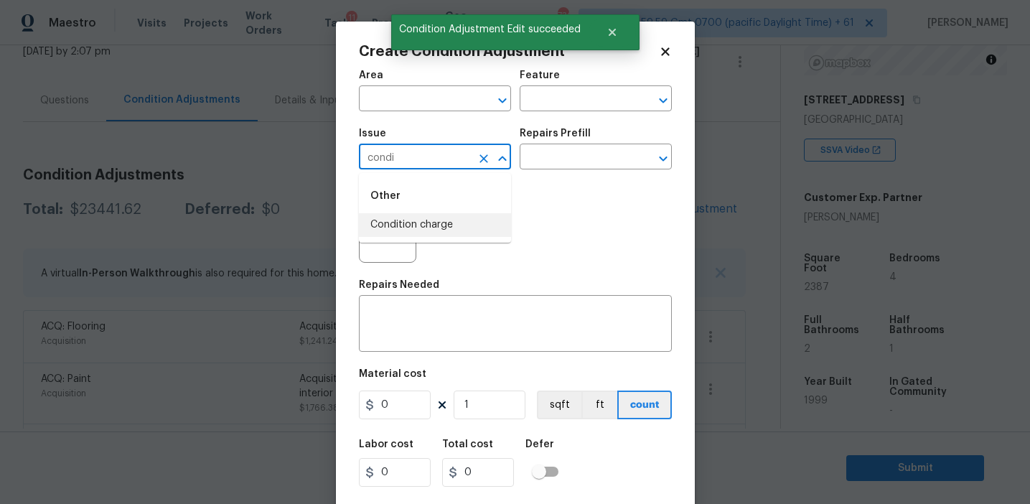
click at [427, 234] on li "Condition charge" at bounding box center [435, 225] width 152 height 24
type input "Condition charge"
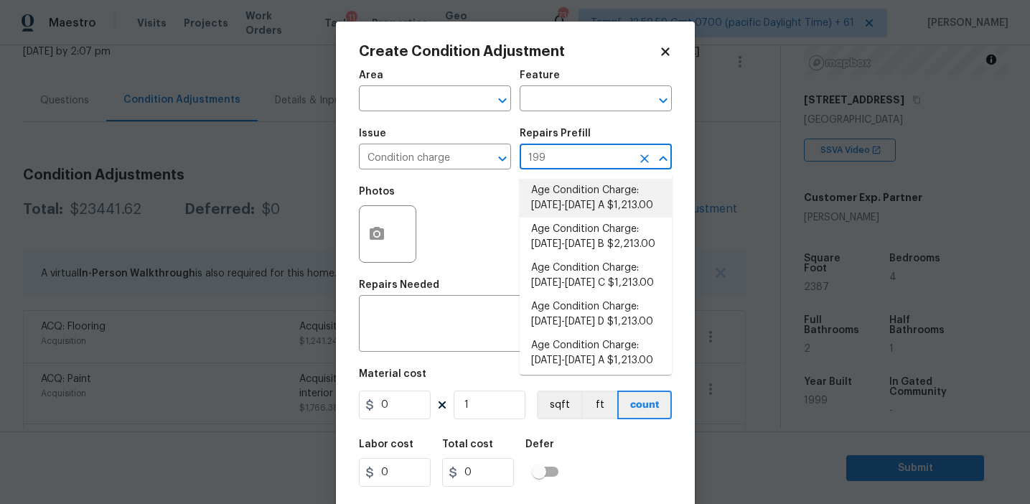
type input "1993"
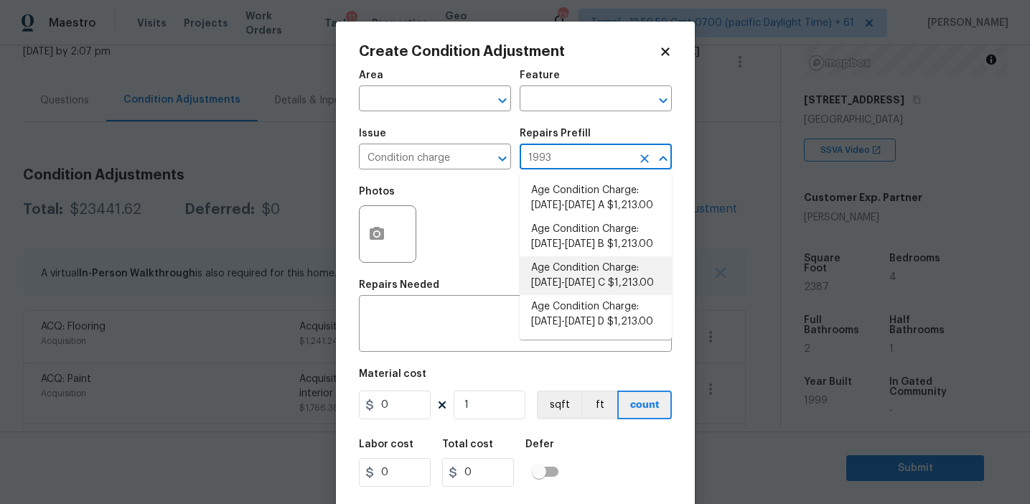
click at [565, 285] on li "Age Condition Charge: 1993-2008 C $1,213.00" at bounding box center [596, 275] width 152 height 39
type input "Home Readiness Packages"
type textarea "Age Condition Charge: 1993-2008 C"
type input "1213"
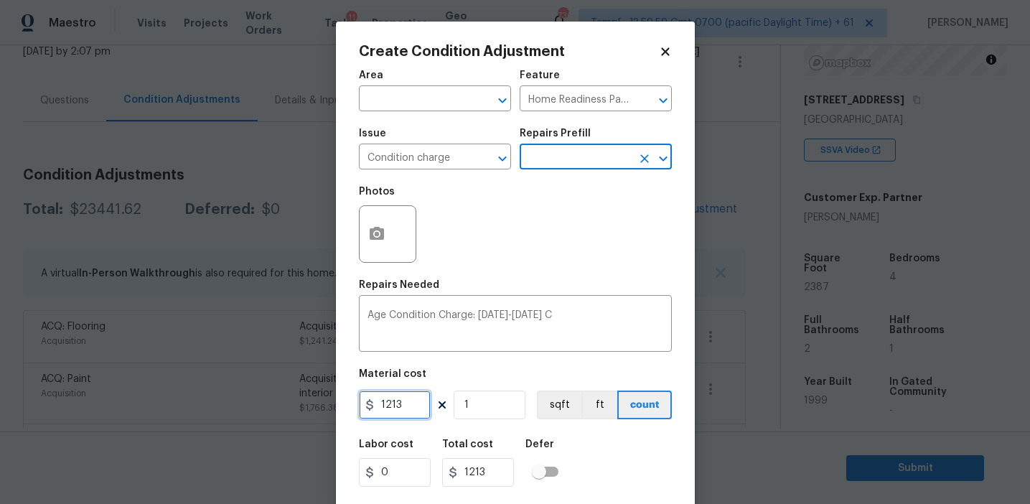
click at [404, 398] on input "1213" at bounding box center [395, 404] width 72 height 29
type input "2000"
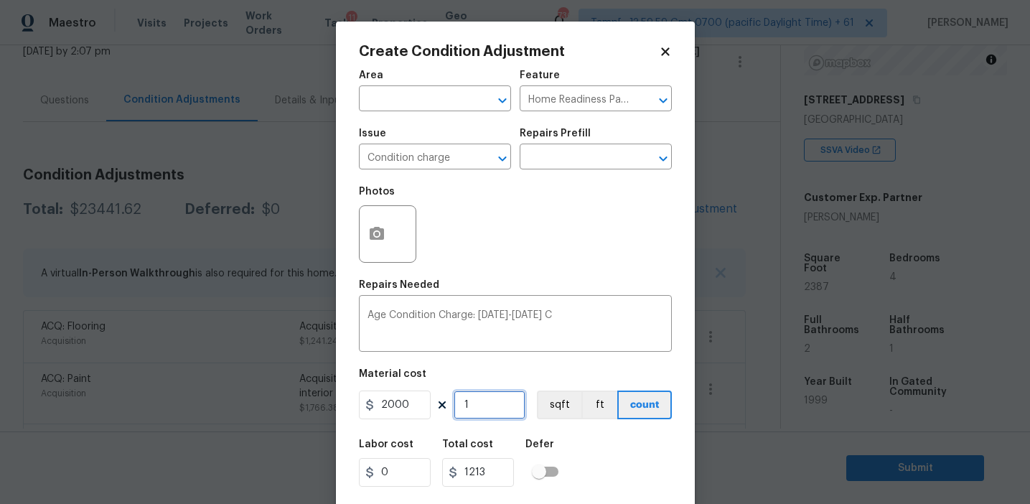
type input "2000"
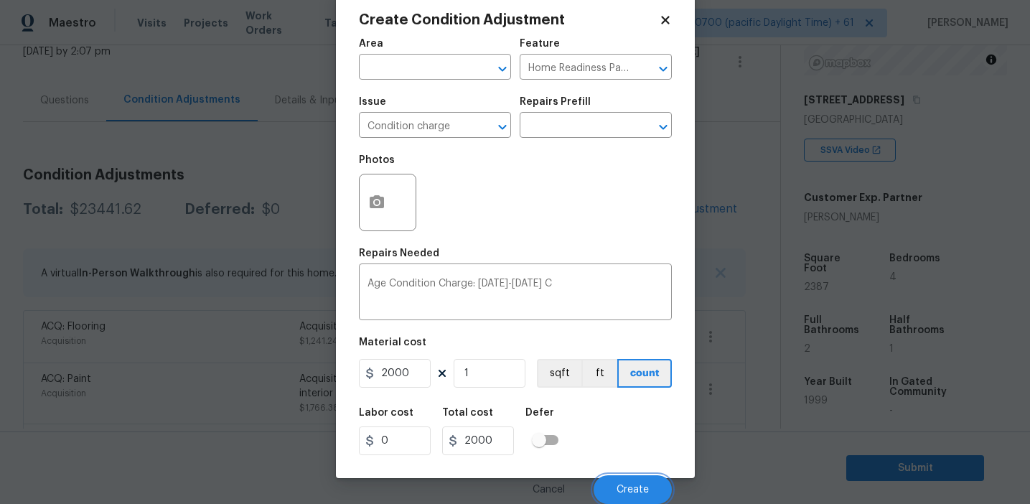
click at [620, 489] on span "Create" at bounding box center [632, 489] width 32 height 11
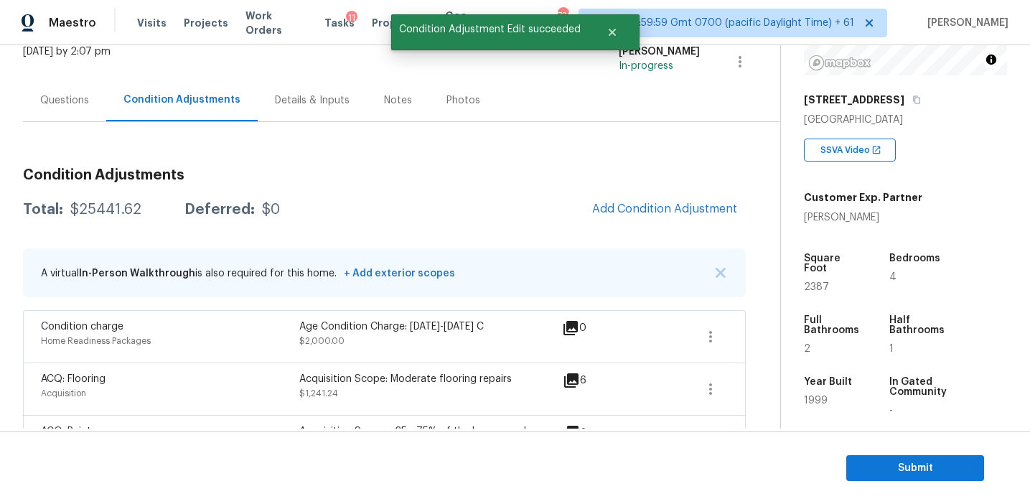
click at [115, 206] on div "$25441.62" at bounding box center [105, 209] width 71 height 14
copy div "$25441.62"
click at [104, 208] on div "$25441.62" at bounding box center [105, 209] width 71 height 14
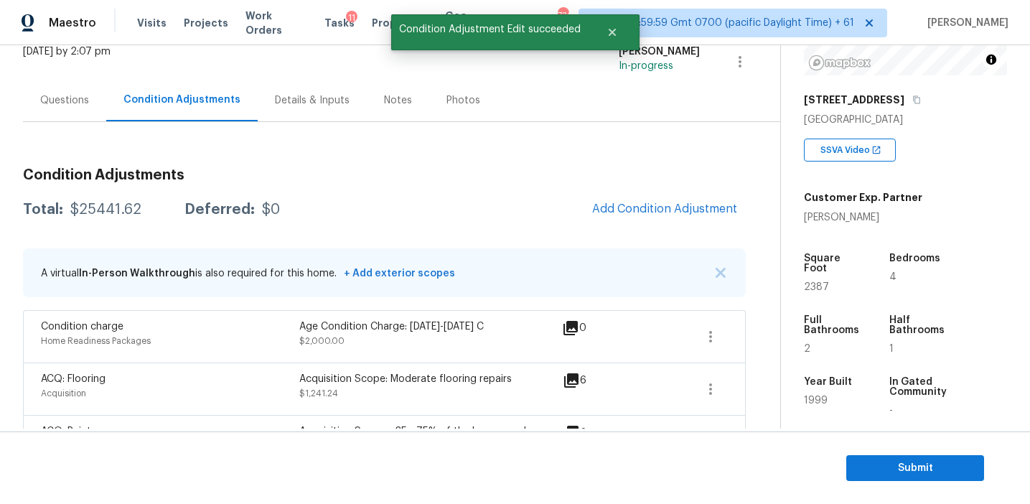
click at [94, 208] on div "$25441.62" at bounding box center [105, 209] width 71 height 14
copy div "25441.62"
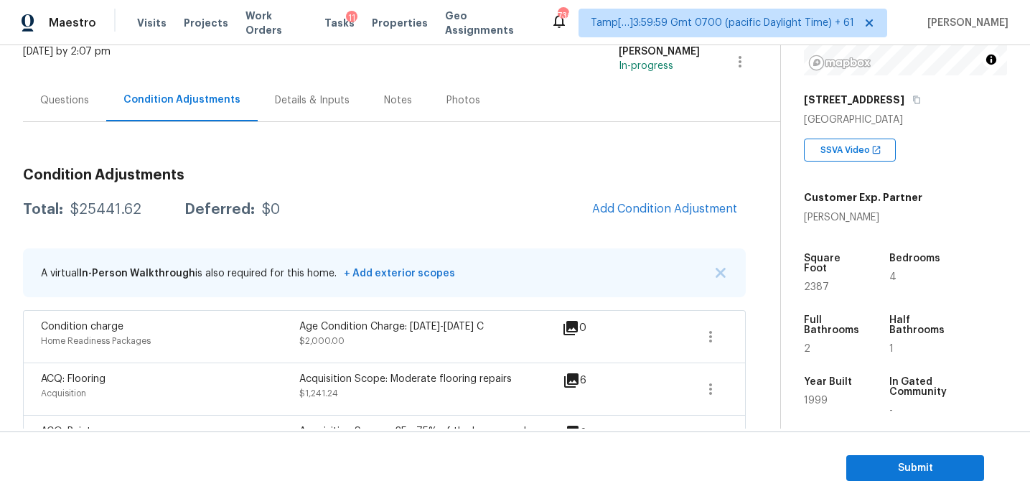
click at [65, 100] on div "Questions" at bounding box center [64, 100] width 49 height 14
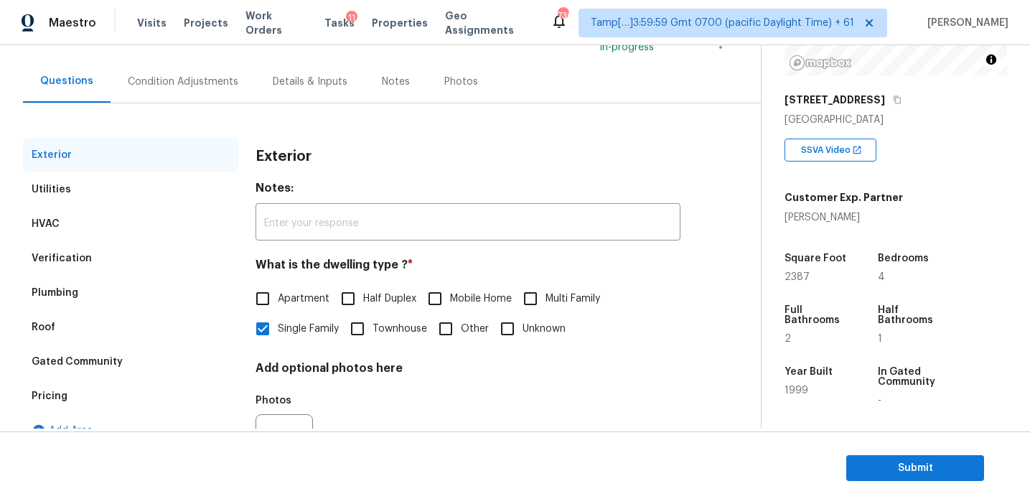
scroll to position [119, 0]
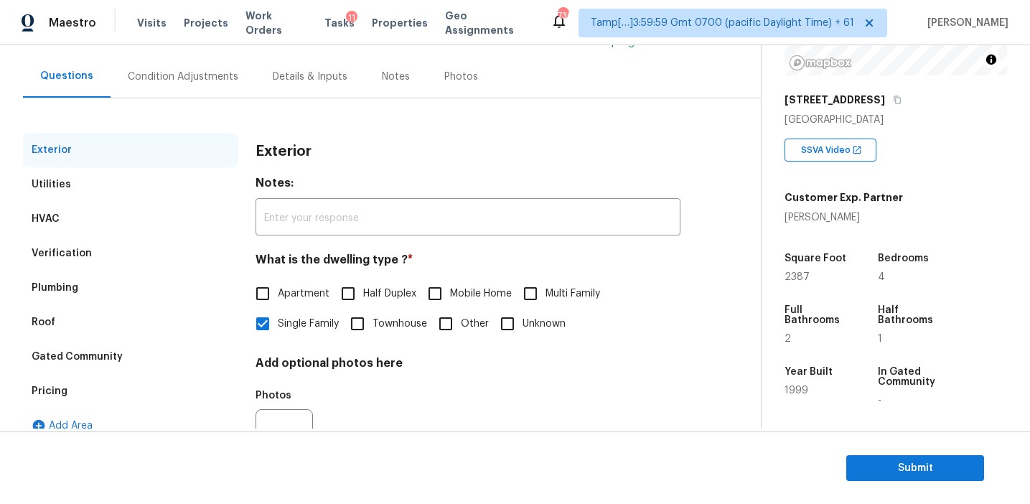
click at [115, 389] on div "Pricing" at bounding box center [130, 391] width 215 height 34
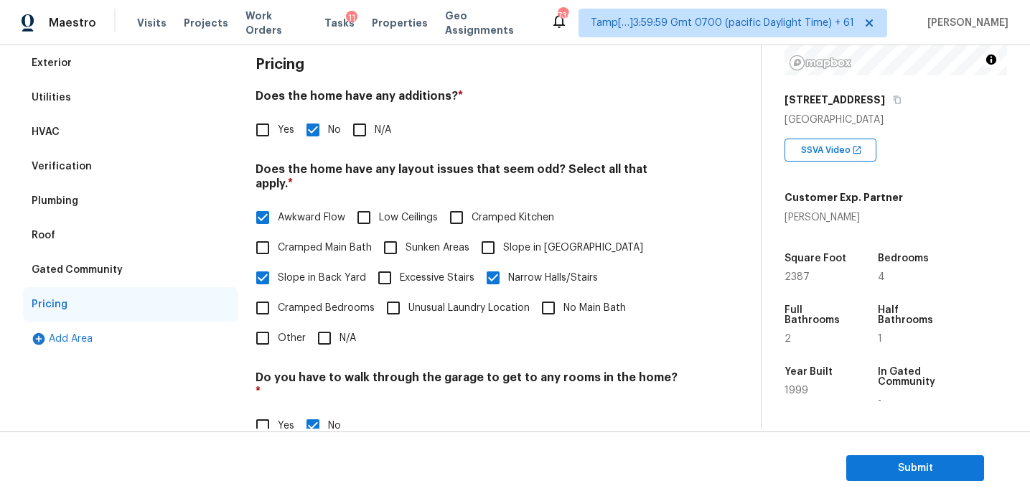
click at [174, 158] on div "Verification" at bounding box center [130, 166] width 215 height 34
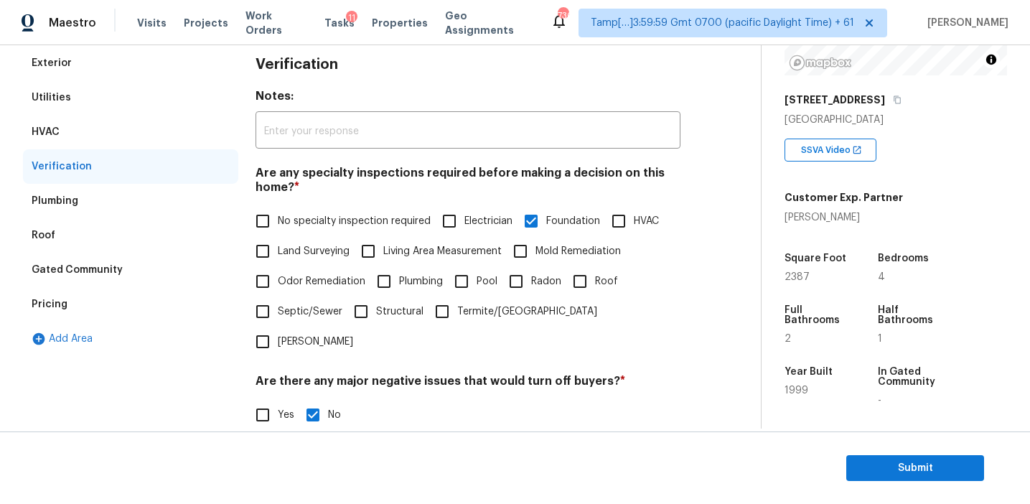
scroll to position [496, 0]
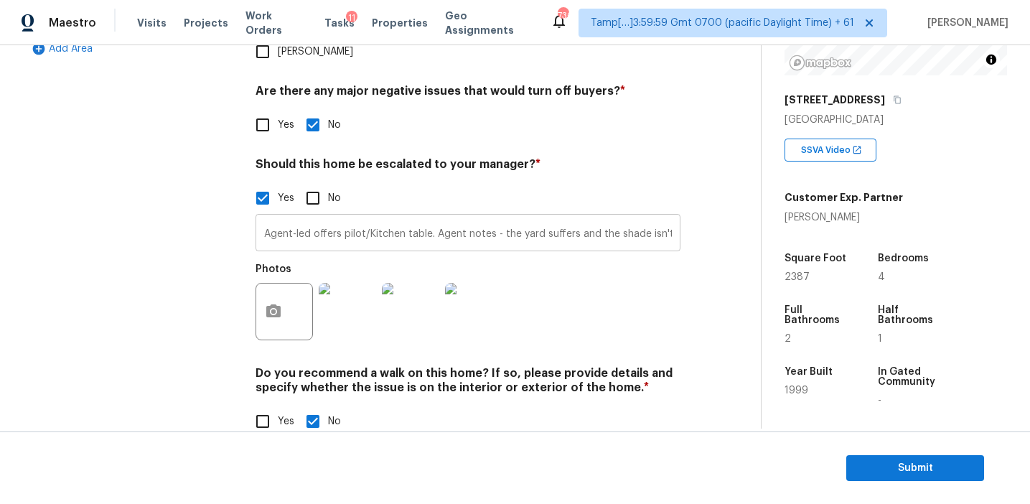
click at [299, 217] on input "Agent-led offers pilot/Kitchen table. Agent notes - the yard suffers and the sh…" at bounding box center [467, 234] width 425 height 34
click at [210, 238] on div "Exterior Utilities HVAC Verification Plumbing Roof Gated Community Pricing Add …" at bounding box center [130, 105] width 215 height 699
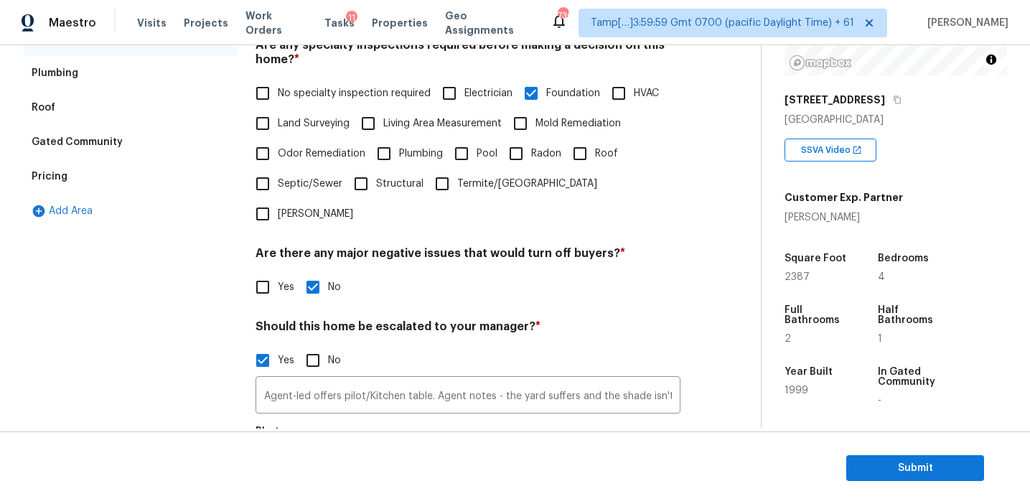
scroll to position [304, 0]
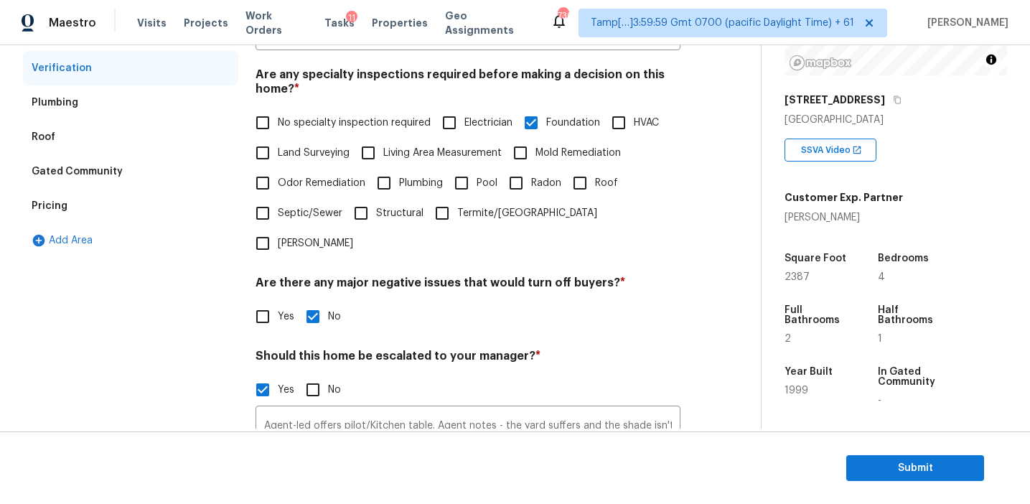
click at [129, 200] on div "Pricing" at bounding box center [130, 206] width 215 height 34
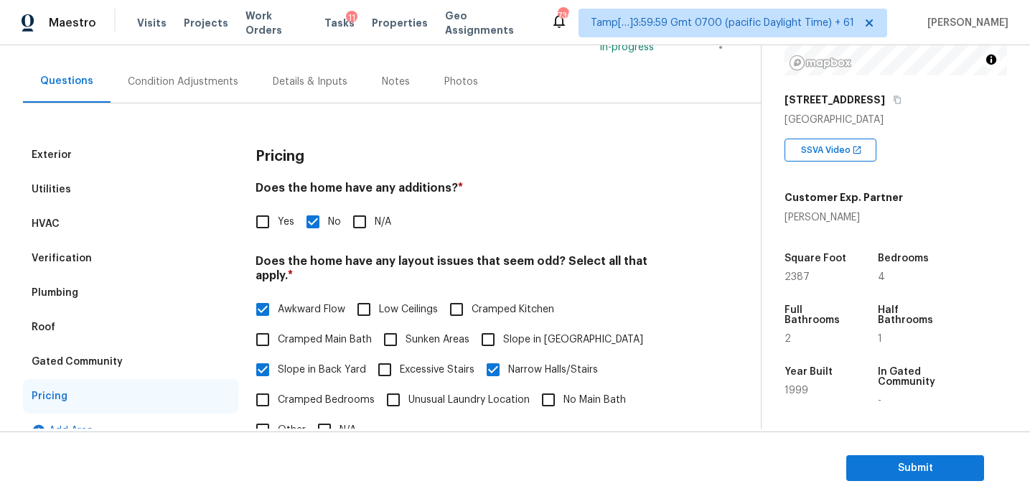
scroll to position [117, 0]
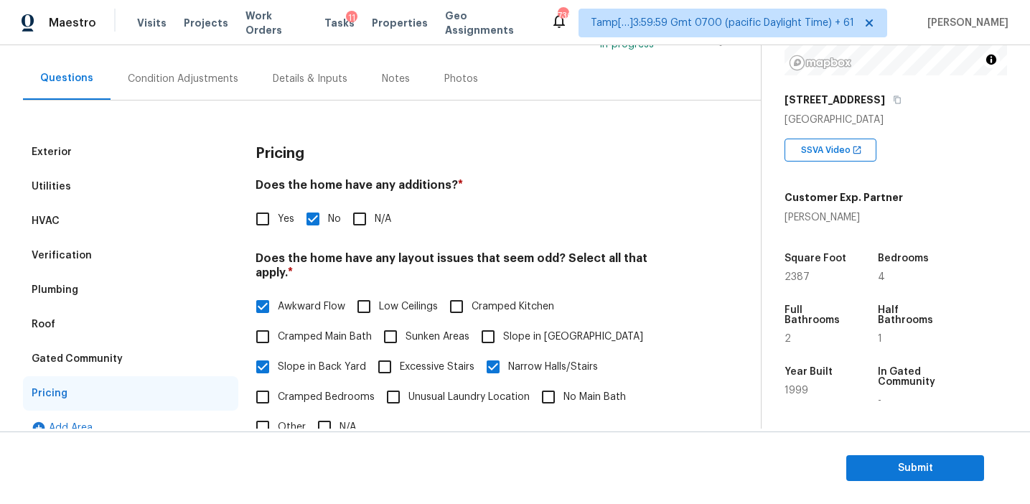
click at [189, 360] on div "Gated Community" at bounding box center [130, 359] width 215 height 34
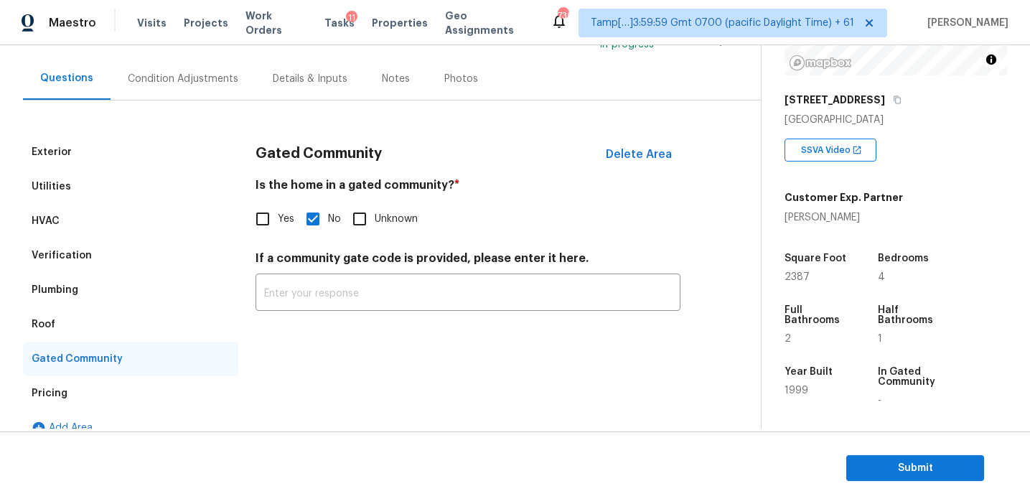
scroll to position [138, 0]
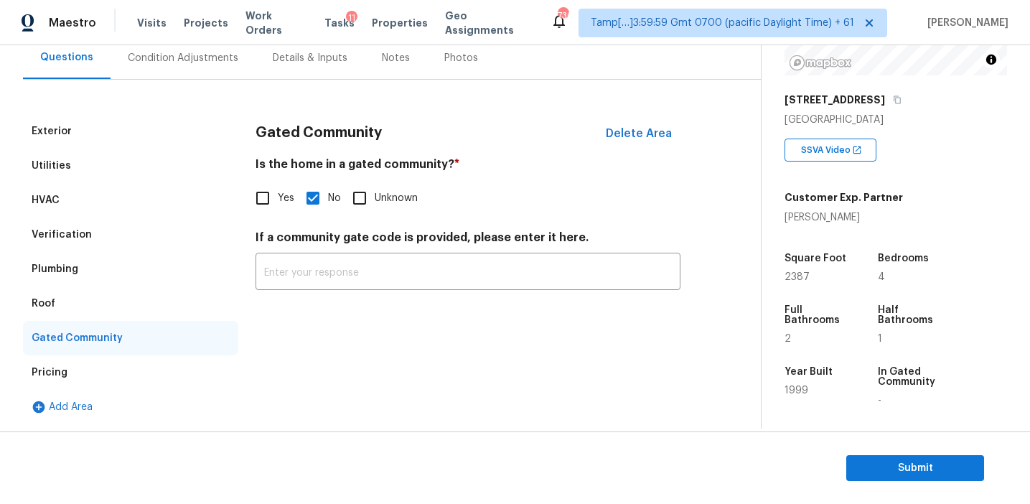
click at [159, 295] on div "Roof" at bounding box center [130, 303] width 215 height 34
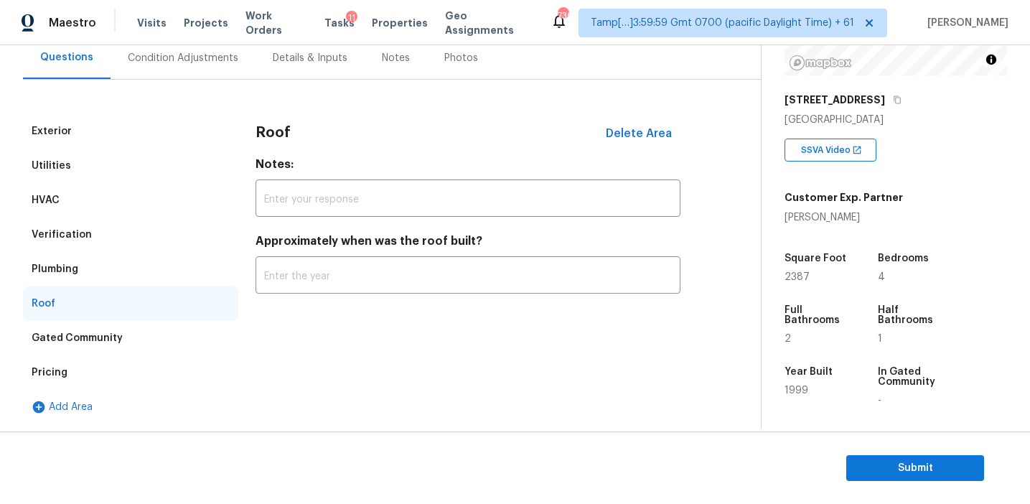
click at [133, 260] on div "Plumbing" at bounding box center [130, 269] width 215 height 34
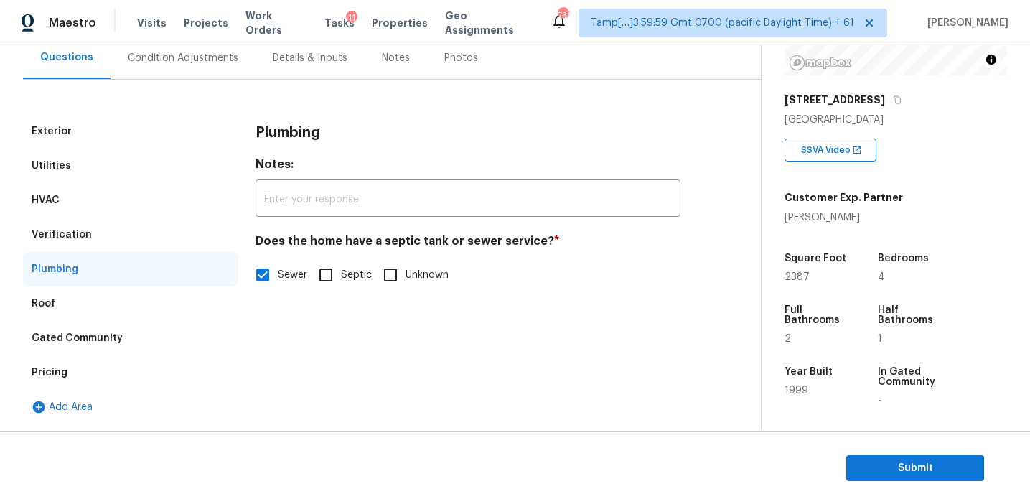
click at [133, 234] on div "Verification" at bounding box center [130, 234] width 215 height 34
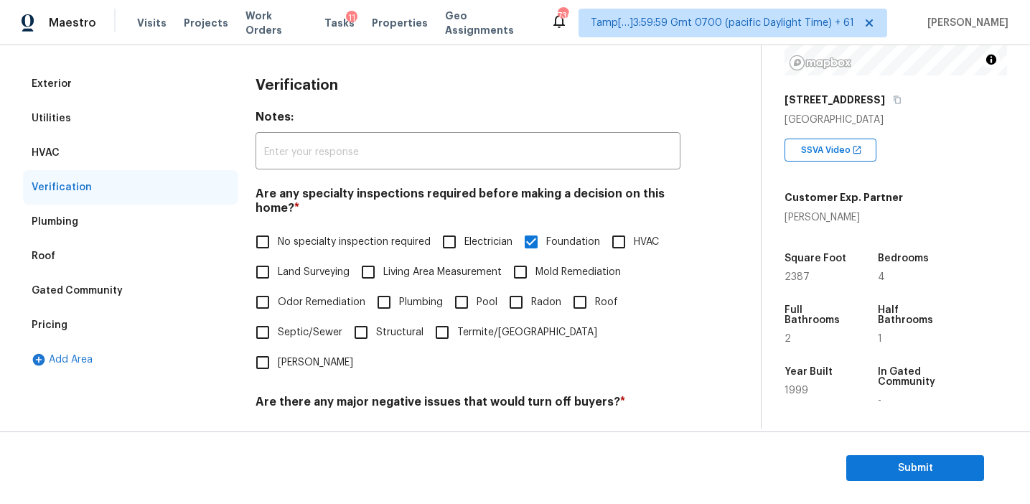
scroll to position [158, 0]
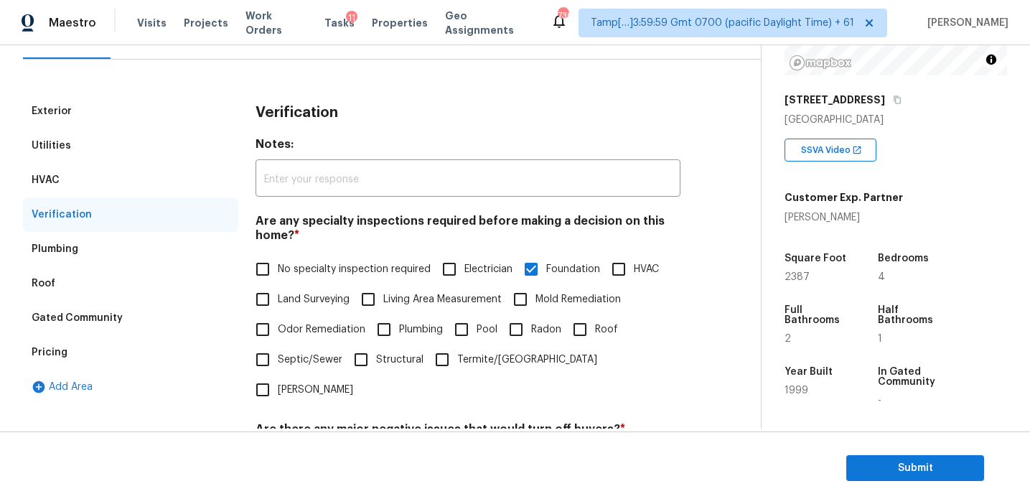
click at [114, 184] on div "HVAC" at bounding box center [130, 180] width 215 height 34
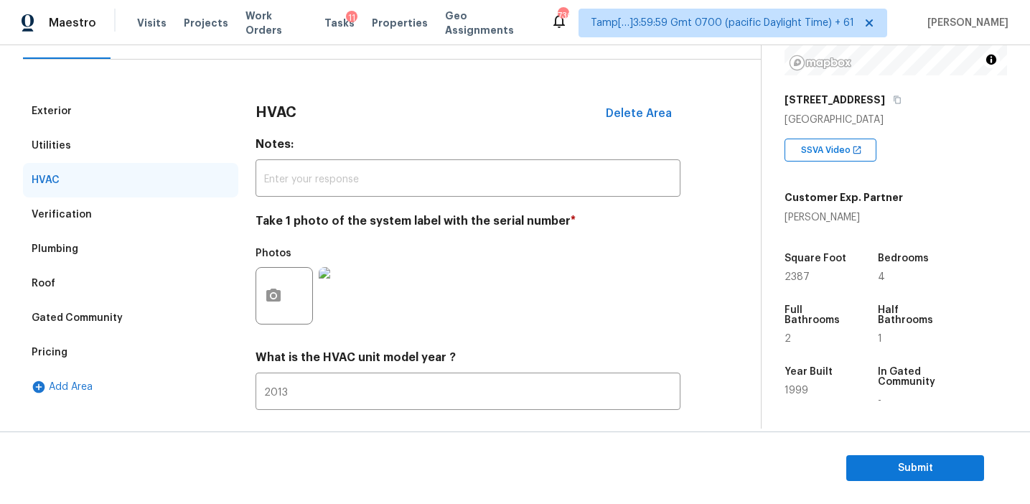
click at [114, 150] on div "Utilities" at bounding box center [130, 145] width 215 height 34
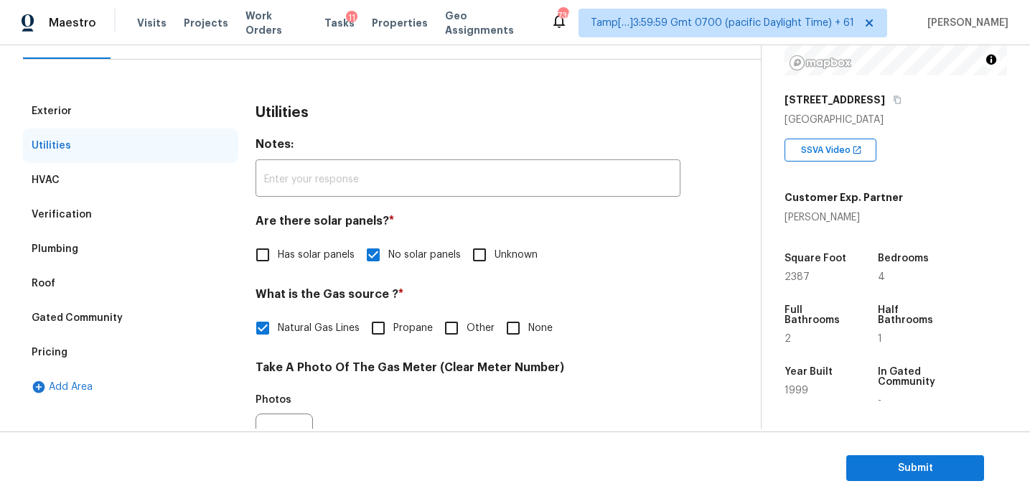
click at [121, 100] on div "Exterior" at bounding box center [130, 111] width 215 height 34
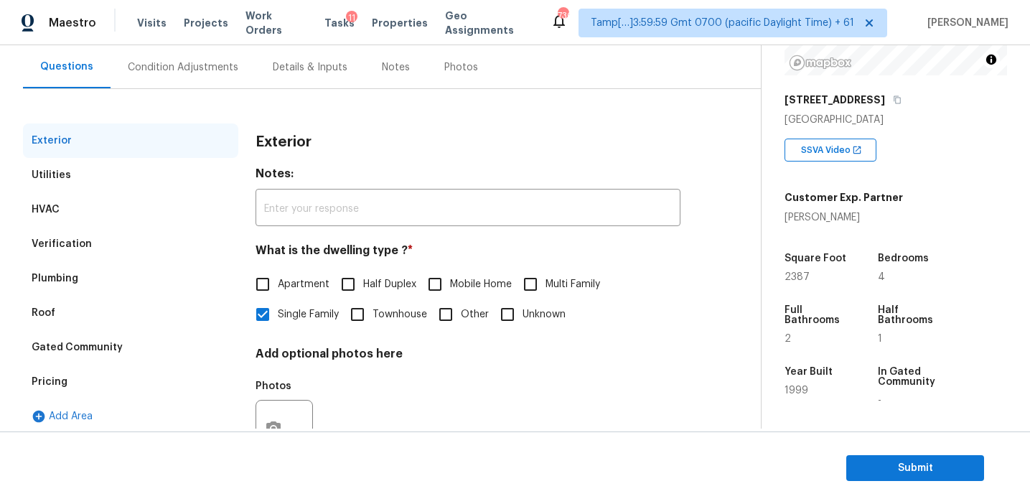
scroll to position [128, 0]
click at [205, 72] on div "Condition Adjustments" at bounding box center [183, 68] width 111 height 14
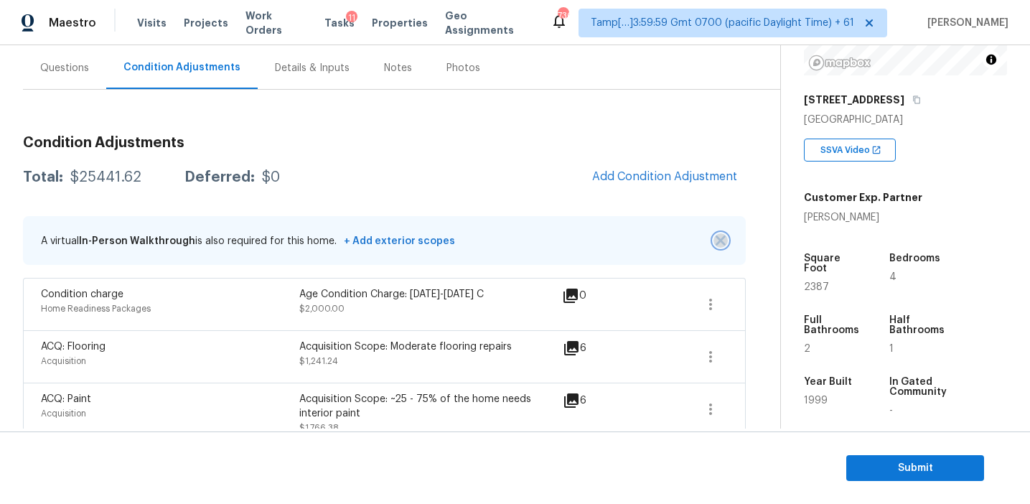
click at [723, 240] on img "button" at bounding box center [720, 240] width 10 height 10
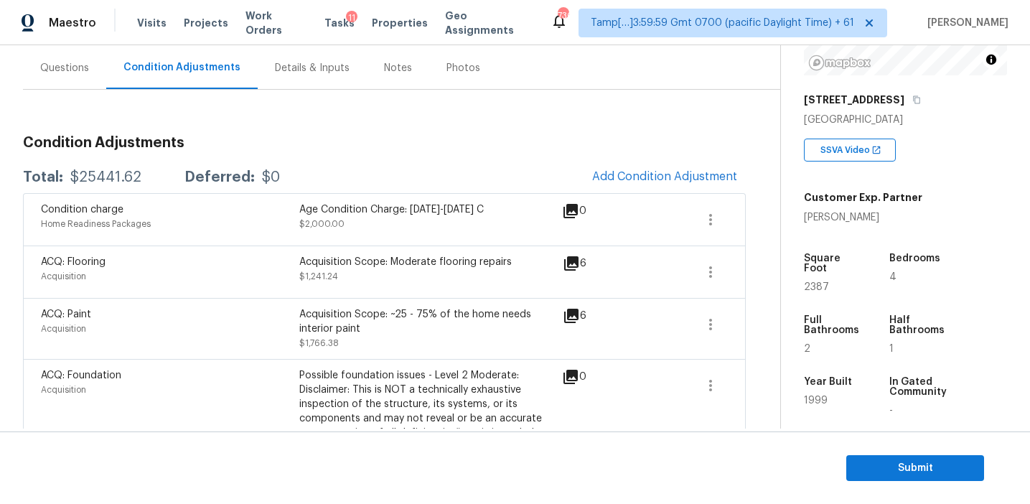
scroll to position [771, 0]
click at [294, 147] on h3 "Condition Adjustments" at bounding box center [384, 141] width 723 height 14
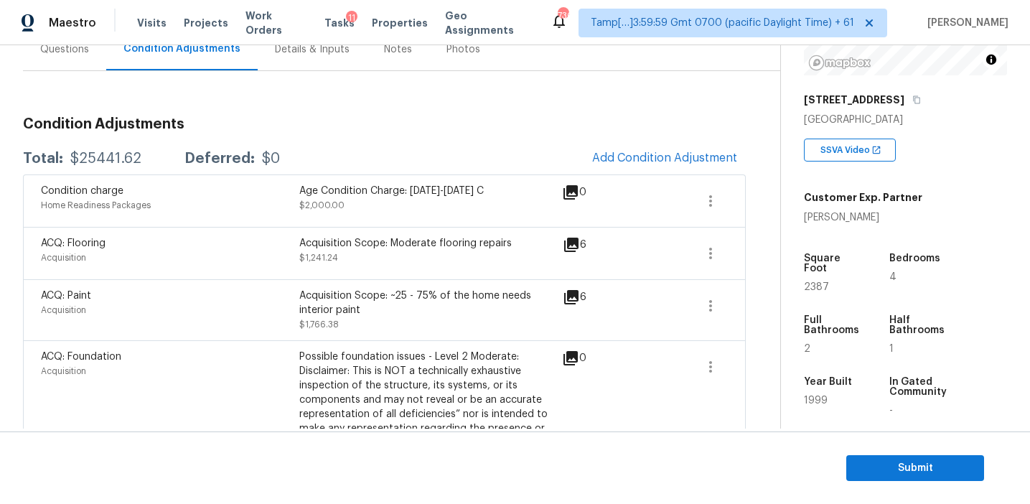
click at [299, 126] on h3 "Condition Adjustments" at bounding box center [384, 124] width 723 height 14
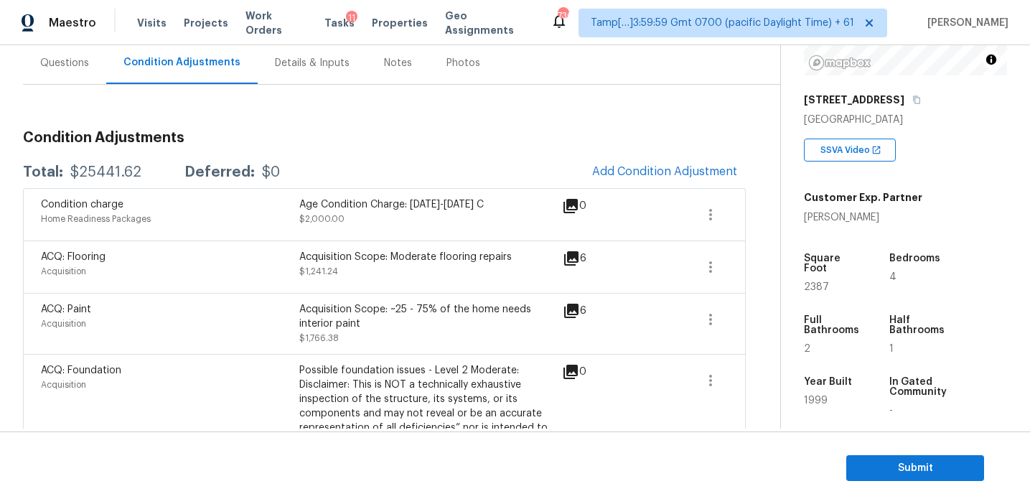
click at [861, 464] on span "Submit" at bounding box center [915, 468] width 115 height 18
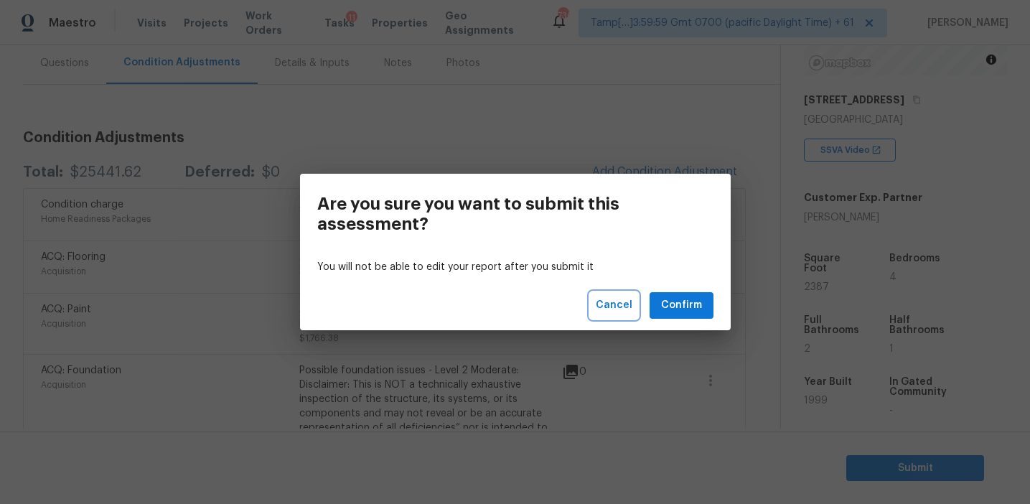
click at [623, 306] on span "Cancel" at bounding box center [614, 305] width 37 height 18
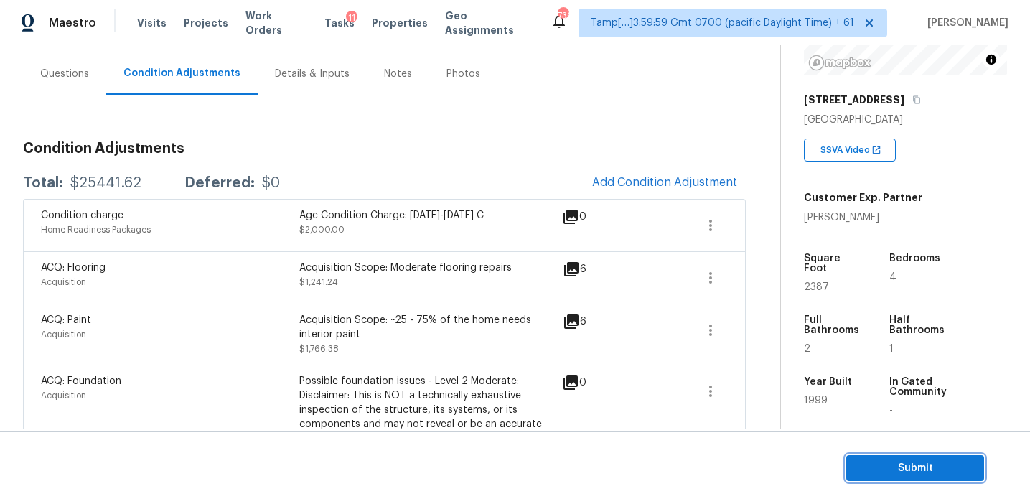
scroll to position [118, 0]
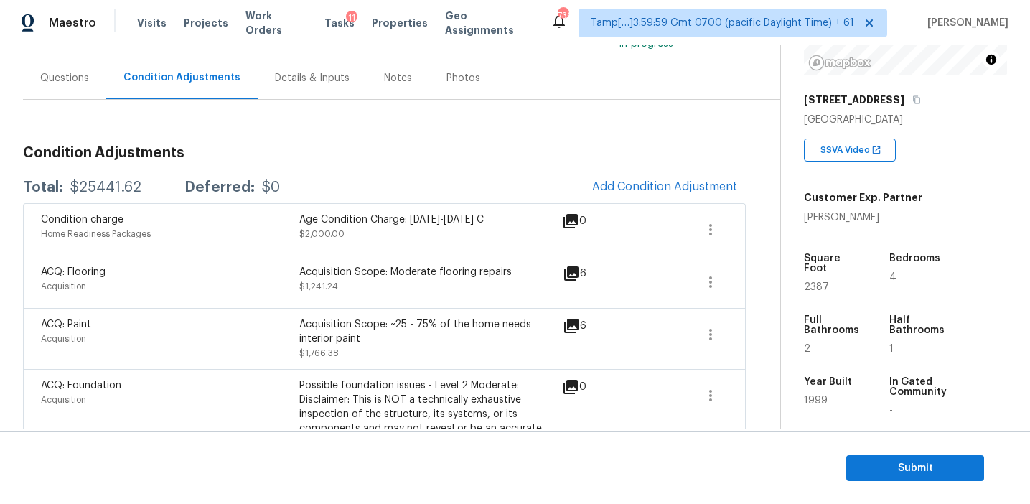
click at [552, 179] on div "Total: $25441.62 Deferred: $0 Add Condition Adjustment" at bounding box center [384, 188] width 723 height 32
click at [882, 466] on span "Submit" at bounding box center [915, 468] width 115 height 18
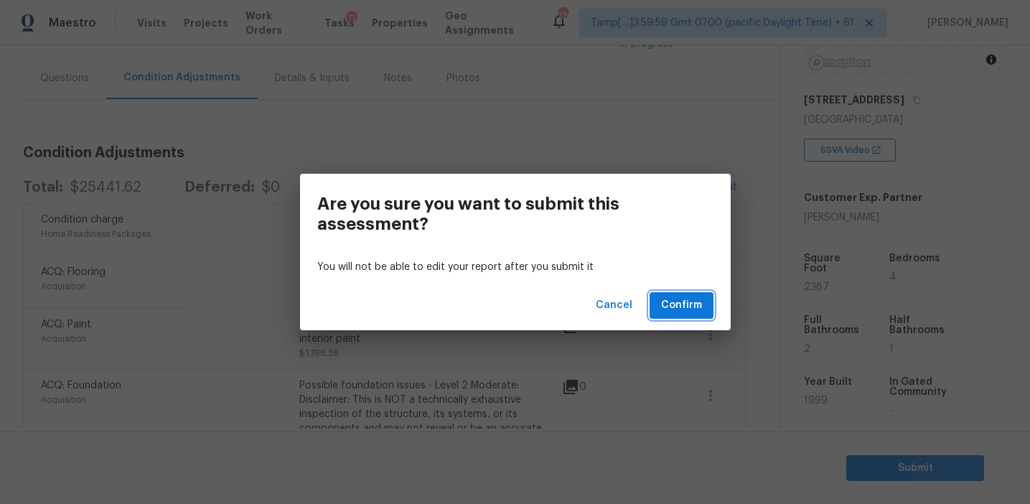
click at [669, 301] on span "Confirm" at bounding box center [681, 305] width 41 height 18
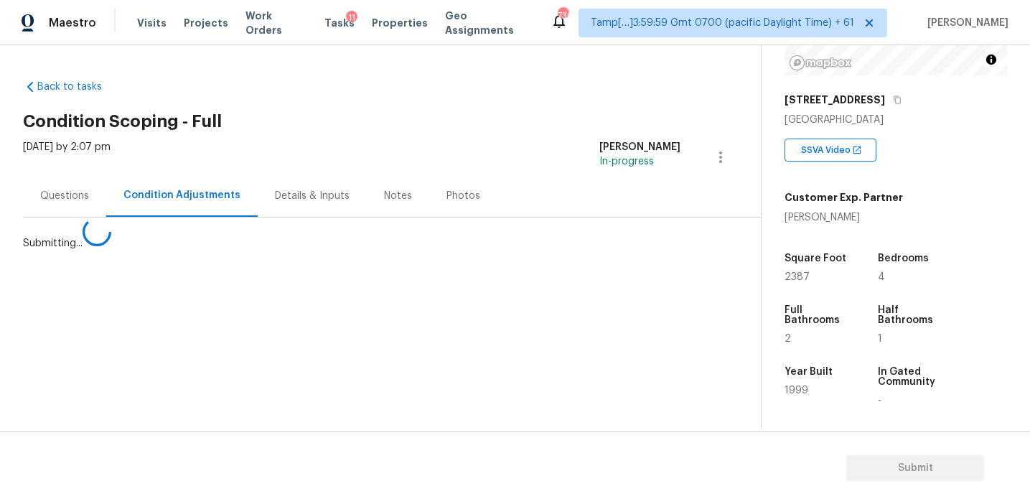
scroll to position [0, 0]
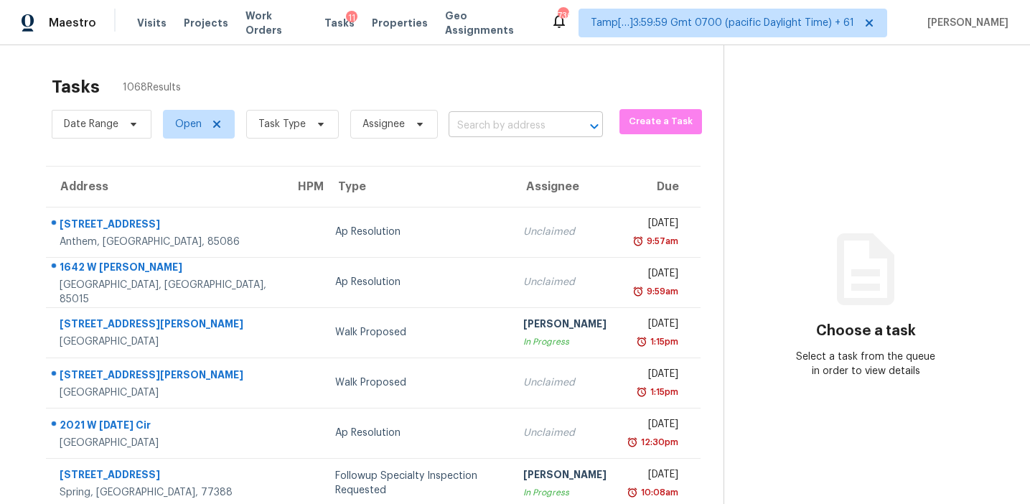
click at [479, 127] on input "text" at bounding box center [506, 126] width 114 height 22
paste input "[STREET_ADDRESS][PERSON_NAME]"
type input "[STREET_ADDRESS][PERSON_NAME]"
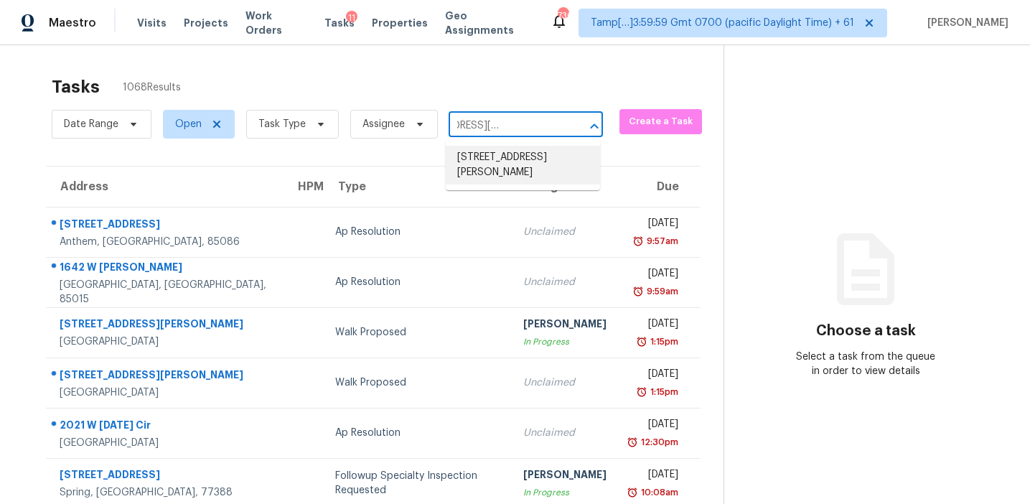
click at [491, 162] on li "[STREET_ADDRESS][PERSON_NAME]" at bounding box center [523, 165] width 154 height 39
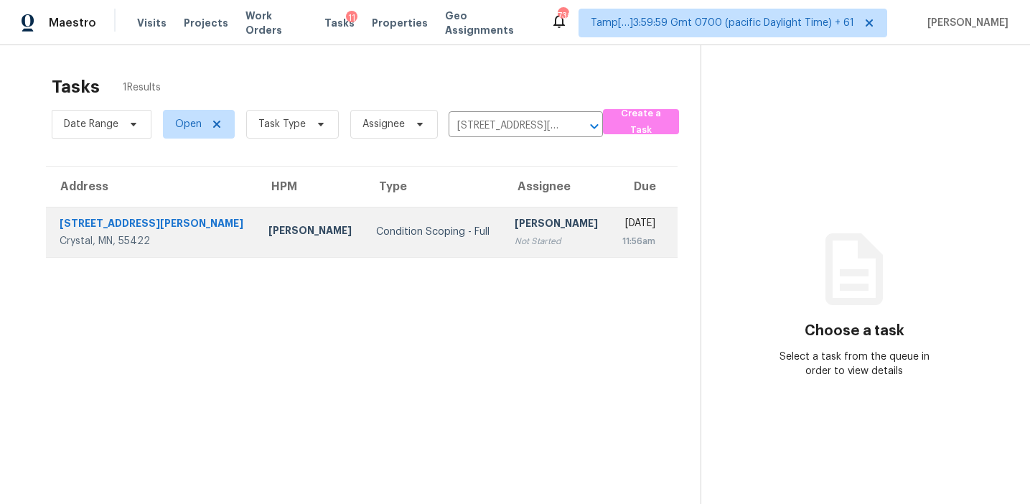
click at [515, 227] on div "[PERSON_NAME]" at bounding box center [557, 225] width 85 height 18
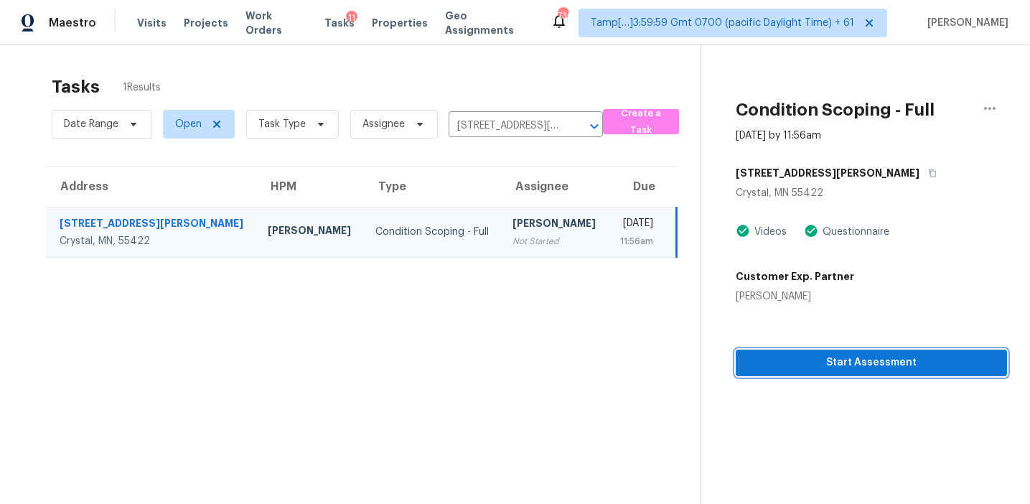
click at [815, 349] on button "Start Assessment" at bounding box center [871, 362] width 271 height 27
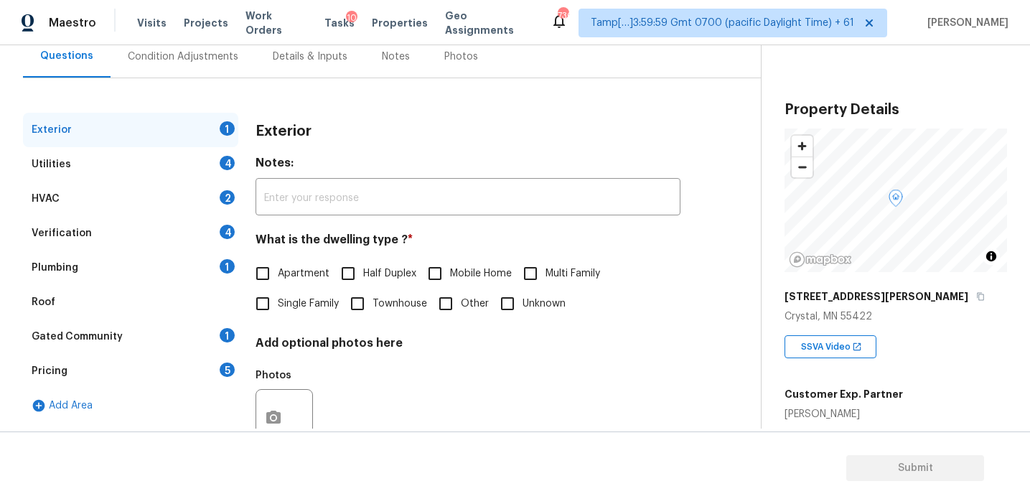
scroll to position [129, 0]
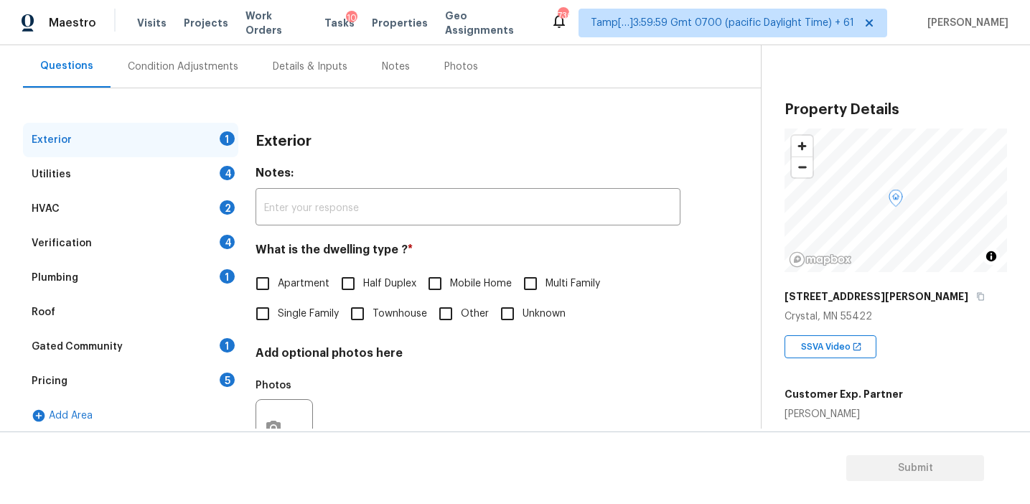
click at [218, 242] on div "Verification 4" at bounding box center [130, 243] width 215 height 34
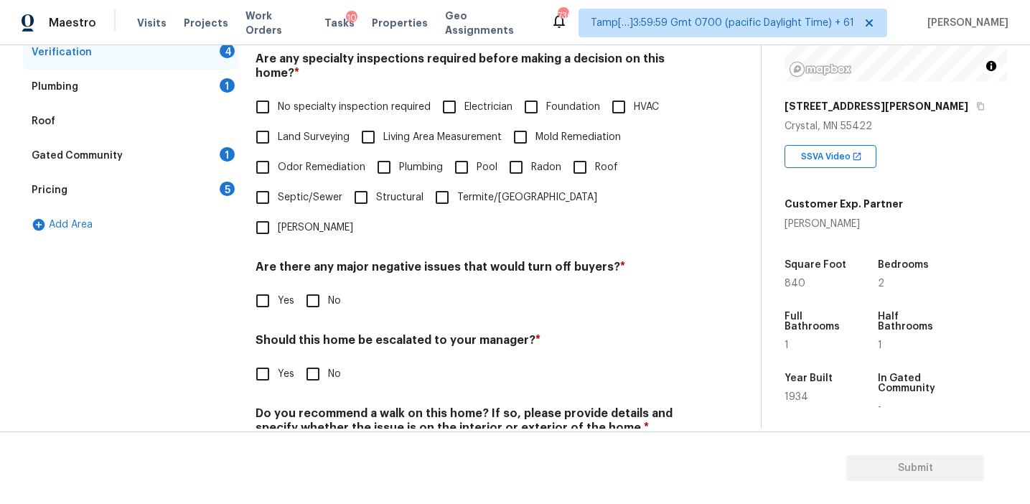
scroll to position [360, 0]
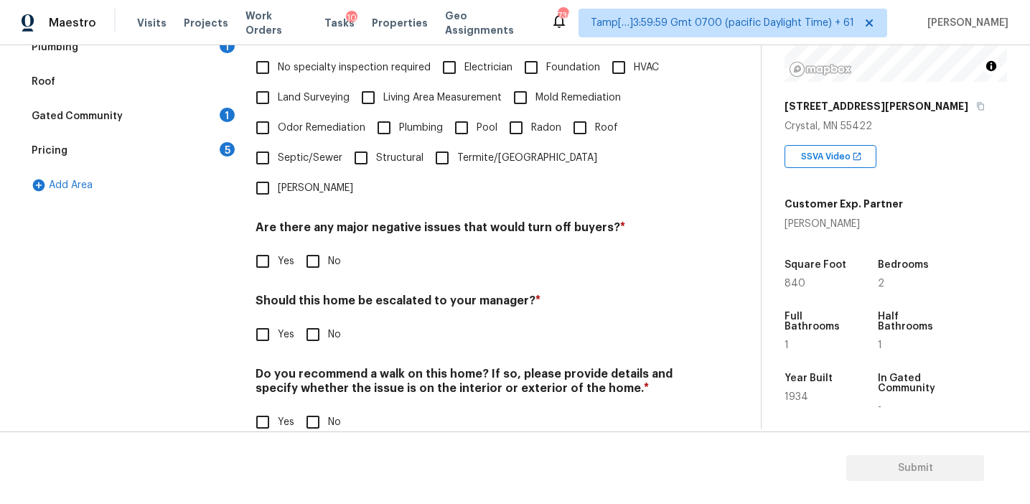
click at [264, 319] on input "Yes" at bounding box center [263, 334] width 30 height 30
checkbox input "true"
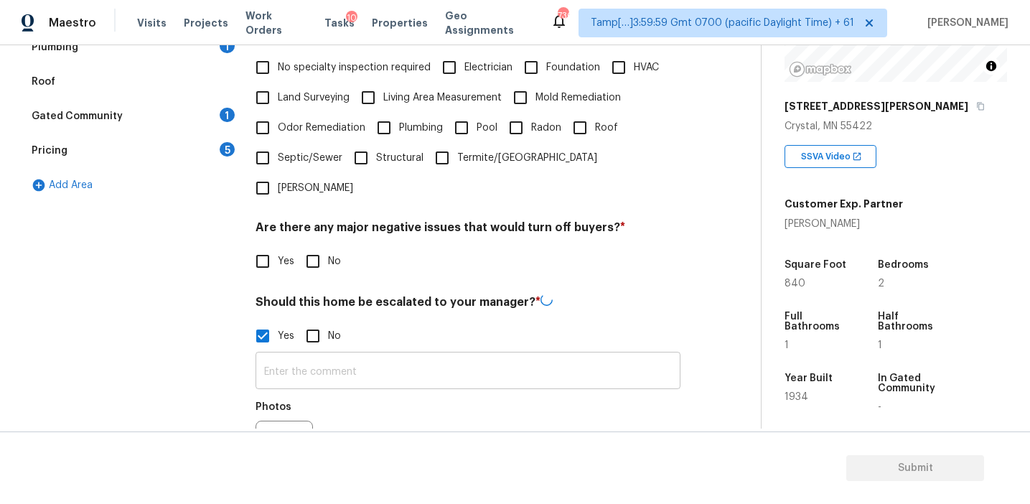
click at [294, 355] on input "text" at bounding box center [467, 372] width 425 height 34
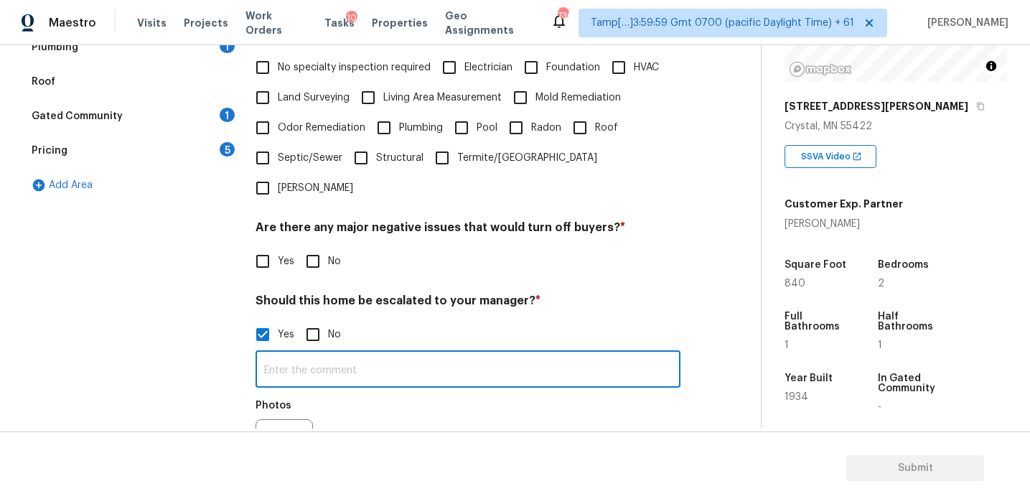
paste input "Agent-led offers pilot / Kitchen table"
click at [374, 354] on input "Agent-led offers pilot / Kitchen table" at bounding box center [467, 371] width 425 height 34
type input "Agent-led offers pilot/Kitchen table"
click at [347, 392] on div "Photos" at bounding box center [467, 438] width 425 height 93
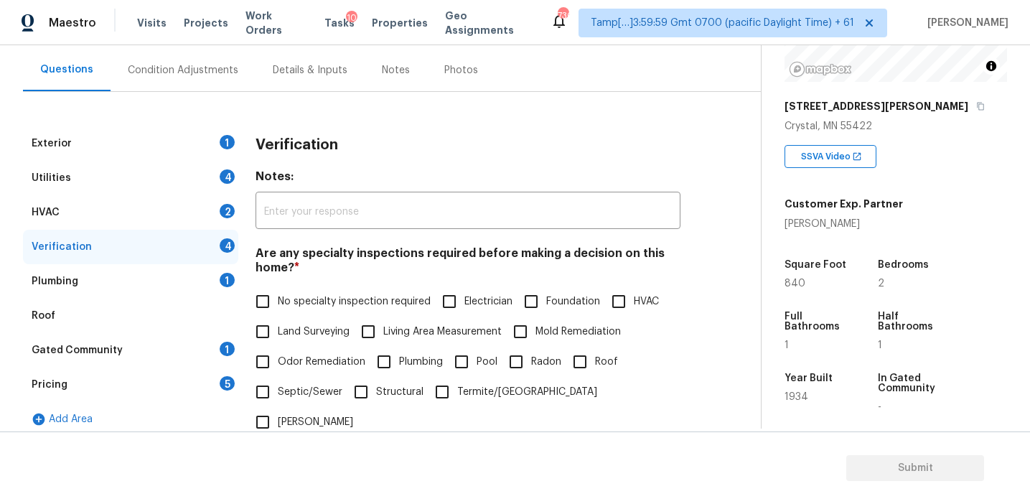
scroll to position [127, 0]
click at [388, 113] on div "Exterior 1 Utilities 4 HVAC 2 Verification 4 Plumbing 1 Roof Gated Community 1 …" at bounding box center [374, 456] width 703 height 732
click at [217, 70] on div "Condition Adjustments" at bounding box center [183, 69] width 111 height 14
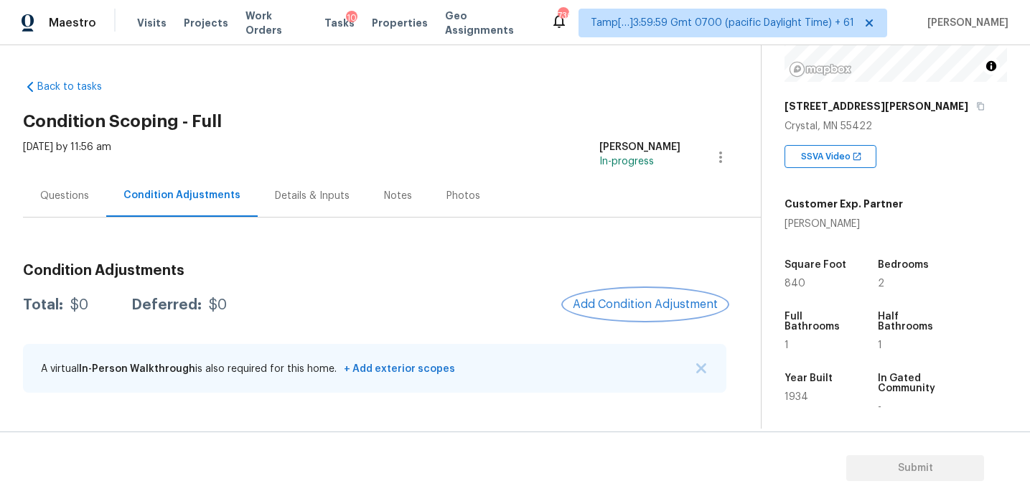
click at [573, 303] on button "Add Condition Adjustment" at bounding box center [645, 304] width 162 height 30
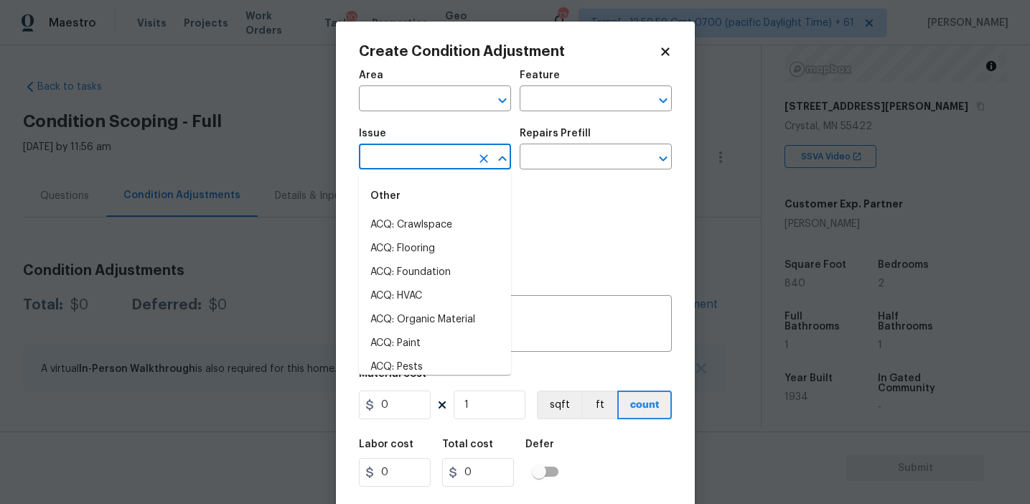
click at [395, 157] on input "text" at bounding box center [415, 158] width 112 height 22
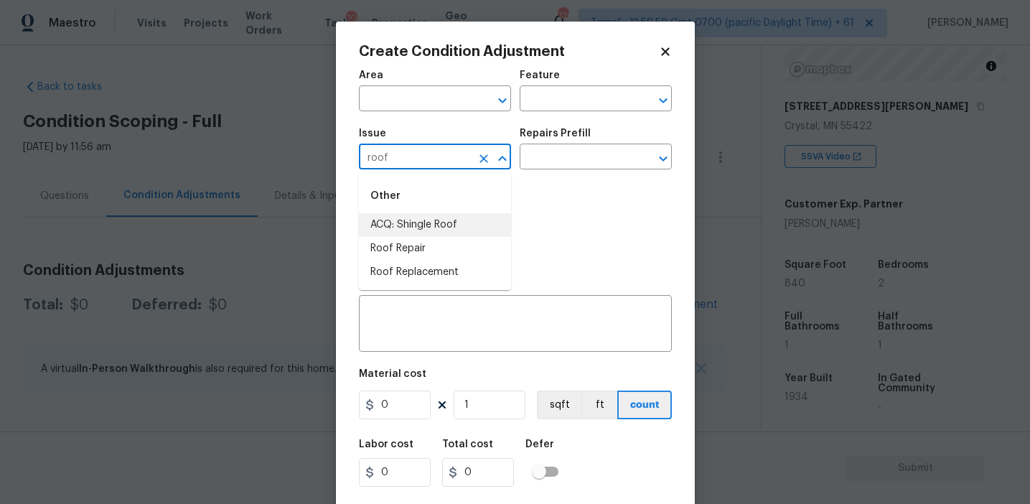
click at [429, 220] on li "ACQ: Shingle Roof" at bounding box center [435, 225] width 152 height 24
type input "ACQ: Shingle Roof"
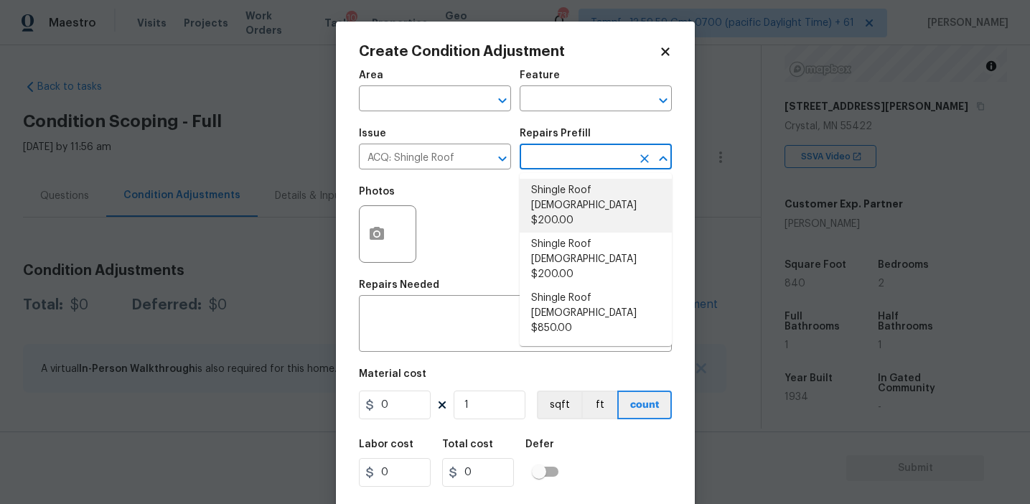
click at [579, 208] on li "Shingle Roof [DEMOGRAPHIC_DATA] $200.00" at bounding box center [596, 206] width 152 height 54
type input "Acquisition"
type textarea "Acquisition Scope: Shingle Roof 0-10 years in age maintenance."
type input "200"
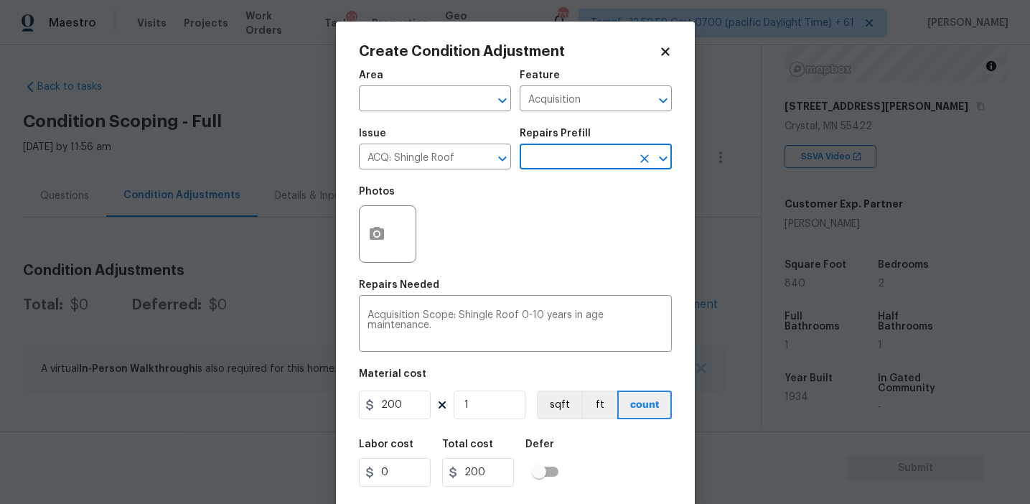
click at [568, 155] on input "text" at bounding box center [576, 158] width 112 height 22
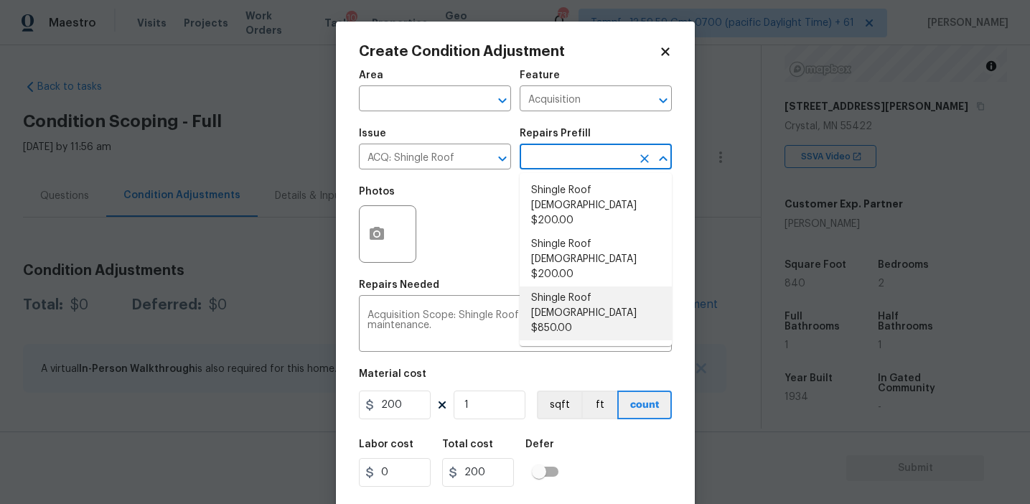
click at [567, 288] on li "Shingle Roof [DEMOGRAPHIC_DATA] $850.00" at bounding box center [596, 313] width 152 height 54
type textarea "Acquisition Scope: Shingle Roof 16-20 years in age maintenance."
type input "850"
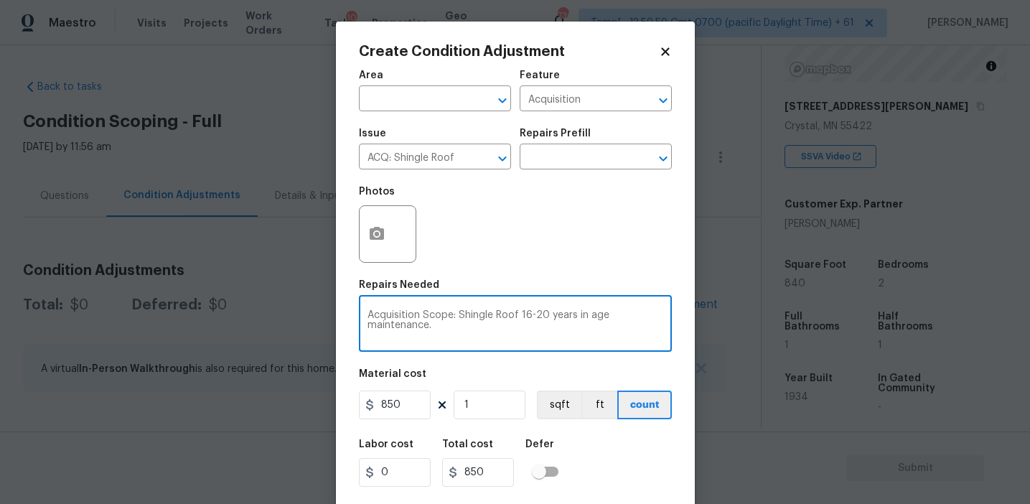
drag, startPoint x: 520, startPoint y: 314, endPoint x: 545, endPoint y: 312, distance: 25.2
click at [545, 312] on textarea "Acquisition Scope: Shingle Roof 16-20 years in age maintenance." at bounding box center [515, 325] width 296 height 30
type textarea "Acquisition Scope: Shingle Roof +21 years in age maintenance."
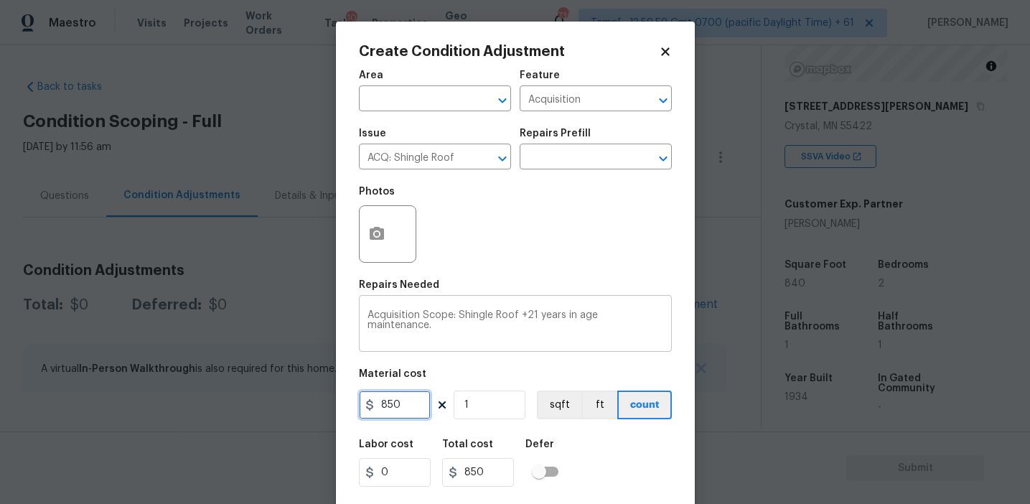
paste input "3864"
type input "3864"
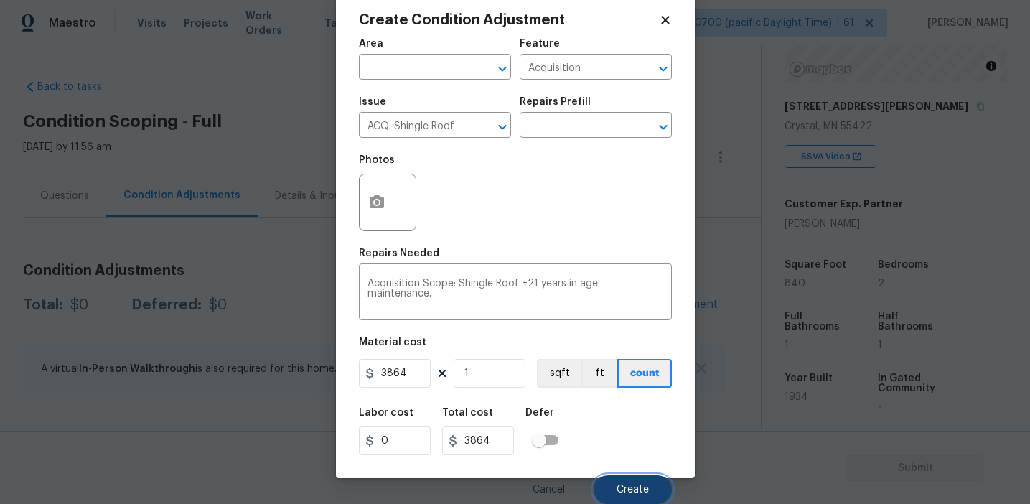
click at [611, 494] on button "Create" at bounding box center [632, 489] width 78 height 29
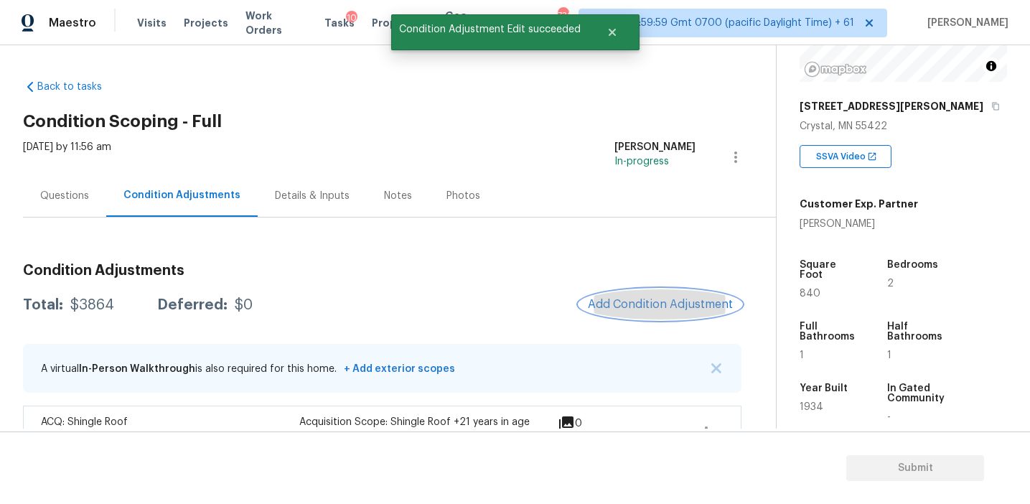
click at [611, 308] on span "Add Condition Adjustment" at bounding box center [660, 304] width 145 height 13
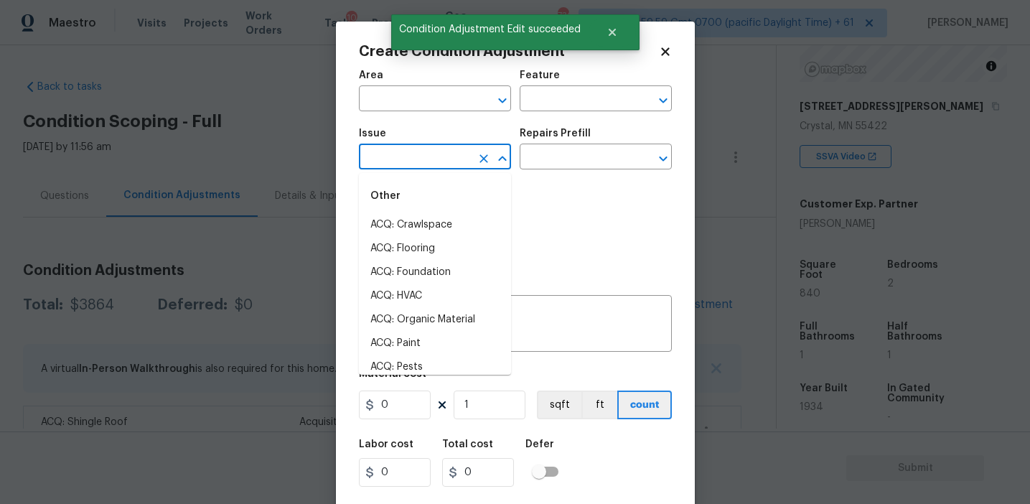
click at [393, 156] on input "text" at bounding box center [415, 158] width 112 height 22
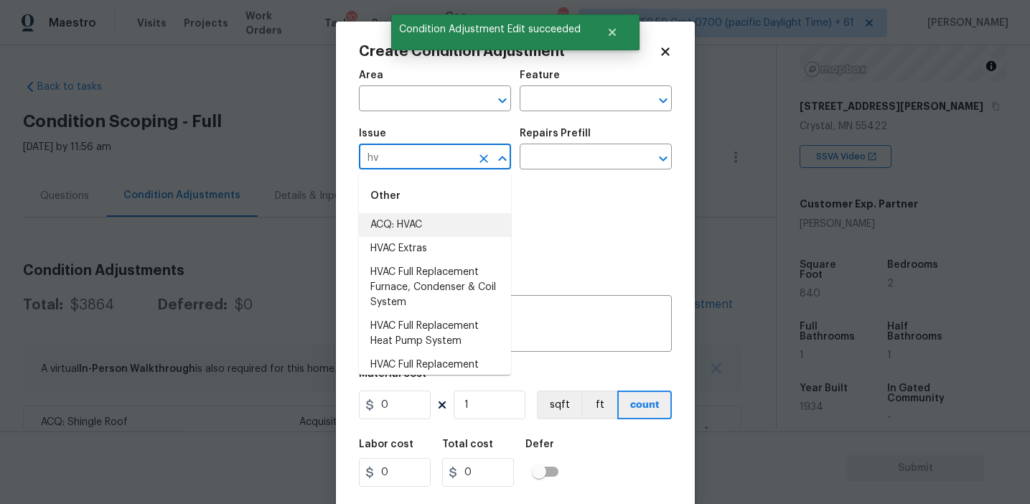
click at [420, 225] on li "ACQ: HVAC" at bounding box center [435, 225] width 152 height 24
type input "ACQ: HVAC"
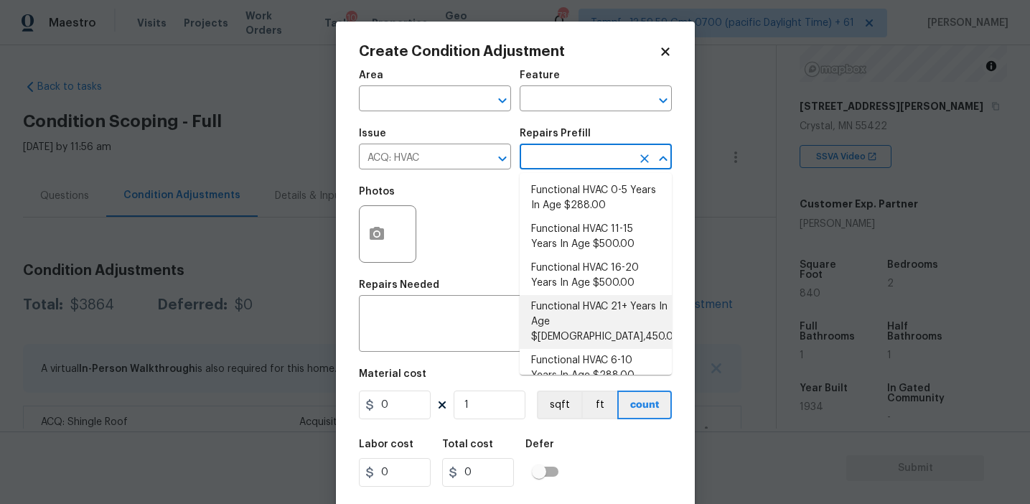
click at [585, 312] on li "Functional HVAC 21+ Years In Age $3,450.00" at bounding box center [596, 322] width 152 height 54
type input "Acquisition"
type textarea "Acquisition Scope: Functional HVAC 21+ years"
type input "3450"
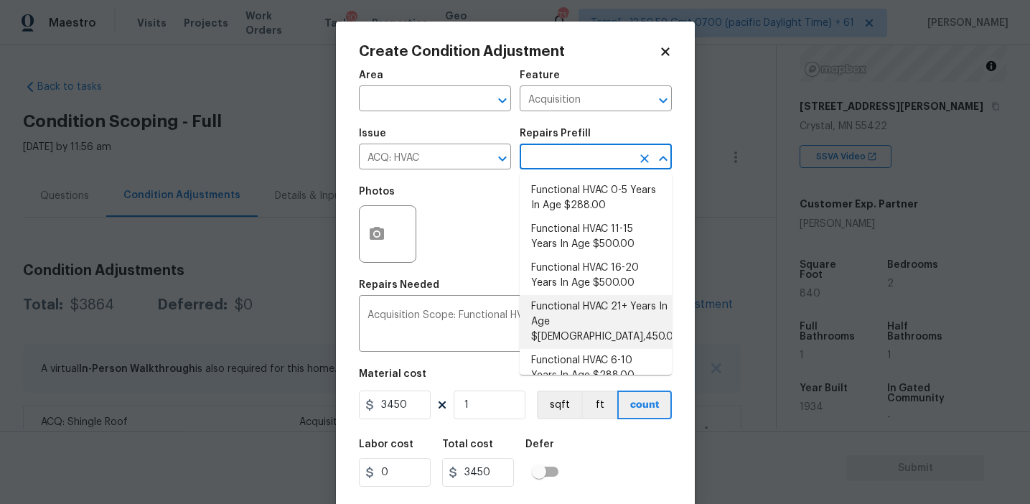
click at [570, 167] on input "text" at bounding box center [576, 158] width 112 height 22
click at [577, 314] on li "Functional HVAC 21+ Years In Age $3,450.00" at bounding box center [596, 322] width 152 height 54
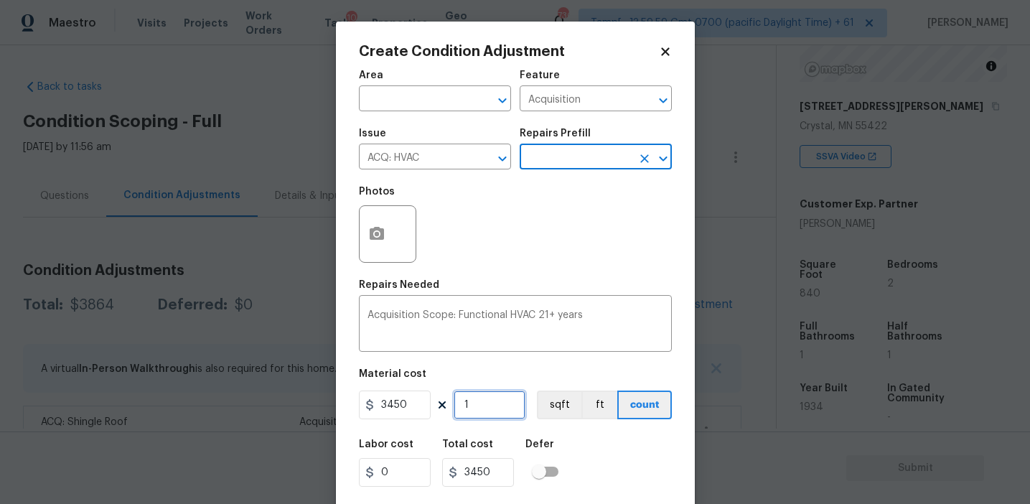
click at [481, 417] on input "1" at bounding box center [490, 404] width 72 height 29
type input "0"
type input "2"
type input "6900"
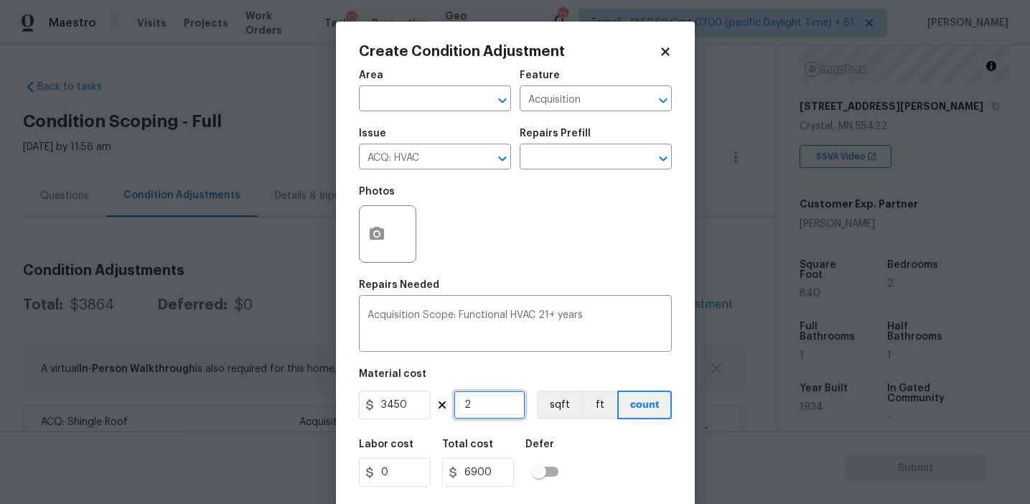
type input "2"
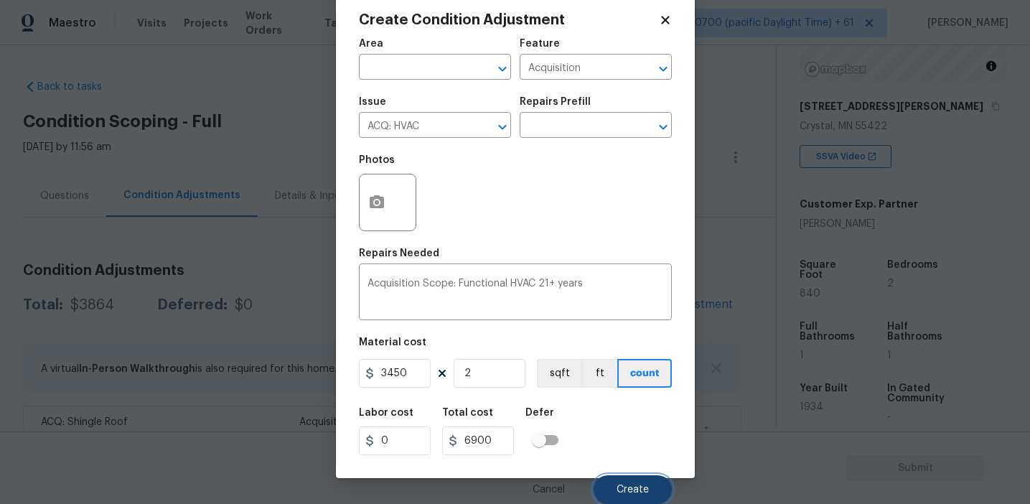
click at [619, 488] on span "Create" at bounding box center [632, 489] width 32 height 11
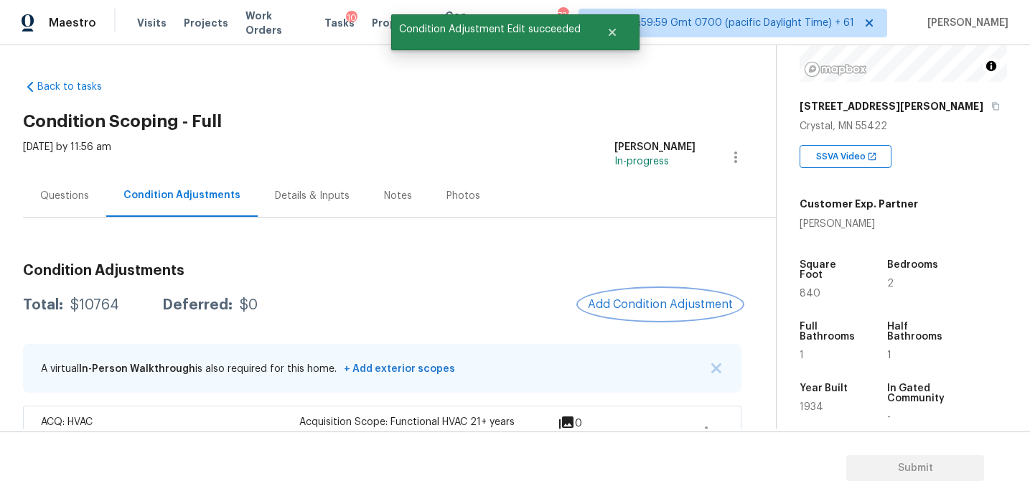
scroll to position [0, 0]
click at [644, 302] on span "Add Condition Adjustment" at bounding box center [660, 304] width 145 height 13
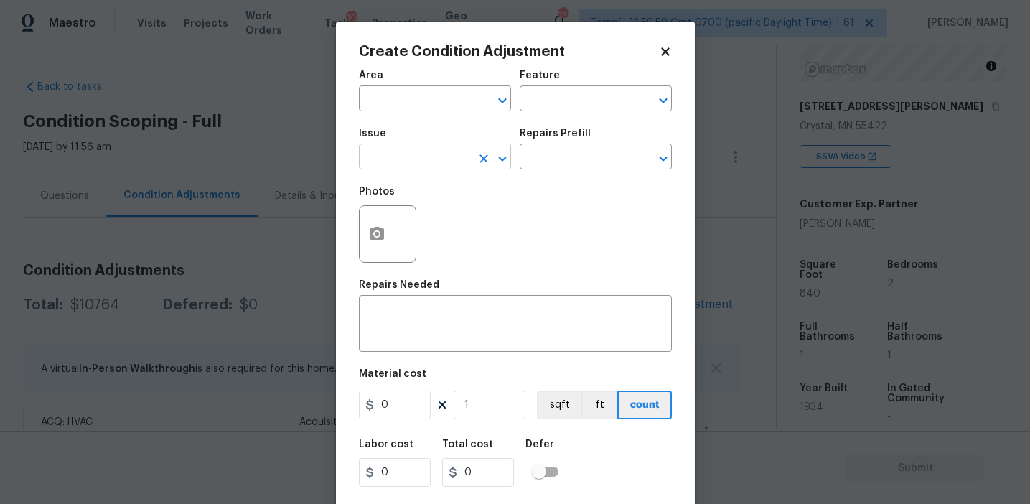
click at [399, 155] on input "text" at bounding box center [415, 158] width 112 height 22
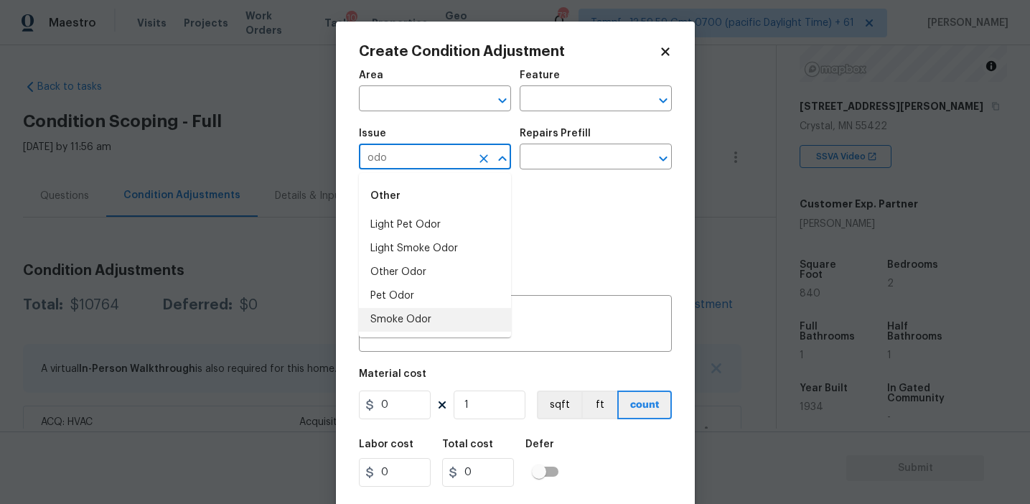
click at [420, 326] on li "Smoke Odor" at bounding box center [435, 320] width 152 height 24
type input "Smoke Odor"
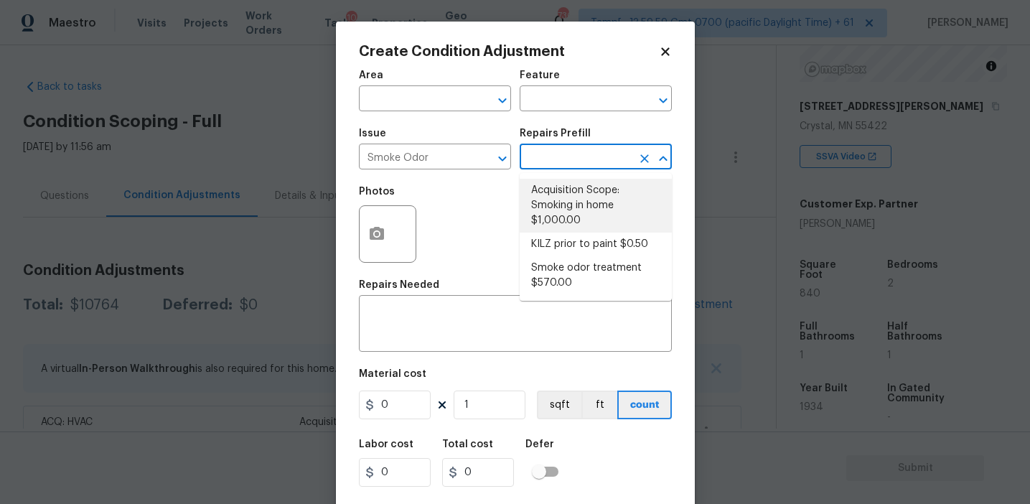
click at [562, 191] on li "Acquisition Scope: Smoking in home $1,000.00" at bounding box center [596, 206] width 152 height 54
type textarea "Acquisition Scope: Smoking in home"
type input "1000"
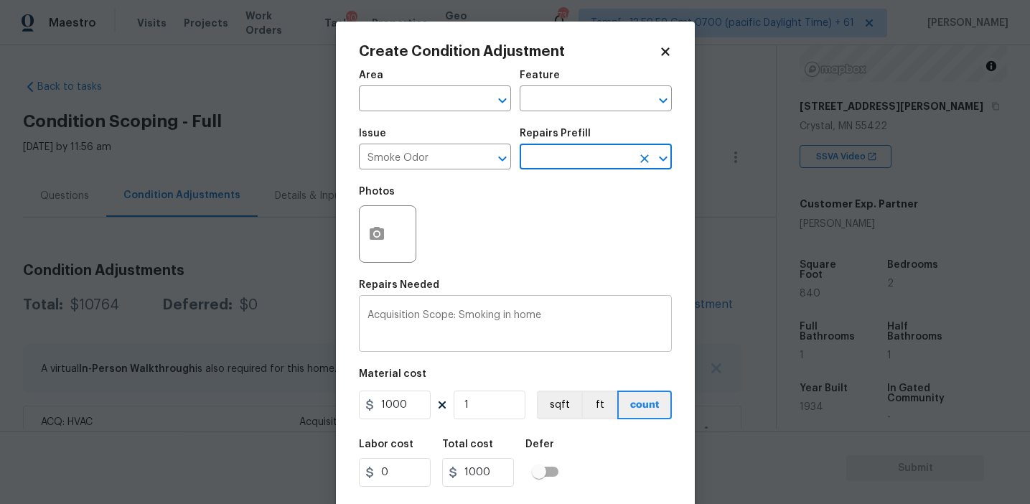
scroll to position [32, 0]
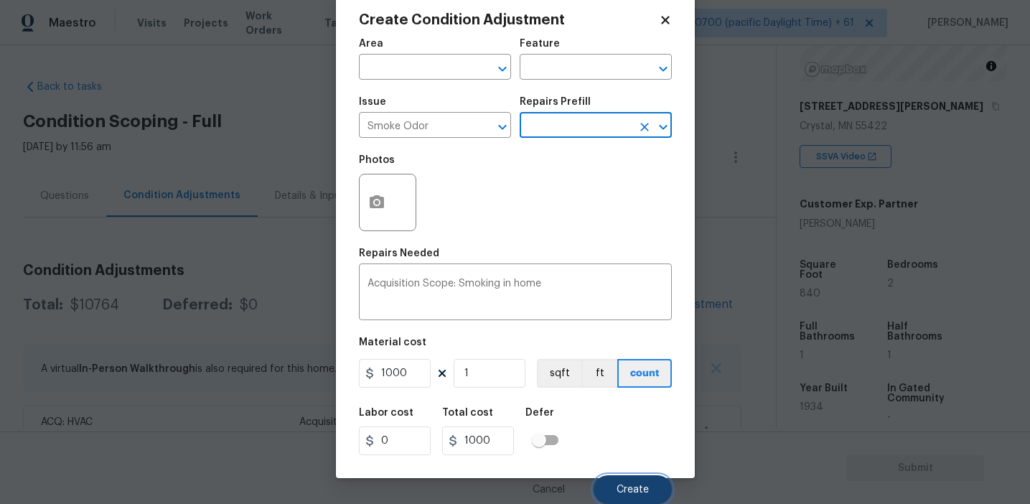
click at [600, 481] on button "Create" at bounding box center [632, 489] width 78 height 29
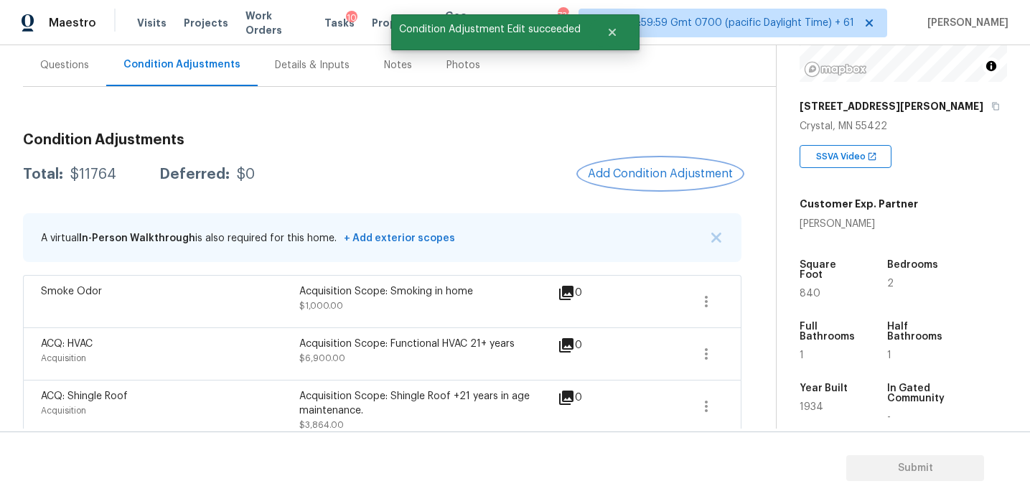
scroll to position [131, 0]
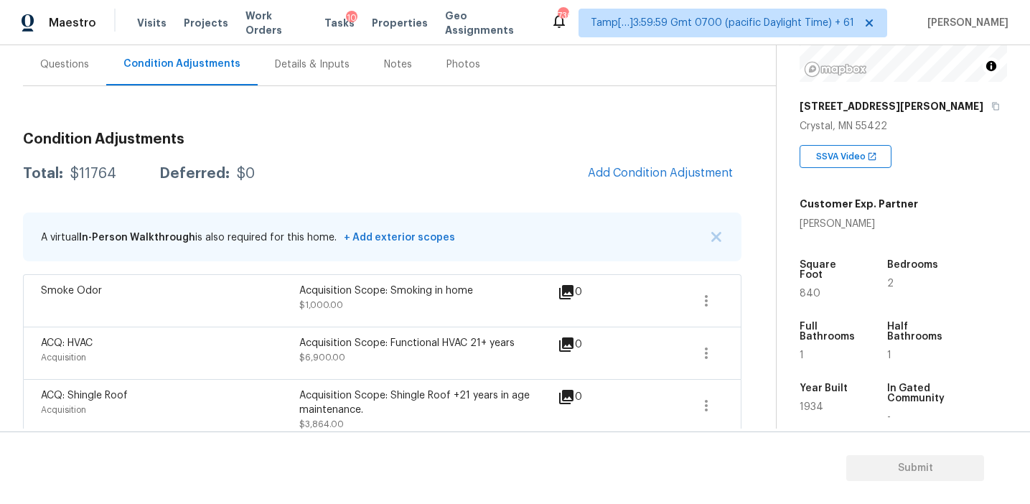
click at [88, 61] on div "Questions" at bounding box center [64, 64] width 83 height 42
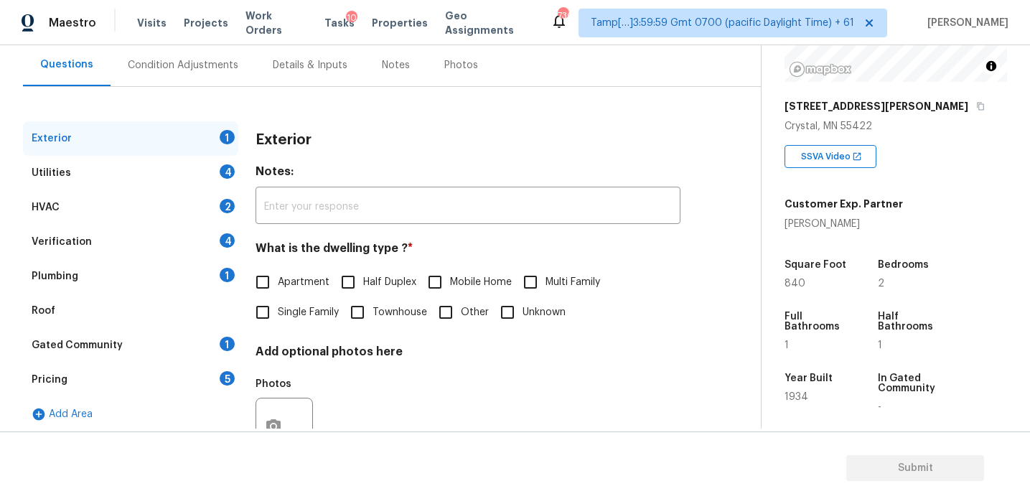
click at [158, 361] on div "Gated Community 1" at bounding box center [130, 345] width 215 height 34
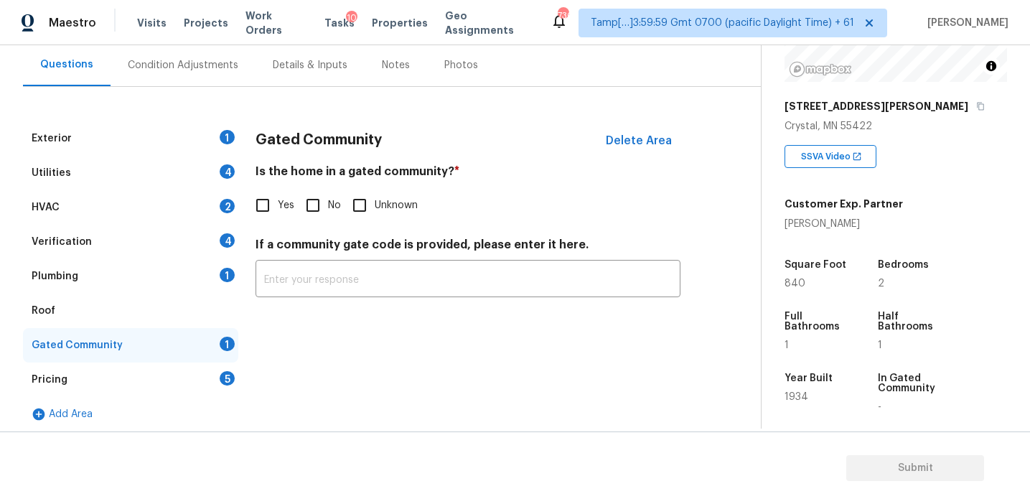
click at [227, 375] on div "5" at bounding box center [227, 378] width 15 height 14
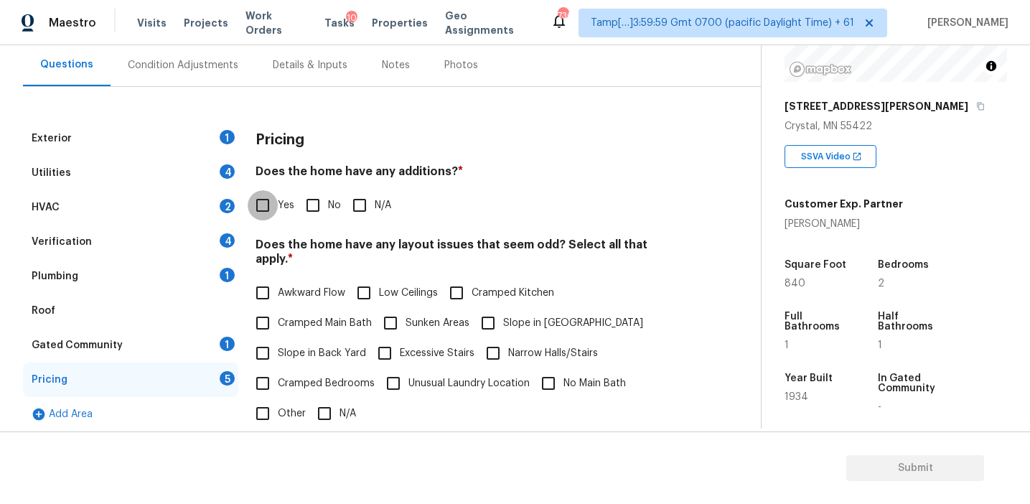
click at [263, 201] on input "Yes" at bounding box center [263, 205] width 30 height 30
checkbox input "true"
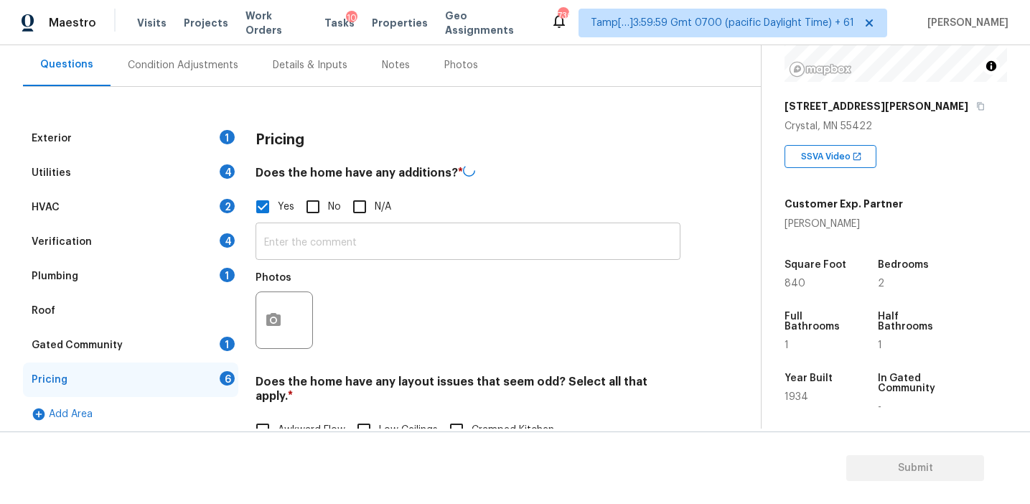
click at [295, 248] on input "text" at bounding box center [467, 243] width 425 height 34
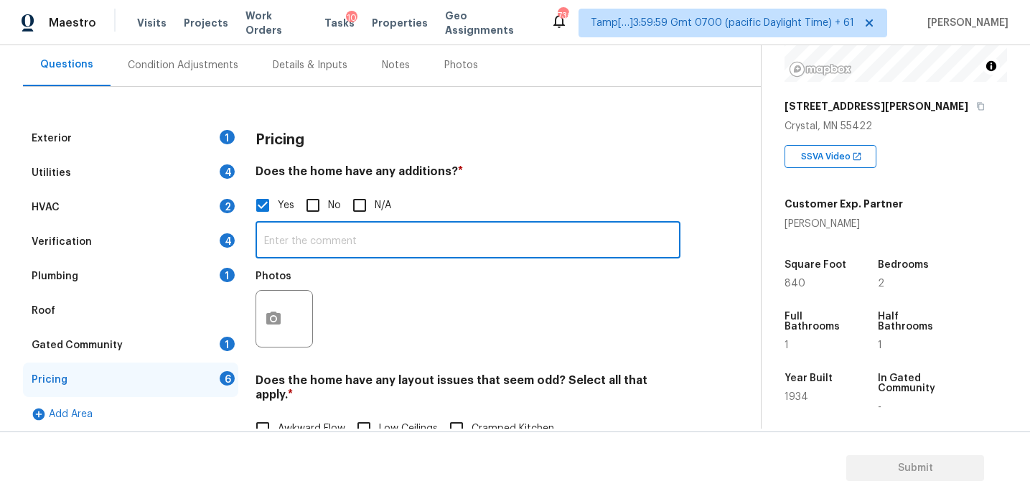
paste input "Room addition"
type input "Room addition"
click at [213, 241] on div "Verification 4" at bounding box center [130, 242] width 215 height 34
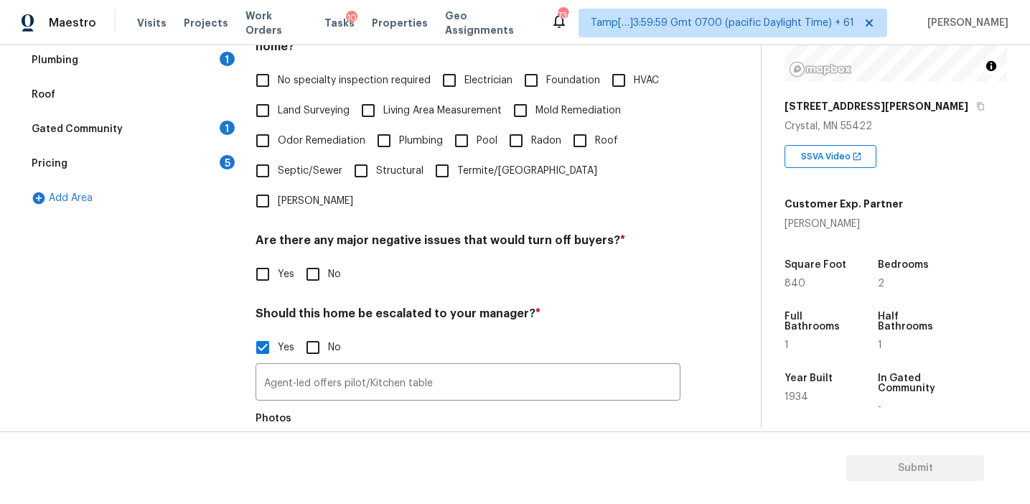
scroll to position [349, 0]
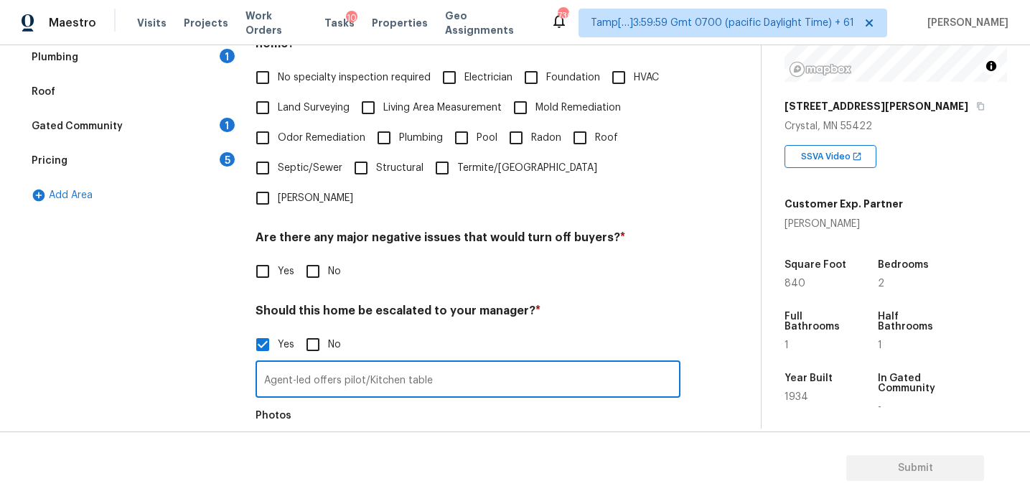
click at [462, 364] on input "Agent-led offers pilot/Kitchen table" at bounding box center [467, 381] width 425 height 34
paste input "You can see the open ceiling and see the pipe(s) have been replaced."
click at [509, 406] on div "Photos" at bounding box center [467, 448] width 425 height 93
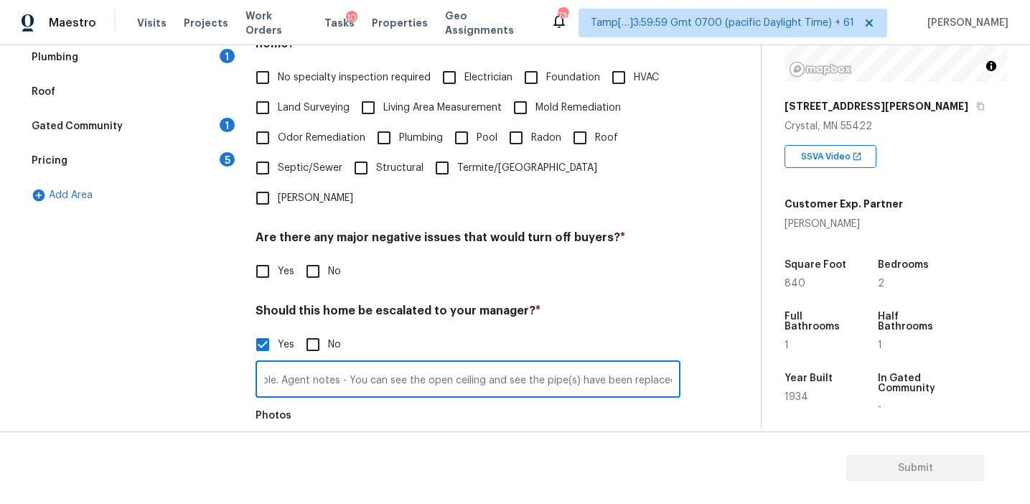
drag, startPoint x: 657, startPoint y: 348, endPoint x: 812, endPoint y: 348, distance: 154.3
click at [812, 348] on div "Back to tasks Condition Scoping - Full Wed, Aug 13 2025 by 11:56 am Afran Peera…" at bounding box center [515, 236] width 1030 height 383
paste input "main floor seems to have a slight lean from the front of the house to the back …"
paste input "ut the AC is in poor condition"
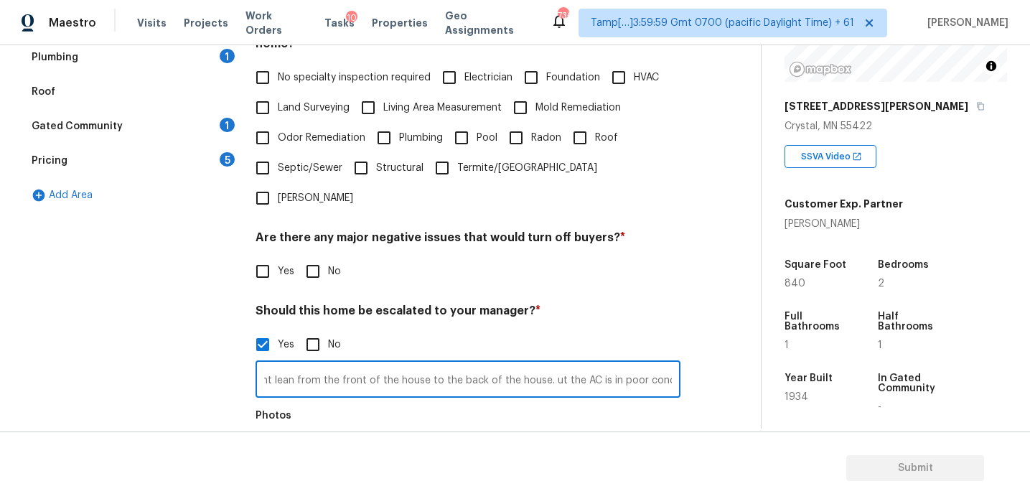
scroll to position [0, 728]
drag, startPoint x: 529, startPoint y: 352, endPoint x: 541, endPoint y: 352, distance: 12.2
click at [541, 364] on input "Agent-led offers pilot/Kitchen table. Agent notes - You can see the open ceilin…" at bounding box center [467, 381] width 425 height 34
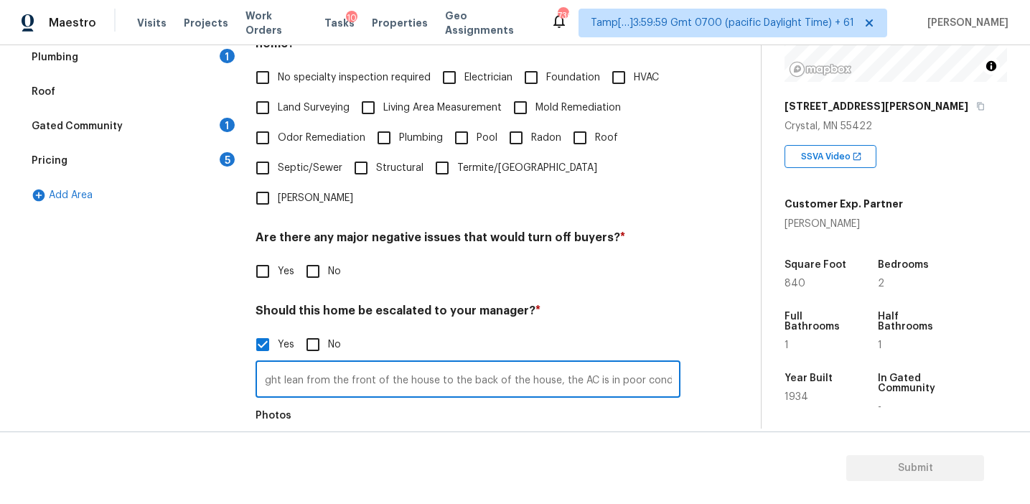
drag, startPoint x: 626, startPoint y: 352, endPoint x: 839, endPoint y: 357, distance: 212.5
click at [839, 357] on div "Back to tasks Condition Scoping - Full Wed, Aug 13 2025 by 11:56 am Afran Peera…" at bounding box center [515, 236] width 1030 height 383
type input "Agent-led offers pilot/Kitchen table. Agent notes - You can see the open ceilin…"
click at [219, 161] on div "Pricing 5" at bounding box center [130, 161] width 215 height 34
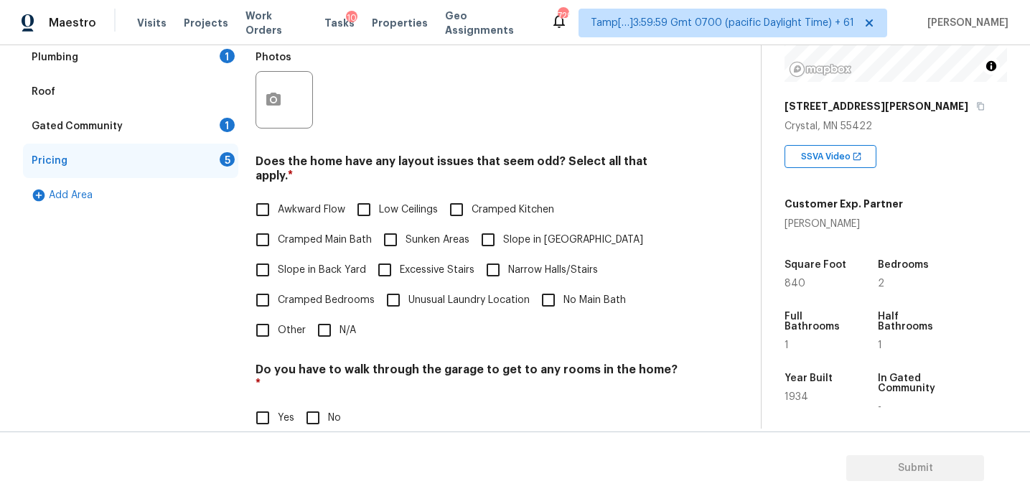
click at [284, 255] on label "Slope in Back Yard" at bounding box center [307, 270] width 118 height 30
click at [278, 255] on input "Slope in Back Yard" at bounding box center [263, 270] width 30 height 30
checkbox input "true"
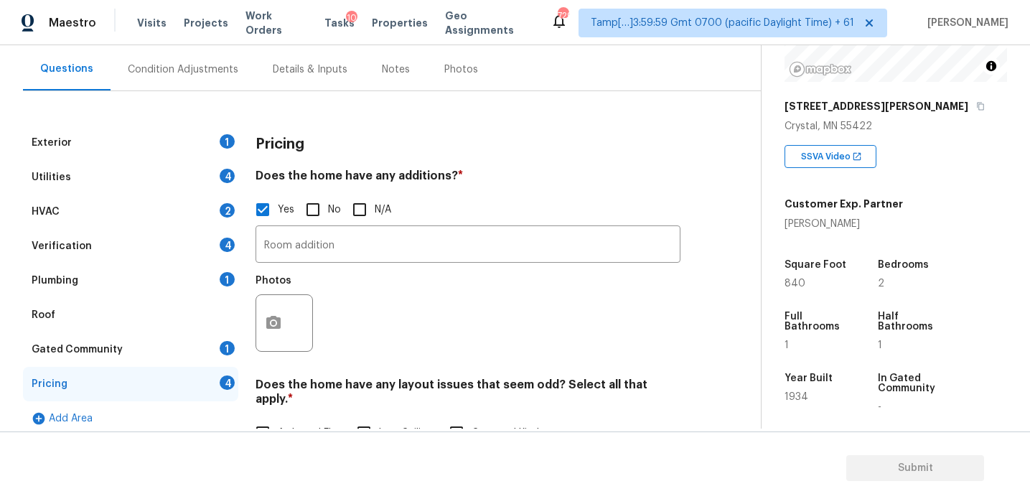
scroll to position [127, 0]
click at [390, 157] on div "Pricing" at bounding box center [467, 143] width 425 height 37
click at [190, 245] on div "Verification 4" at bounding box center [130, 245] width 215 height 34
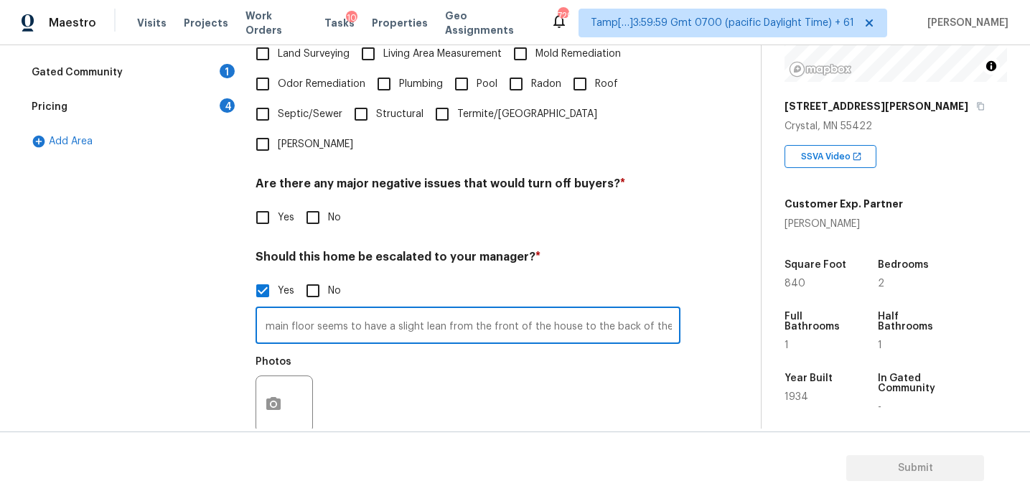
scroll to position [0, 715]
drag, startPoint x: 659, startPoint y: 296, endPoint x: 833, endPoint y: 307, distance: 174.8
click at [833, 307] on div "Back to tasks Condition Scoping - Full Wed, Aug 13 2025 by 11:56 am Afran Peera…" at bounding box center [515, 236] width 1030 height 383
click at [662, 387] on div "Photos" at bounding box center [467, 394] width 425 height 93
drag, startPoint x: 634, startPoint y: 294, endPoint x: 829, endPoint y: 306, distance: 194.8
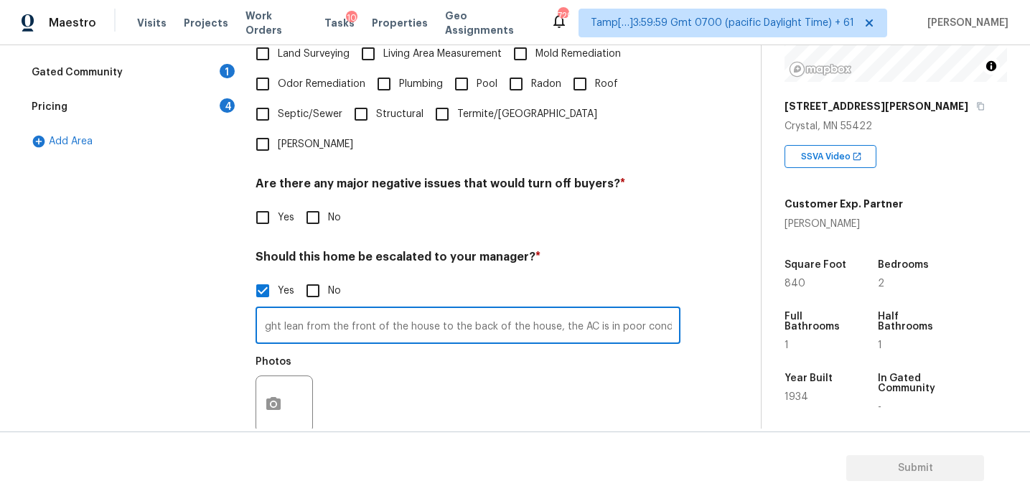
click at [829, 306] on div "Back to tasks Condition Scoping - Full Wed, Aug 13 2025 by 11:56 am Afran Peera…" at bounding box center [515, 236] width 1030 height 383
type input "Agent-led offers pilot/Kitchen table. Agent notes - You can see the open ceilin…"
click at [586, 350] on div "Photos" at bounding box center [467, 394] width 425 height 93
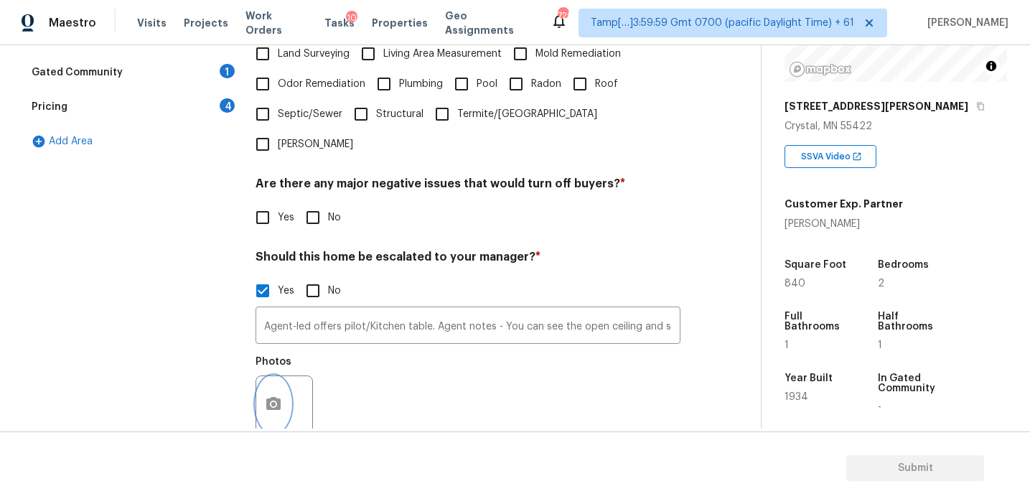
click at [271, 395] on icon "button" at bounding box center [273, 403] width 17 height 17
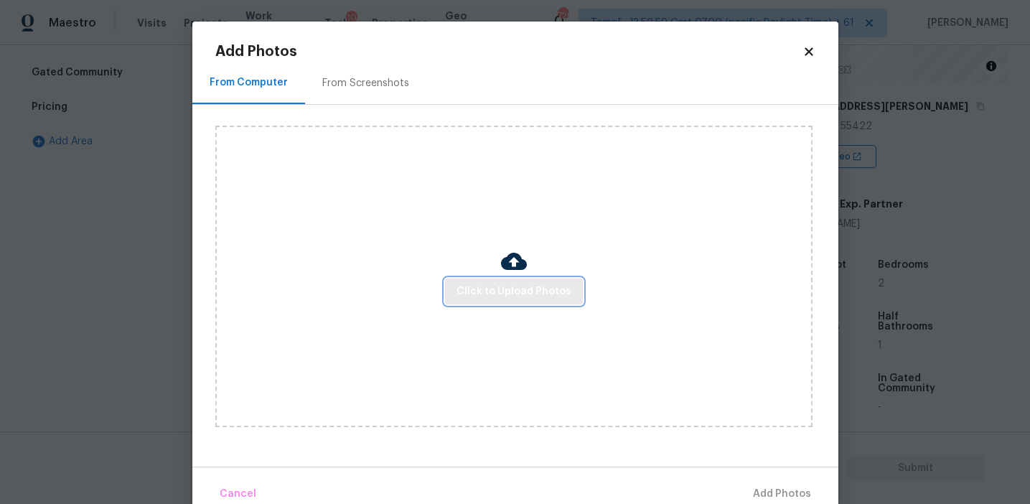
click at [500, 286] on span "Click to Upload Photos" at bounding box center [513, 292] width 115 height 18
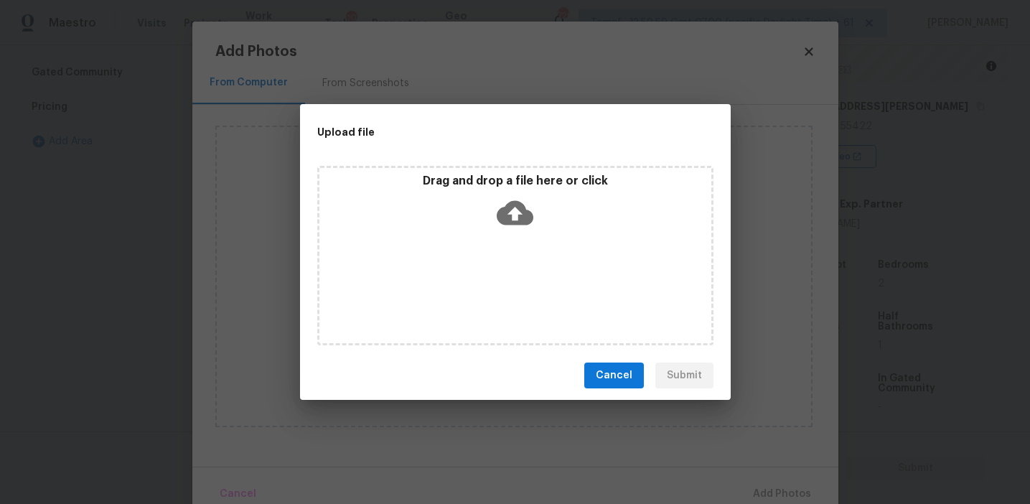
click at [508, 157] on div "Upload file" at bounding box center [483, 132] width 366 height 56
click at [504, 197] on icon at bounding box center [515, 212] width 37 height 37
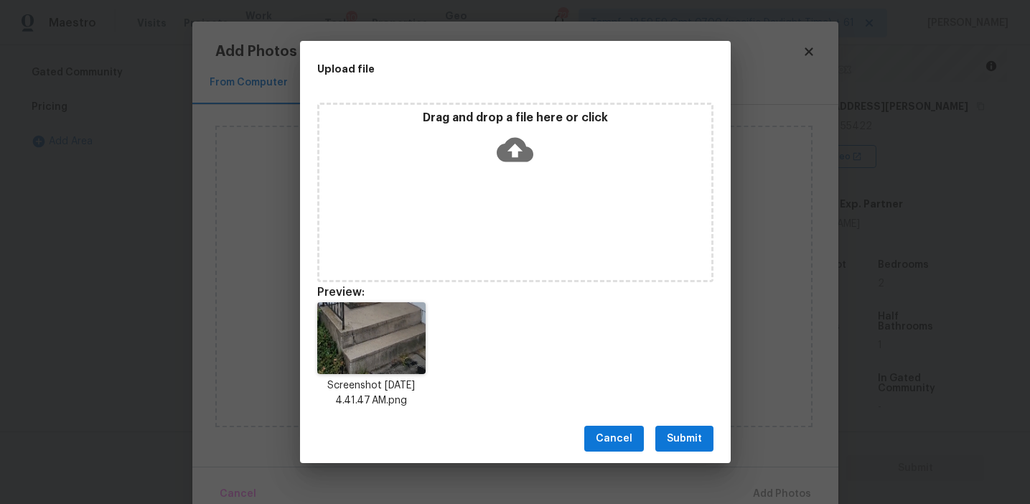
click at [672, 439] on span "Submit" at bounding box center [684, 439] width 35 height 18
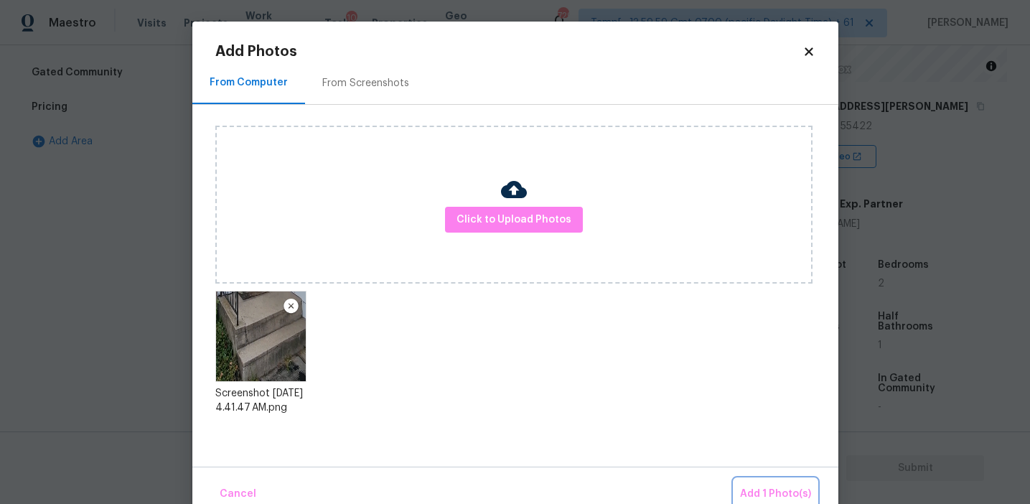
click at [752, 485] on span "Add 1 Photo(s)" at bounding box center [775, 494] width 71 height 18
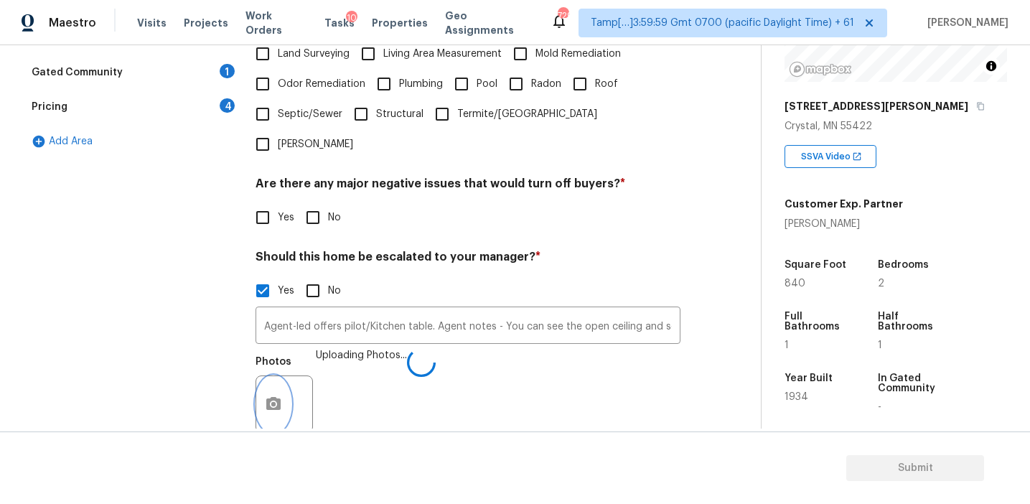
scroll to position [496, 0]
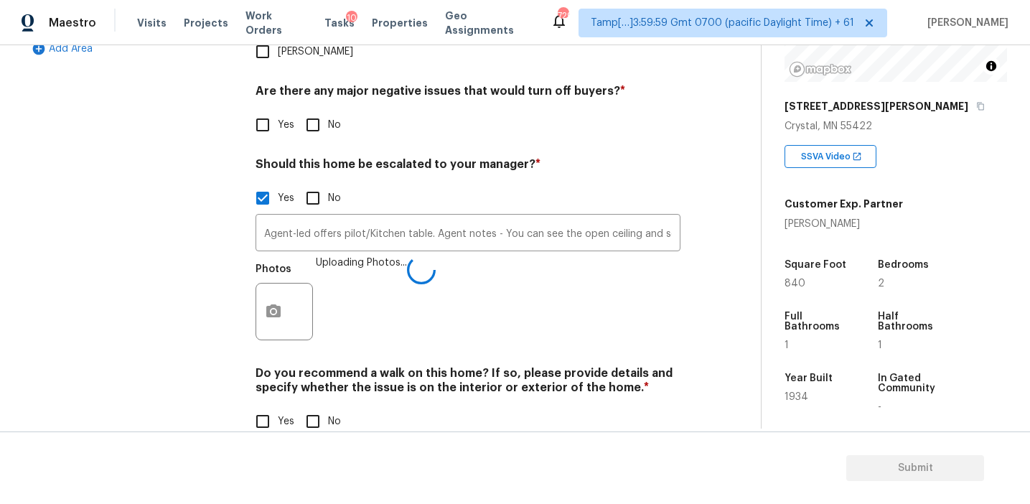
click at [316, 110] on input "No" at bounding box center [313, 125] width 30 height 30
checkbox input "true"
click at [306, 406] on input "No" at bounding box center [313, 421] width 30 height 30
checkbox input "true"
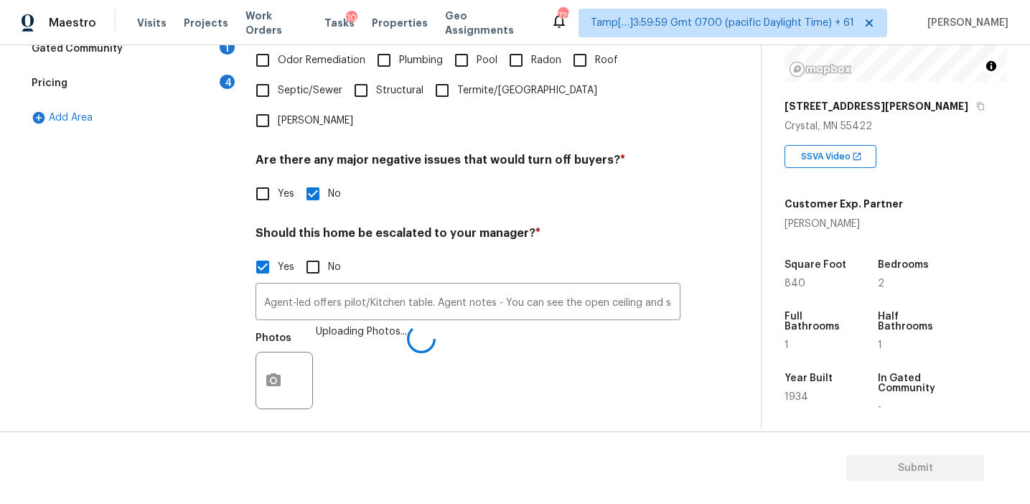
scroll to position [313, 0]
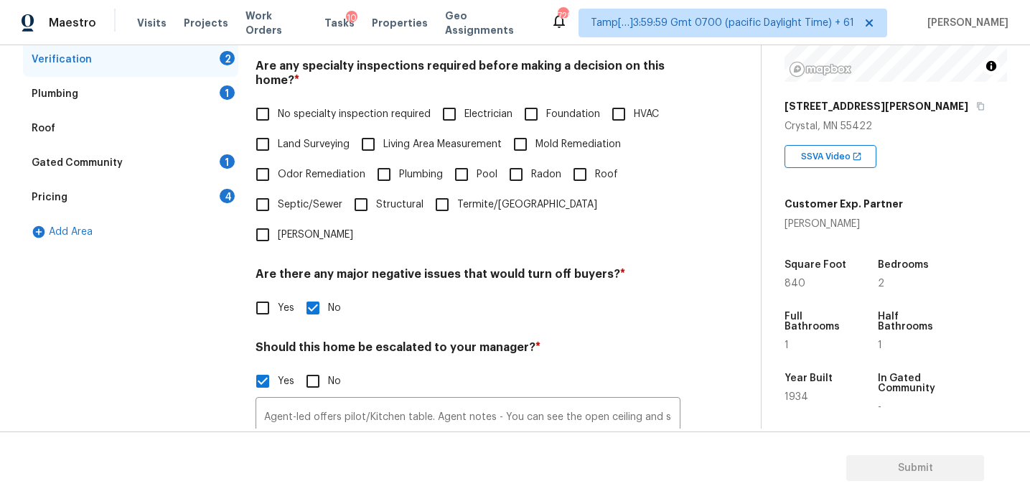
click at [560, 100] on label "Foundation" at bounding box center [558, 114] width 84 height 30
click at [546, 100] on input "Foundation" at bounding box center [531, 114] width 30 height 30
checkbox input "true"
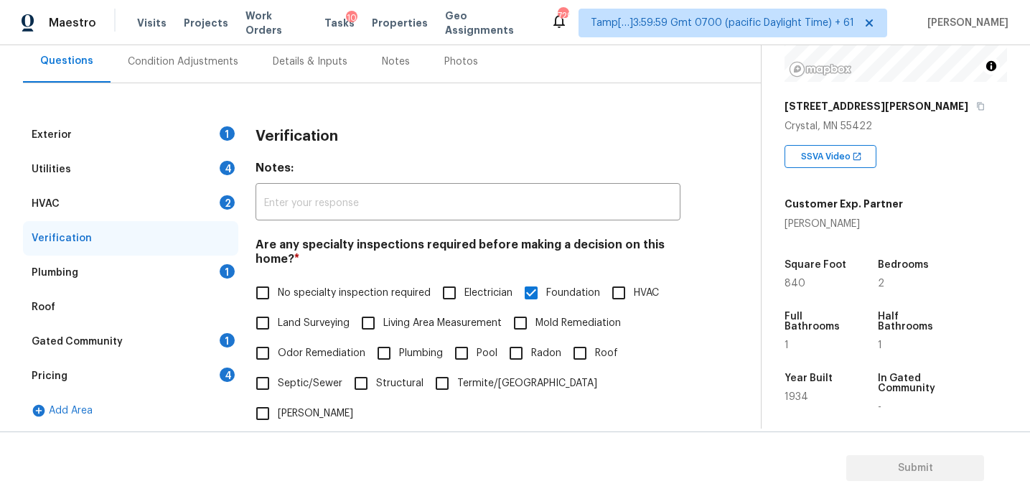
scroll to position [130, 0]
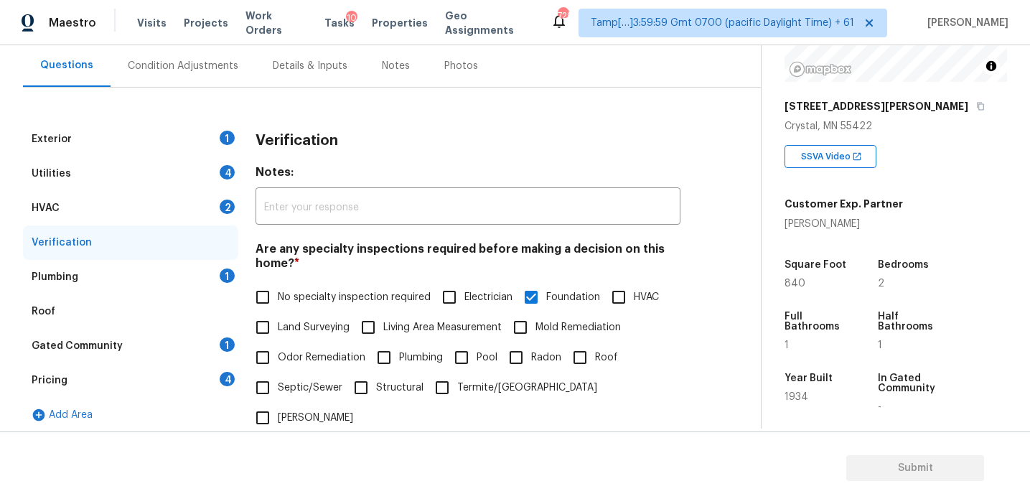
click at [355, 142] on div "Verification" at bounding box center [467, 140] width 425 height 37
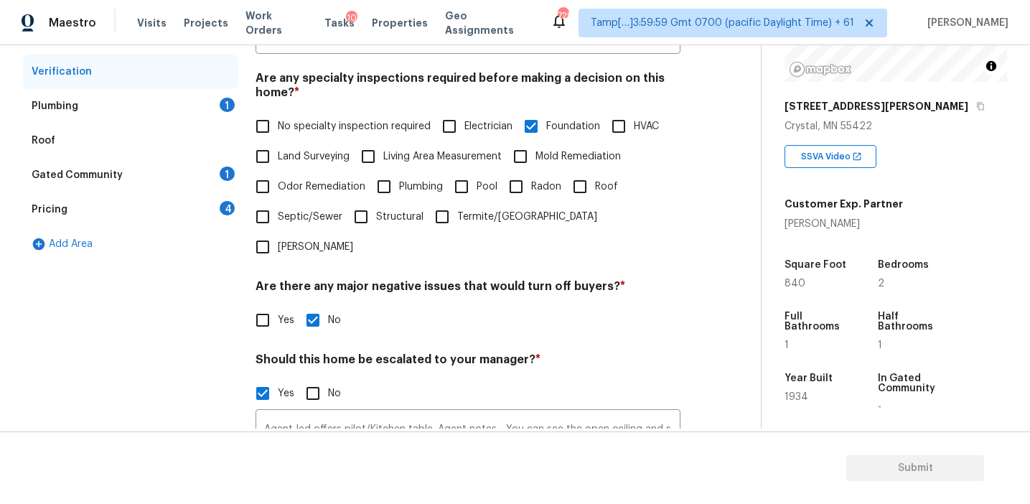
scroll to position [326, 0]
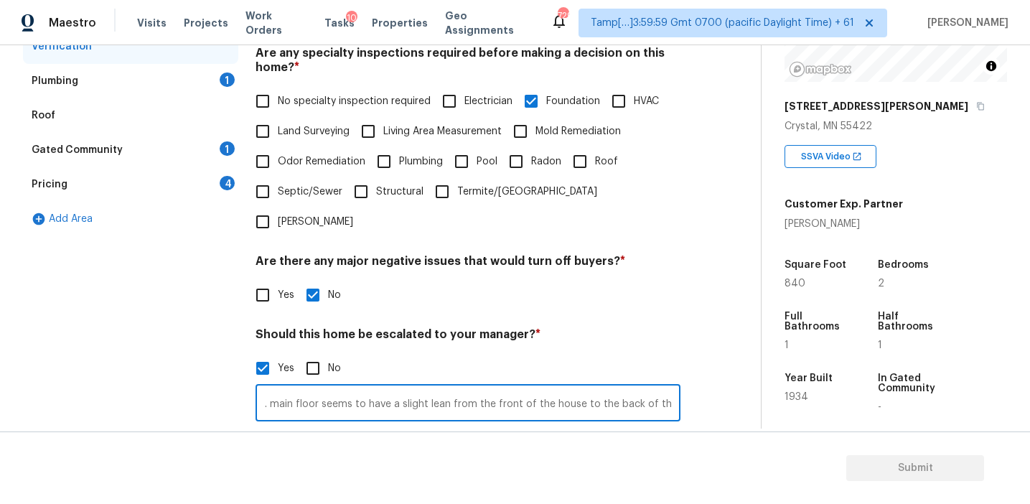
drag, startPoint x: 657, startPoint y: 377, endPoint x: 789, endPoint y: 381, distance: 131.4
click at [789, 381] on div "Back to tasks Condition Scoping - Full Wed, Aug 13 2025 by 11:56 am Afran Peera…" at bounding box center [515, 236] width 1030 height 383
click at [670, 388] on input "Agent-led offers pilot/Kitchen table. Agent notes - You can see the open ceilin…" at bounding box center [467, 405] width 425 height 34
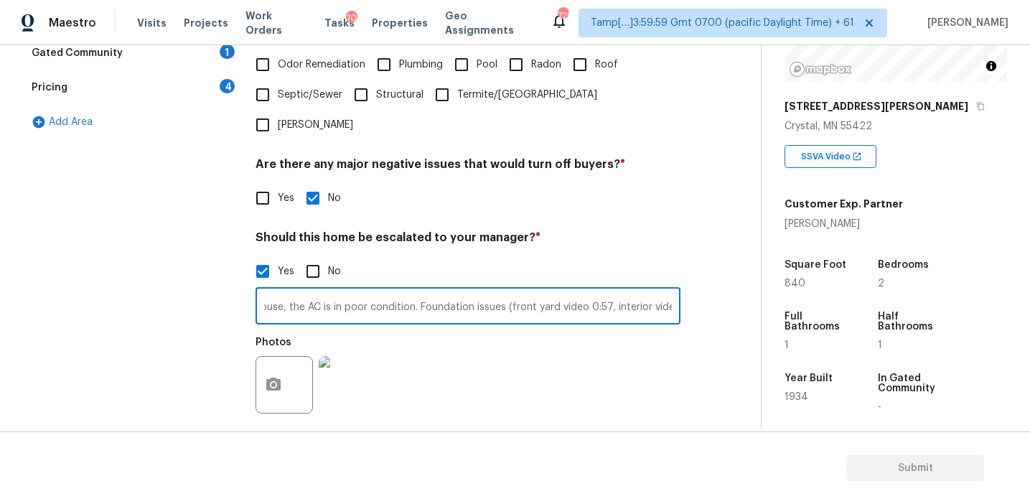
scroll to position [496, 0]
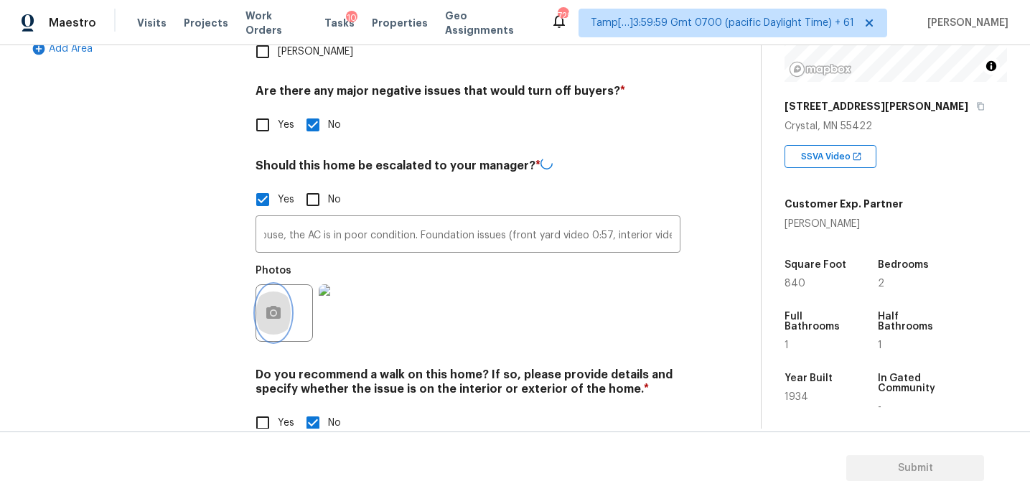
click at [276, 291] on button "button" at bounding box center [273, 313] width 34 height 56
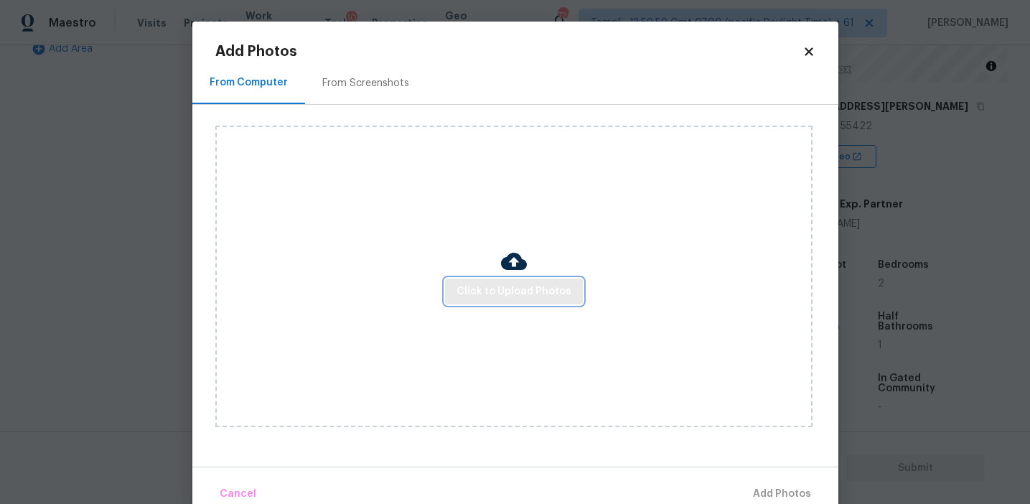
click at [530, 288] on span "Click to Upload Photos" at bounding box center [513, 292] width 115 height 18
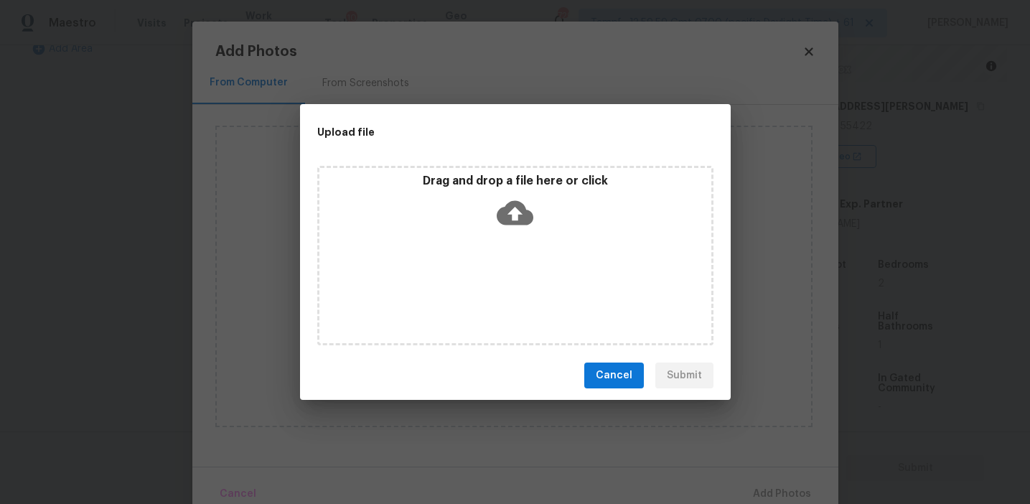
click at [523, 202] on icon at bounding box center [515, 212] width 37 height 37
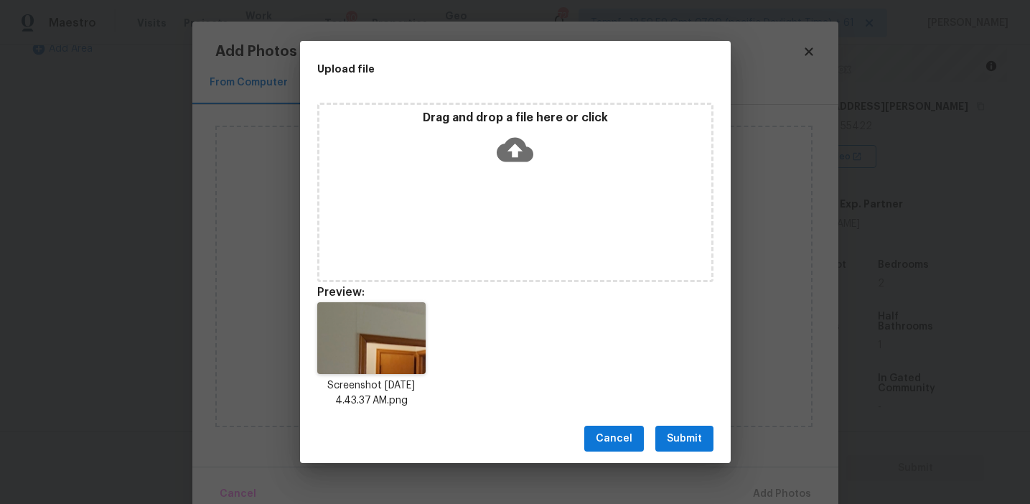
click at [679, 431] on span "Submit" at bounding box center [684, 439] width 35 height 18
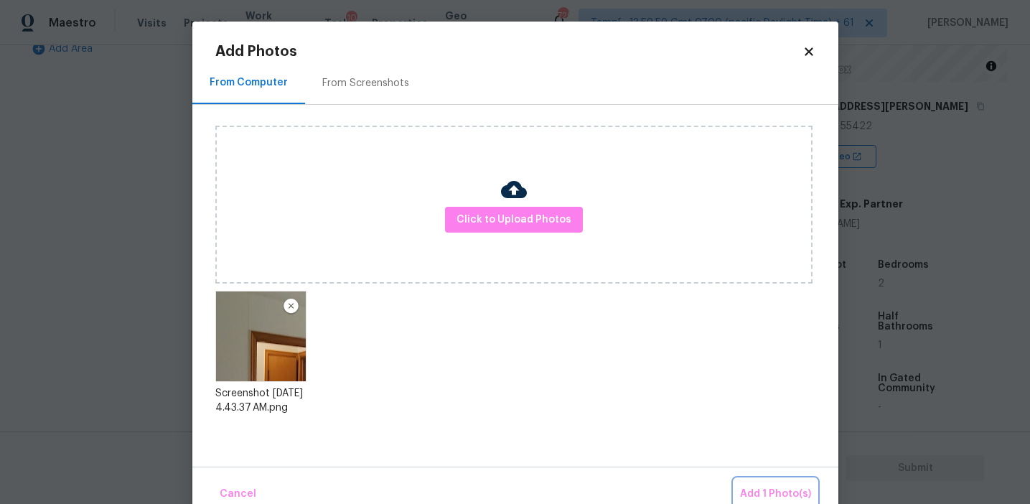
click at [754, 490] on span "Add 1 Photo(s)" at bounding box center [775, 494] width 71 height 18
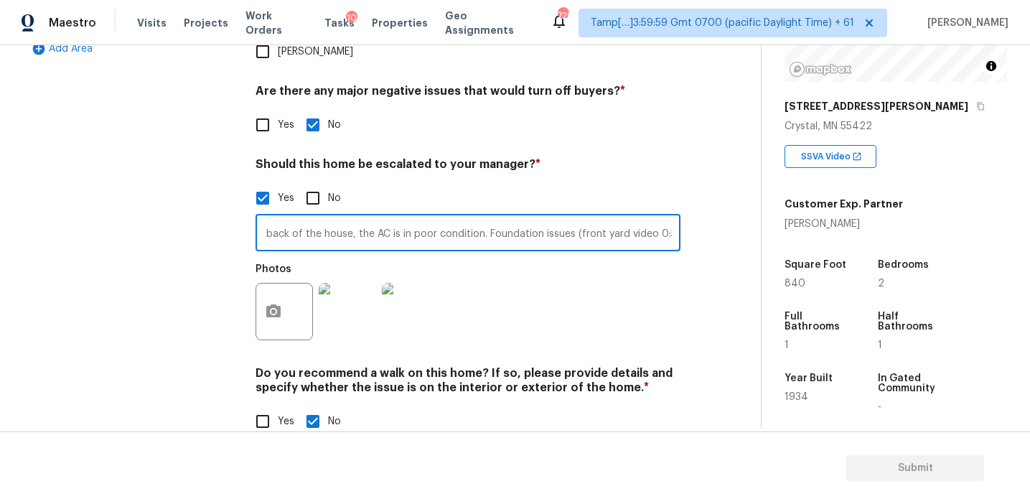
drag, startPoint x: 659, startPoint y: 200, endPoint x: 871, endPoint y: 222, distance: 213.7
click at [871, 222] on div "Back to tasks Condition Scoping - Full Wed, Aug 13 2025 by 11:56 am Afran Peera…" at bounding box center [515, 236] width 1030 height 383
click at [688, 337] on div "Exterior 1 Utilities 4 HVAC 2 Verification Plumbing 1 Roof Gated Community 1 Pr…" at bounding box center [374, 105] width 703 height 698
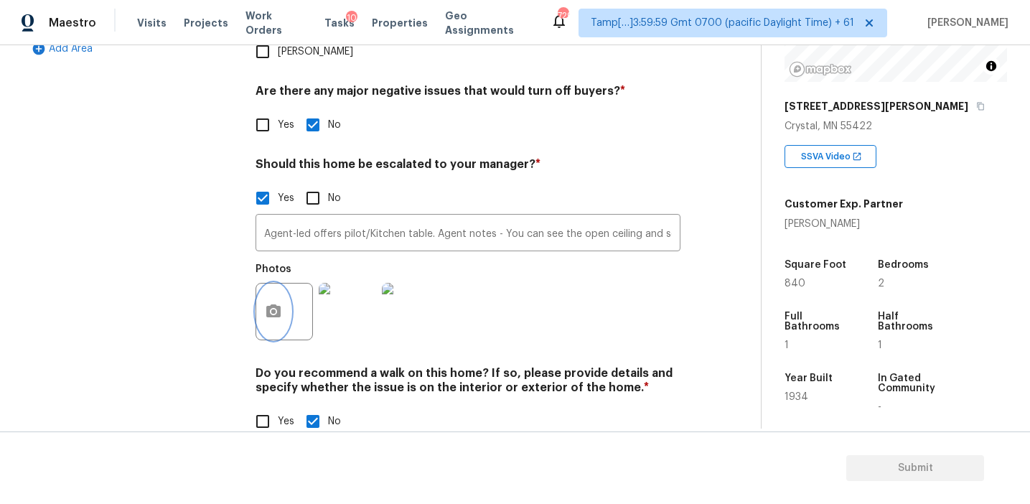
click at [278, 304] on icon "button" at bounding box center [273, 310] width 14 height 13
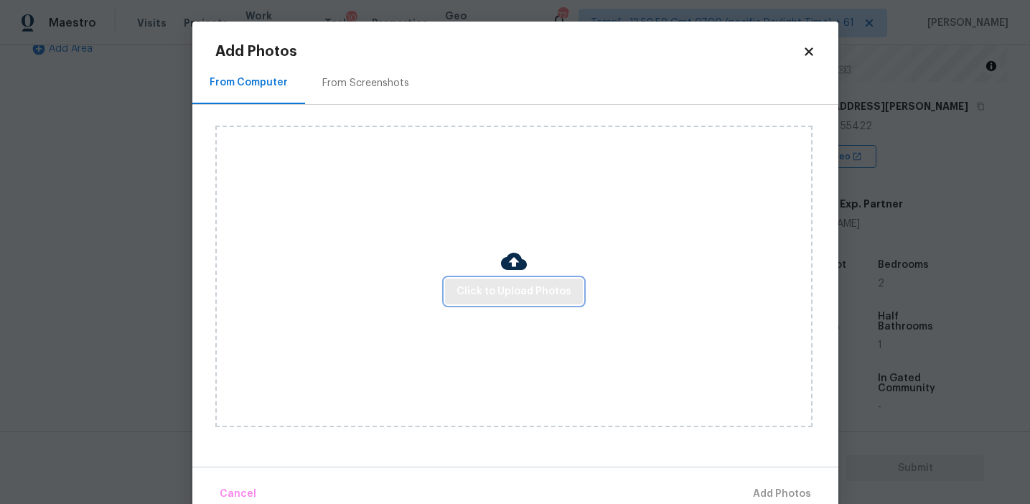
click at [496, 298] on span "Click to Upload Photos" at bounding box center [513, 292] width 115 height 18
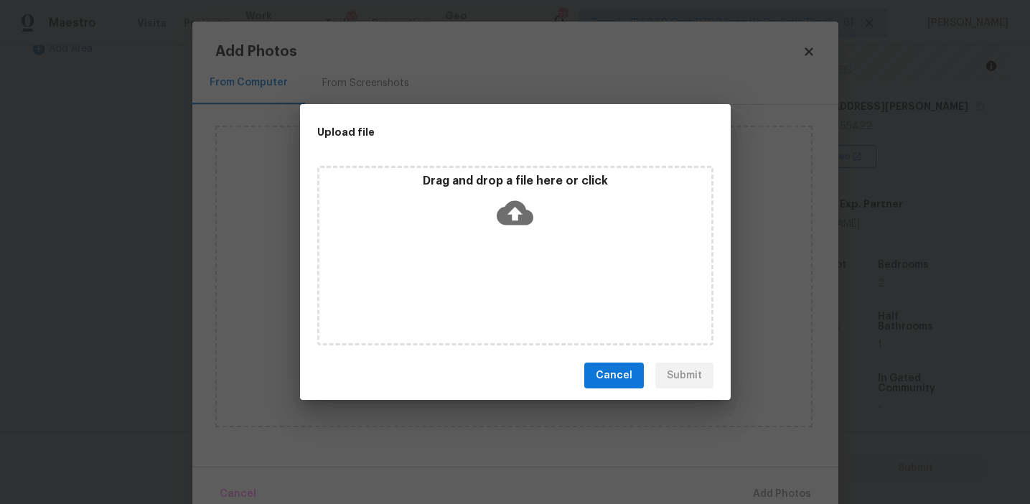
click at [497, 196] on icon at bounding box center [515, 212] width 37 height 37
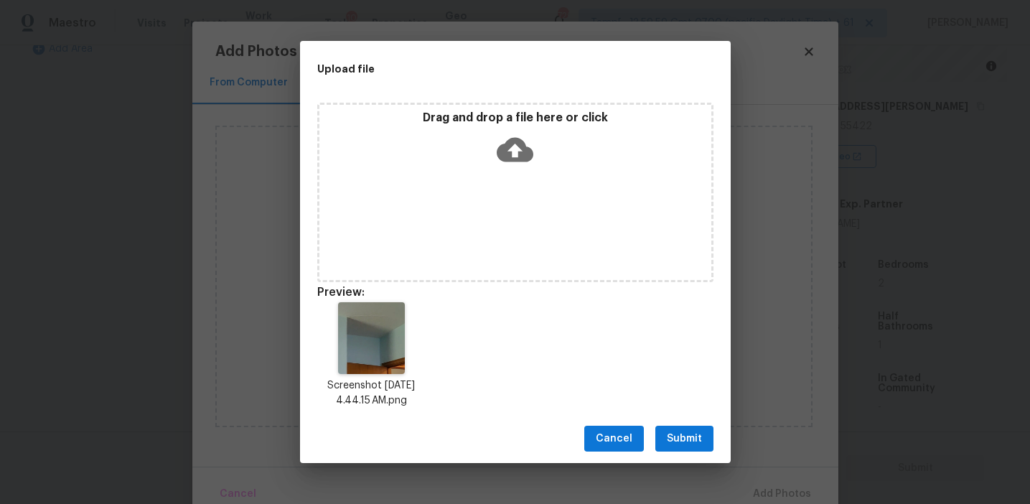
click at [679, 446] on span "Submit" at bounding box center [684, 439] width 35 height 18
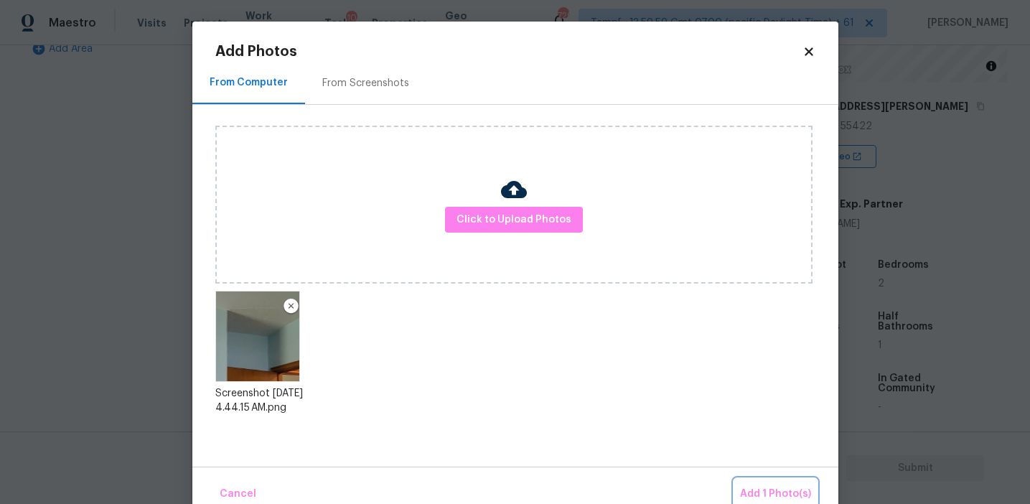
click at [775, 492] on span "Add 1 Photo(s)" at bounding box center [775, 494] width 71 height 18
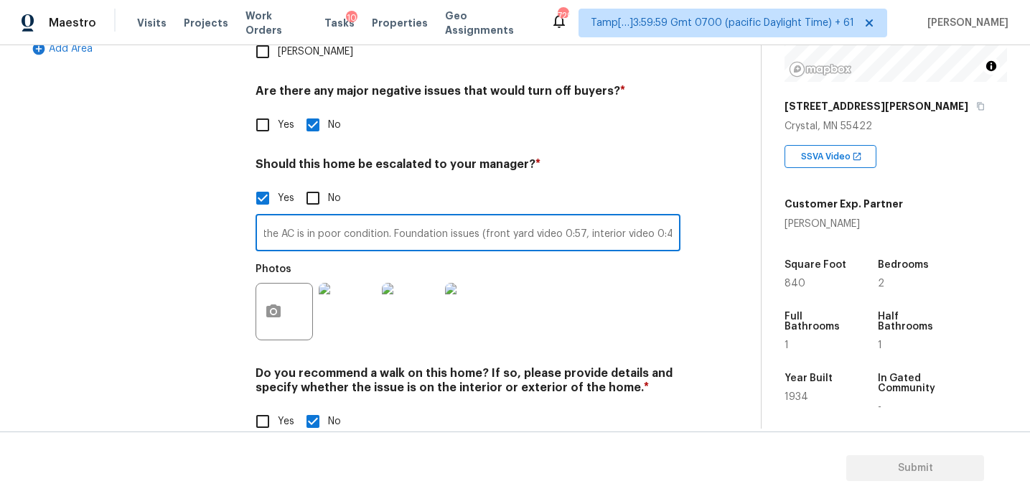
drag, startPoint x: 659, startPoint y: 204, endPoint x: 785, endPoint y: 208, distance: 126.4
click at [785, 208] on div "Back to tasks Condition Scoping - Full Wed, Aug 13 2025 by 11:56 am Afran Peera…" at bounding box center [515, 236] width 1030 height 383
click at [619, 300] on div "Photos" at bounding box center [467, 301] width 425 height 93
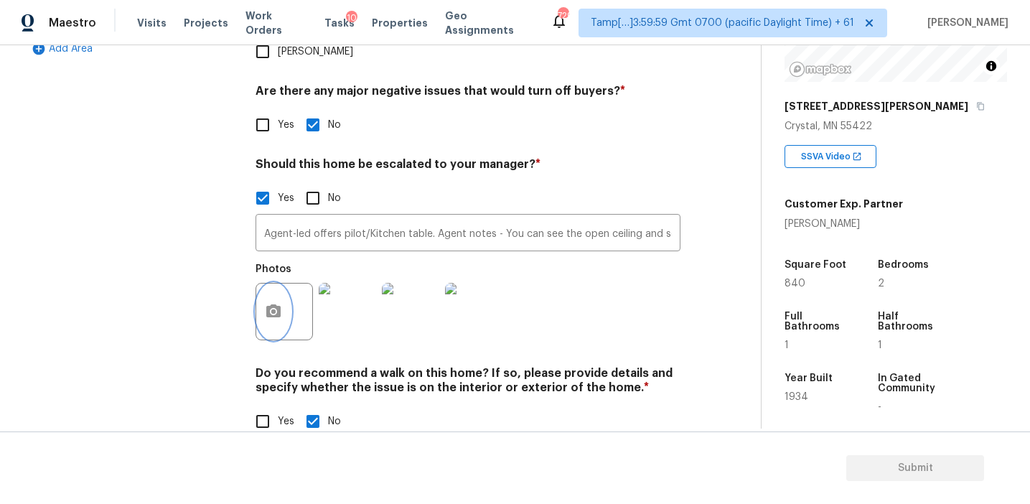
click at [274, 303] on icon "button" at bounding box center [273, 311] width 17 height 17
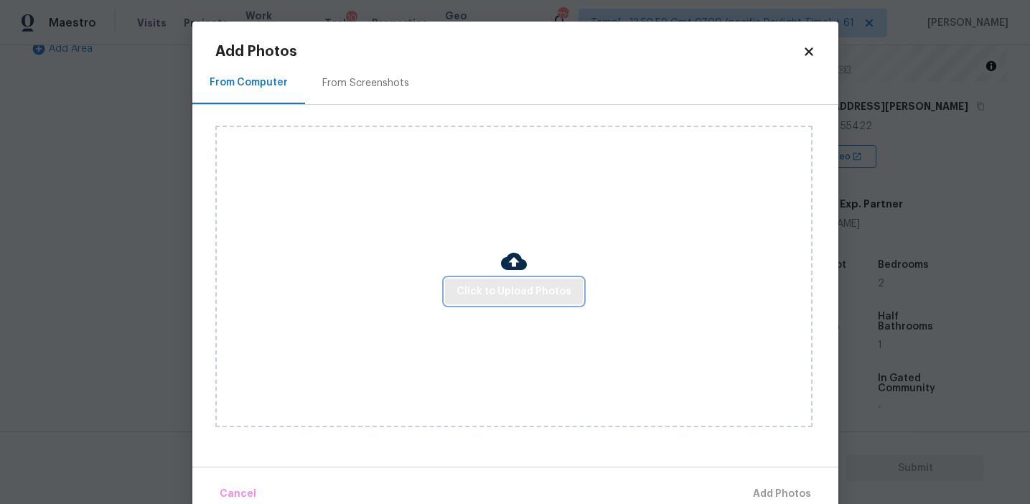
click at [516, 291] on span "Click to Upload Photos" at bounding box center [513, 292] width 115 height 18
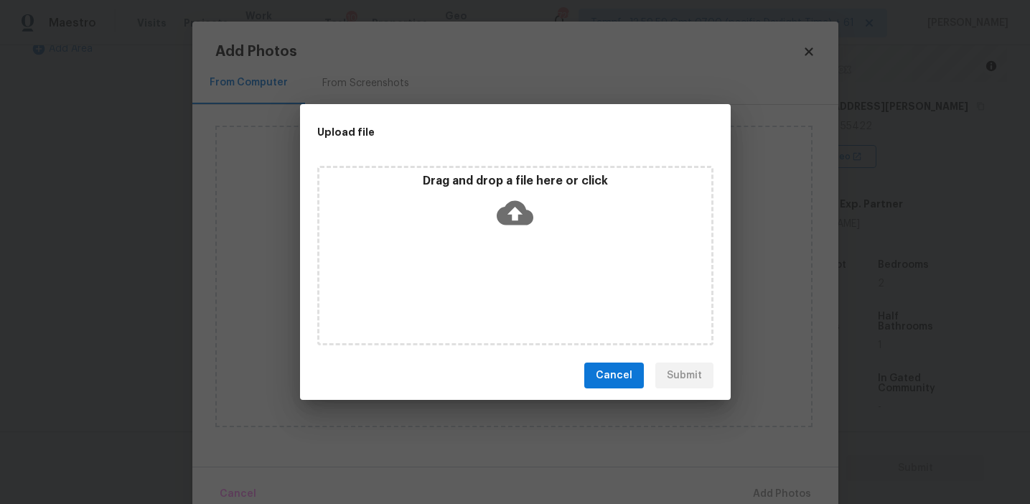
click at [510, 168] on div "Drag and drop a file here or click" at bounding box center [515, 255] width 396 height 179
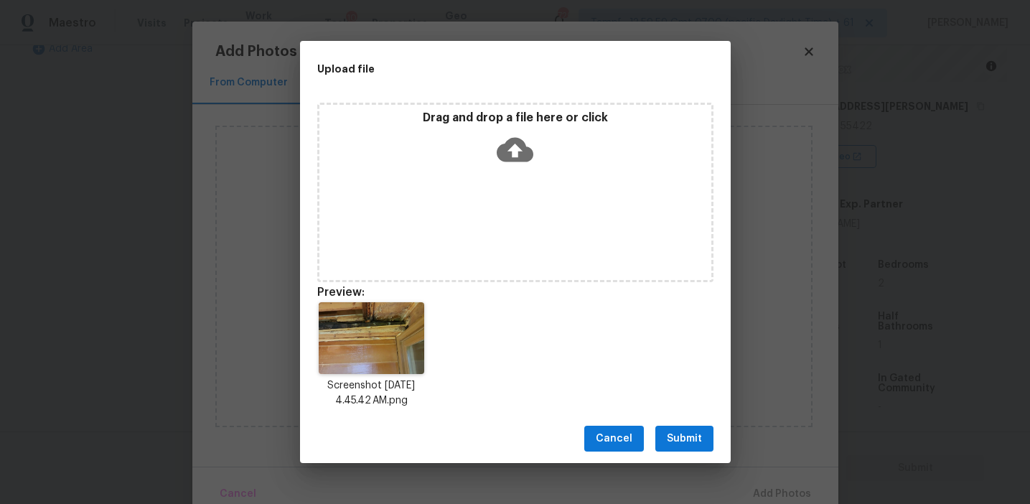
click at [679, 441] on span "Submit" at bounding box center [684, 439] width 35 height 18
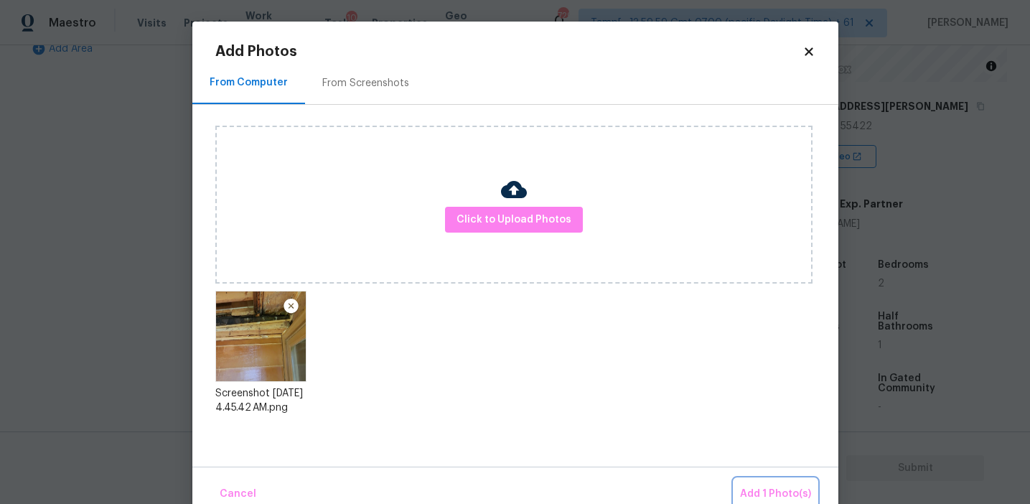
click at [772, 479] on button "Add 1 Photo(s)" at bounding box center [775, 494] width 83 height 31
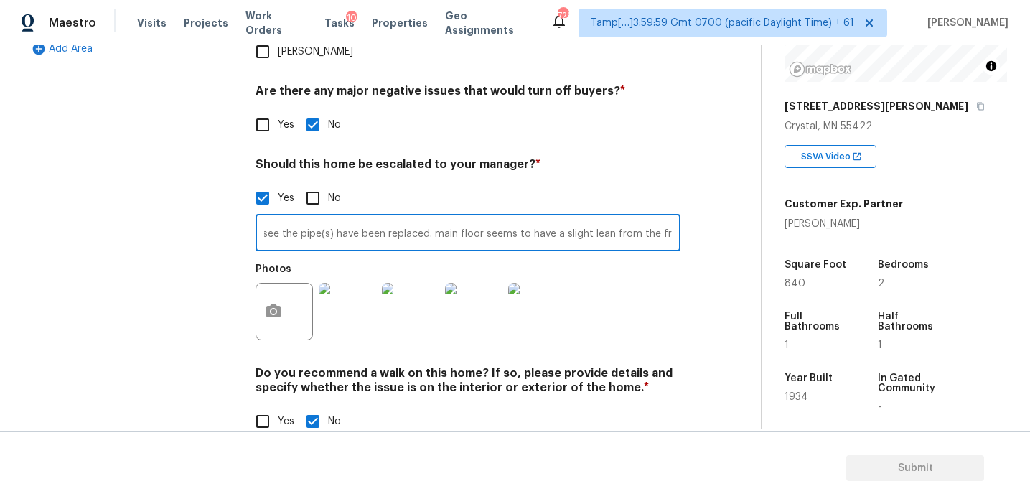
scroll to position [0, 1117]
drag, startPoint x: 655, startPoint y: 205, endPoint x: 858, endPoint y: 213, distance: 203.2
click at [858, 213] on div "Back to tasks Condition Scoping - Full Wed, Aug 13 2025 by 11:56 am Afran Peera…" at bounding box center [515, 236] width 1030 height 383
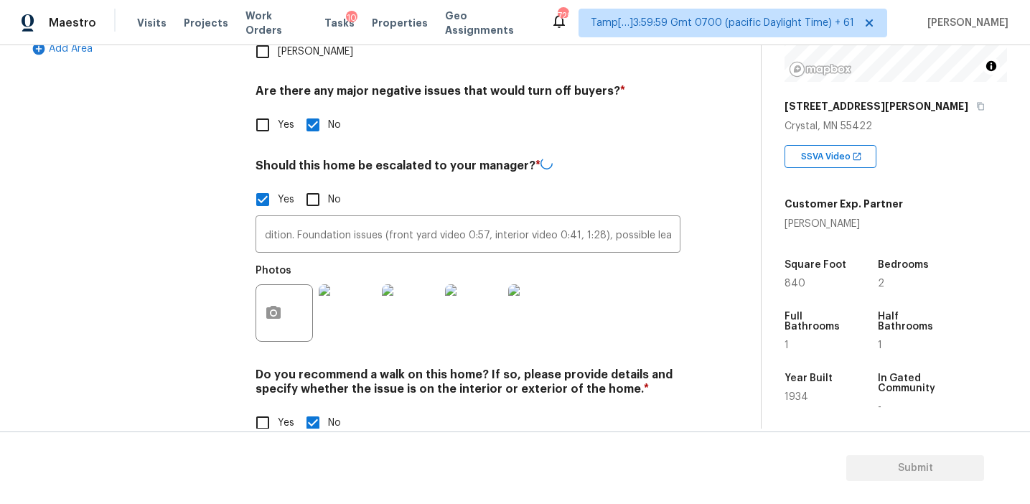
click at [731, 316] on div "Back to tasks Condition Scoping - Full Wed, Aug 13 2025 by 11:56 am Afran Peera…" at bounding box center [392, 15] width 738 height 887
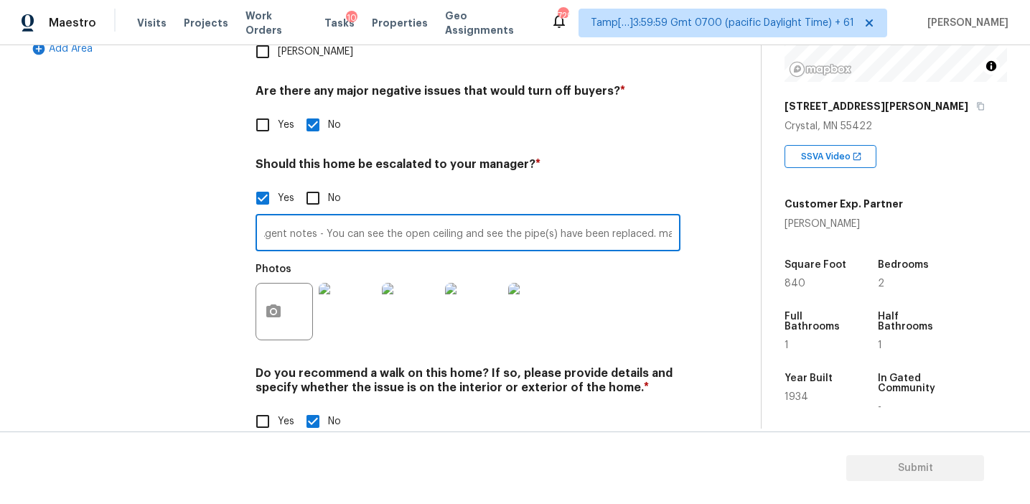
drag, startPoint x: 640, startPoint y: 205, endPoint x: 677, endPoint y: 205, distance: 37.3
click at [677, 217] on input "Agent-led offers pilot/Kitchen table. Agent notes - You can see the open ceilin…" at bounding box center [467, 234] width 425 height 34
click at [565, 217] on input "Agent-led offers pilot/Kitchen table. Agent notes - You can see the open ceilin…" at bounding box center [467, 234] width 425 height 34
type input "Agent-led offers pilot/Kitchen table. Agent notes - You can see the open ceilin…"
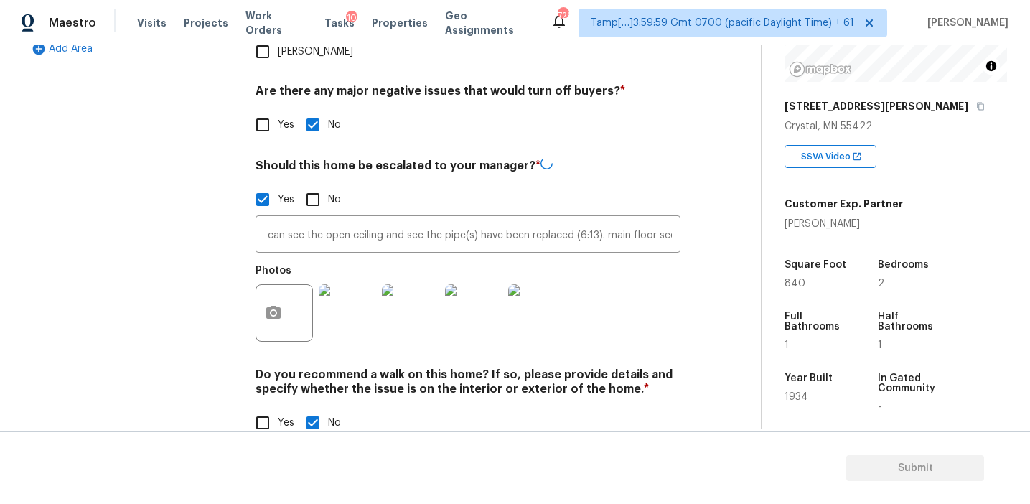
click at [611, 300] on div "Photos" at bounding box center [467, 303] width 425 height 93
click at [275, 306] on icon "button" at bounding box center [273, 312] width 14 height 13
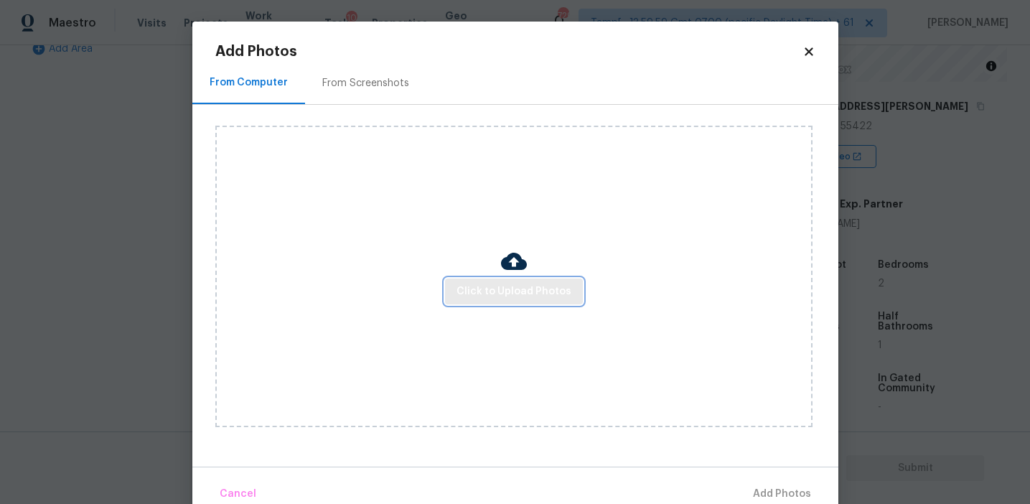
click at [522, 300] on button "Click to Upload Photos" at bounding box center [514, 291] width 138 height 27
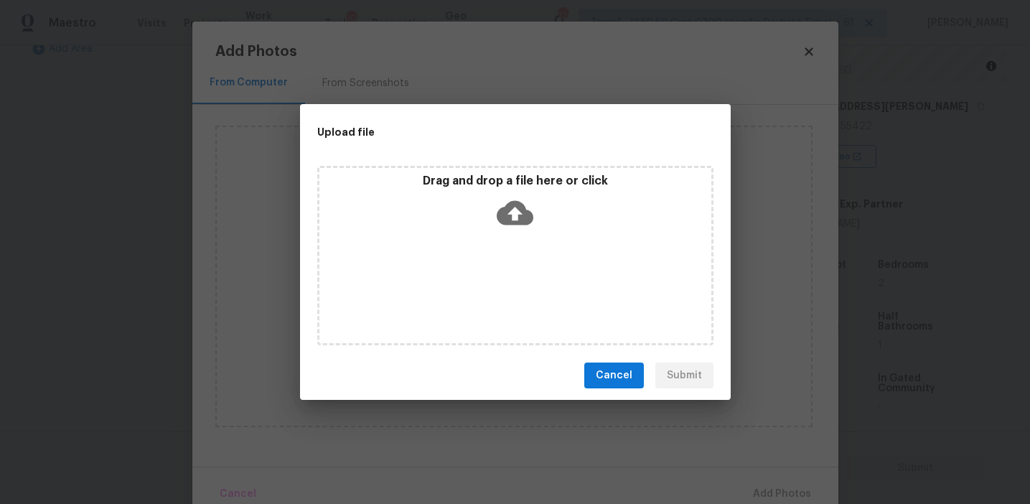
click at [501, 215] on icon at bounding box center [515, 213] width 37 height 24
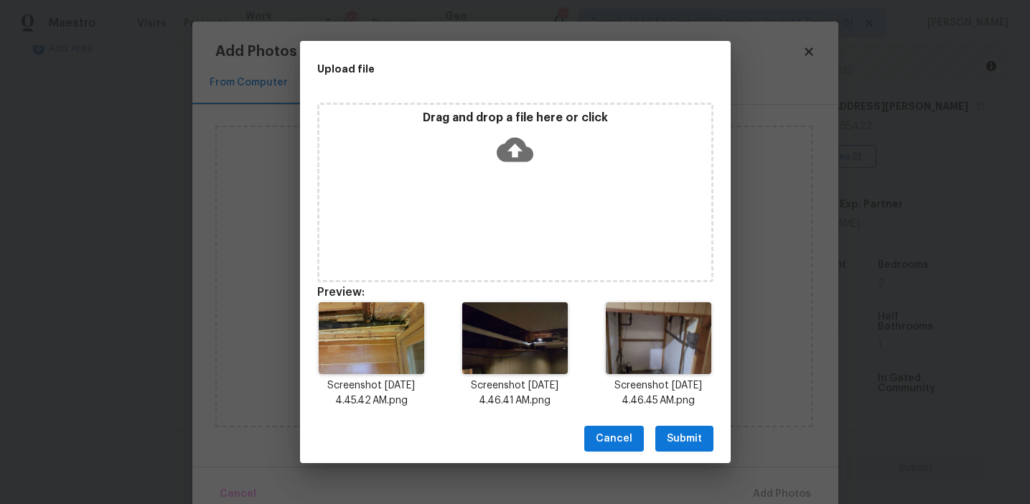
click at [698, 429] on button "Submit" at bounding box center [684, 439] width 58 height 27
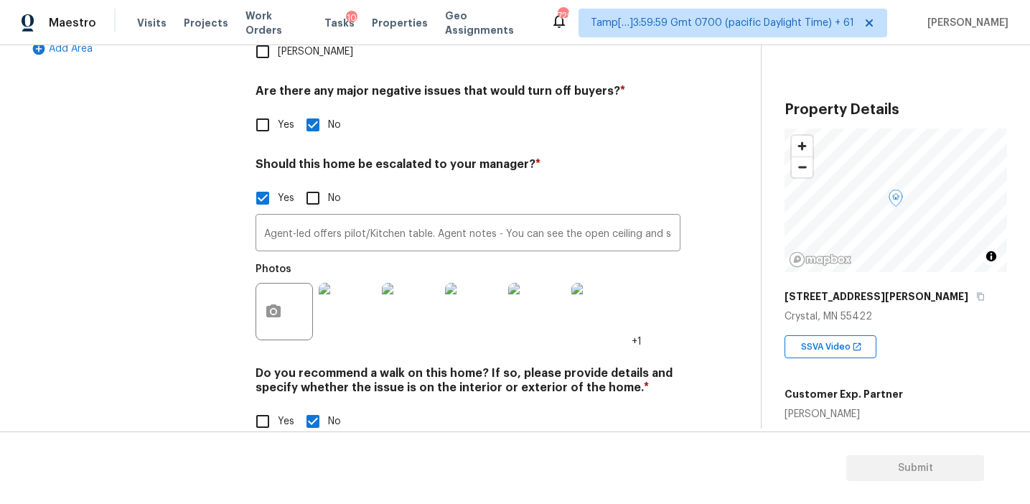
scroll to position [190, 0]
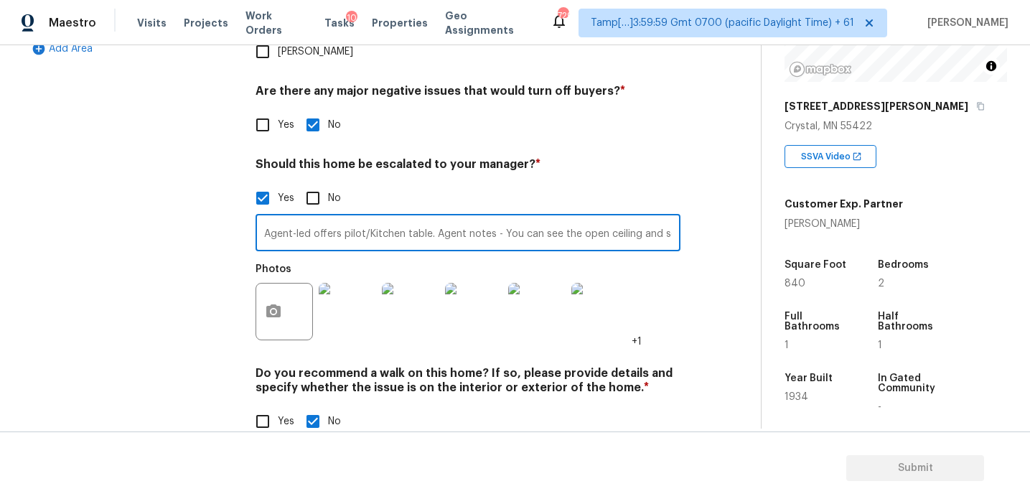
drag, startPoint x: 657, startPoint y: 204, endPoint x: 829, endPoint y: 226, distance: 173.7
click at [827, 226] on div "Back to tasks Condition Scoping - Full [DATE] by 11:56 am [PERSON_NAME] In-prog…" at bounding box center [515, 236] width 1030 height 383
drag, startPoint x: 658, startPoint y: 205, endPoint x: 843, endPoint y: 226, distance: 186.4
click at [843, 226] on div "Back to tasks Condition Scoping - Full [DATE] by 11:56 am [PERSON_NAME] In-prog…" at bounding box center [515, 236] width 1030 height 383
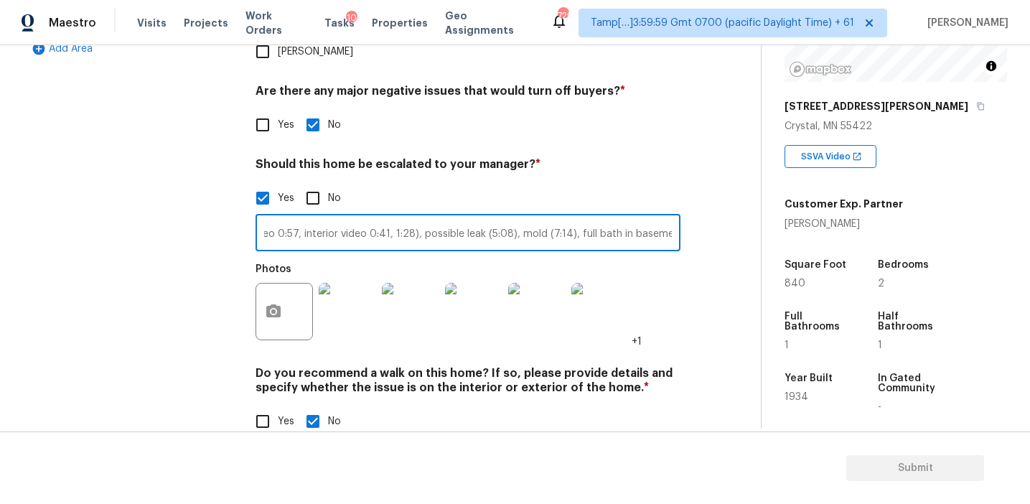
type input "Agent-led offers pilot/Kitchen table. Agent notes - You can see the open ceilin…"
click at [272, 304] on icon "button" at bounding box center [273, 310] width 14 height 13
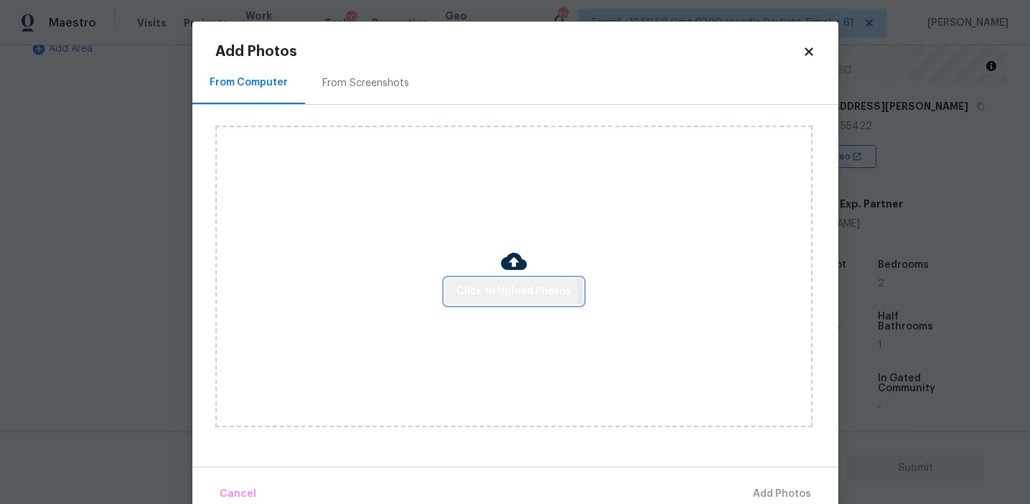
click at [499, 291] on span "Click to Upload Photos" at bounding box center [513, 292] width 115 height 18
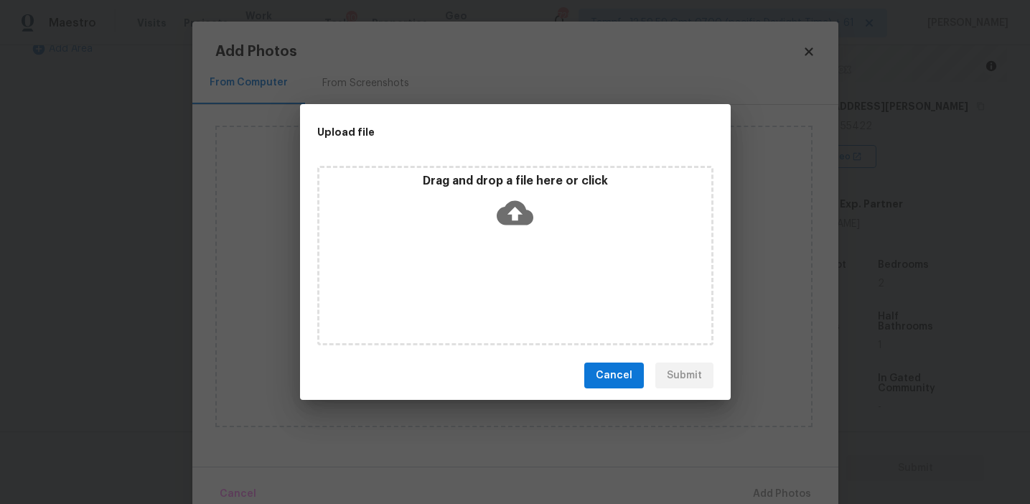
click at [486, 189] on div "Drag and drop a file here or click" at bounding box center [515, 205] width 392 height 62
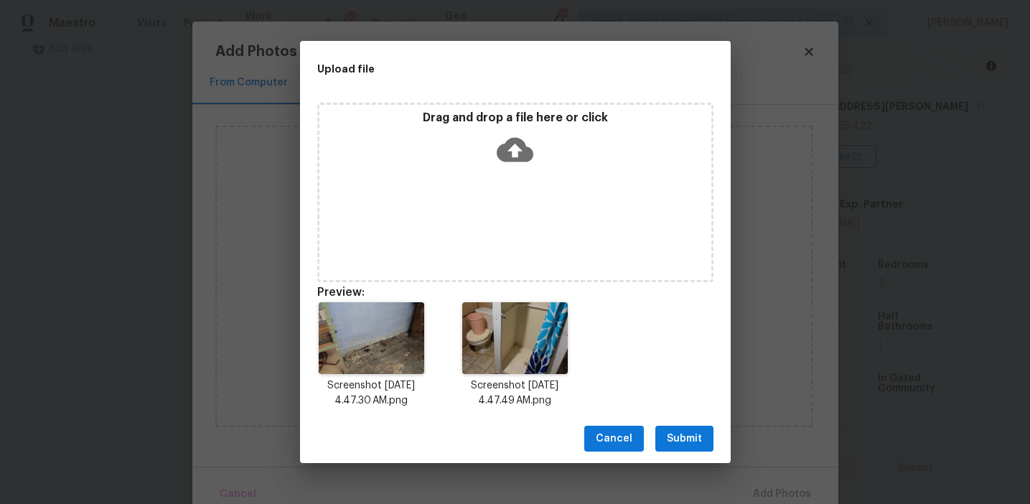
click at [676, 435] on span "Submit" at bounding box center [684, 439] width 35 height 18
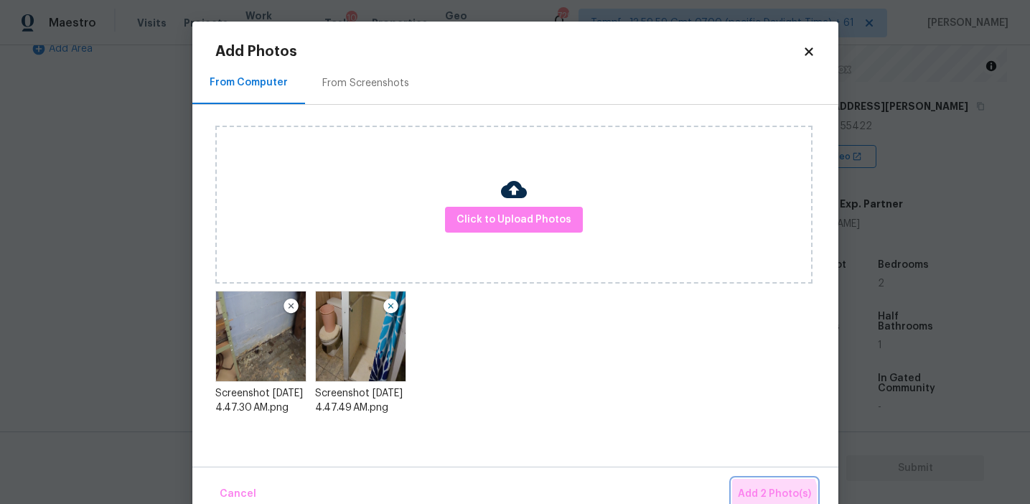
click at [772, 497] on span "Add 2 Photo(s)" at bounding box center [774, 494] width 73 height 18
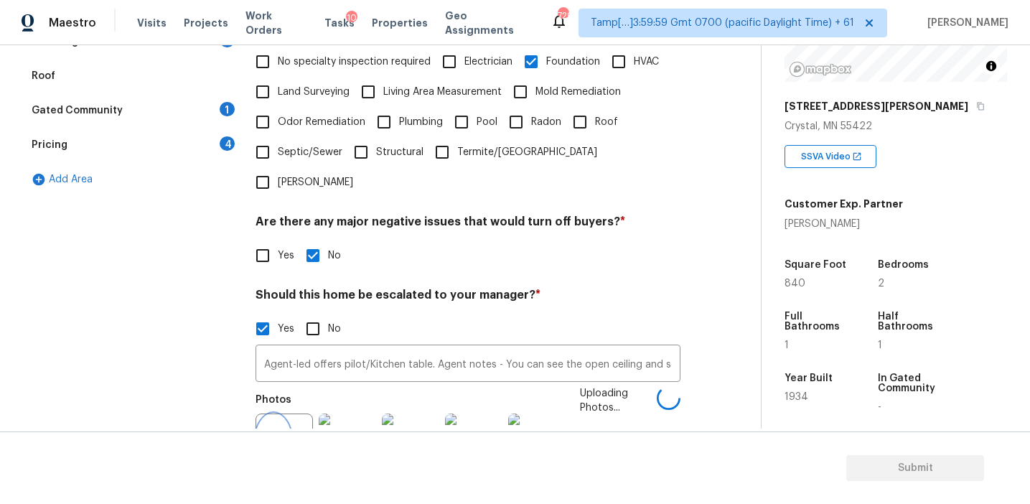
scroll to position [362, 0]
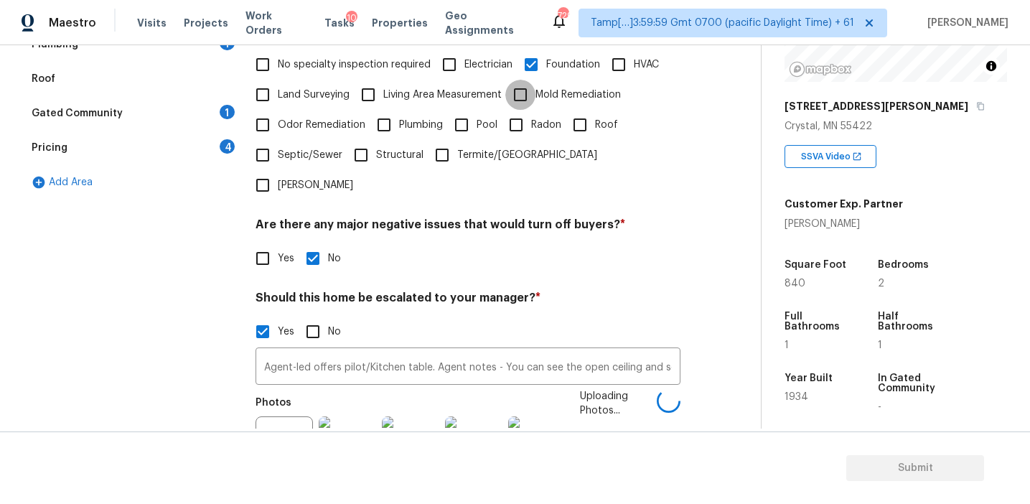
click at [535, 95] on input "Mold Remediation" at bounding box center [520, 95] width 30 height 30
checkbox input "true"
click at [418, 121] on span "Plumbing" at bounding box center [421, 125] width 44 height 15
click at [399, 121] on input "Plumbing" at bounding box center [384, 125] width 30 height 30
checkbox input "true"
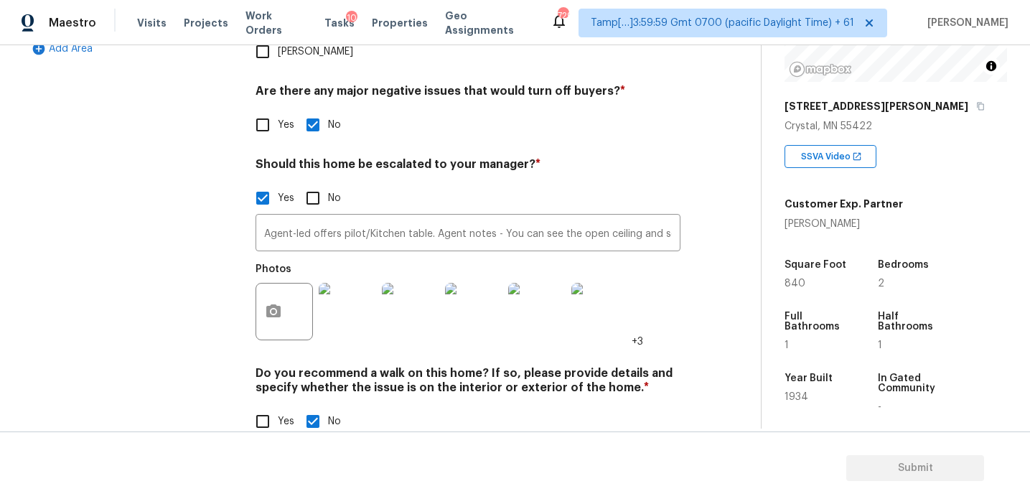
scroll to position [299, 0]
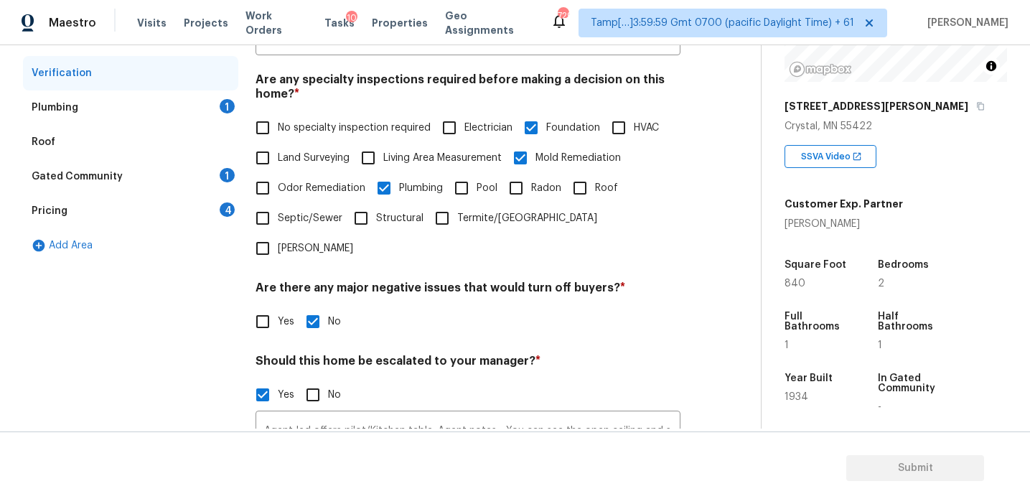
click at [616, 127] on input "HVAC" at bounding box center [619, 128] width 30 height 30
checkbox input "true"
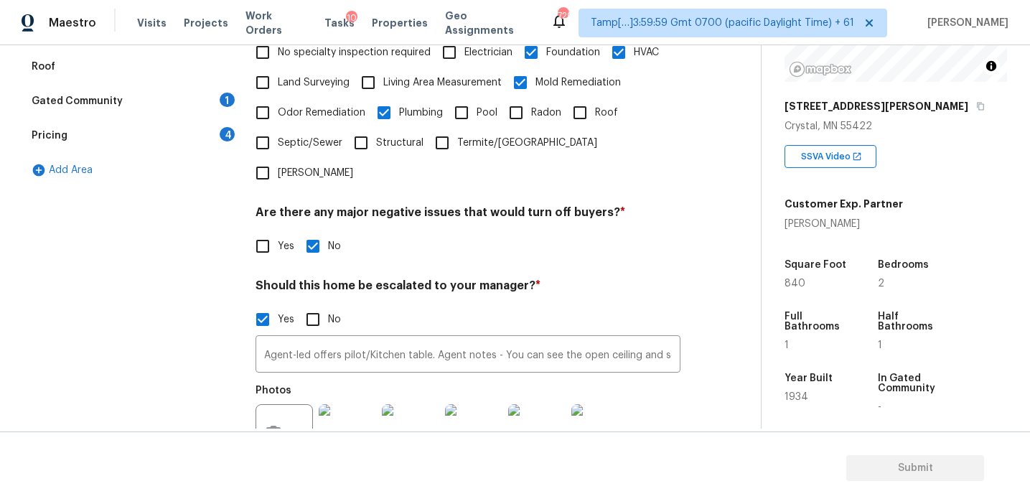
scroll to position [344, 0]
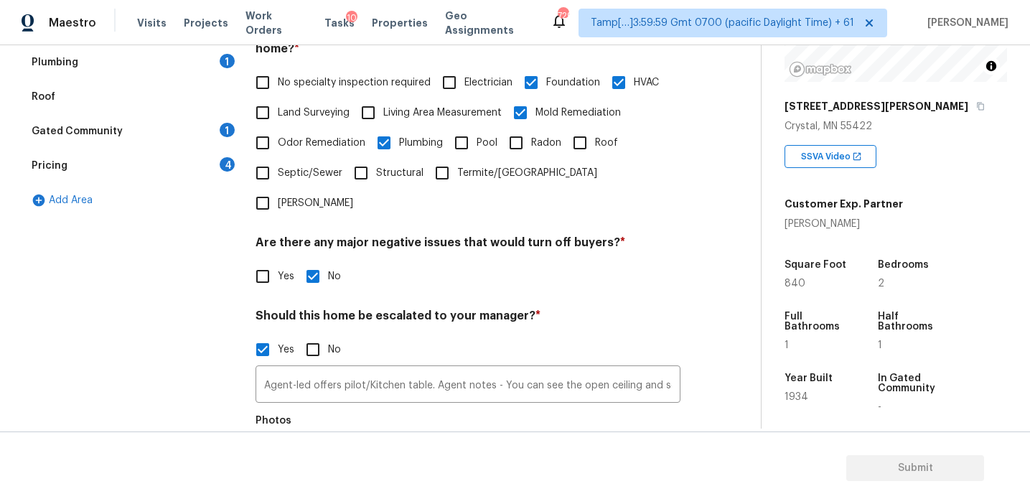
click at [215, 169] on div "Pricing 4" at bounding box center [130, 166] width 215 height 34
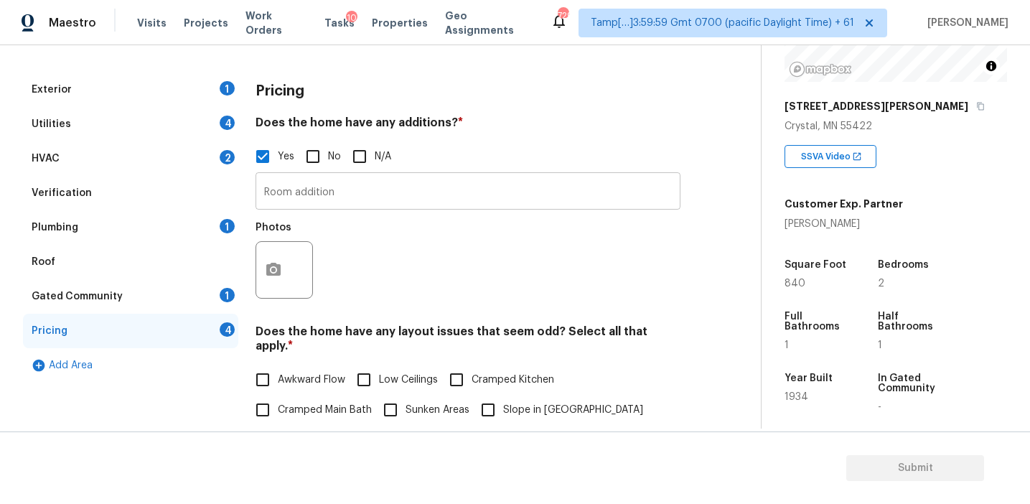
scroll to position [164, 0]
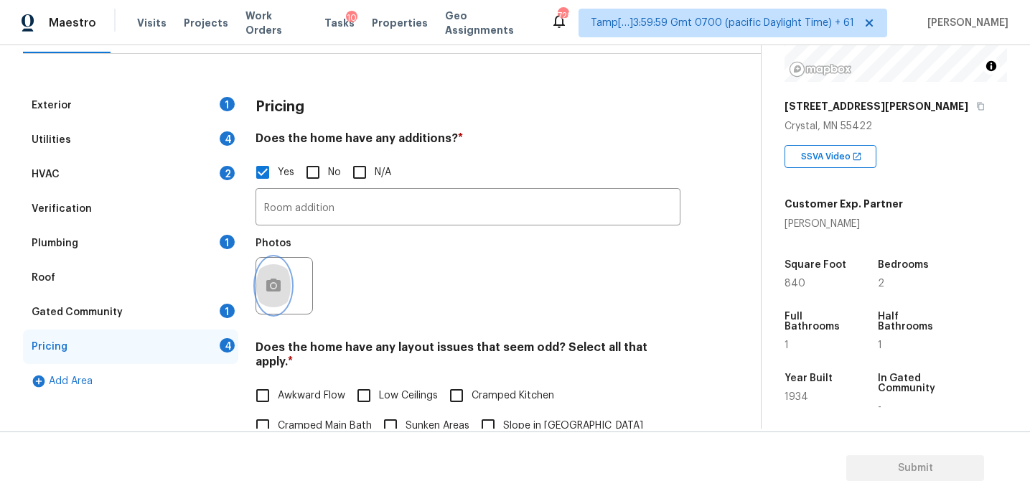
click at [285, 282] on button "button" at bounding box center [273, 286] width 34 height 56
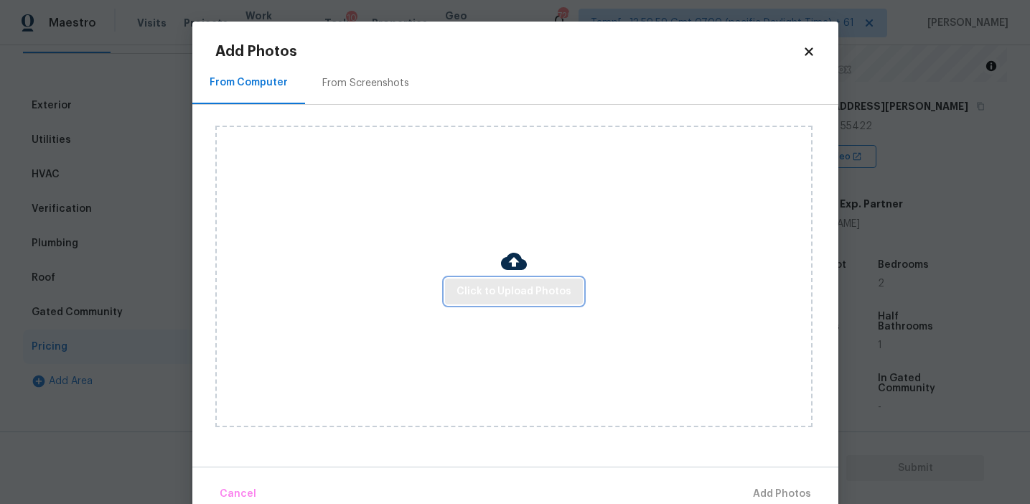
click at [497, 281] on button "Click to Upload Photos" at bounding box center [514, 291] width 138 height 27
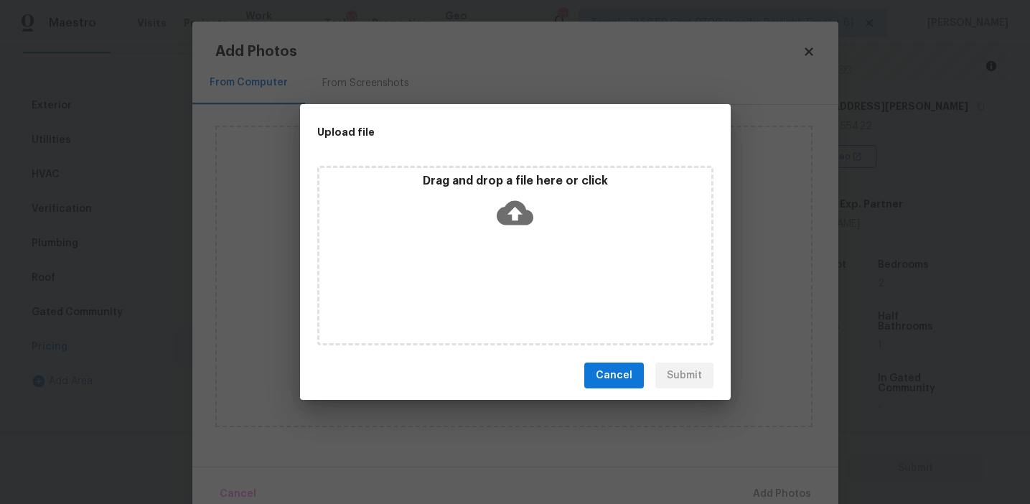
click at [498, 175] on p "Drag and drop a file here or click" at bounding box center [515, 181] width 392 height 15
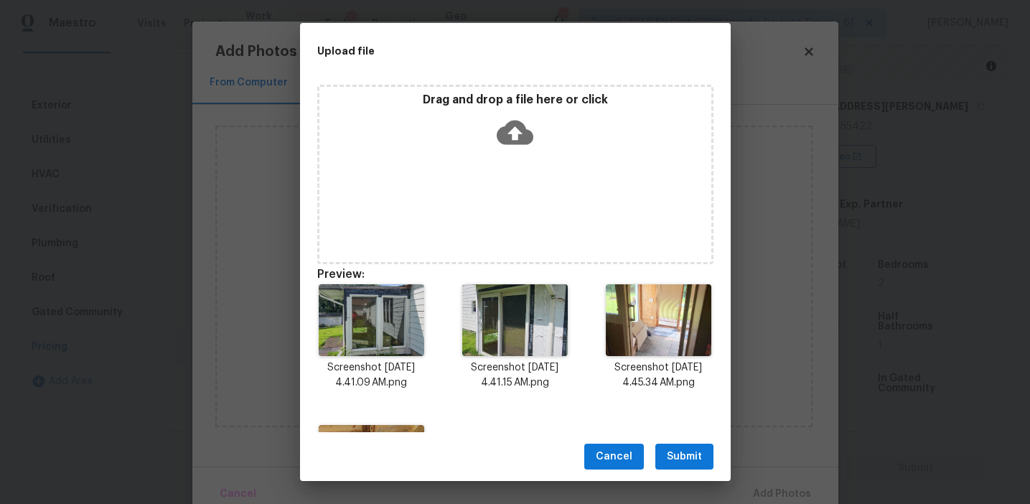
click at [682, 454] on span "Submit" at bounding box center [684, 457] width 35 height 18
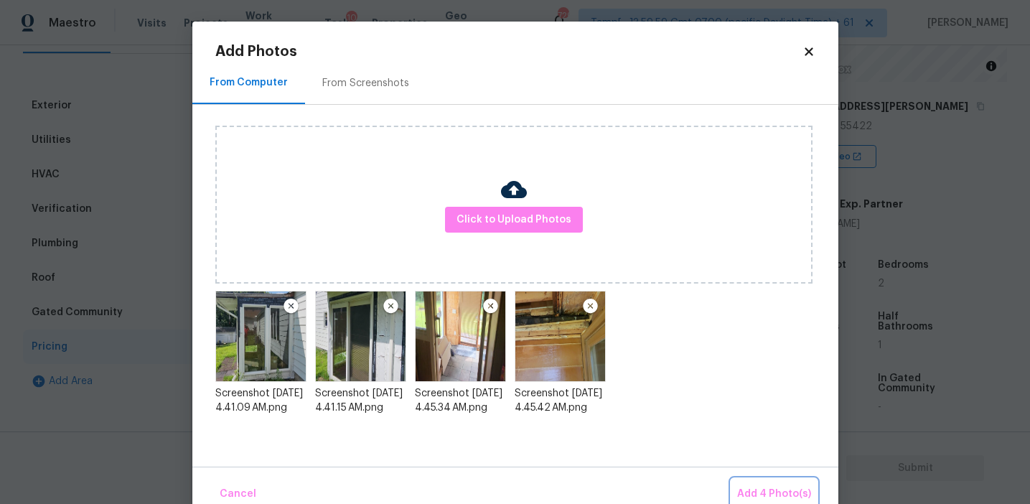
click at [743, 499] on span "Add 4 Photo(s)" at bounding box center [774, 494] width 74 height 18
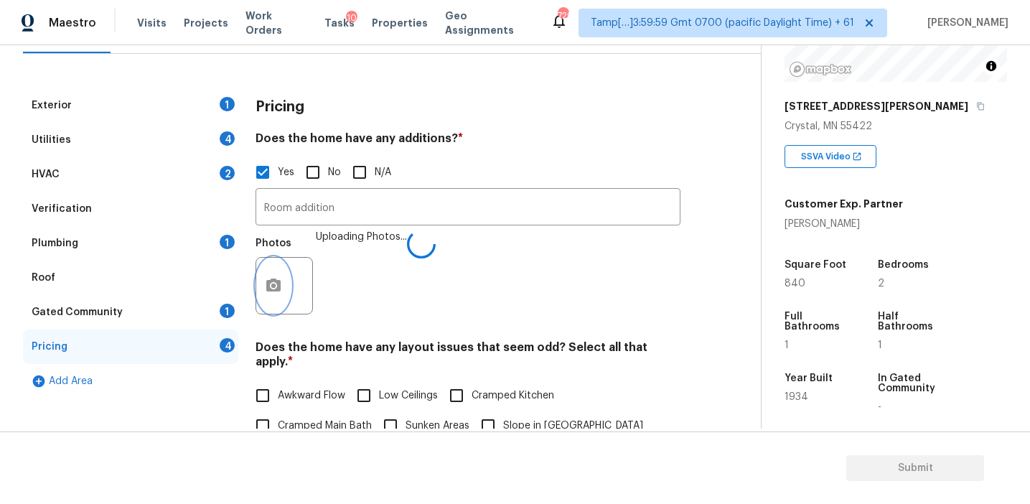
scroll to position [299, 0]
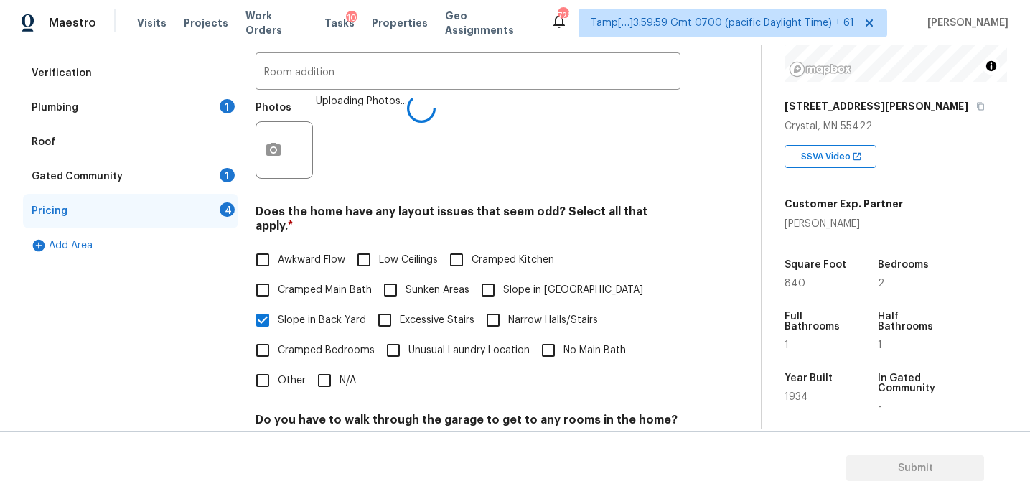
click at [321, 253] on span "Awkward Flow" at bounding box center [311, 260] width 67 height 15
click at [278, 245] on input "Awkward Flow" at bounding box center [263, 260] width 30 height 30
checkbox input "true"
click at [380, 250] on label "Low Ceilings" at bounding box center [393, 261] width 89 height 30
click at [379, 250] on input "Low Ceilings" at bounding box center [364, 261] width 30 height 30
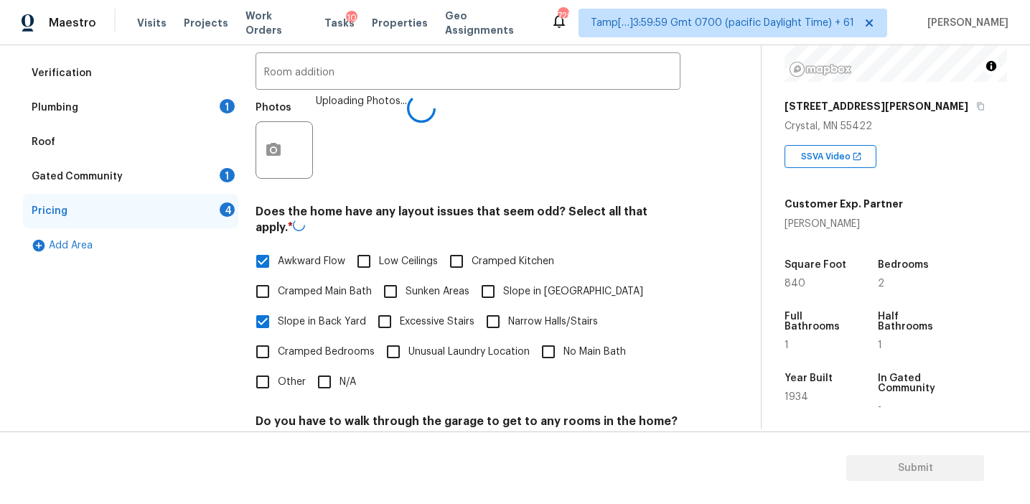
checkbox input "true"
click at [550, 335] on input "No Main Bath" at bounding box center [548, 350] width 30 height 30
checkbox input "true"
click at [307, 283] on label "Cramped Main Bath" at bounding box center [310, 291] width 124 height 30
click at [278, 283] on input "Cramped Main Bath" at bounding box center [263, 291] width 30 height 30
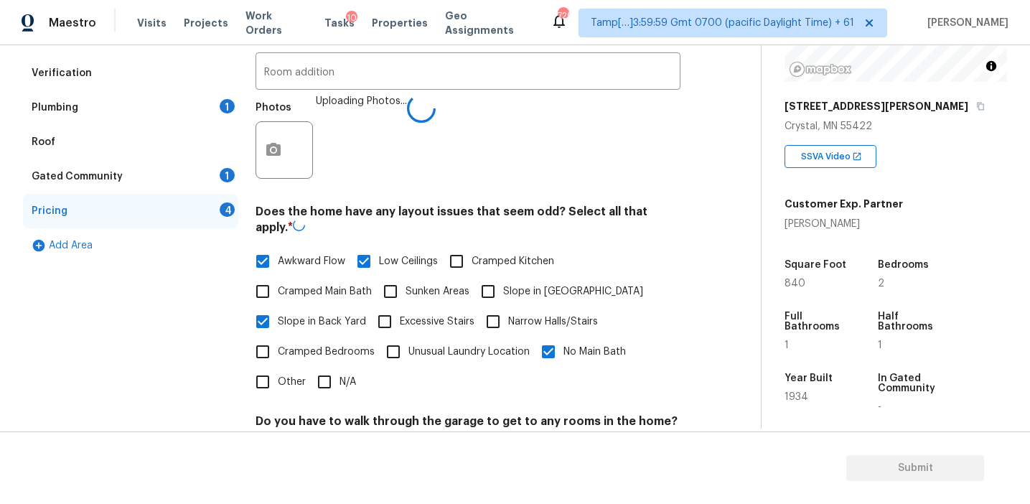
checkbox input "true"
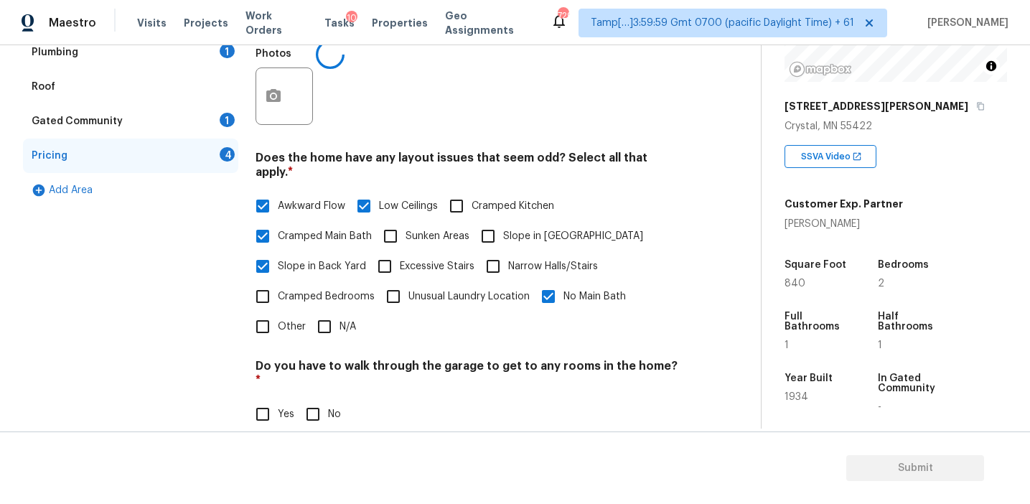
scroll to position [383, 0]
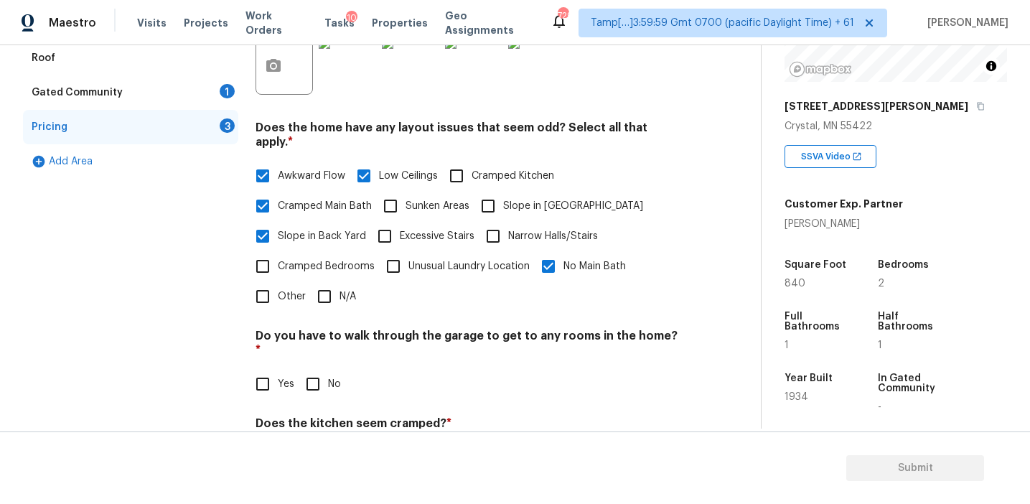
click at [319, 259] on span "Cramped Bedrooms" at bounding box center [326, 266] width 97 height 15
click at [278, 251] on input "Cramped Bedrooms" at bounding box center [263, 266] width 30 height 30
checkbox input "true"
click at [312, 369] on input "No" at bounding box center [313, 384] width 30 height 30
checkbox input "true"
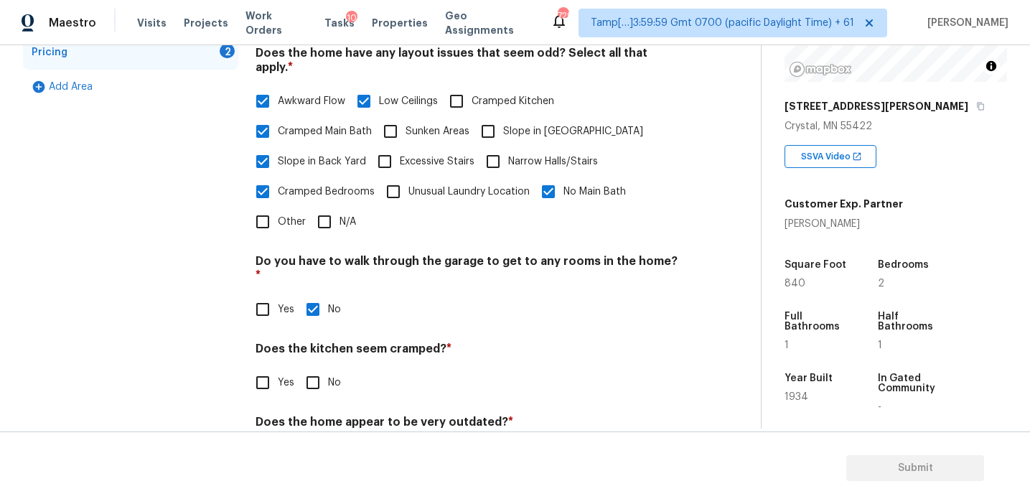
scroll to position [493, 0]
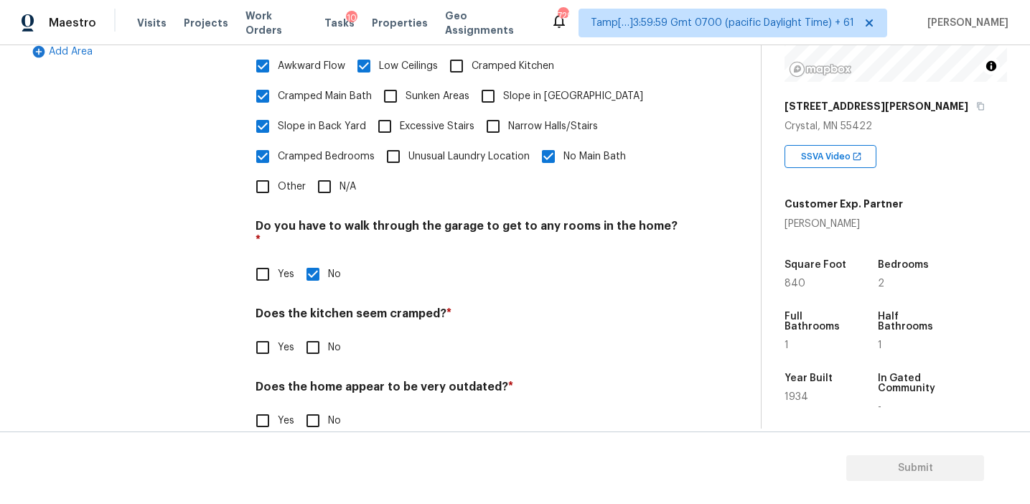
click at [311, 332] on input "No" at bounding box center [313, 347] width 30 height 30
checkbox input "true"
click at [264, 405] on input "Yes" at bounding box center [263, 420] width 30 height 30
checkbox input "true"
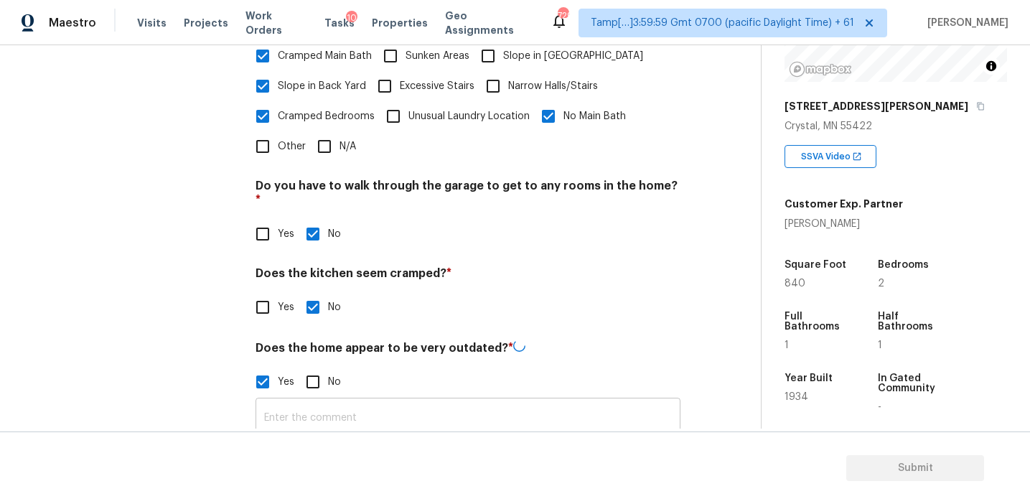
scroll to position [532, 0]
click at [280, 401] on input "text" at bounding box center [467, 418] width 425 height 34
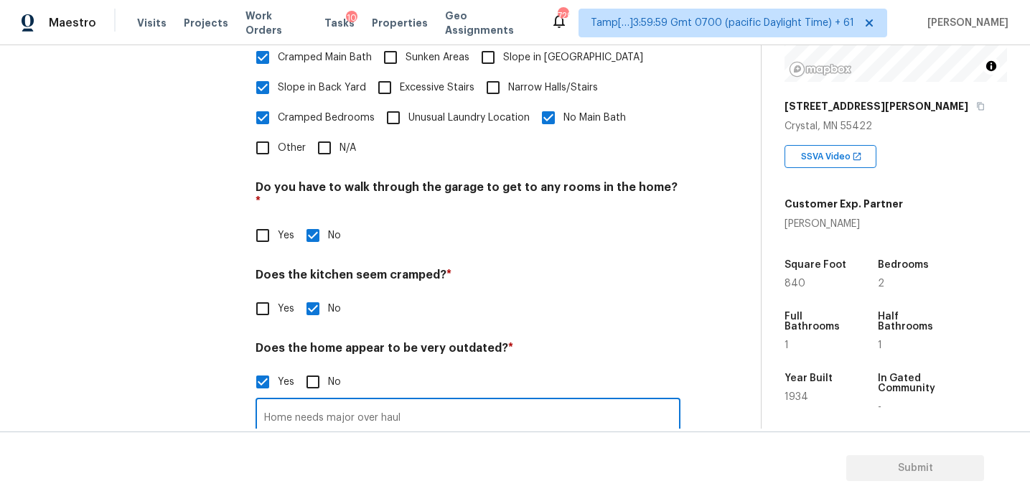
type input "Home needs major over haul"
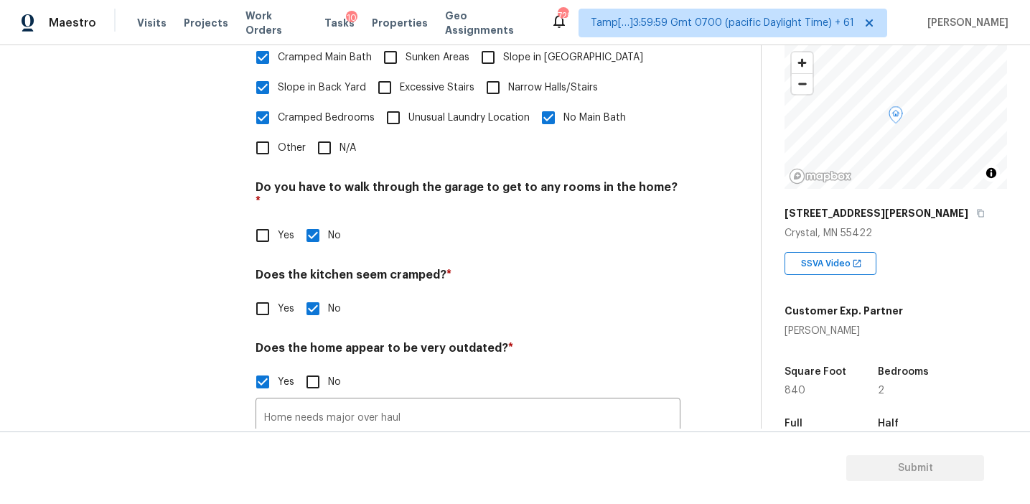
click at [172, 300] on div "Exterior 1 Utilities 4 HVAC 2 Verification Plumbing 1 Roof Gated Community 1 Pr…" at bounding box center [130, 86] width 215 height 732
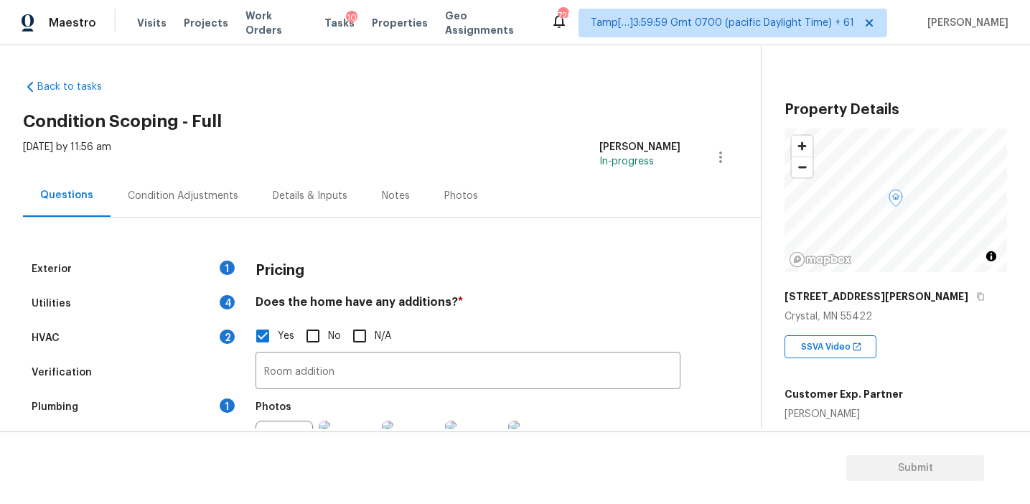
scroll to position [83, 0]
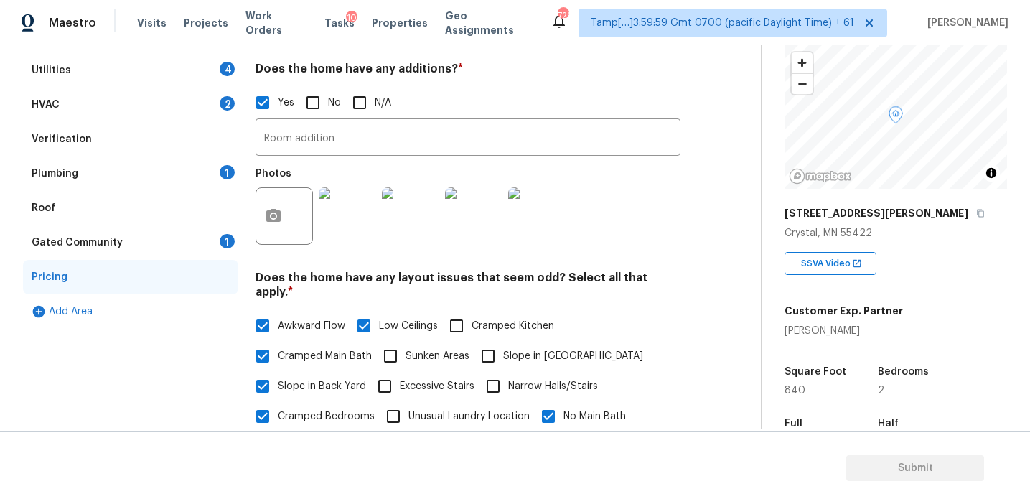
click at [159, 248] on div "Gated Community 1" at bounding box center [130, 242] width 215 height 34
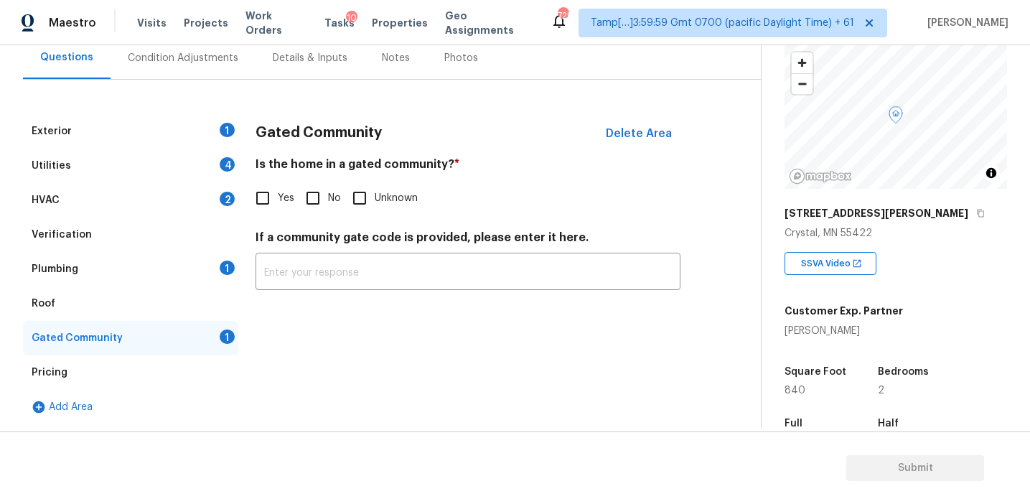
click at [311, 191] on input "No" at bounding box center [313, 198] width 30 height 30
checkbox input "true"
click at [171, 266] on div "Plumbing 1" at bounding box center [130, 269] width 215 height 34
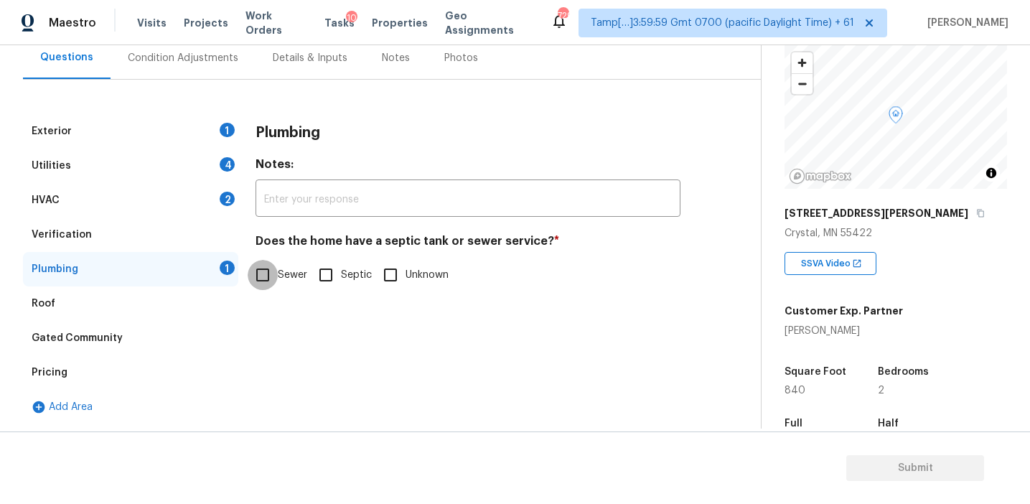
click at [261, 275] on input "Sewer" at bounding box center [263, 275] width 30 height 30
checkbox input "true"
click at [166, 227] on div "Verification" at bounding box center [130, 234] width 215 height 34
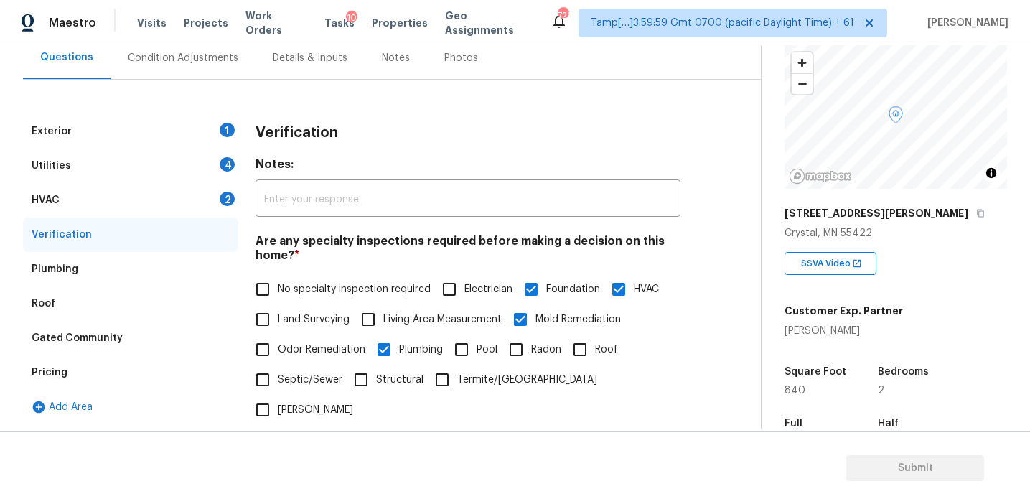
click at [186, 200] on div "HVAC 2" at bounding box center [130, 200] width 215 height 34
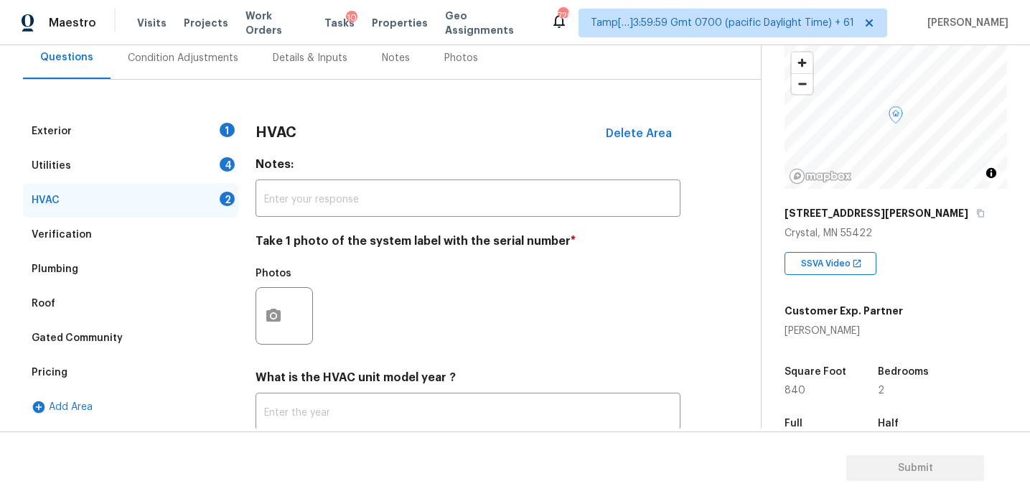
scroll to position [235, 0]
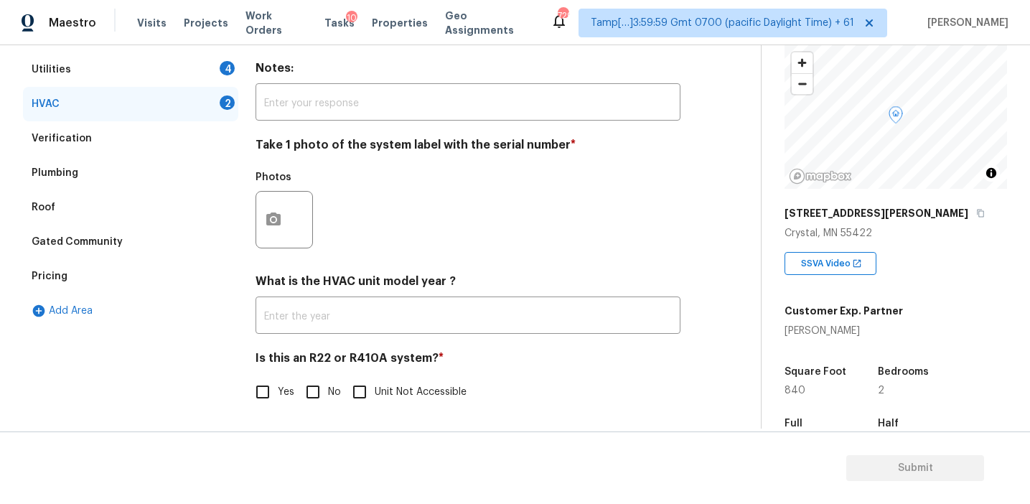
click at [308, 392] on input "No" at bounding box center [313, 392] width 30 height 30
checkbox input "true"
click at [265, 219] on icon "button" at bounding box center [273, 219] width 17 height 17
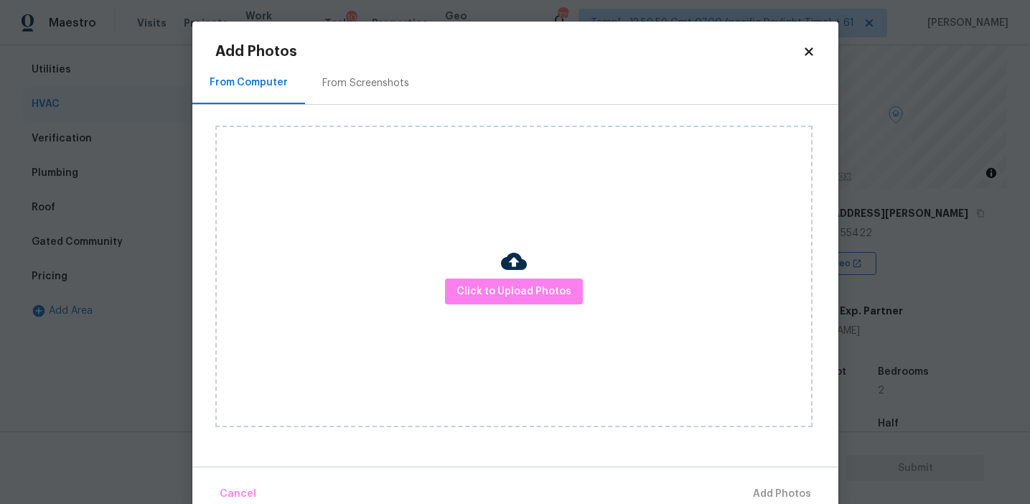
click at [462, 274] on div "Click to Upload Photos" at bounding box center [513, 276] width 597 height 301
click at [468, 310] on div "Click to Upload Photos" at bounding box center [513, 276] width 597 height 301
click at [467, 284] on span "Click to Upload Photos" at bounding box center [513, 292] width 115 height 18
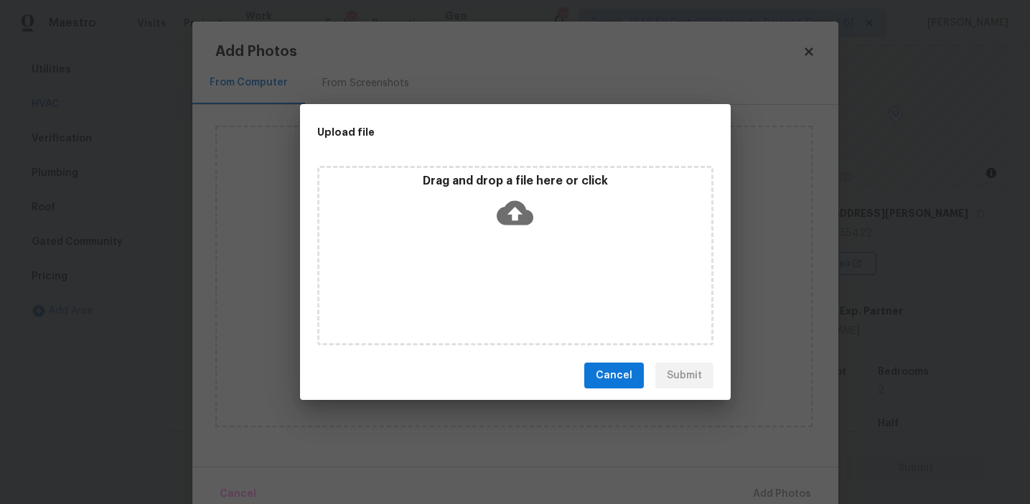
click at [432, 150] on div "Upload file" at bounding box center [483, 132] width 366 height 56
click at [430, 183] on p "Drag and drop a file here or click" at bounding box center [515, 181] width 392 height 15
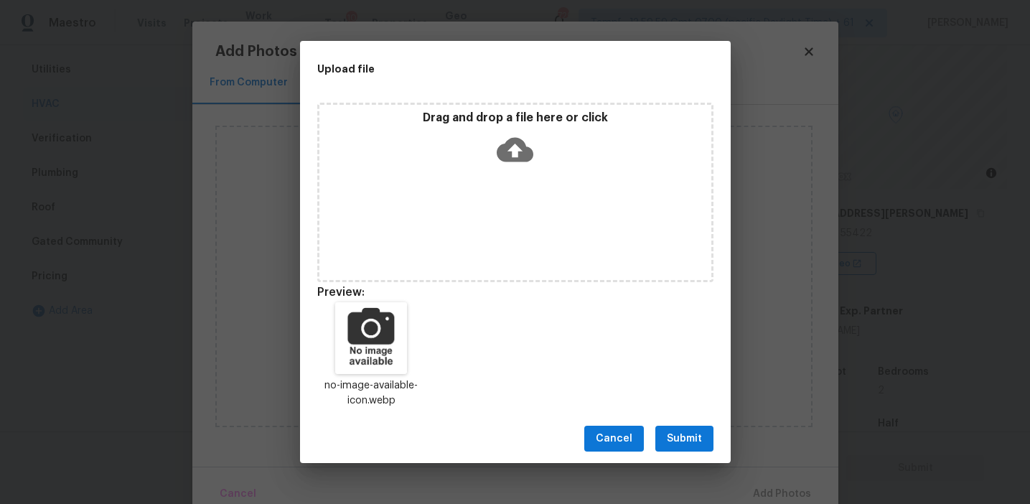
click at [672, 431] on span "Submit" at bounding box center [684, 439] width 35 height 18
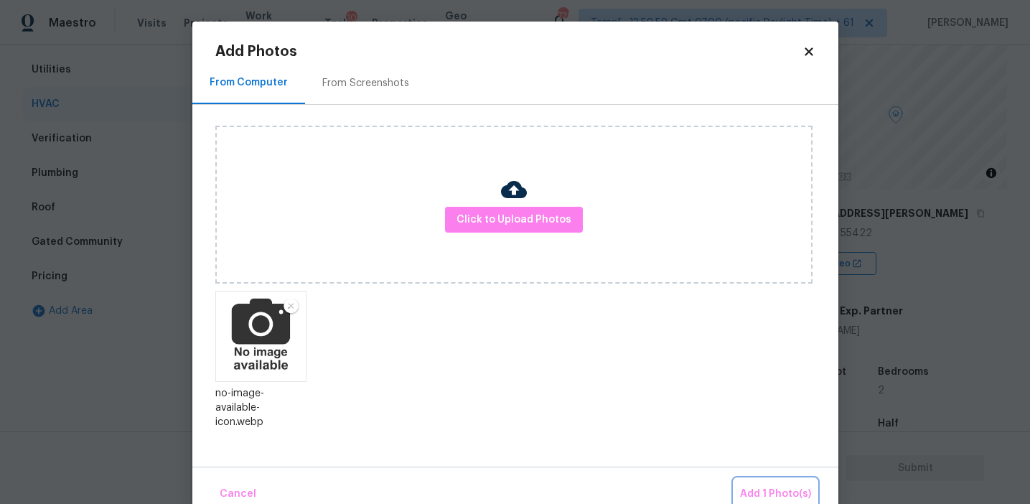
click at [759, 488] on span "Add 1 Photo(s)" at bounding box center [775, 494] width 71 height 18
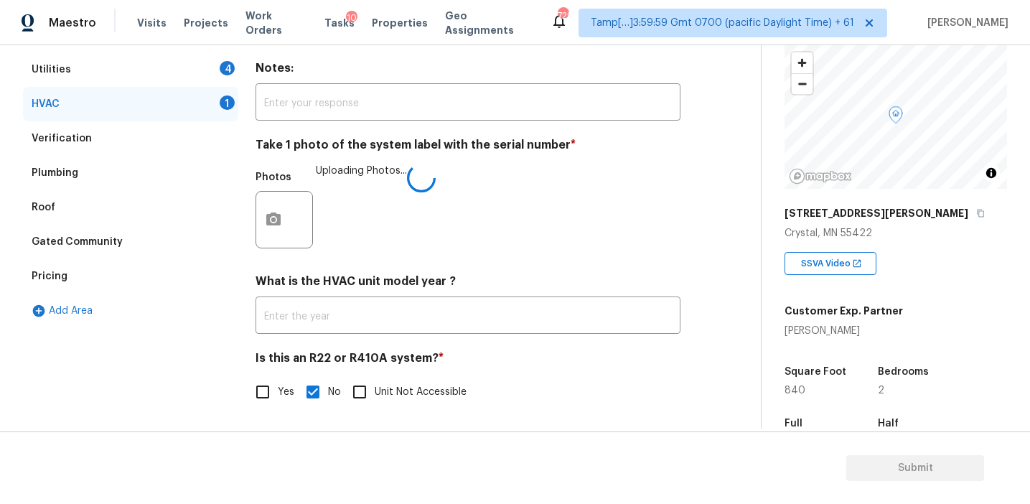
click at [420, 185] on icon at bounding box center [421, 178] width 36 height 36
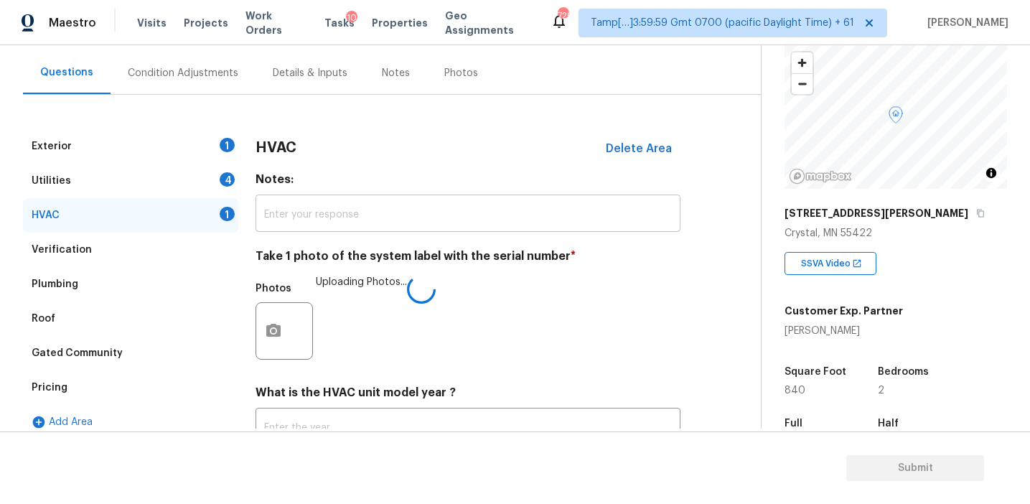
scroll to position [127, 0]
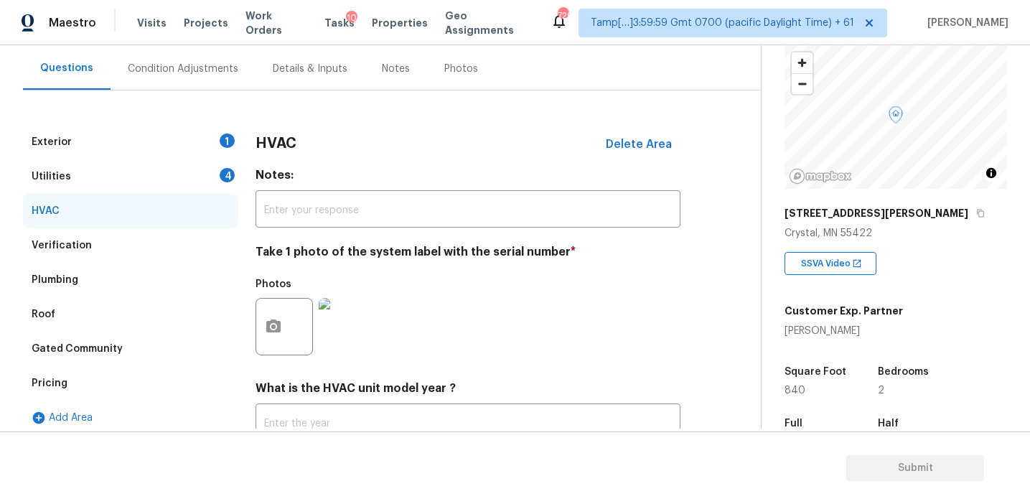
click at [231, 172] on div "4" at bounding box center [227, 175] width 15 height 14
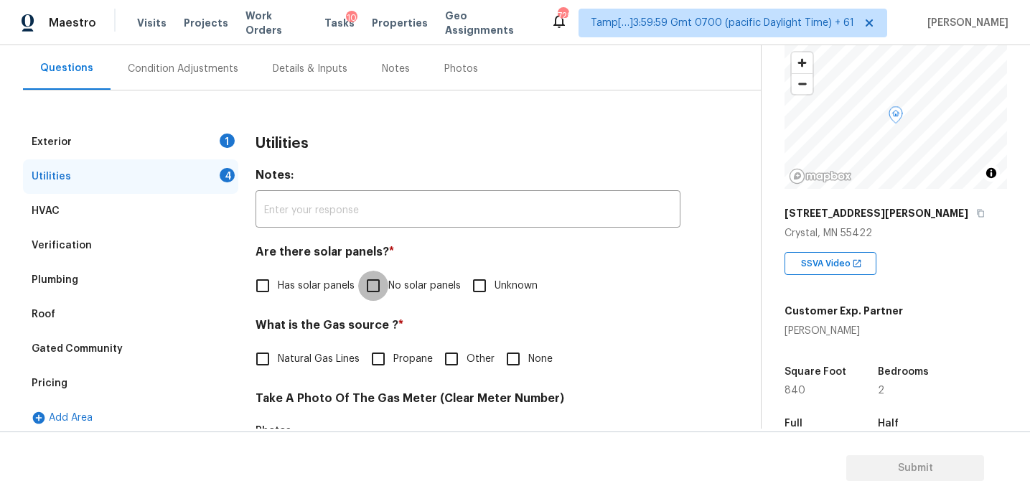
click at [383, 283] on input "No solar panels" at bounding box center [373, 286] width 30 height 30
checkbox input "true"
click at [330, 339] on div "What is the Gas source ? * Natural Gas Lines Propane Other None" at bounding box center [467, 346] width 425 height 56
click at [330, 374] on div "Utilities Notes: ​ Are there solar panels? * Has solar panels No solar panels U…" at bounding box center [467, 499] width 425 height 748
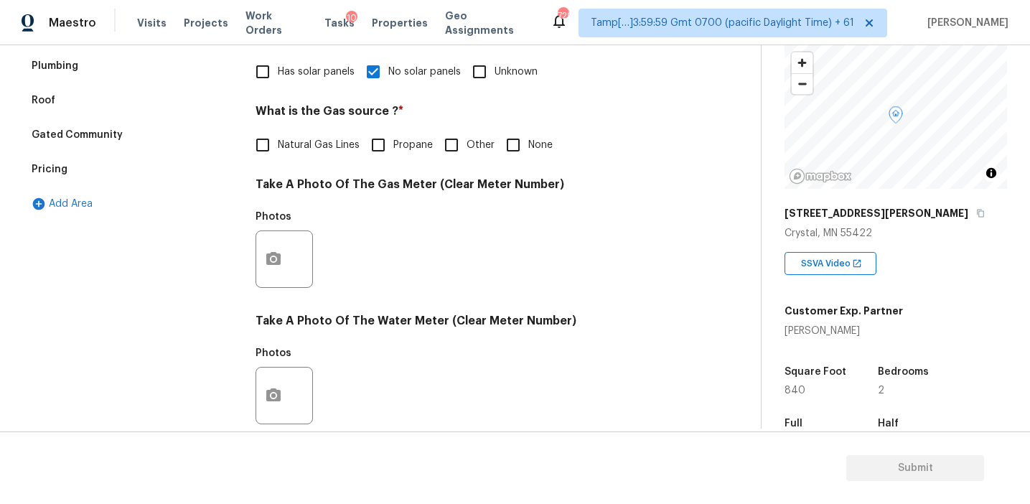
click at [333, 118] on h4 "What is the Gas source ? *" at bounding box center [467, 114] width 425 height 20
click at [333, 141] on span "Natural Gas Lines" at bounding box center [319, 145] width 82 height 15
click at [278, 141] on input "Natural Gas Lines" at bounding box center [263, 145] width 30 height 30
checkbox input "true"
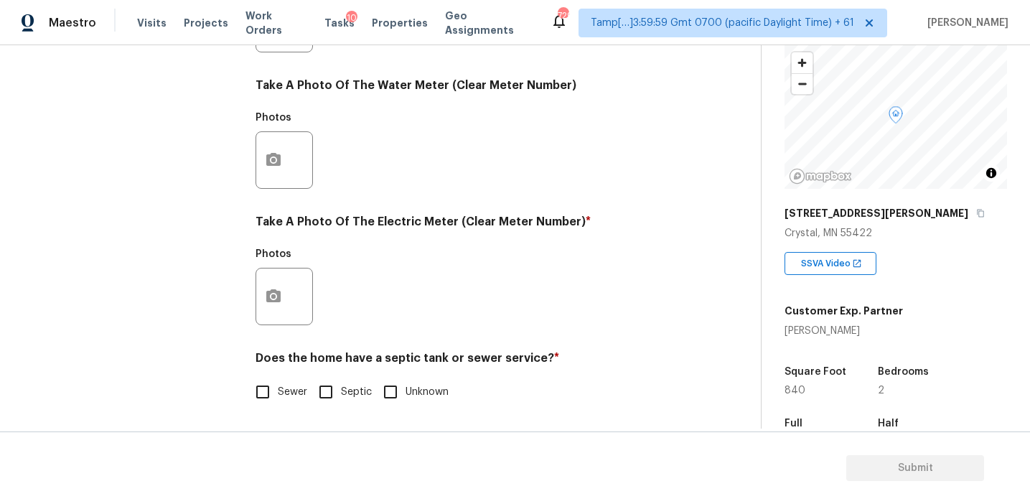
scroll to position [576, 0]
click at [278, 393] on span "Sewer" at bounding box center [292, 392] width 29 height 15
click at [278, 393] on input "Sewer" at bounding box center [263, 392] width 30 height 30
checkbox input "true"
click at [278, 309] on button "button" at bounding box center [273, 296] width 34 height 56
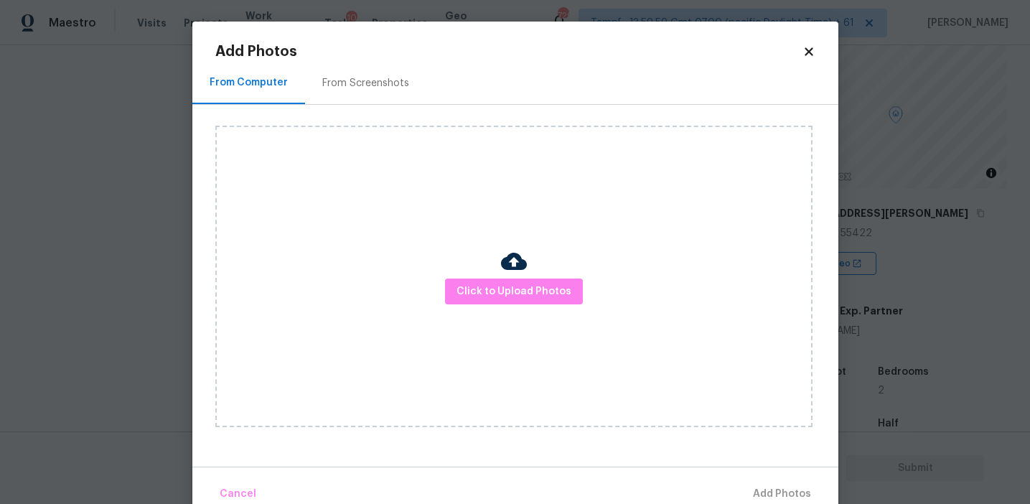
click at [480, 307] on div "Click to Upload Photos" at bounding box center [513, 276] width 597 height 301
click at [480, 283] on span "Click to Upload Photos" at bounding box center [513, 292] width 115 height 18
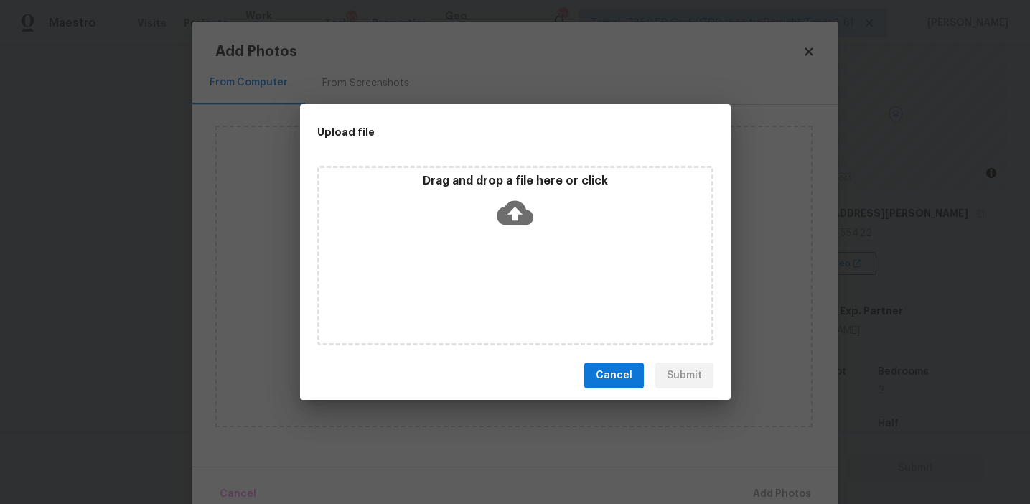
click at [480, 202] on div "Drag and drop a file here or click" at bounding box center [515, 205] width 392 height 62
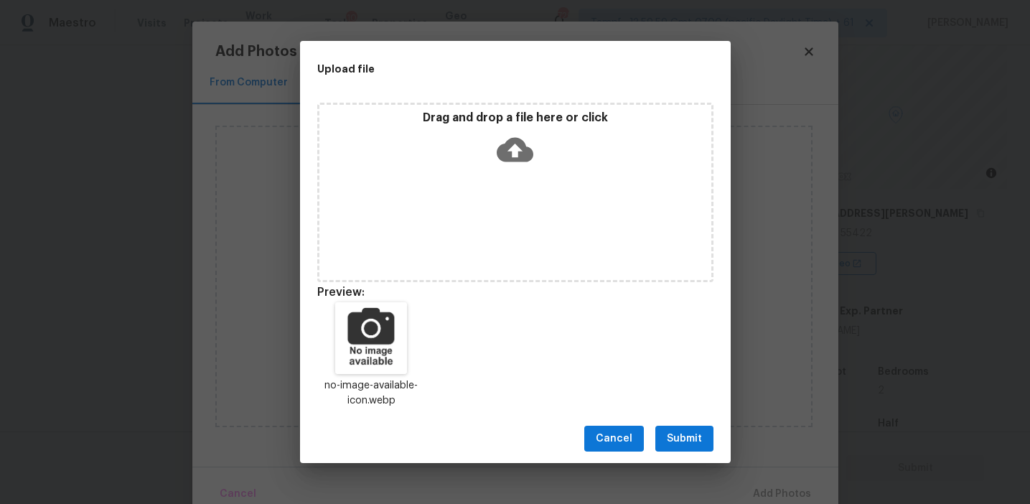
click at [676, 433] on span "Submit" at bounding box center [684, 439] width 35 height 18
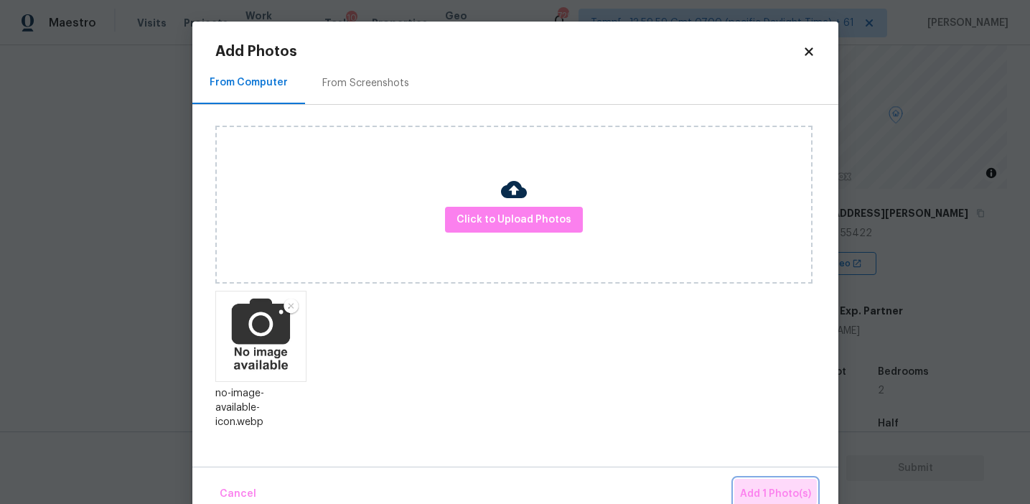
click at [751, 487] on span "Add 1 Photo(s)" at bounding box center [775, 494] width 71 height 18
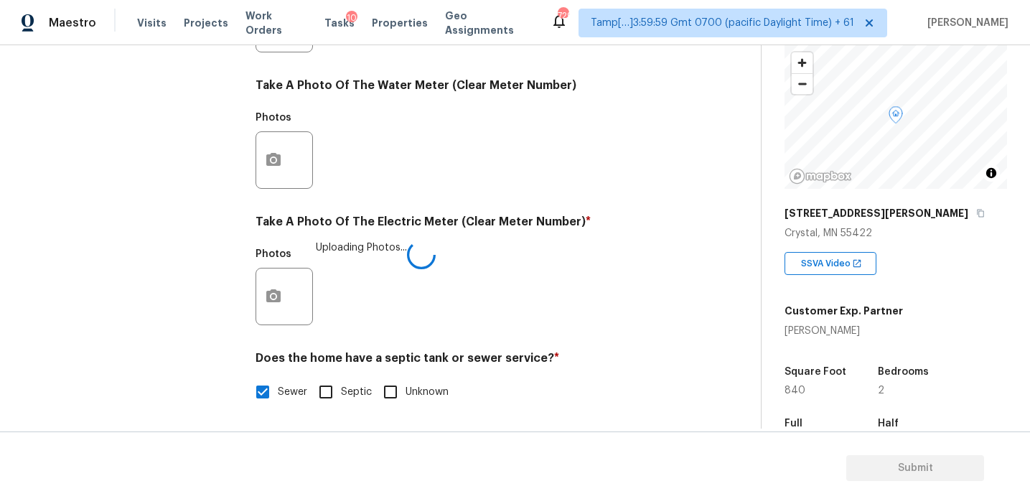
click at [461, 243] on div "Photos Uploading Photos..." at bounding box center [467, 286] width 425 height 93
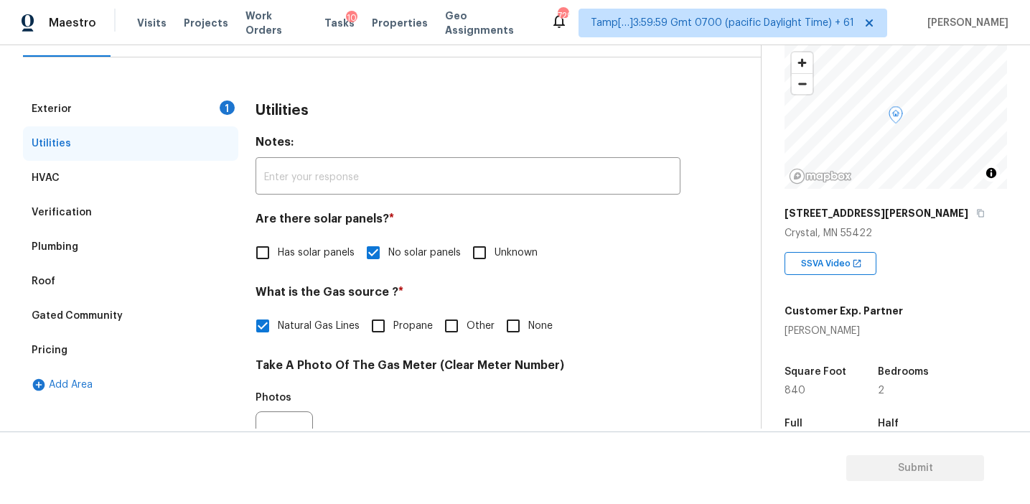
scroll to position [151, 0]
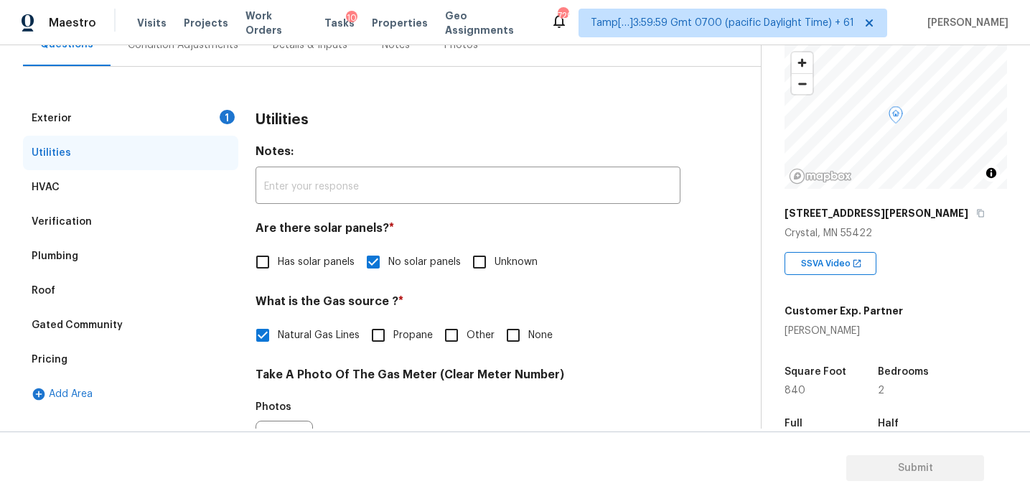
click at [227, 113] on div "1" at bounding box center [227, 117] width 15 height 14
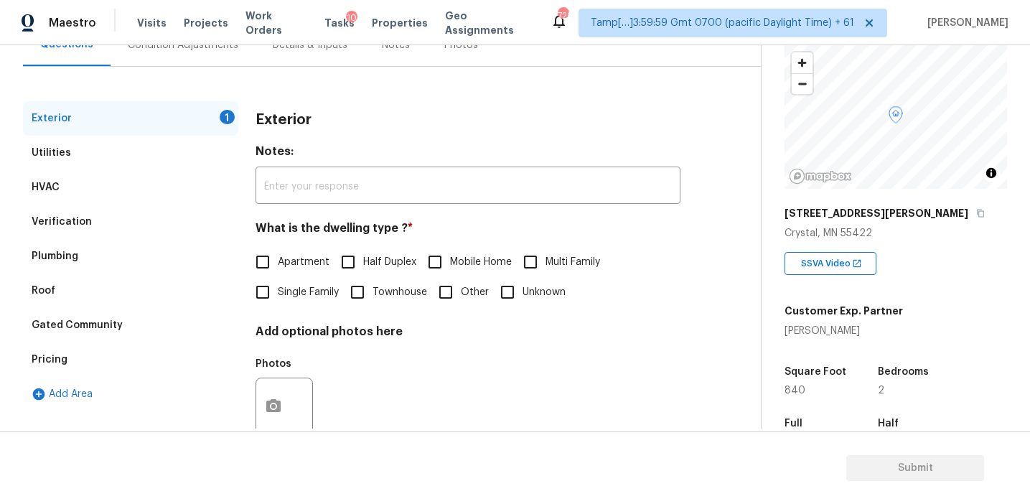
click at [289, 289] on span "Single Family" at bounding box center [308, 292] width 61 height 15
click at [278, 289] on input "Single Family" at bounding box center [263, 292] width 30 height 30
checkbox input "true"
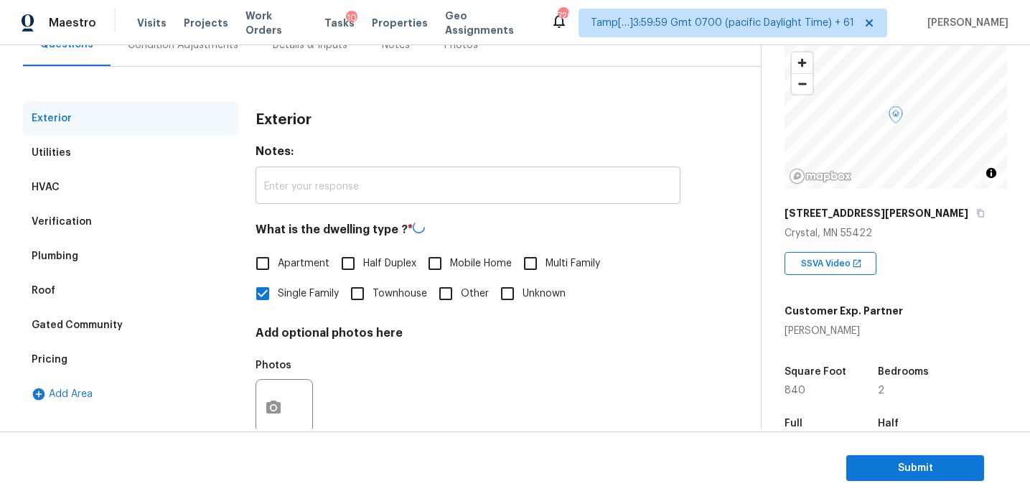
scroll to position [131, 0]
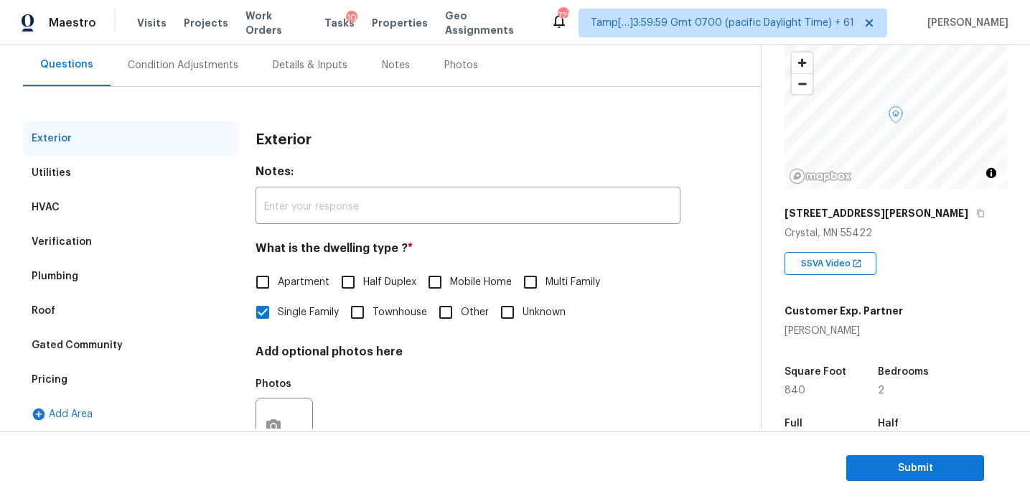
click at [174, 238] on div "Verification" at bounding box center [130, 242] width 215 height 34
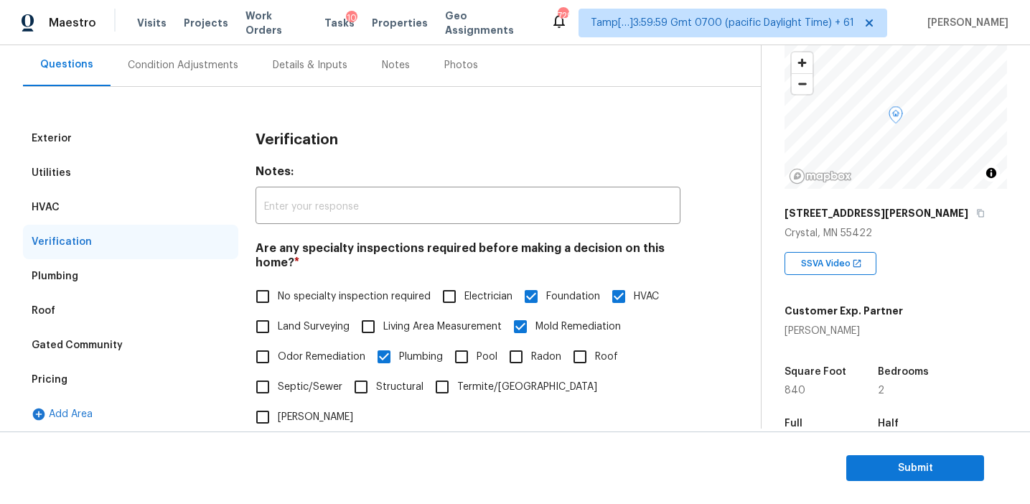
click at [194, 70] on div "Condition Adjustments" at bounding box center [183, 65] width 111 height 14
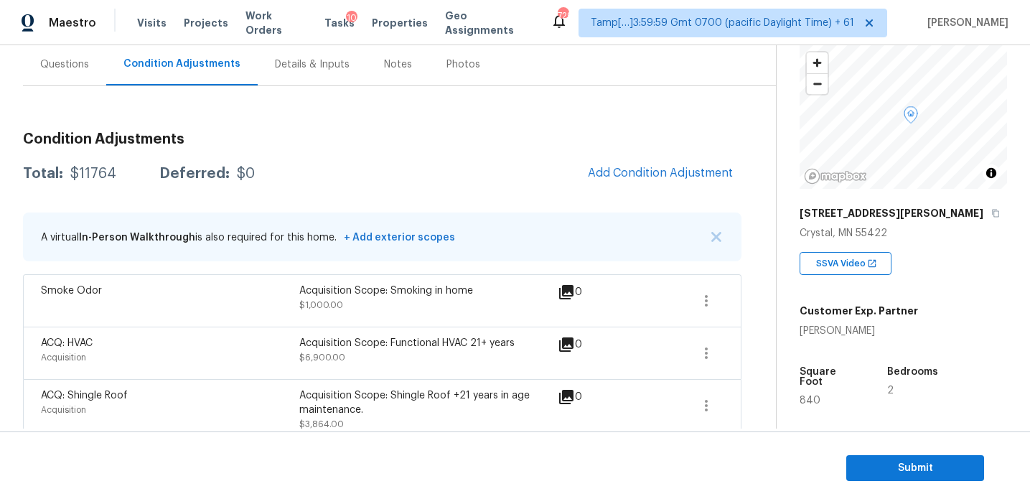
scroll to position [148, 0]
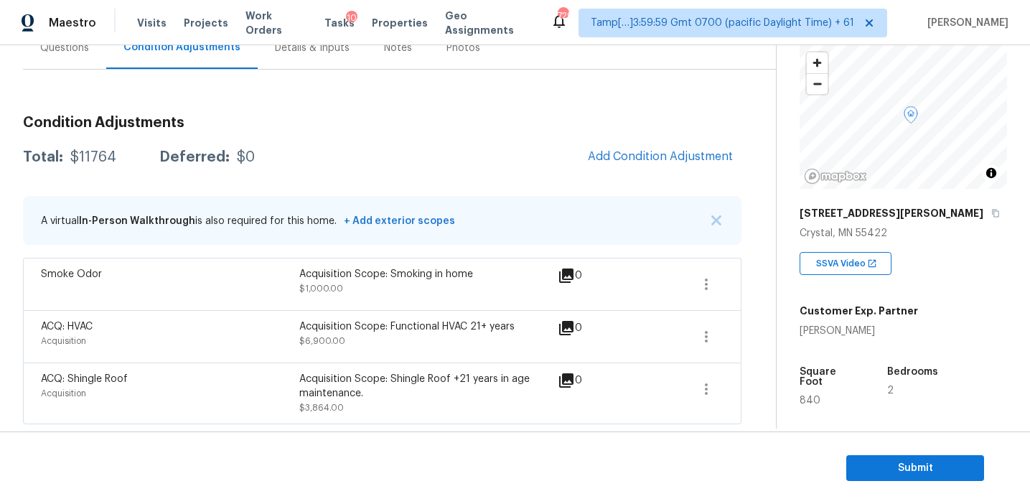
click at [481, 315] on div "ACQ: HVAC Acquisition Acquisition Scope: Functional HVAC 21+ years $6,900.00 0" at bounding box center [382, 336] width 718 height 52
click at [715, 335] on button "button" at bounding box center [706, 336] width 34 height 34
click at [766, 327] on div "Edit" at bounding box center [788, 334] width 112 height 14
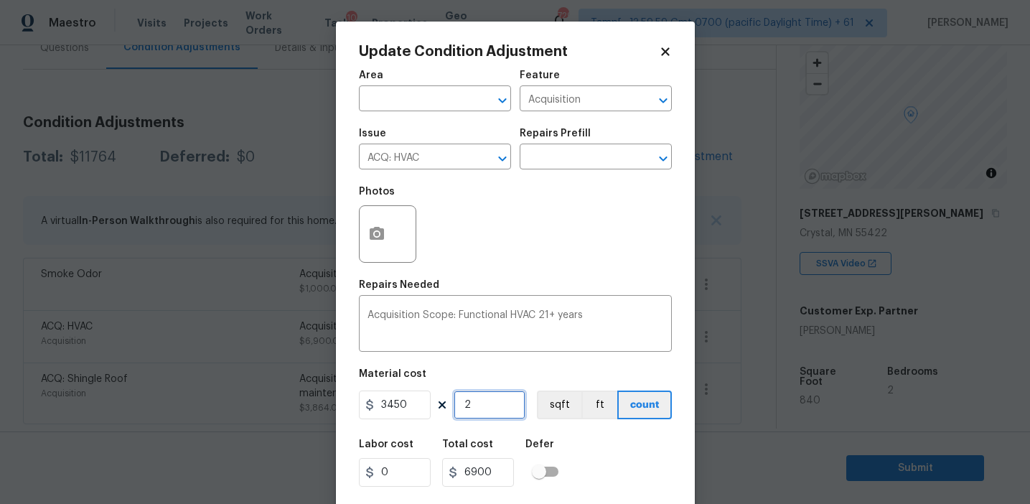
click at [496, 411] on input "2" at bounding box center [490, 404] width 72 height 29
type input "0"
type input "1"
type input "3450"
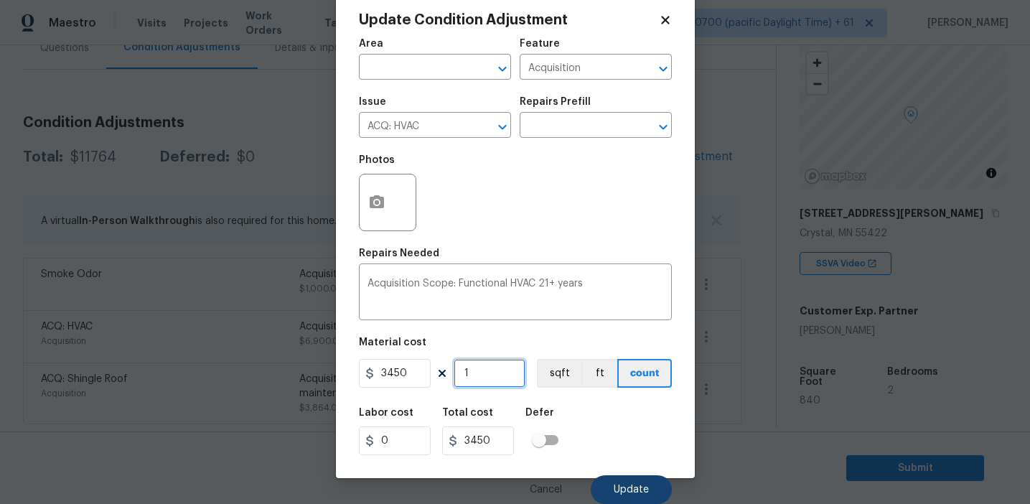
type input "1"
click at [632, 495] on button "Update" at bounding box center [631, 489] width 81 height 29
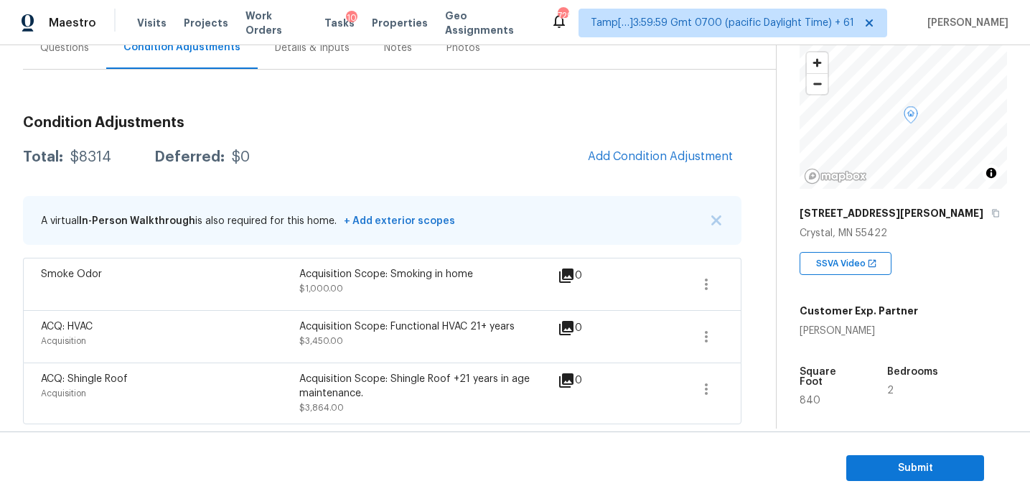
scroll to position [128, 0]
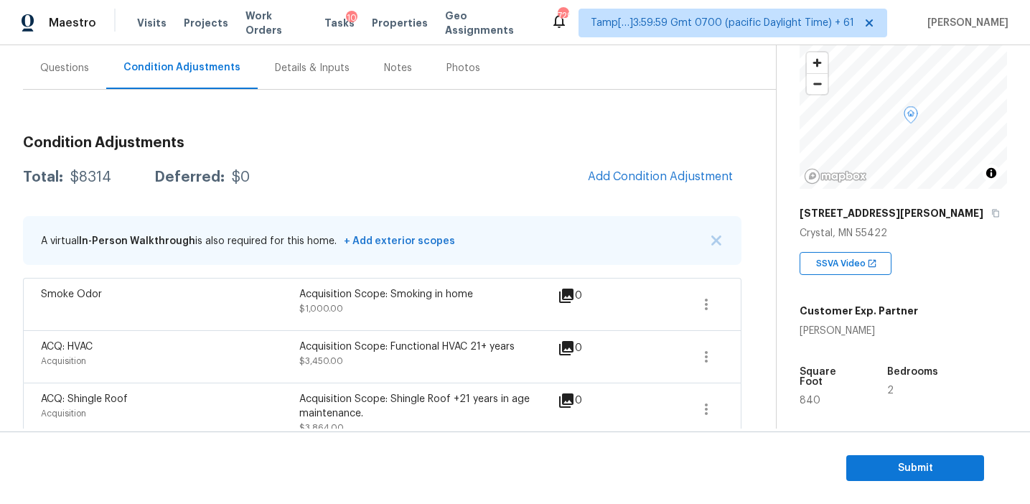
click at [255, 156] on div "Condition Adjustments Total: $8314 Deferred: $0 Add Condition Adjustment A virt…" at bounding box center [382, 284] width 718 height 320
click at [616, 192] on span "Add Condition Adjustment" at bounding box center [660, 177] width 162 height 32
click at [515, 151] on div "Condition Adjustments Total: $8314 Deferred: $0 Add Condition Adjustment A virt…" at bounding box center [382, 284] width 718 height 320
click at [610, 172] on span "Add Condition Adjustment" at bounding box center [660, 176] width 145 height 13
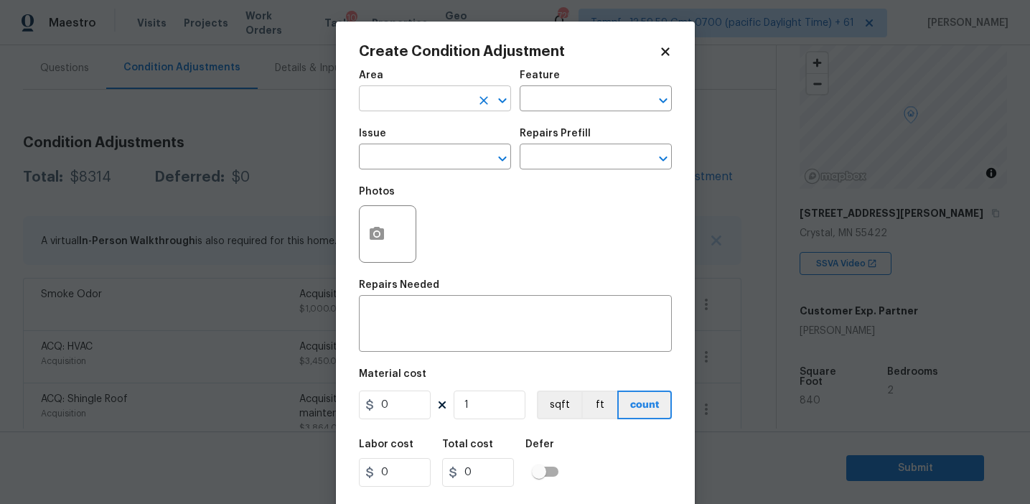
click at [425, 104] on input "text" at bounding box center [415, 100] width 112 height 22
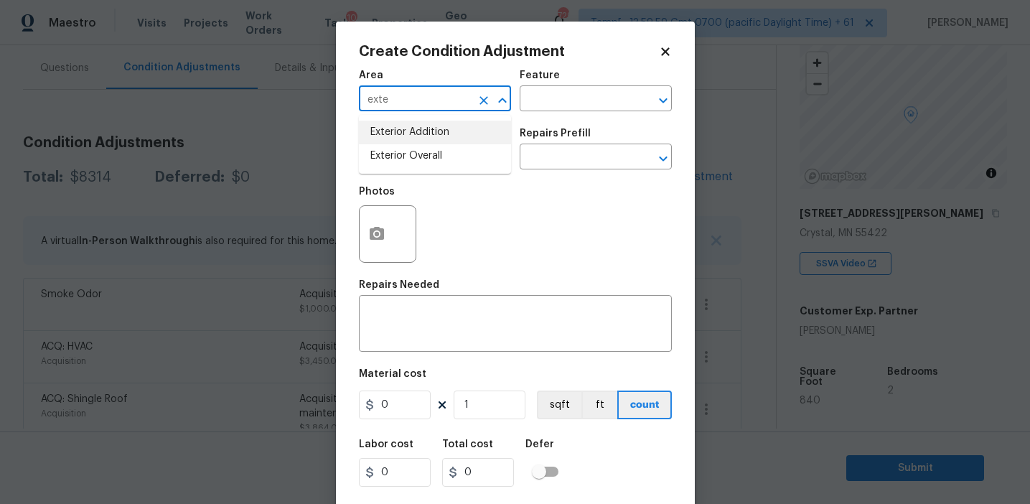
click at [442, 159] on li "Exterior Overall" at bounding box center [435, 156] width 152 height 24
type input "Exterior Overall"
click at [442, 159] on input "text" at bounding box center [415, 158] width 112 height 22
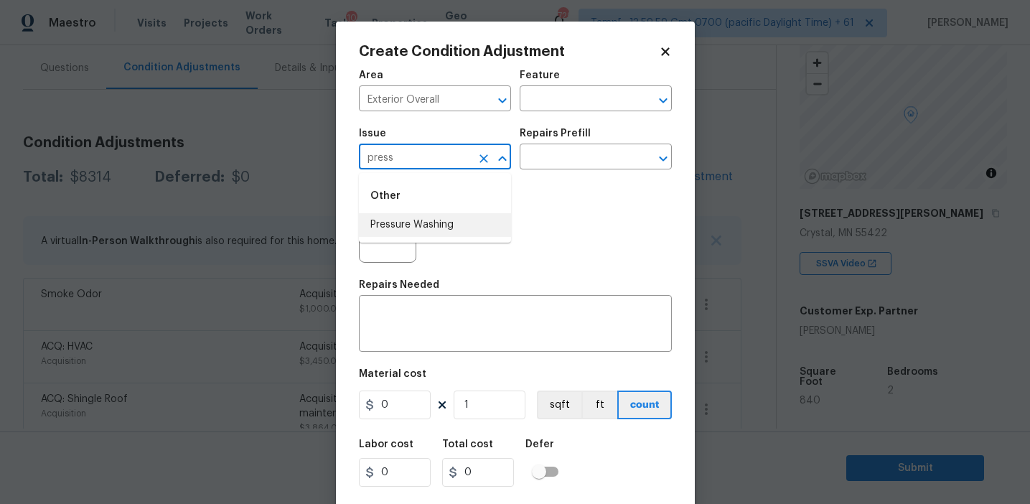
click at [450, 219] on li "Pressure Washing" at bounding box center [435, 225] width 152 height 24
type input "Pressure Washing"
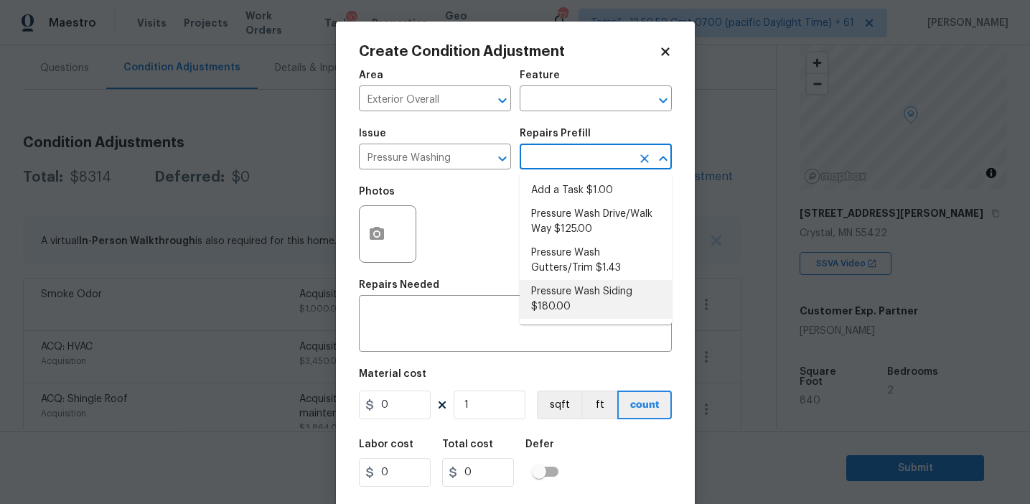
click at [540, 298] on li "Pressure Wash Siding $180.00" at bounding box center [596, 299] width 152 height 39
type input "Siding"
type textarea "Protect areas as needed for pressure washing. Pressure wash the siding on the h…"
type input "180"
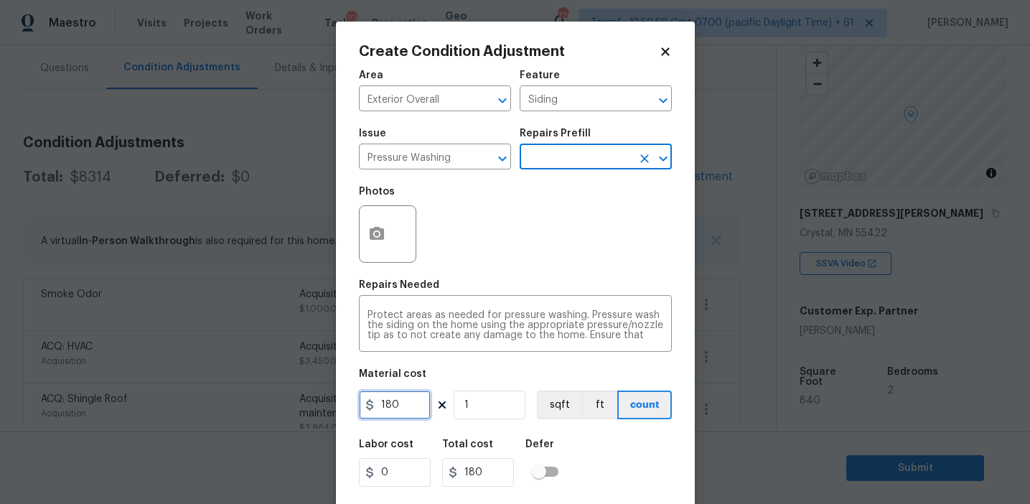
click at [402, 403] on input "180" at bounding box center [395, 404] width 72 height 29
type input "400"
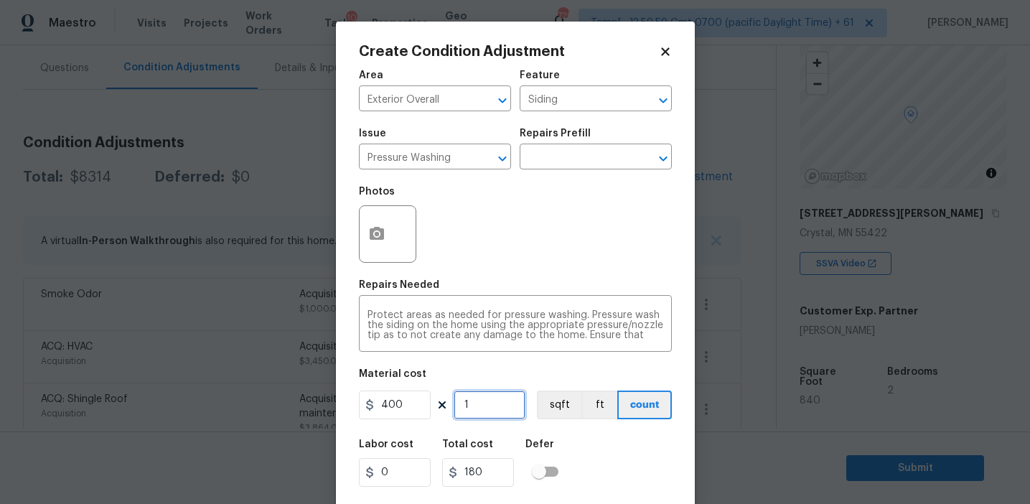
type input "400"
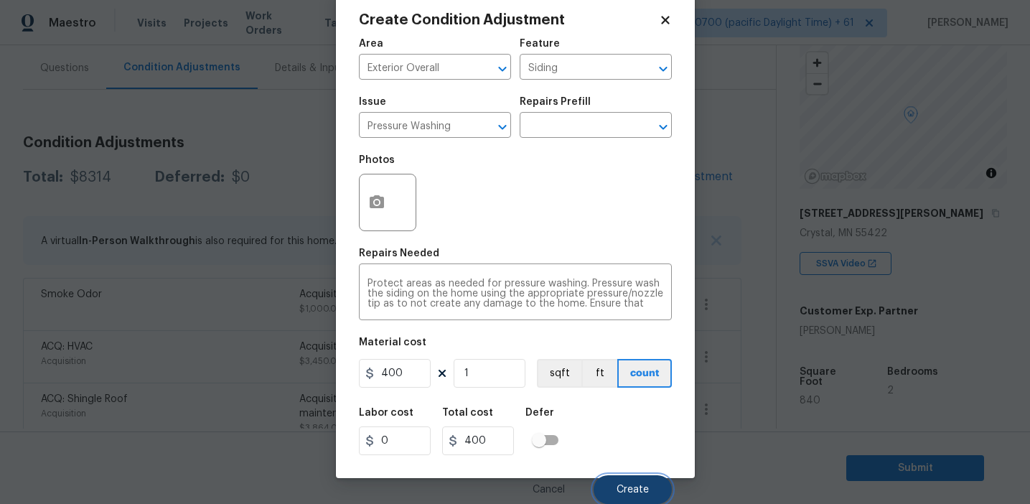
click at [624, 485] on span "Create" at bounding box center [632, 489] width 32 height 11
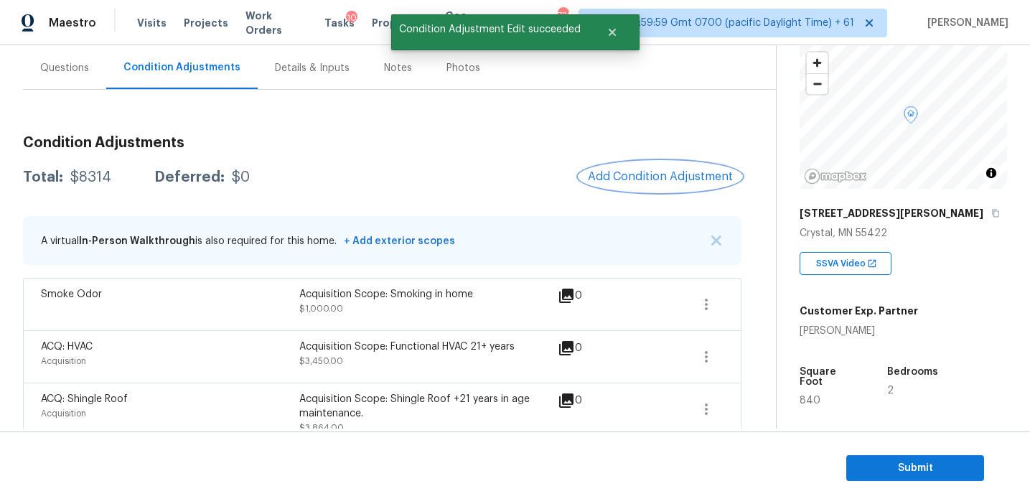
scroll to position [0, 0]
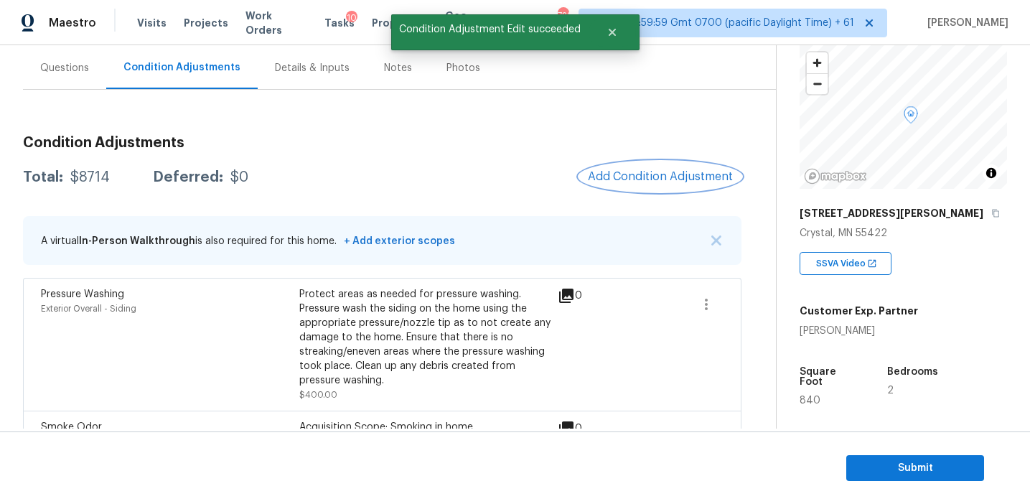
click at [616, 172] on span "Add Condition Adjustment" at bounding box center [660, 176] width 145 height 13
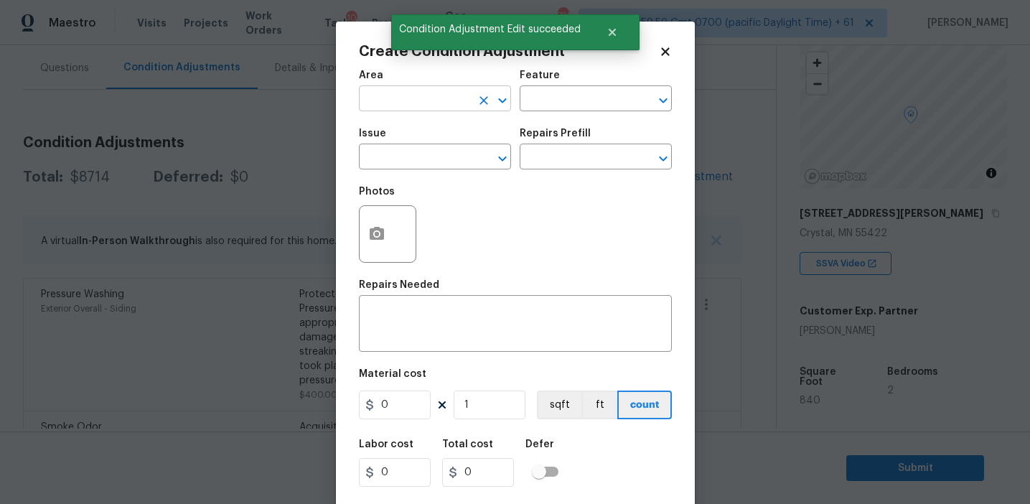
click at [410, 93] on input "text" at bounding box center [415, 100] width 112 height 22
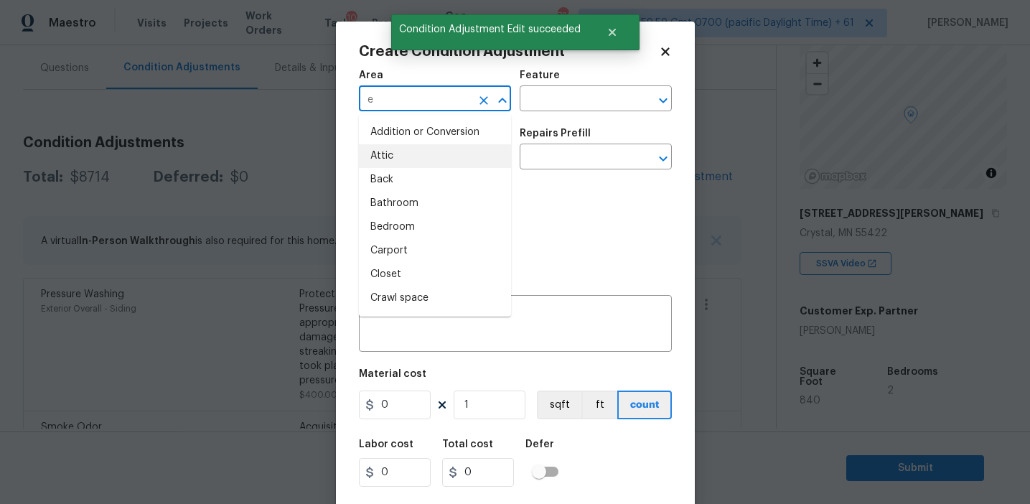
type input "e"
click at [538, 186] on div "Photos" at bounding box center [515, 224] width 313 height 93
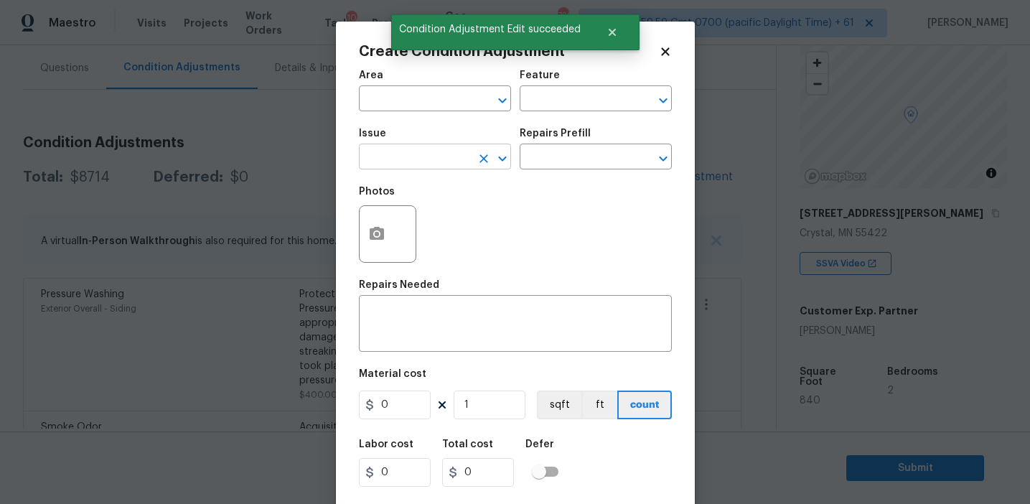
click at [446, 164] on input "text" at bounding box center [415, 158] width 112 height 22
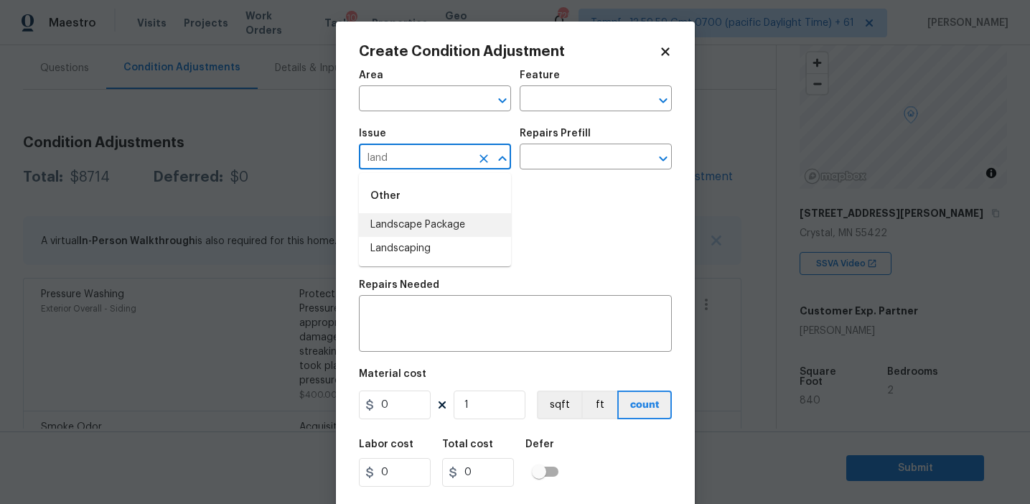
click at [482, 232] on li "Landscape Package" at bounding box center [435, 225] width 152 height 24
type input "Landscape Package"
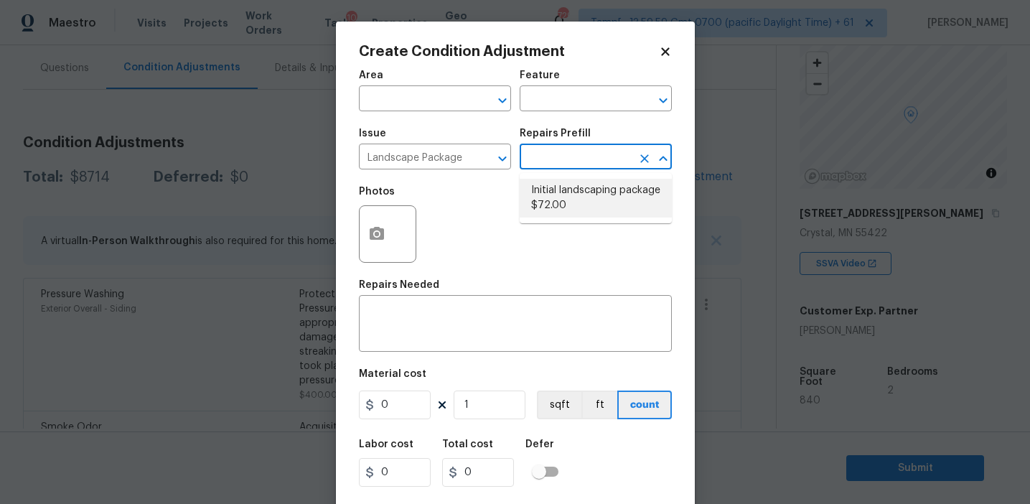
click at [564, 197] on li "Initial landscaping package $72.00" at bounding box center [596, 198] width 152 height 39
type input "Home Readiness Packages"
type textarea "Mowing of grass up to 6" in height. Mow, edge along driveways & sidewalks, trim…"
type input "72"
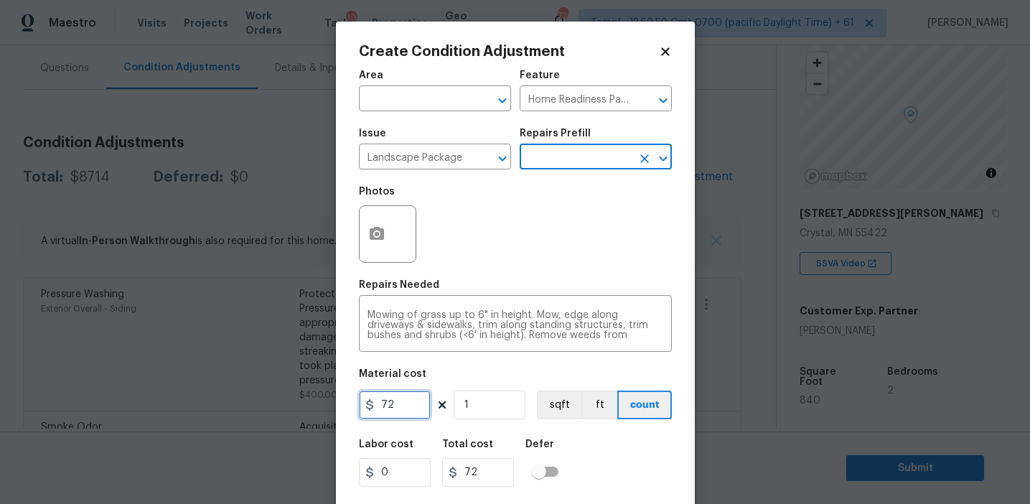
click at [399, 409] on input "72" at bounding box center [395, 404] width 72 height 29
type input "750"
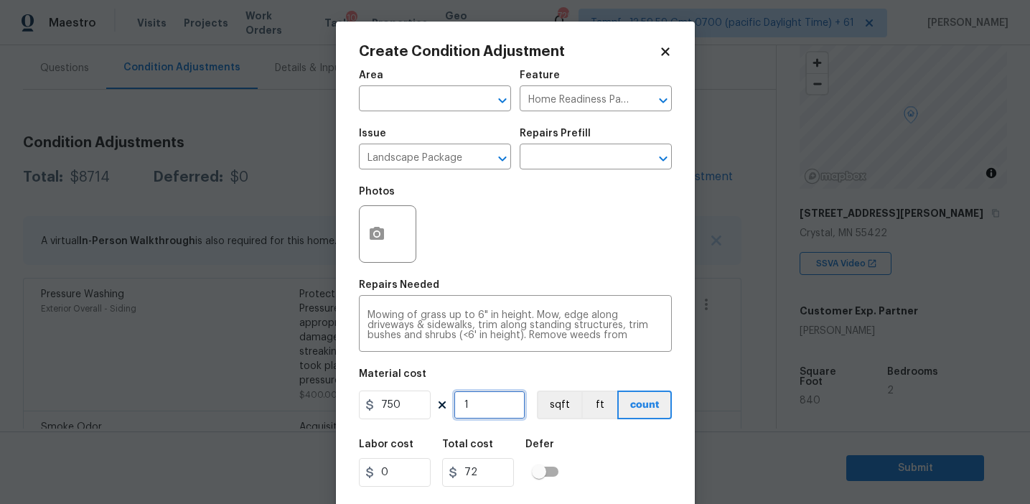
type input "750"
click at [413, 405] on input "750" at bounding box center [395, 404] width 72 height 29
type input "450"
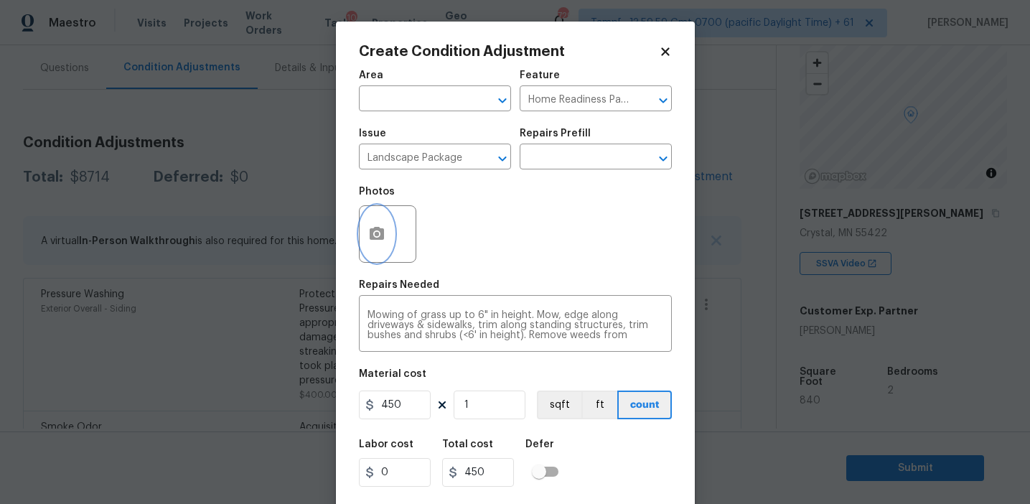
click at [373, 238] on icon "button" at bounding box center [377, 233] width 14 height 13
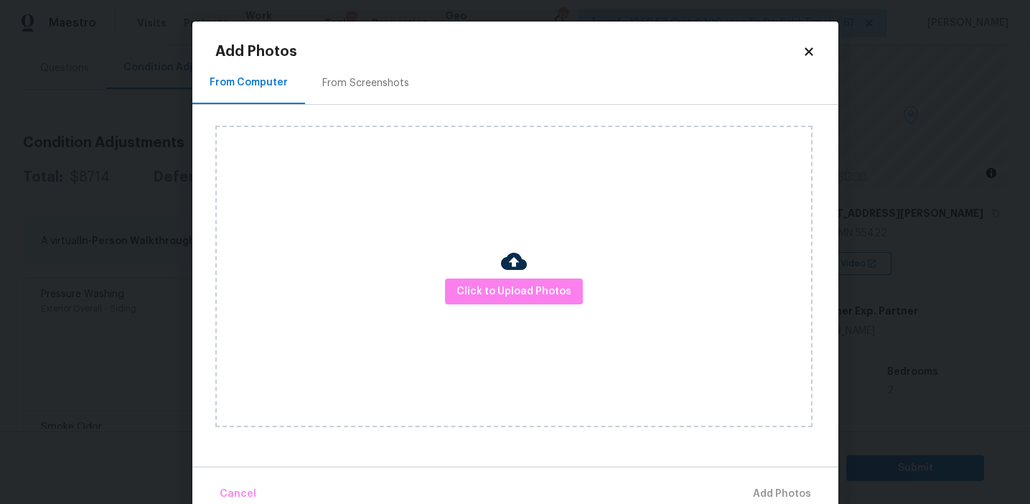
click at [419, 96] on div "From Screenshots" at bounding box center [365, 83] width 121 height 42
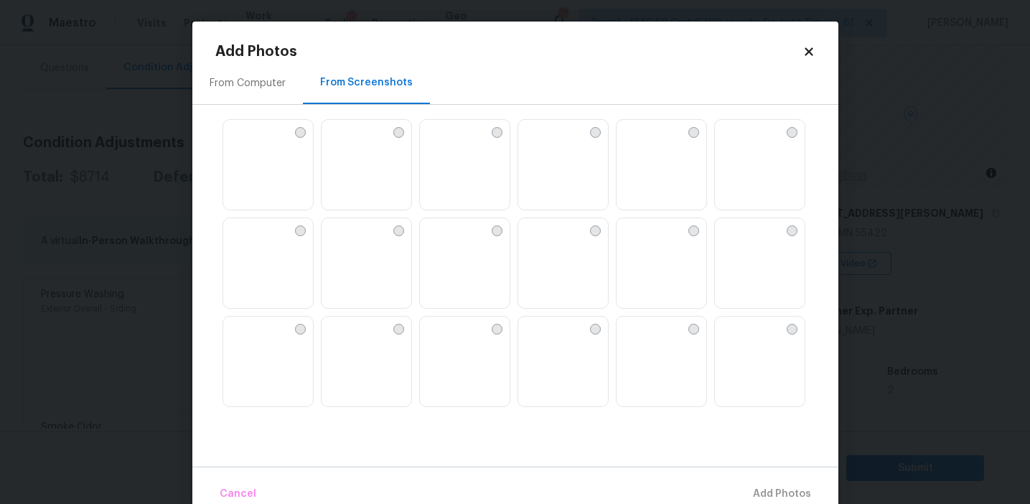
click at [372, 176] on img at bounding box center [366, 165] width 90 height 91
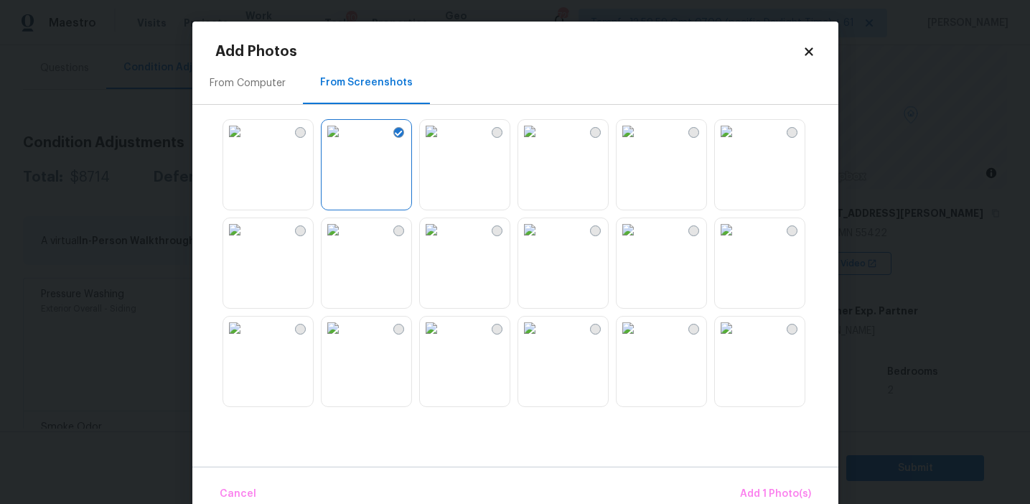
click at [246, 241] on img at bounding box center [234, 229] width 23 height 23
click at [443, 339] on img at bounding box center [431, 327] width 23 height 23
click at [639, 241] on img at bounding box center [627, 229] width 23 height 23
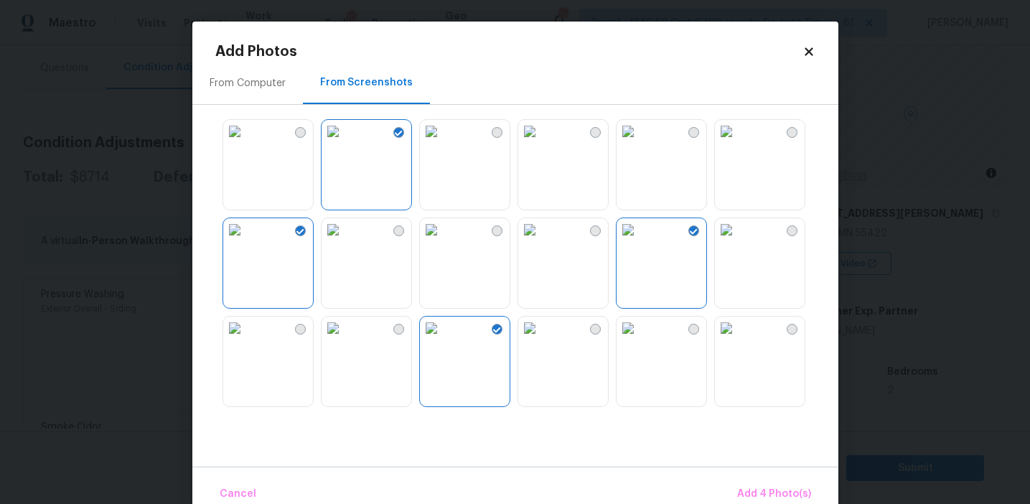
click at [772, 475] on div "Cancel Add 4 Photo(s)" at bounding box center [515, 487] width 646 height 43
click at [769, 487] on span "Add 4 Photo(s)" at bounding box center [774, 494] width 74 height 18
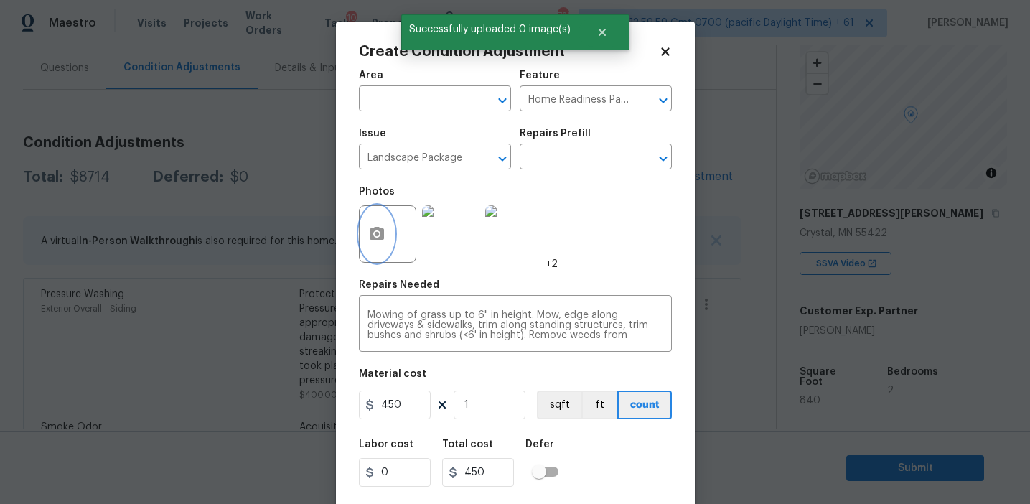
scroll to position [32, 0]
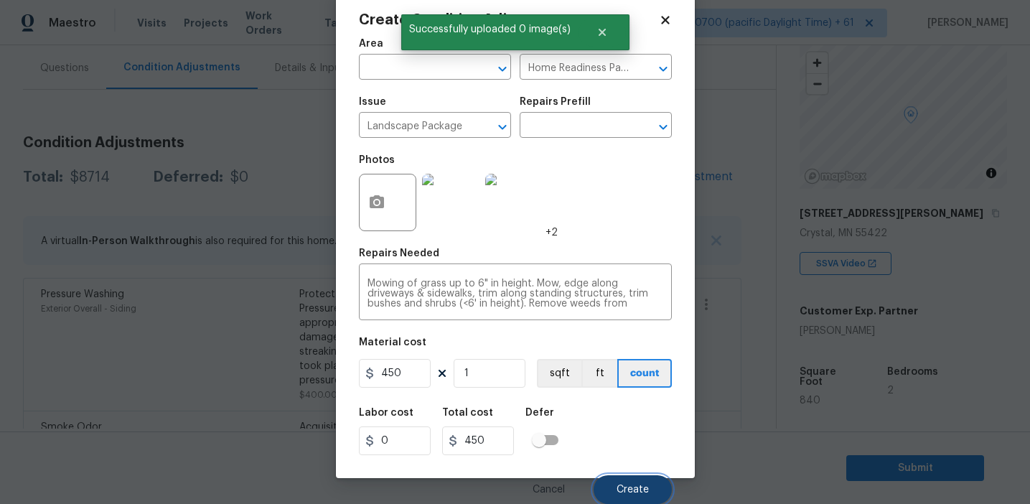
click at [640, 488] on span "Create" at bounding box center [632, 489] width 32 height 11
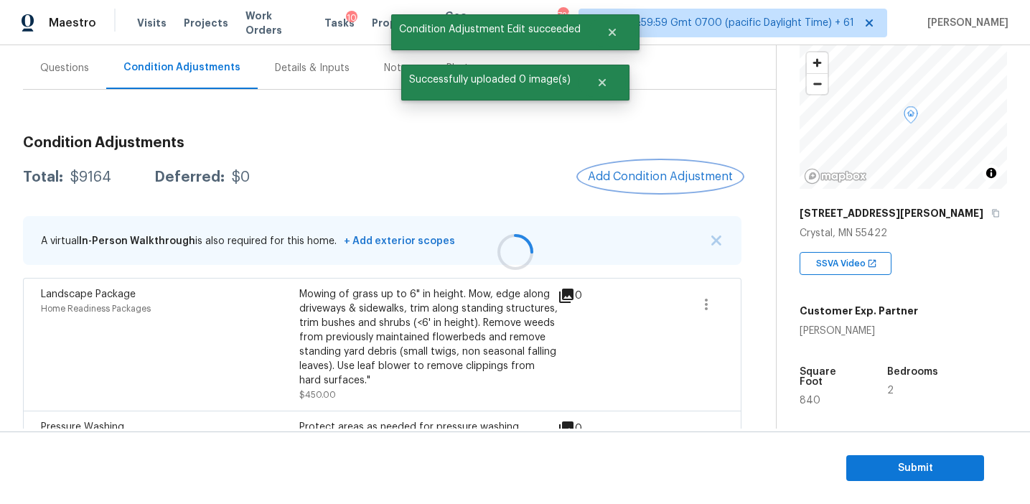
scroll to position [0, 0]
click at [637, 189] on button "Add Condition Adjustment" at bounding box center [660, 176] width 162 height 30
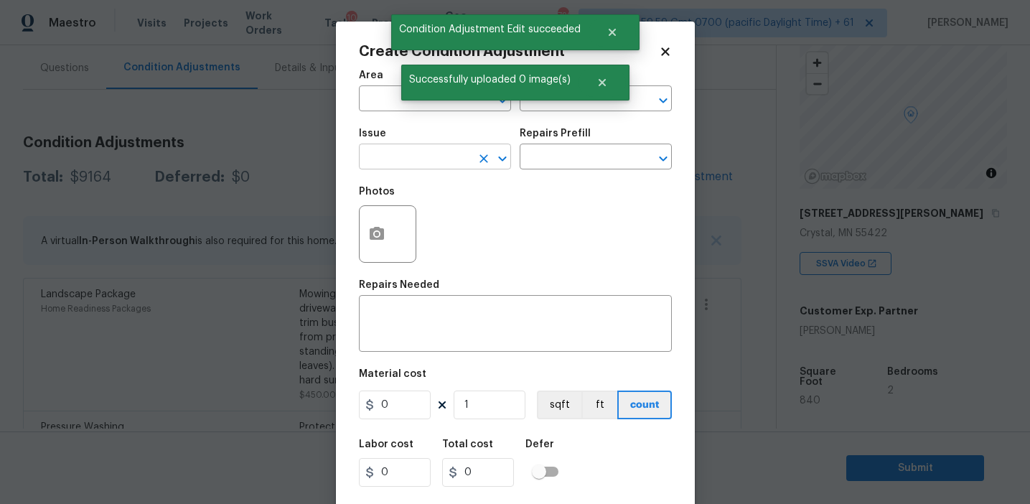
click at [403, 151] on input "text" at bounding box center [415, 158] width 112 height 22
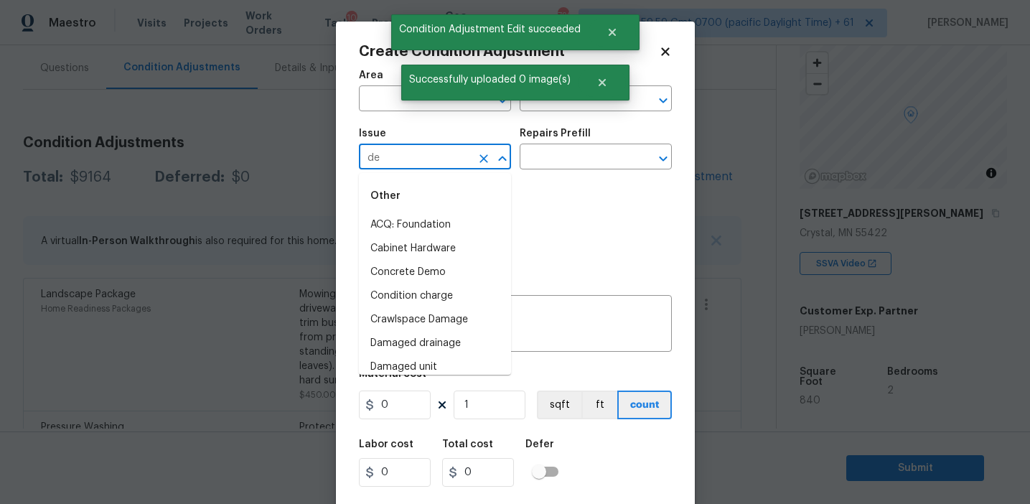
type input "deb"
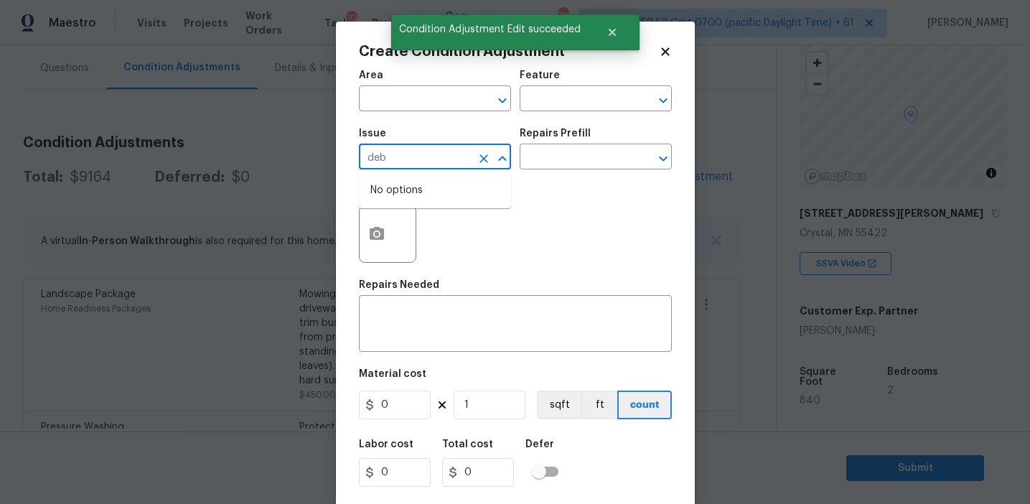
click at [474, 159] on button "Clear" at bounding box center [484, 159] width 20 height 20
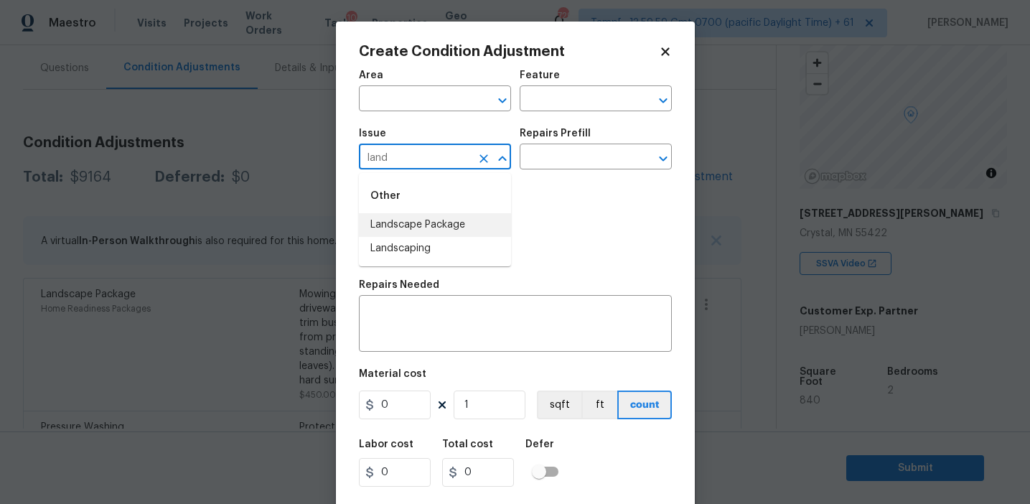
click at [443, 230] on li "Landscape Package" at bounding box center [435, 225] width 152 height 24
type input "Landscape Package"
click at [545, 166] on input "text" at bounding box center [576, 158] width 112 height 22
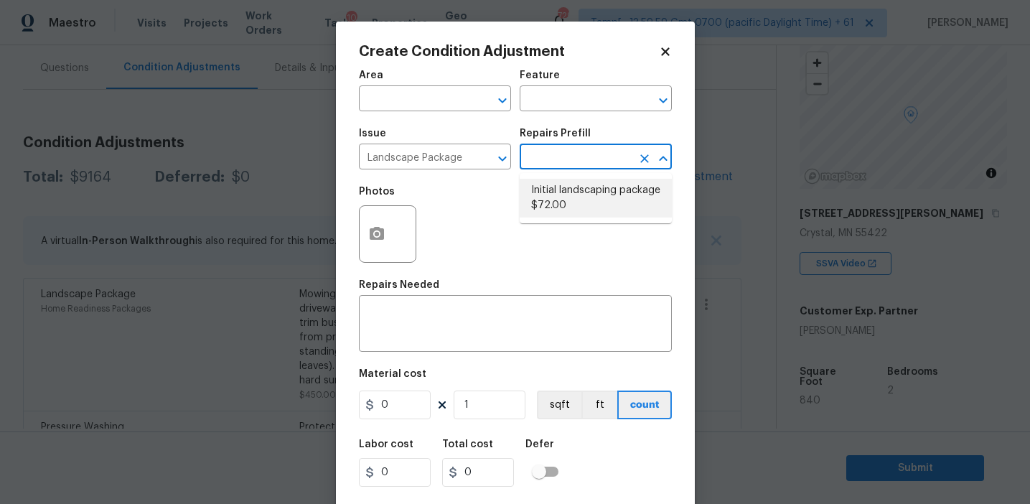
click at [563, 194] on li "Initial landscaping package $72.00" at bounding box center [596, 198] width 152 height 39
type input "Home Readiness Packages"
type textarea "Mowing of grass up to 6" in height. Mow, edge along driveways & sidewalks, trim…"
type input "72"
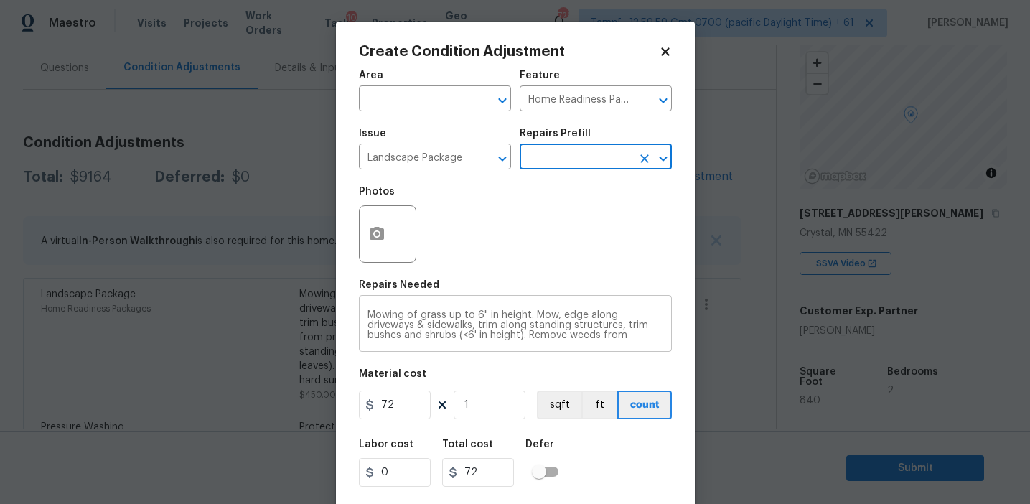
click at [434, 304] on div "Mowing of grass up to 6" in height. Mow, edge along driveways & sidewalks, trim…" at bounding box center [515, 325] width 313 height 53
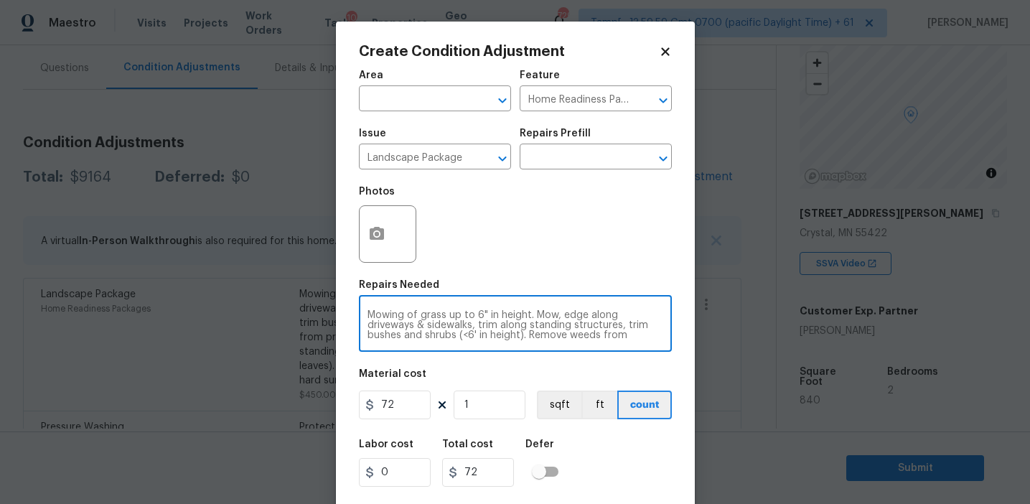
scroll to position [30, 0]
click at [434, 314] on textarea "Mowing of grass up to 6" in height. Mow, edge along driveways & sidewalks, trim…" at bounding box center [515, 325] width 296 height 30
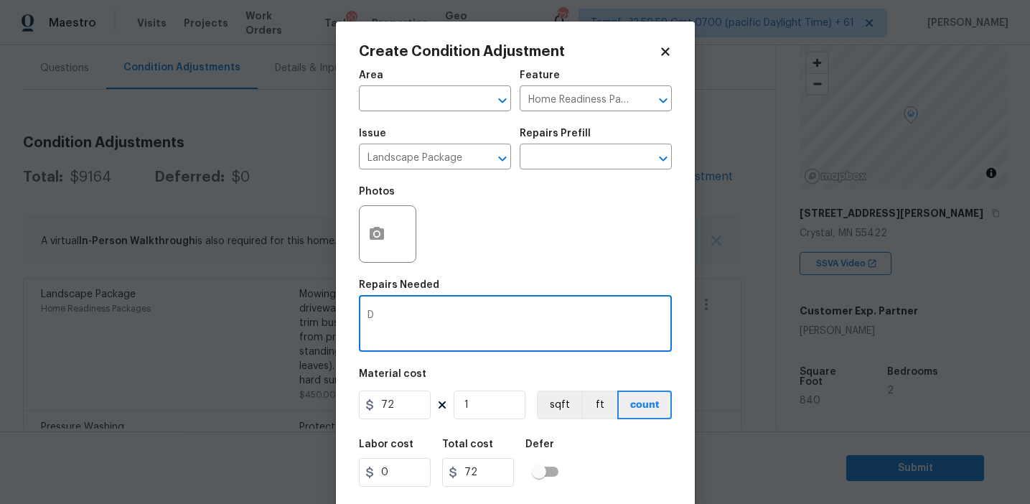
scroll to position [0, 0]
click at [375, 311] on textarea "Debris" at bounding box center [515, 325] width 296 height 30
type textarea "Remove debris"
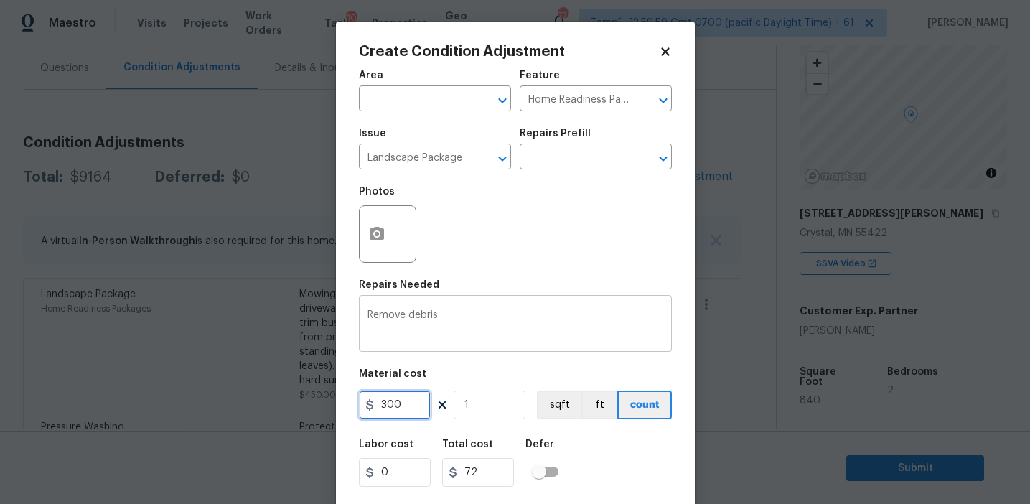
type input "300"
click at [365, 243] on button "button" at bounding box center [377, 234] width 34 height 56
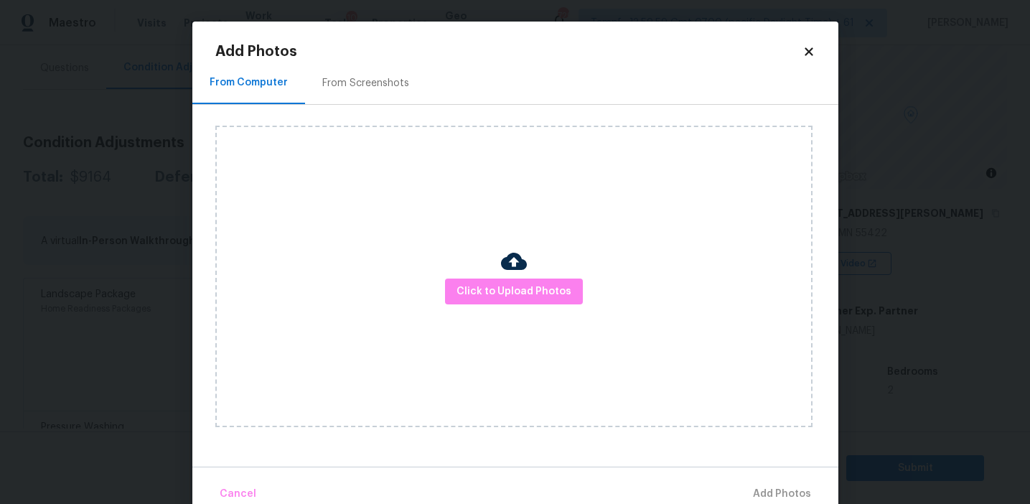
click at [369, 77] on div "From Screenshots" at bounding box center [365, 83] width 87 height 14
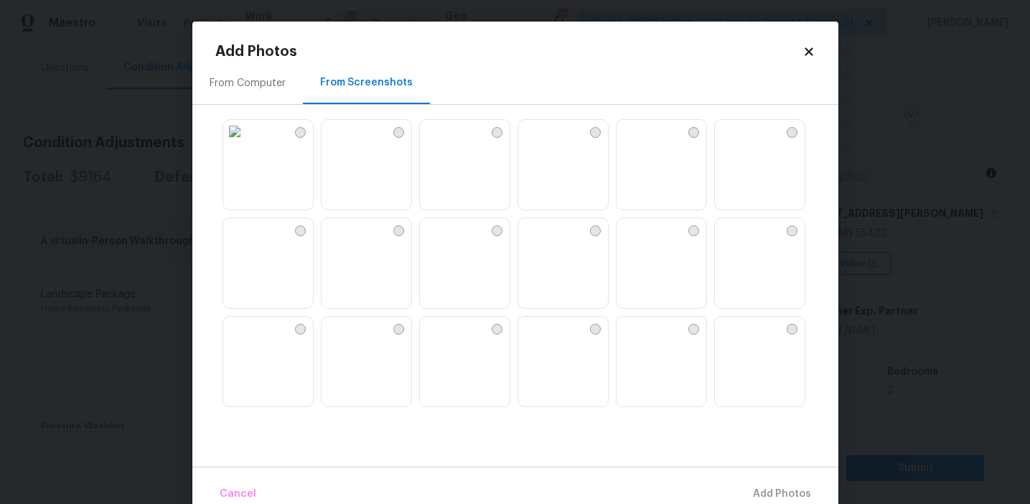
click at [321, 143] on img at bounding box center [332, 131] width 23 height 23
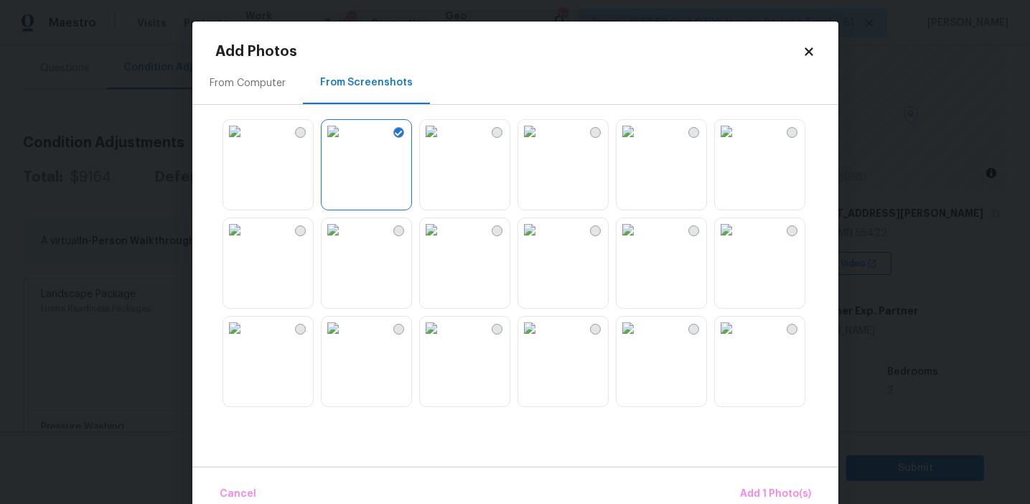
click at [246, 241] on img at bounding box center [234, 229] width 23 height 23
click at [443, 339] on img at bounding box center [431, 327] width 23 height 23
click at [246, 241] on img at bounding box center [234, 229] width 23 height 23
click at [623, 241] on img at bounding box center [627, 229] width 23 height 23
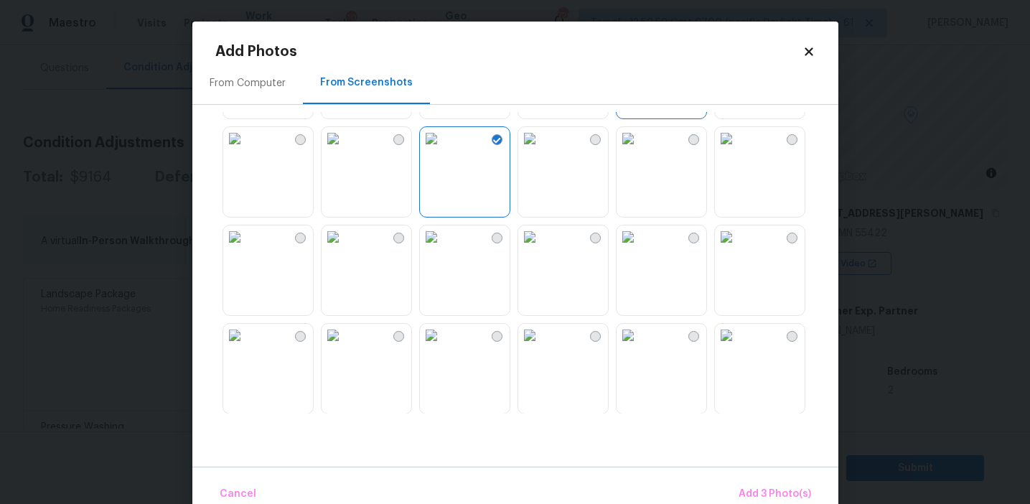
scroll to position [259, 0]
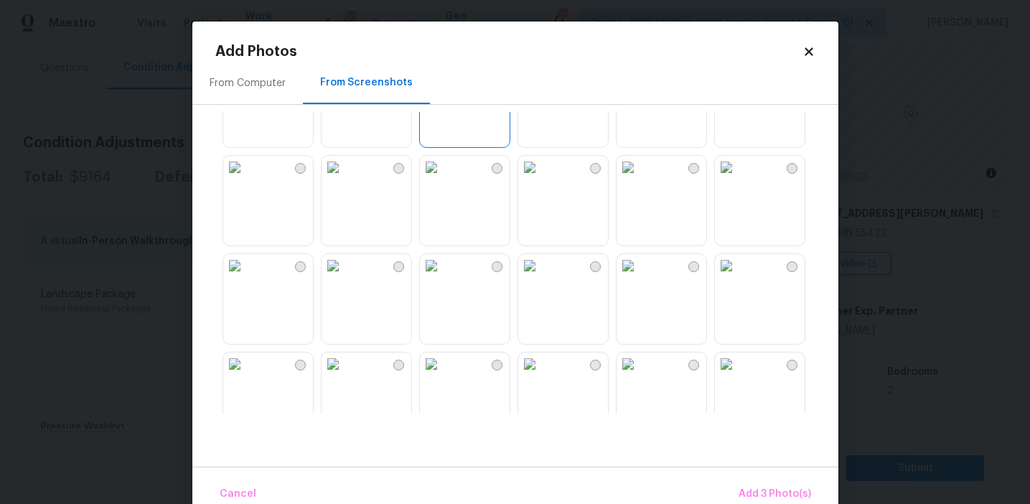
click at [639, 179] on img at bounding box center [627, 167] width 23 height 23
click at [738, 179] on img at bounding box center [726, 167] width 23 height 23
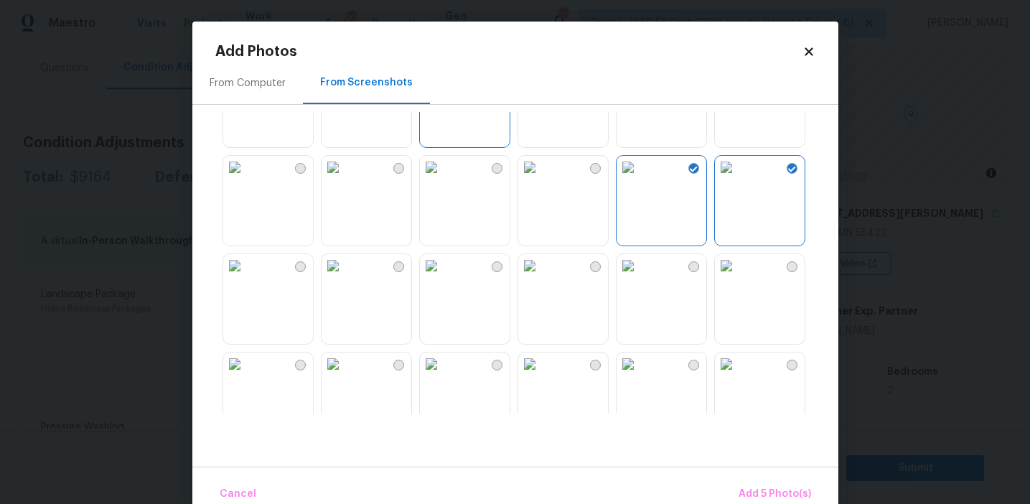
click at [719, 179] on img at bounding box center [726, 167] width 23 height 23
click at [443, 179] on img at bounding box center [431, 167] width 23 height 23
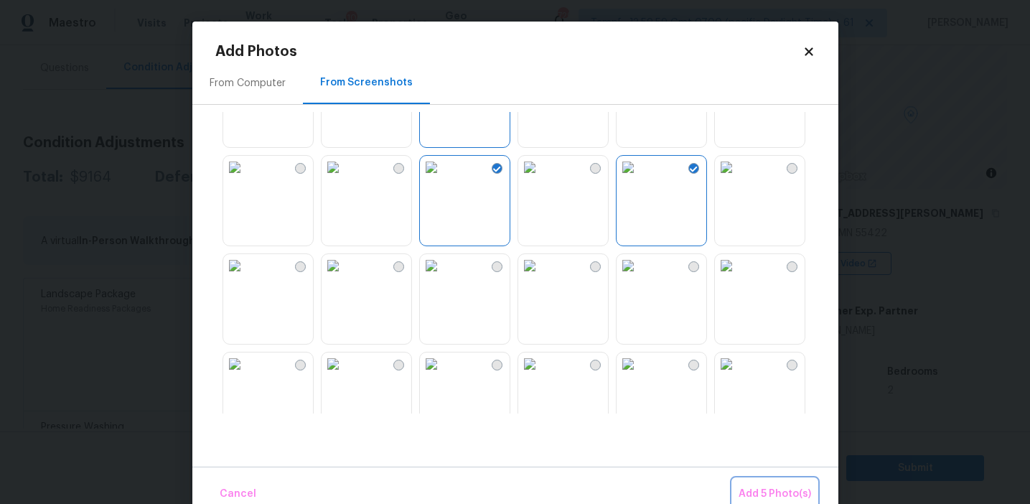
click at [765, 485] on span "Add 5 Photo(s)" at bounding box center [774, 494] width 72 height 18
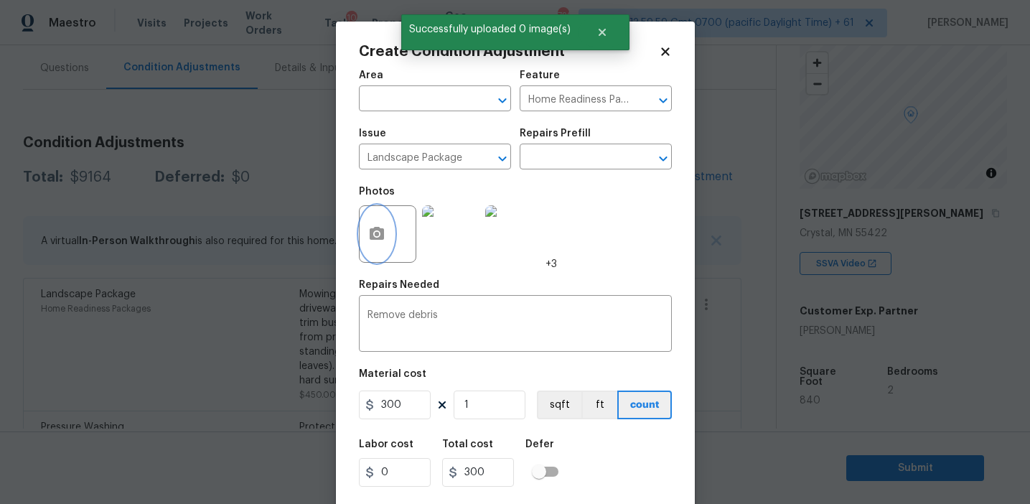
scroll to position [32, 0]
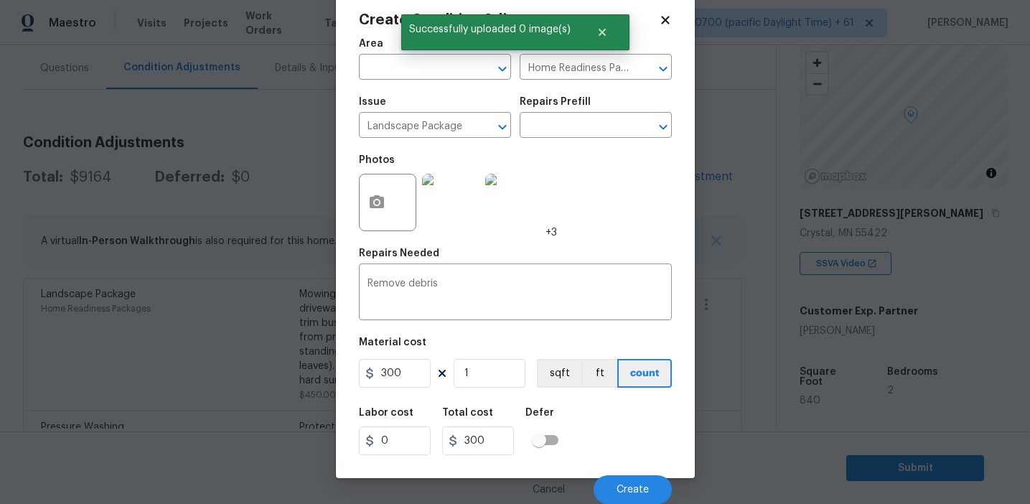
click at [624, 474] on div "Cancel Create" at bounding box center [515, 484] width 313 height 40
click at [616, 487] on button "Create" at bounding box center [632, 489] width 78 height 29
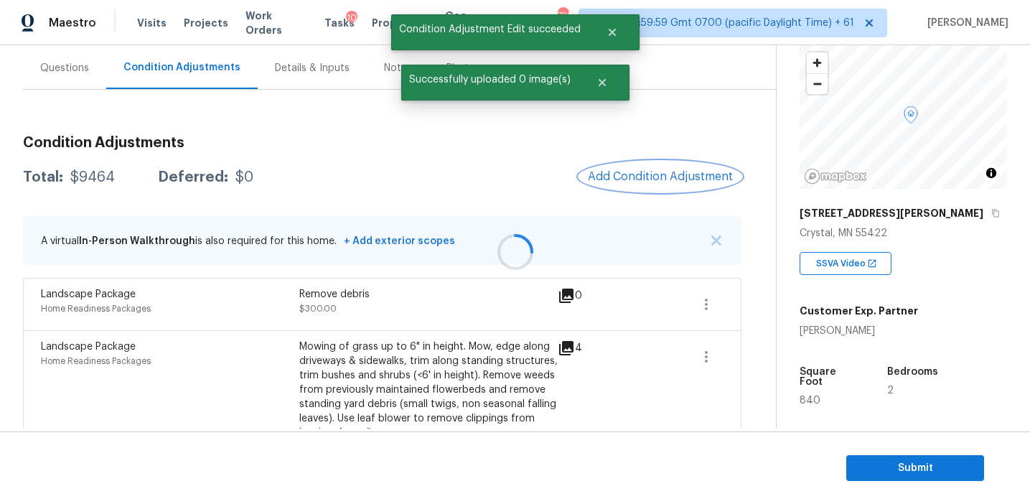
scroll to position [0, 0]
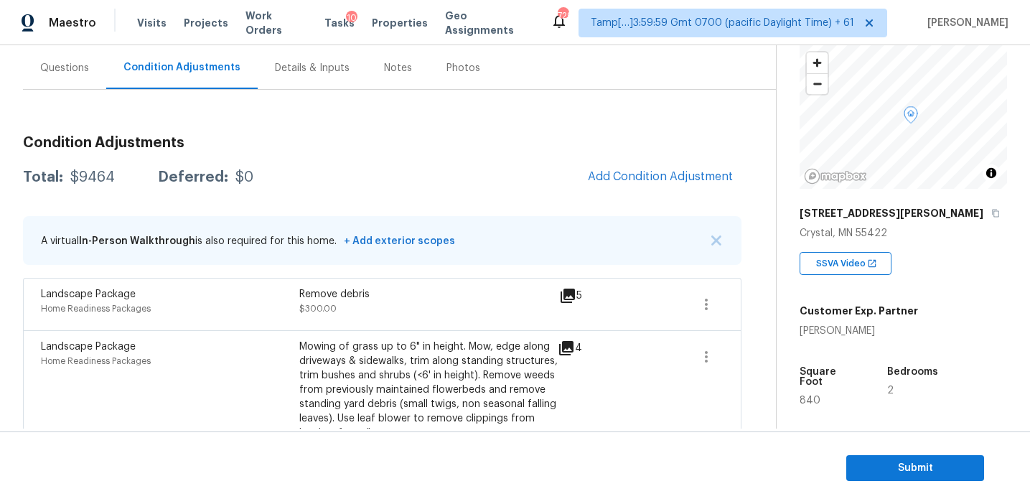
click at [436, 170] on div "Total: $9464 Deferred: $0 Add Condition Adjustment" at bounding box center [382, 177] width 718 height 32
click at [498, 172] on div "Total: $9464 Deferred: $0 Add Condition Adjustment" at bounding box center [382, 177] width 718 height 32
click at [606, 179] on span "Add Condition Adjustment" at bounding box center [660, 176] width 145 height 13
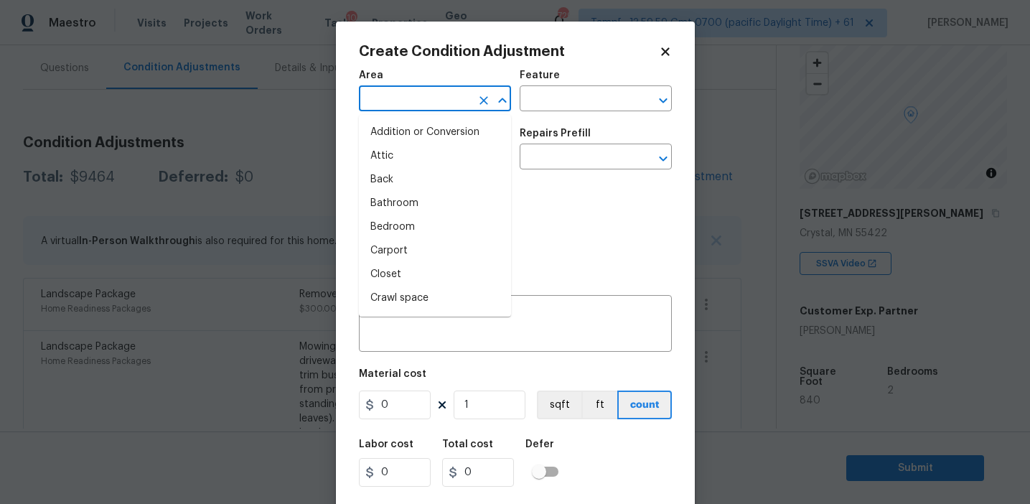
click at [417, 106] on input "text" at bounding box center [415, 100] width 112 height 22
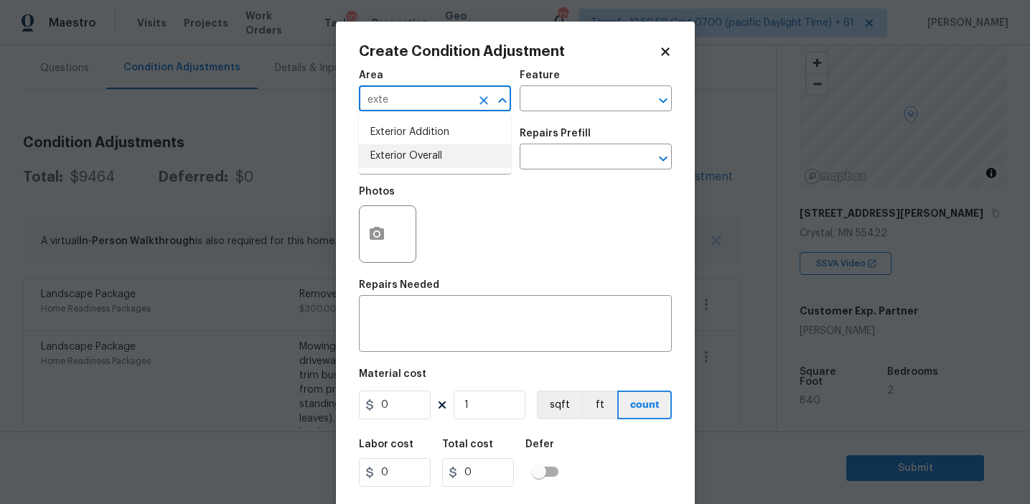
click at [435, 158] on li "Exterior Overall" at bounding box center [435, 156] width 152 height 24
type input "Exterior Overall"
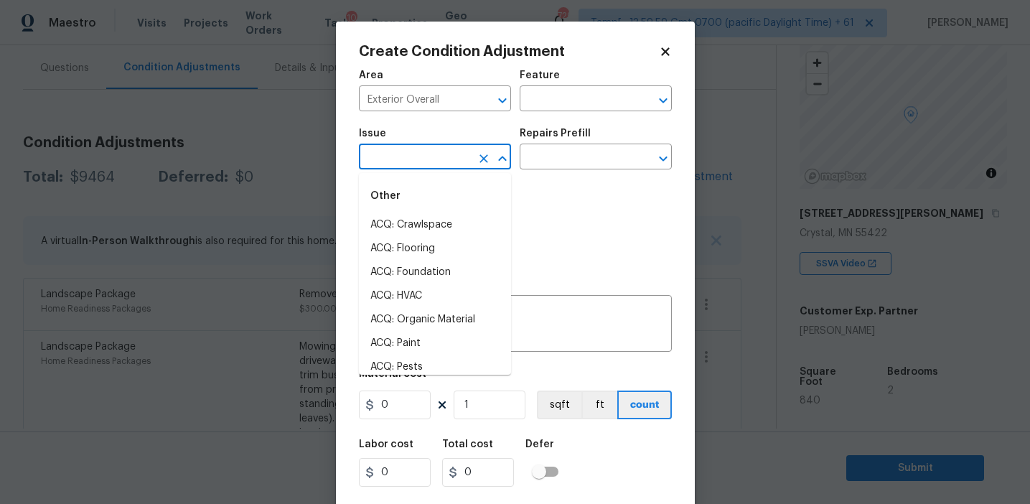
click at [435, 158] on input "text" at bounding box center [415, 158] width 112 height 22
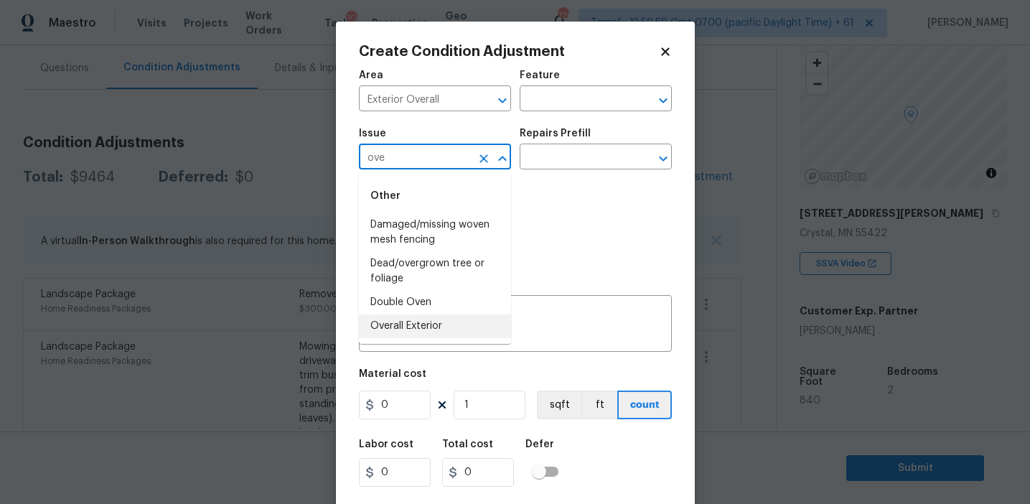
click at [448, 324] on li "Overall Exterior" at bounding box center [435, 326] width 152 height 24
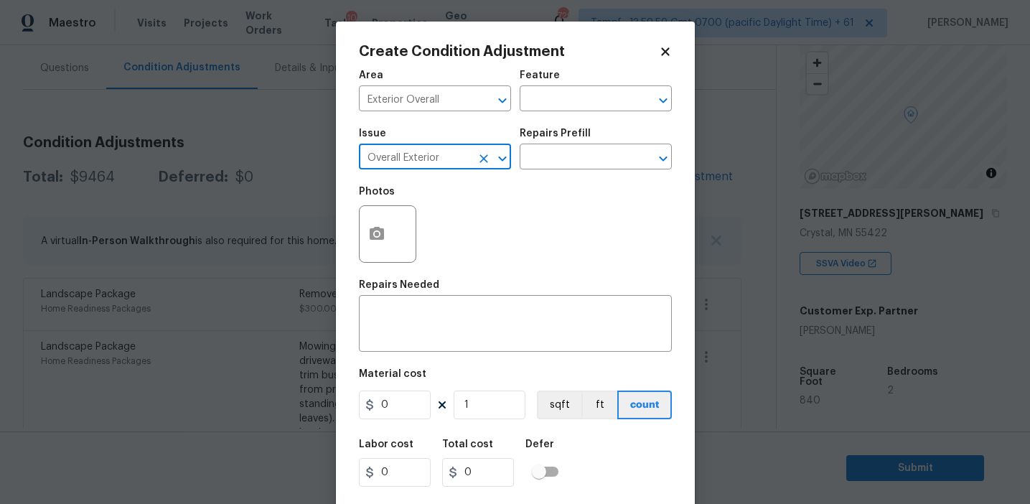
type input "Overall Exterior"
click at [448, 324] on textarea at bounding box center [515, 325] width 296 height 30
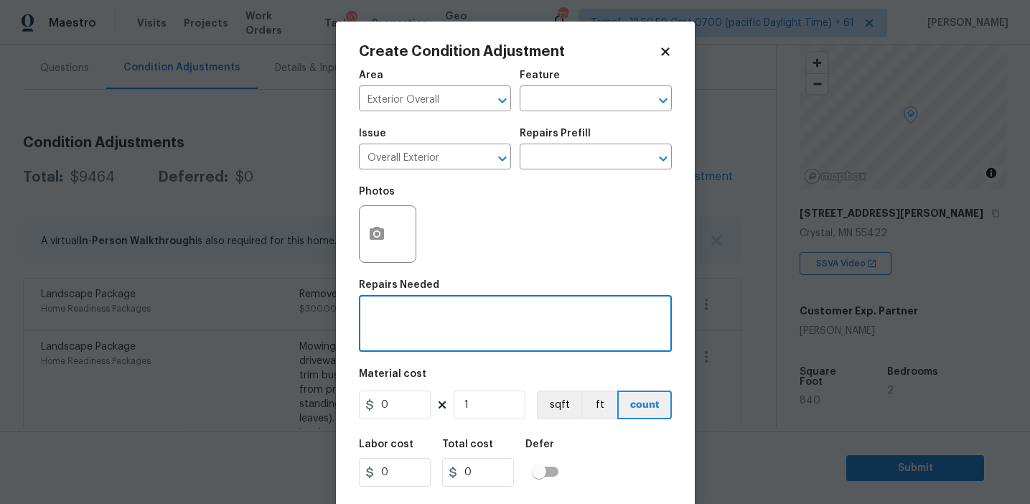
paste textarea "Overall exterior repairs (siding, stucco, fencing, decking, soffit, eaves, trim…"
click at [611, 316] on textarea "Overall exterior repairs (siding, stucco, fencing, decking, soffit, eaves, trim…" at bounding box center [515, 325] width 296 height 30
type textarea "Overall exterior repairs (siding, stucco, fencing, soffit, eaves, trims, fascia…"
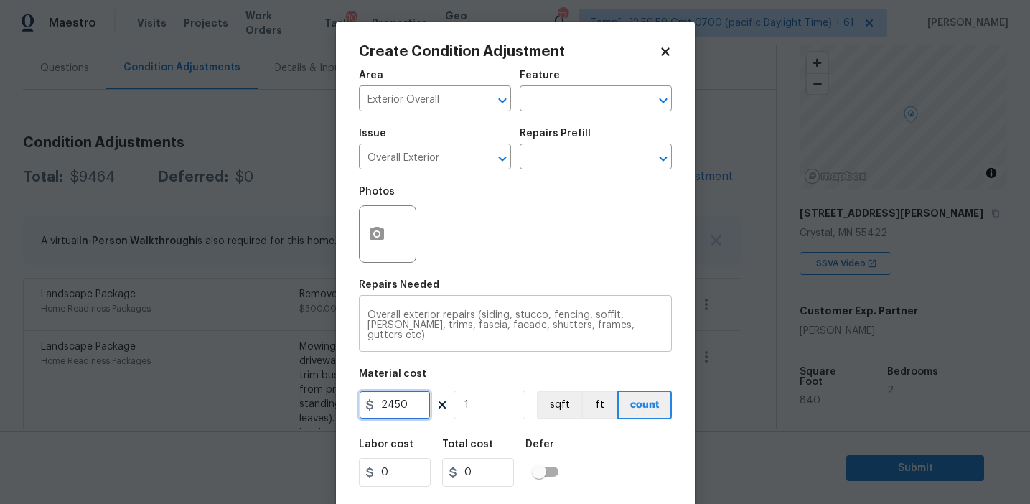
type input "2450"
click at [410, 402] on input "2450" at bounding box center [395, 404] width 72 height 29
type input "3250"
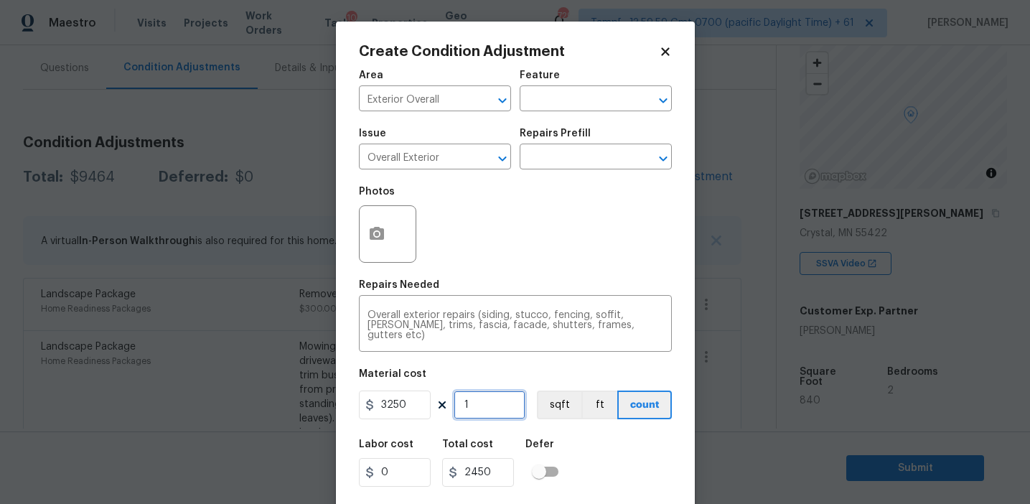
type input "3250"
click at [363, 228] on button "button" at bounding box center [377, 234] width 34 height 56
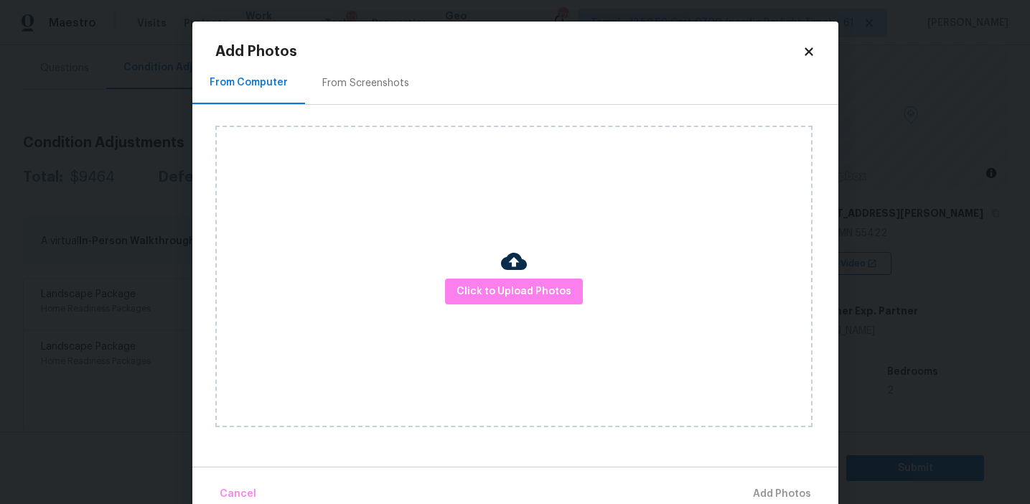
click at [390, 80] on div "From Screenshots" at bounding box center [365, 83] width 87 height 14
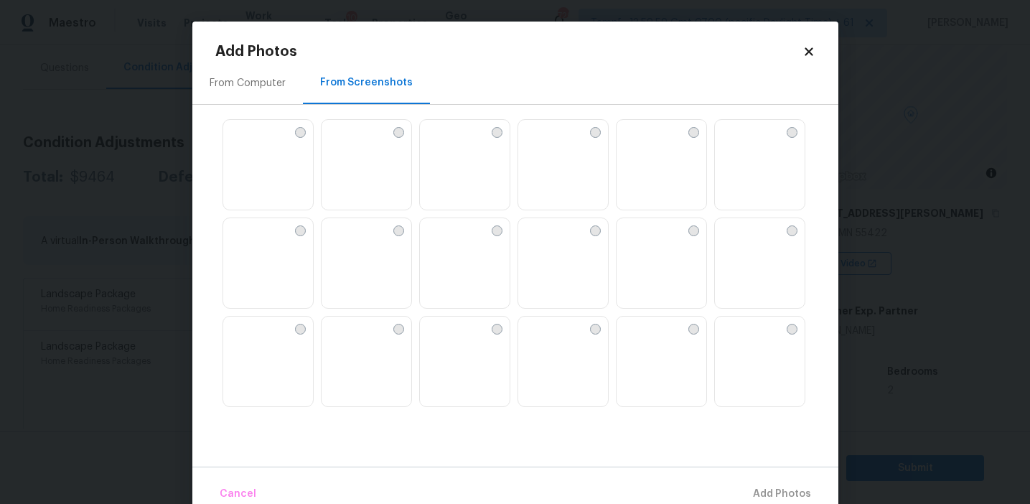
click at [344, 143] on img at bounding box center [332, 131] width 23 height 23
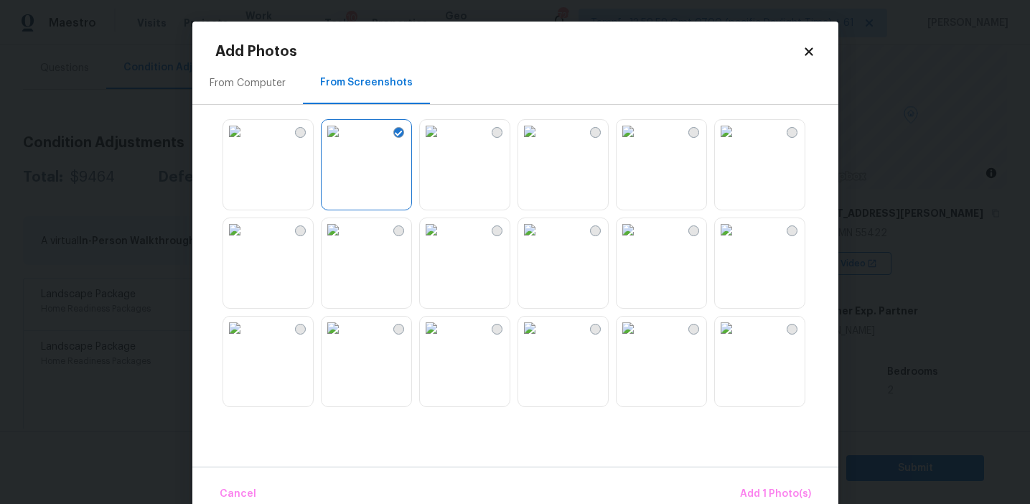
click at [738, 241] on img at bounding box center [726, 229] width 23 height 23
click at [639, 241] on img at bounding box center [627, 229] width 23 height 23
click at [738, 241] on img at bounding box center [726, 229] width 23 height 23
click at [246, 241] on img at bounding box center [234, 229] width 23 height 23
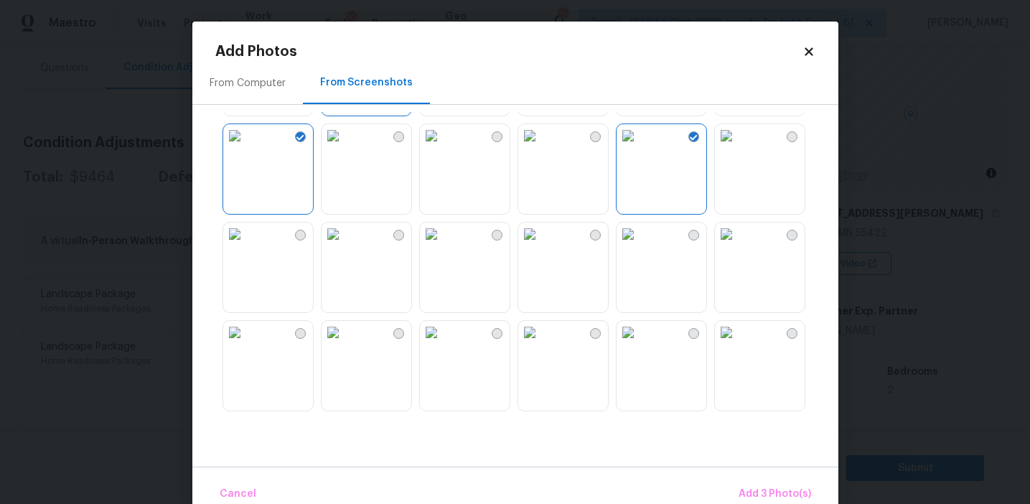
scroll to position [192, 0]
click at [738, 246] on img at bounding box center [726, 234] width 23 height 23
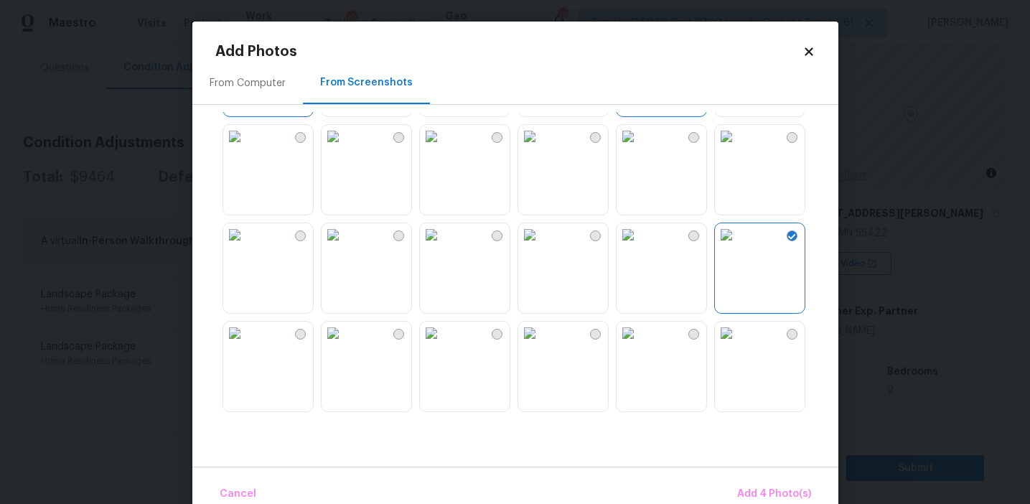
click at [639, 246] on img at bounding box center [627, 234] width 23 height 23
click at [443, 246] on img at bounding box center [431, 234] width 23 height 23
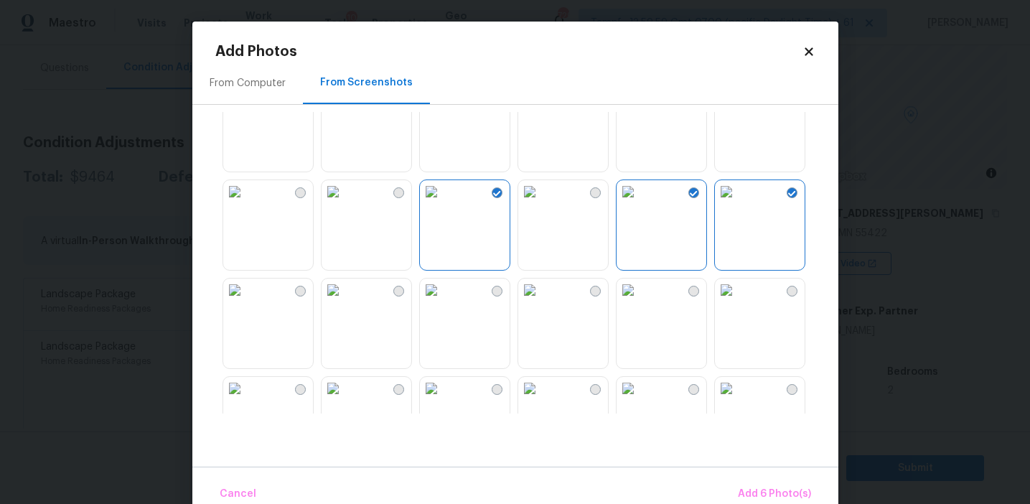
scroll to position [309, 0]
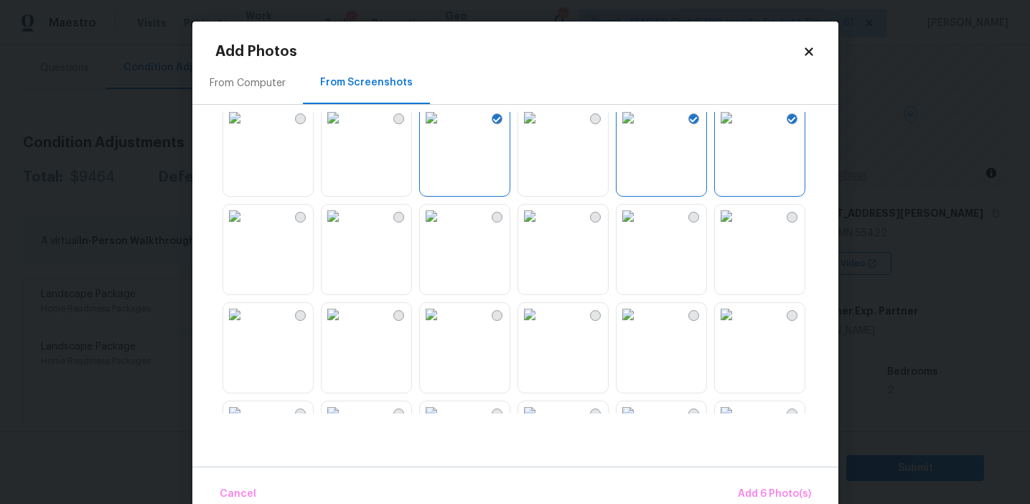
click at [639, 227] on img at bounding box center [627, 216] width 23 height 23
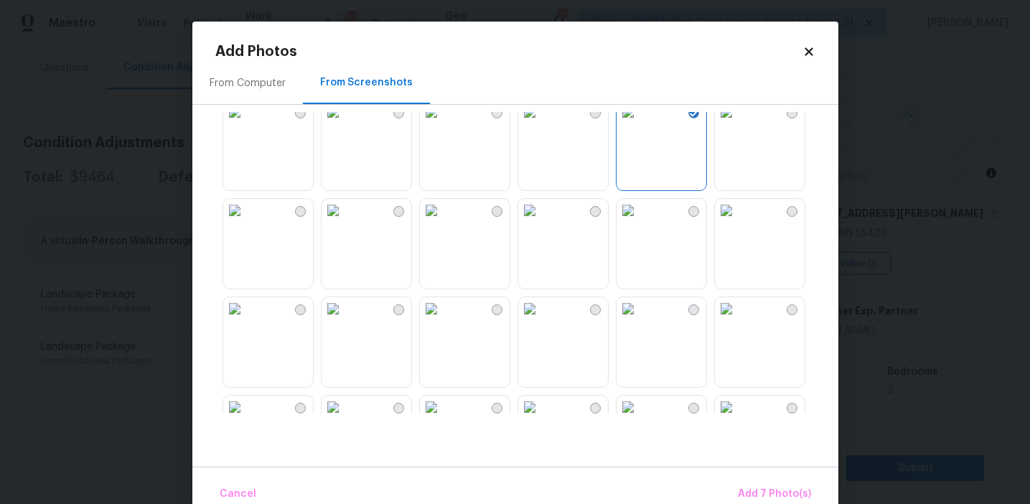
click at [738, 218] on img at bounding box center [726, 210] width 23 height 23
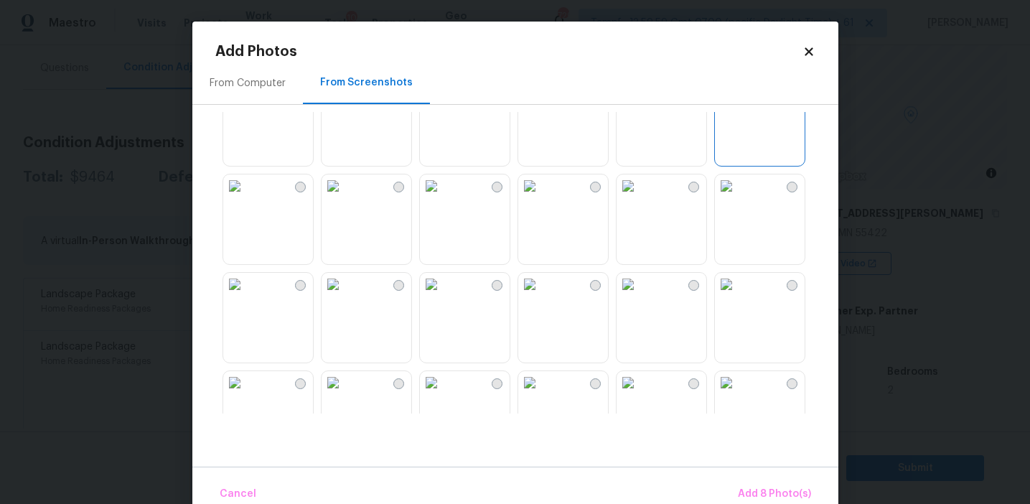
click at [246, 197] on img at bounding box center [234, 185] width 23 height 23
click at [541, 197] on img at bounding box center [529, 185] width 23 height 23
click at [443, 296] on img at bounding box center [431, 284] width 23 height 23
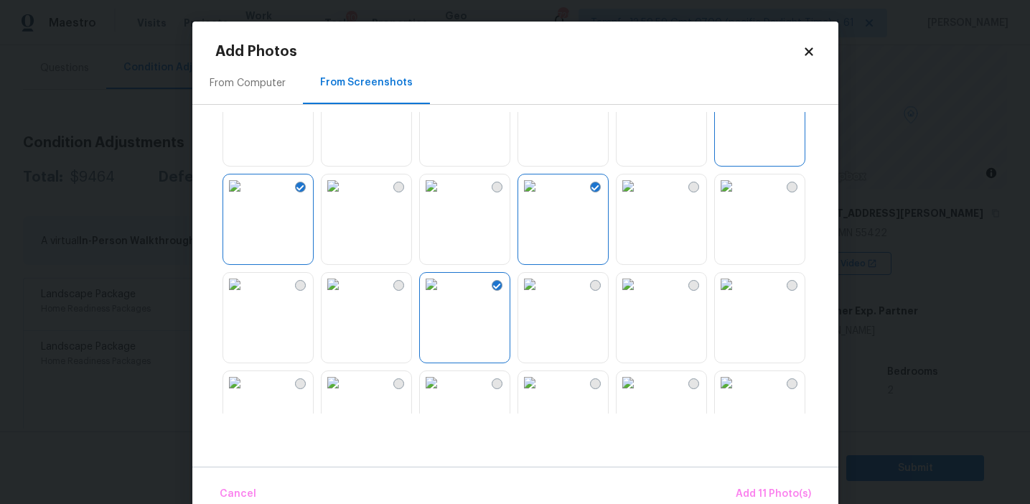
click at [639, 296] on img at bounding box center [627, 284] width 23 height 23
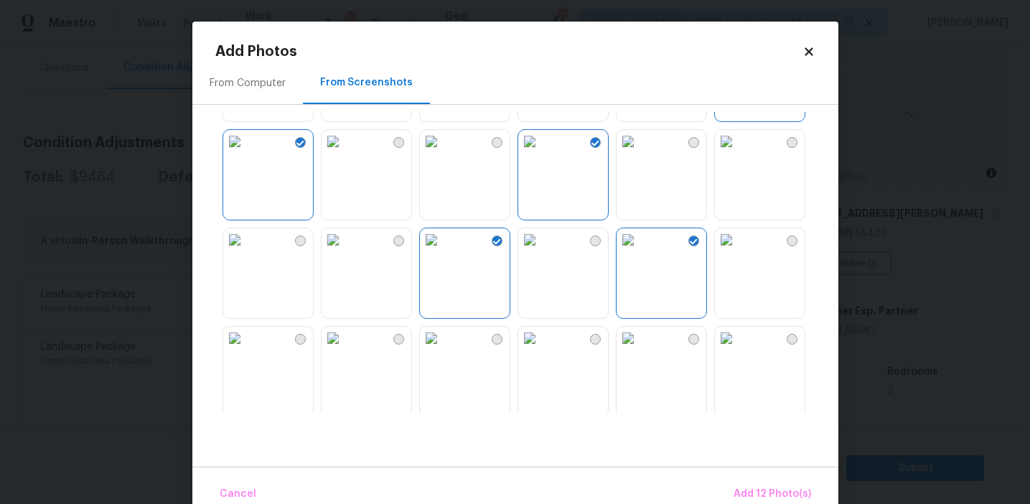
click at [738, 251] on img at bounding box center [726, 239] width 23 height 23
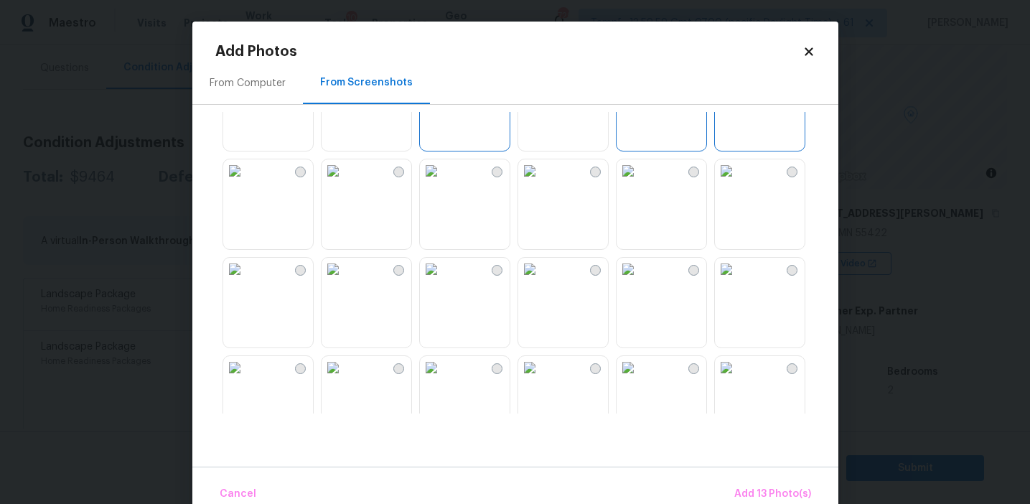
click at [639, 281] on img at bounding box center [627, 269] width 23 height 23
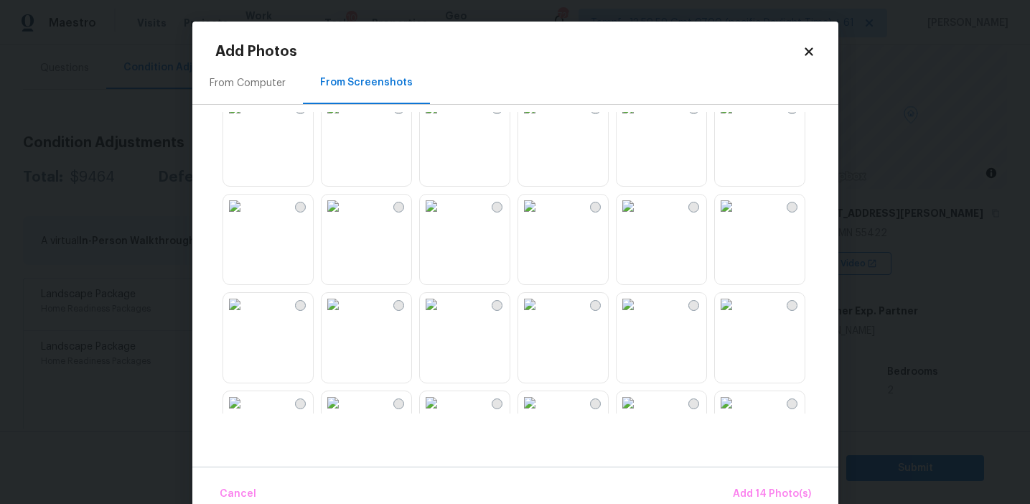
scroll to position [1109, 0]
click at [344, 214] on img at bounding box center [332, 202] width 23 height 23
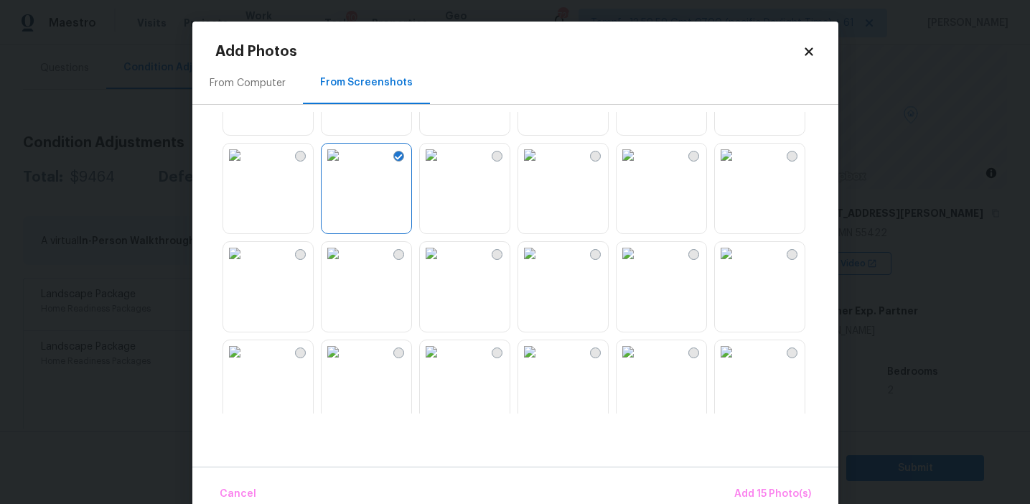
scroll to position [1203, 0]
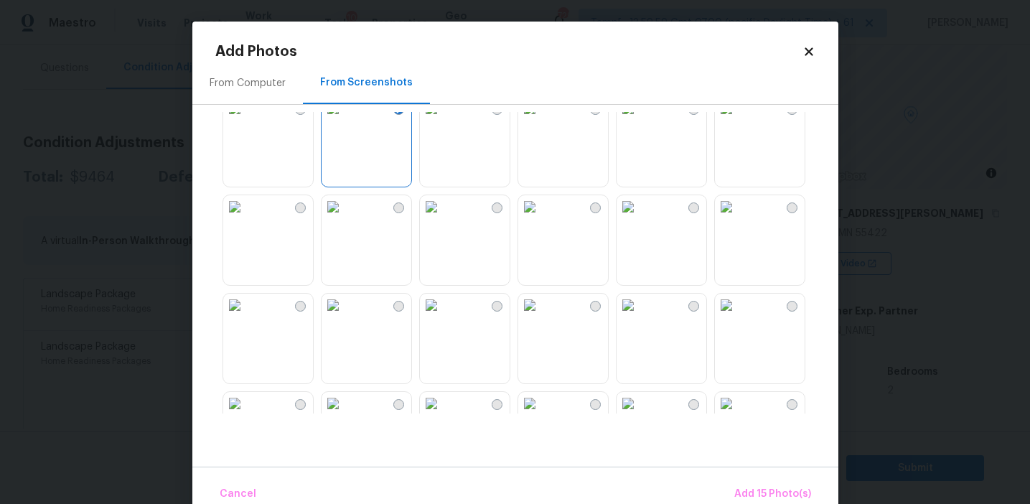
click at [344, 218] on img at bounding box center [332, 206] width 23 height 23
click at [738, 218] on img at bounding box center [726, 206] width 23 height 23
click at [639, 316] on img at bounding box center [627, 305] width 23 height 23
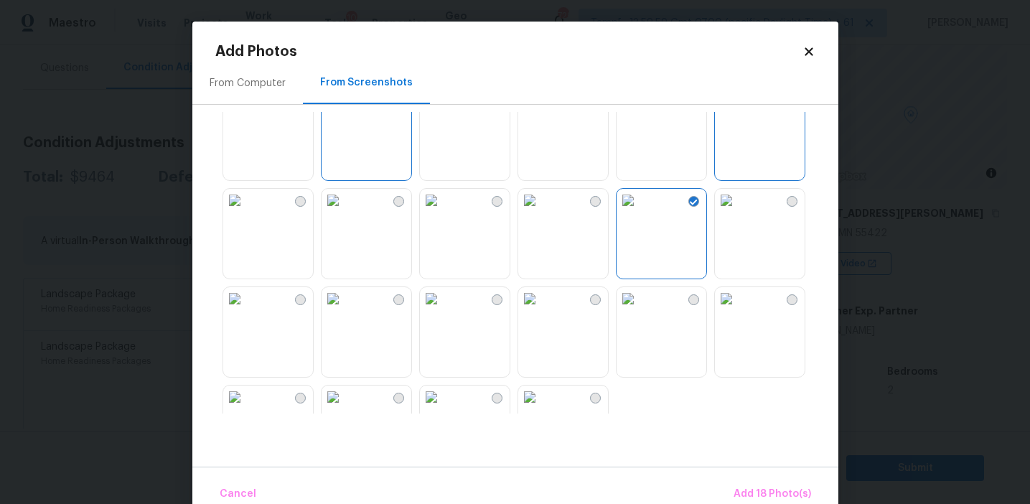
scroll to position [1320, 0]
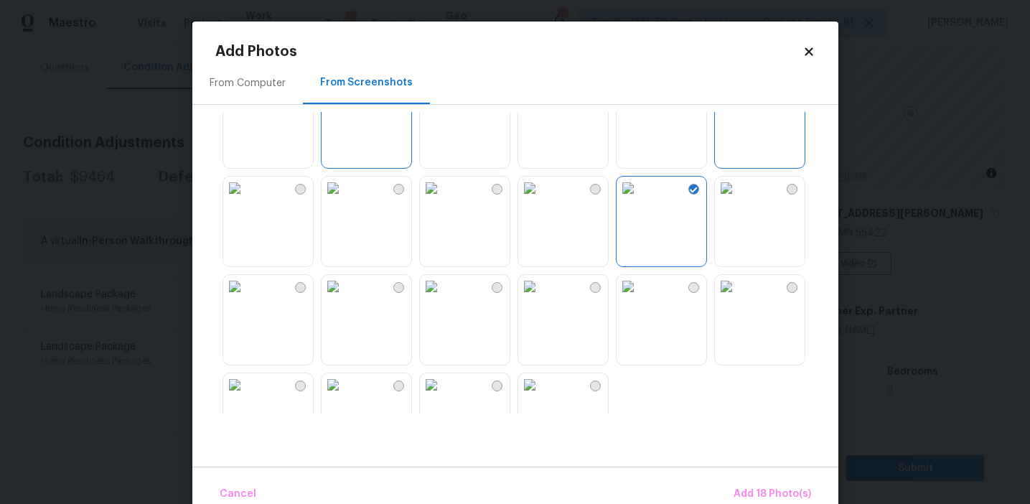
click at [443, 200] on img at bounding box center [431, 188] width 23 height 23
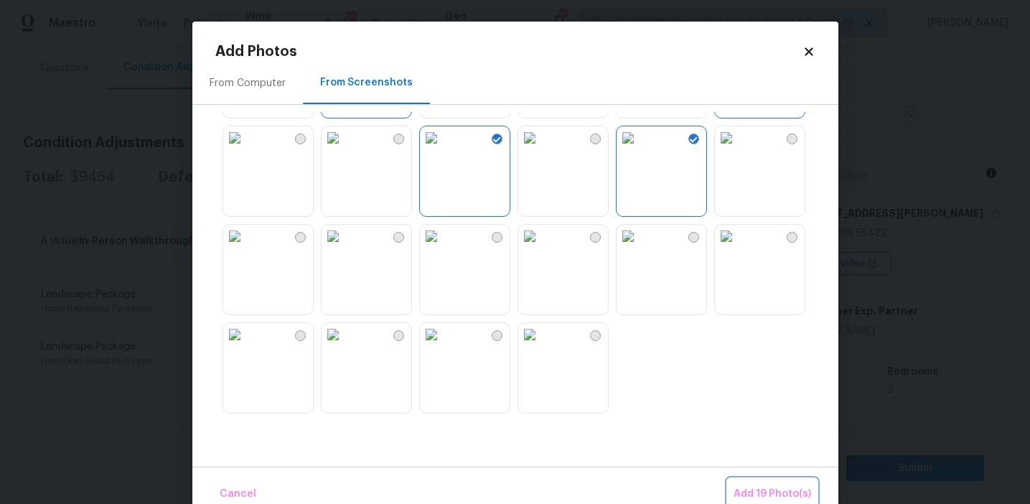
click at [758, 490] on span "Add 19 Photo(s)" at bounding box center [772, 494] width 78 height 18
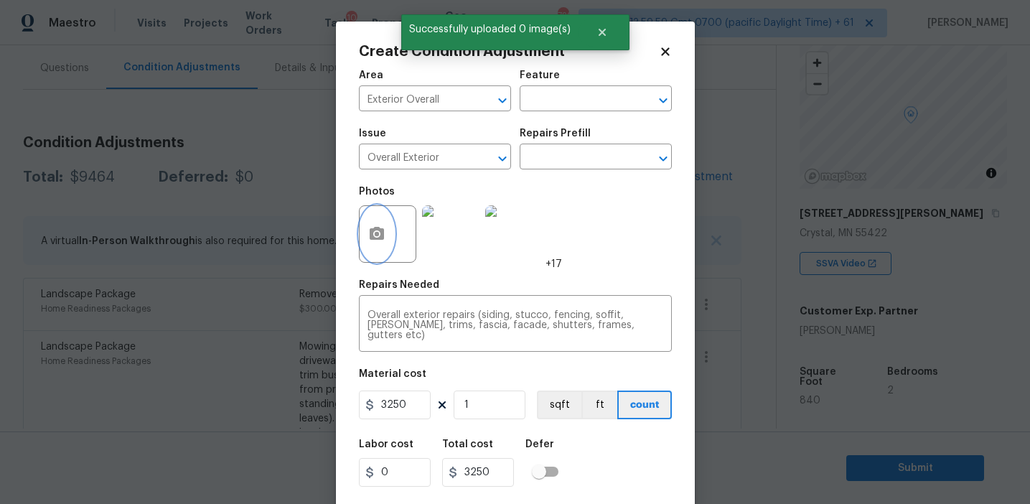
scroll to position [32, 0]
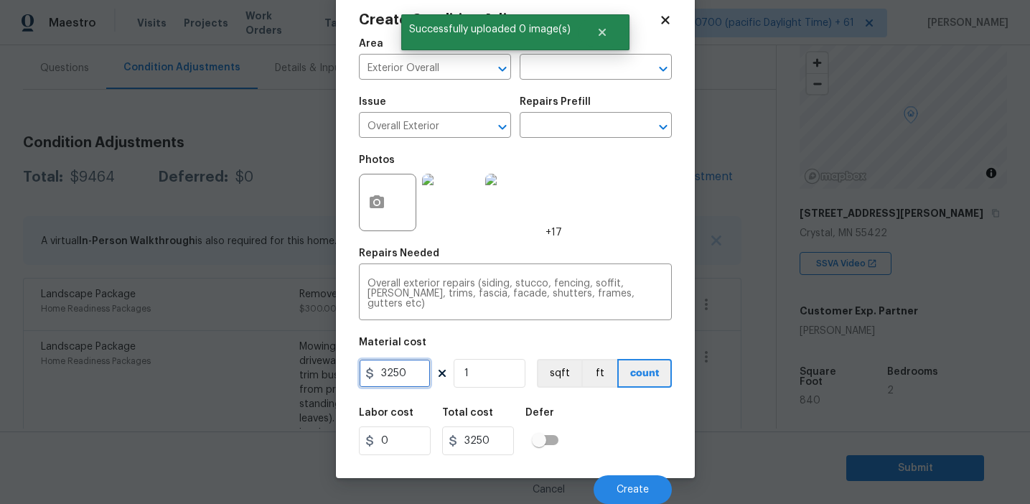
click at [388, 373] on input "3250" at bounding box center [395, 373] width 72 height 29
type input "4250"
click at [635, 492] on span "Create" at bounding box center [632, 489] width 32 height 11
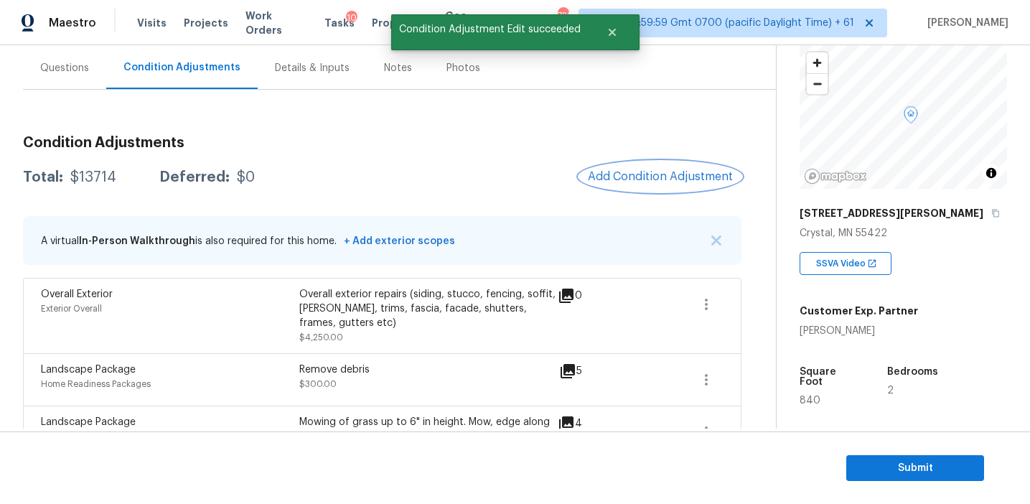
scroll to position [0, 0]
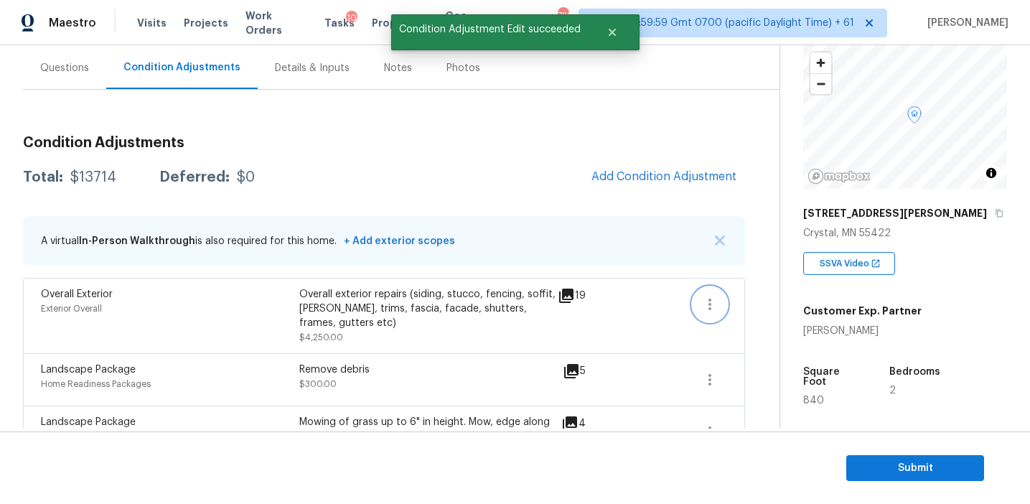
click at [711, 311] on icon "button" at bounding box center [709, 304] width 17 height 17
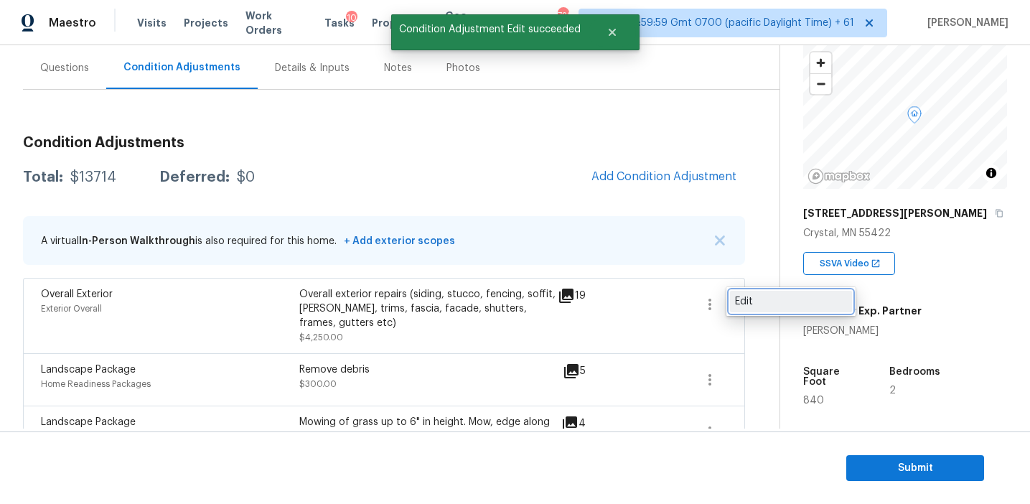
click at [754, 306] on div "Edit" at bounding box center [791, 301] width 112 height 14
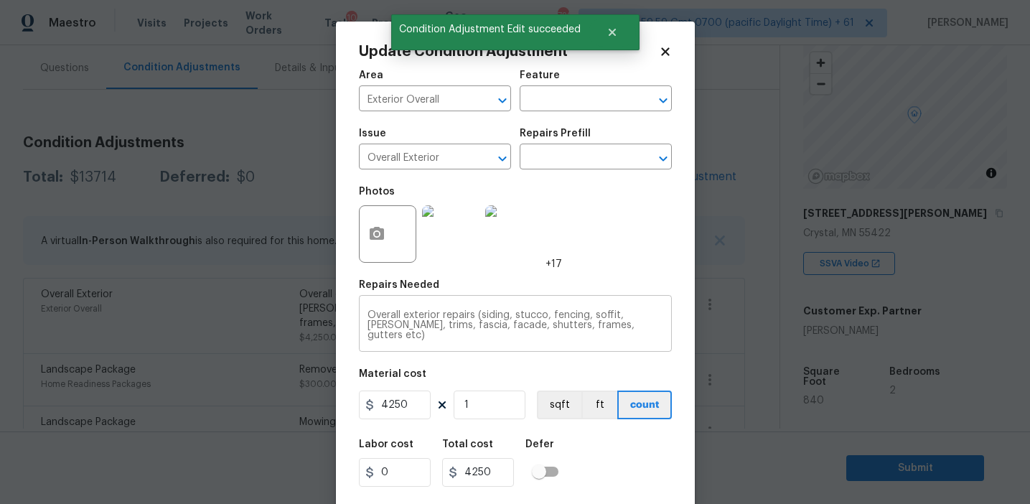
click at [620, 317] on textarea "Overall exterior repairs (siding, stucco, fencing, soffit, eaves, trims, fascia…" at bounding box center [515, 325] width 296 height 30
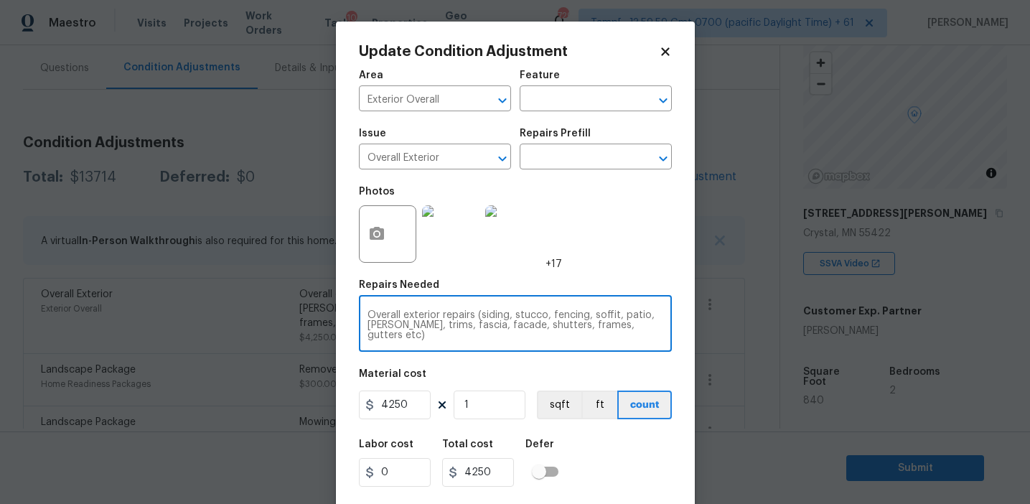
type textarea "Overall exterior repairs (siding, stucco, fencing, soffit, patio, [PERSON_NAME]…"
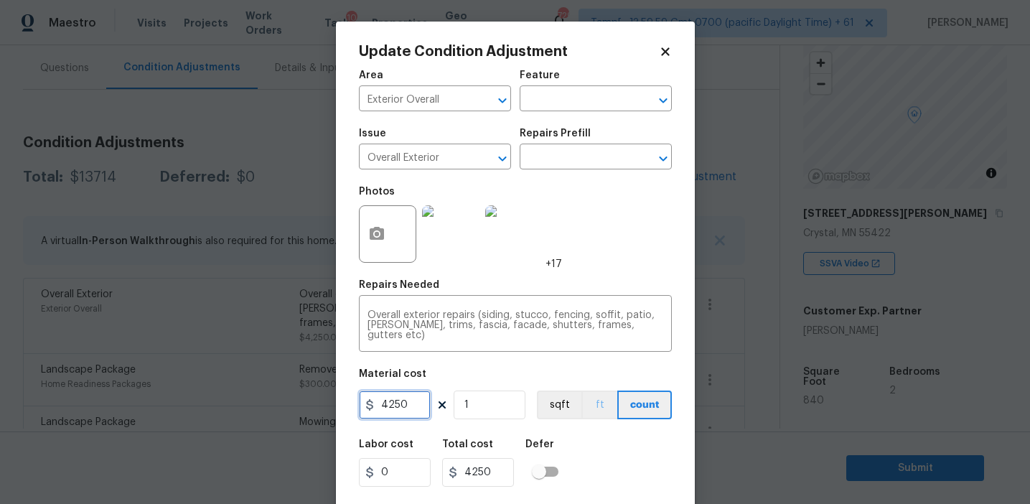
scroll to position [32, 0]
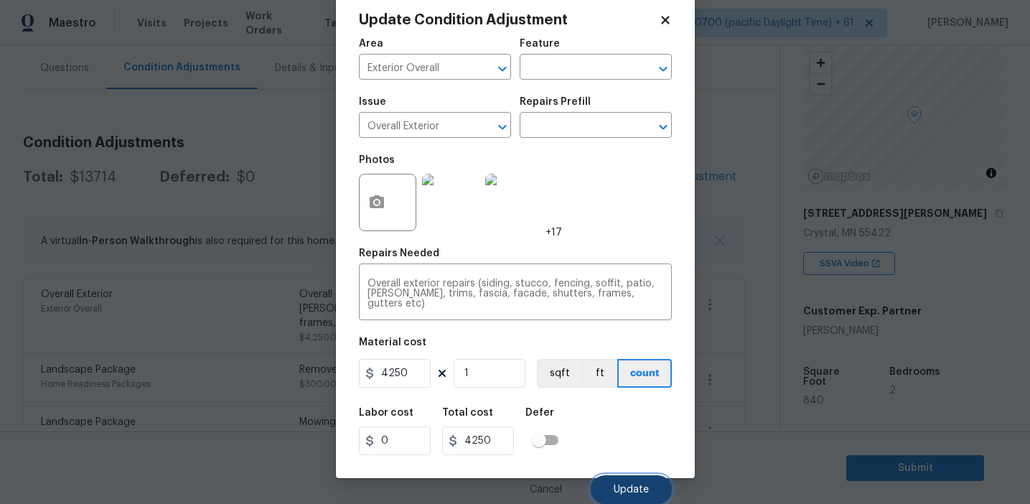
click at [624, 490] on span "Update" at bounding box center [631, 489] width 35 height 11
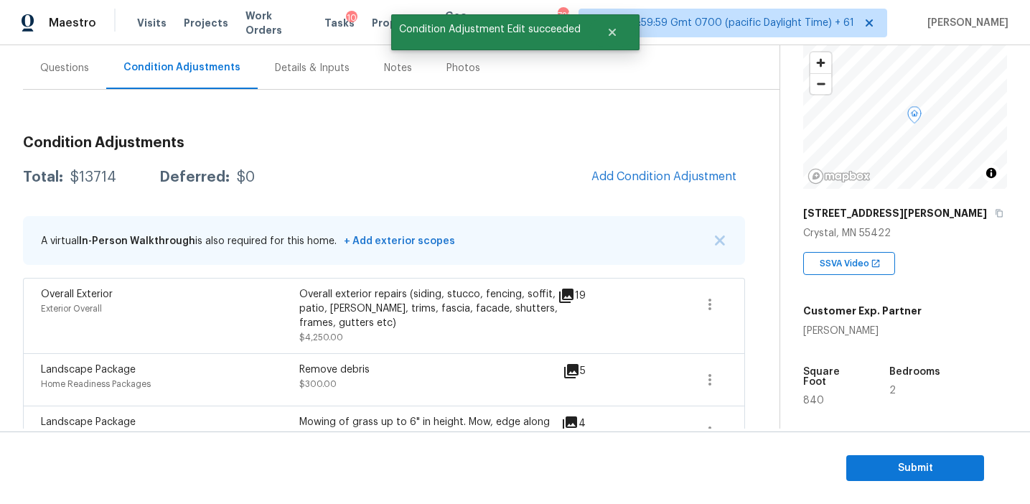
scroll to position [0, 0]
click at [614, 175] on span "Add Condition Adjustment" at bounding box center [663, 176] width 145 height 13
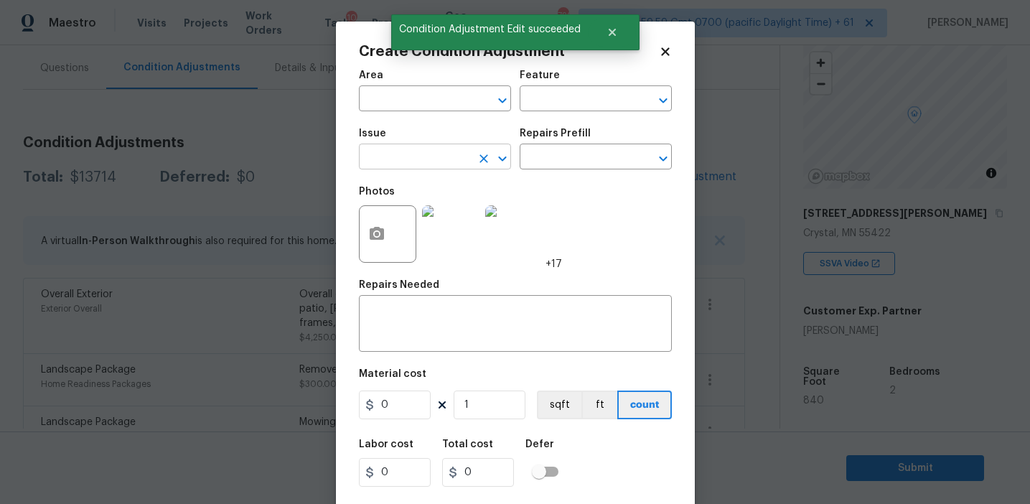
click at [426, 159] on input "text" at bounding box center [415, 158] width 112 height 22
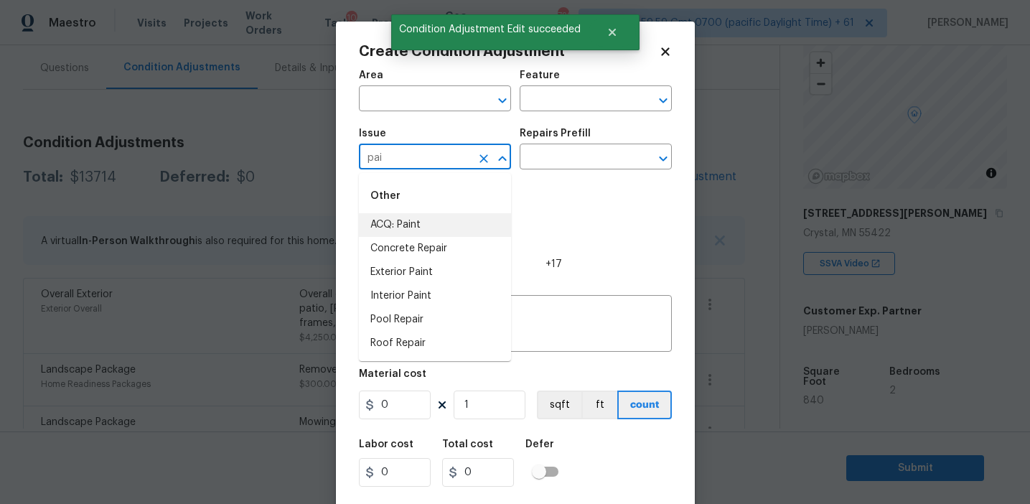
click at [434, 217] on li "ACQ: Paint" at bounding box center [435, 225] width 152 height 24
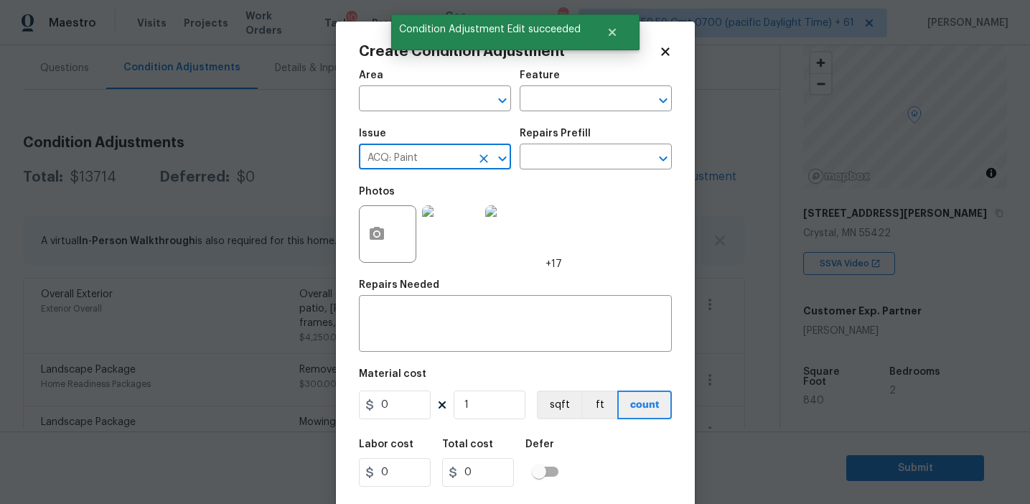
type input "ACQ: Paint"
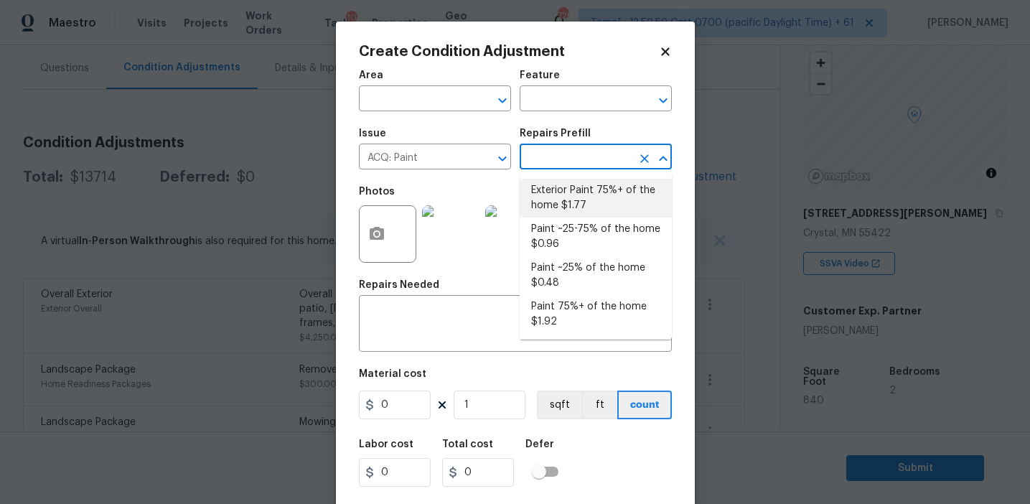
click at [589, 207] on li "Exterior Paint 75%+ of the home $1.77" at bounding box center [596, 198] width 152 height 39
type input "Acquisition"
type textarea "Acquisition Scope: 75%+ of the home exterior will likely require paint"
type input "1.77"
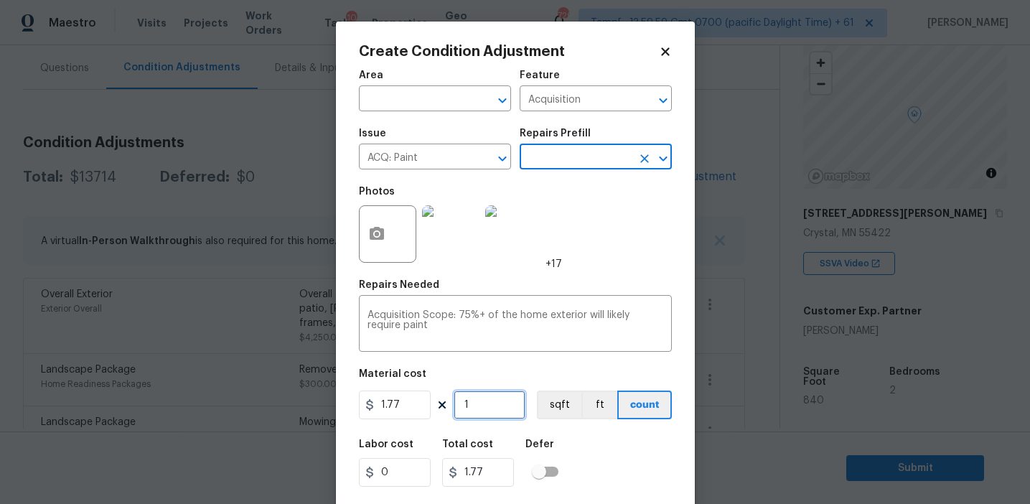
click at [482, 416] on input "1" at bounding box center [490, 404] width 72 height 29
click at [482, 410] on input "1" at bounding box center [490, 404] width 72 height 29
type input "0"
type input "8"
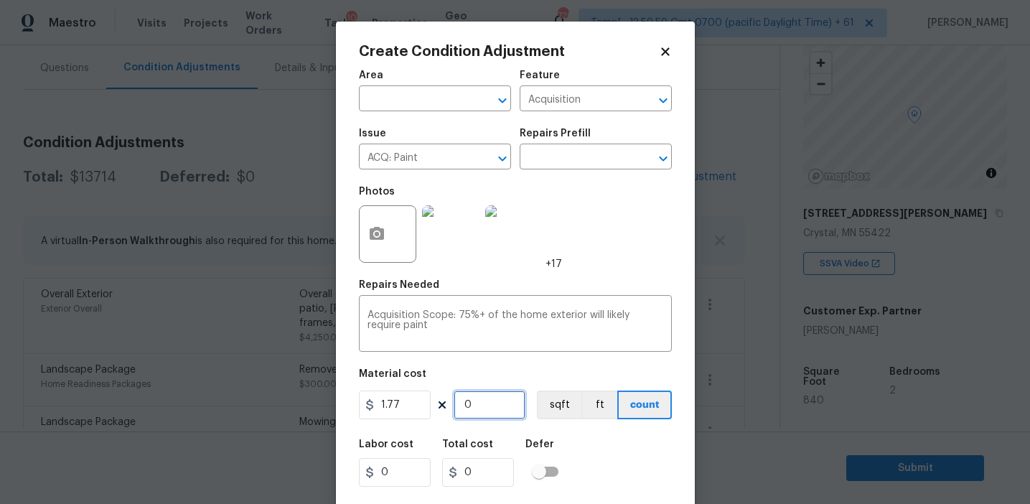
type input "14.16"
type input "84"
type input "148.68"
type input "840"
type input "1486.8"
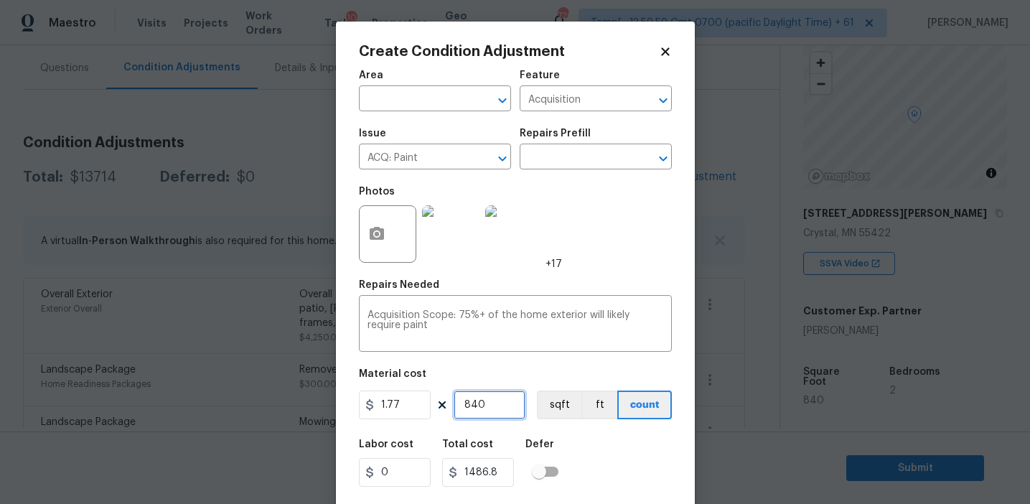
type input "840"
click at [561, 410] on button "sqft" at bounding box center [559, 404] width 44 height 29
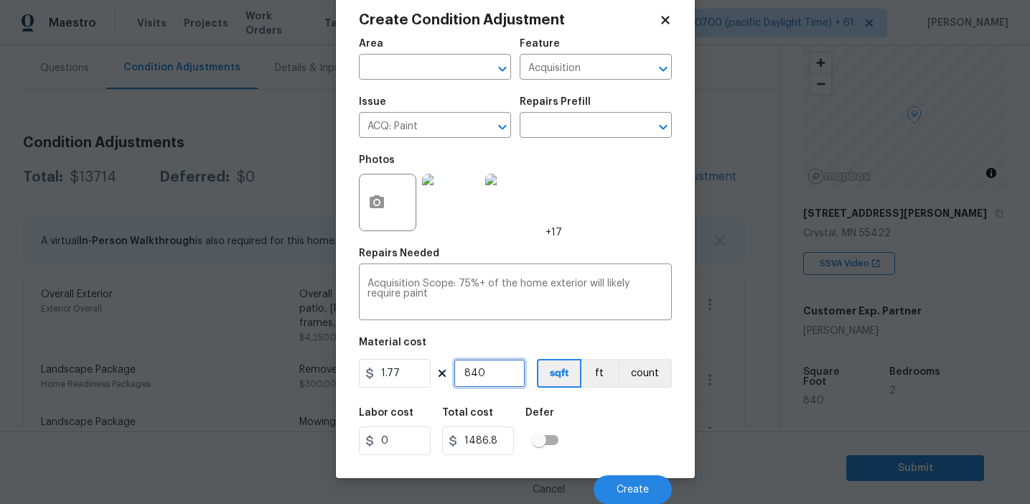
click at [487, 366] on input "840" at bounding box center [490, 373] width 72 height 29
click at [615, 484] on button "Create" at bounding box center [632, 489] width 78 height 29
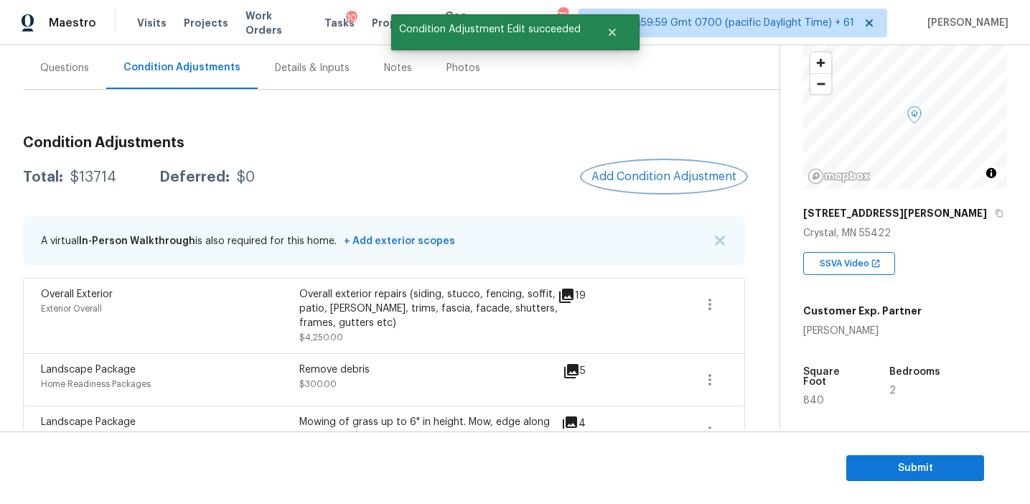
scroll to position [0, 0]
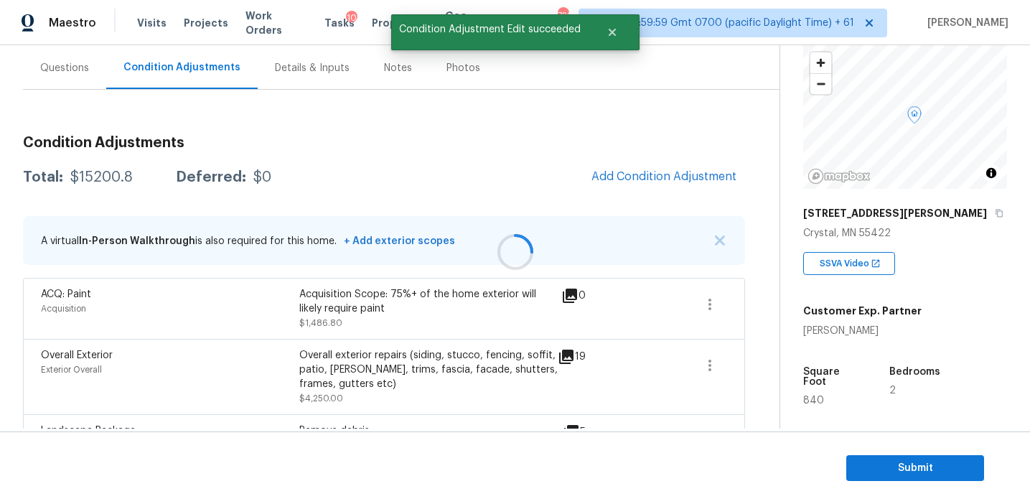
click at [538, 174] on div at bounding box center [515, 252] width 1030 height 504
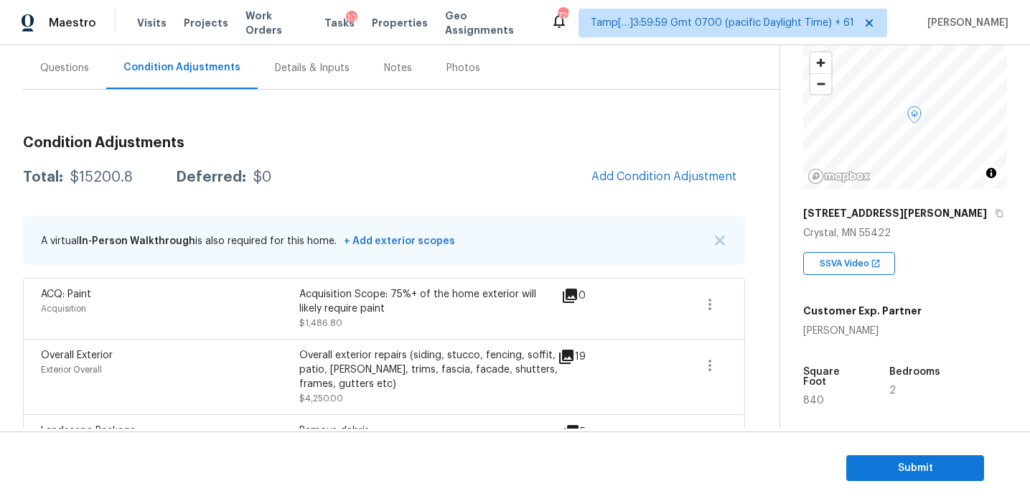
click at [515, 184] on div "Total: $15200.8 Deferred: $0 Add Condition Adjustment" at bounding box center [384, 177] width 722 height 32
click at [553, 188] on div "Total: $15200.8 Deferred: $0 Add Condition Adjustment" at bounding box center [384, 177] width 722 height 32
click at [644, 174] on span "Add Condition Adjustment" at bounding box center [663, 176] width 145 height 13
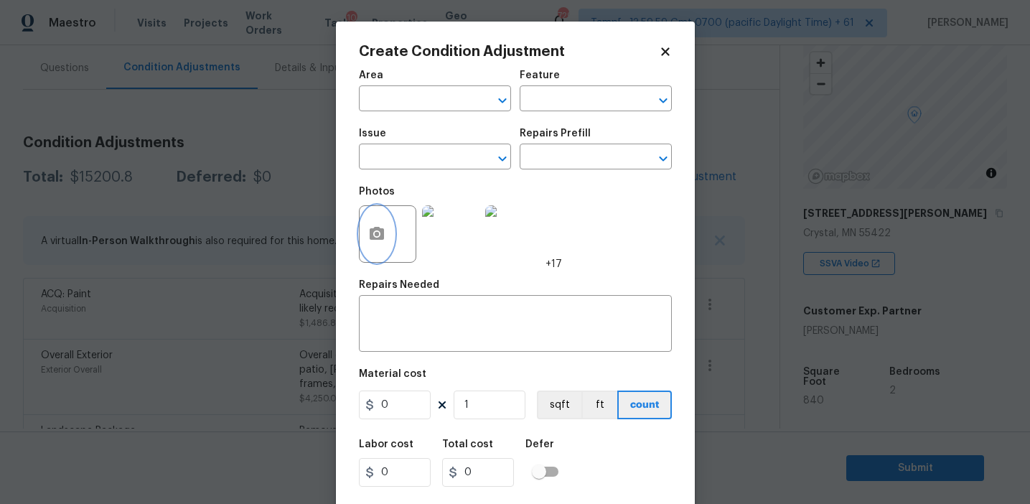
click at [369, 240] on icon "button" at bounding box center [376, 233] width 17 height 17
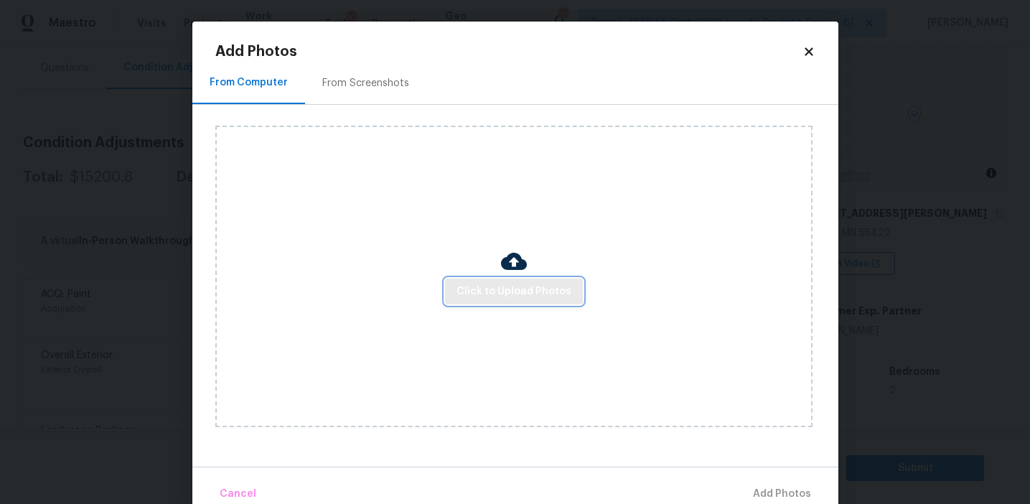
click at [499, 282] on button "Click to Upload Photos" at bounding box center [514, 291] width 138 height 27
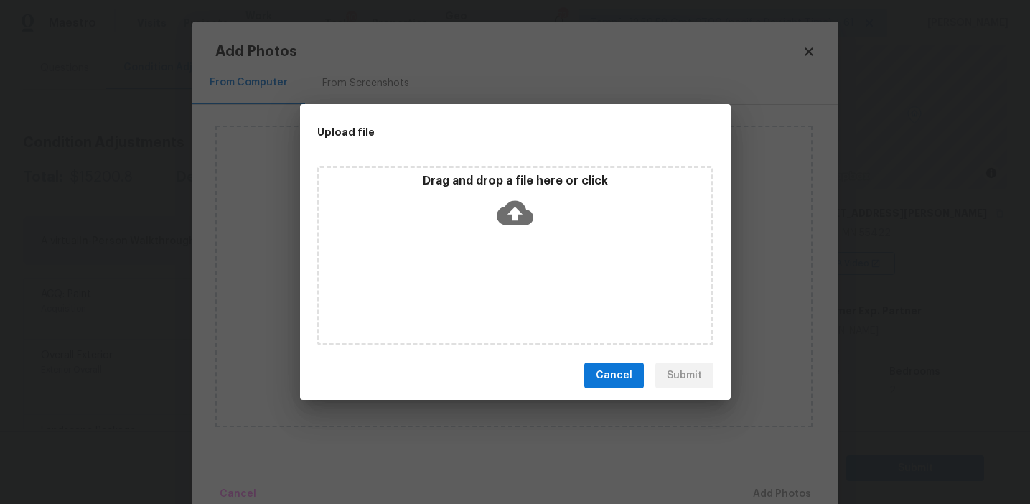
click at [491, 181] on p "Drag and drop a file here or click" at bounding box center [515, 181] width 392 height 15
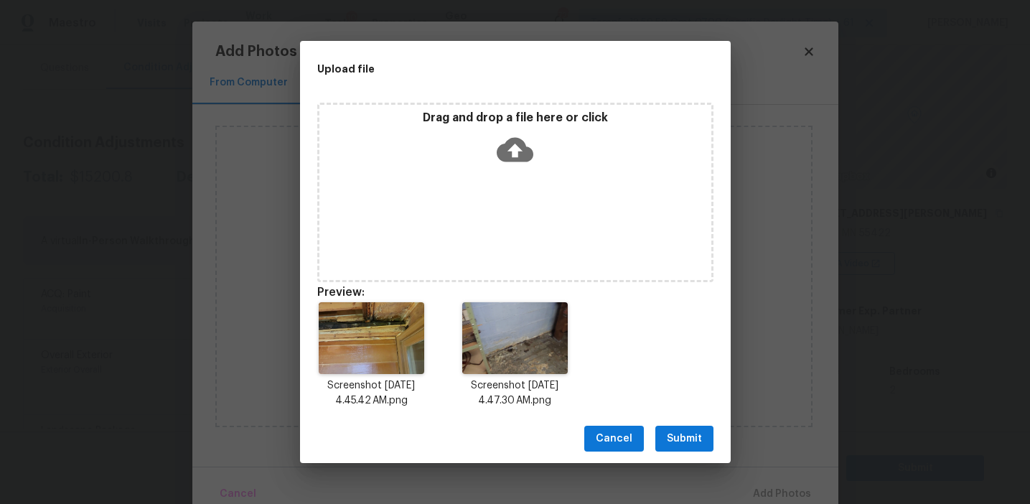
click at [670, 435] on span "Submit" at bounding box center [684, 439] width 35 height 18
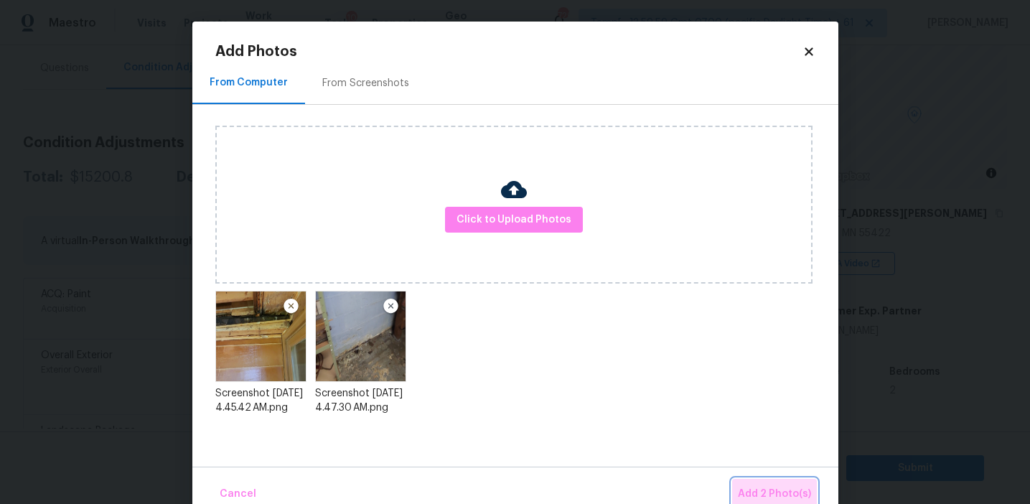
click at [748, 481] on button "Add 2 Photo(s)" at bounding box center [774, 494] width 85 height 31
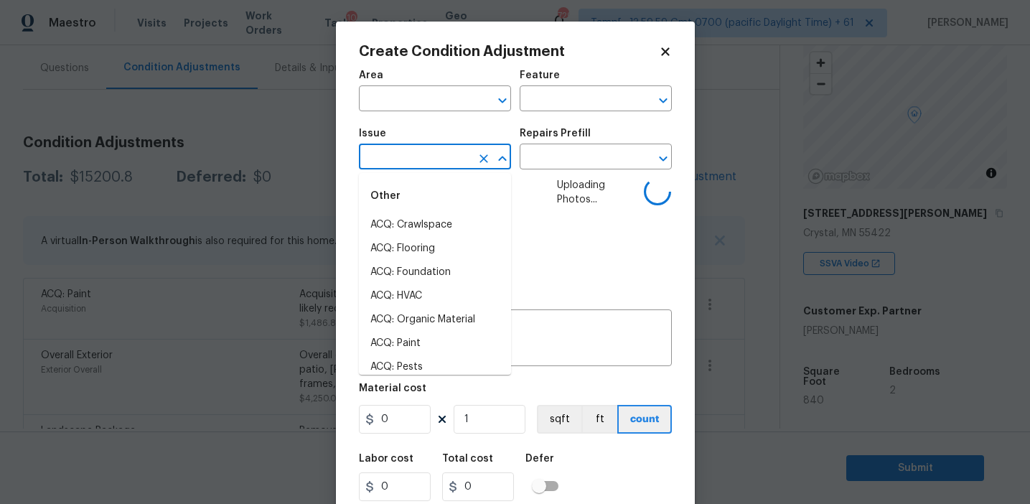
click at [422, 157] on input "text" at bounding box center [415, 158] width 112 height 22
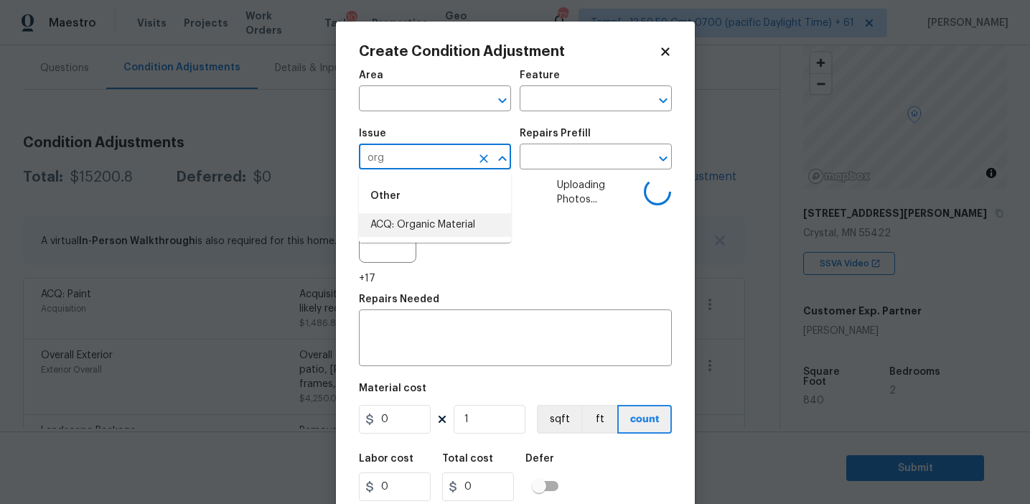
click at [442, 218] on li "ACQ: Organic Material" at bounding box center [435, 225] width 152 height 24
type input "ACQ: Organic Material"
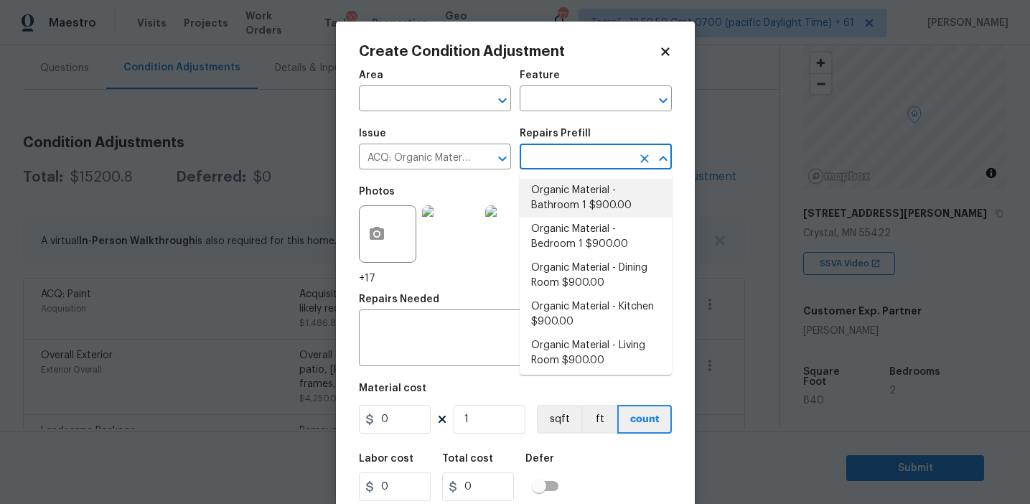
click at [563, 192] on li "Organic Material - Bathroom 1 $900.00" at bounding box center [596, 198] width 152 height 39
type input "Acquisition"
type textarea "Acquisition Scope: Conditions Conducive to Organic Material - Bathroom 1 Discla…"
type input "900"
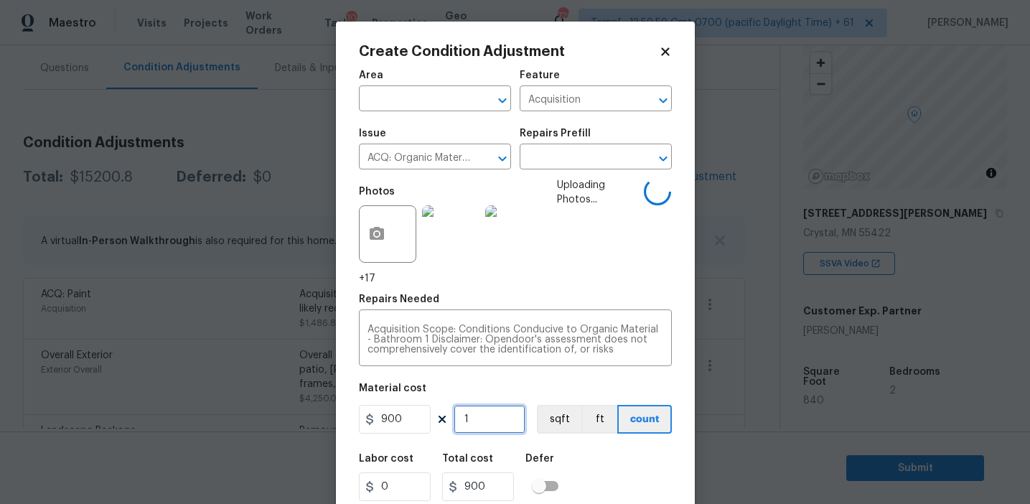
click at [480, 421] on input "1" at bounding box center [490, 419] width 72 height 29
type input "0"
type input "2"
type input "1800"
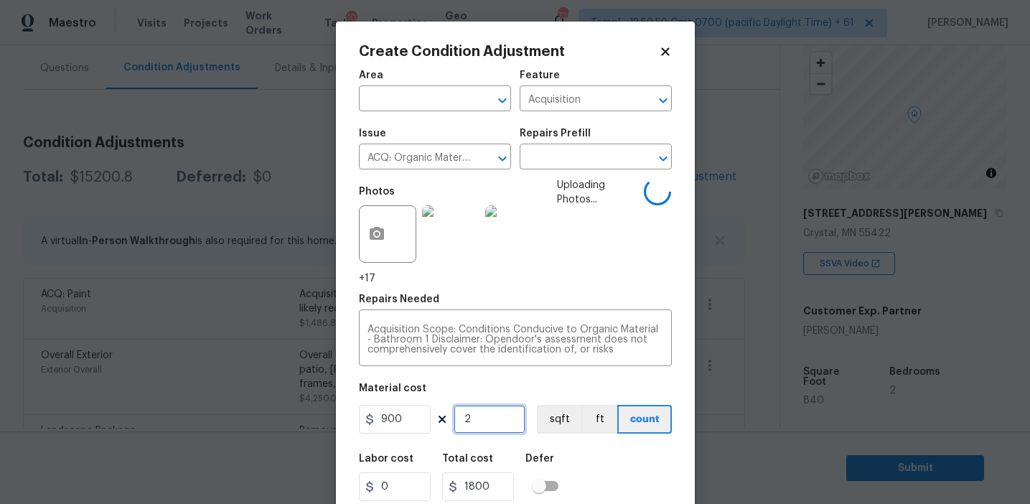
type input "2"
click at [598, 467] on div "Labor cost 0 Total cost 1800 Defer" at bounding box center [515, 477] width 313 height 65
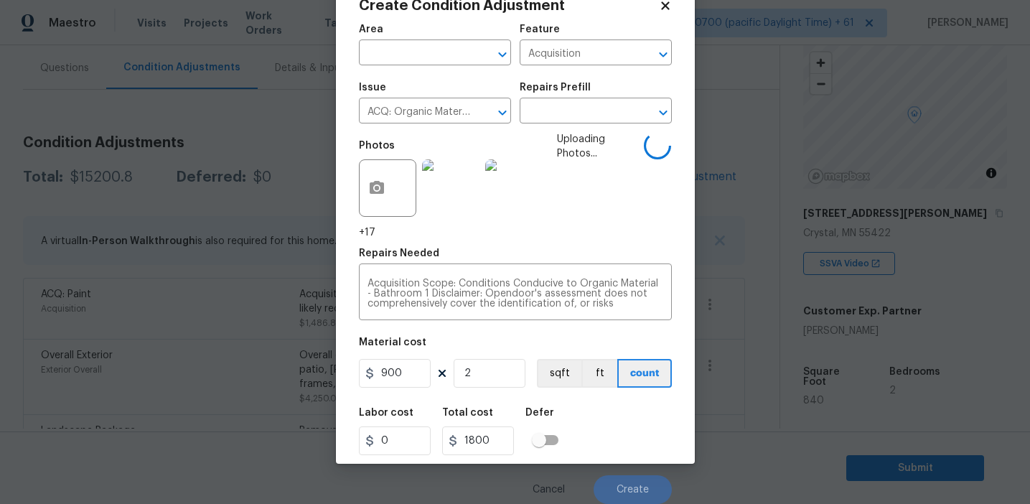
click at [614, 438] on div "Labor cost 0 Total cost 1800 Defer" at bounding box center [515, 431] width 313 height 65
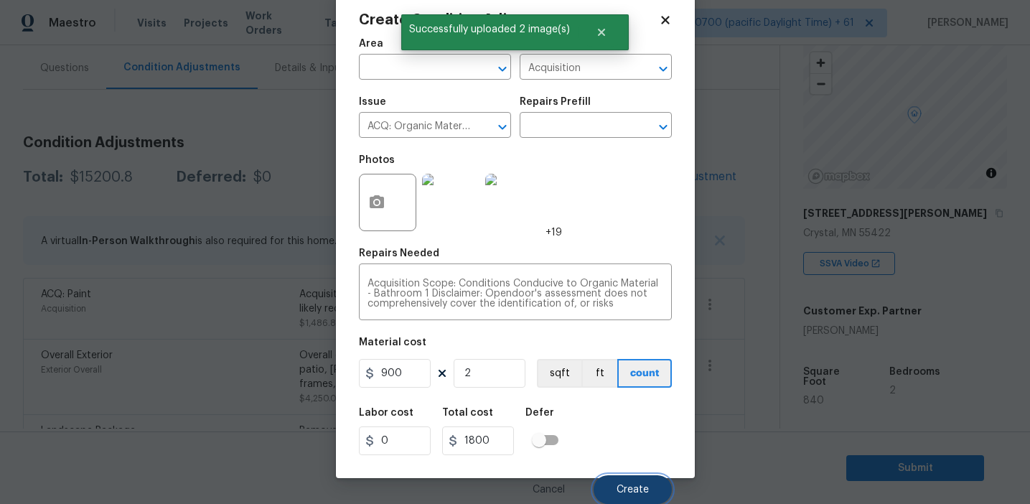
click at [616, 482] on button "Create" at bounding box center [632, 489] width 78 height 29
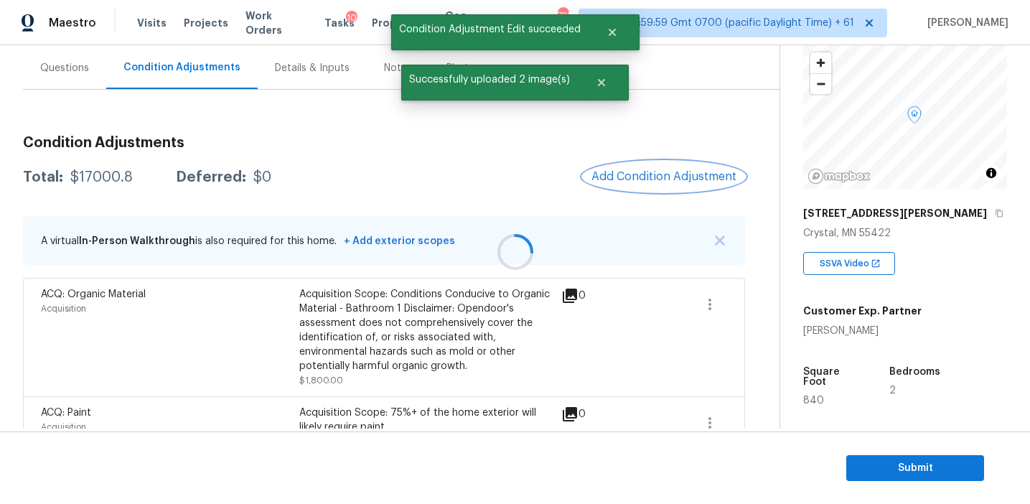
scroll to position [0, 0]
click at [553, 164] on div "Total: $17000.8 Deferred: $0 Add Condition Adjustment" at bounding box center [384, 177] width 722 height 32
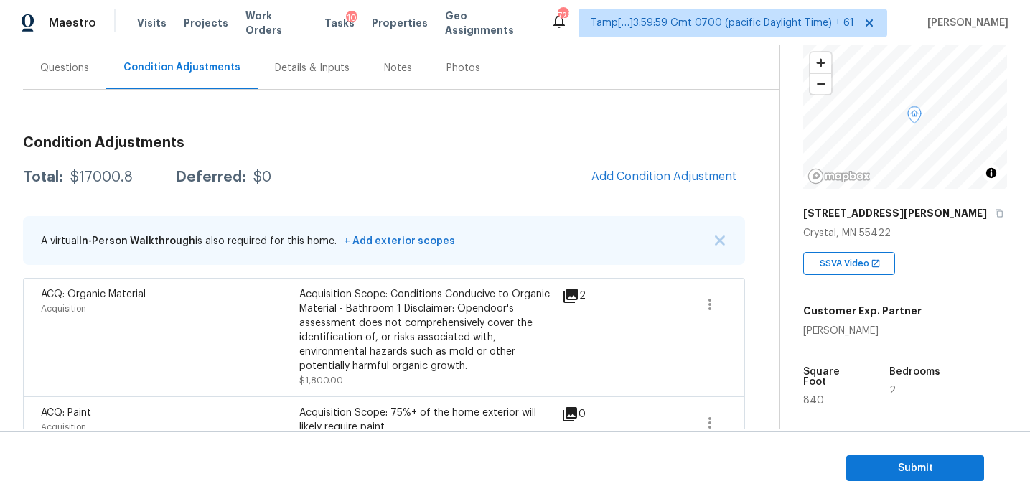
click at [550, 175] on div "Total: $17000.8 Deferred: $0 Add Condition Adjustment" at bounding box center [384, 177] width 722 height 32
click at [627, 174] on span "Add Condition Adjustment" at bounding box center [663, 176] width 145 height 13
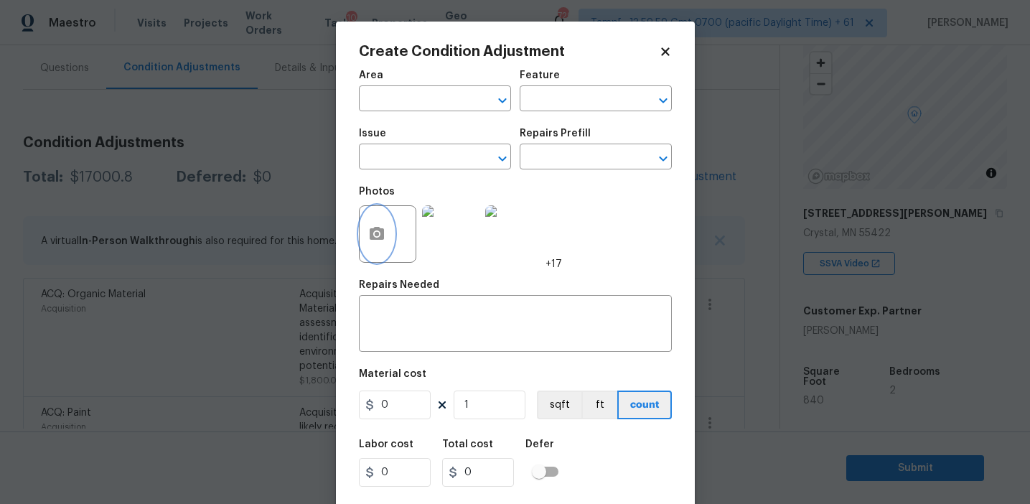
click at [377, 243] on button "button" at bounding box center [377, 234] width 34 height 56
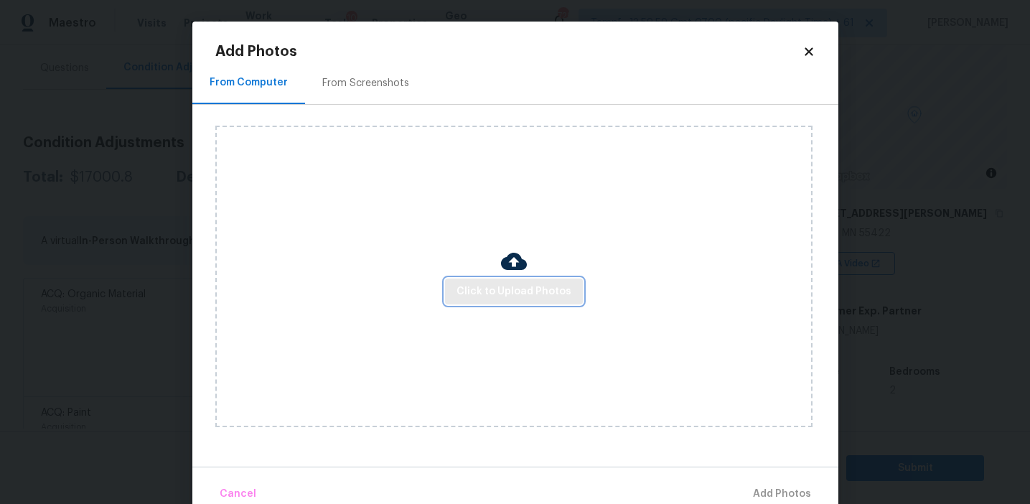
click at [484, 292] on span "Click to Upload Photos" at bounding box center [513, 292] width 115 height 18
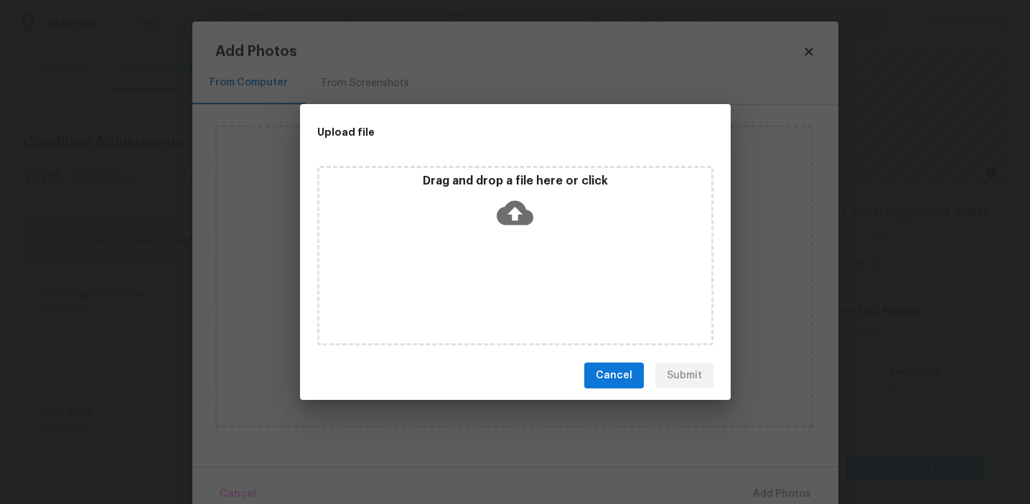
click at [494, 207] on div "Drag and drop a file here or click" at bounding box center [515, 205] width 392 height 62
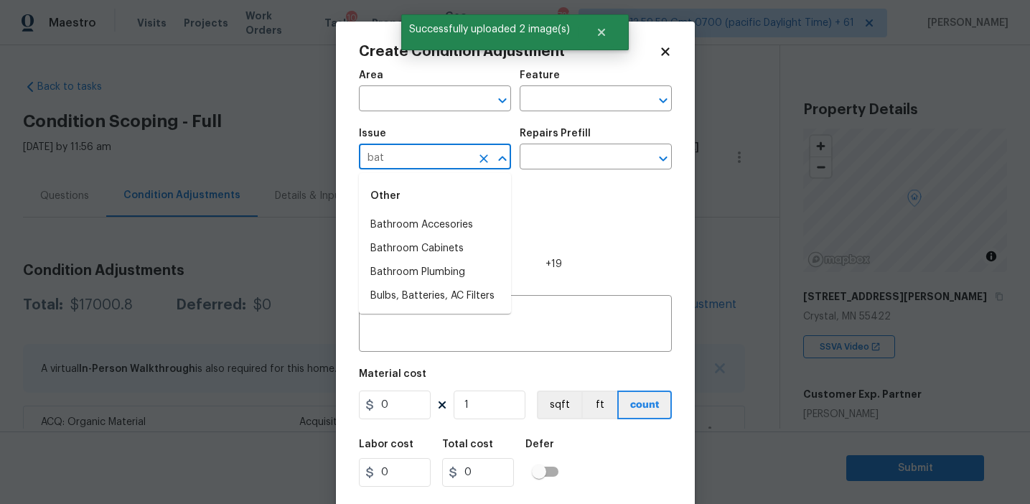
scroll to position [83, 0]
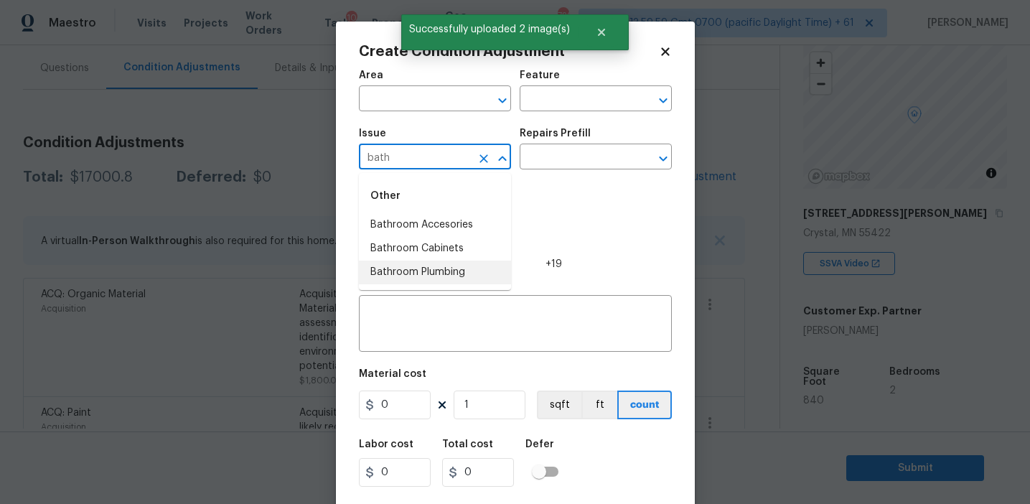
click at [491, 272] on li "Bathroom Plumbing" at bounding box center [435, 272] width 152 height 24
type input "Bathroom Plumbing"
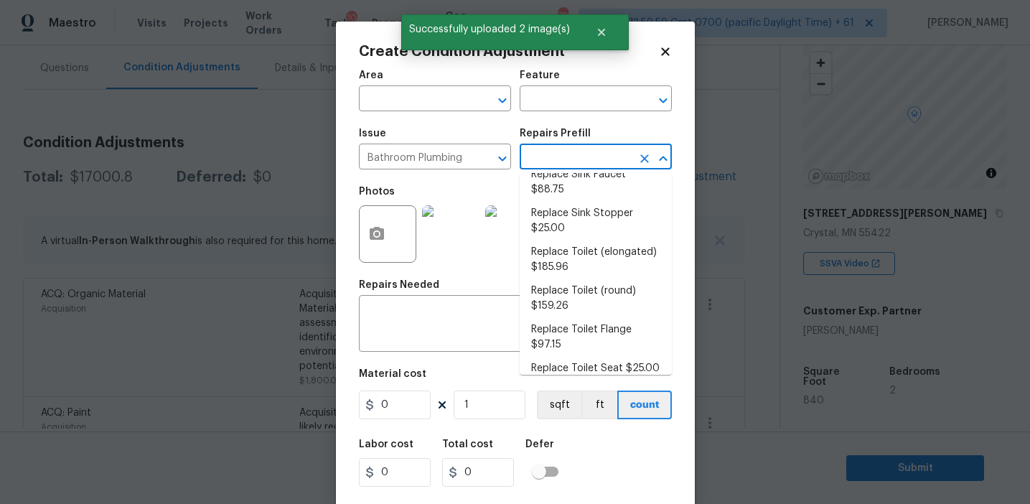
scroll to position [736, 0]
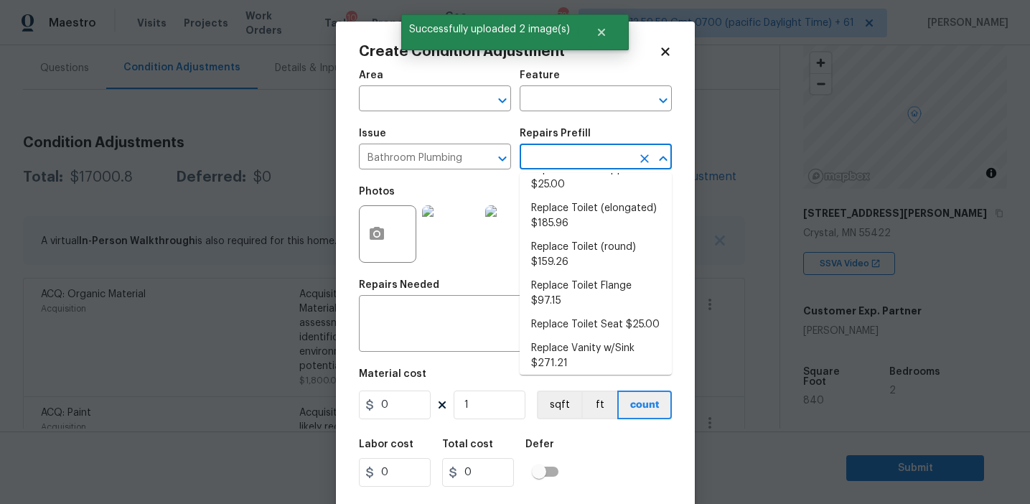
click at [559, 375] on li "Tub/Shower Surround Refinish $6.30" at bounding box center [596, 394] width 152 height 39
type input "Plumbing"
type input "6.3"
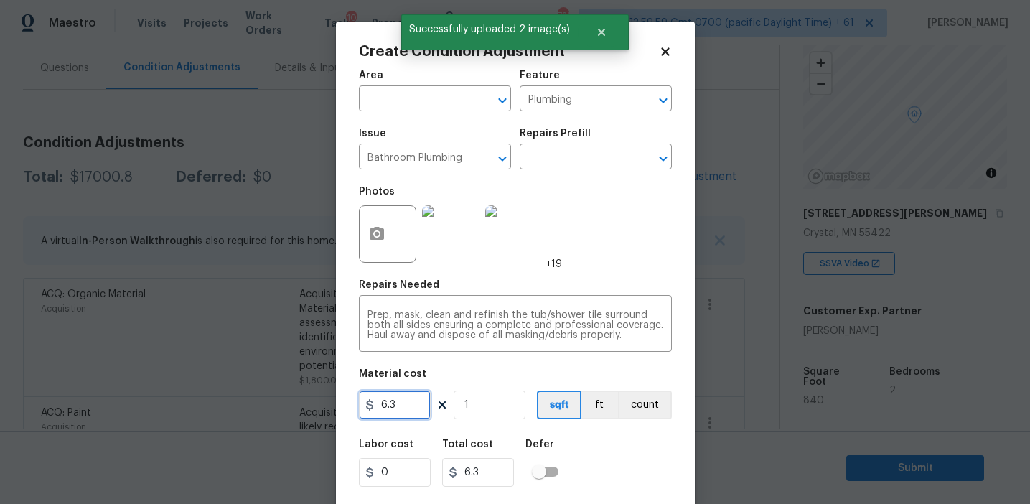
click at [388, 410] on input "6.3" at bounding box center [395, 404] width 72 height 29
